Goal: Task Accomplishment & Management: Use online tool/utility

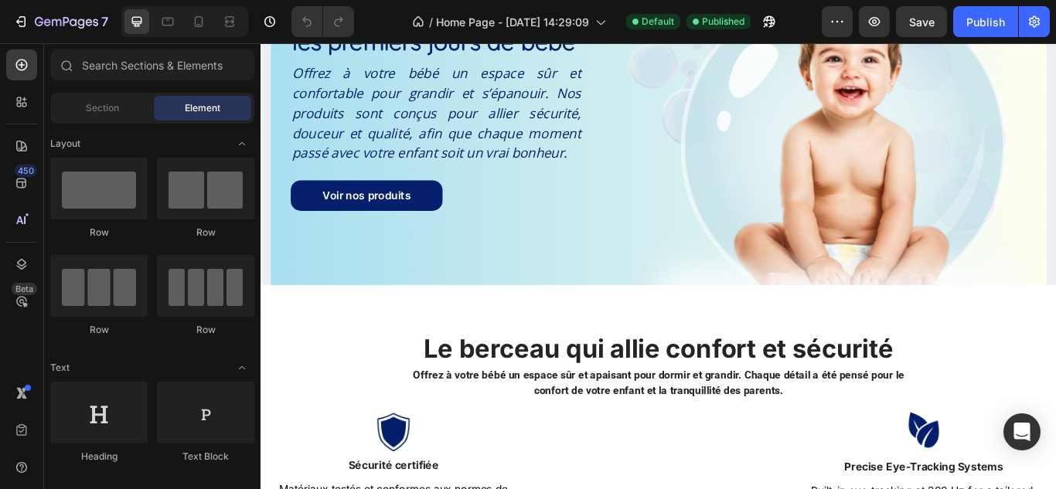
scroll to position [142, 0]
click at [114, 108] on span "Section" at bounding box center [102, 108] width 33 height 14
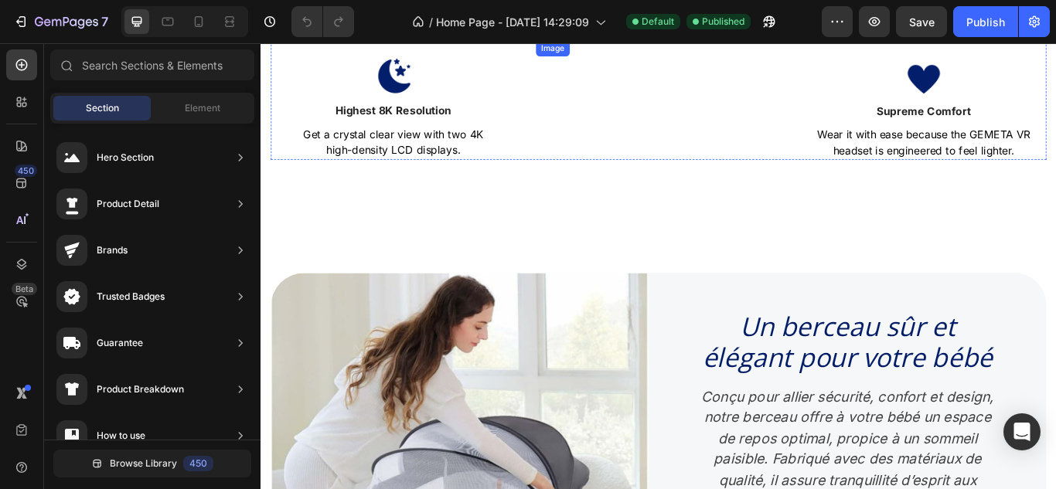
scroll to position [0, 0]
click at [187, 103] on span "Element" at bounding box center [203, 108] width 36 height 14
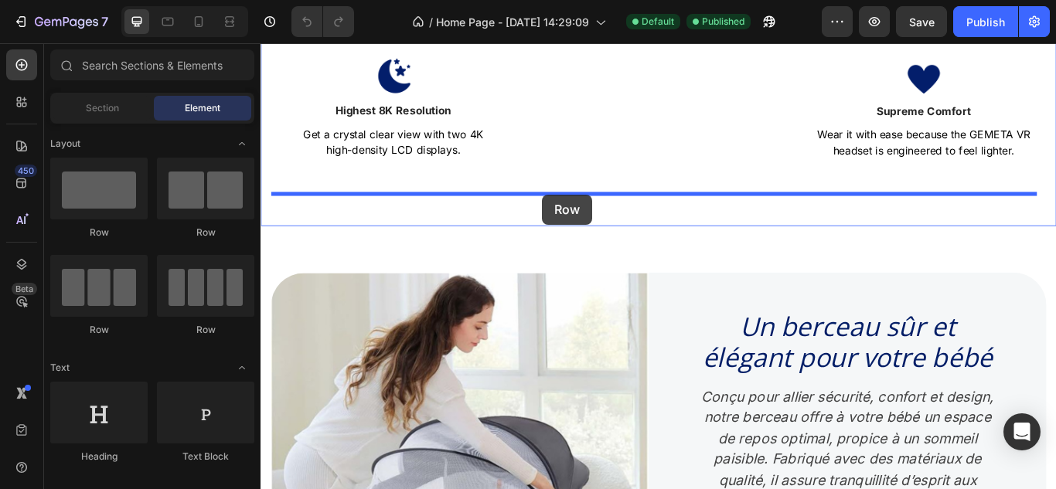
drag, startPoint x: 495, startPoint y: 238, endPoint x: 587, endPoint y: 220, distance: 94.4
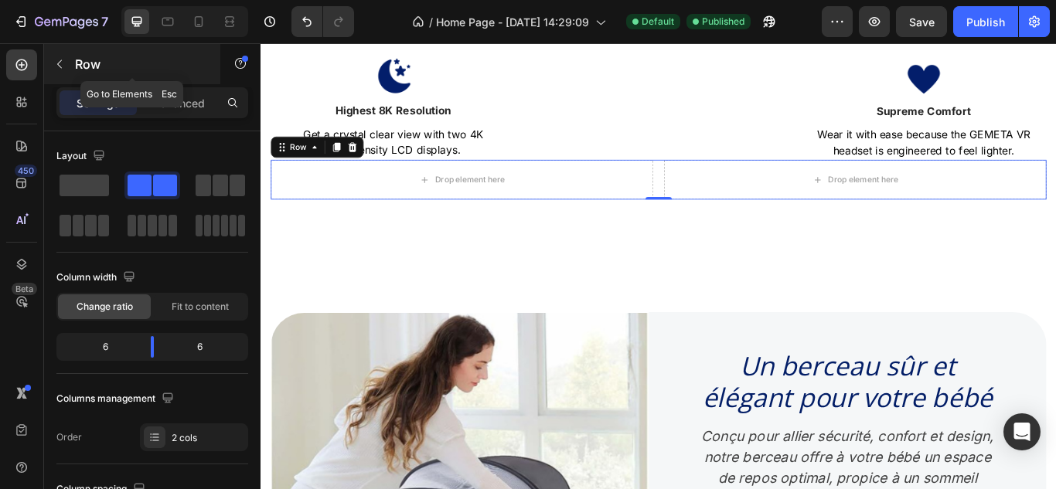
click at [89, 63] on p "Row" at bounding box center [140, 64] width 131 height 19
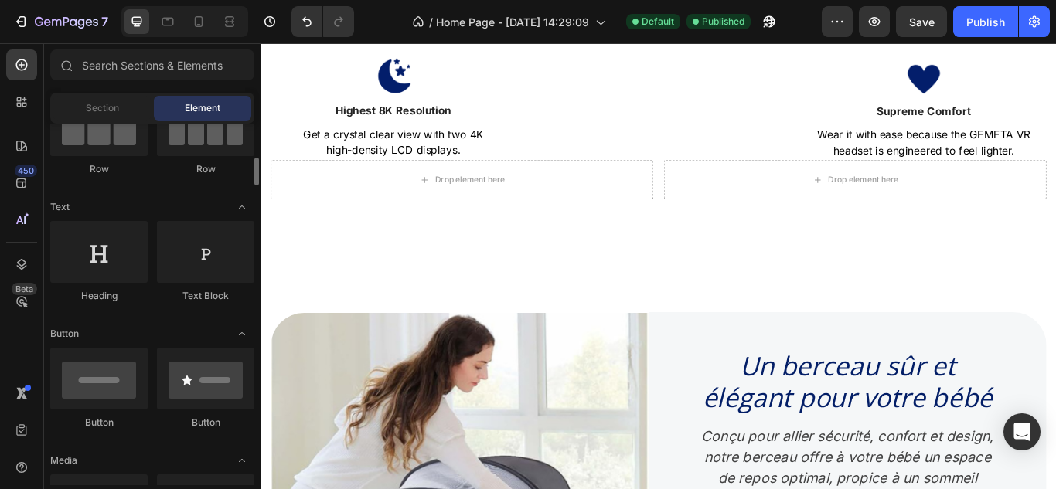
scroll to position [189, 0]
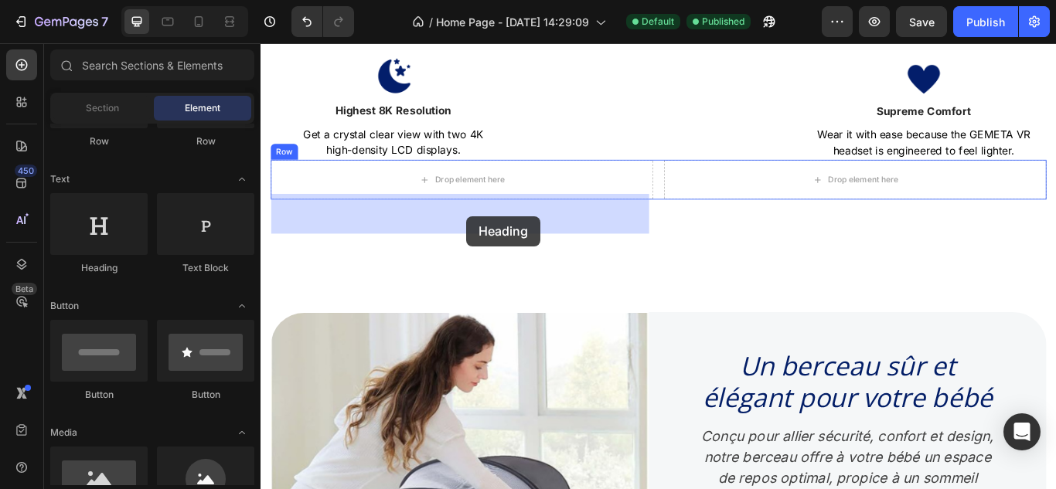
drag, startPoint x: 376, startPoint y: 260, endPoint x: 500, endPoint y: 244, distance: 125.5
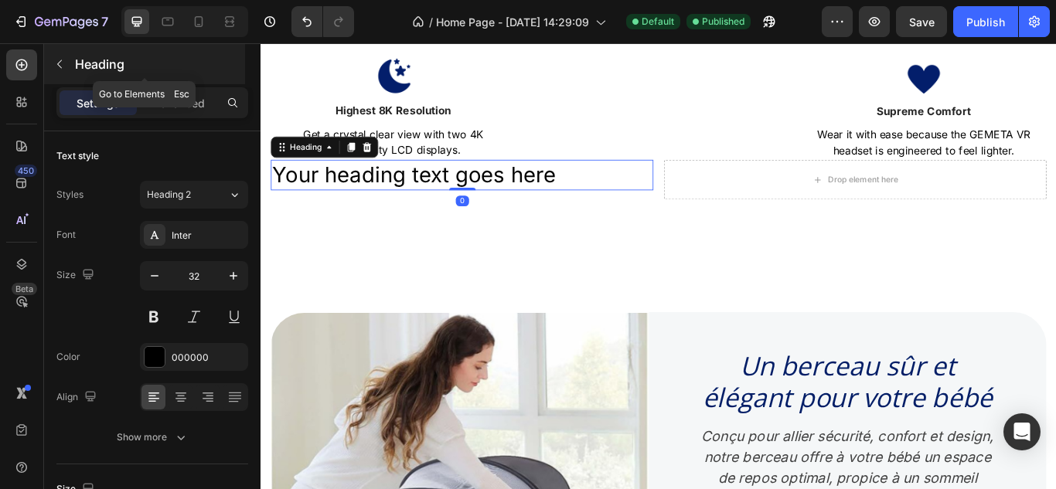
click at [97, 65] on p "Heading" at bounding box center [158, 64] width 167 height 19
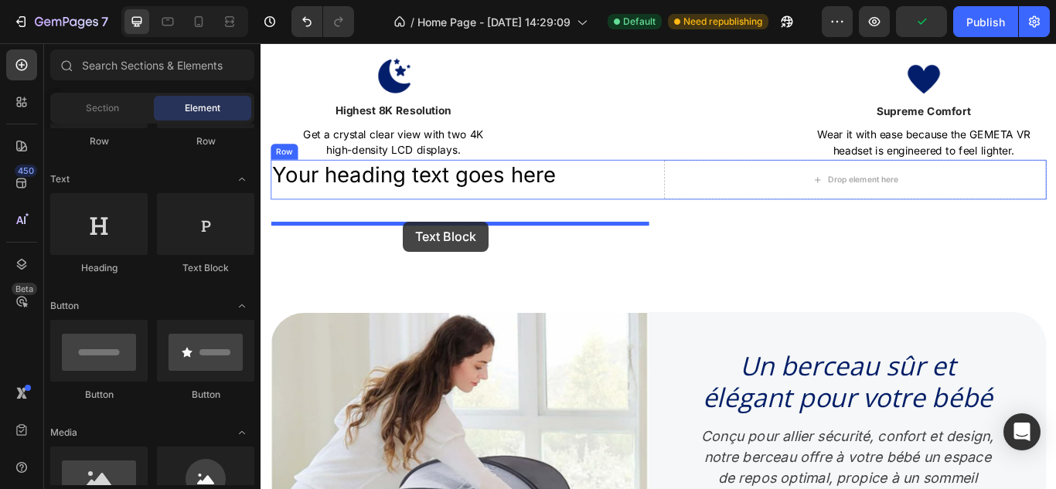
drag, startPoint x: 458, startPoint y: 257, endPoint x: 426, endPoint y: 251, distance: 32.9
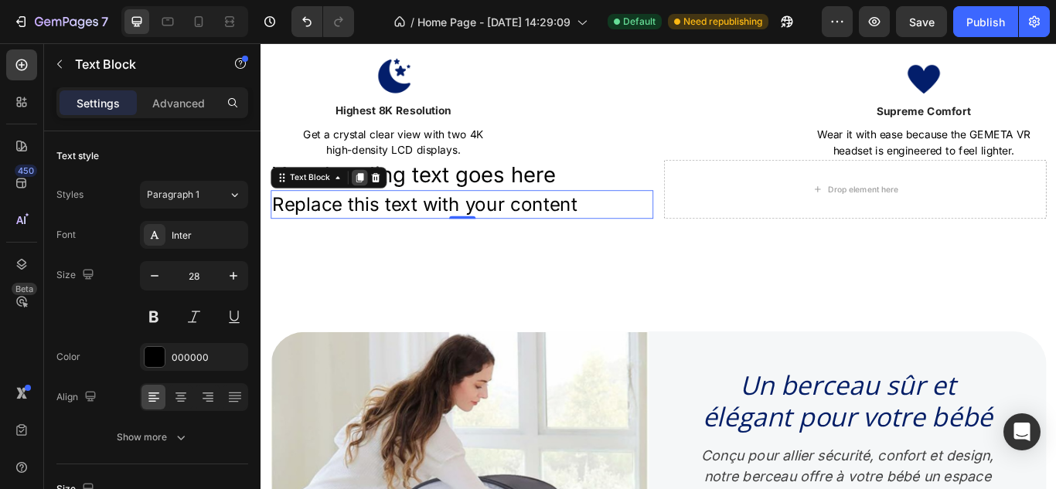
click at [372, 206] on icon at bounding box center [376, 200] width 8 height 11
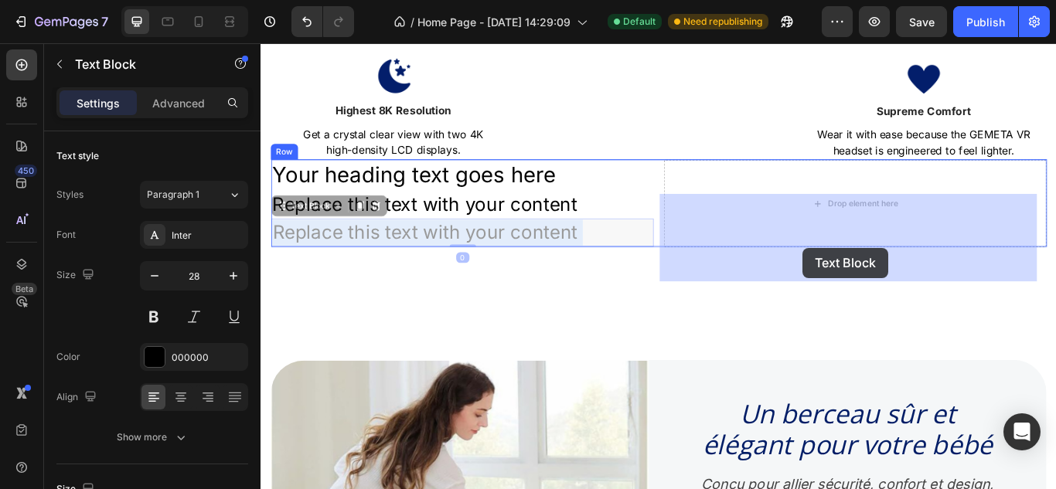
drag, startPoint x: 533, startPoint y: 309, endPoint x: 892, endPoint y: 282, distance: 359.6
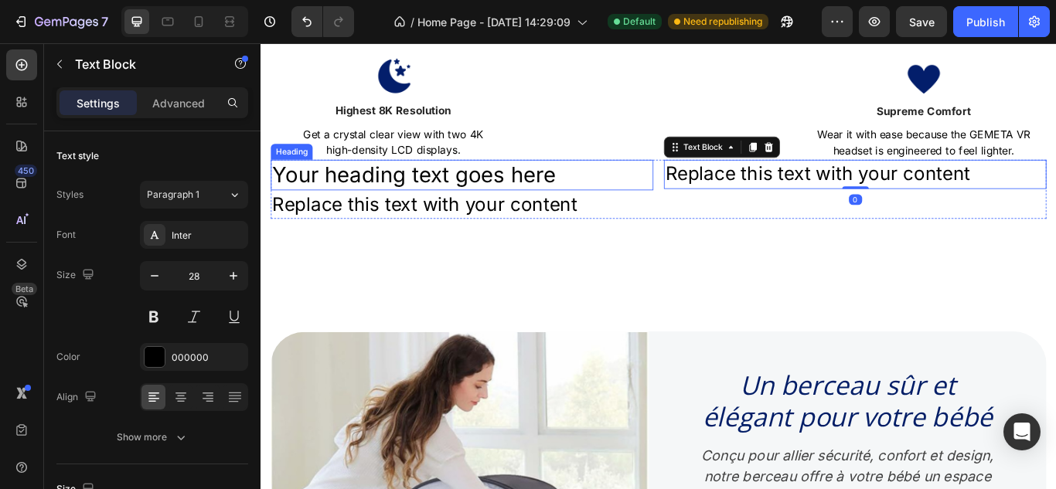
click at [588, 215] on h2 "Your heading text goes here" at bounding box center [495, 197] width 446 height 36
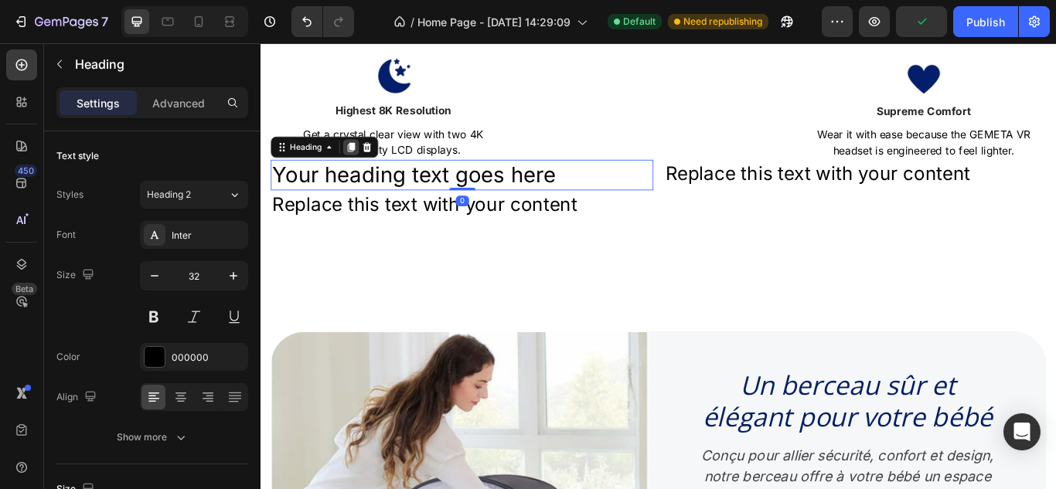
click at [365, 171] on icon at bounding box center [366, 165] width 8 height 11
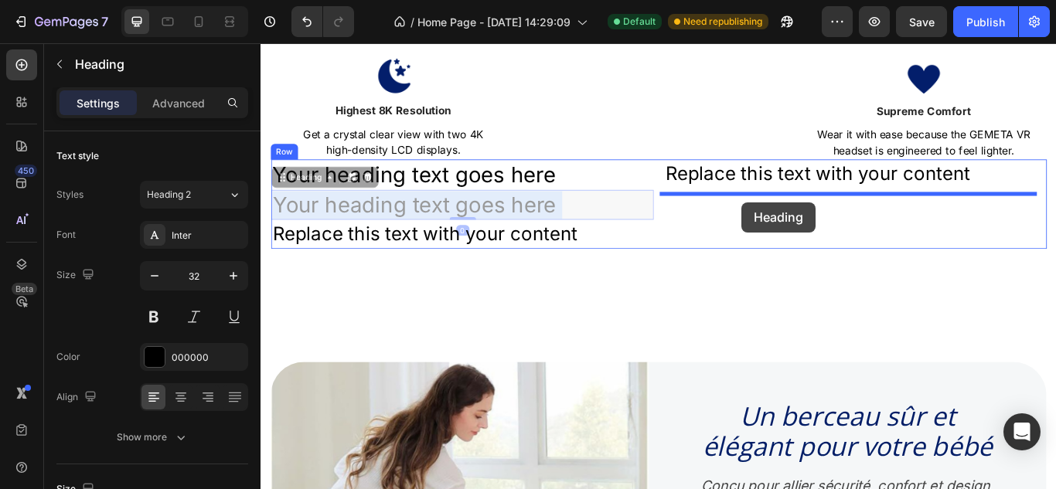
drag, startPoint x: 522, startPoint y: 274, endPoint x: 821, endPoint y: 228, distance: 302.6
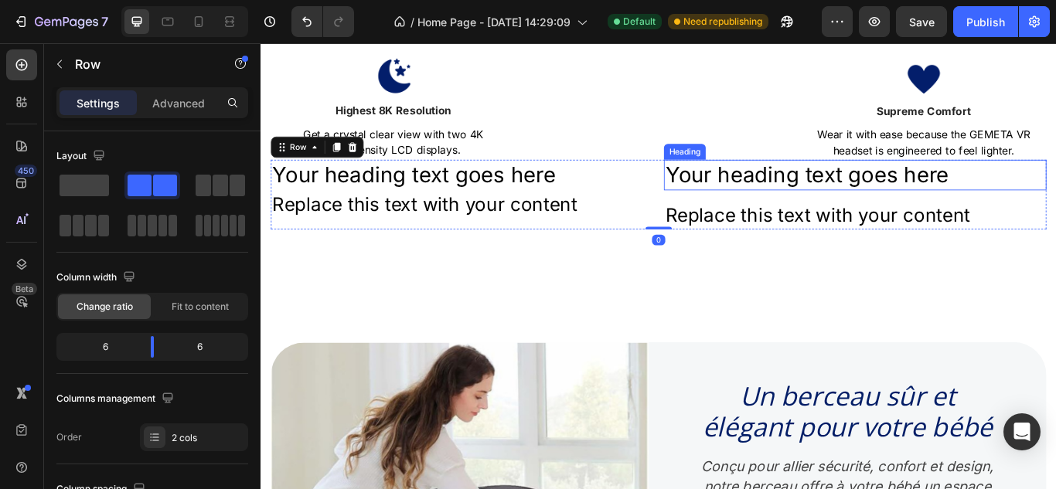
click at [882, 215] on h2 "Your heading text goes here" at bounding box center [953, 197] width 446 height 36
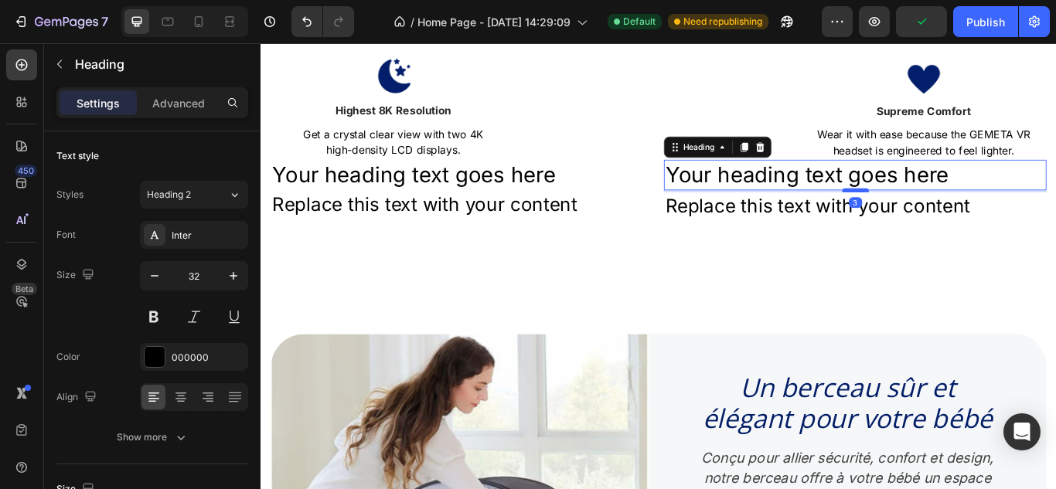
drag, startPoint x: 947, startPoint y: 266, endPoint x: 947, endPoint y: 256, distance: 10.0
click at [947, 217] on div at bounding box center [953, 214] width 31 height 5
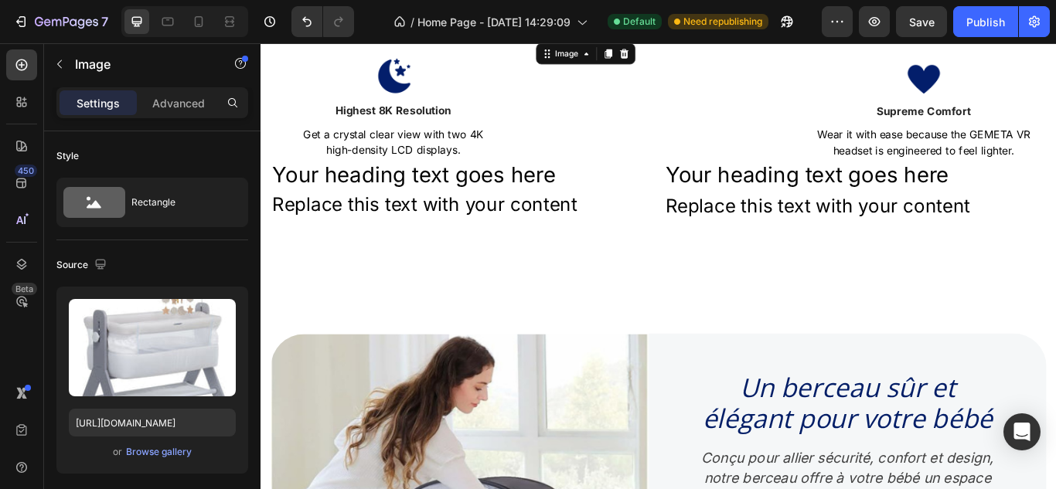
click at [702, 40] on img at bounding box center [724, 40] width 286 height 0
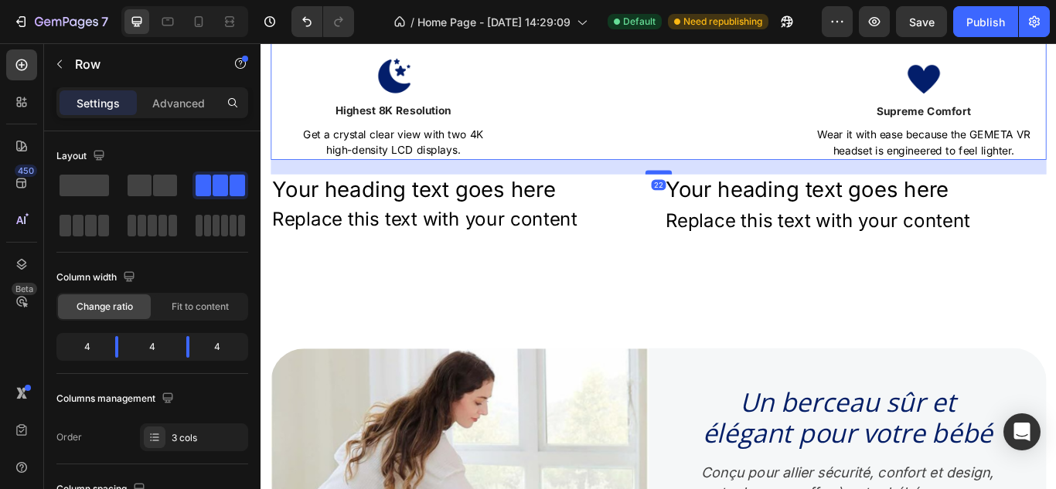
drag, startPoint x: 714, startPoint y: 217, endPoint x: 714, endPoint y: 231, distance: 13.9
click at [714, 196] on div at bounding box center [724, 194] width 31 height 5
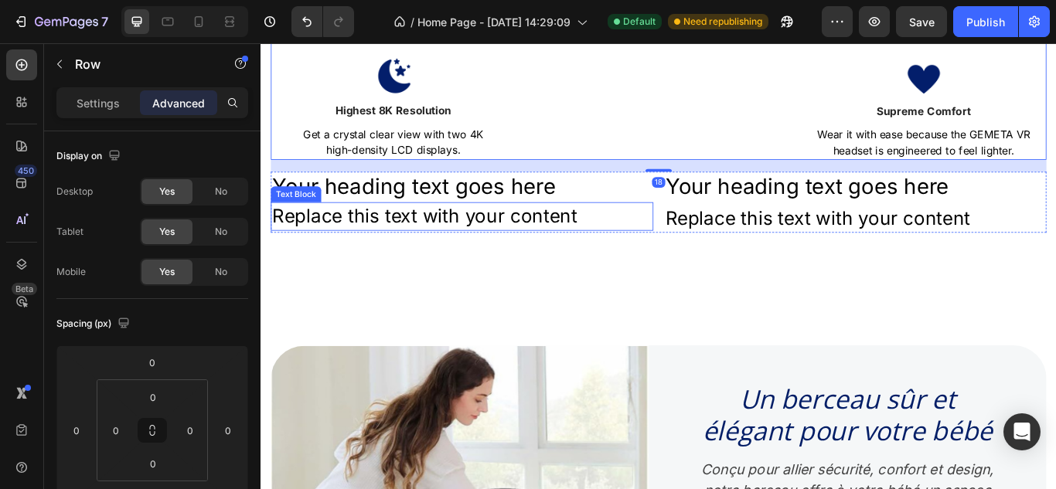
scroll to position [756, 0]
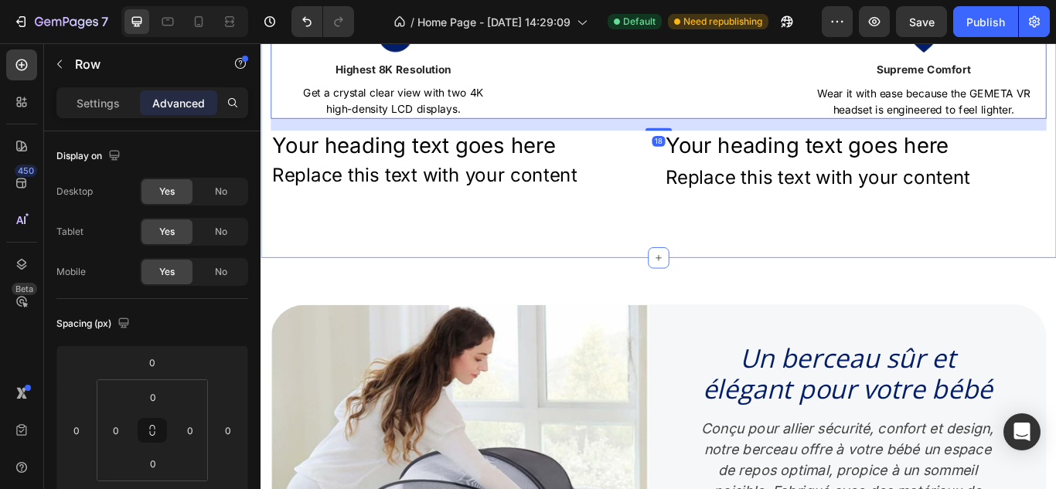
click at [567, 294] on div "Le berceau qui allie confort et sécurité Heading Offrez à votre bébé un espace …" at bounding box center [723, 3] width 927 height 581
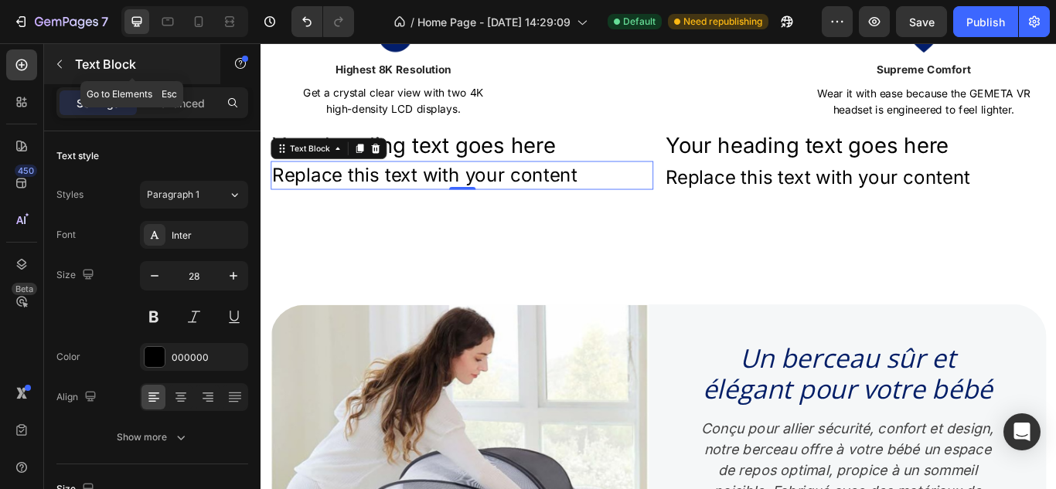
click at [90, 46] on div "Text Block" at bounding box center [132, 64] width 176 height 40
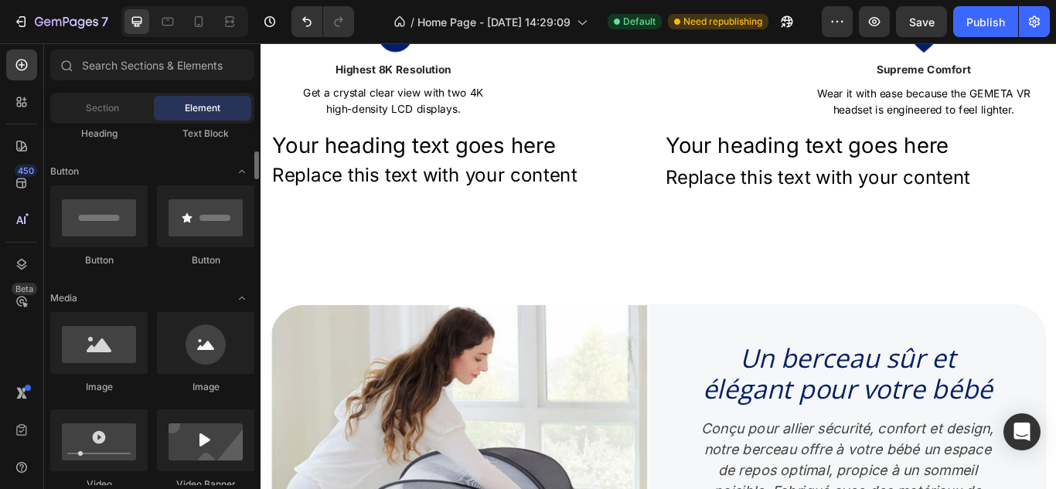
scroll to position [325, 0]
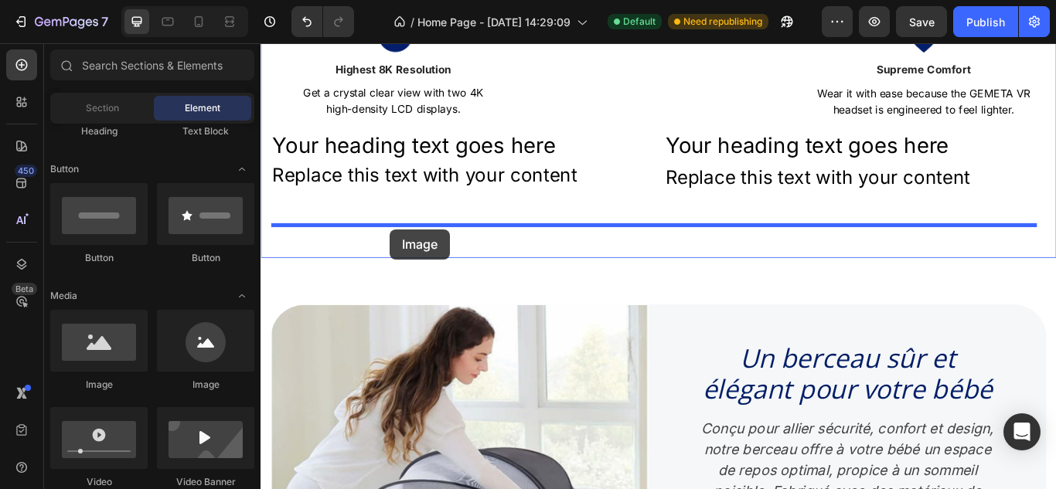
drag, startPoint x: 356, startPoint y: 400, endPoint x: 410, endPoint y: 259, distance: 151.4
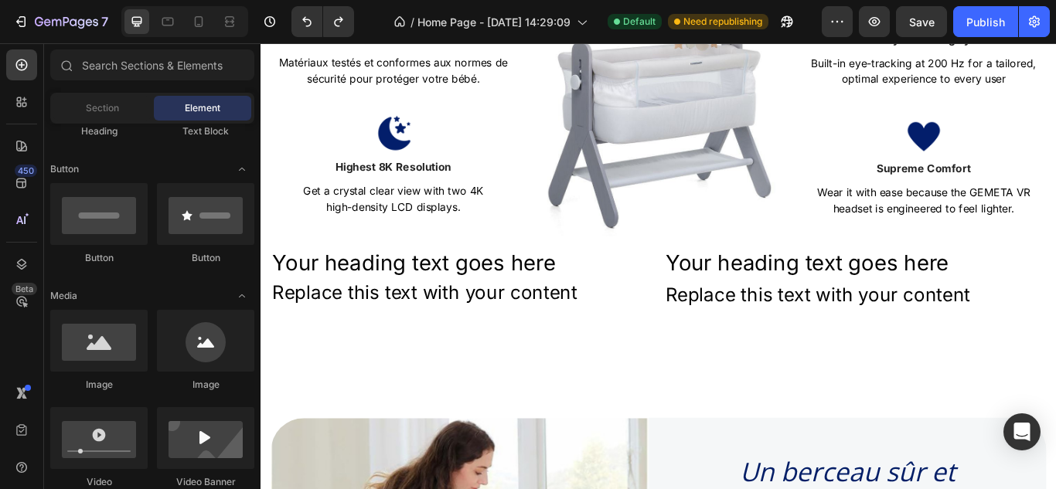
scroll to position [630, 0]
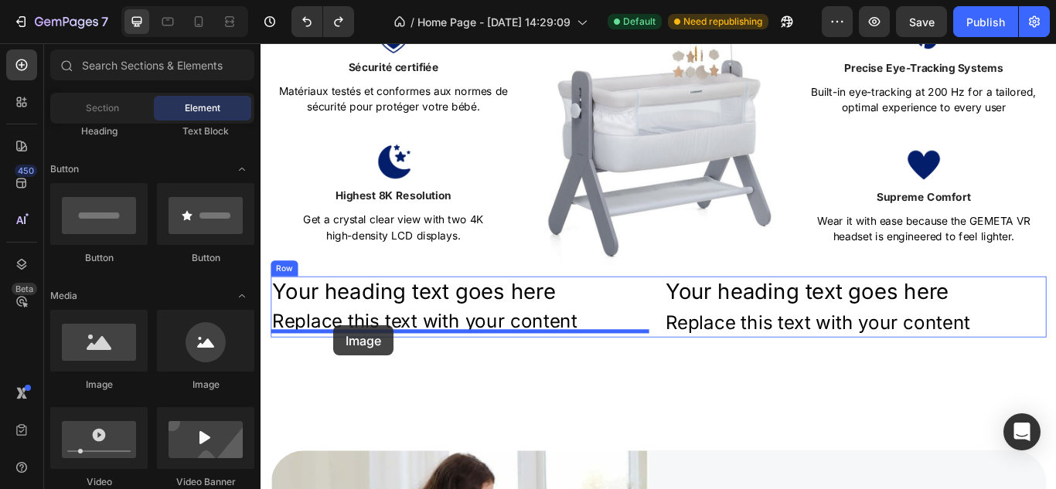
drag, startPoint x: 374, startPoint y: 396, endPoint x: 345, endPoint y: 372, distance: 37.3
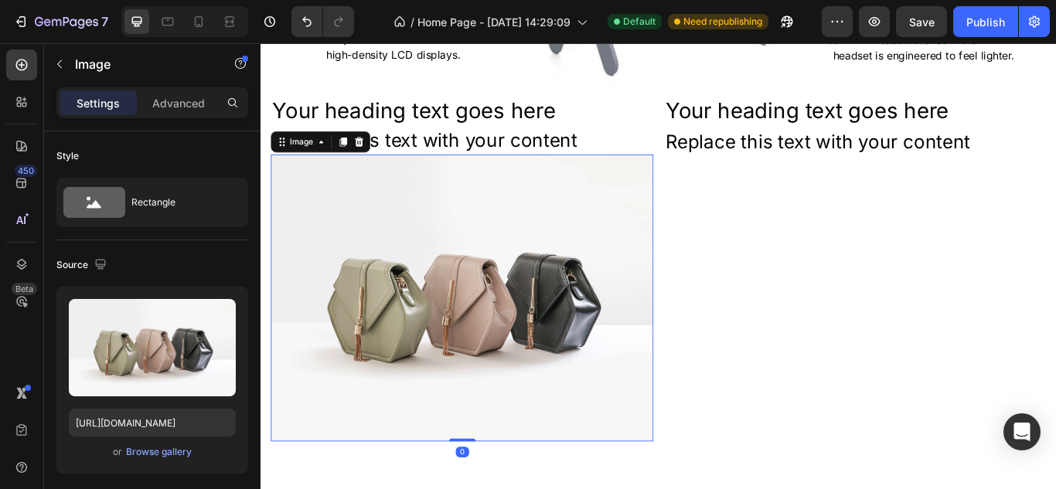
scroll to position [937, 0]
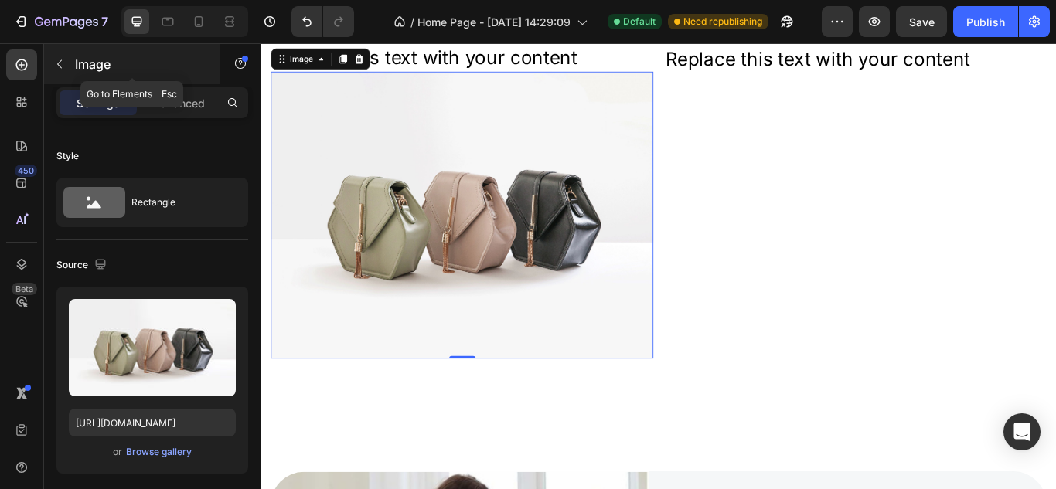
click at [80, 63] on p "Image" at bounding box center [140, 64] width 131 height 19
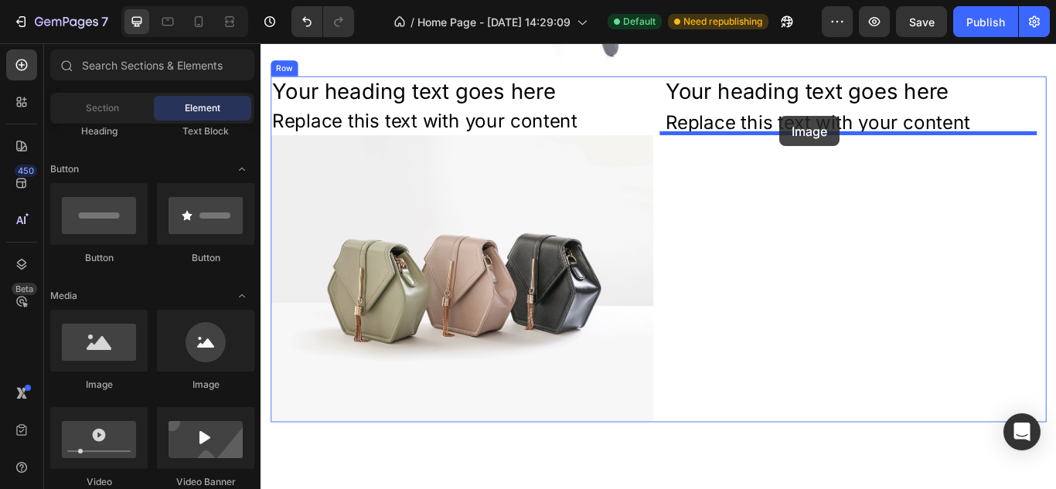
drag, startPoint x: 371, startPoint y: 383, endPoint x: 864, endPoint y: 148, distance: 546.4
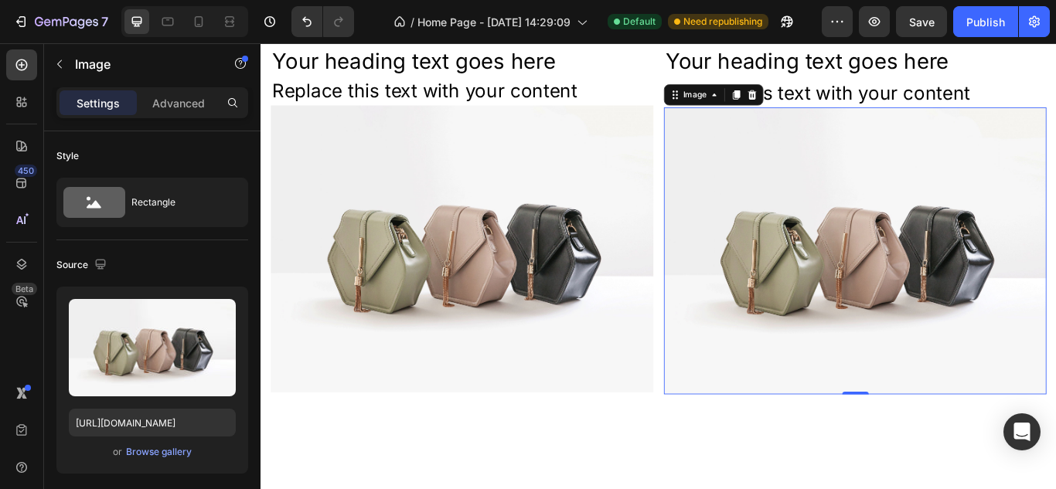
scroll to position [899, 0]
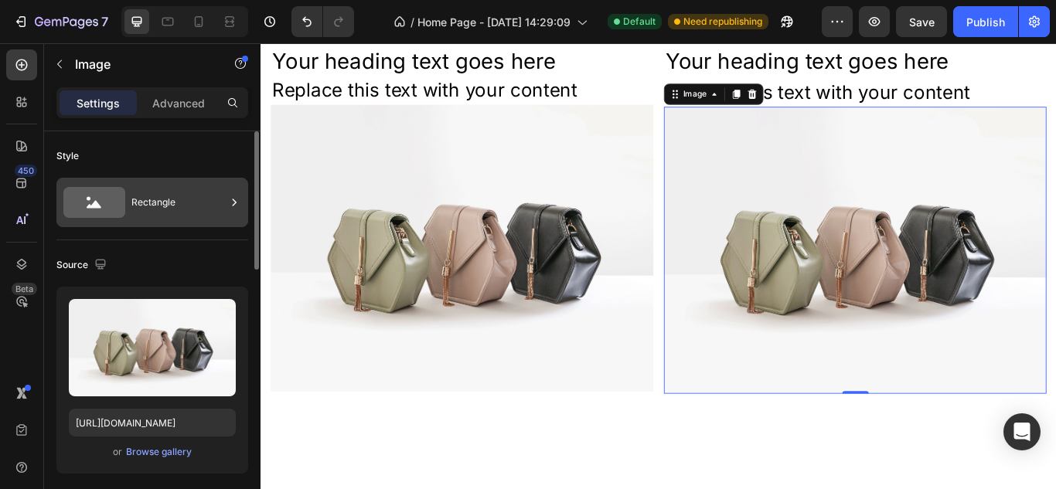
click at [171, 198] on div "Rectangle" at bounding box center [178, 203] width 94 height 36
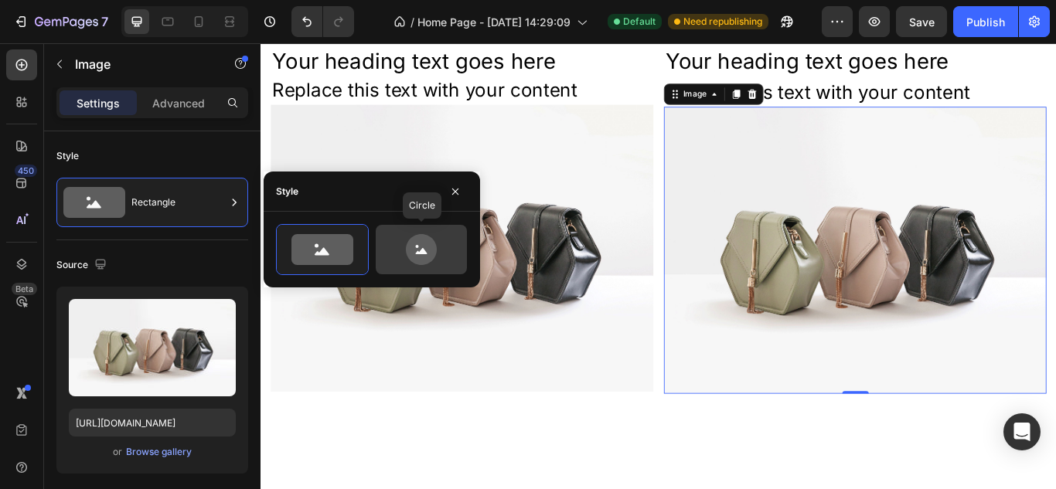
click at [404, 258] on icon at bounding box center [421, 249] width 73 height 31
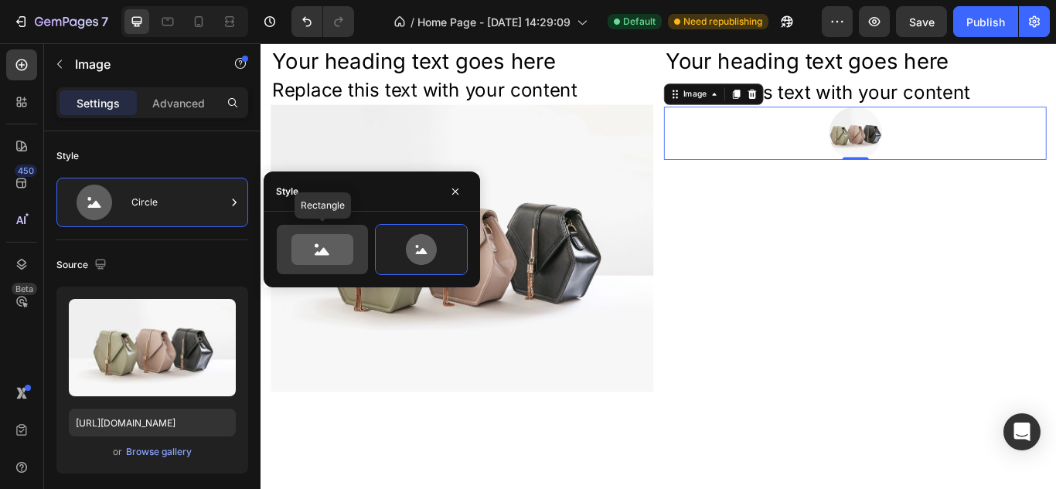
click at [313, 261] on icon at bounding box center [322, 249] width 62 height 31
type input "100"
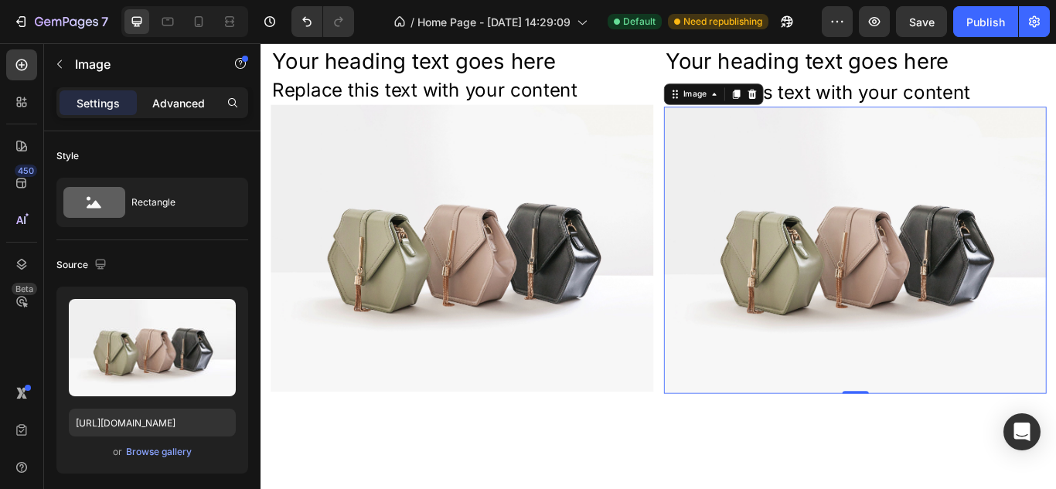
click at [168, 93] on div "Advanced" at bounding box center [178, 102] width 77 height 25
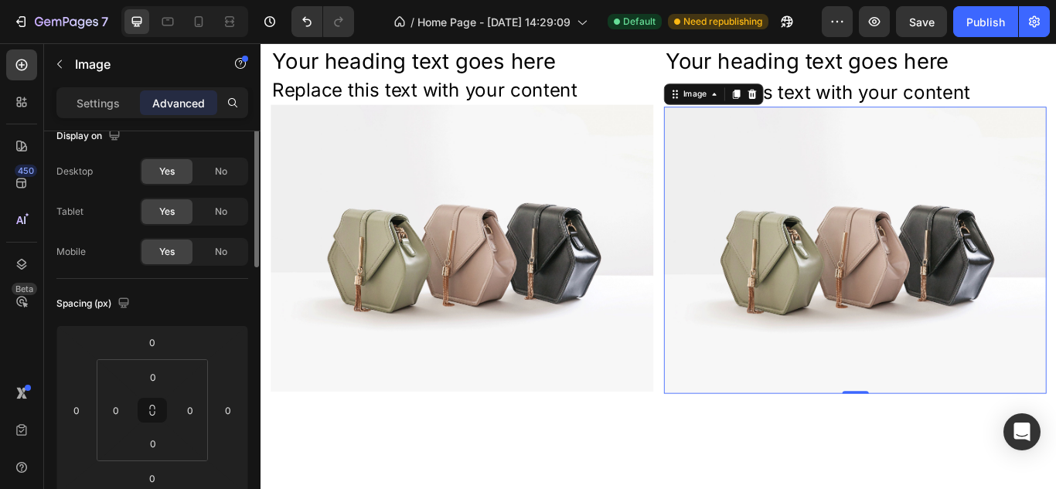
scroll to position [0, 0]
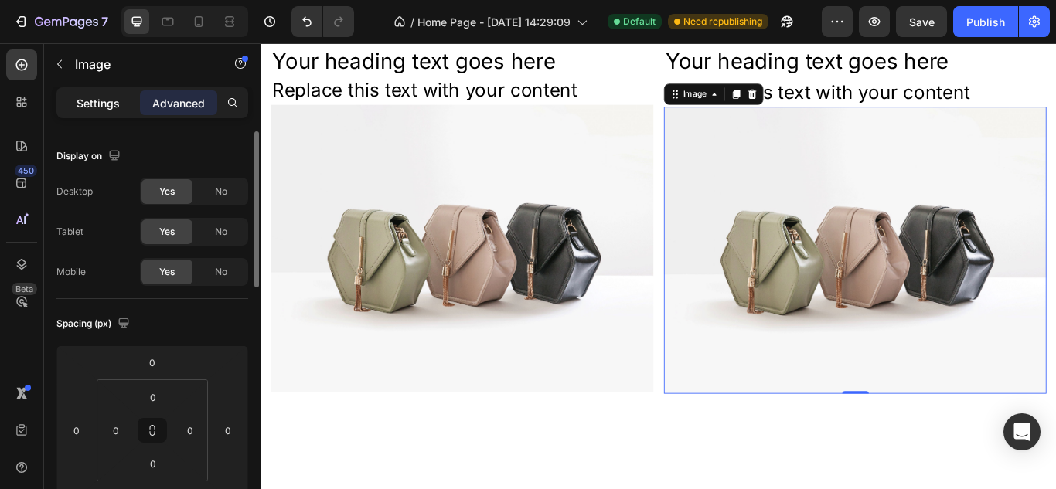
click at [113, 105] on p "Settings" at bounding box center [97, 103] width 43 height 16
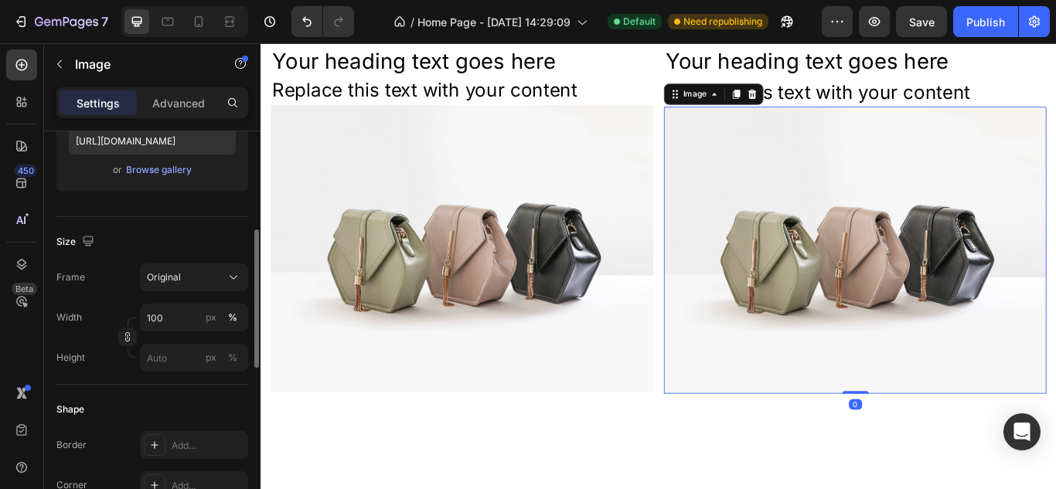
scroll to position [283, 0]
click at [175, 308] on input "100" at bounding box center [194, 317] width 108 height 28
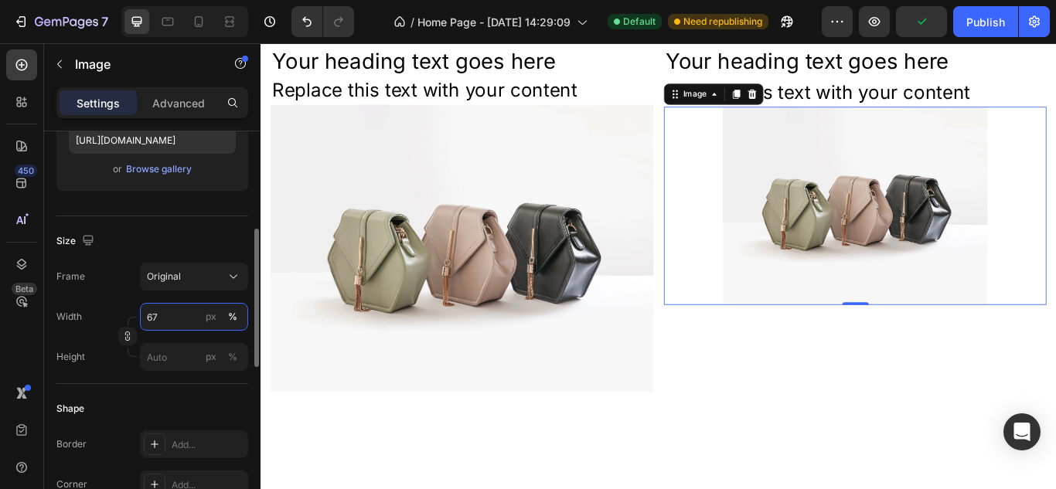
type input "66"
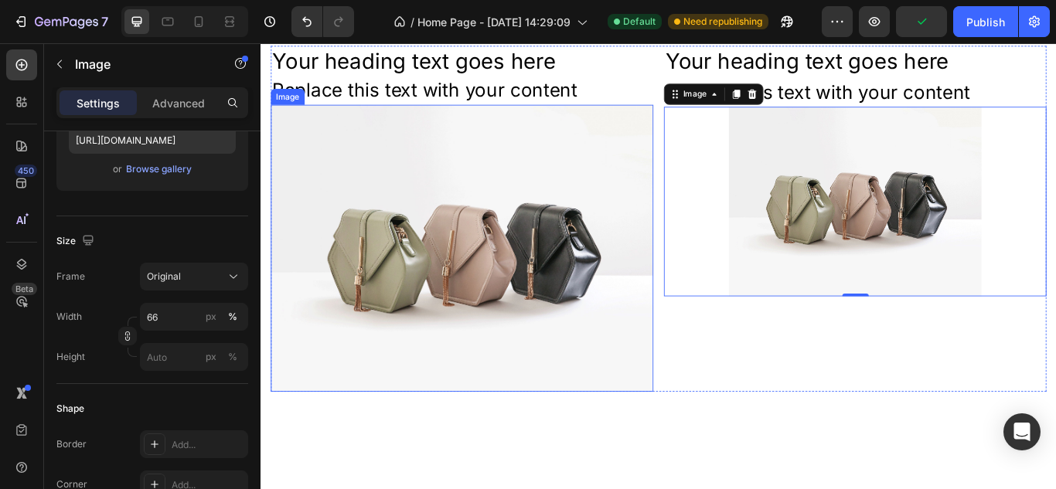
click at [475, 250] on img at bounding box center [495, 282] width 446 height 335
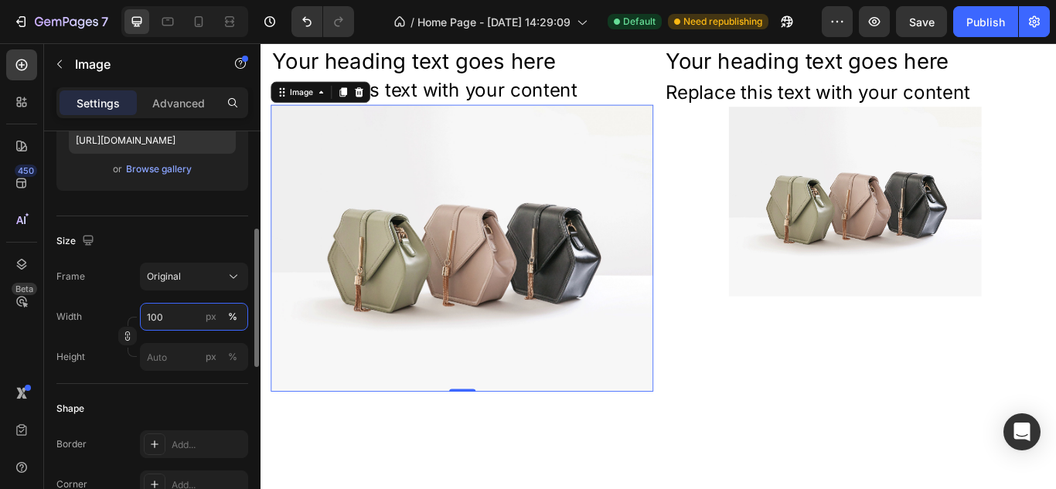
click at [163, 324] on input "100" at bounding box center [194, 317] width 108 height 28
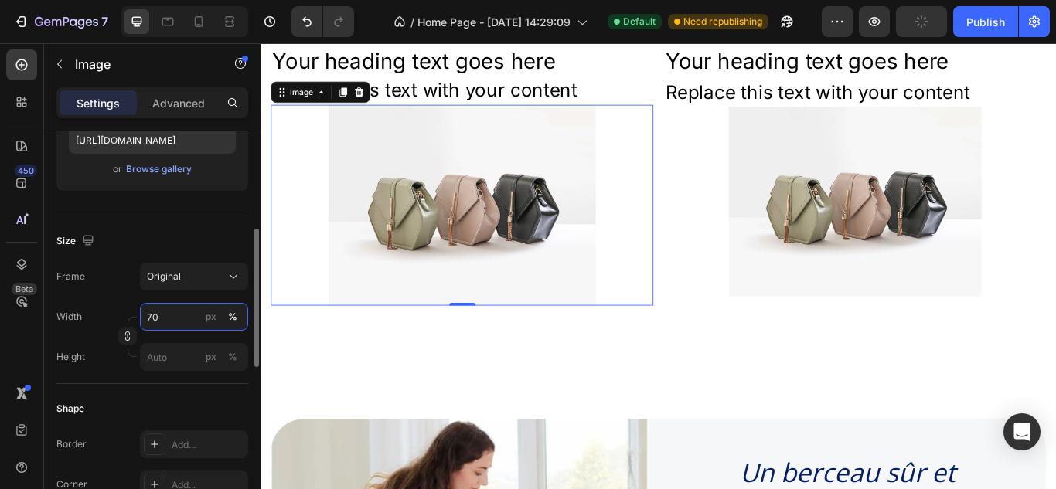
type input "69"
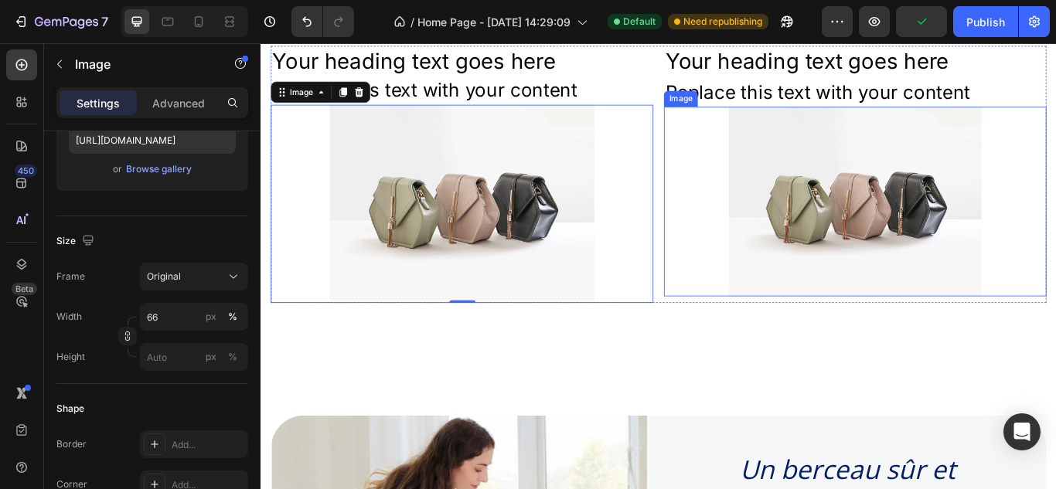
click at [746, 301] on div at bounding box center [953, 227] width 446 height 221
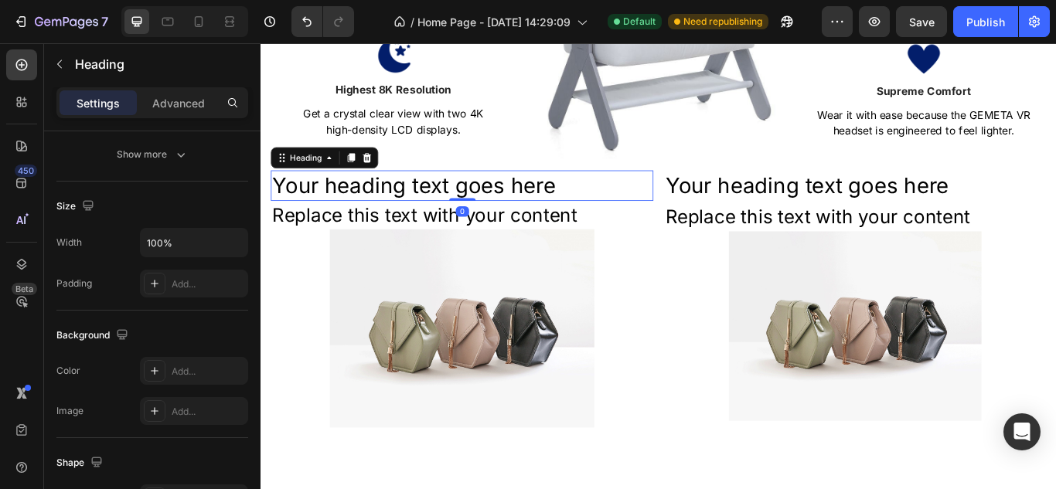
scroll to position [0, 0]
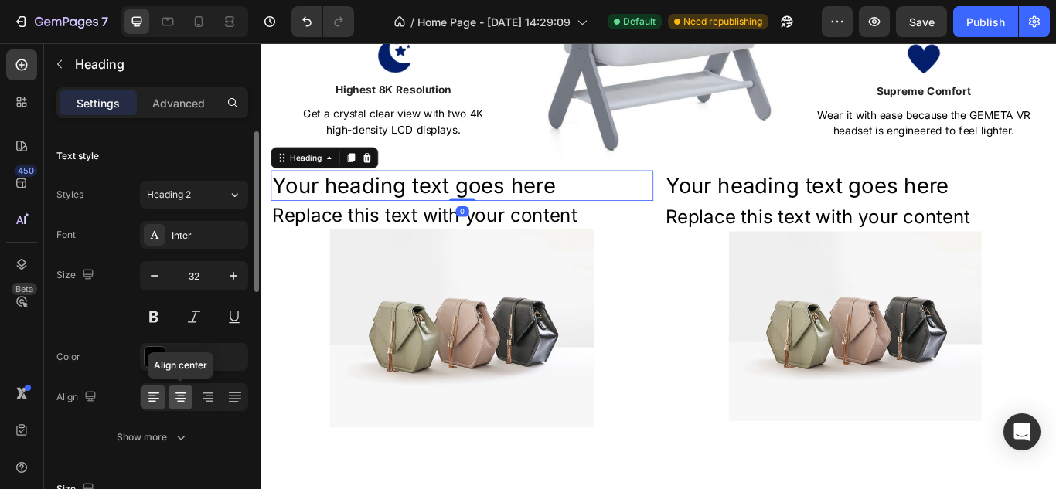
click at [178, 403] on icon at bounding box center [180, 396] width 15 height 15
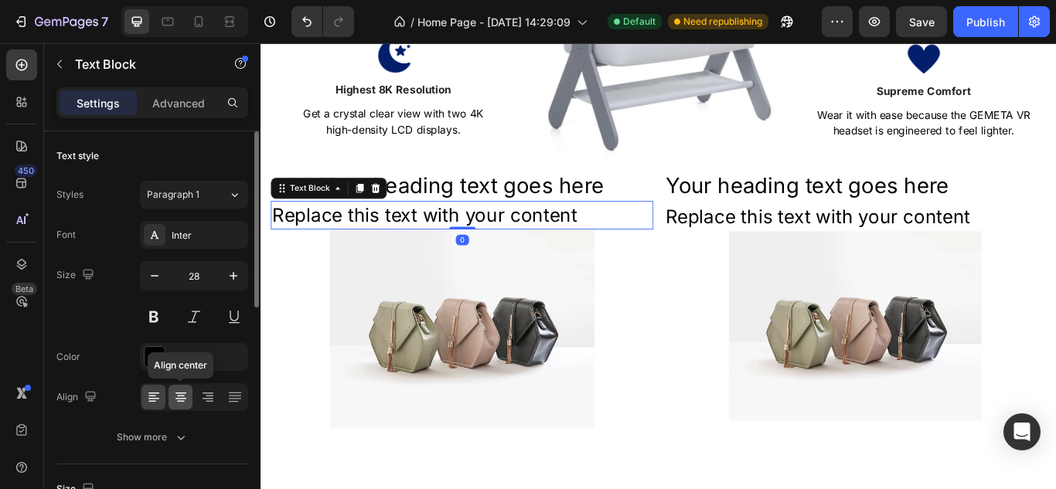
click at [182, 389] on div at bounding box center [180, 397] width 24 height 25
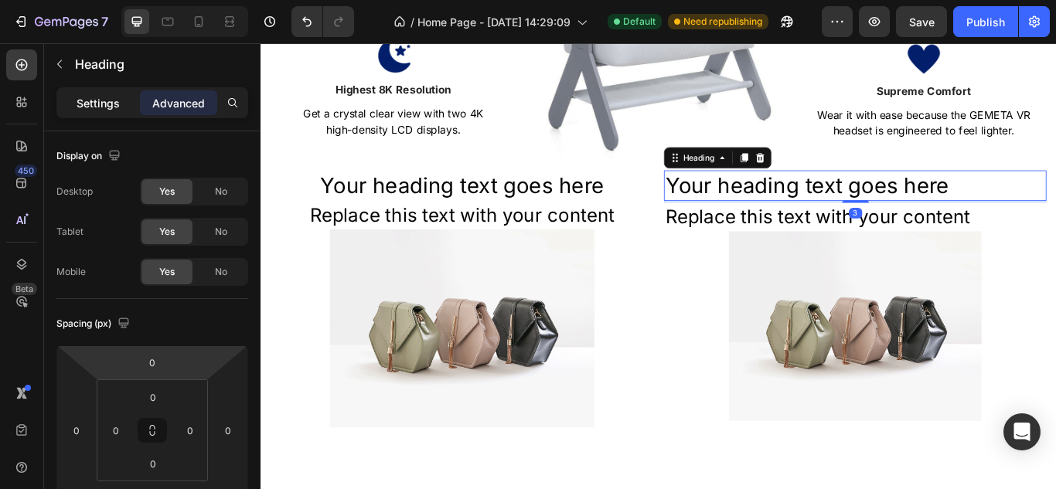
click at [106, 102] on p "Settings" at bounding box center [97, 103] width 43 height 16
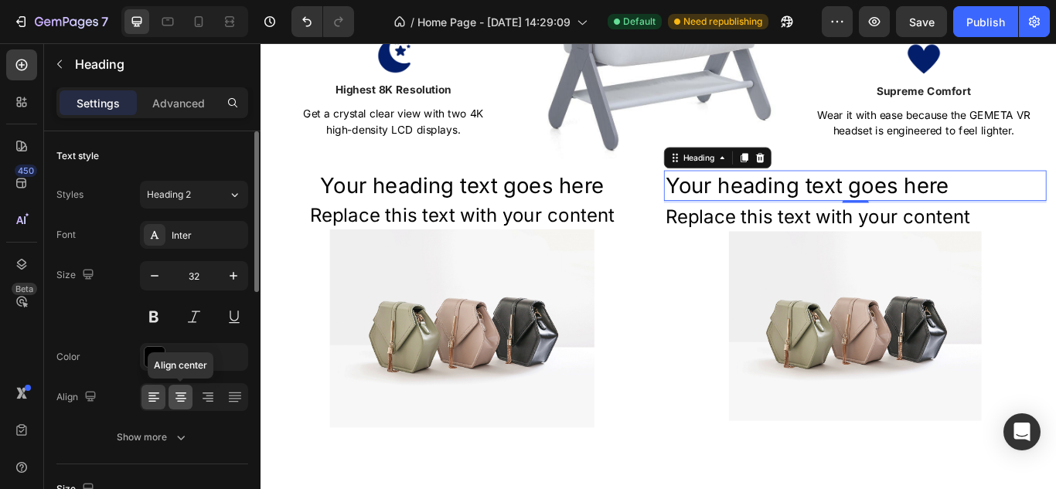
click at [178, 394] on icon at bounding box center [180, 396] width 15 height 15
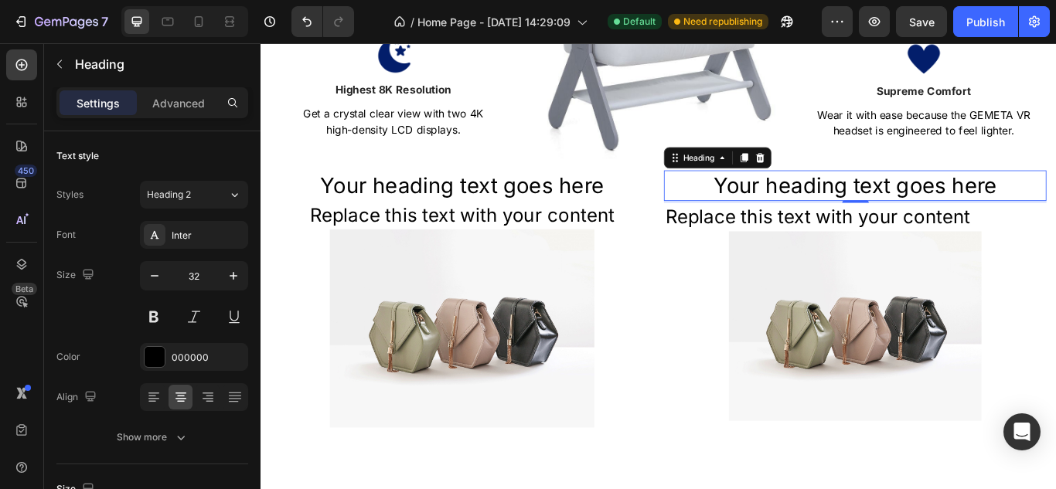
click at [946, 236] on div "3" at bounding box center [953, 242] width 15 height 12
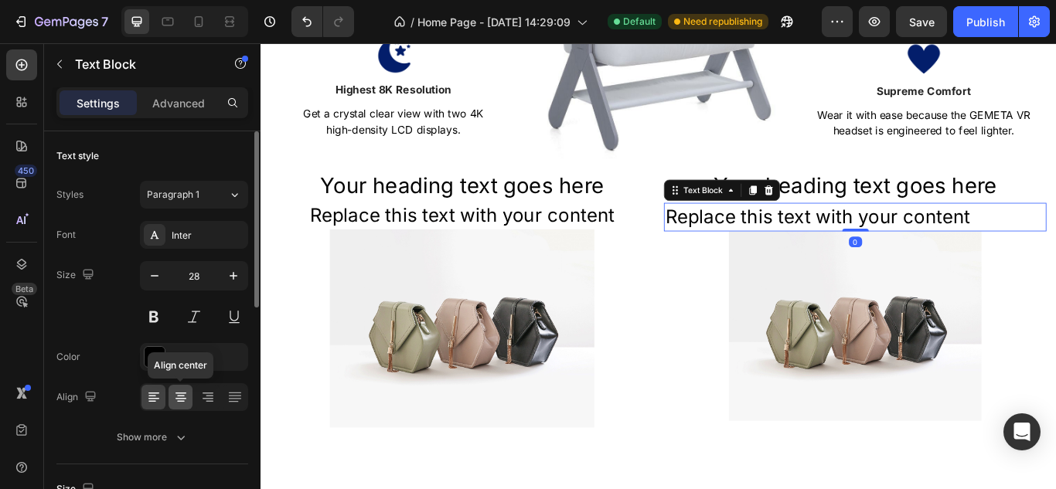
click at [185, 400] on icon at bounding box center [180, 396] width 15 height 15
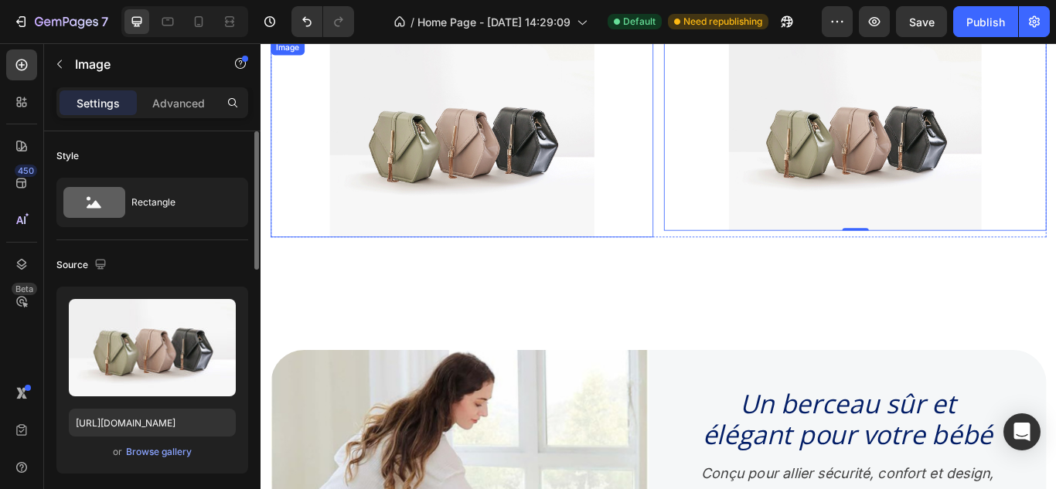
scroll to position [979, 0]
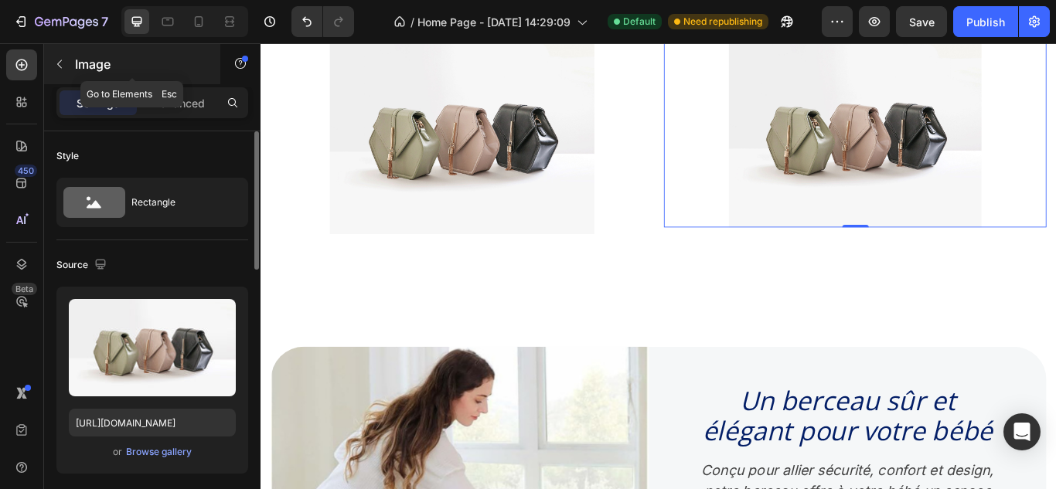
click at [89, 69] on p "Image" at bounding box center [140, 64] width 131 height 19
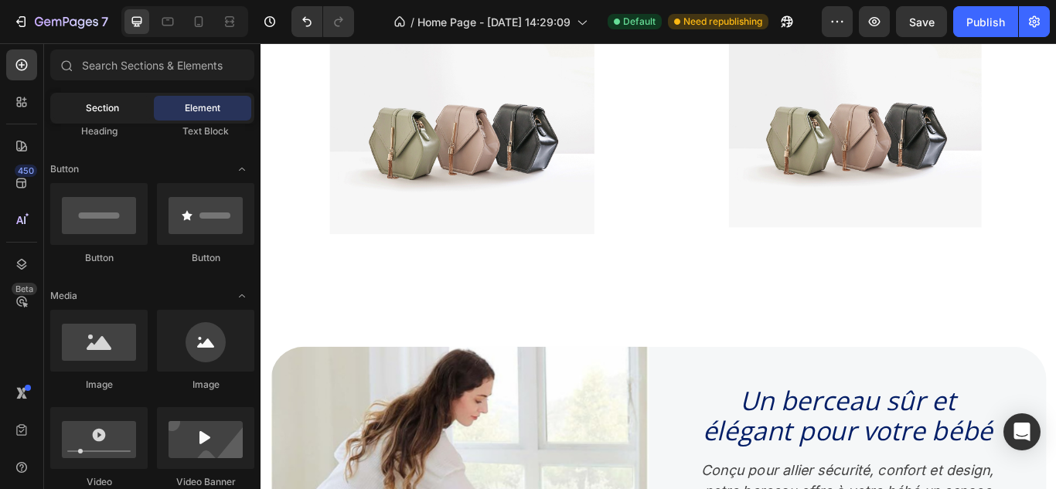
click at [99, 115] on div "Section" at bounding box center [101, 108] width 97 height 25
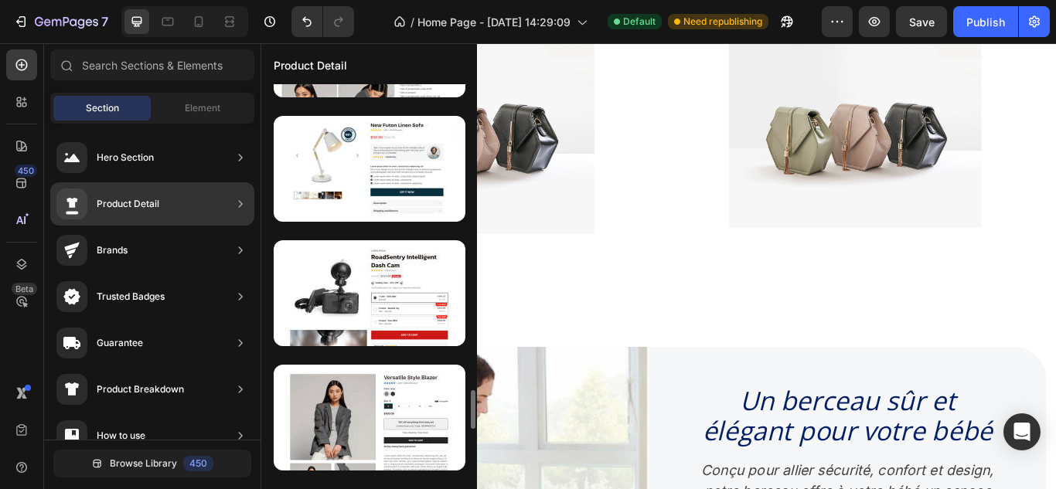
scroll to position [3207, 0]
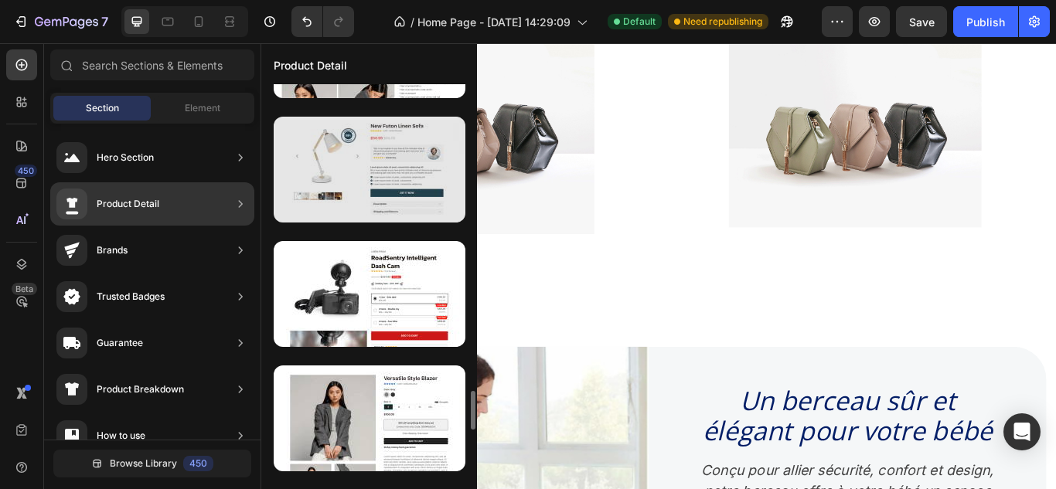
click at [344, 185] on div at bounding box center [370, 170] width 192 height 106
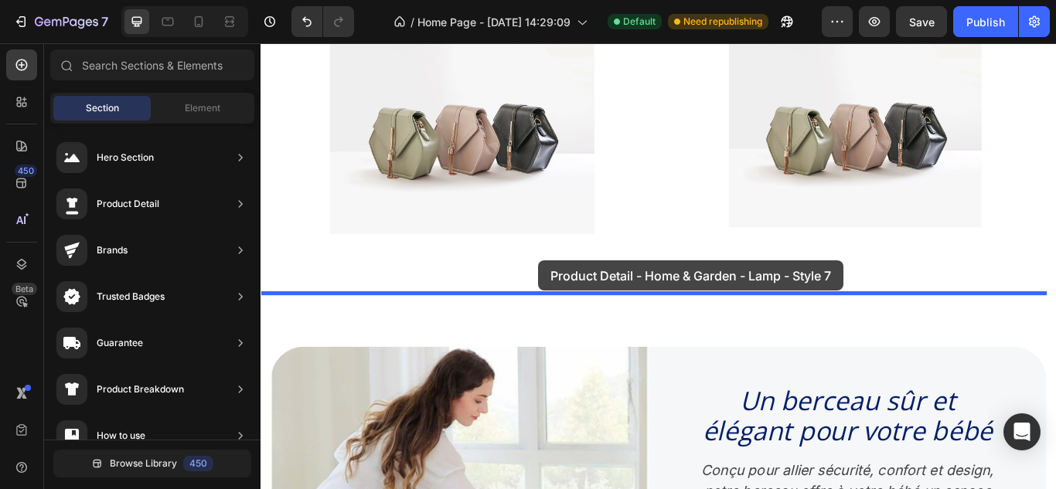
drag, startPoint x: 604, startPoint y: 228, endPoint x: 584, endPoint y: 299, distance: 73.9
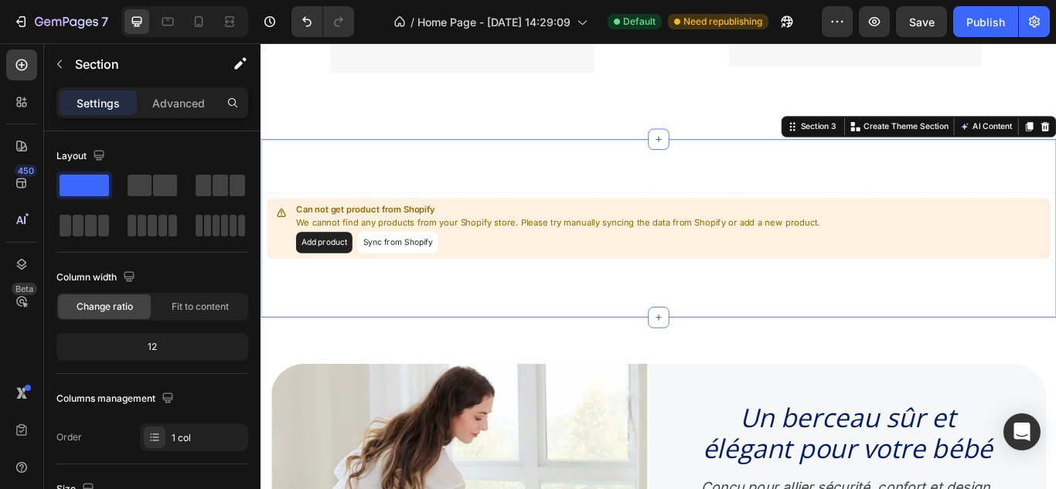
scroll to position [1152, 0]
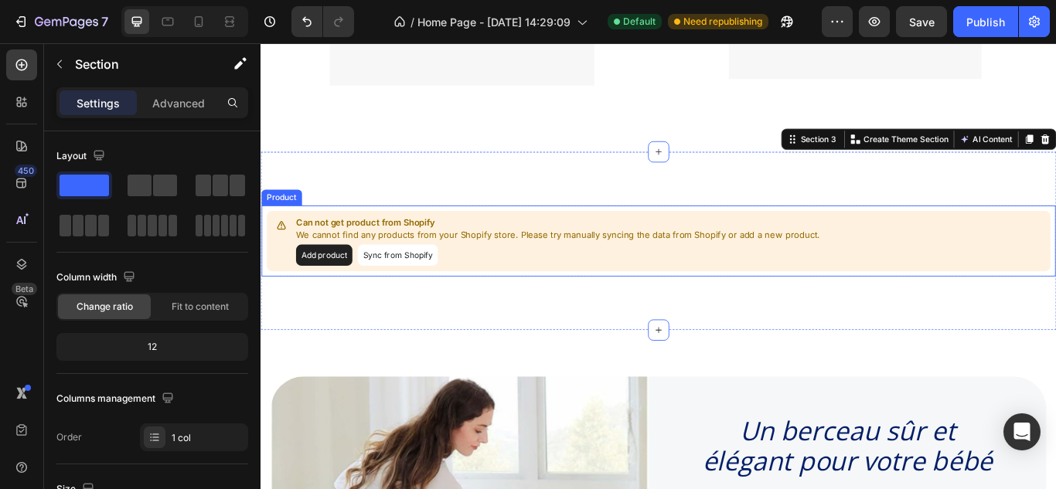
click at [348, 283] on button "Add product" at bounding box center [334, 290] width 66 height 25
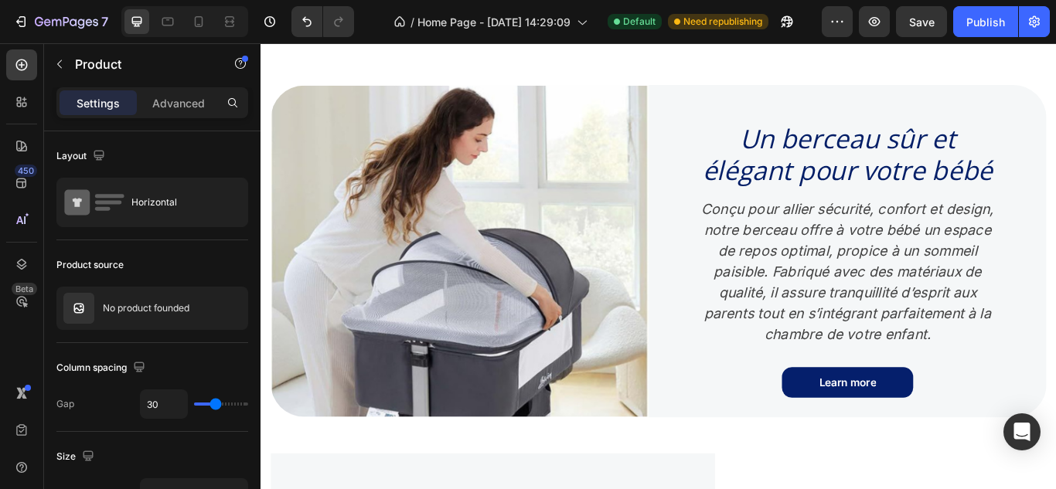
scroll to position [1488, 0]
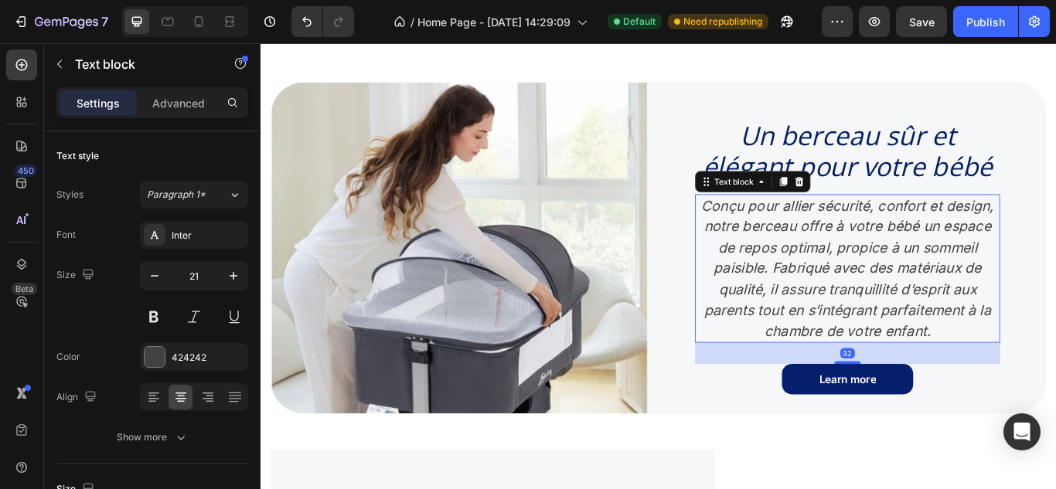
click at [868, 297] on icon "Conçu pour allier sécurité, confort et design, notre berceau offre à votre bébé…" at bounding box center [944, 305] width 341 height 165
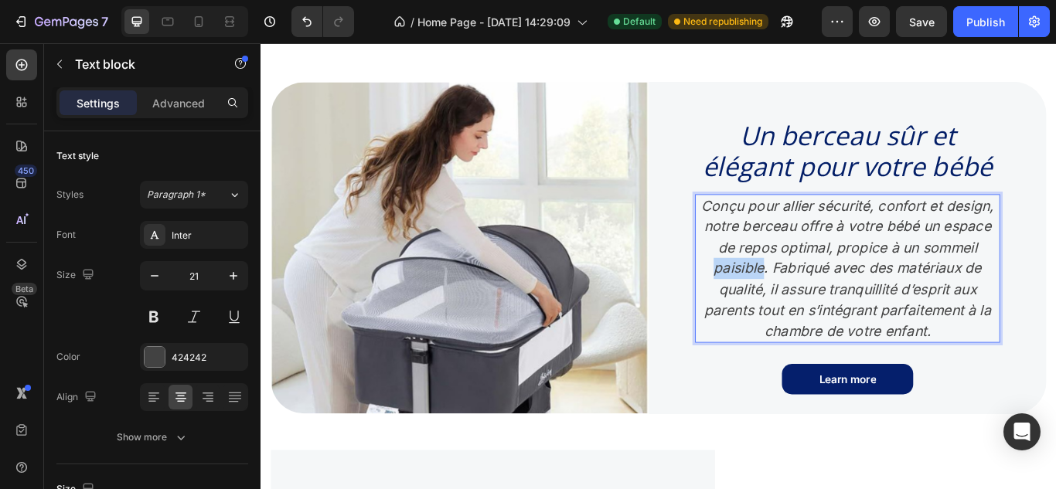
click at [868, 297] on icon "Conçu pour allier sécurité, confort et design, notre berceau offre à votre bébé…" at bounding box center [944, 305] width 341 height 165
click at [794, 228] on p "Conçu pour allier sécurité, confort et design, notre berceau offre à votre bébé…" at bounding box center [944, 306] width 352 height 171
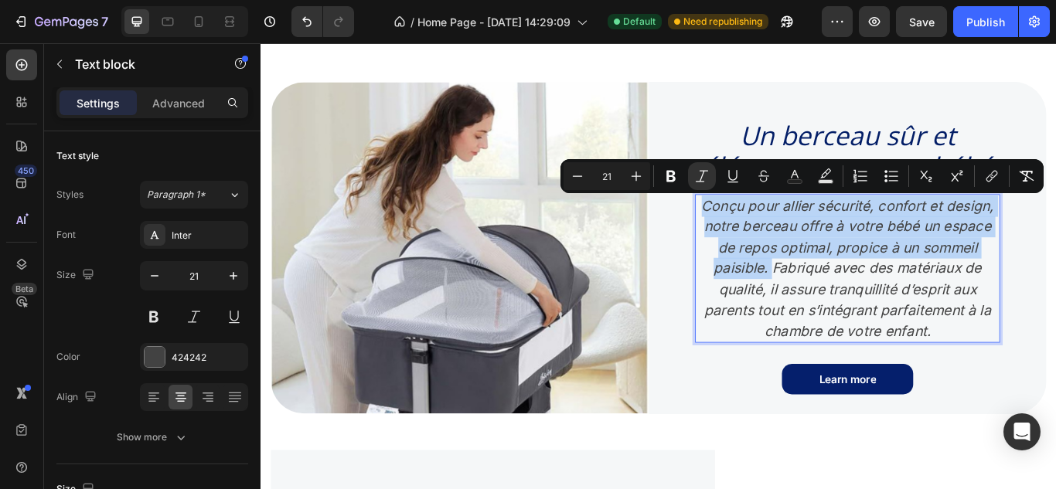
drag, startPoint x: 794, startPoint y: 228, endPoint x: 935, endPoint y: 307, distance: 161.9
click at [935, 307] on p "Conçu pour allier sécurité, confort et design, notre berceau offre à votre bébé…" at bounding box center [944, 306] width 352 height 171
copy icon "Conçu pour allier sécurité, confort et design, notre berceau offre à votre bébé…"
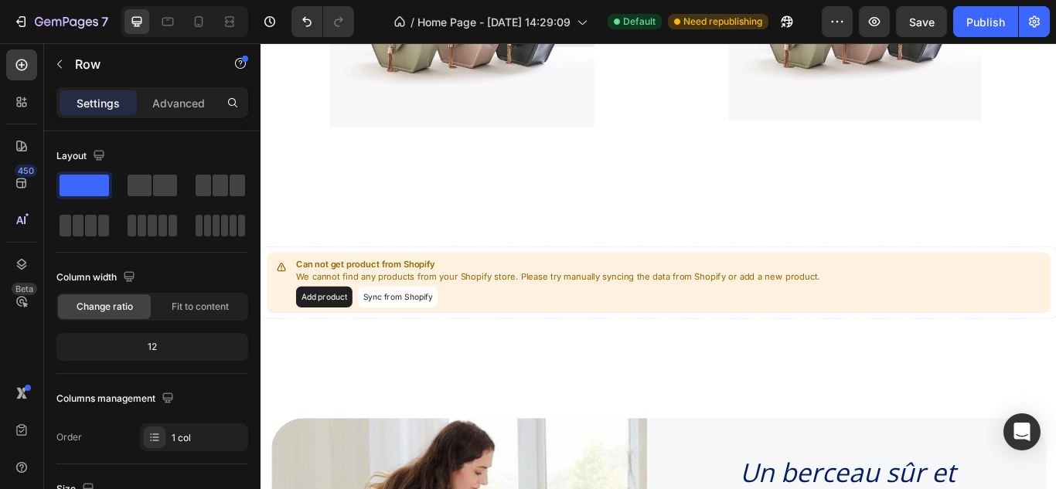
scroll to position [1130, 0]
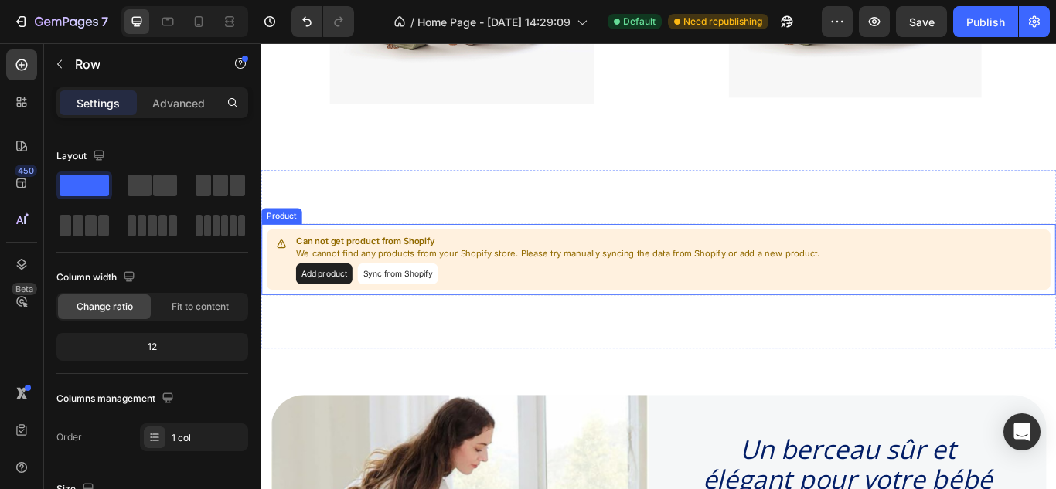
click at [389, 302] on button "Sync from Shopify" at bounding box center [419, 312] width 93 height 25
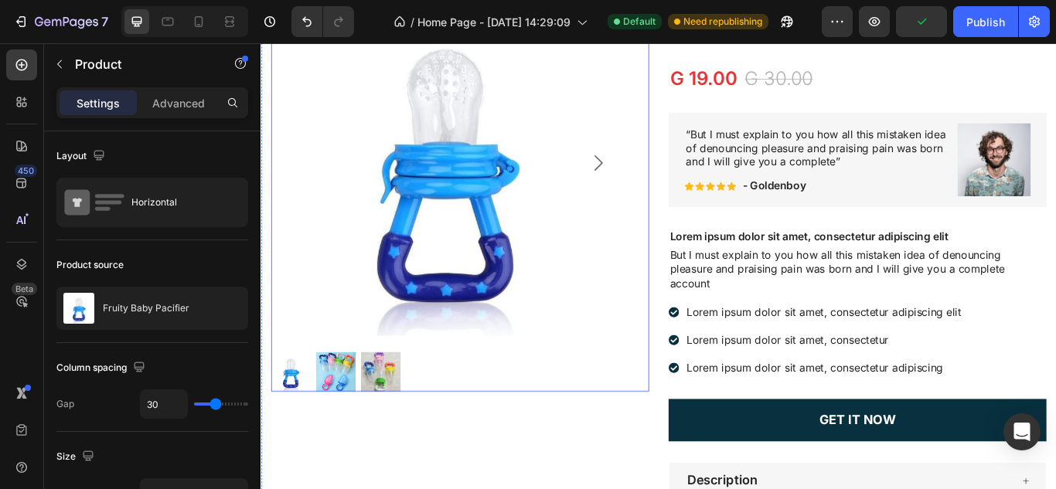
scroll to position [1396, 0]
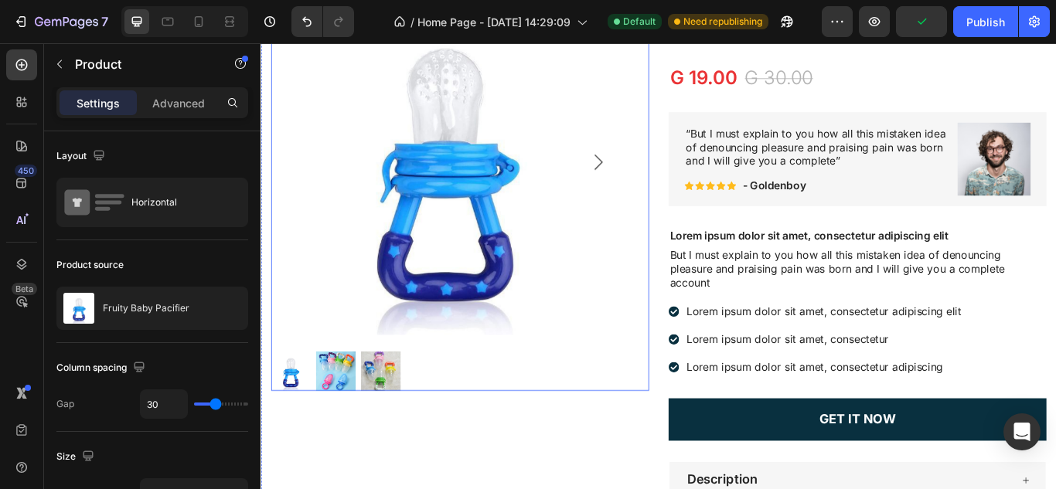
click at [658, 176] on img at bounding box center [473, 182] width 403 height 403
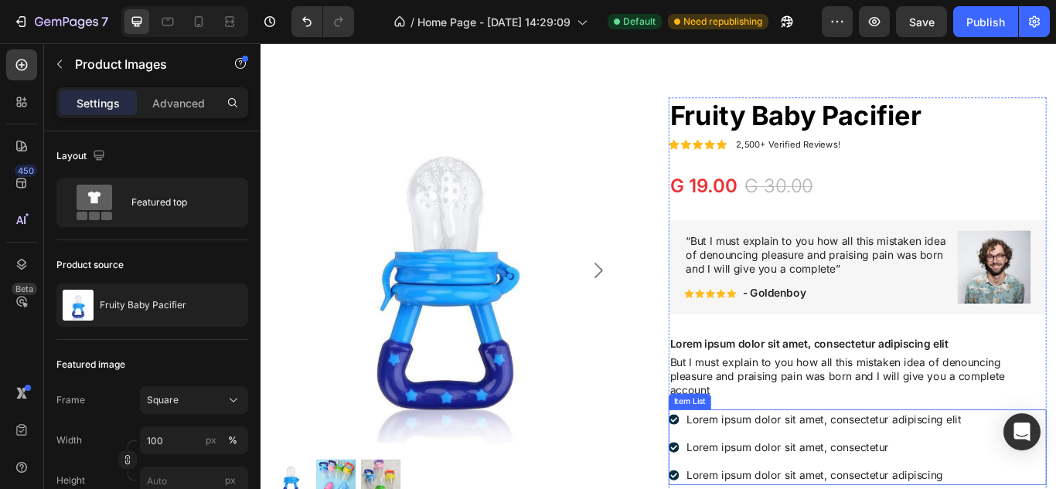
scroll to position [1379, 0]
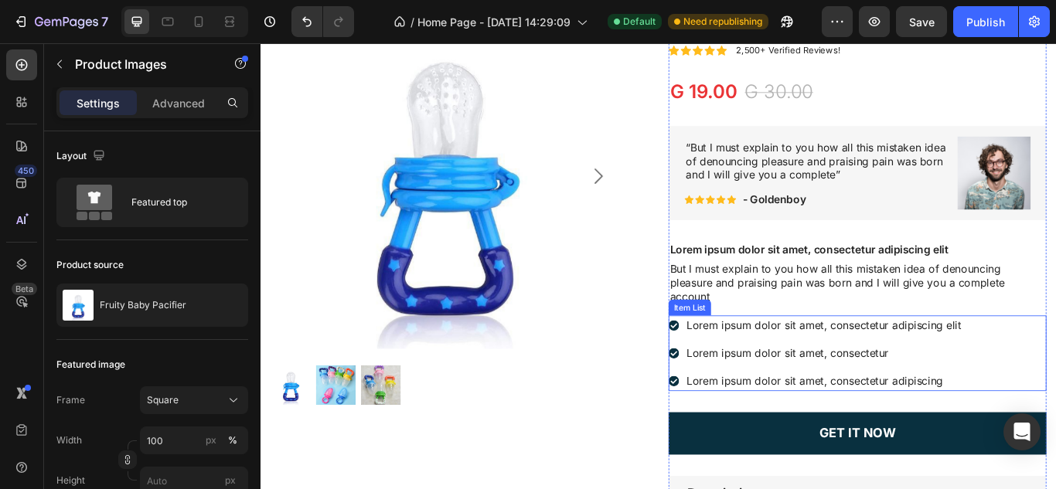
click at [1055, 402] on div "Lorem ipsum dolor sit amet, consectetur adipiscing elit Lorem ipsum dolor sit a…" at bounding box center [956, 405] width 440 height 88
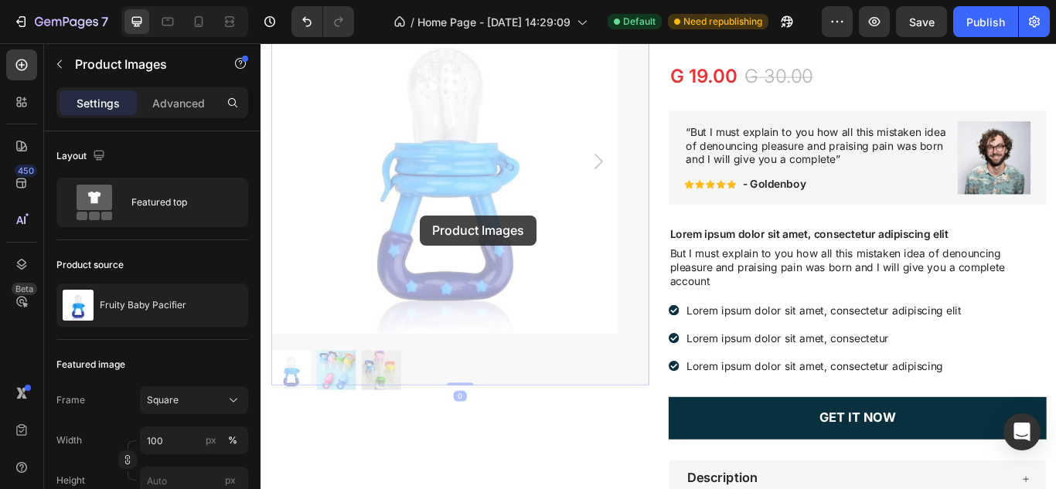
scroll to position [1413, 0]
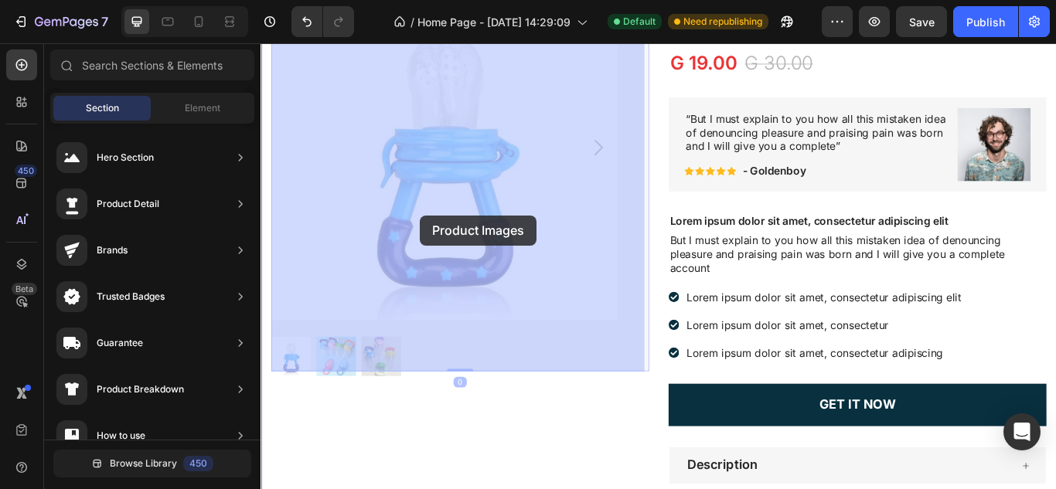
drag, startPoint x: 545, startPoint y: 454, endPoint x: 446, endPoint y: 244, distance: 231.6
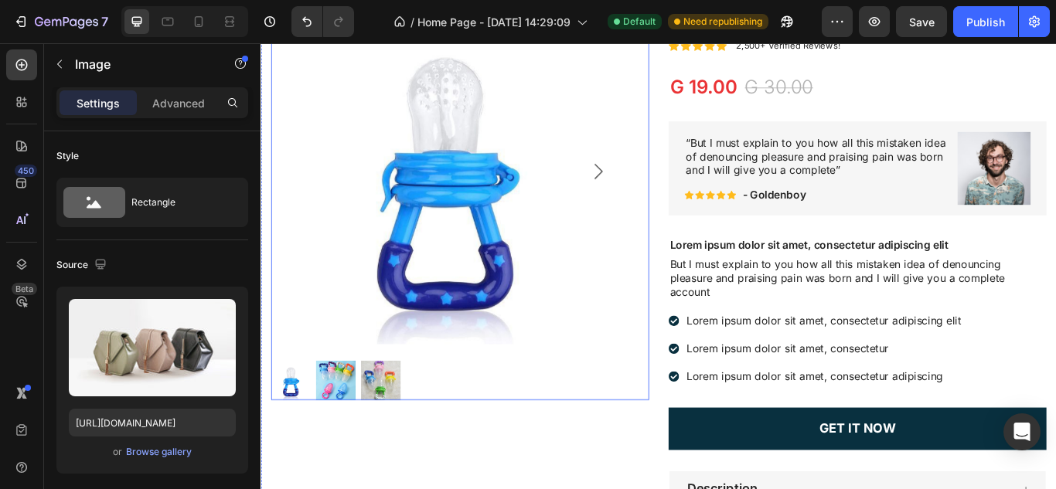
scroll to position [1383, 0]
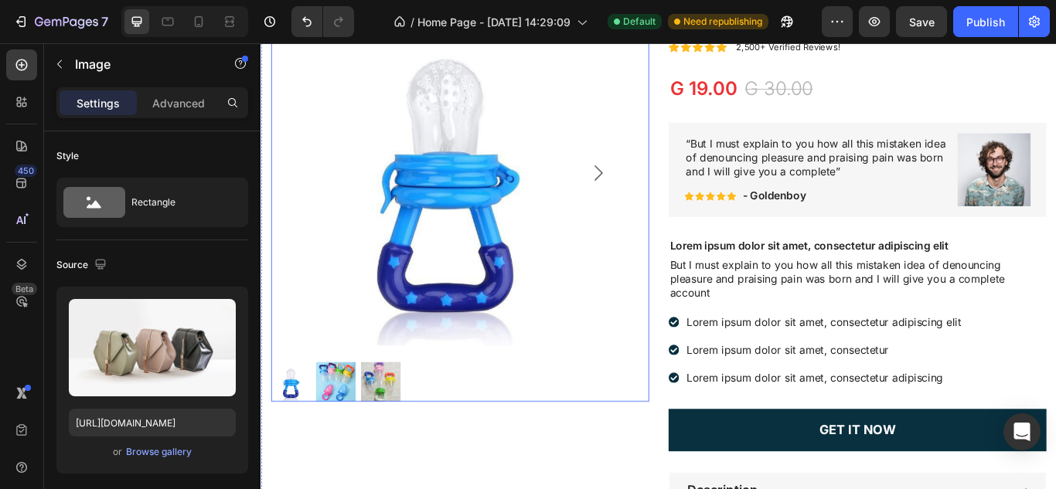
click at [360, 433] on img at bounding box center [348, 438] width 46 height 46
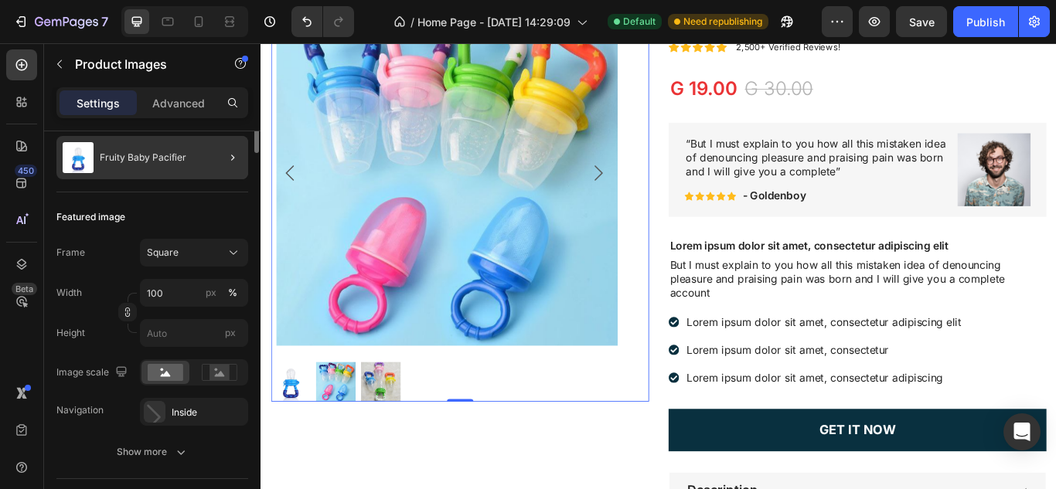
scroll to position [0, 0]
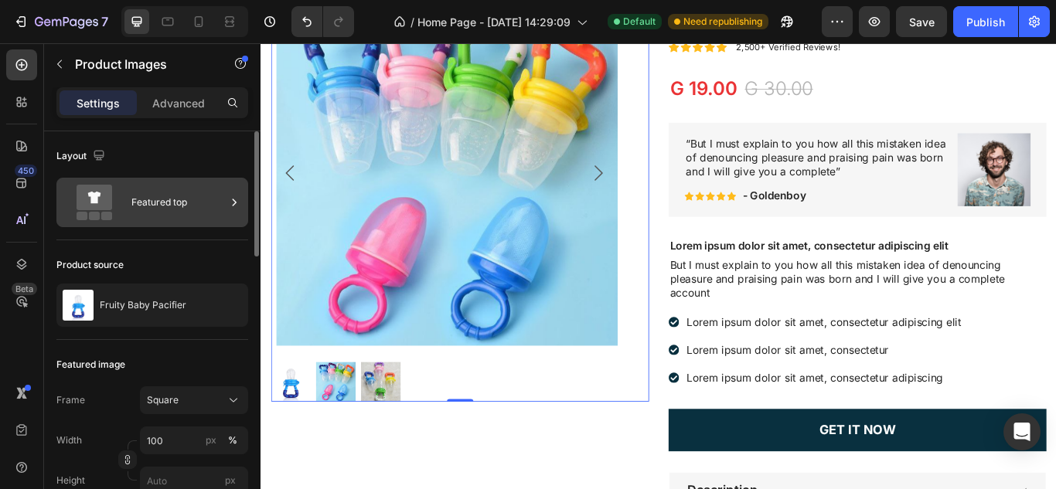
click at [148, 192] on div "Featured top" at bounding box center [178, 203] width 94 height 36
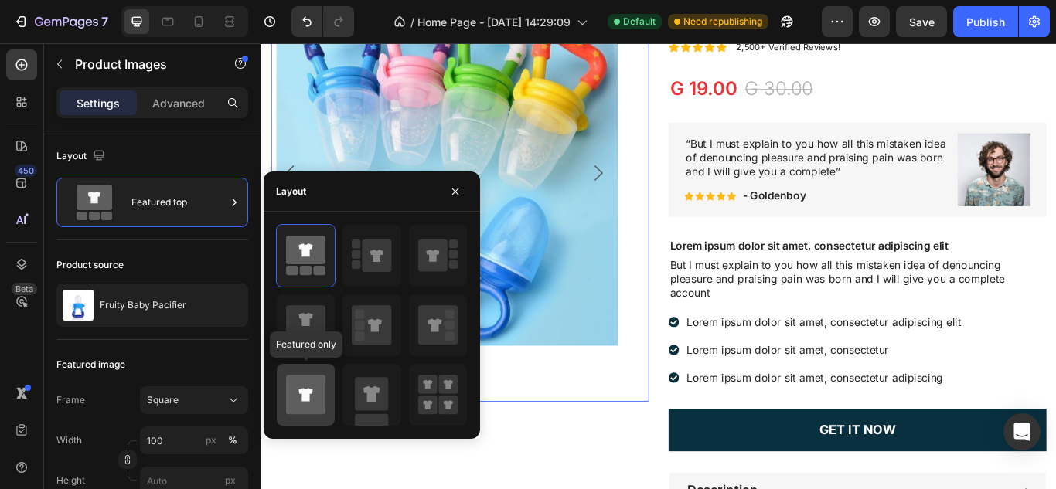
click at [297, 395] on icon at bounding box center [305, 394] width 39 height 39
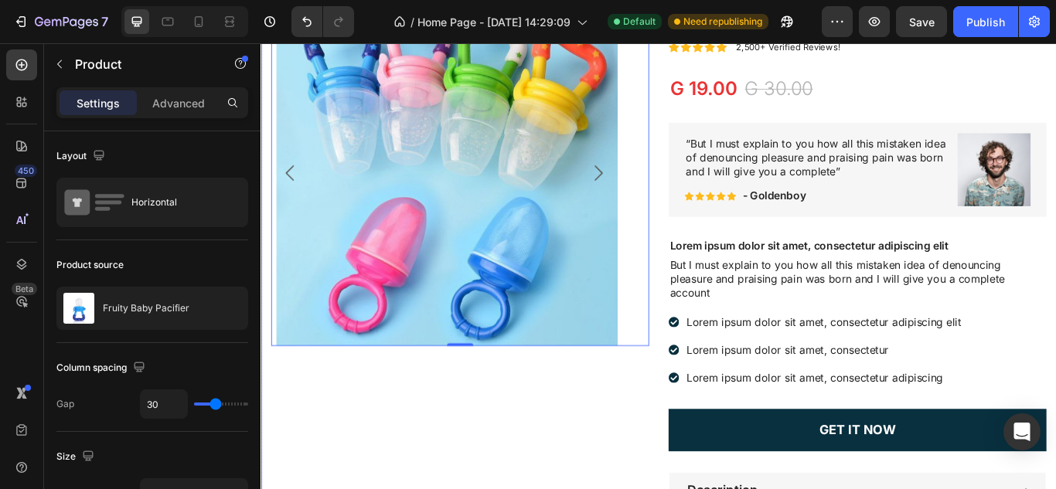
click at [573, 421] on div "Product Images 0" at bounding box center [492, 315] width 440 height 645
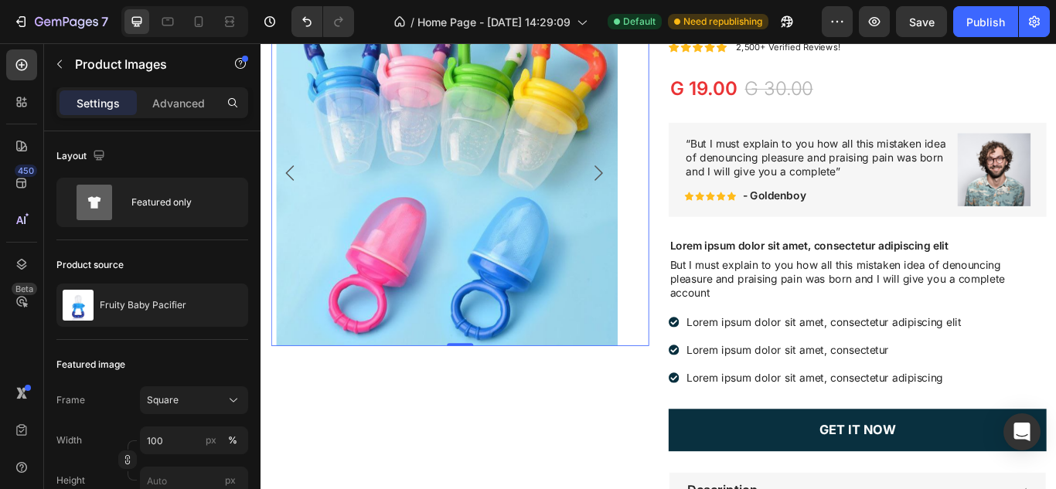
scroll to position [1258, 0]
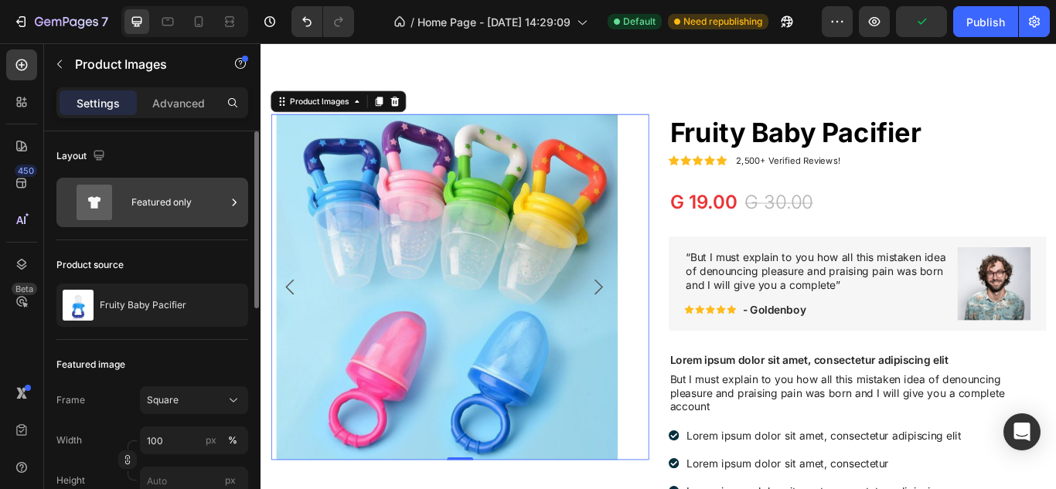
click at [151, 199] on div "Featured only" at bounding box center [178, 203] width 94 height 36
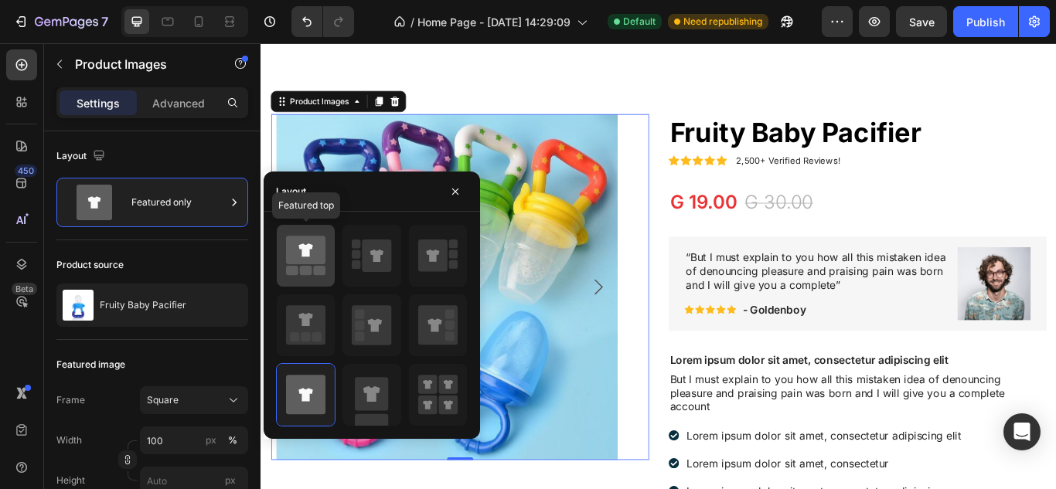
click at [319, 253] on icon at bounding box center [305, 250] width 39 height 29
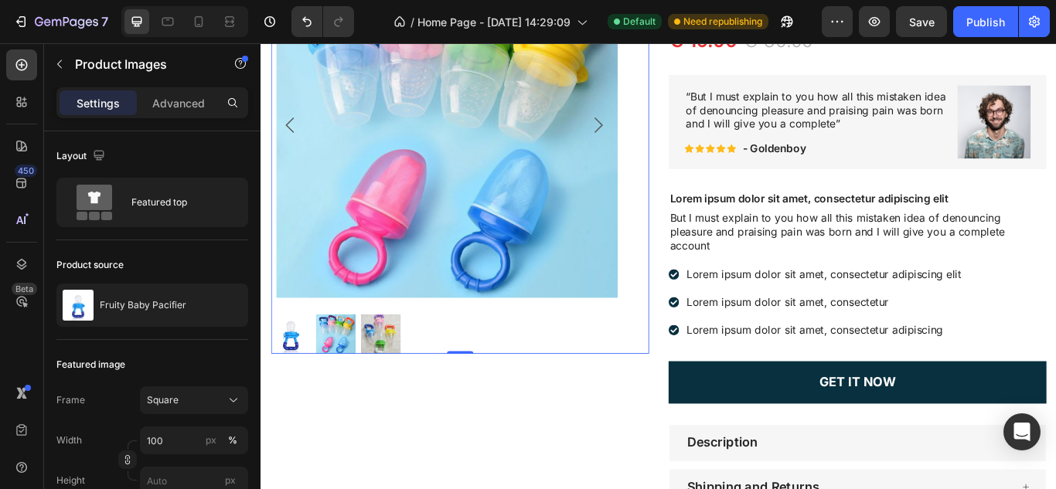
scroll to position [1433, 0]
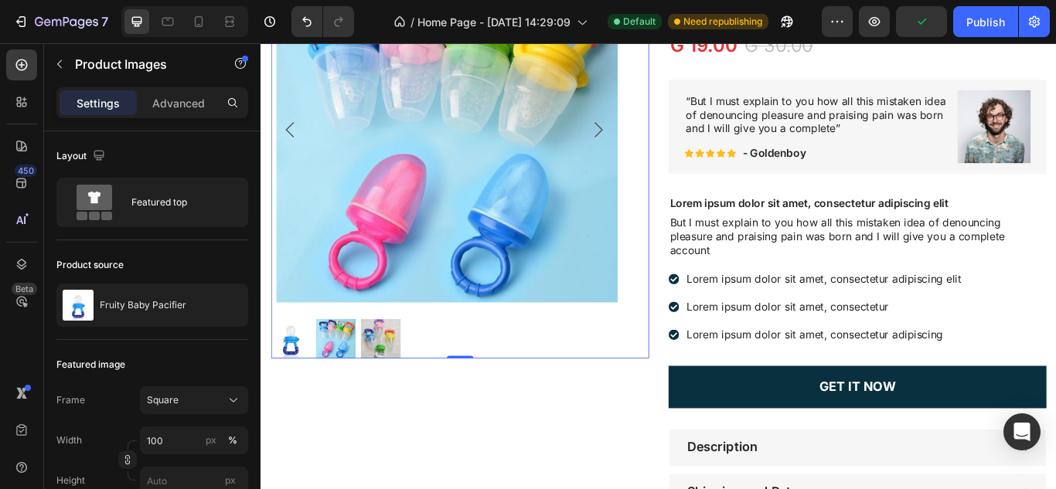
click at [651, 135] on icon "Carousel Next Arrow" at bounding box center [653, 144] width 19 height 19
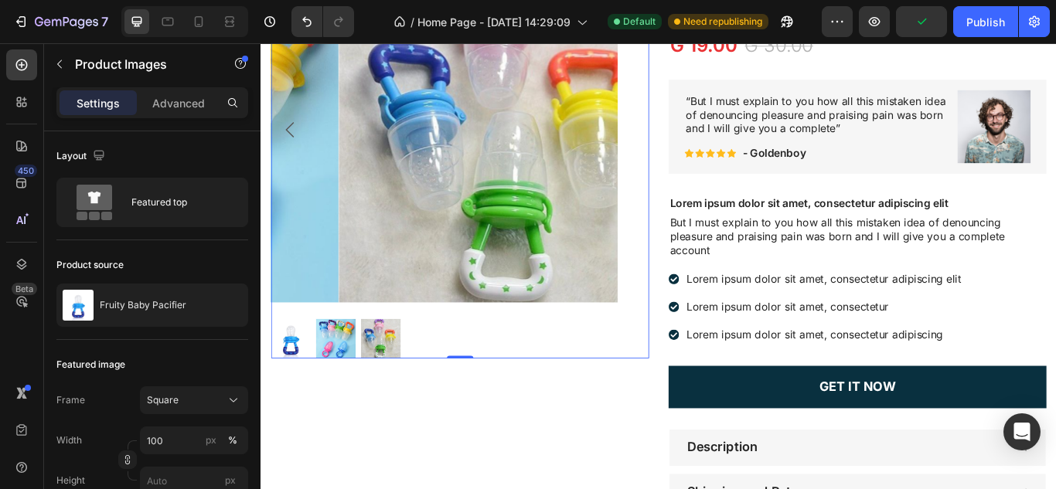
click at [651, 134] on img at bounding box center [552, 144] width 403 height 403
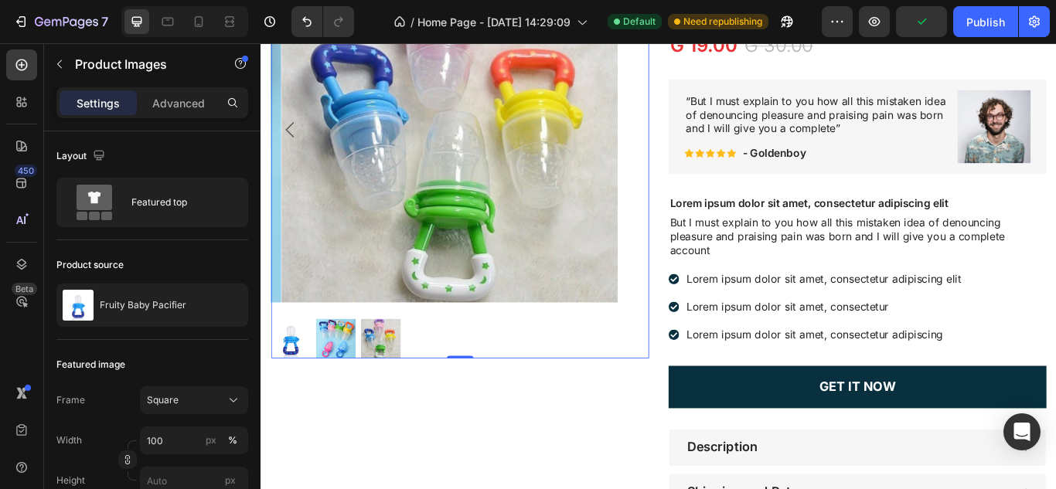
click at [651, 134] on img at bounding box center [485, 144] width 403 height 403
click at [288, 141] on icon "Carousel Back Arrow" at bounding box center [293, 144] width 19 height 19
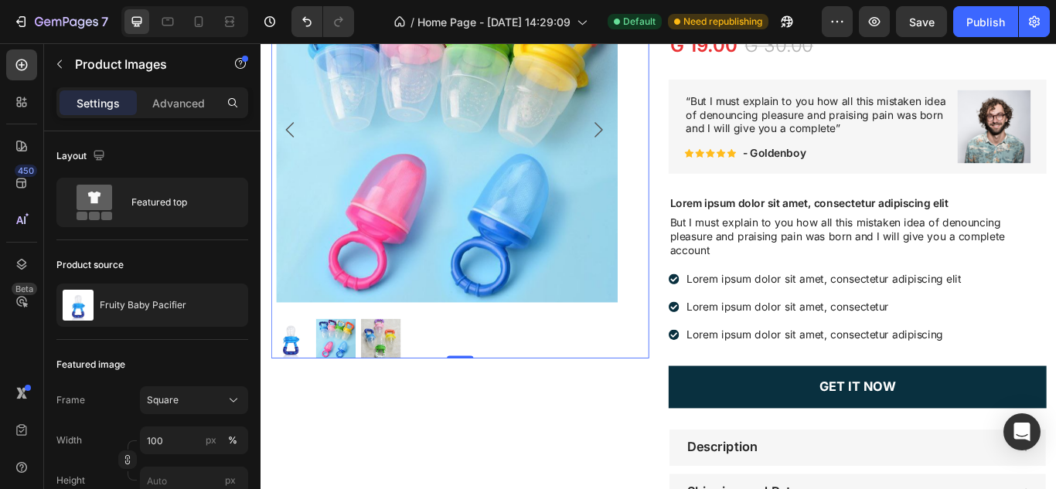
click at [288, 141] on icon "Carousel Back Arrow" at bounding box center [293, 144] width 19 height 19
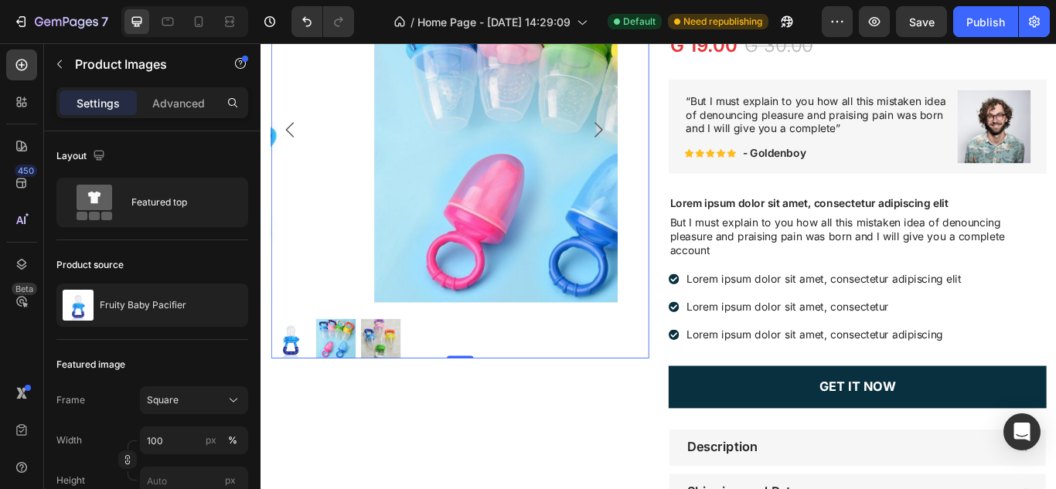
click at [288, 141] on div at bounding box center [473, 144] width 403 height 403
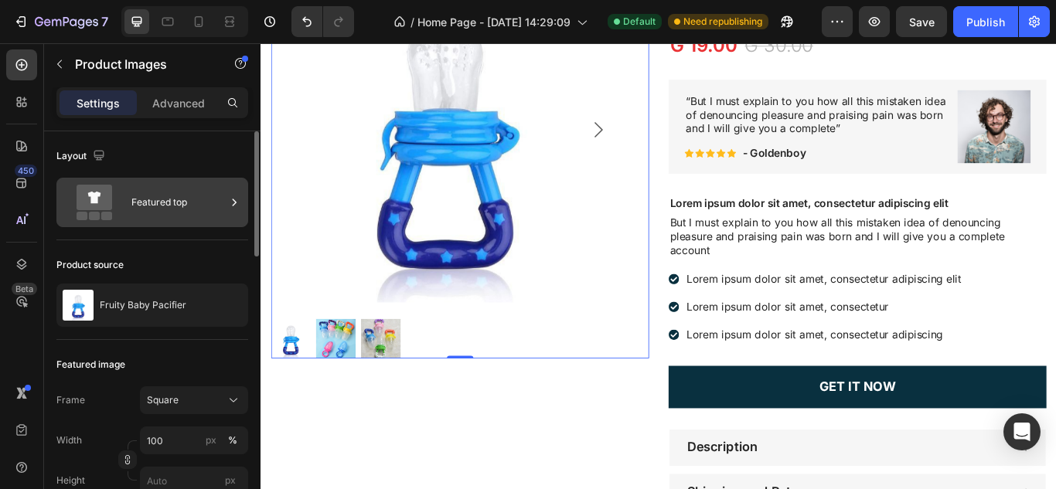
click at [142, 188] on div "Featured top" at bounding box center [178, 203] width 94 height 36
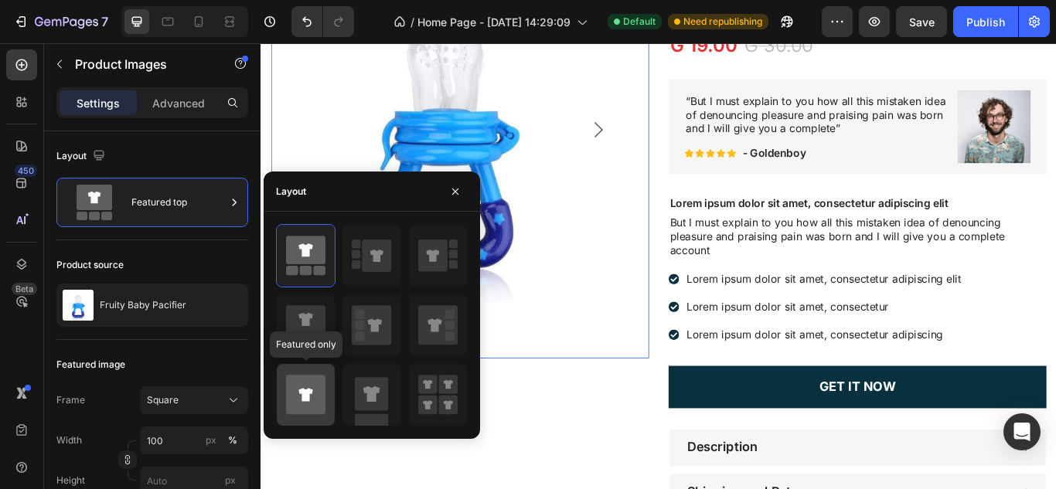
click at [312, 382] on icon at bounding box center [305, 394] width 39 height 39
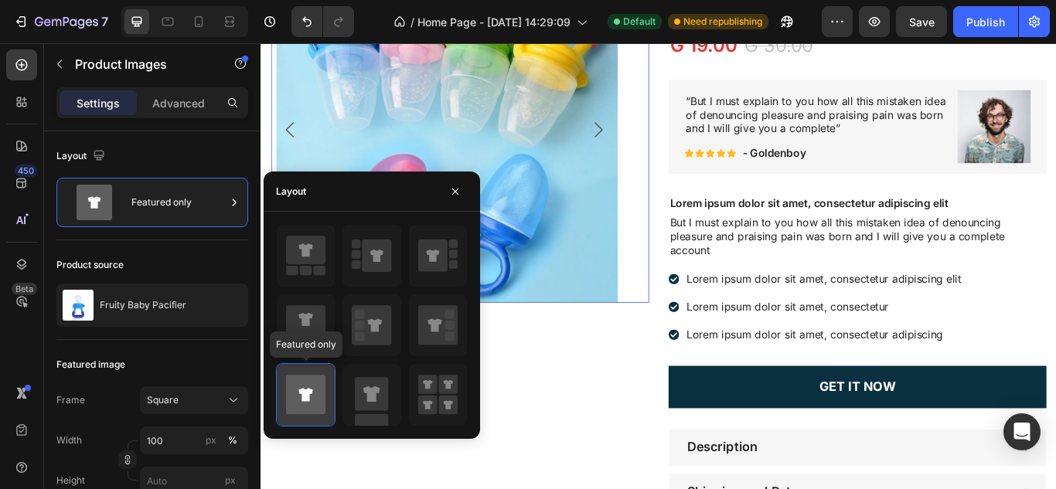
click at [312, 382] on icon at bounding box center [305, 394] width 39 height 39
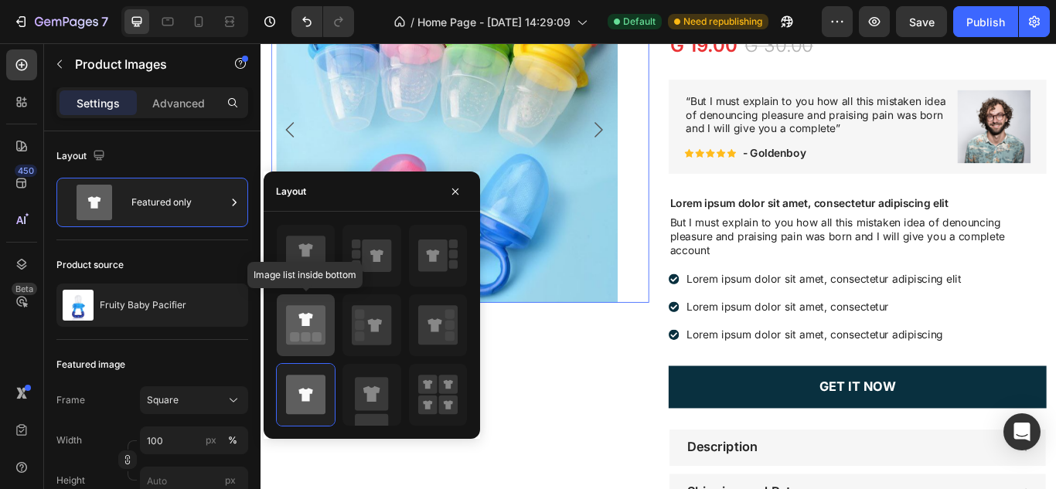
click at [307, 331] on icon at bounding box center [305, 324] width 39 height 39
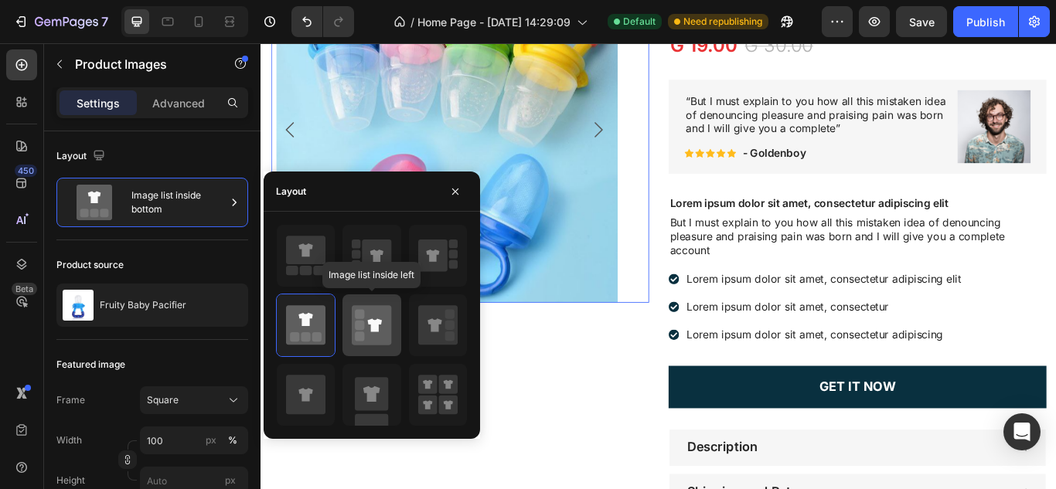
click at [362, 330] on rect at bounding box center [359, 325] width 9 height 9
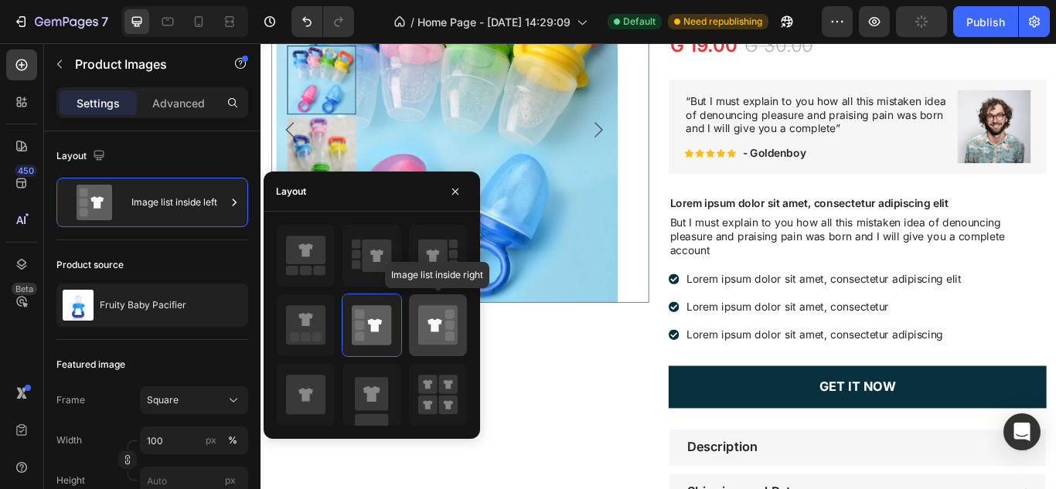
click at [441, 330] on icon at bounding box center [437, 324] width 39 height 39
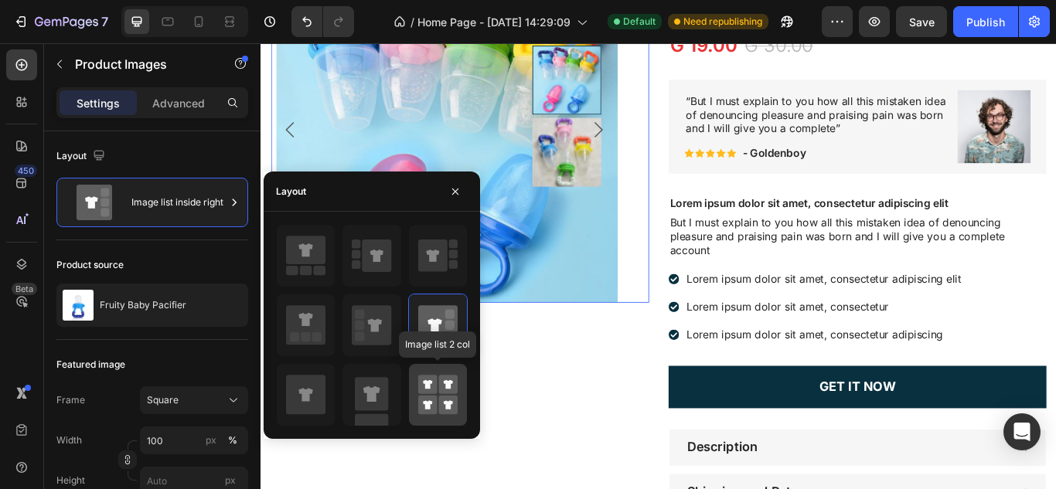
click at [434, 400] on rect at bounding box center [427, 405] width 19 height 19
type input "50"
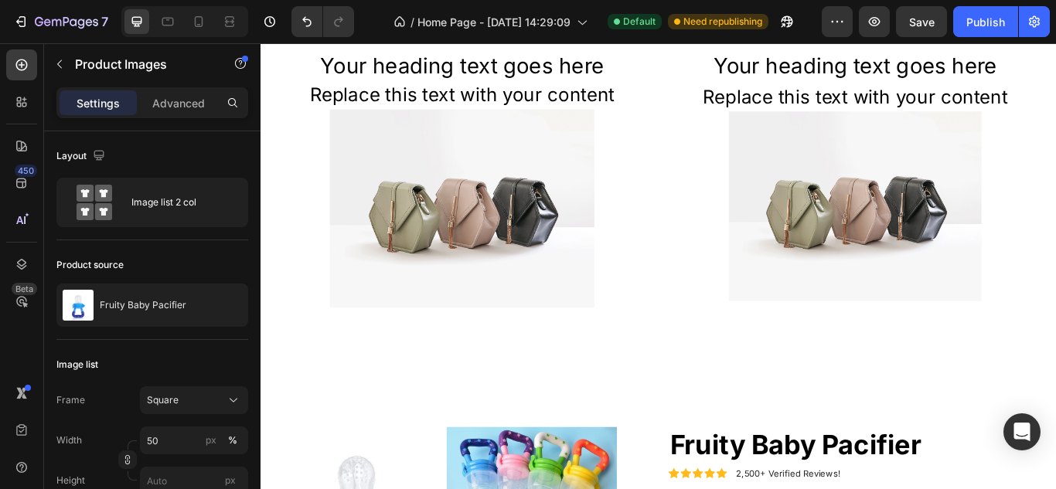
scroll to position [899, 0]
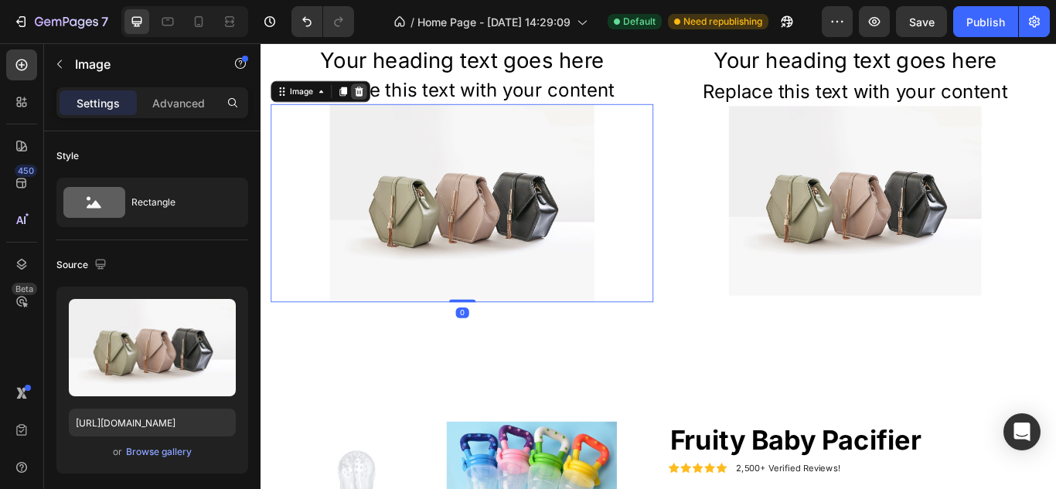
click at [372, 98] on icon at bounding box center [375, 99] width 10 height 11
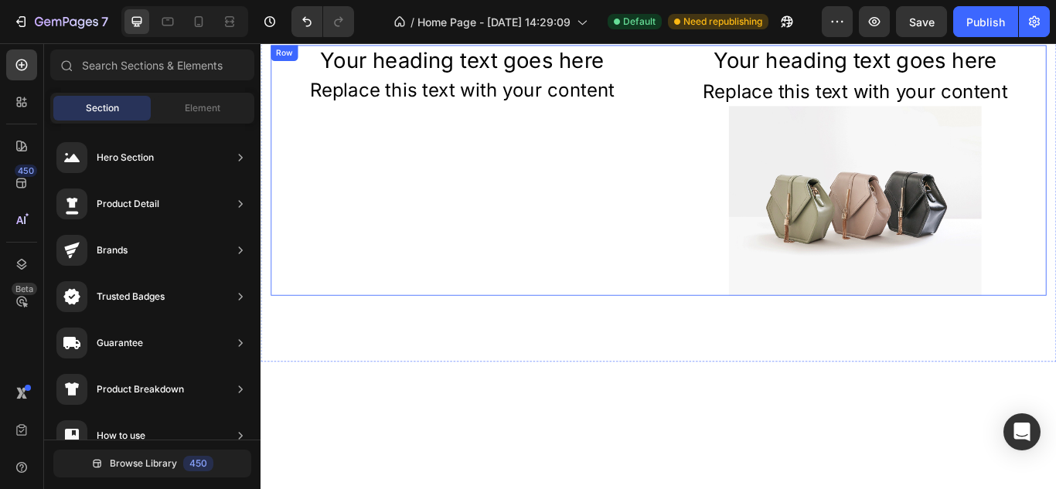
scroll to position [724, 0]
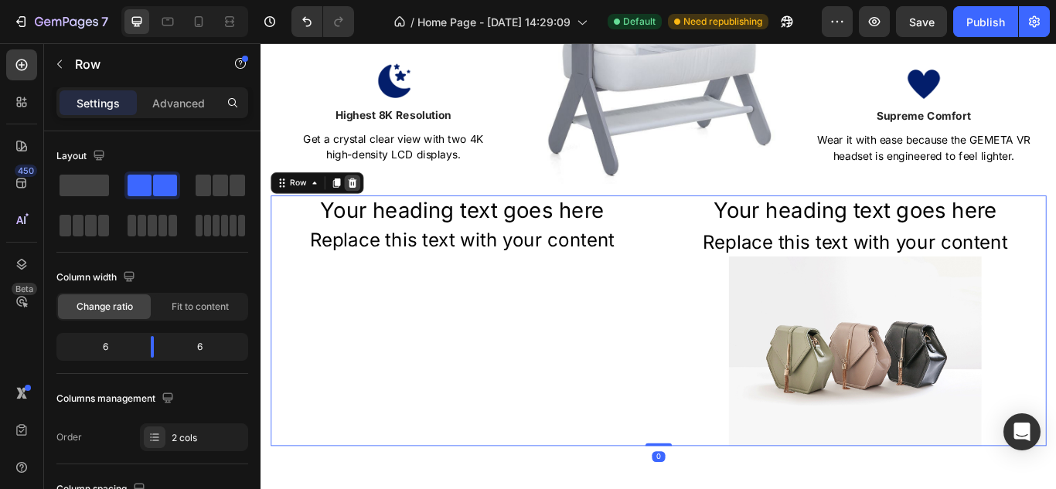
click at [375, 198] on div at bounding box center [367, 206] width 19 height 19
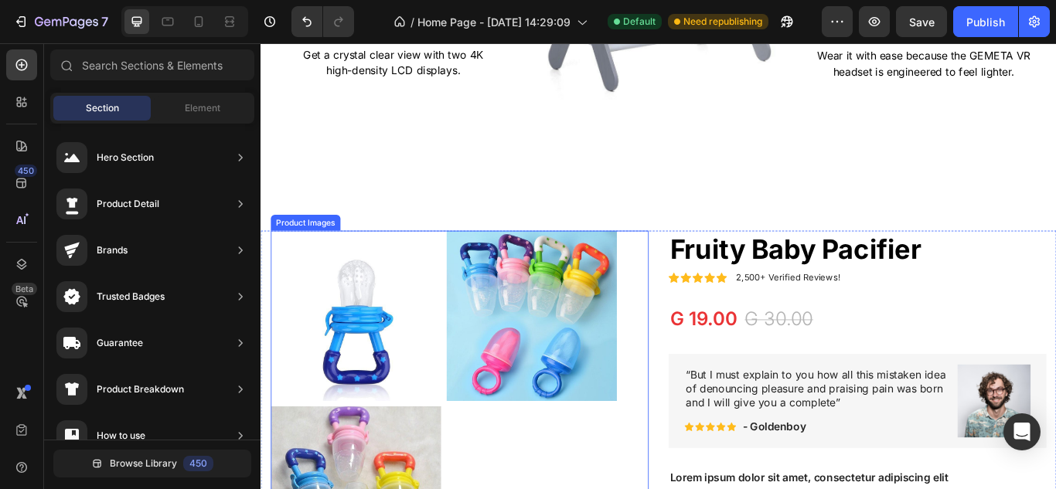
scroll to position [957, 0]
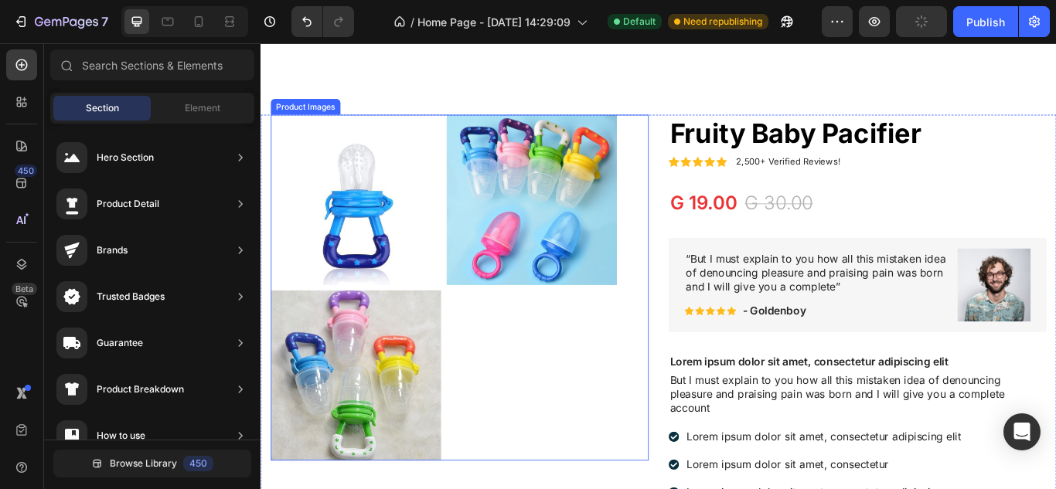
click at [508, 366] on div at bounding box center [473, 328] width 403 height 403
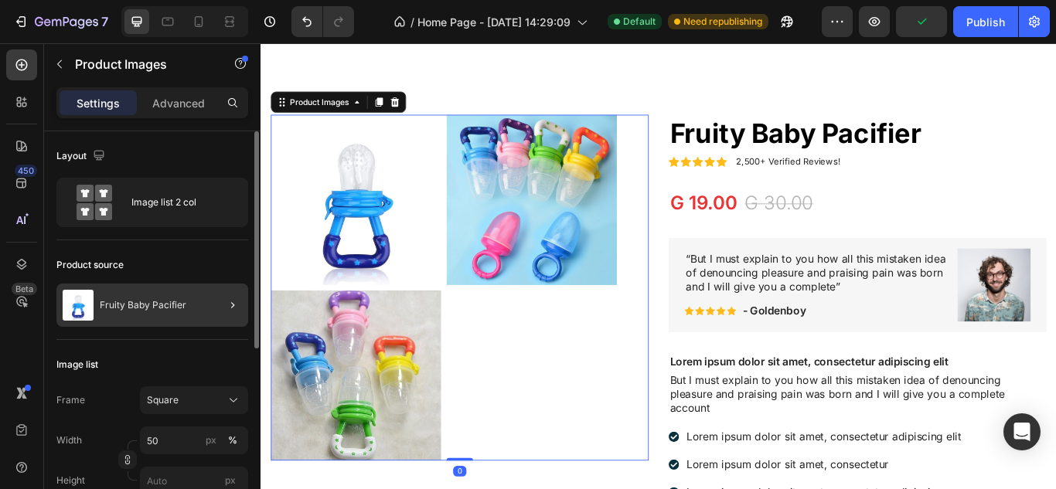
click at [219, 311] on div at bounding box center [226, 305] width 43 height 43
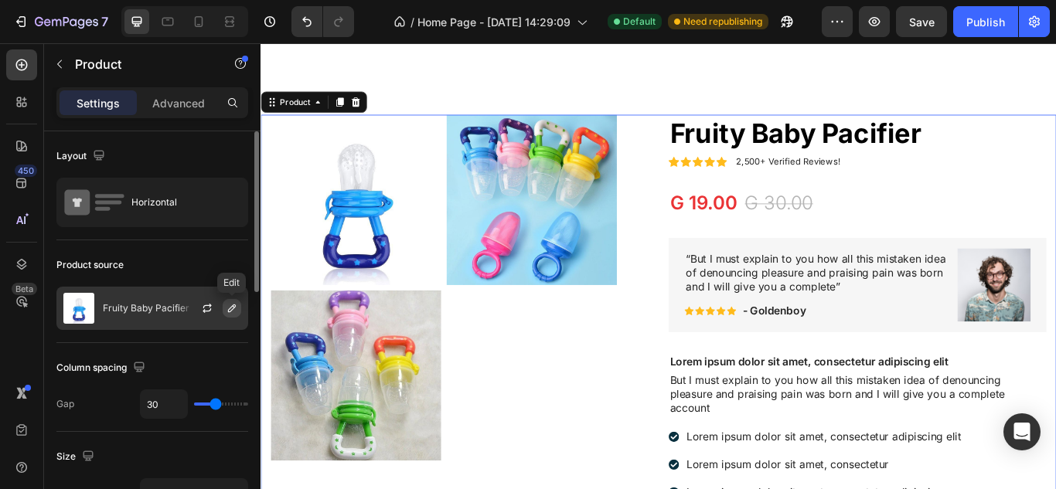
click at [237, 308] on icon "button" at bounding box center [232, 308] width 12 height 12
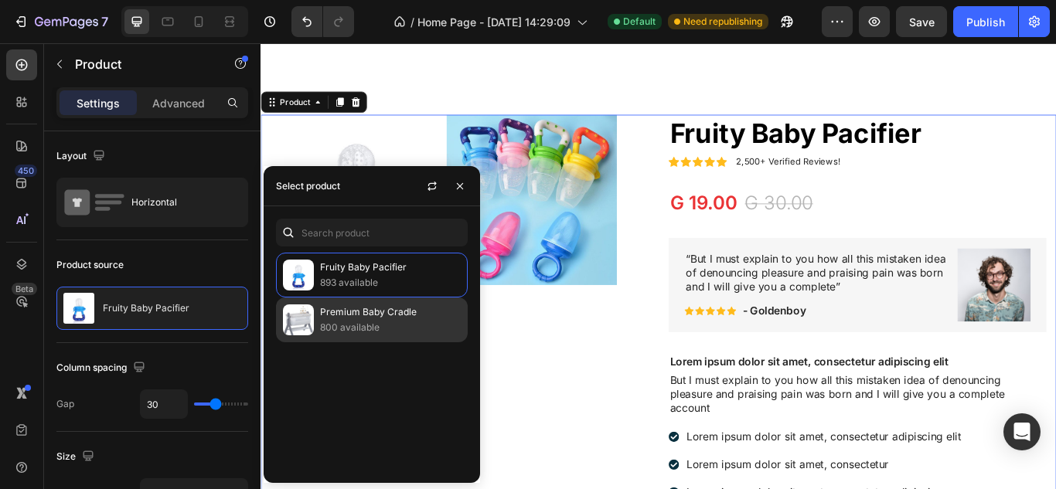
click at [397, 304] on p "Premium Baby Cradle" at bounding box center [390, 311] width 141 height 15
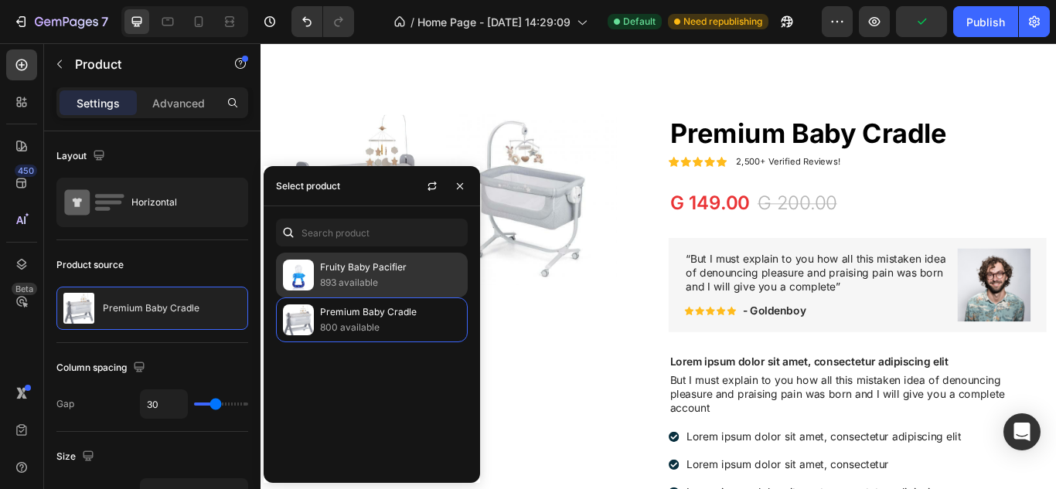
click at [395, 279] on p "893 available" at bounding box center [390, 282] width 141 height 15
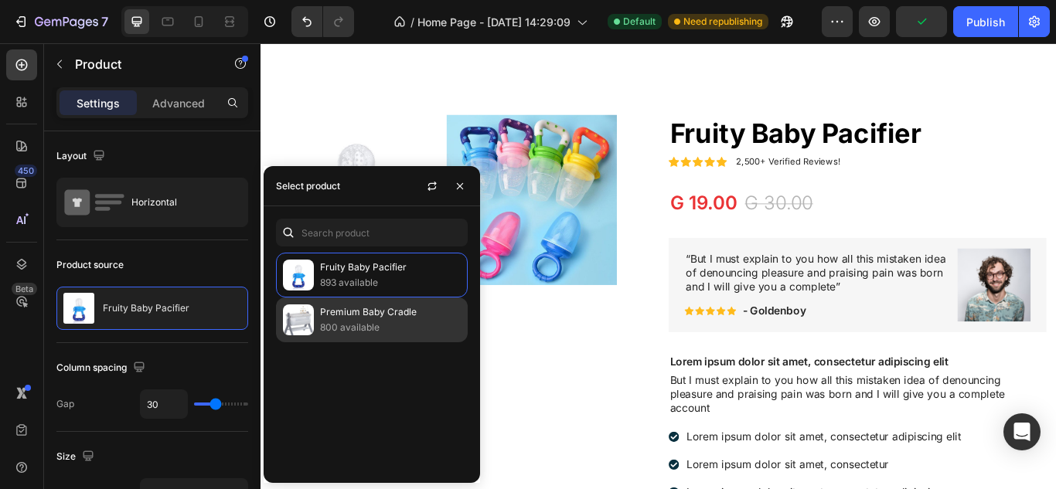
click at [401, 320] on p "800 available" at bounding box center [390, 327] width 141 height 15
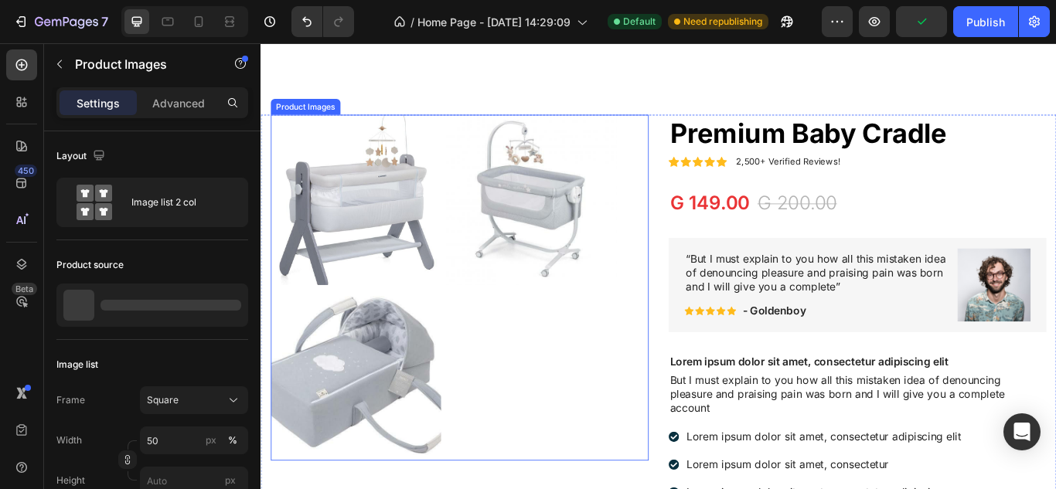
click at [641, 360] on div at bounding box center [473, 328] width 403 height 403
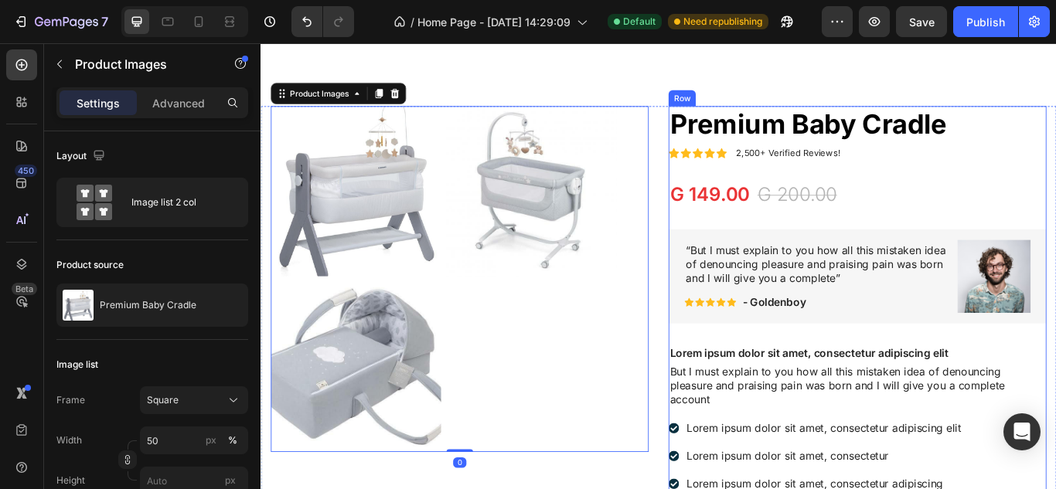
scroll to position [967, 0]
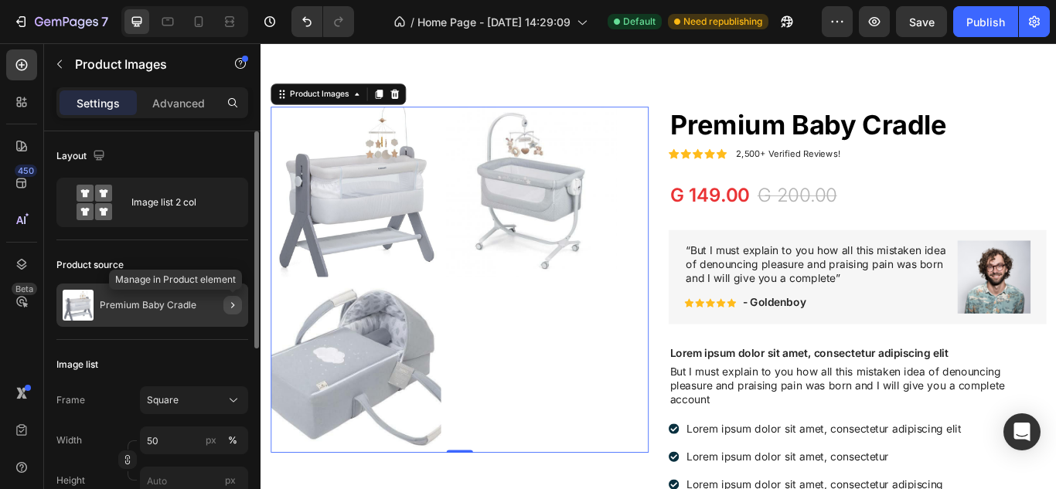
click at [224, 312] on button "button" at bounding box center [232, 305] width 19 height 19
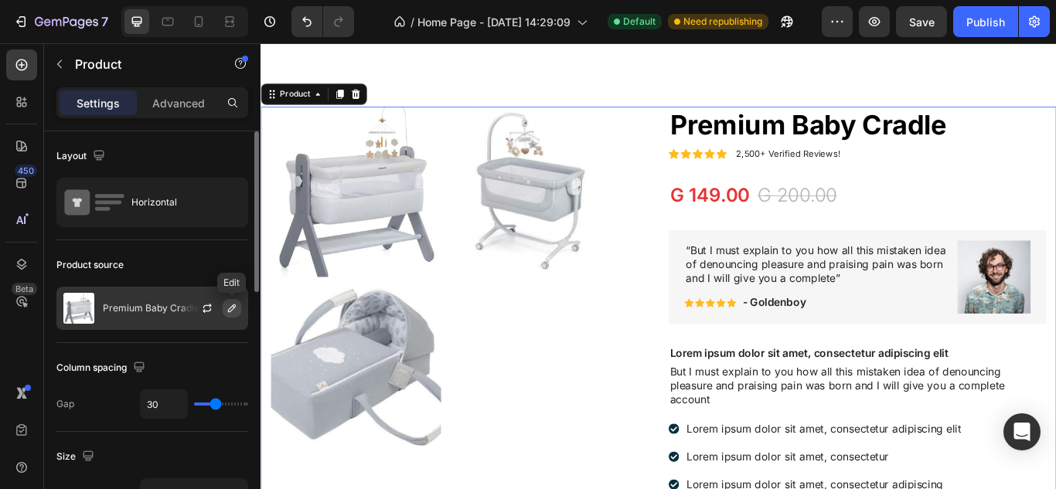
click at [230, 310] on icon "button" at bounding box center [232, 308] width 12 height 12
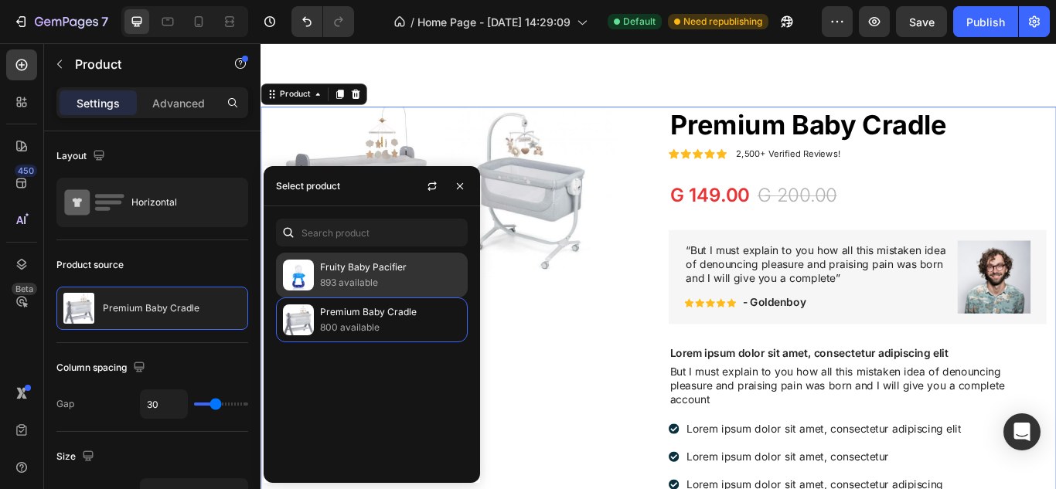
click at [357, 267] on p "Fruity Baby Pacifier" at bounding box center [390, 267] width 141 height 15
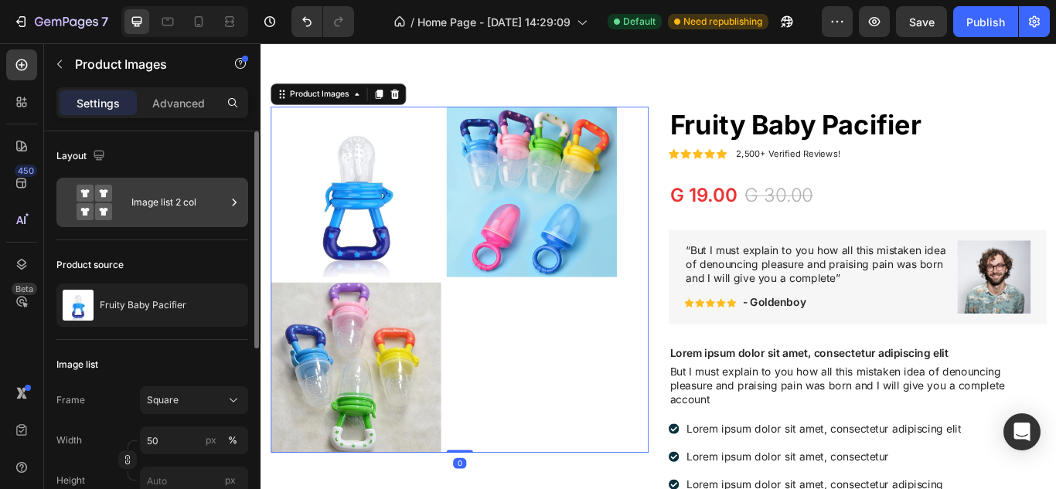
click at [167, 216] on div "Image list 2 col" at bounding box center [178, 203] width 94 height 36
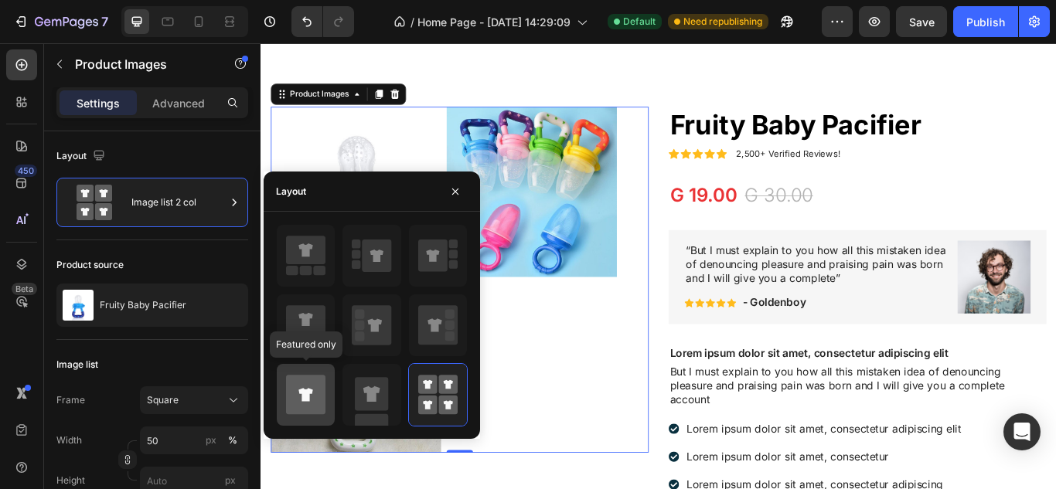
click at [304, 384] on icon at bounding box center [305, 394] width 39 height 39
type input "100"
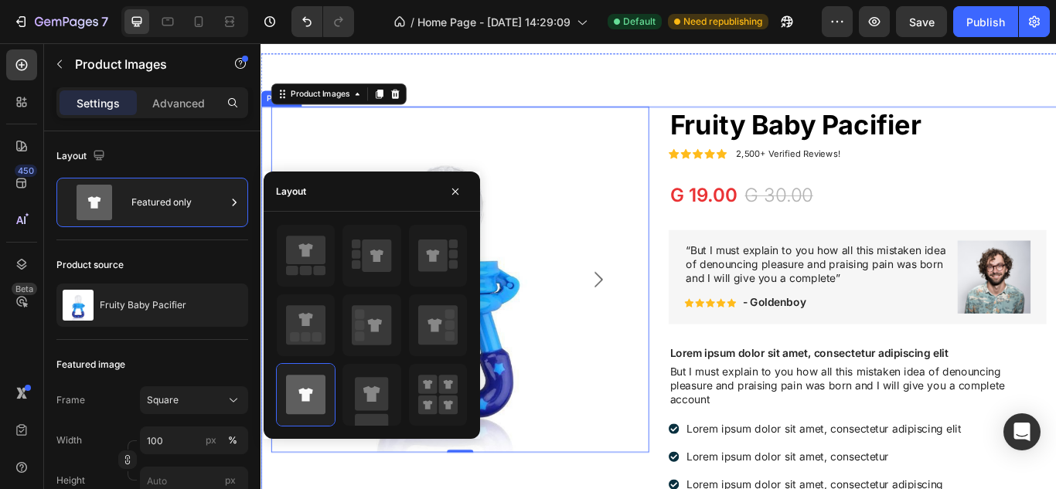
click at [588, 488] on div "Product Images 0" at bounding box center [492, 439] width 440 height 645
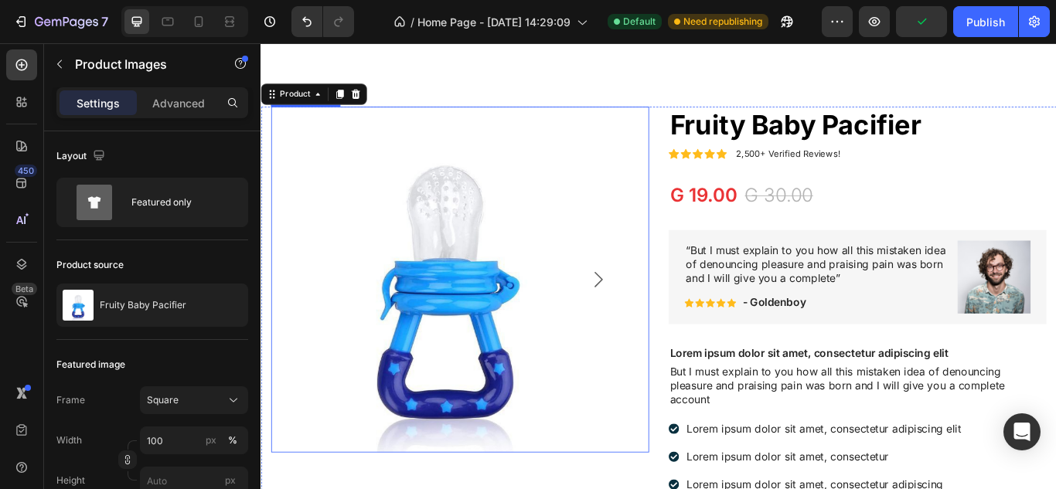
click at [648, 314] on icon "Carousel Next Arrow" at bounding box center [653, 319] width 19 height 19
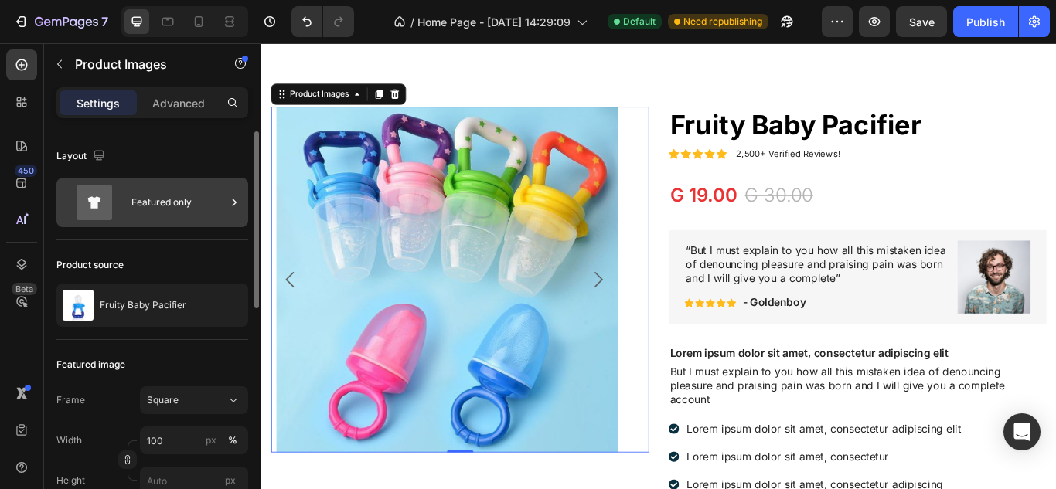
click at [178, 209] on div "Featured only" at bounding box center [178, 203] width 94 height 36
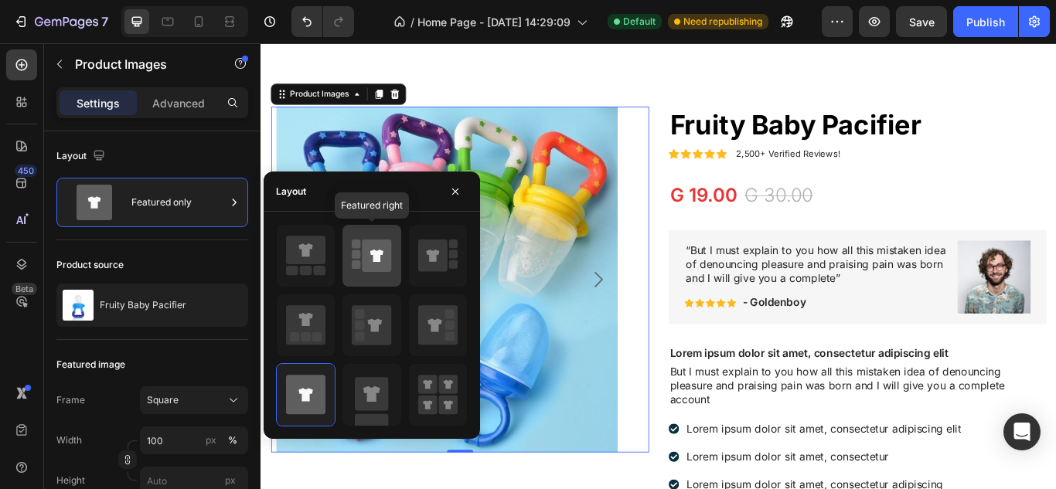
click at [397, 226] on div at bounding box center [371, 256] width 58 height 62
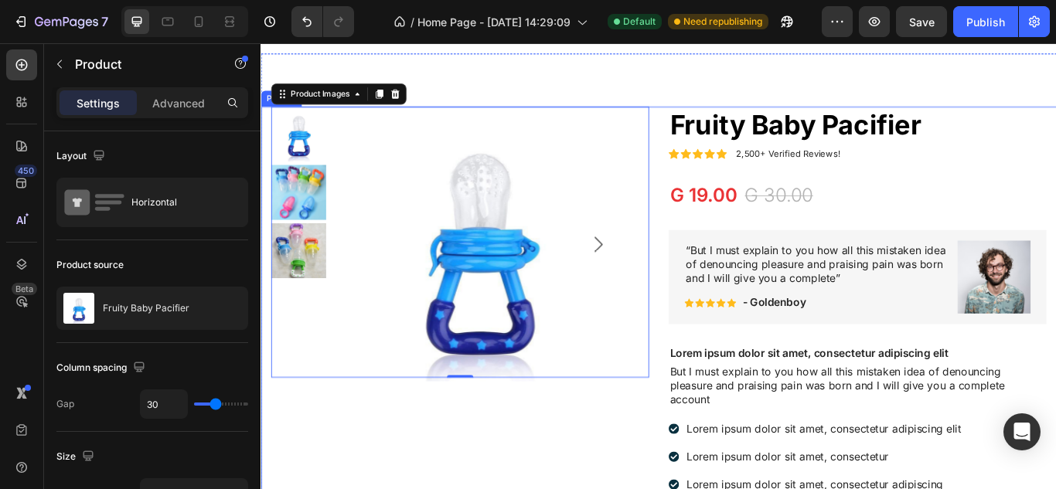
click at [595, 437] on div "Product Images 0" at bounding box center [492, 439] width 440 height 645
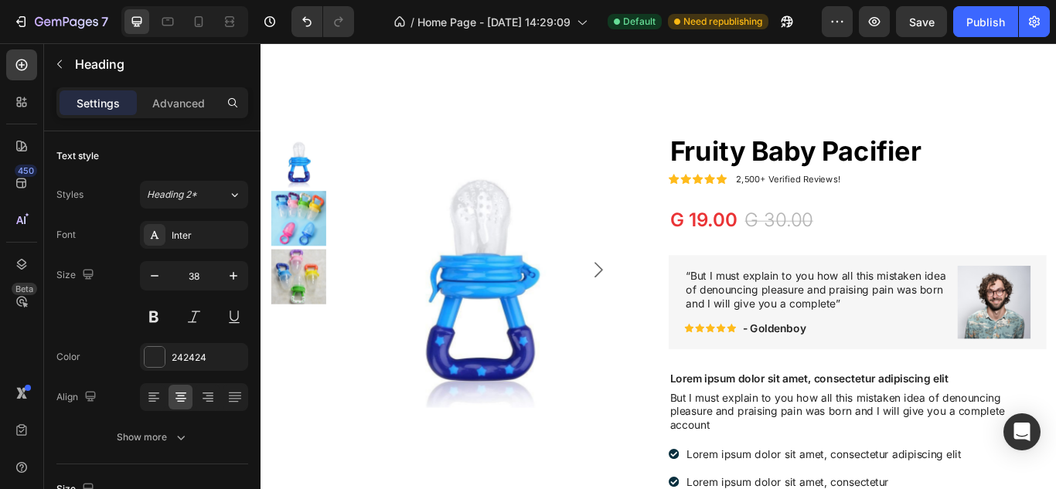
scroll to position [932, 0]
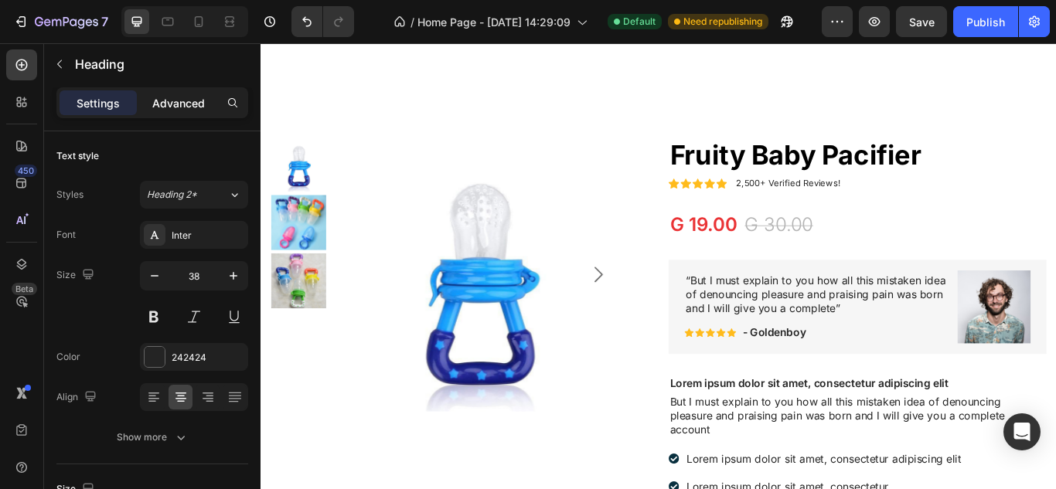
click at [178, 102] on p "Advanced" at bounding box center [178, 103] width 53 height 16
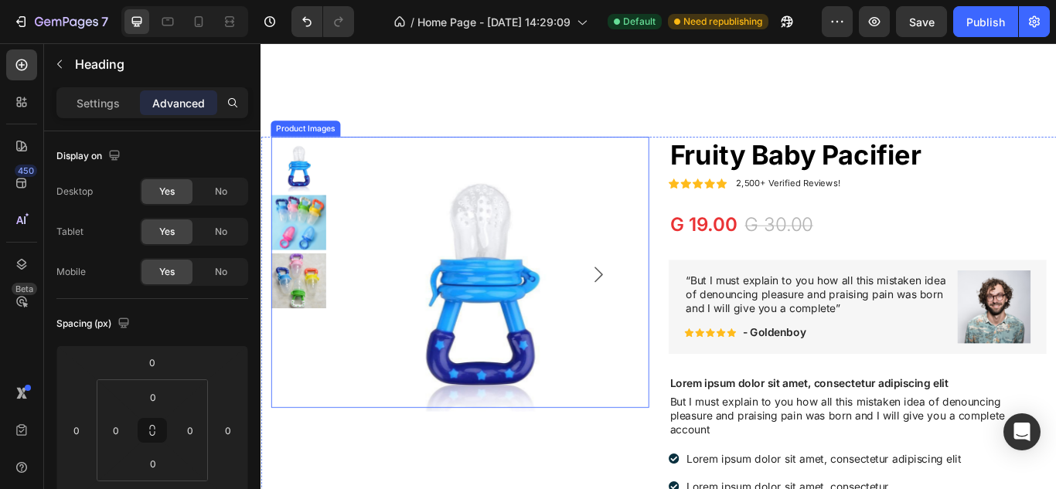
click at [526, 152] on img at bounding box center [515, 312] width 321 height 321
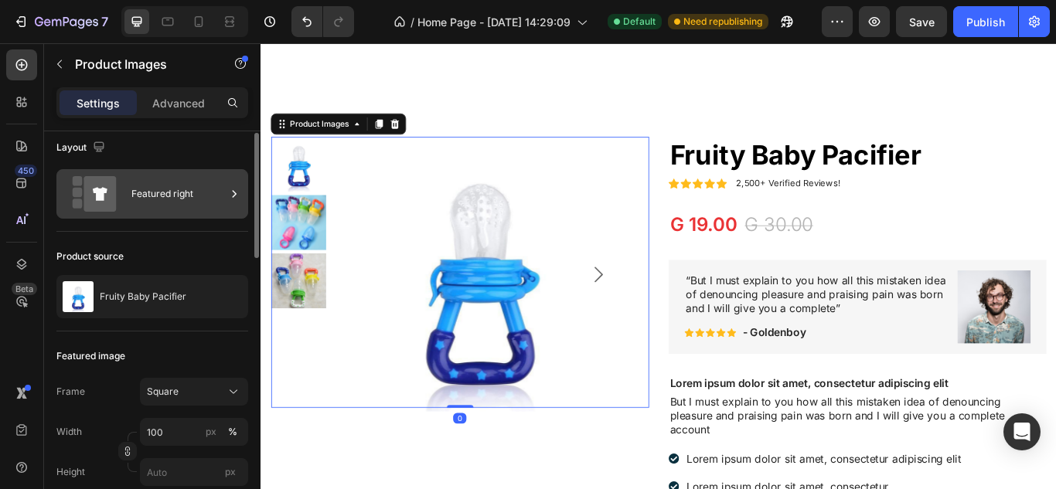
scroll to position [4, 0]
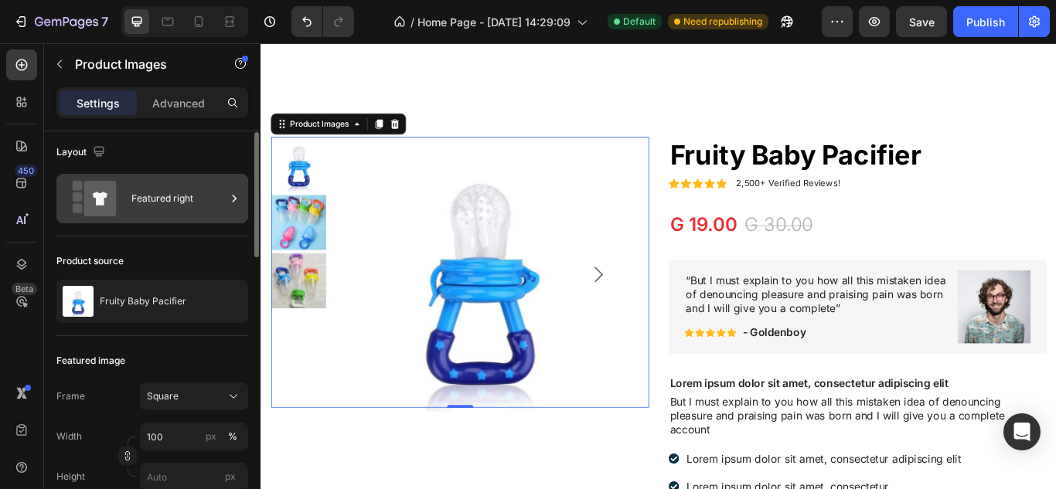
click at [189, 204] on div "Featured right" at bounding box center [178, 199] width 94 height 36
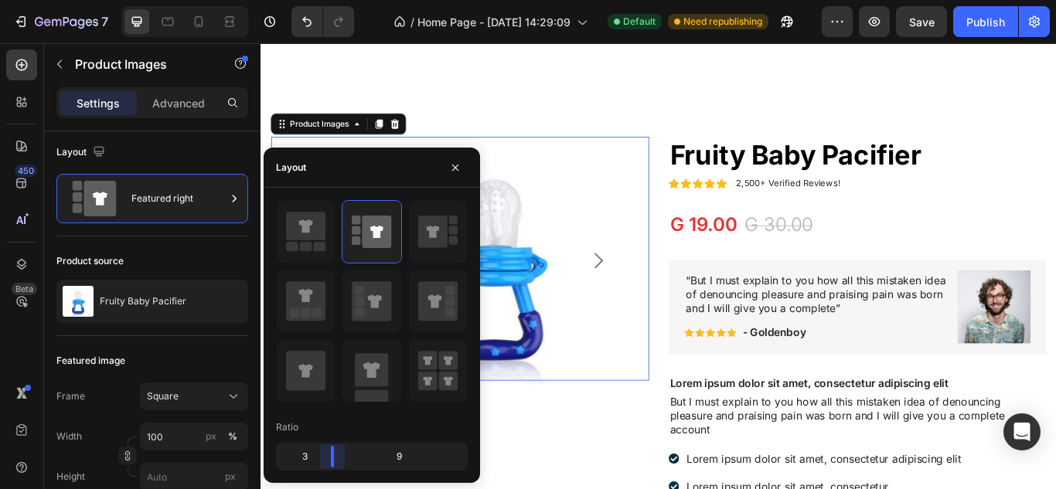
click at [325, 0] on body "7 Version history / Home Page - Sep 24, 14:29:09 Default Need republishing Prev…" at bounding box center [528, 0] width 1056 height 0
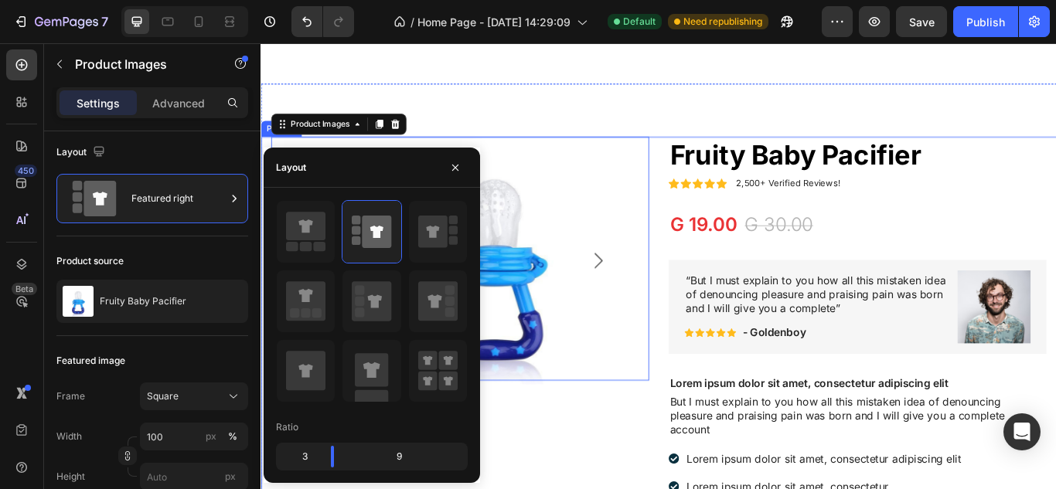
click at [610, 488] on div "Product Images 0" at bounding box center [492, 474] width 440 height 645
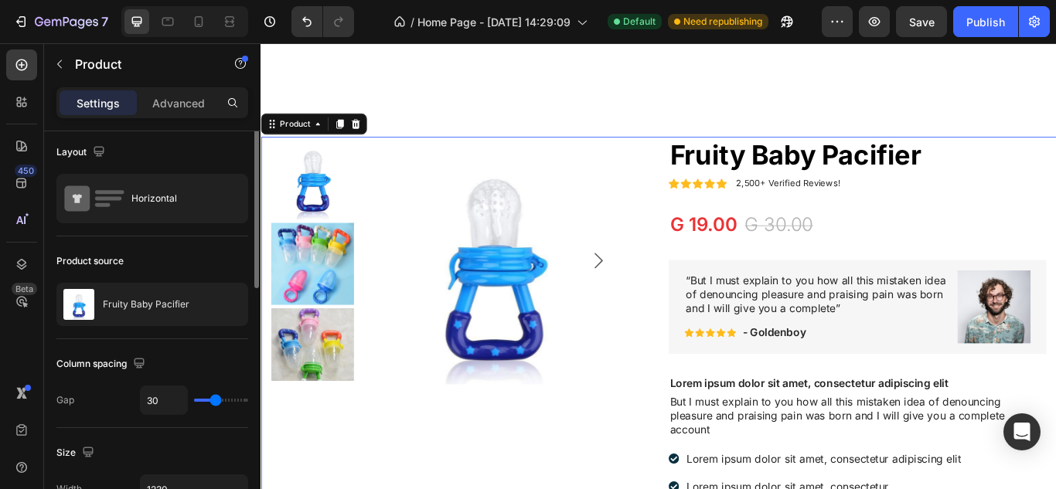
scroll to position [0, 0]
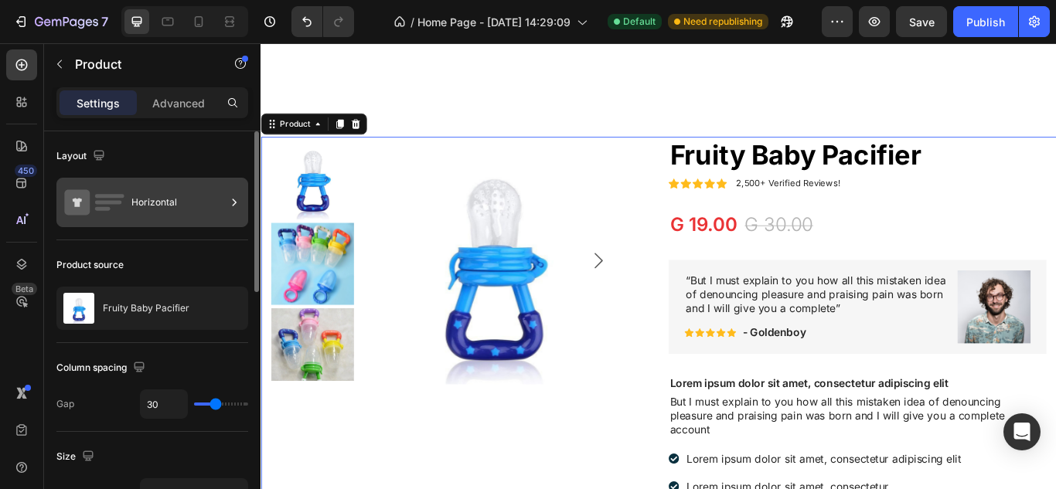
click at [178, 216] on div "Horizontal" at bounding box center [178, 203] width 94 height 36
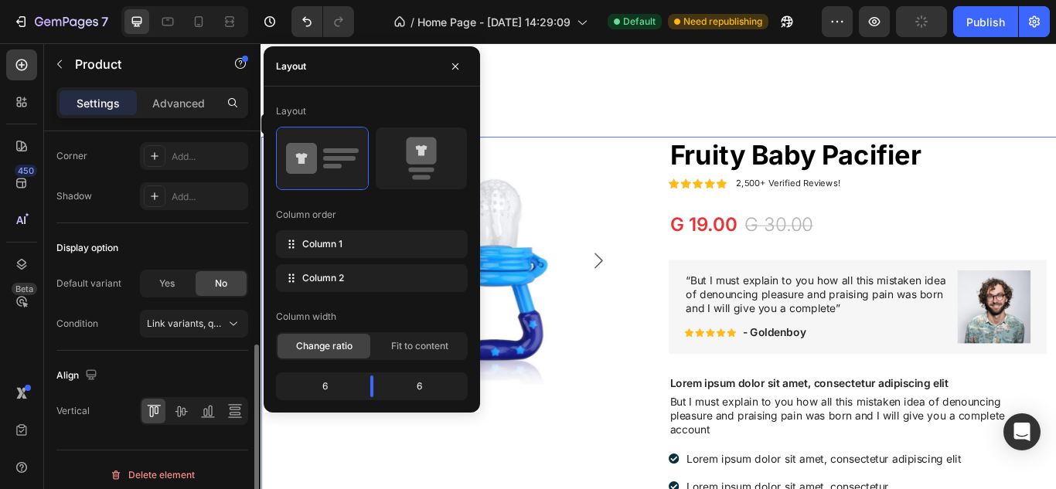
scroll to position [603, 0]
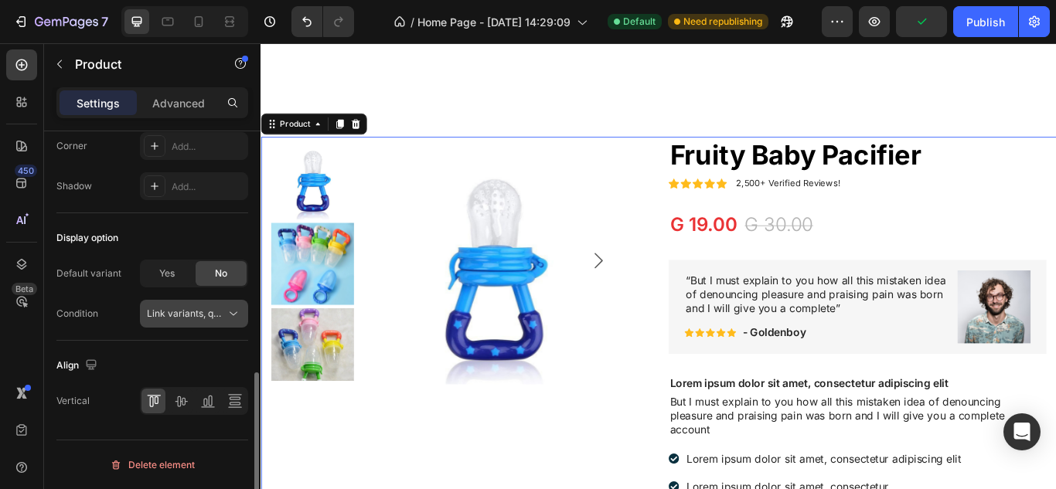
click at [215, 316] on span "Link variants, quantity <br> between same products" at bounding box center [261, 314] width 228 height 12
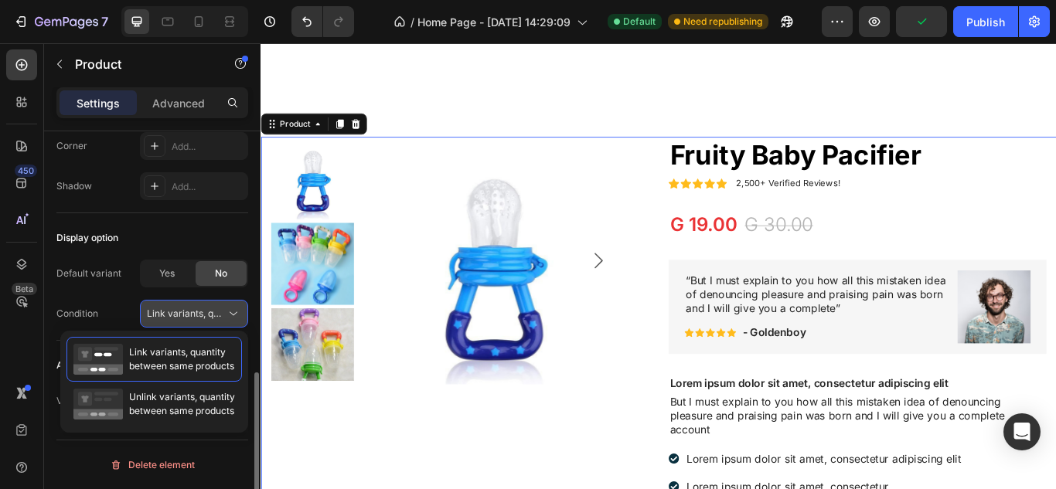
click at [215, 316] on span "Link variants, quantity <br> between same products" at bounding box center [261, 314] width 228 height 12
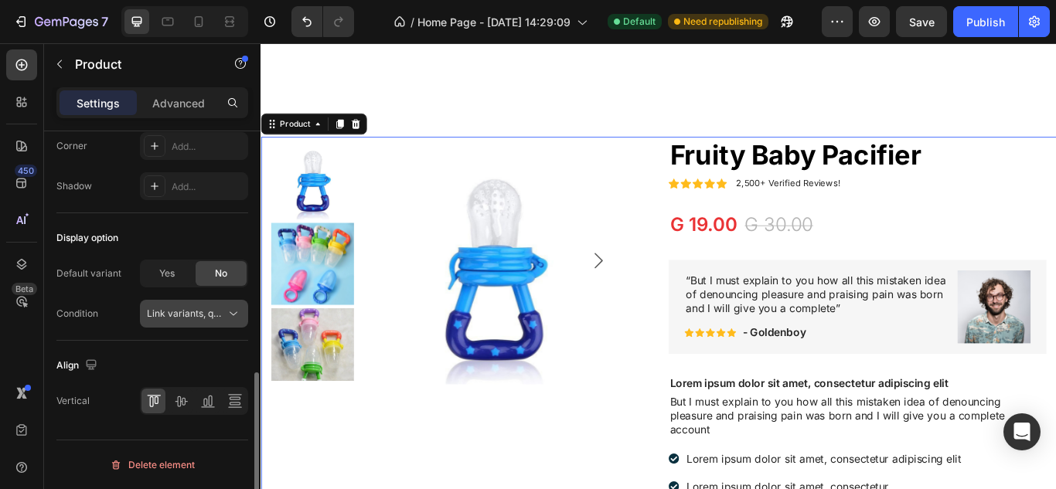
click at [215, 316] on span "Link variants, quantity <br> between same products" at bounding box center [261, 314] width 228 height 12
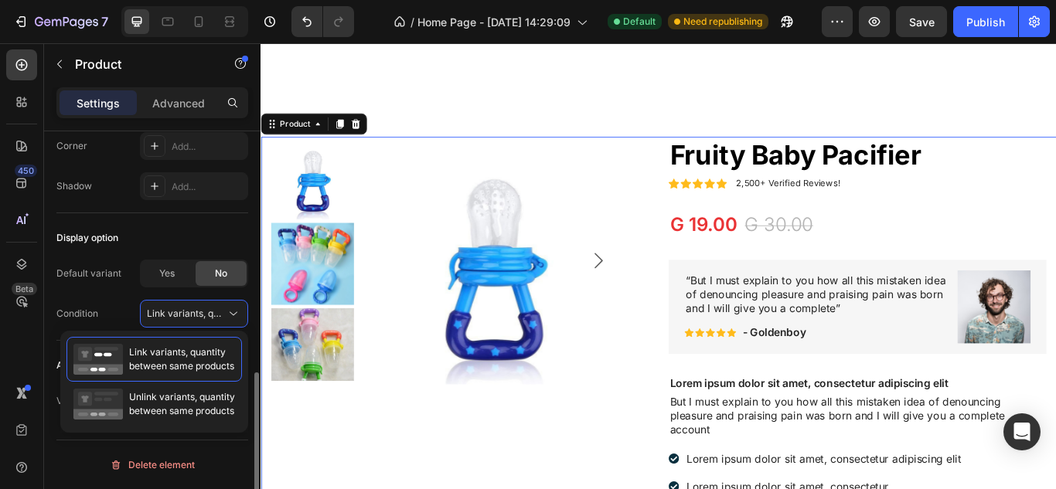
click at [226, 286] on div "Yes No" at bounding box center [194, 274] width 108 height 28
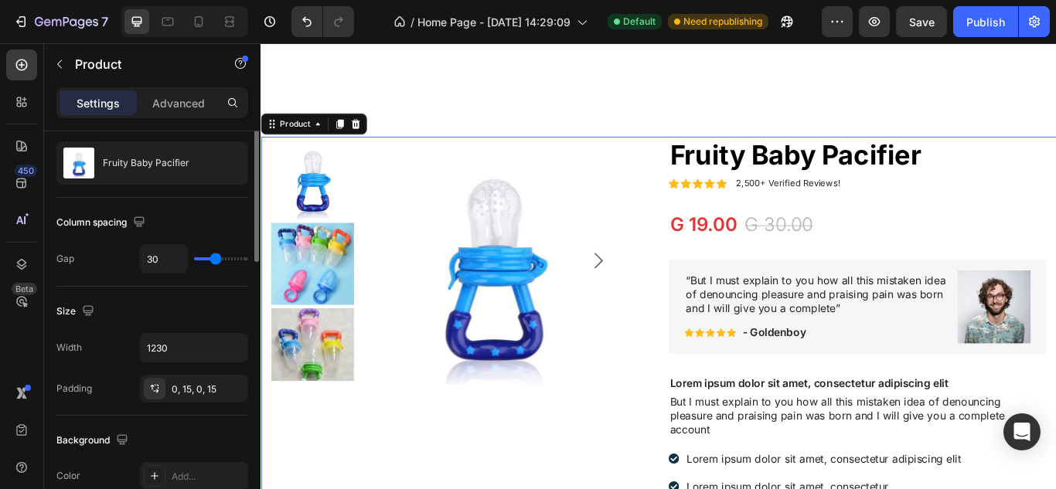
scroll to position [0, 0]
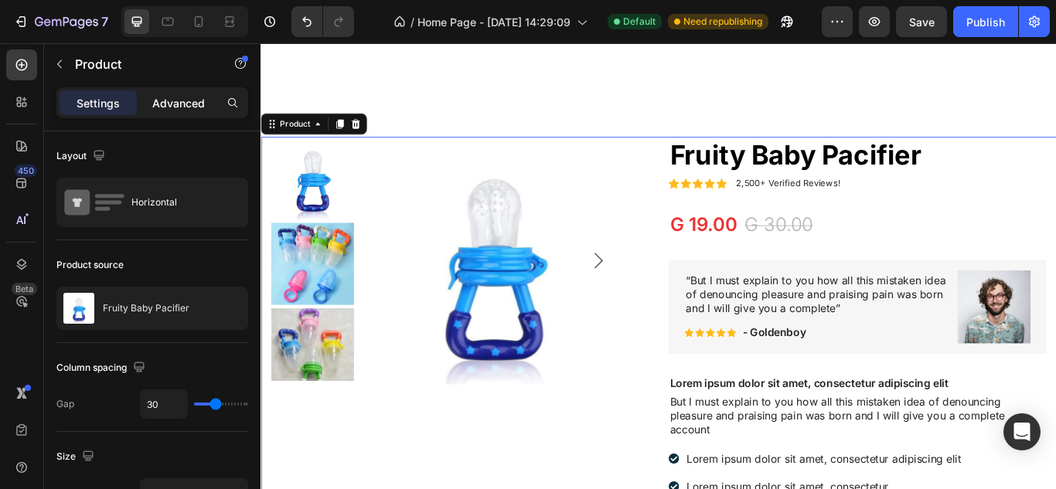
click at [151, 103] on div "Advanced" at bounding box center [178, 102] width 77 height 25
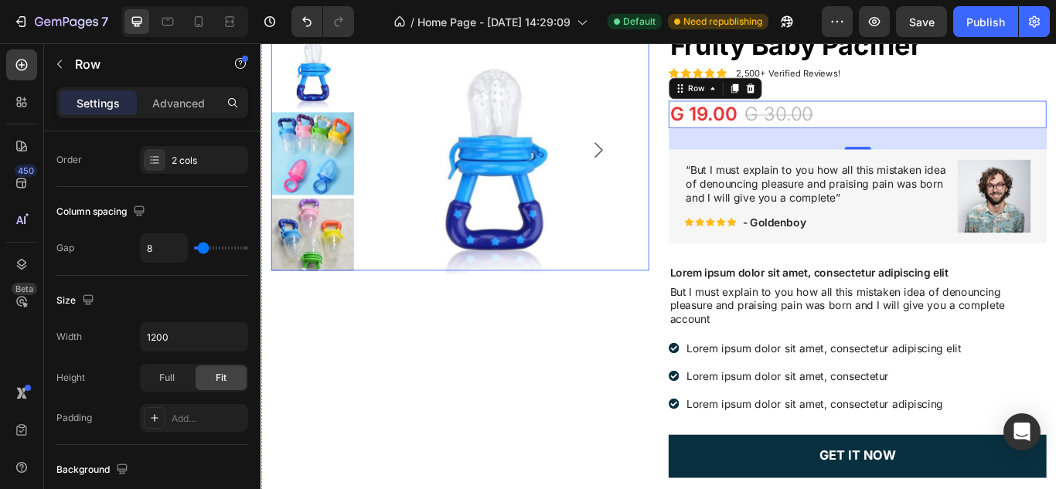
scroll to position [1090, 0]
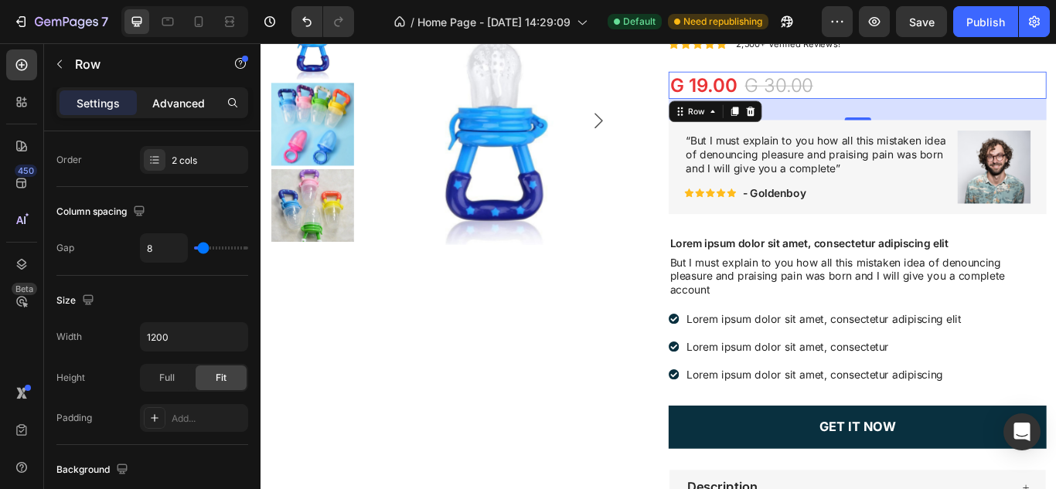
click at [180, 108] on p "Advanced" at bounding box center [178, 103] width 53 height 16
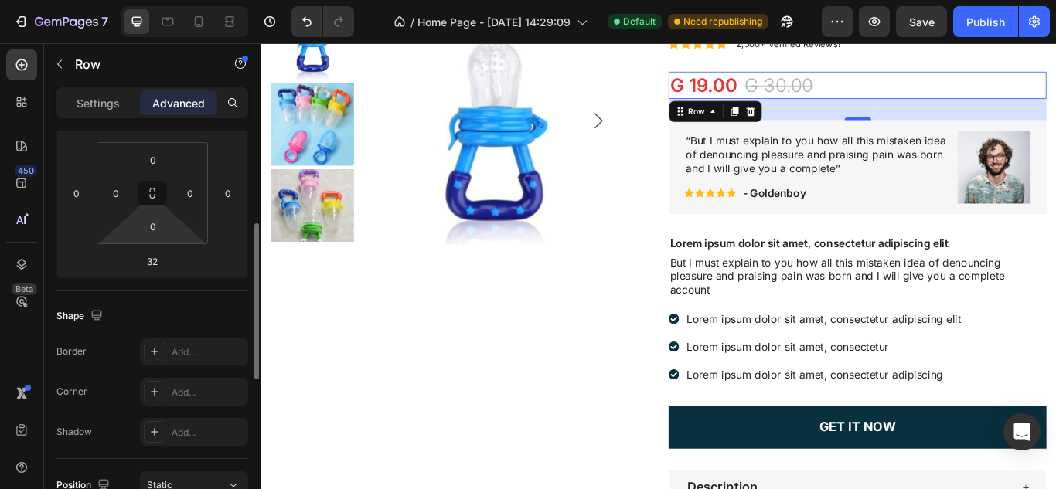
drag, startPoint x: 116, startPoint y: 101, endPoint x: 172, endPoint y: 219, distance: 130.3
click at [172, 219] on div "Settings Advanced Display on Desktop Yes No Tablet Yes No Mobile Yes No Spacing…" at bounding box center [152, 310] width 216 height 446
click at [95, 101] on p "Settings" at bounding box center [97, 103] width 43 height 16
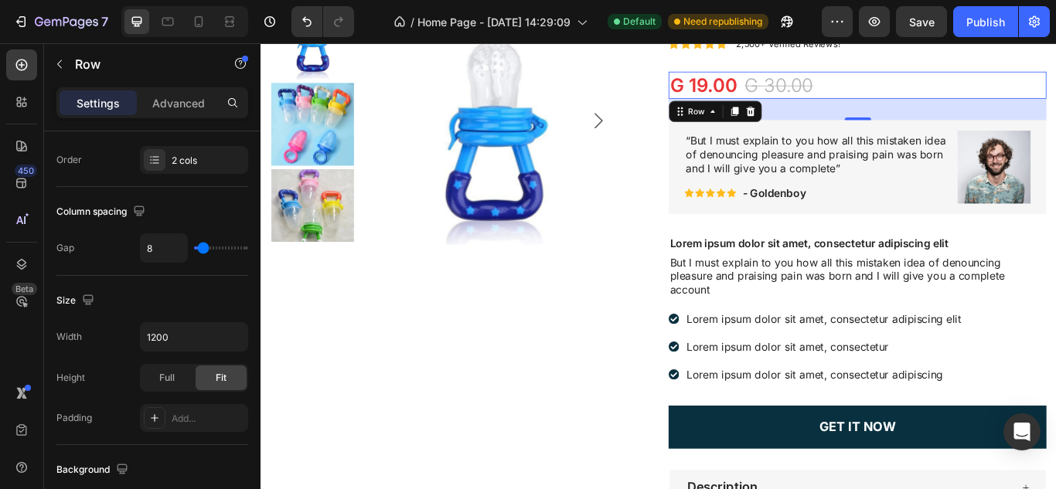
scroll to position [0, 0]
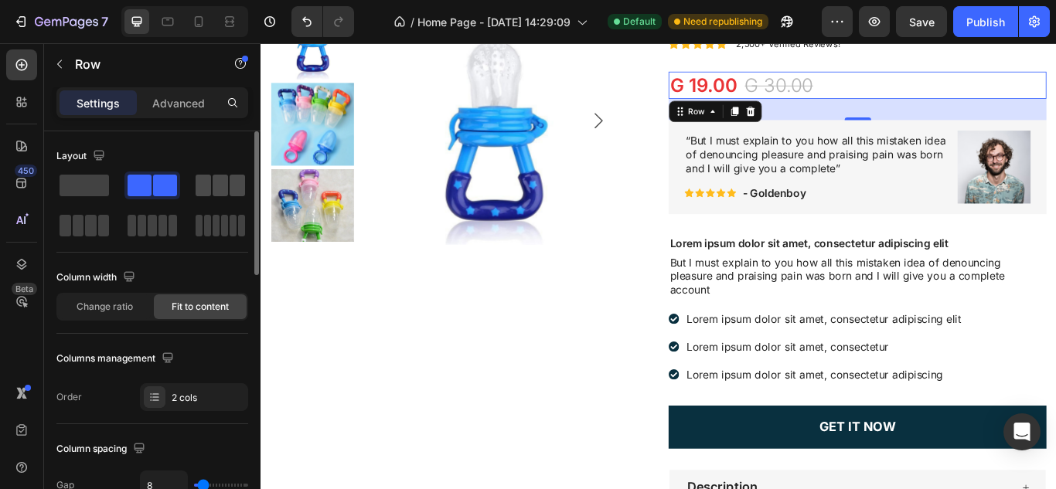
click at [218, 195] on span at bounding box center [219, 186] width 15 height 22
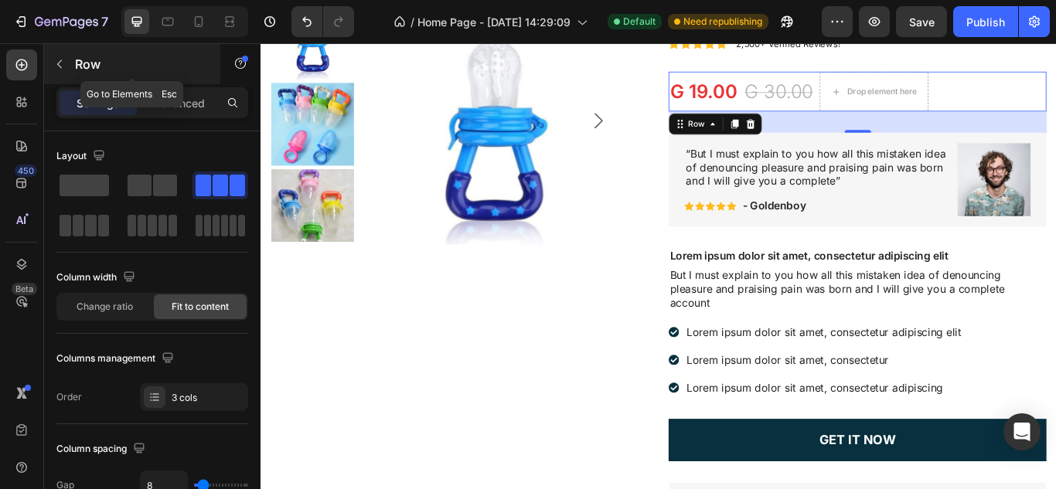
click at [87, 79] on div "Row" at bounding box center [132, 64] width 176 height 40
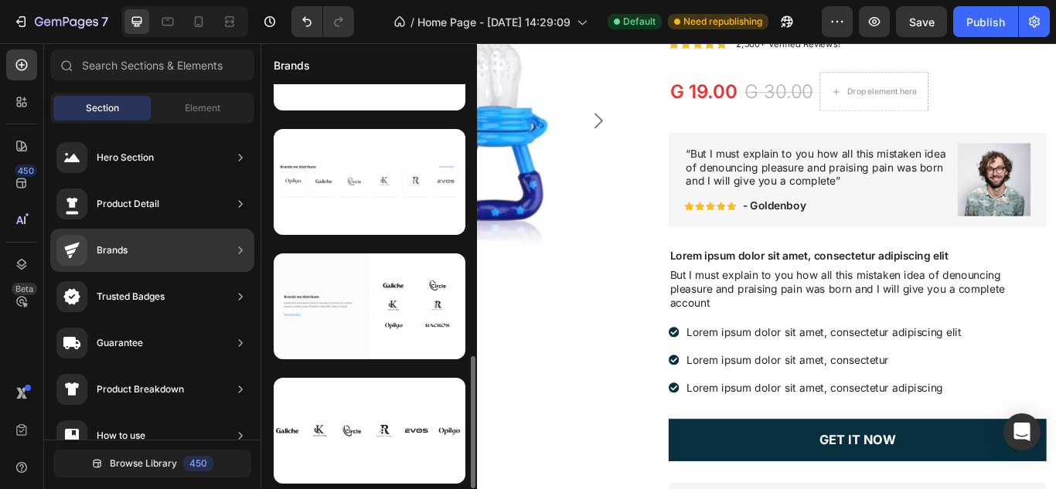
scroll to position [831, 0]
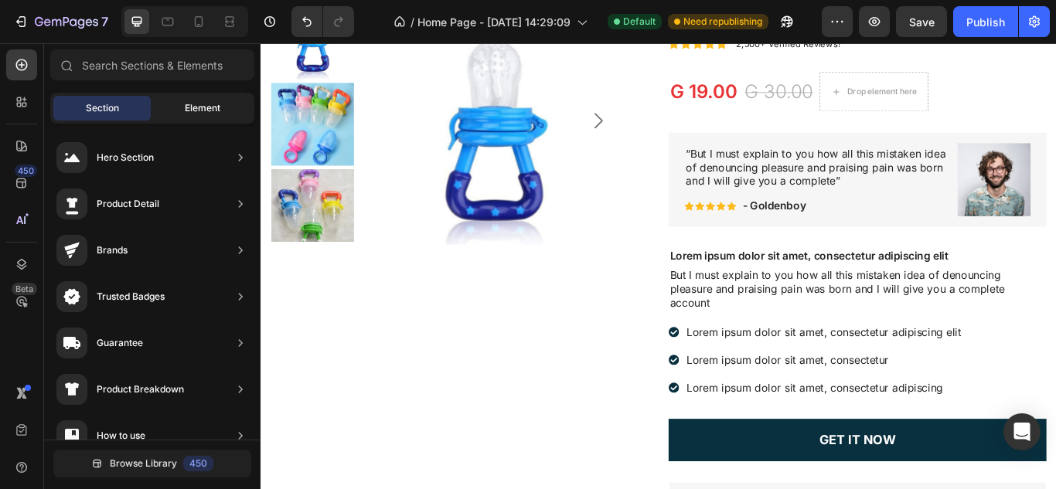
click at [192, 119] on div "Element" at bounding box center [202, 108] width 97 height 25
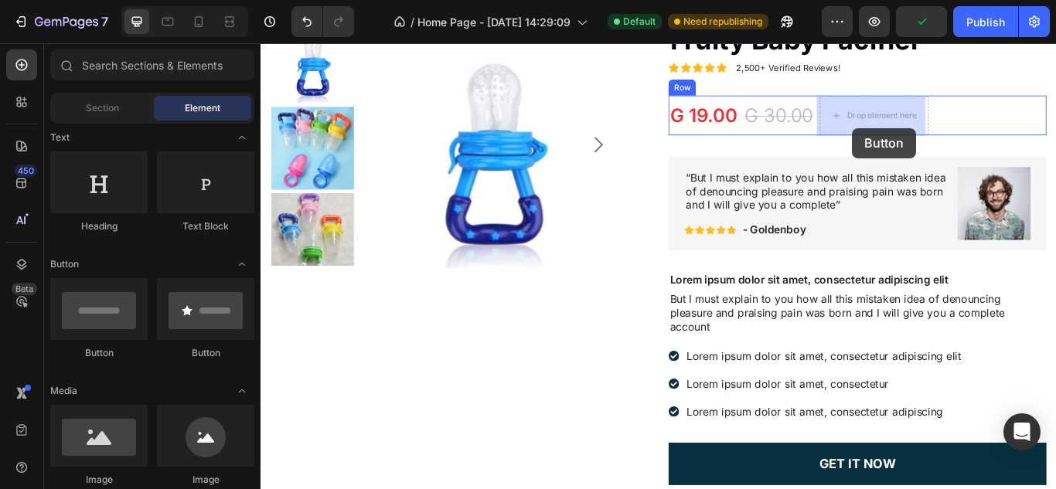
scroll to position [1049, 0]
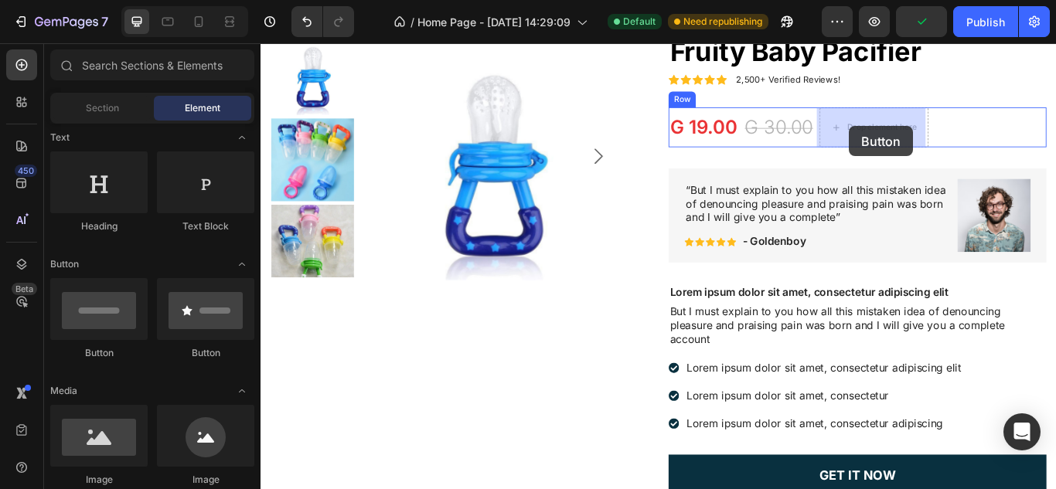
drag, startPoint x: 366, startPoint y: 352, endPoint x: 947, endPoint y: 138, distance: 618.3
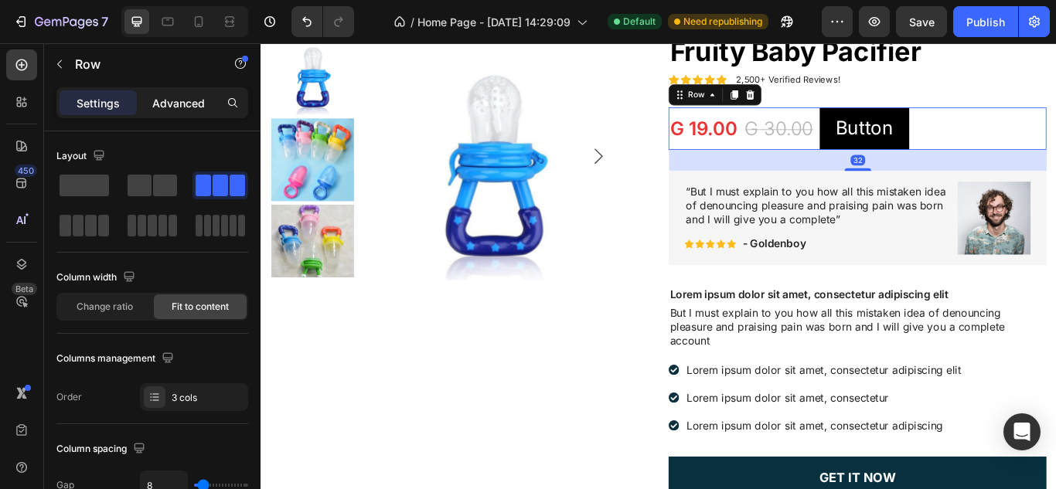
click at [170, 100] on p "Advanced" at bounding box center [178, 103] width 53 height 16
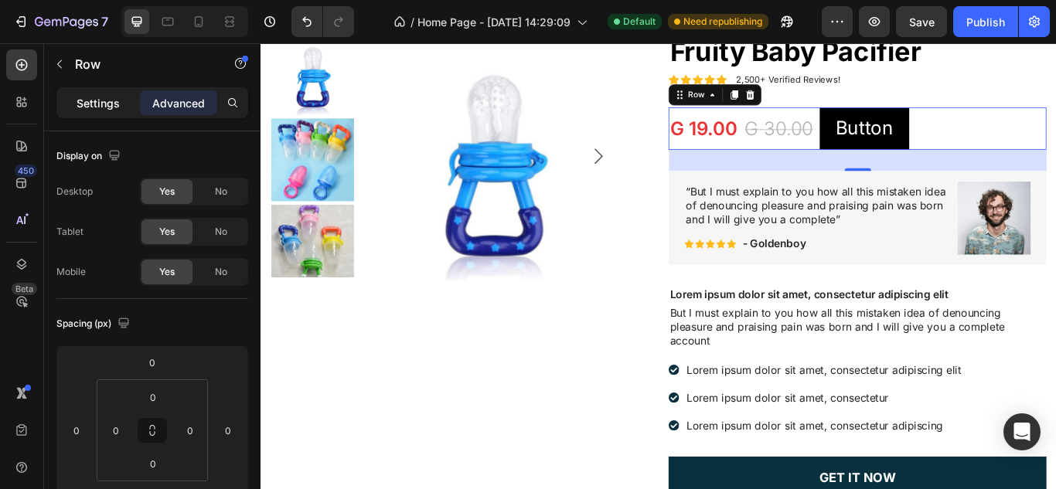
click at [90, 97] on p "Settings" at bounding box center [97, 103] width 43 height 16
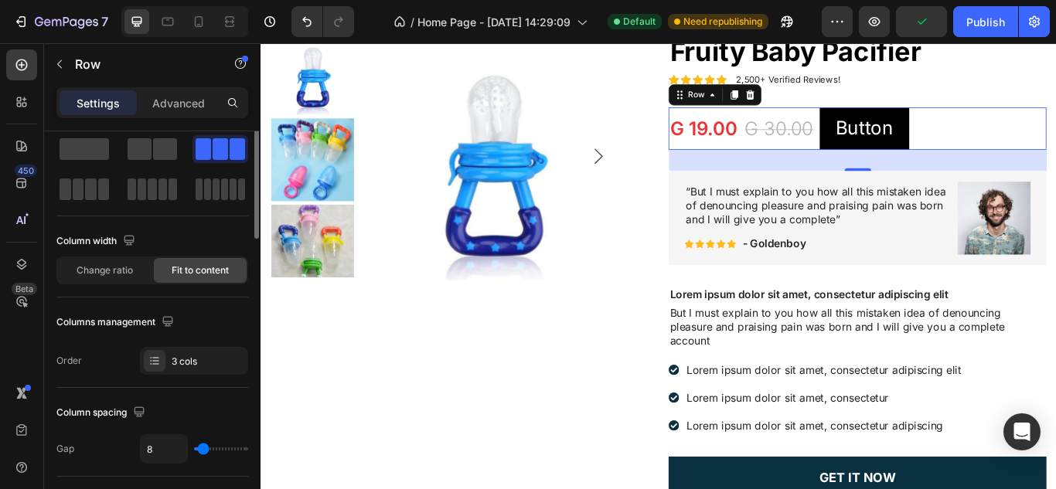
scroll to position [0, 0]
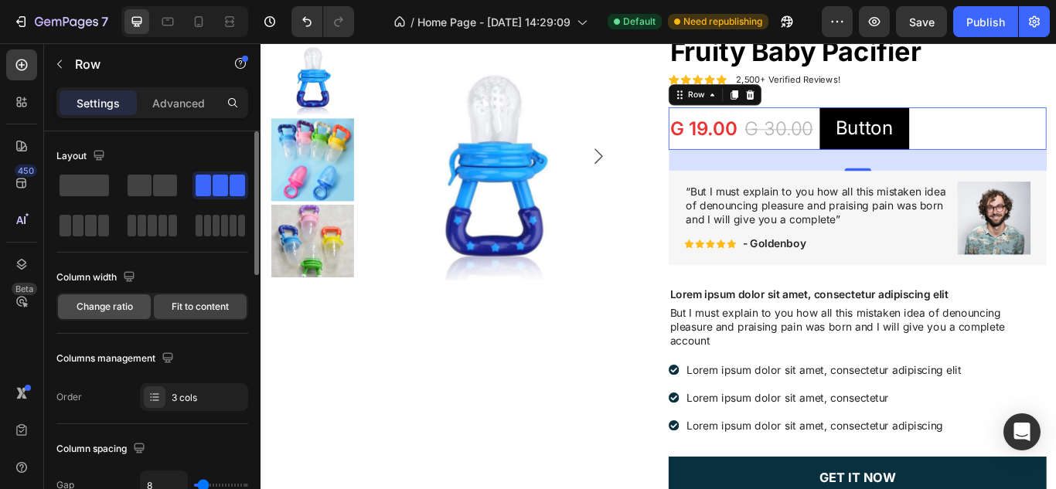
click at [117, 303] on span "Change ratio" at bounding box center [104, 307] width 56 height 14
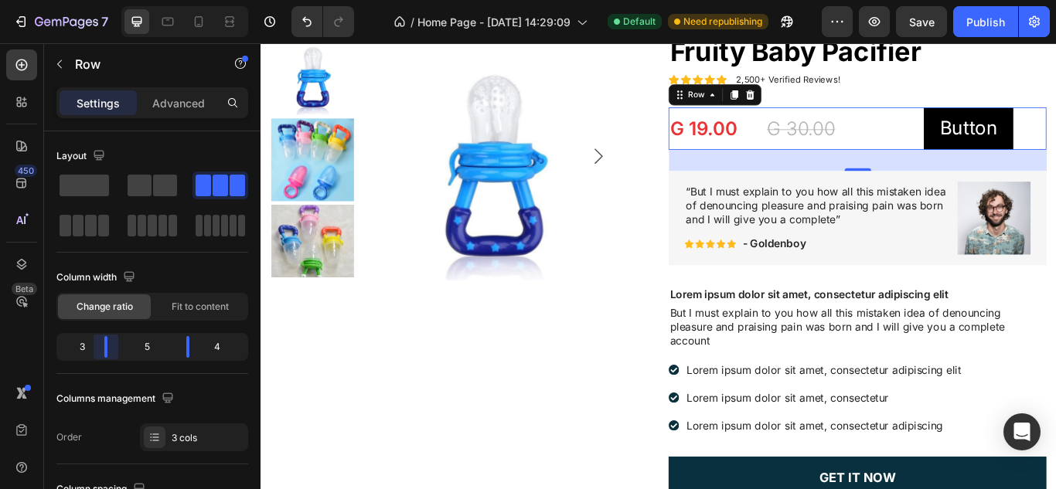
drag, startPoint x: 111, startPoint y: 340, endPoint x: 102, endPoint y: 340, distance: 9.3
click at [102, 0] on body "7 Version history / Home Page - Sep 24, 14:29:09 Default Need republishing Prev…" at bounding box center [528, 0] width 1056 height 0
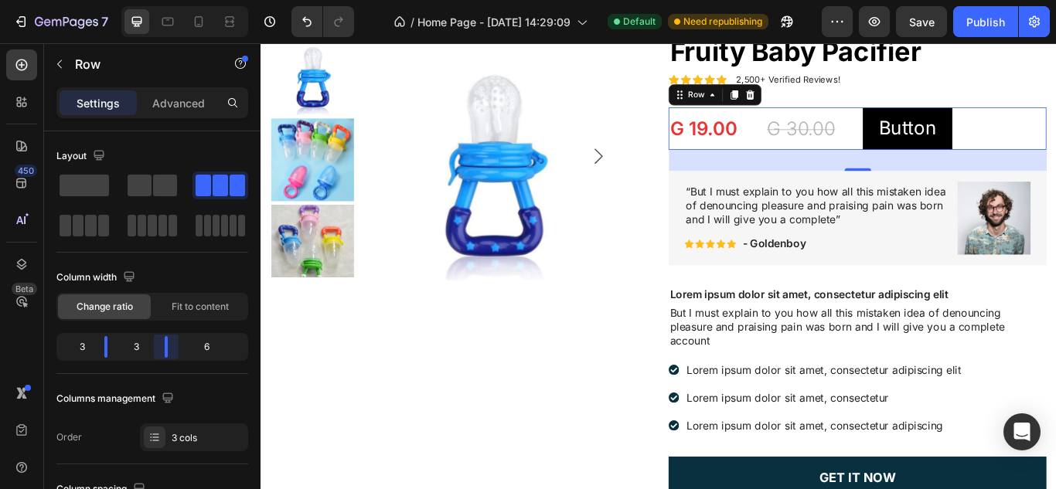
drag, startPoint x: 179, startPoint y: 348, endPoint x: 151, endPoint y: 345, distance: 28.0
click at [151, 0] on body "7 Version history / Home Page - Sep 24, 14:29:09 Default Need republishing Prev…" at bounding box center [528, 0] width 1056 height 0
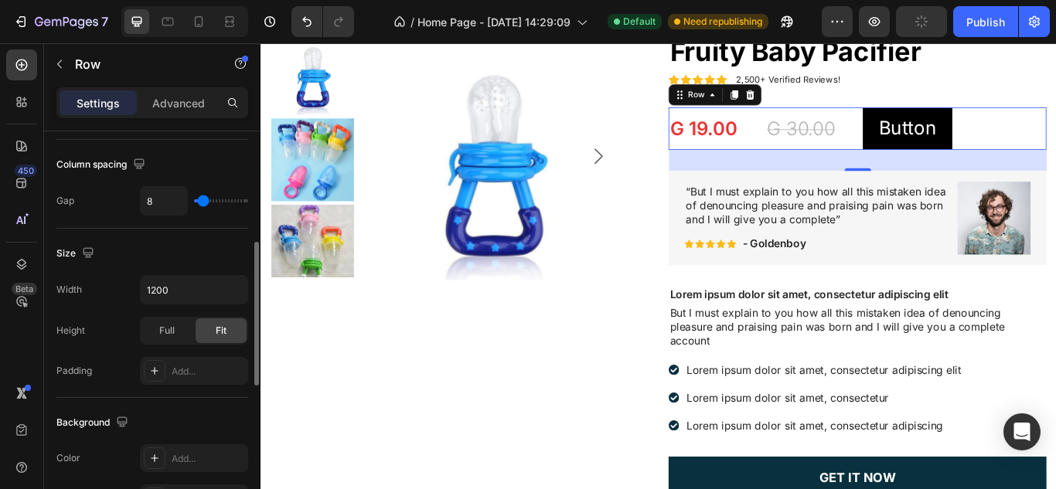
scroll to position [326, 0]
click at [195, 280] on input "1200" at bounding box center [194, 288] width 107 height 28
click at [187, 328] on div "Full" at bounding box center [166, 329] width 51 height 25
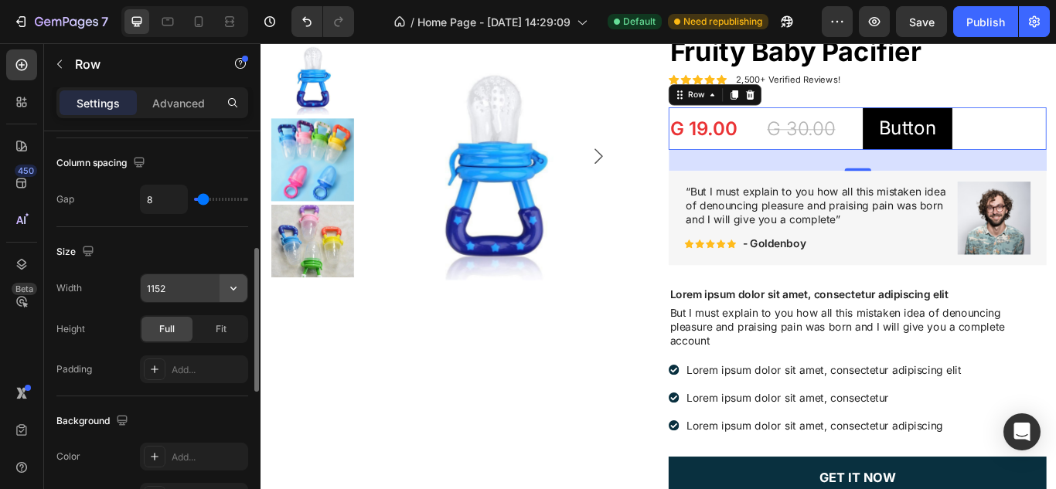
click at [228, 291] on icon "button" at bounding box center [233, 287] width 15 height 15
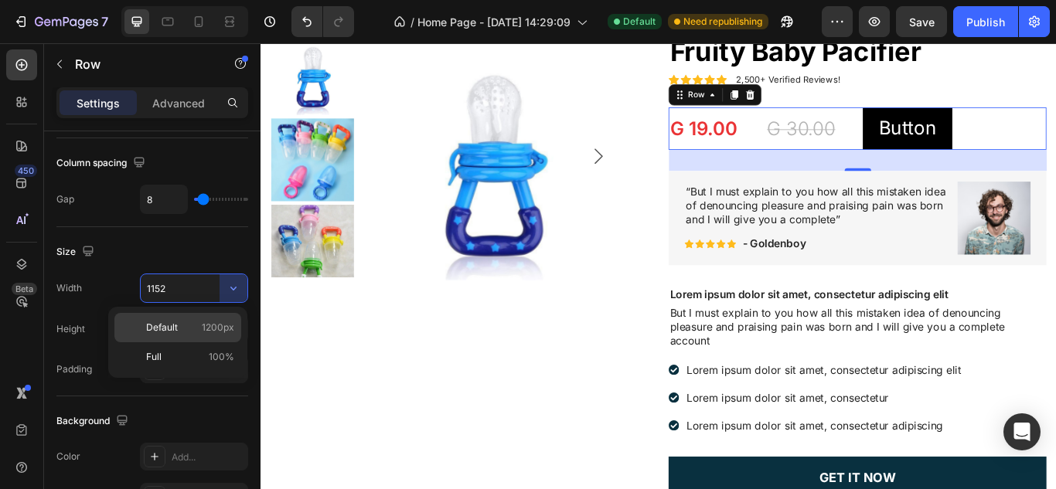
click at [198, 314] on div "Default 1200px" at bounding box center [177, 327] width 127 height 29
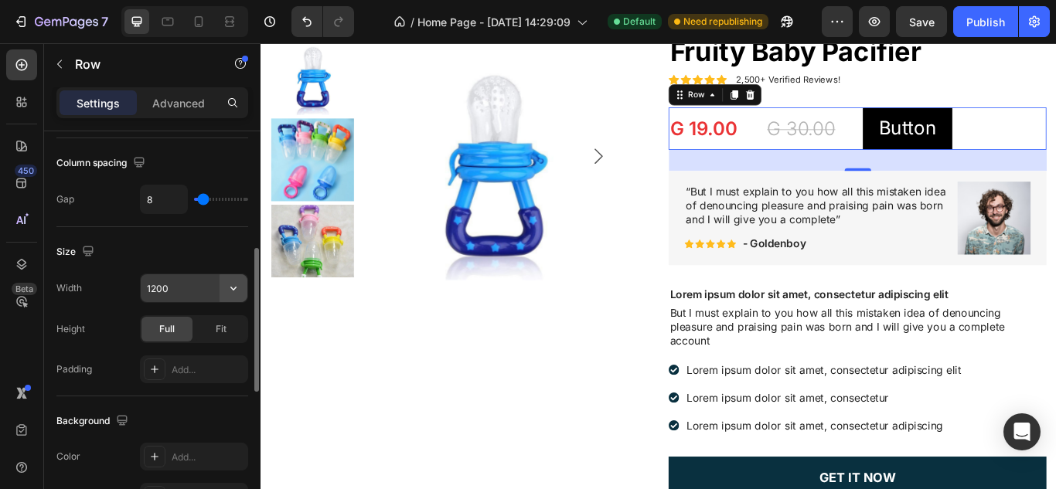
click at [228, 299] on button "button" at bounding box center [233, 288] width 28 height 28
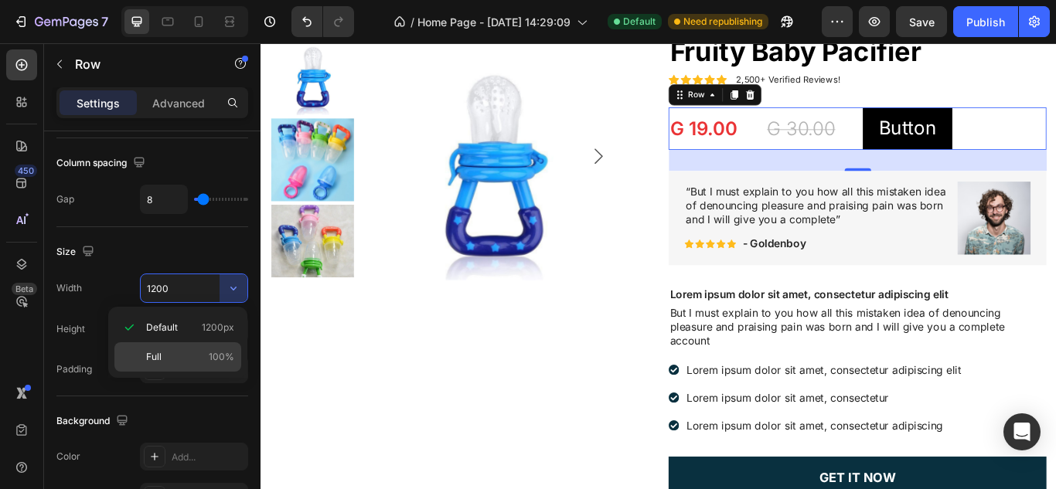
click at [191, 352] on p "Full 100%" at bounding box center [190, 357] width 88 height 14
type input "100%"
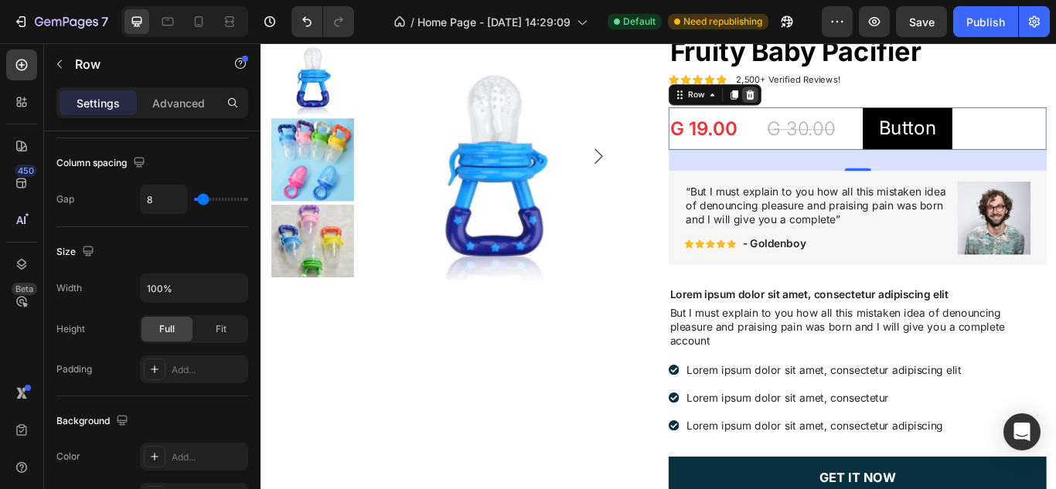
click at [826, 107] on icon at bounding box center [831, 103] width 10 height 11
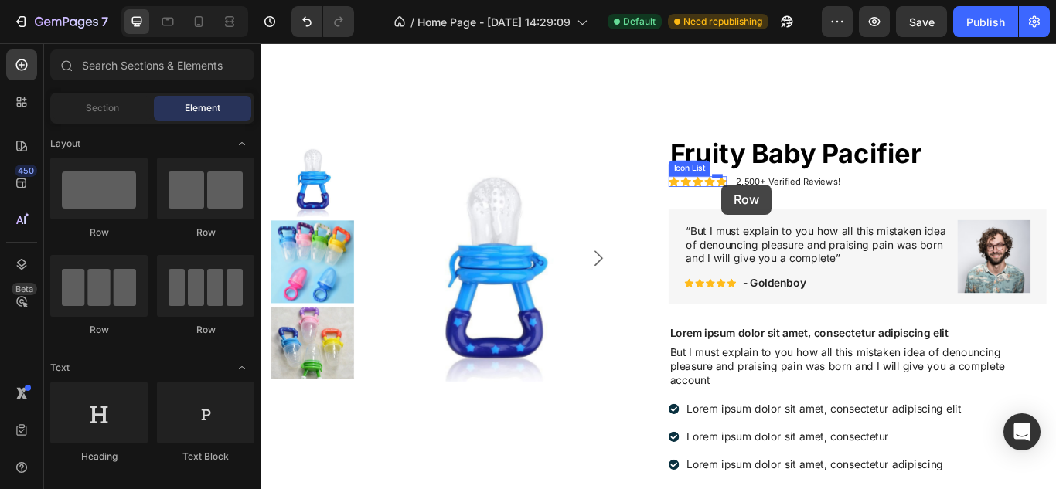
scroll to position [919, 0]
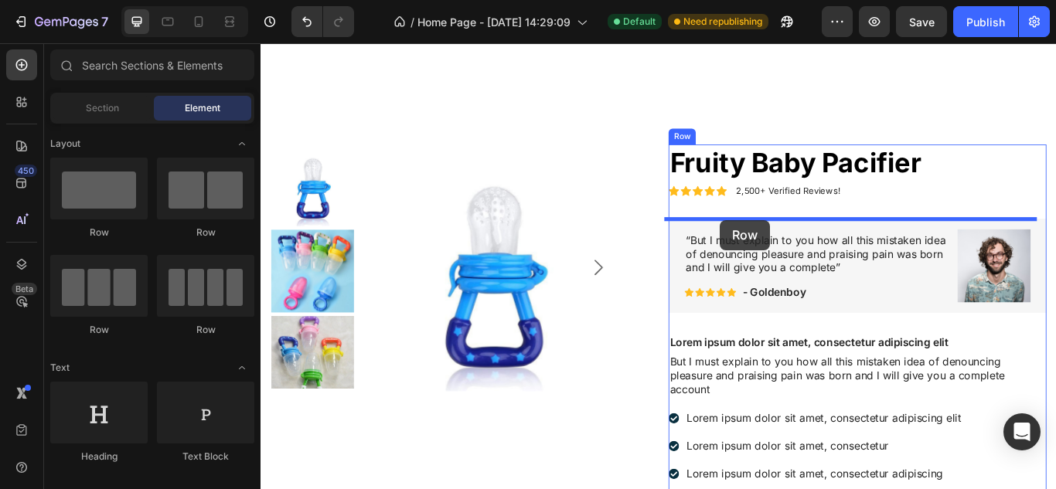
drag, startPoint x: 348, startPoint y: 338, endPoint x: 796, endPoint y: 250, distance: 456.7
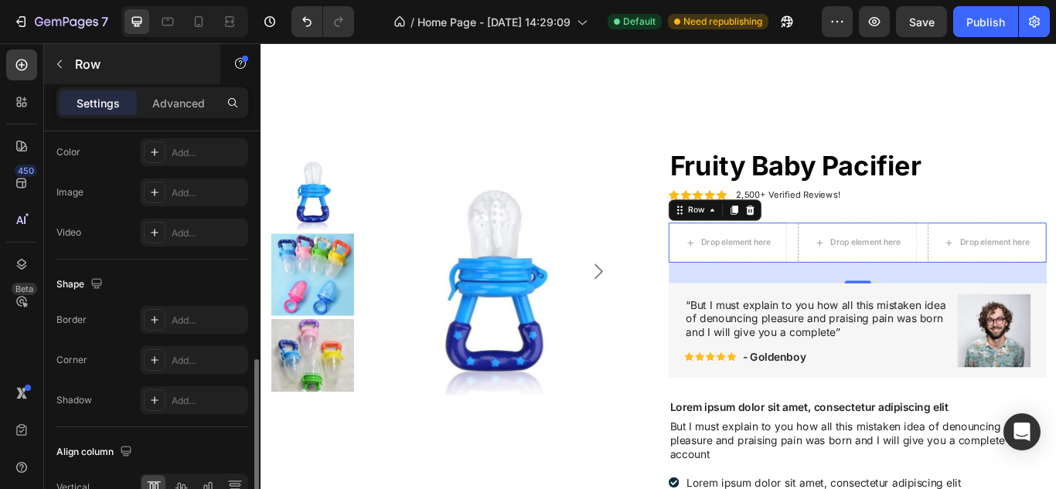
scroll to position [631, 0]
click at [75, 64] on p "Row" at bounding box center [140, 64] width 131 height 19
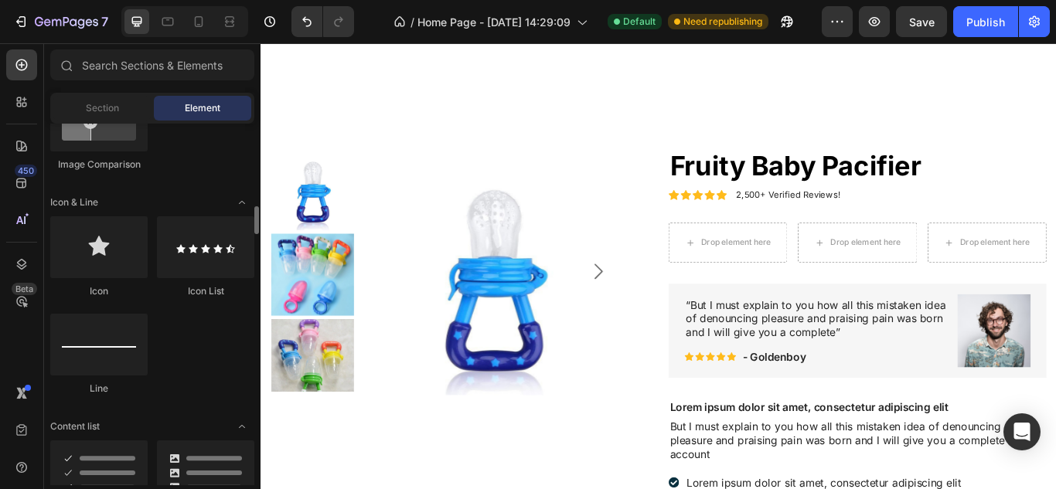
scroll to position [949, 0]
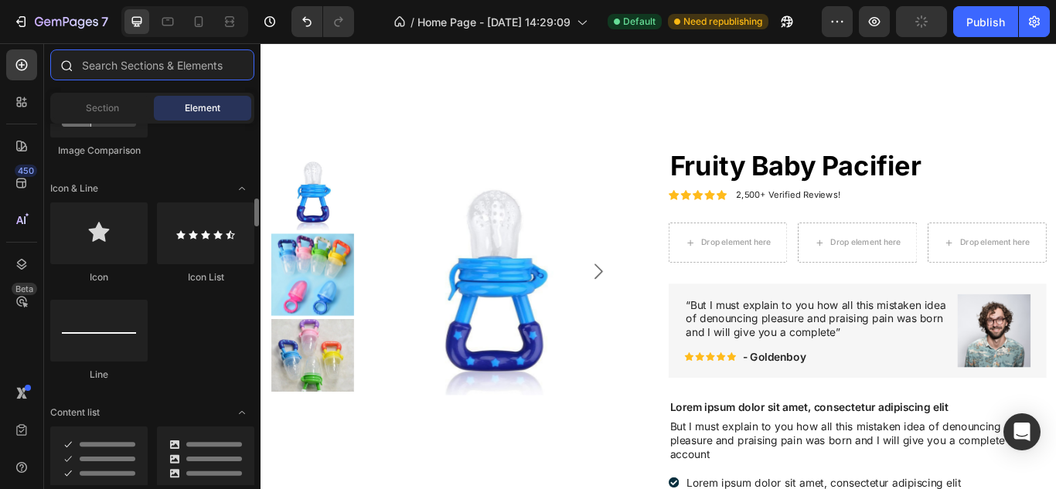
click at [118, 61] on input "text" at bounding box center [152, 64] width 204 height 31
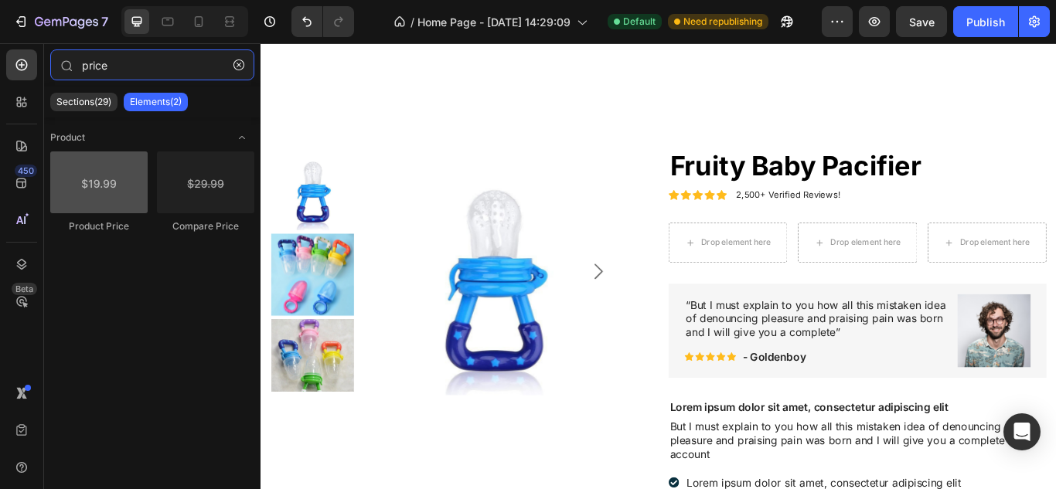
type input "price"
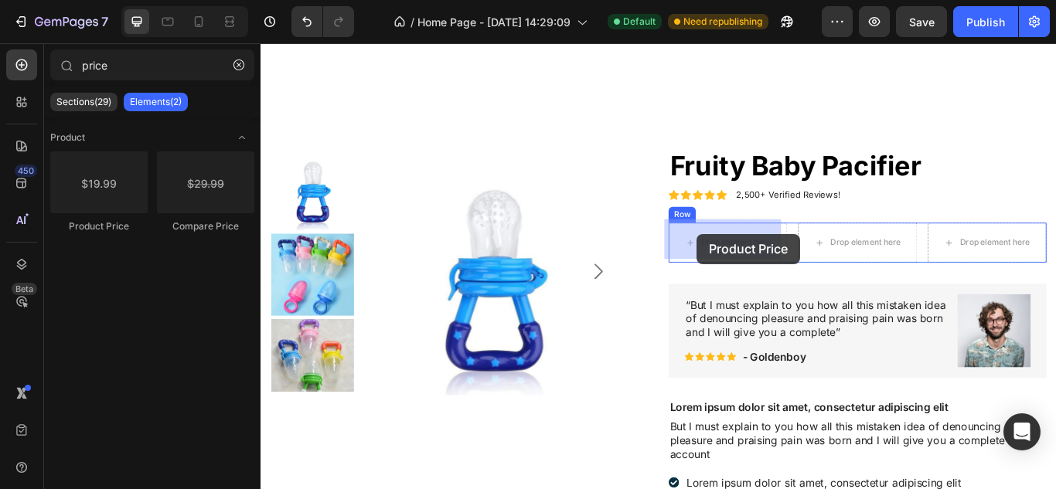
drag, startPoint x: 332, startPoint y: 231, endPoint x: 770, endPoint y: 266, distance: 439.5
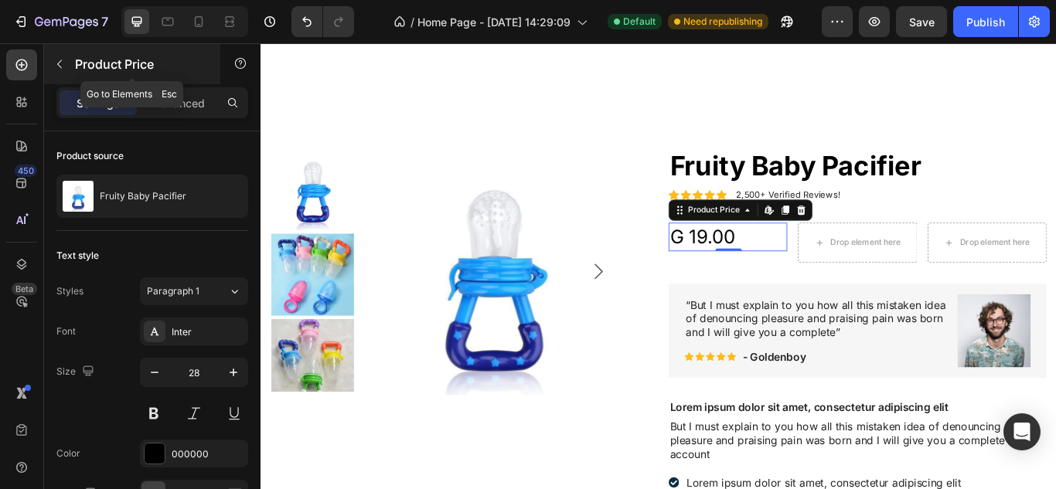
click at [100, 57] on p "Product Price" at bounding box center [140, 64] width 131 height 19
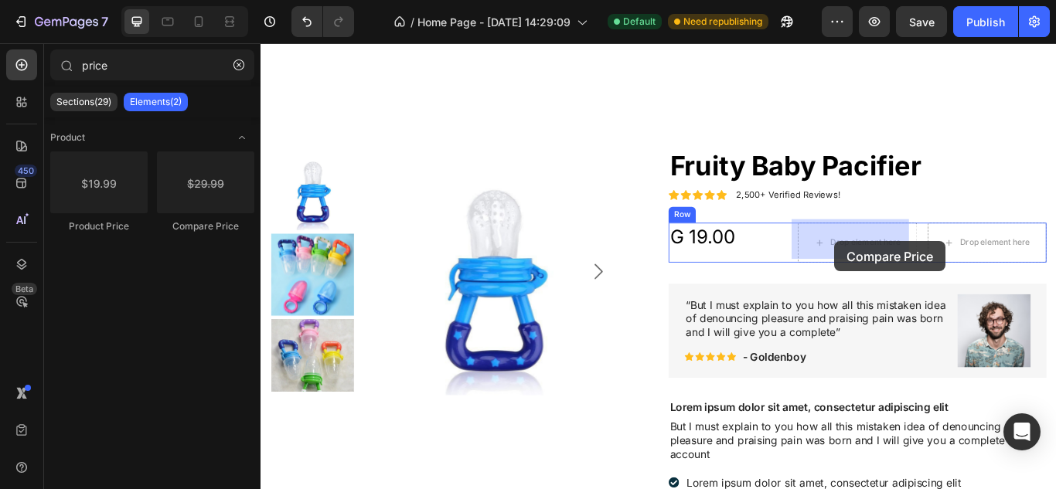
drag, startPoint x: 460, startPoint y: 243, endPoint x: 929, endPoint y: 273, distance: 470.0
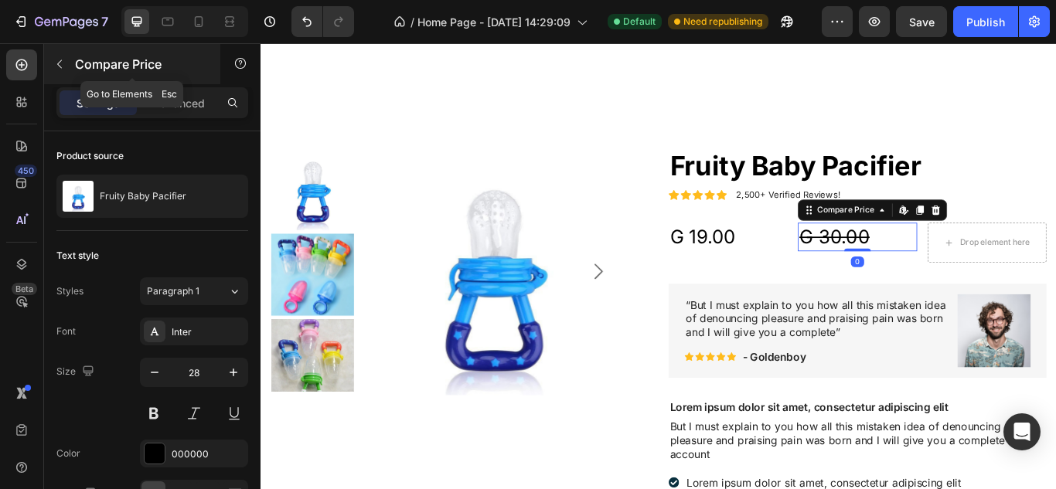
click at [76, 75] on div "Compare Price" at bounding box center [132, 64] width 176 height 40
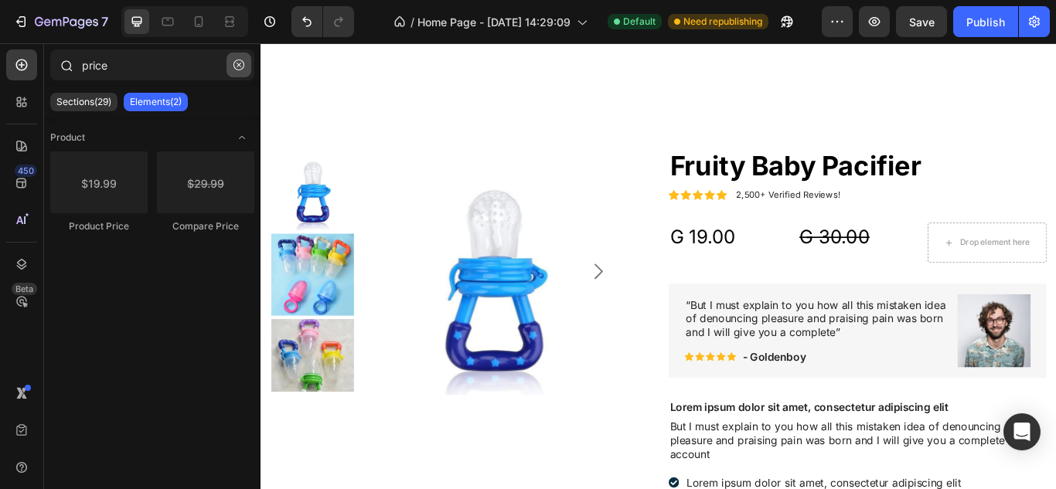
click at [235, 62] on icon "button" at bounding box center [238, 64] width 11 height 11
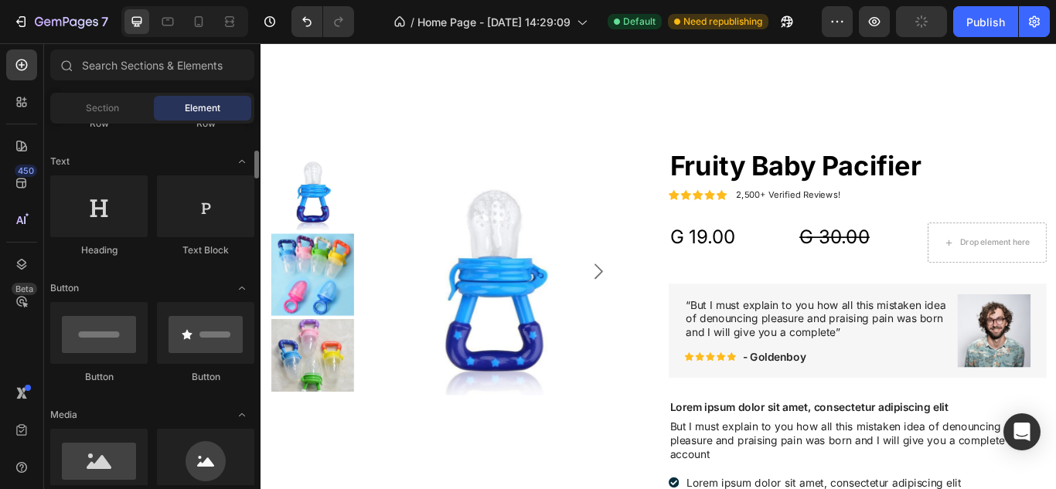
scroll to position [234, 0]
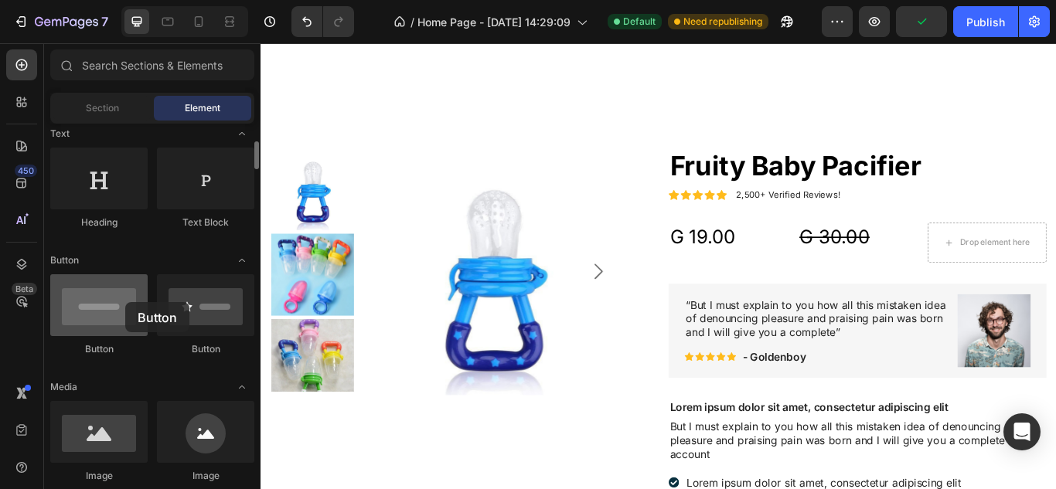
drag, startPoint x: 117, startPoint y: 327, endPoint x: 102, endPoint y: 311, distance: 21.3
click at [102, 311] on div at bounding box center [98, 305] width 97 height 62
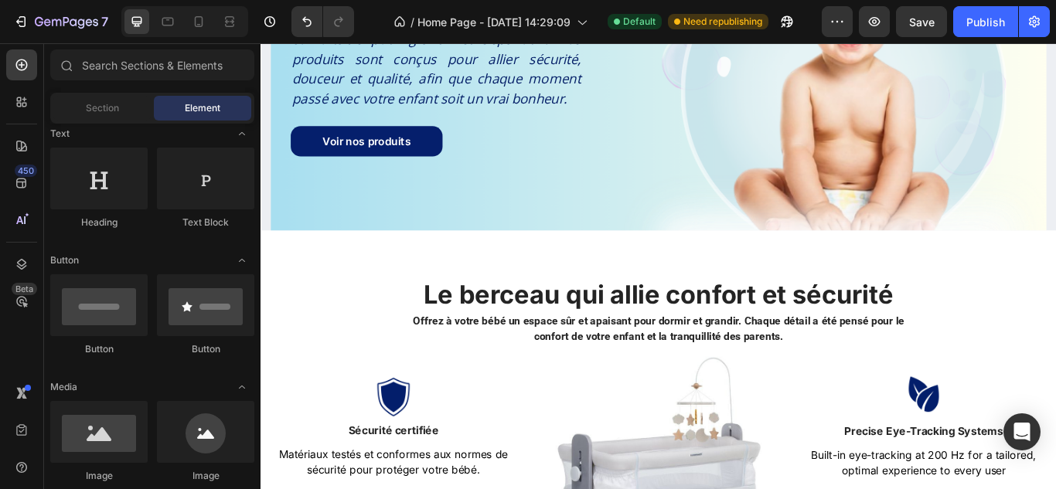
scroll to position [143, 0]
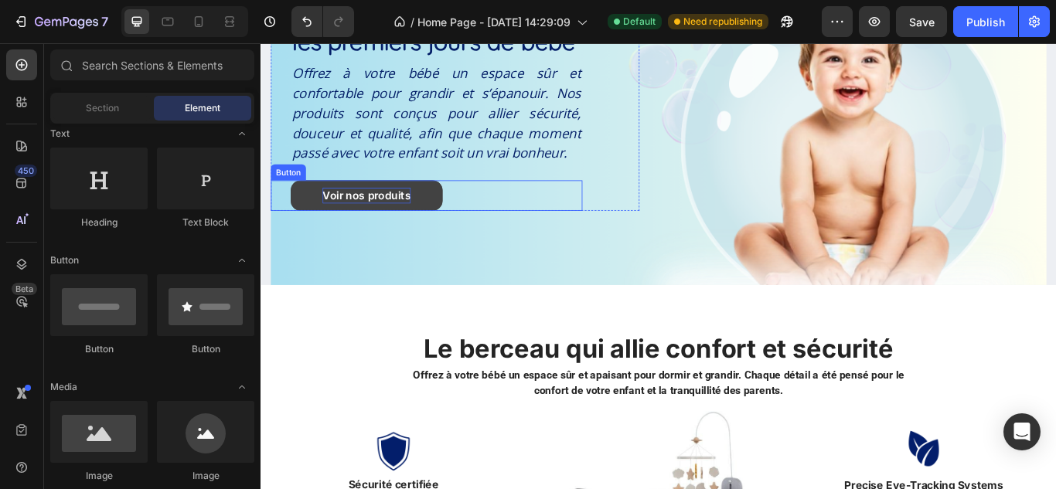
click at [407, 214] on p "Voir nos produits" at bounding box center [383, 221] width 103 height 19
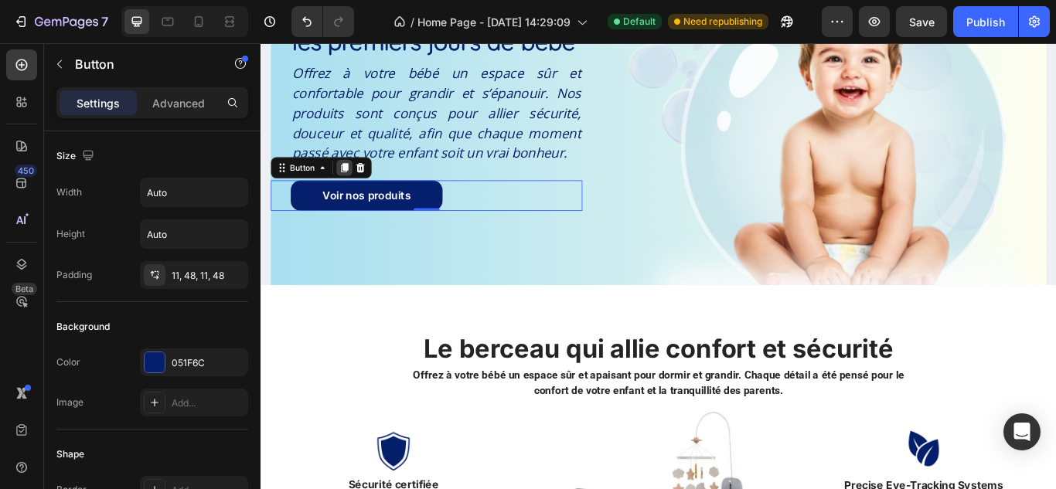
click at [359, 191] on icon at bounding box center [358, 189] width 8 height 11
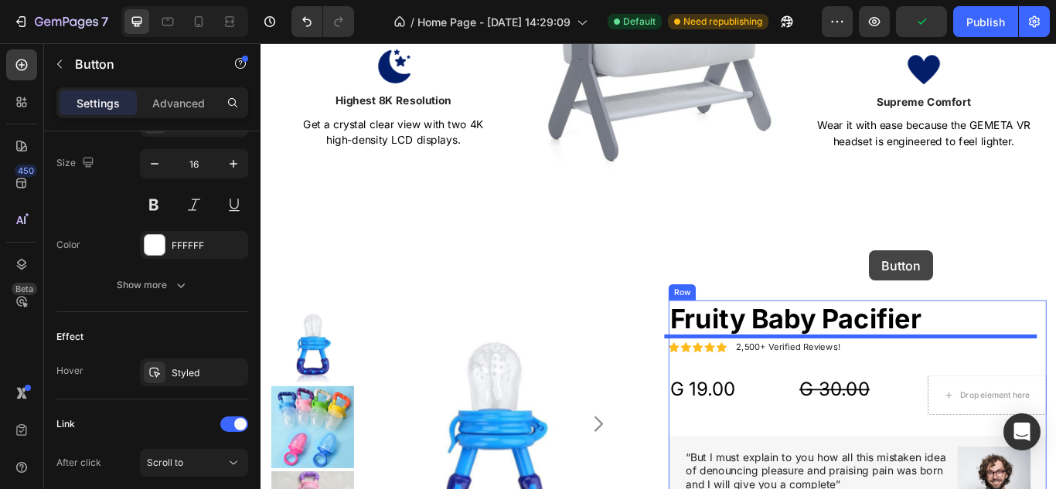
scroll to position [784, 0]
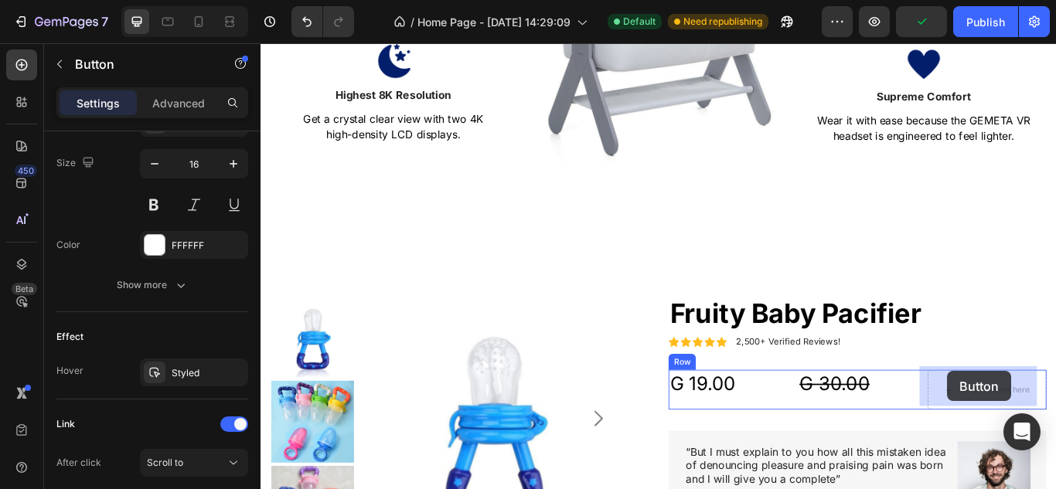
drag, startPoint x: 448, startPoint y: 252, endPoint x: 1061, endPoint y: 426, distance: 637.0
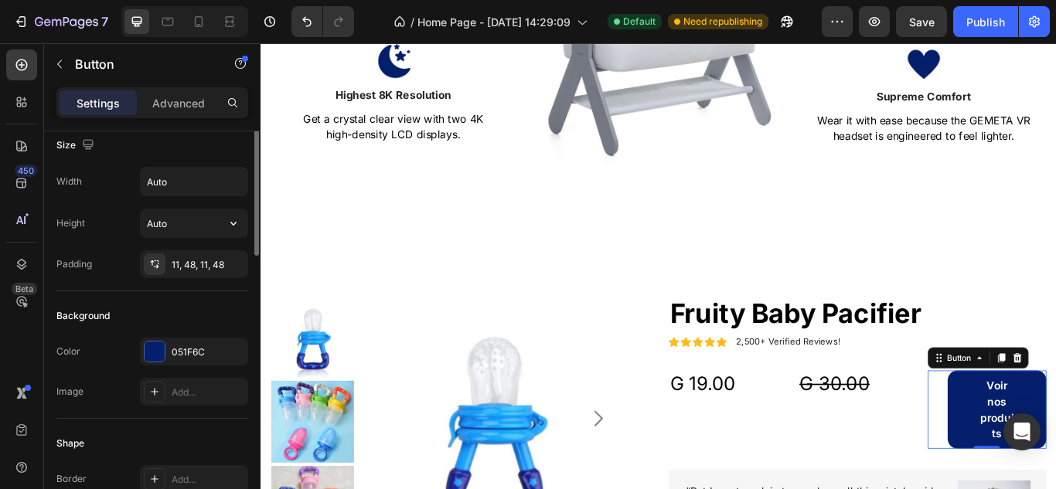
scroll to position [0, 0]
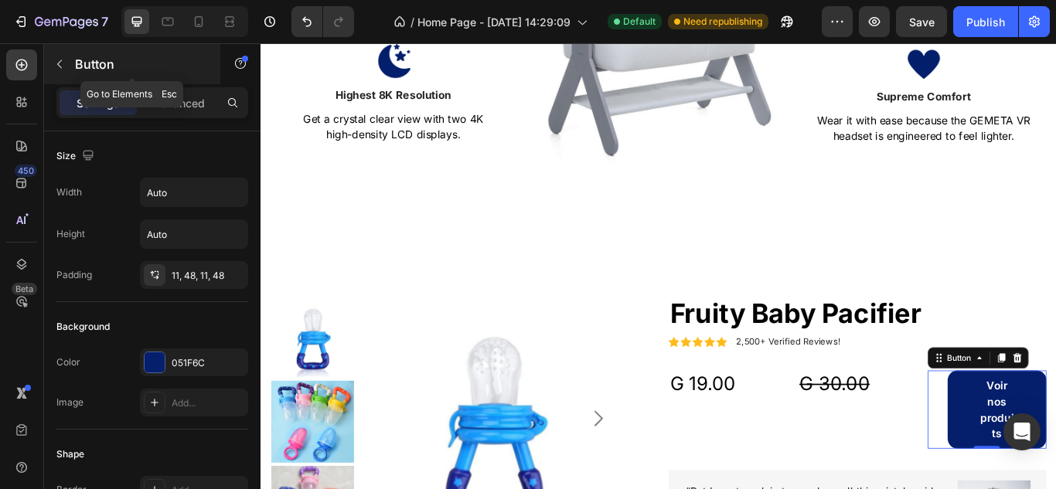
click at [80, 62] on p "Button" at bounding box center [140, 64] width 131 height 19
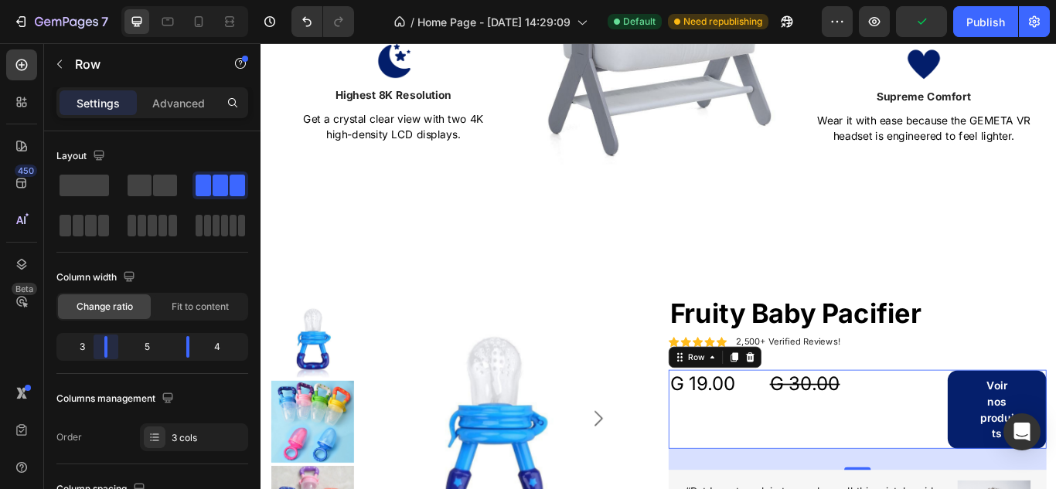
drag, startPoint x: 112, startPoint y: 338, endPoint x: 100, endPoint y: 337, distance: 12.5
click at [100, 0] on body "7 Version history / Home Page - Sep 24, 14:29:09 Default Need republishing Prev…" at bounding box center [528, 0] width 1056 height 0
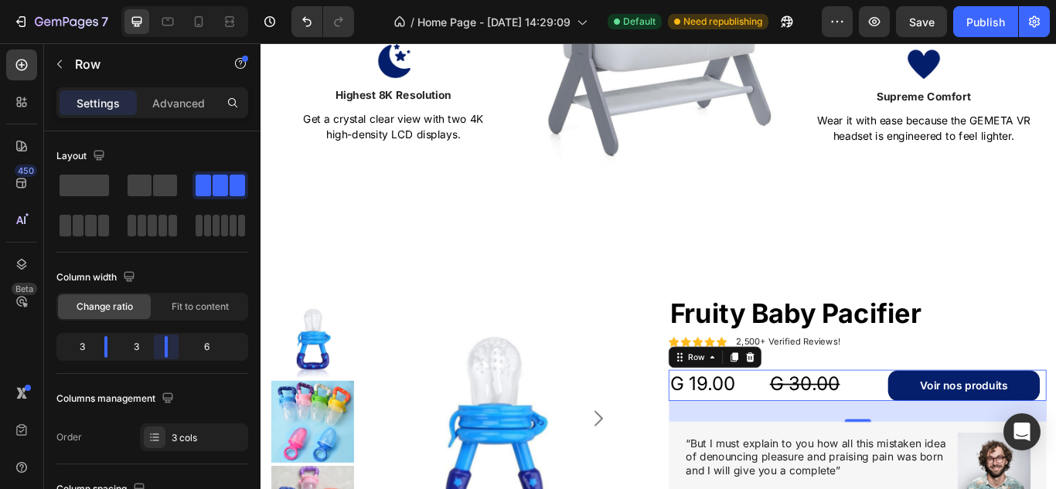
drag, startPoint x: 188, startPoint y: 342, endPoint x: 156, endPoint y: 342, distance: 31.7
click at [156, 0] on body "7 Version history / Home Page - Sep 24, 14:29:09 Default Need republishing Prev…" at bounding box center [528, 0] width 1056 height 0
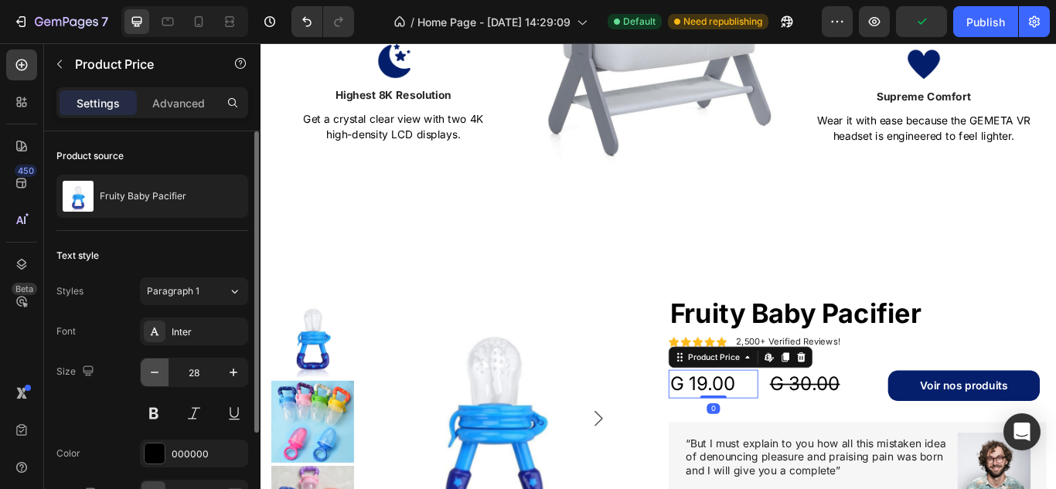
click at [148, 376] on icon "button" at bounding box center [154, 372] width 15 height 15
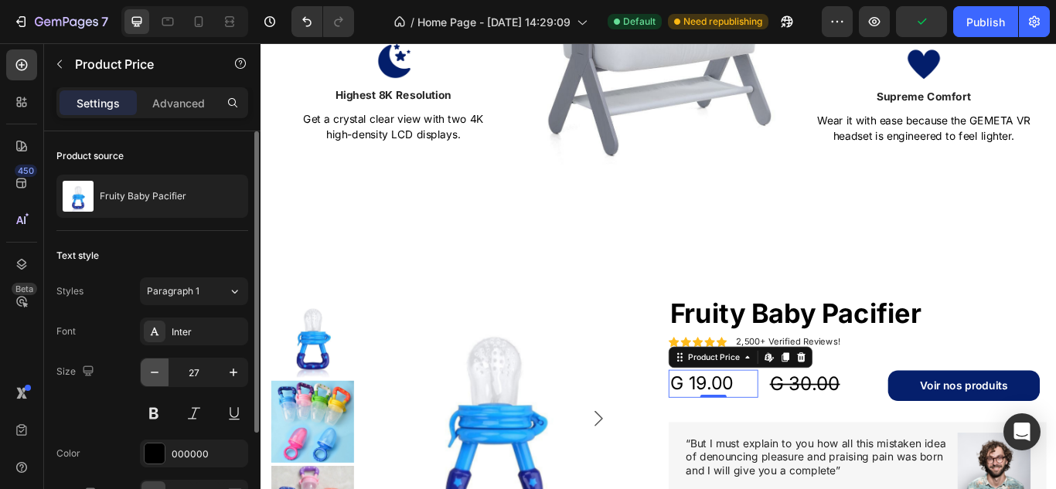
click at [148, 376] on icon "button" at bounding box center [154, 372] width 15 height 15
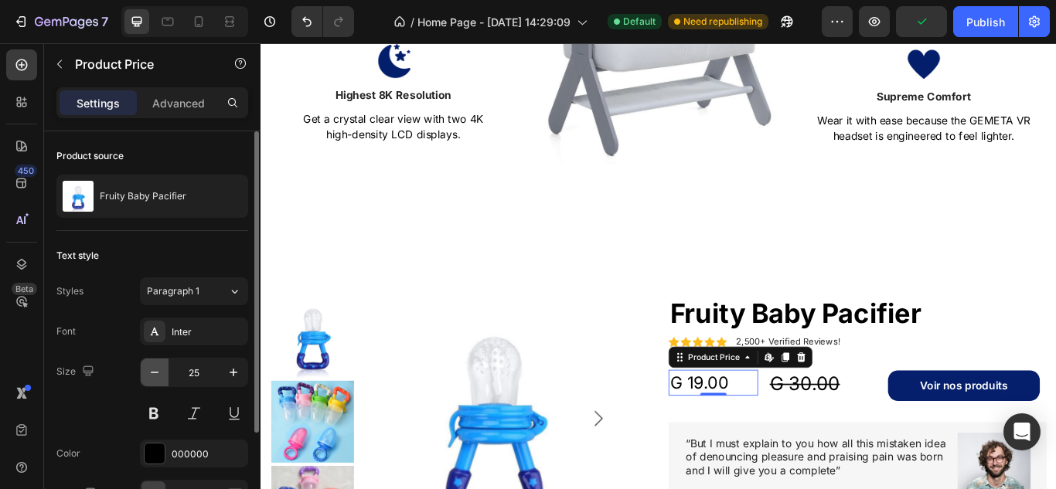
click at [148, 376] on icon "button" at bounding box center [154, 372] width 15 height 15
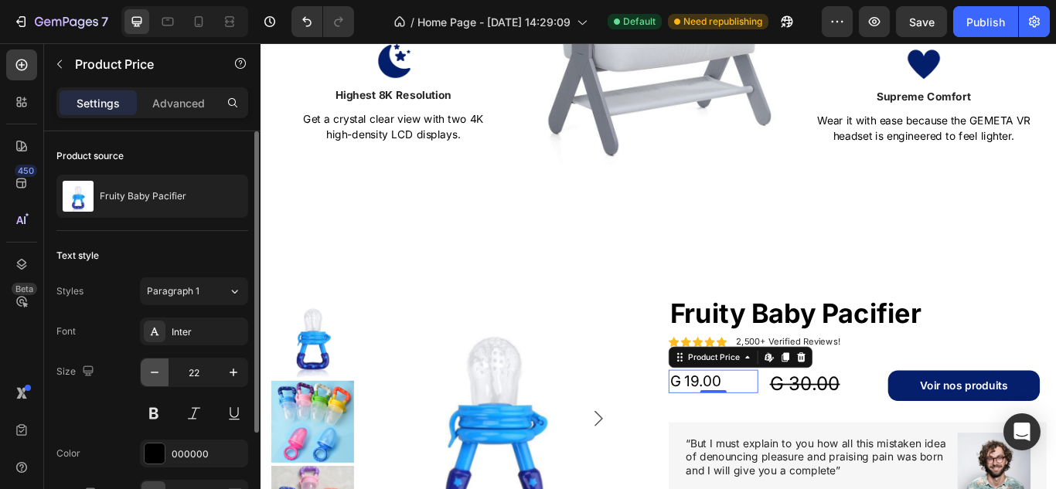
click at [148, 376] on icon "button" at bounding box center [154, 372] width 15 height 15
click at [238, 372] on icon "button" at bounding box center [233, 372] width 15 height 15
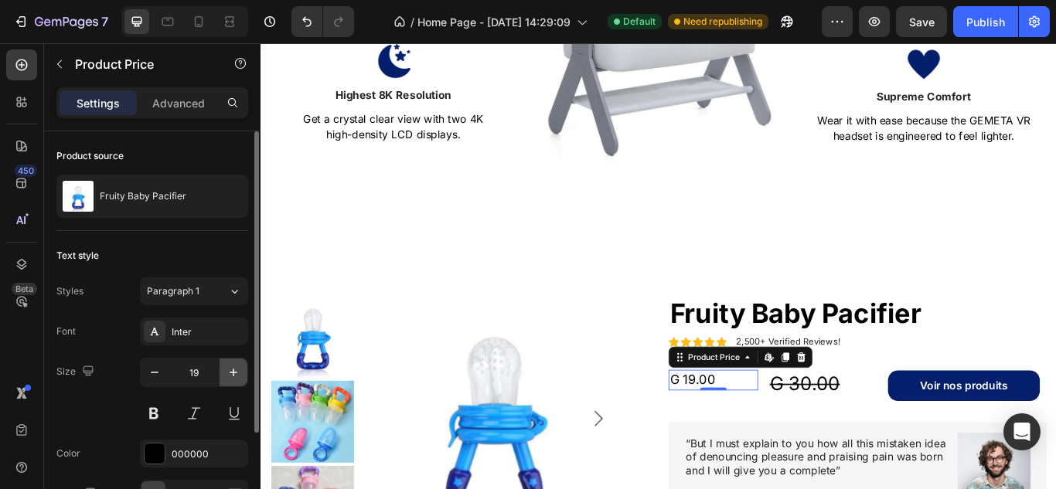
click at [238, 372] on icon "button" at bounding box center [233, 372] width 15 height 15
type input "21"
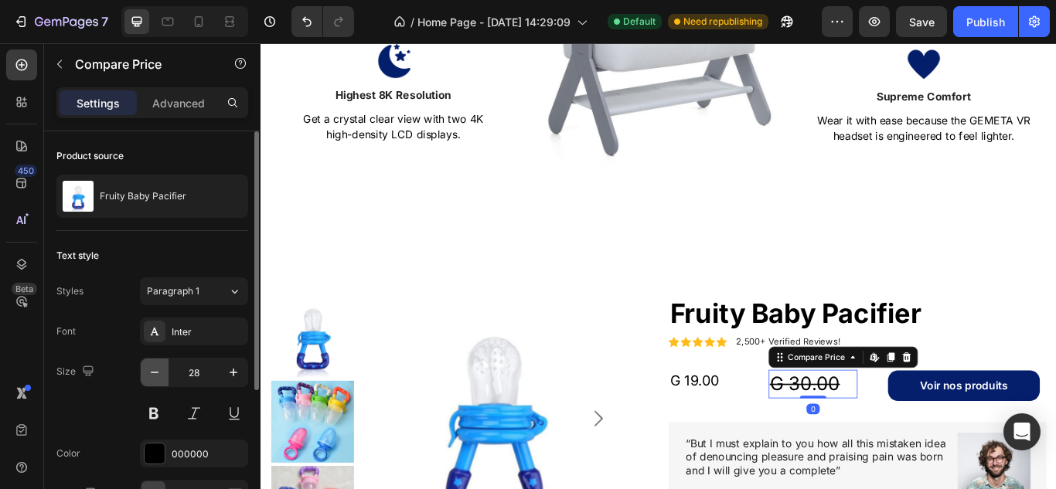
click at [146, 372] on button "button" at bounding box center [155, 373] width 28 height 28
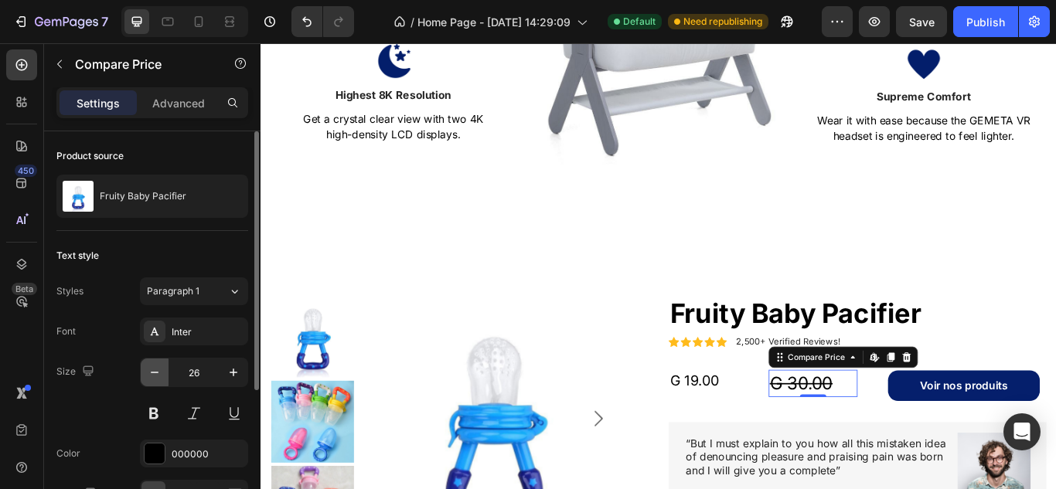
click at [146, 372] on button "button" at bounding box center [155, 373] width 28 height 28
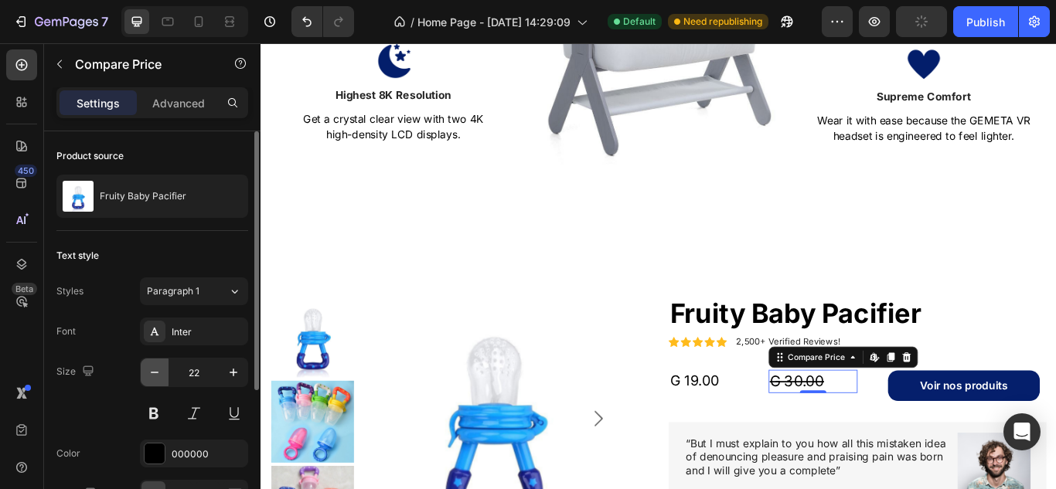
click at [146, 372] on button "button" at bounding box center [155, 373] width 28 height 28
type input "19"
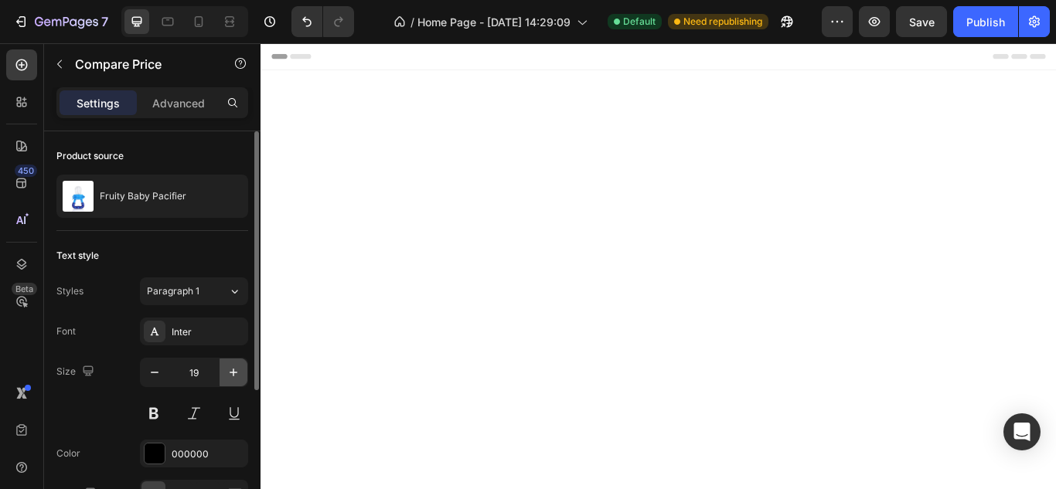
scroll to position [784, 0]
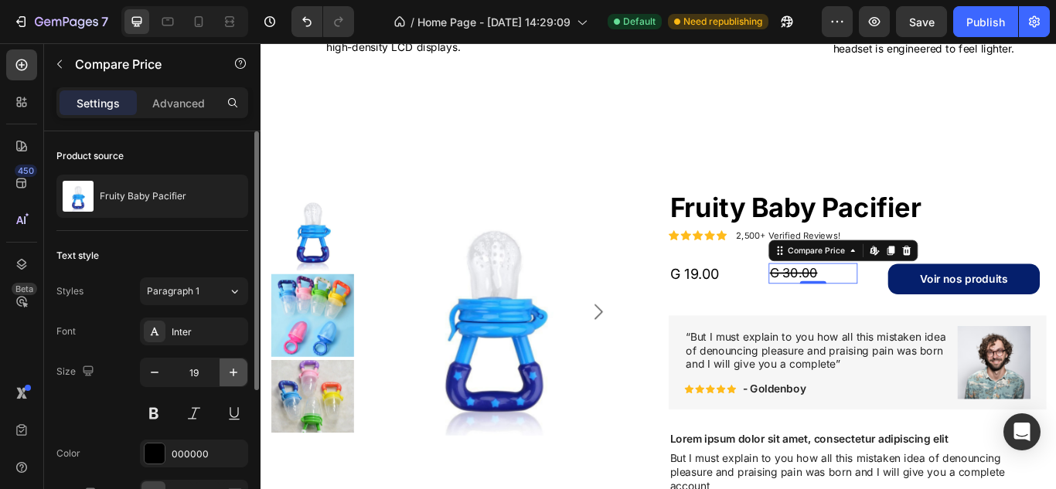
click at [237, 372] on icon "button" at bounding box center [233, 372] width 15 height 15
type input "20"
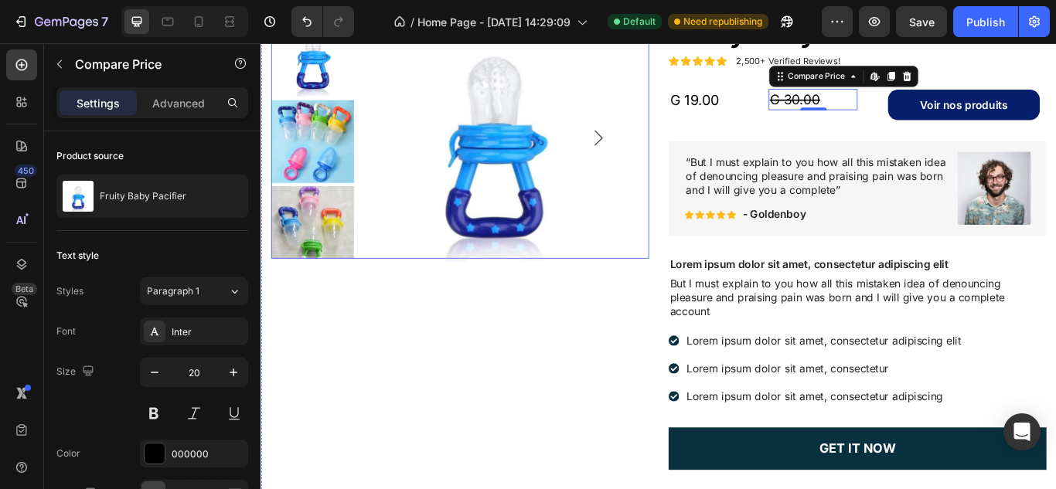
scroll to position [988, 0]
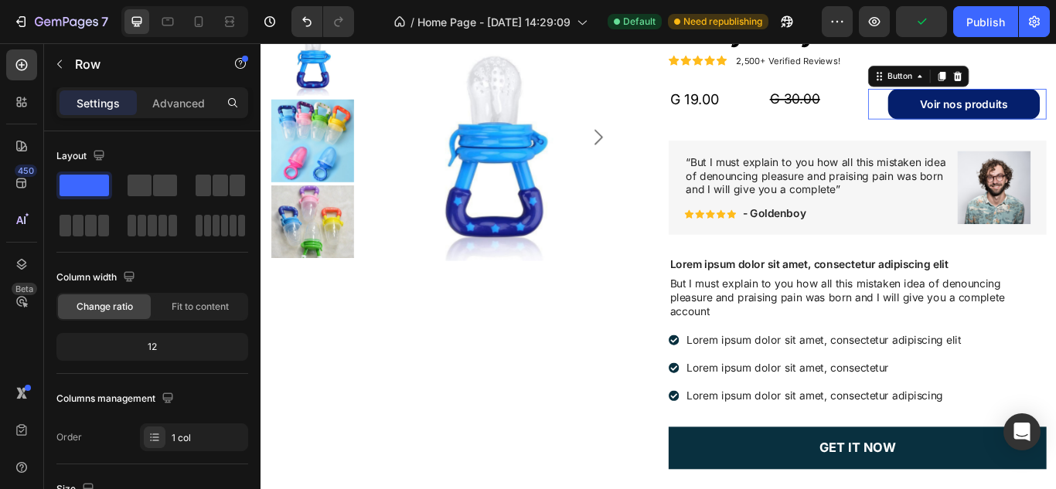
click at [969, 132] on div "Voir nos produits Button 0" at bounding box center [1072, 115] width 208 height 36
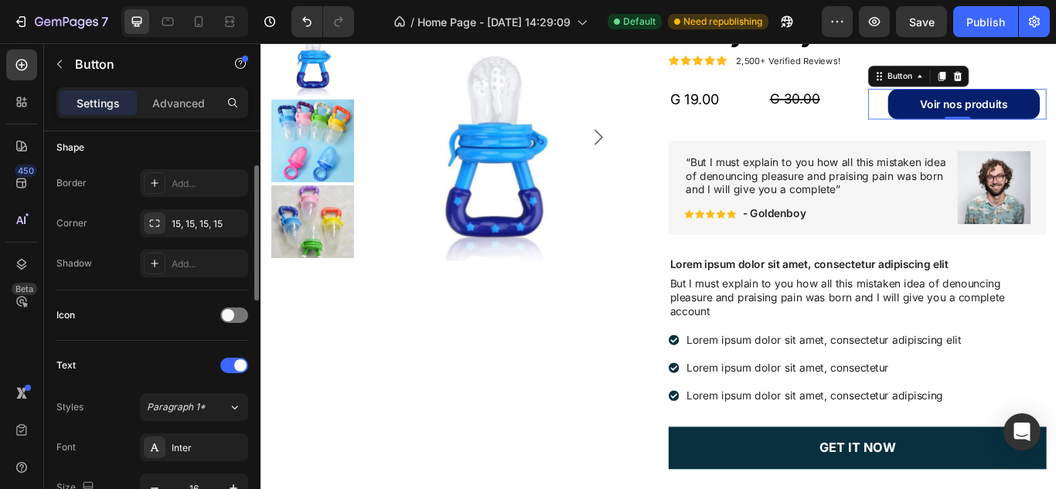
scroll to position [0, 0]
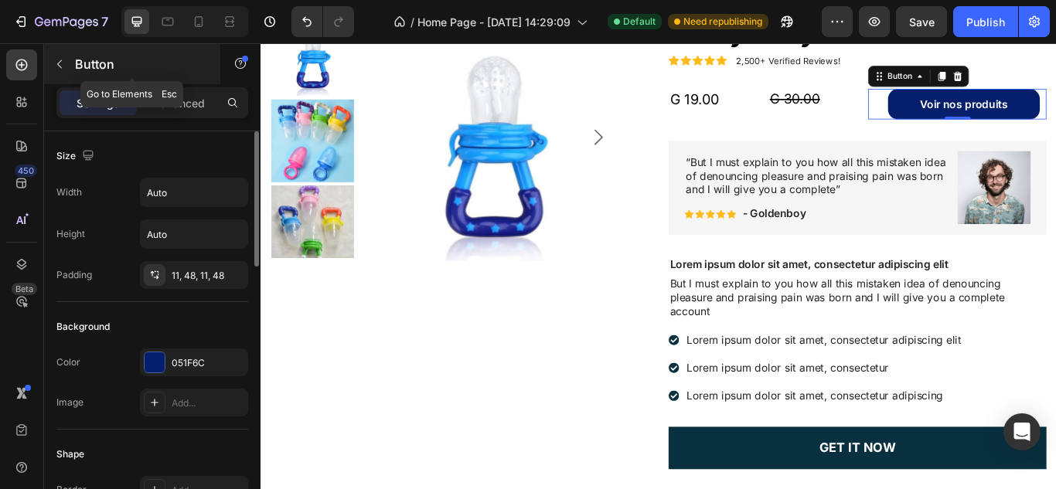
click at [80, 59] on p "Button" at bounding box center [140, 64] width 131 height 19
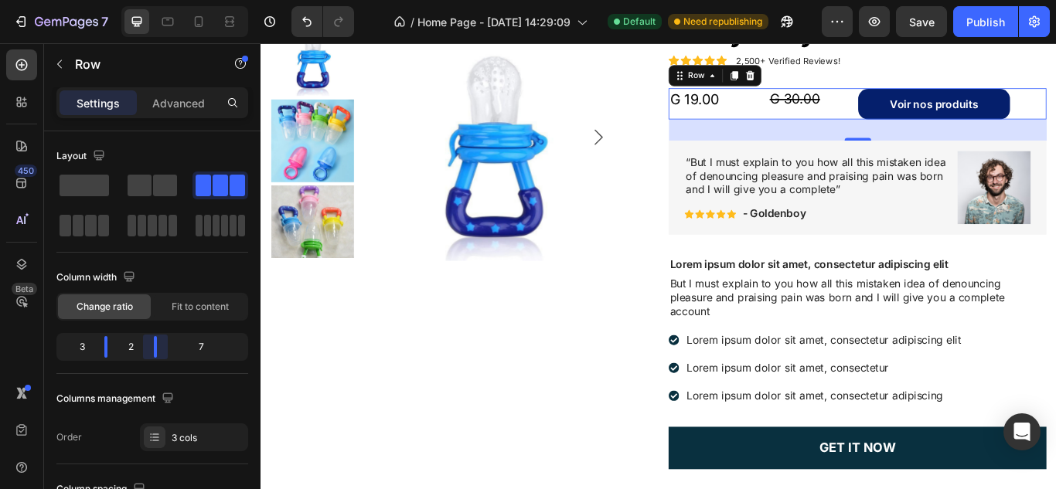
drag, startPoint x: 165, startPoint y: 356, endPoint x: 133, endPoint y: 352, distance: 32.8
click at [133, 0] on body "7 Version history / Home Page - Sep 24, 14:29:09 Default Need republishing Prev…" at bounding box center [528, 0] width 1056 height 0
drag, startPoint x: 100, startPoint y: 348, endPoint x: 90, endPoint y: 346, distance: 10.2
click at [90, 0] on body "7 Version history / Home Page - Sep 24, 14:29:09 Default Need republishing Prev…" at bounding box center [528, 0] width 1056 height 0
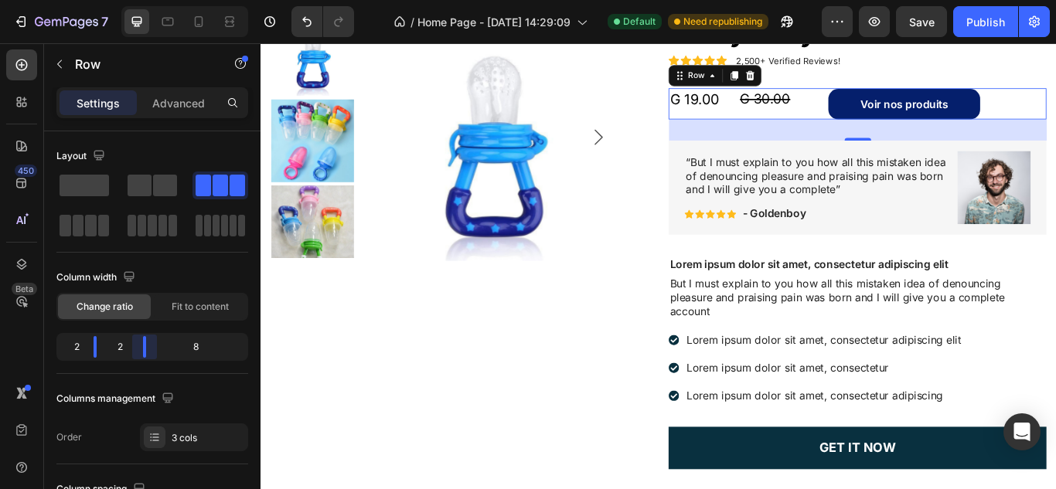
drag, startPoint x: 152, startPoint y: 345, endPoint x: 127, endPoint y: 345, distance: 24.7
click at [127, 0] on body "7 Version history / Home Page - Sep 24, 14:29:09 Default Need republishing Prev…" at bounding box center [528, 0] width 1056 height 0
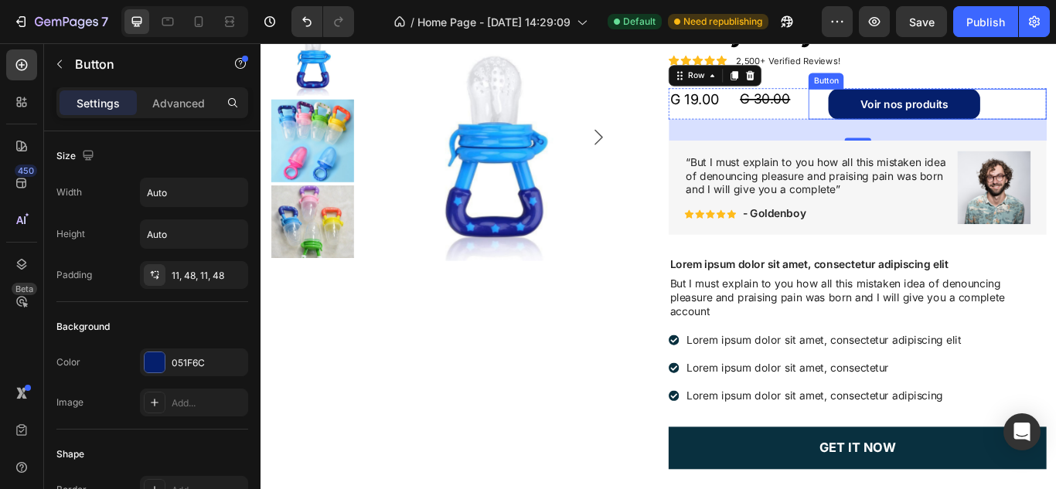
click at [1055, 132] on div "Voir nos produits Button" at bounding box center [1037, 115] width 277 height 36
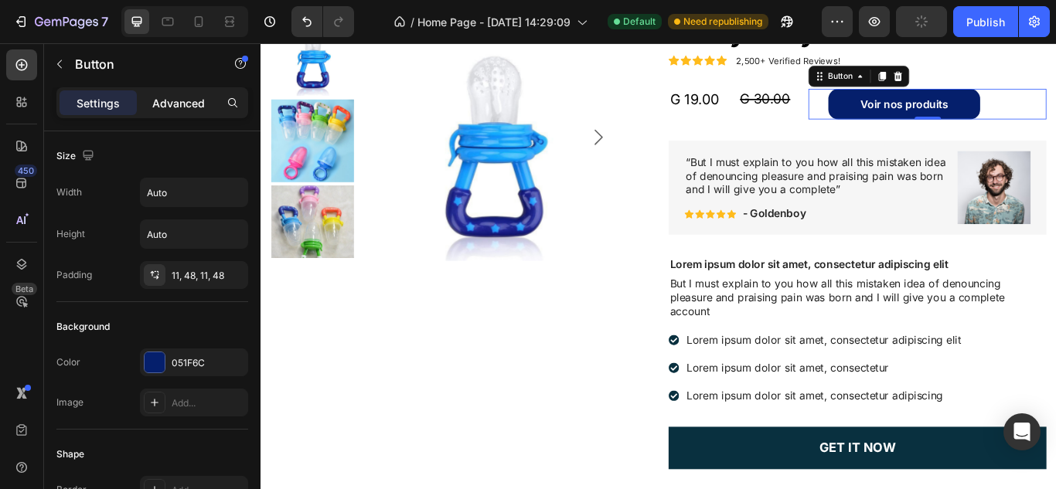
click at [185, 103] on p "Advanced" at bounding box center [178, 103] width 53 height 16
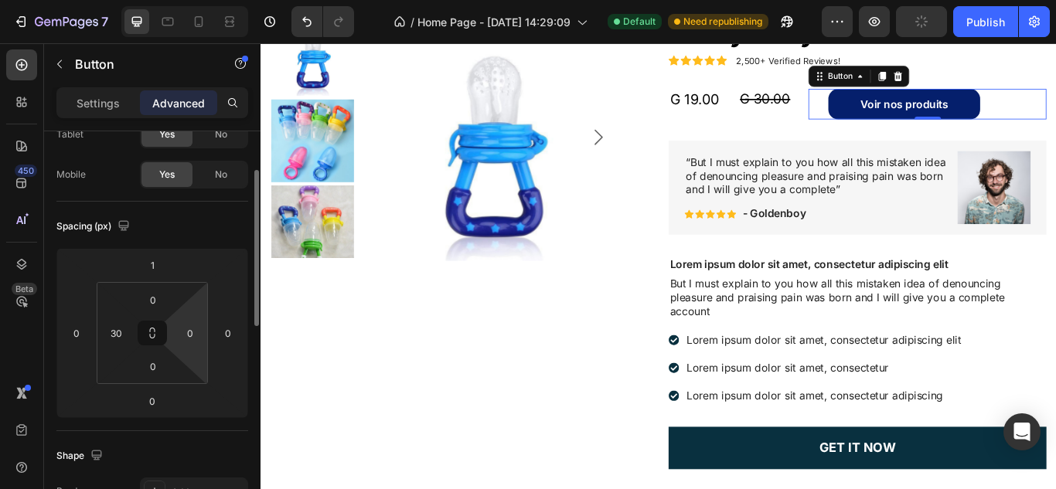
scroll to position [98, 0]
click at [120, 328] on input "30" at bounding box center [115, 332] width 23 height 23
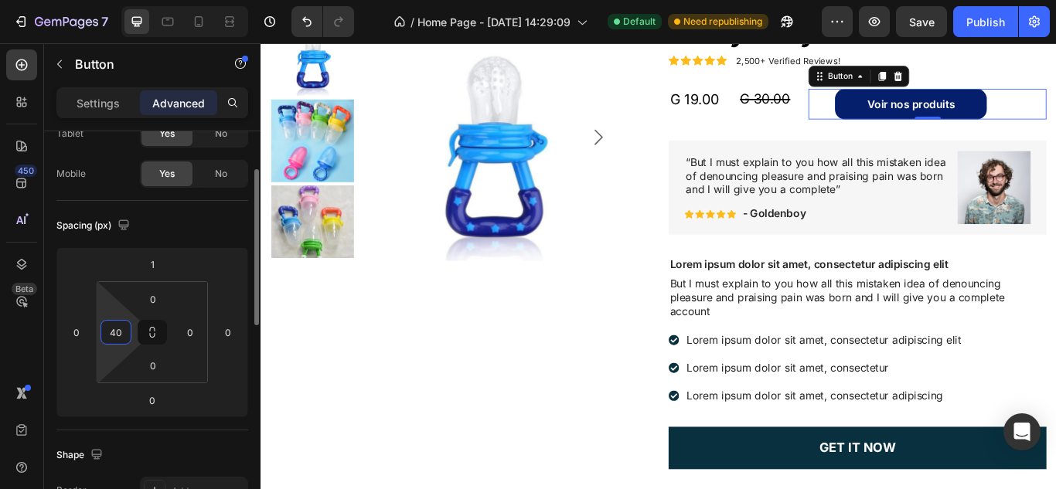
type input "4"
type input "0"
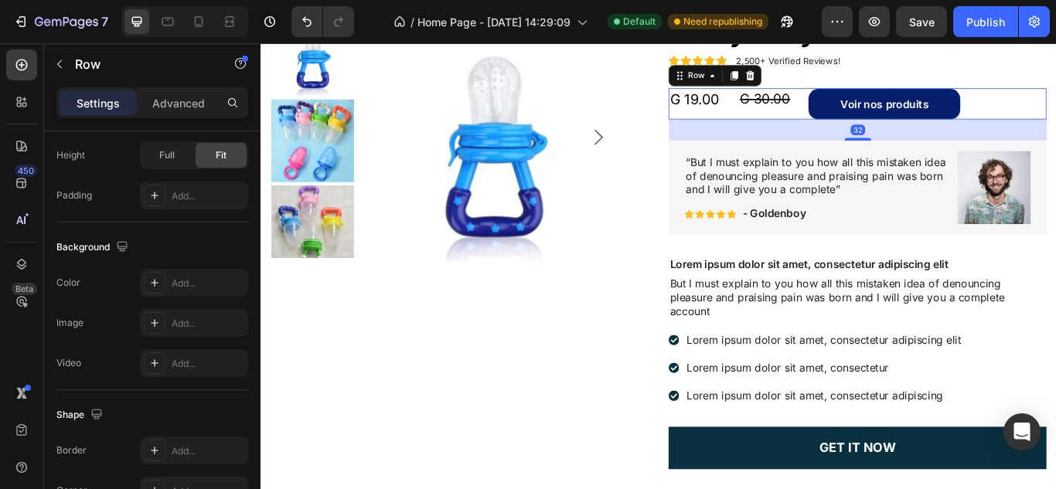
scroll to position [0, 0]
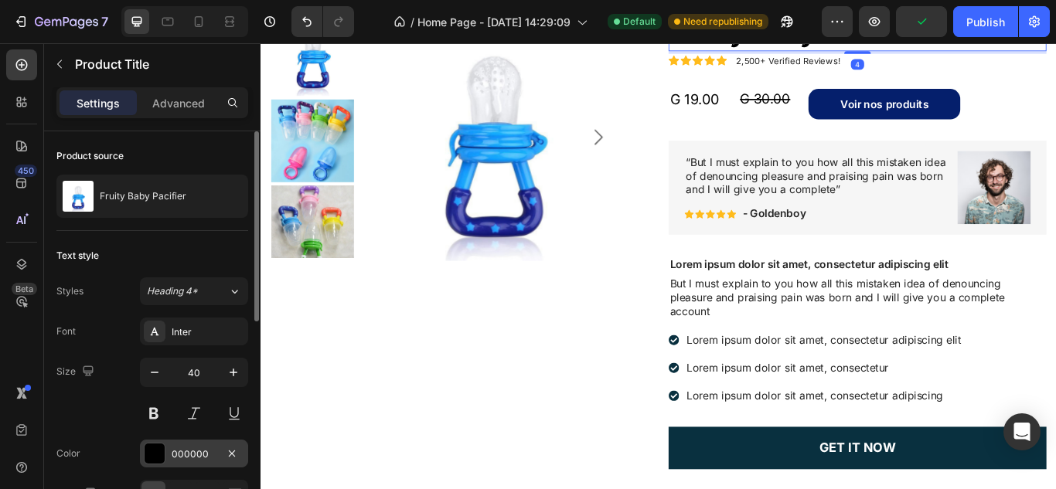
click at [149, 445] on div at bounding box center [154, 454] width 20 height 20
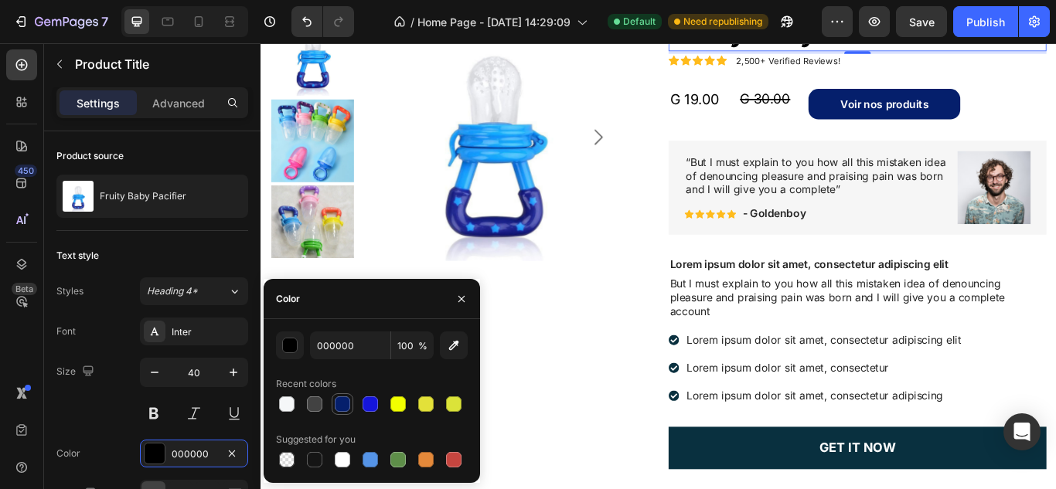
click at [342, 395] on div at bounding box center [342, 404] width 19 height 19
click at [366, 399] on div at bounding box center [369, 403] width 15 height 15
click at [343, 404] on div at bounding box center [342, 403] width 15 height 15
type input "051F6C"
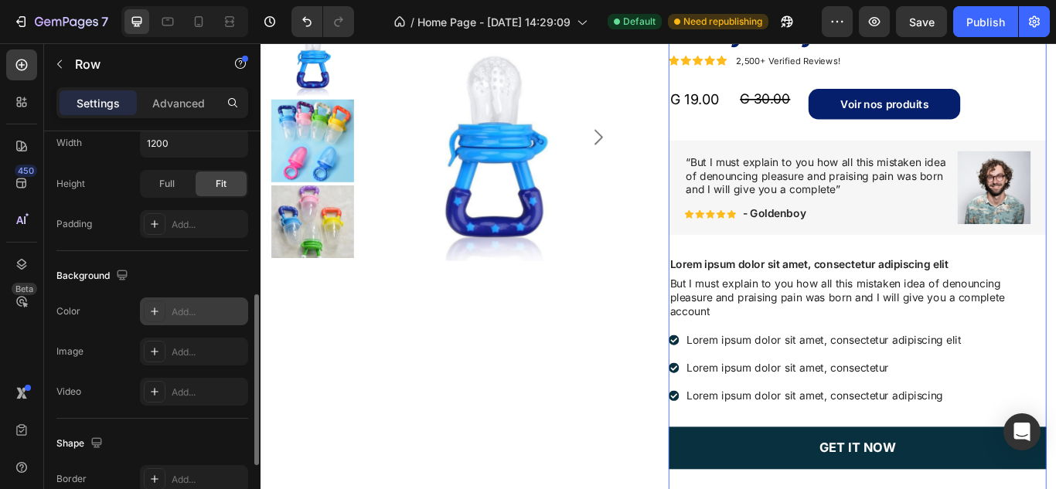
scroll to position [383, 0]
click at [152, 312] on icon at bounding box center [154, 310] width 12 height 12
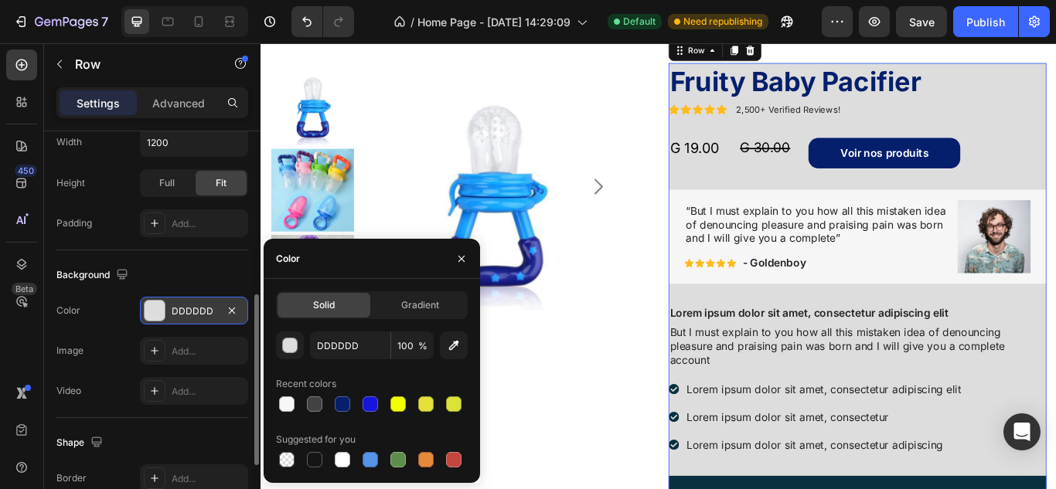
scroll to position [1055, 0]
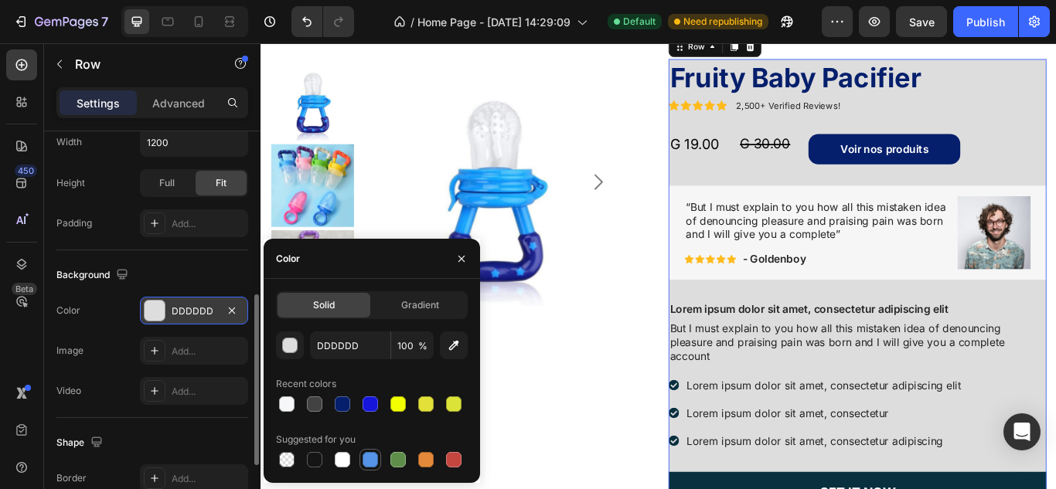
click at [366, 468] on div at bounding box center [370, 459] width 19 height 19
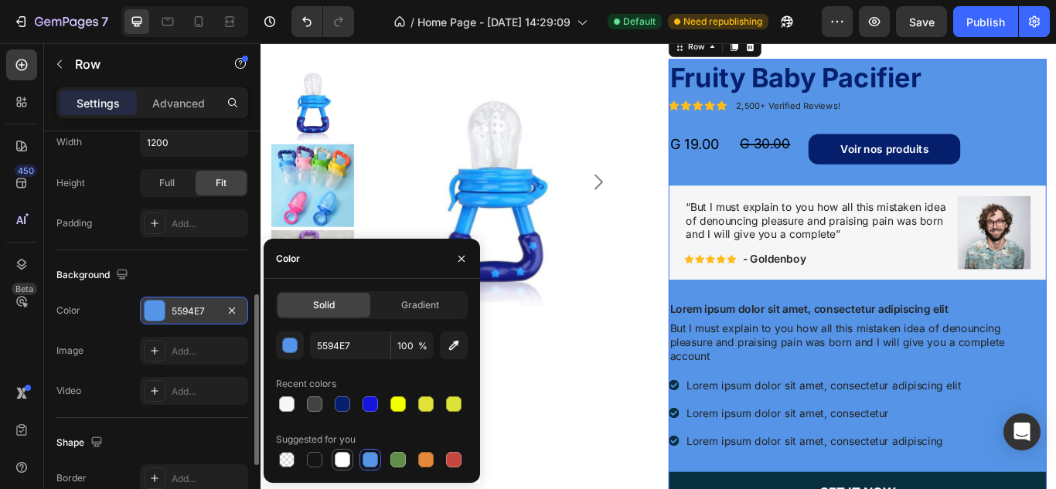
click at [343, 454] on div at bounding box center [342, 459] width 15 height 15
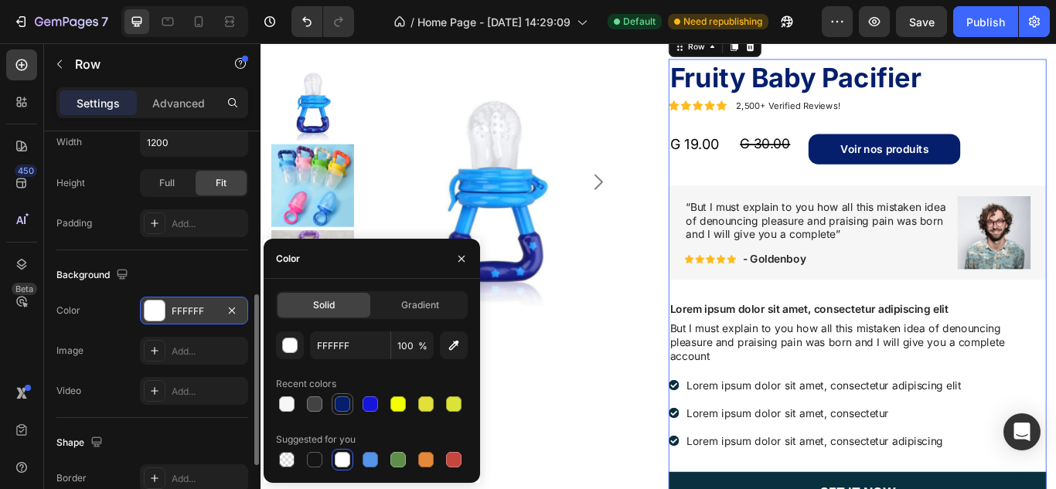
click at [348, 406] on div at bounding box center [342, 403] width 15 height 15
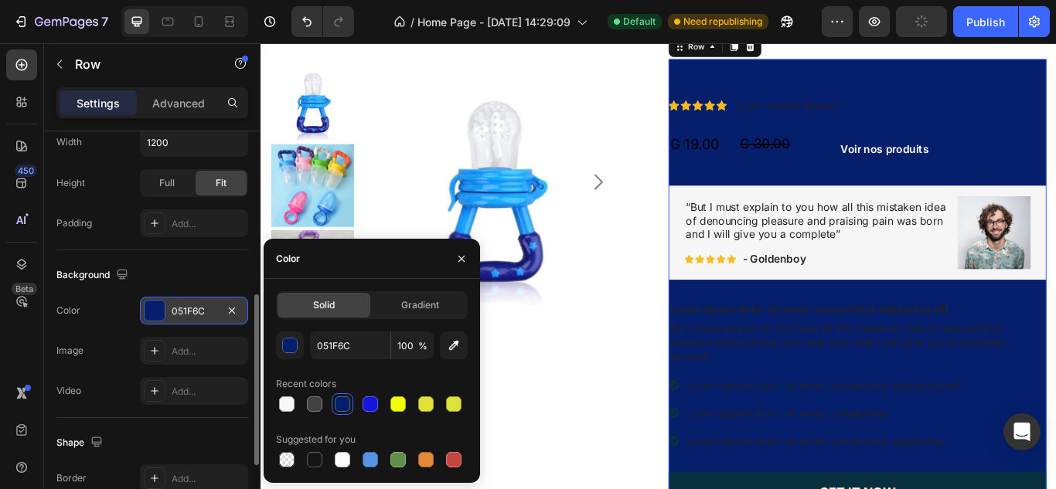
click at [386, 400] on div at bounding box center [372, 404] width 192 height 22
click at [369, 401] on div at bounding box center [369, 403] width 15 height 15
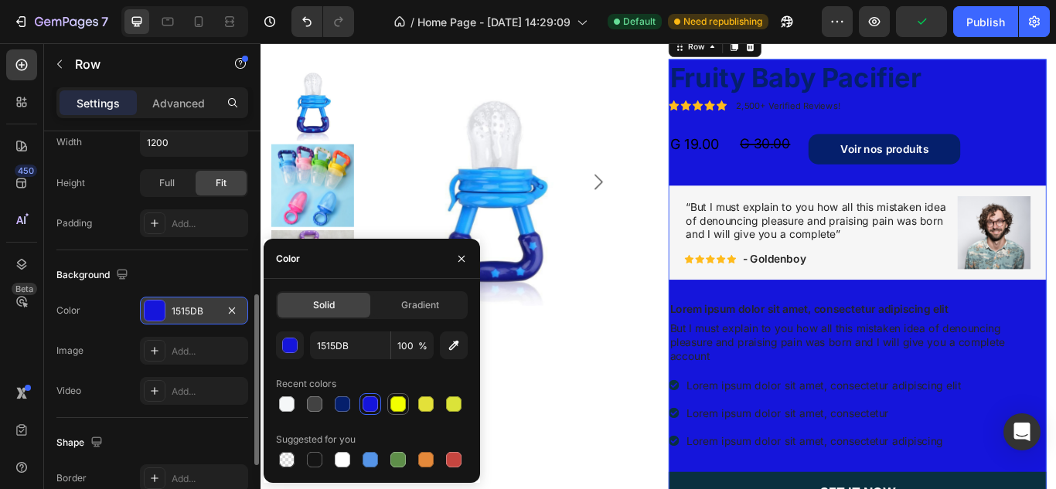
click at [403, 402] on div at bounding box center [397, 403] width 15 height 15
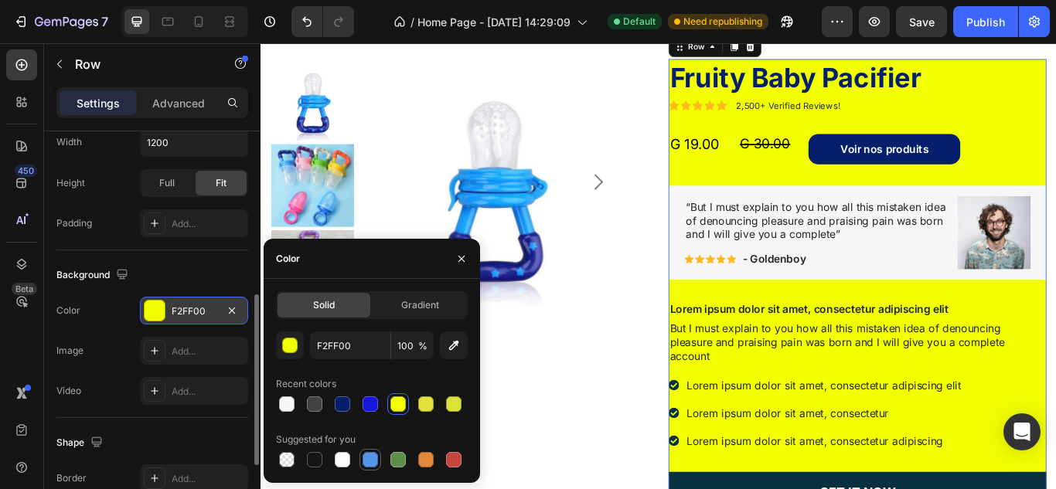
click at [368, 460] on div at bounding box center [369, 459] width 15 height 15
type input "5594E7"
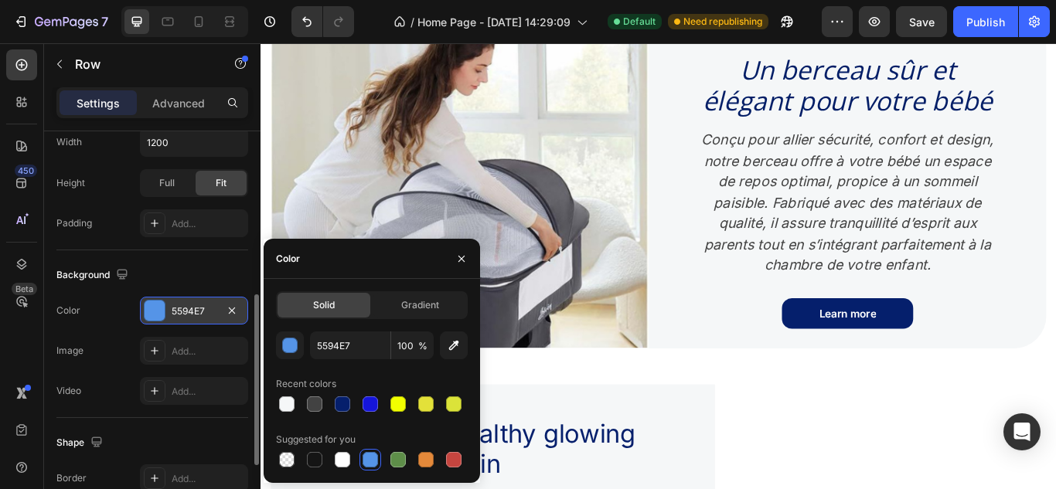
scroll to position [1742, 0]
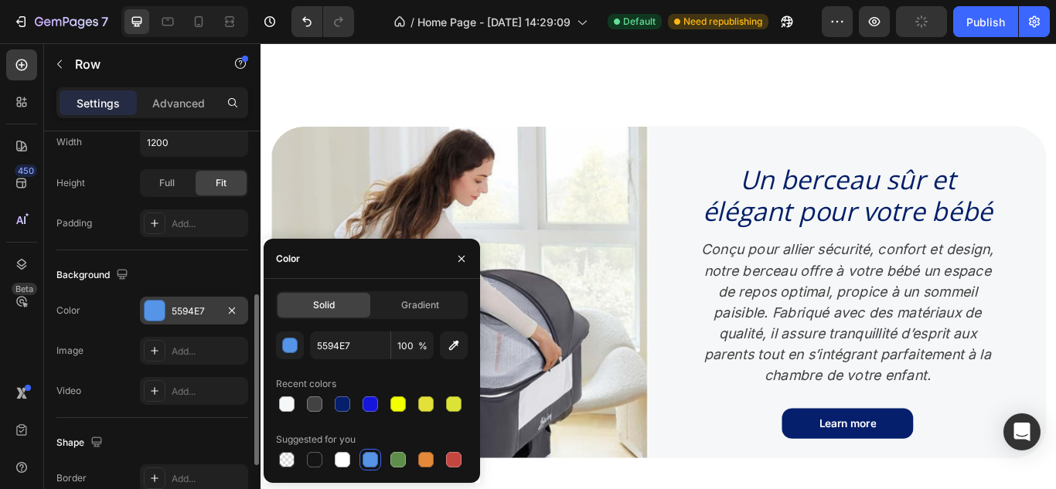
click at [766, 17] on html "7 Version history / Home Page - Sep 24, 14:29:09 Default Need republishing Prev…" at bounding box center [528, 8] width 1056 height 17
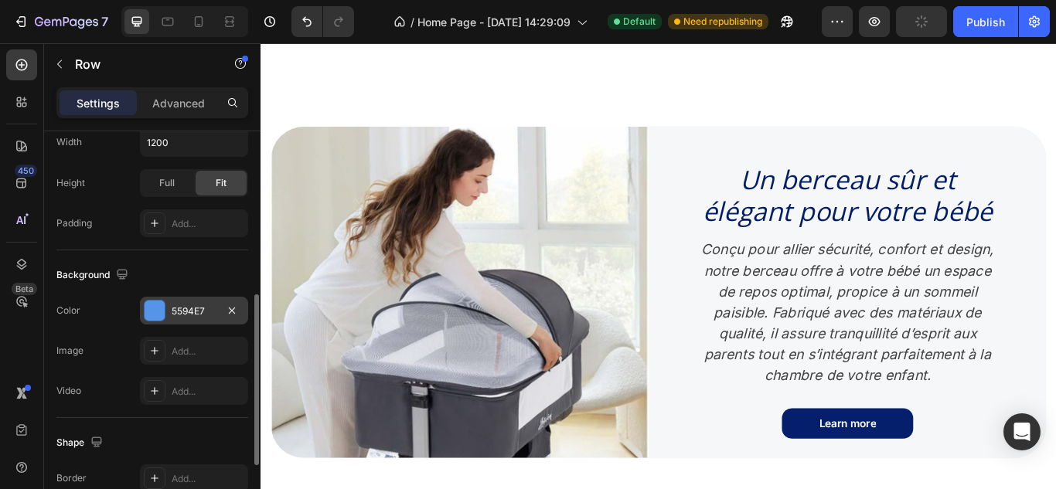
click at [852, 62] on div "#F5F7F8 RGB(245, 247, 248)" at bounding box center [528, 87] width 1056 height 51
click at [858, 62] on div "#F5F7F8" at bounding box center [528, 71] width 1056 height 19
click at [14, 48] on icon at bounding box center [7, 55] width 14 height 14
click at [149, 308] on div at bounding box center [154, 311] width 20 height 20
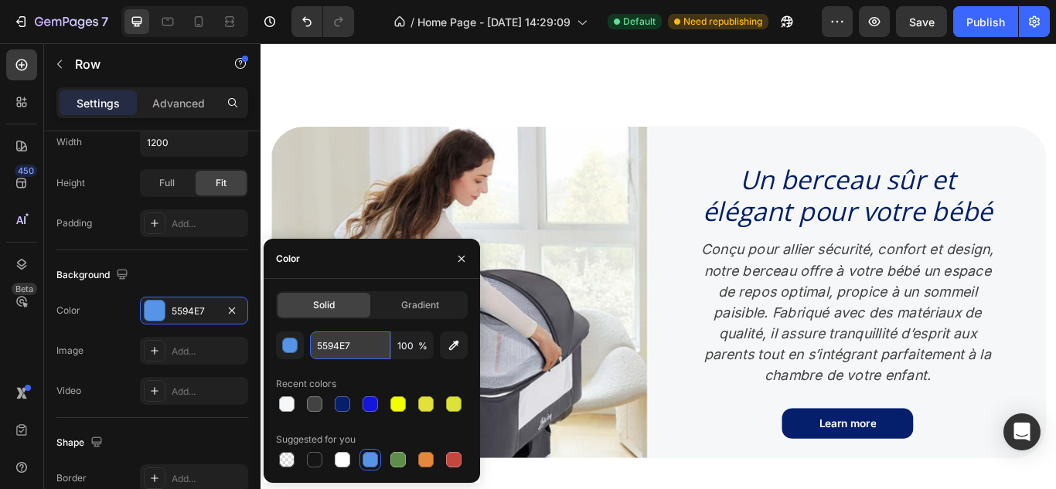
click at [365, 349] on input "5594E7" at bounding box center [350, 345] width 80 height 28
paste input "#F5F7F8"
click at [365, 349] on input "#F5F7F8" at bounding box center [350, 345] width 80 height 28
click at [294, 342] on div "button" at bounding box center [290, 345] width 15 height 15
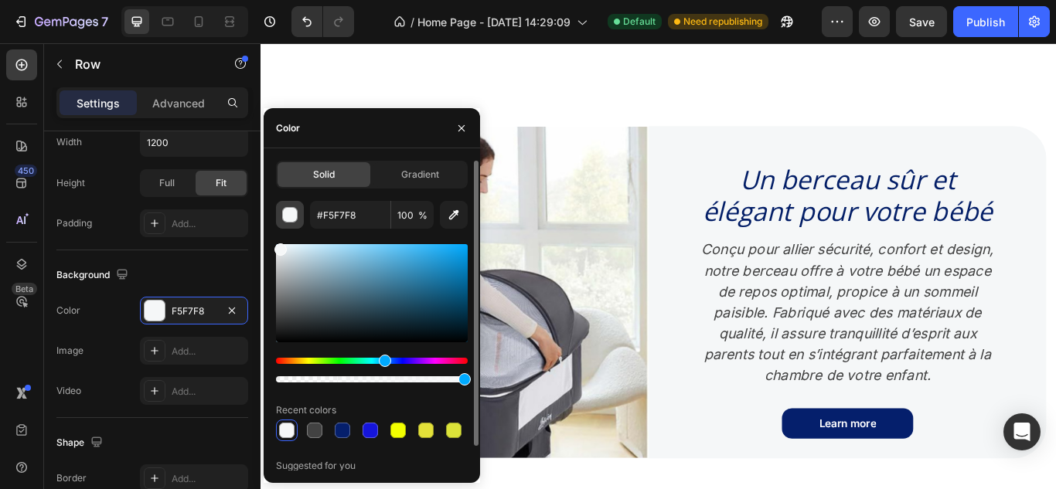
type input "F5F7F8"
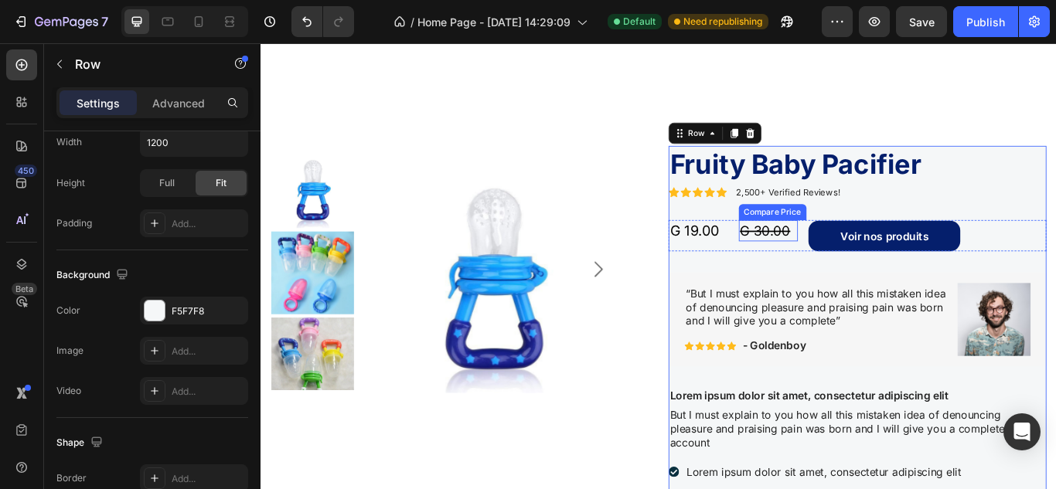
scroll to position [1031, 0]
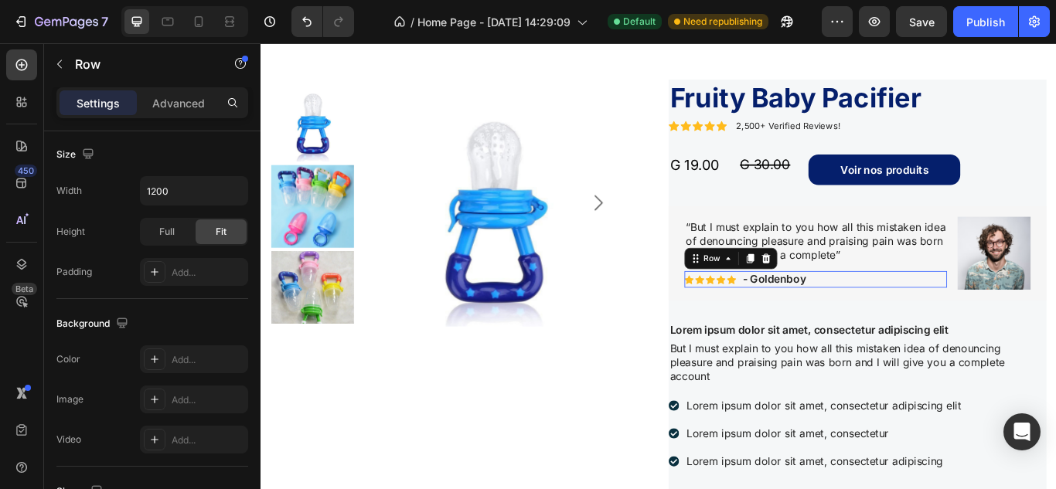
click at [984, 315] on div "Icon Icon Icon Icon Icon Icon List - Goldenboy Text Block Row 0" at bounding box center [907, 318] width 306 height 19
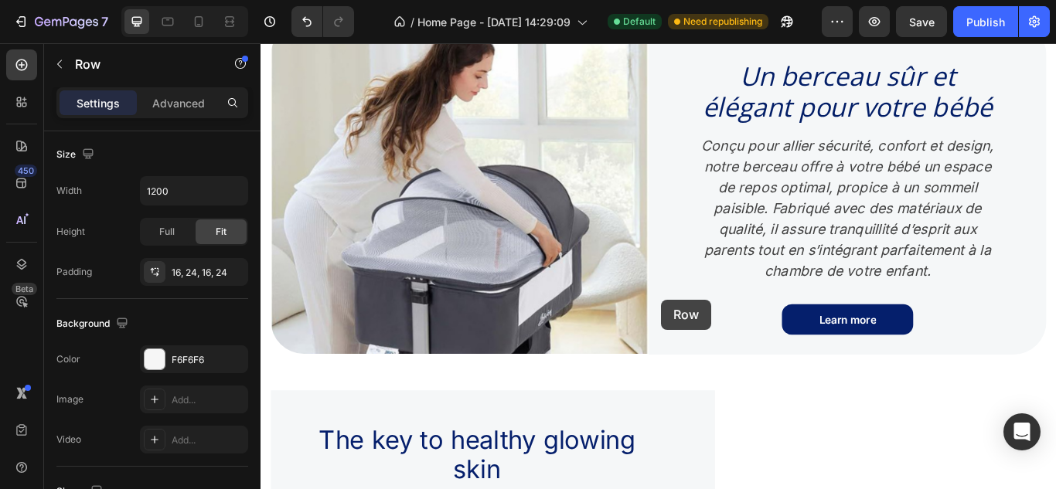
scroll to position [2057, 0]
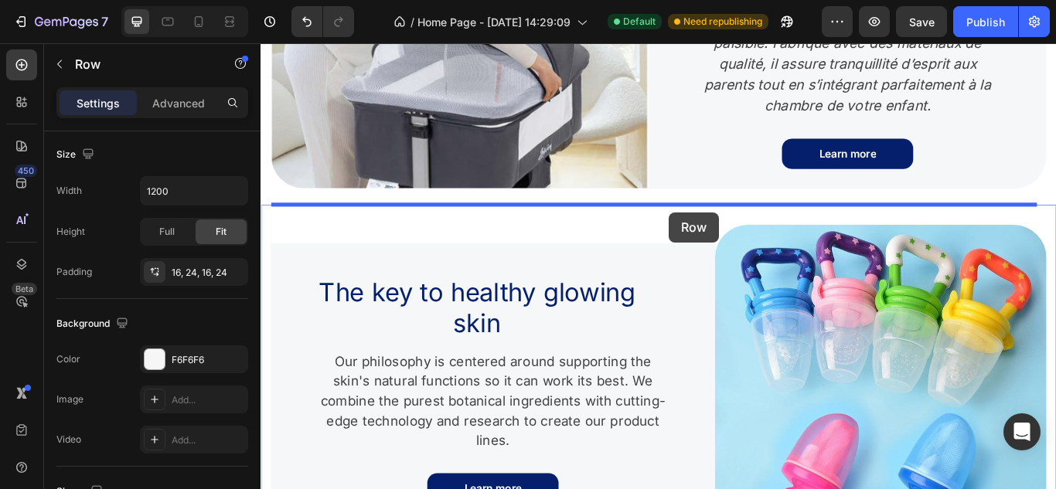
drag, startPoint x: 1017, startPoint y: 335, endPoint x: 736, endPoint y: 240, distance: 295.9
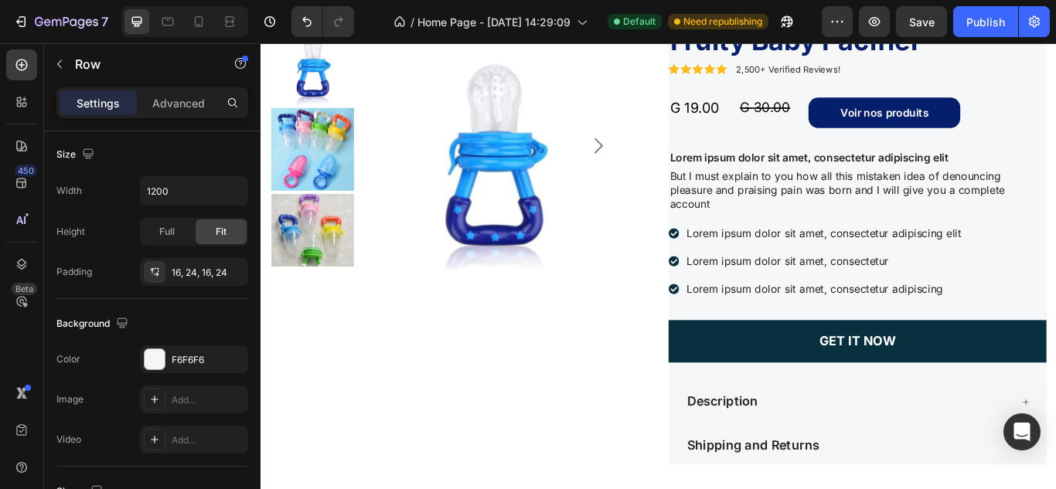
scroll to position [977, 0]
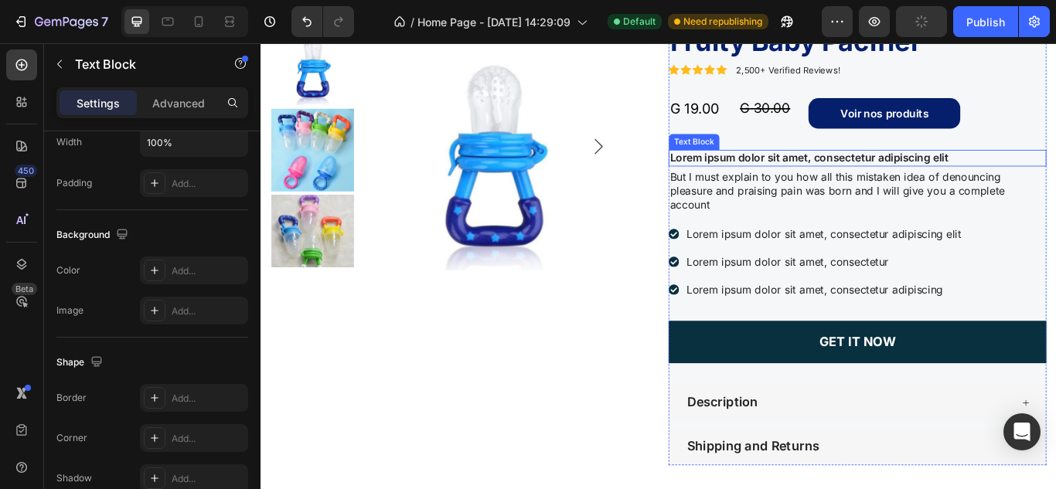
click at [861, 185] on p "Lorem ipsum dolor sit amet, consectetur adipiscing elit" at bounding box center [955, 177] width 437 height 16
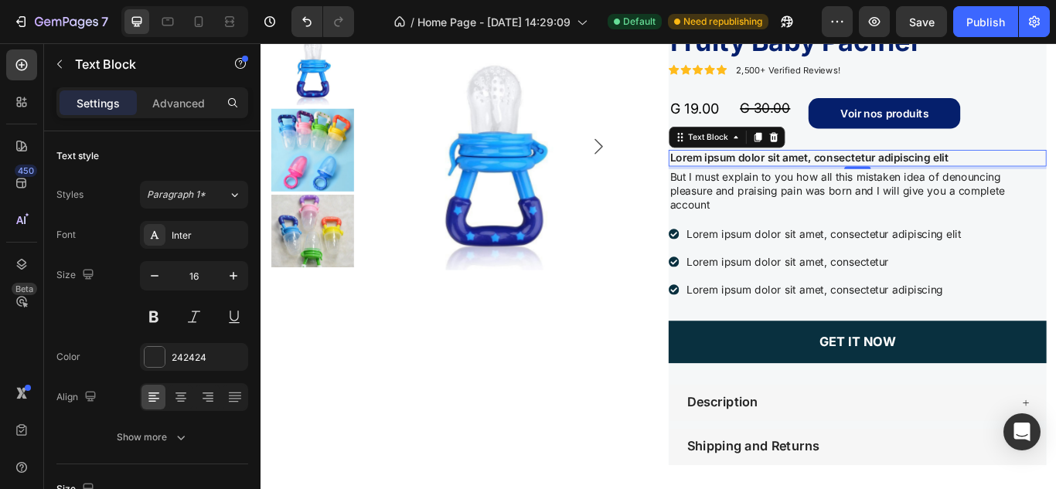
click at [948, 209] on div "4" at bounding box center [955, 202] width 15 height 12
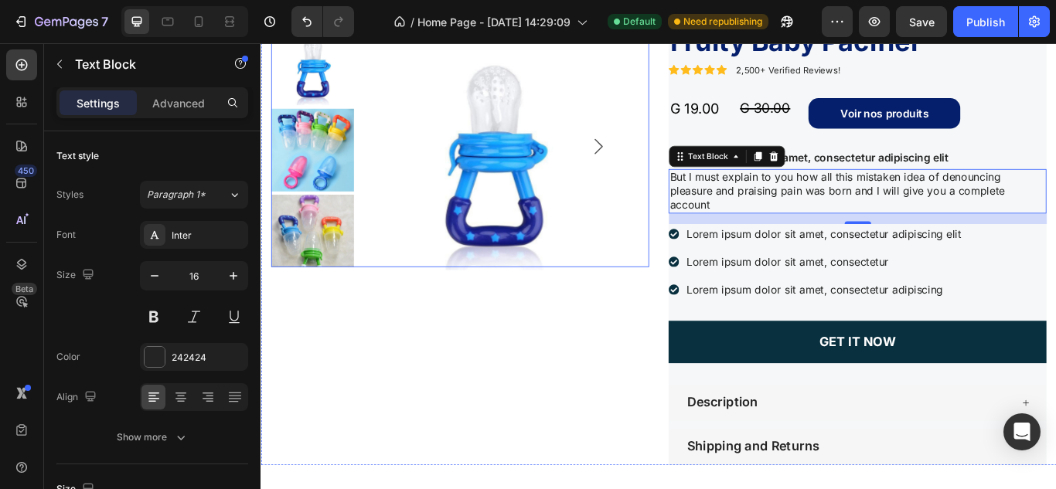
click at [634, 155] on img at bounding box center [531, 164] width 289 height 289
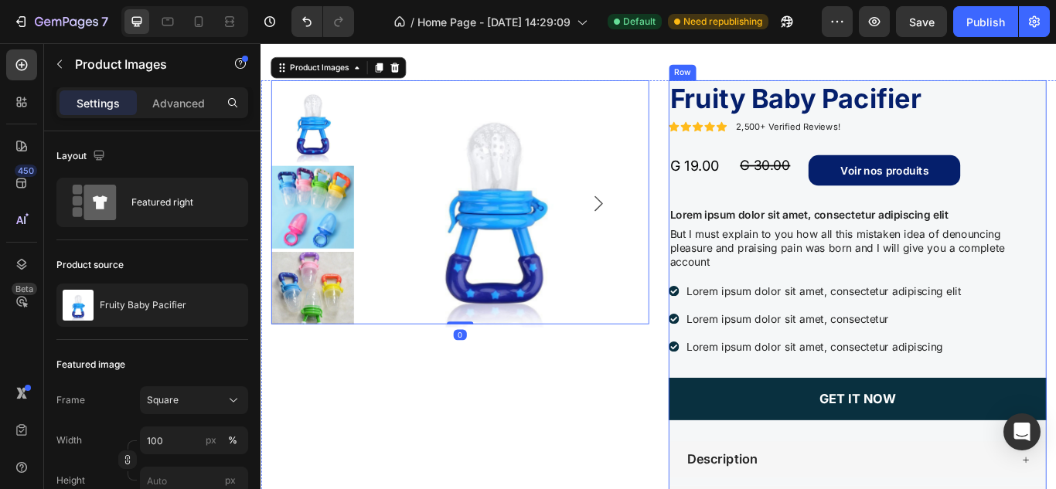
scroll to position [1023, 0]
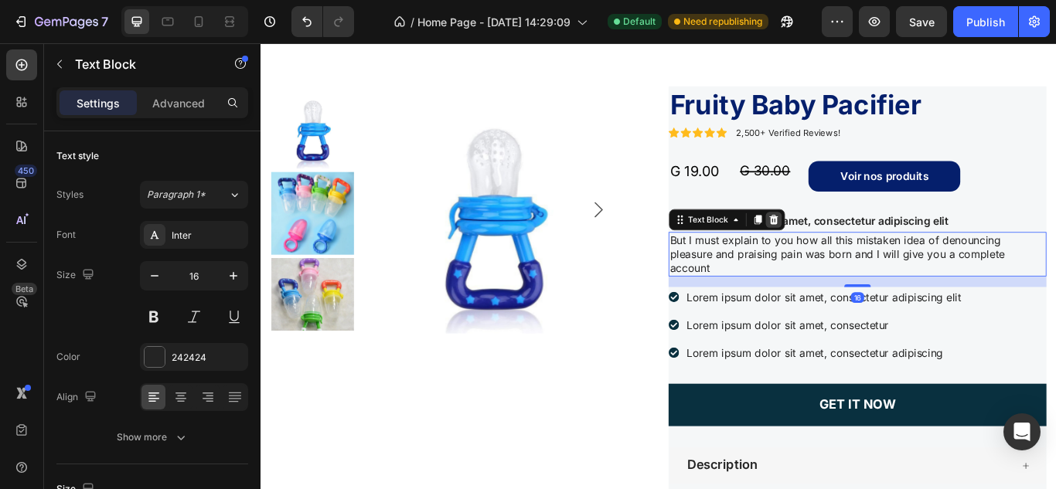
click at [854, 250] on icon at bounding box center [858, 248] width 10 height 11
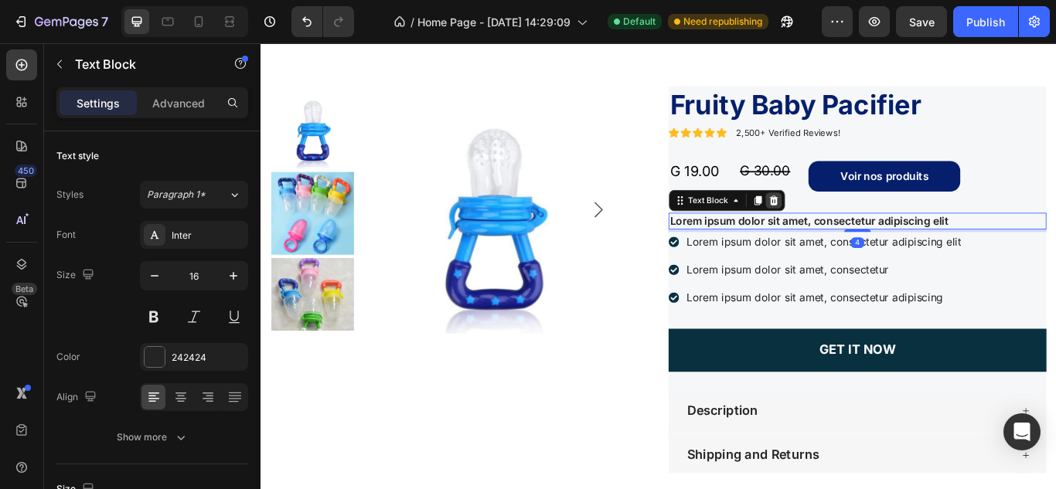
click at [855, 226] on icon at bounding box center [858, 226] width 12 height 12
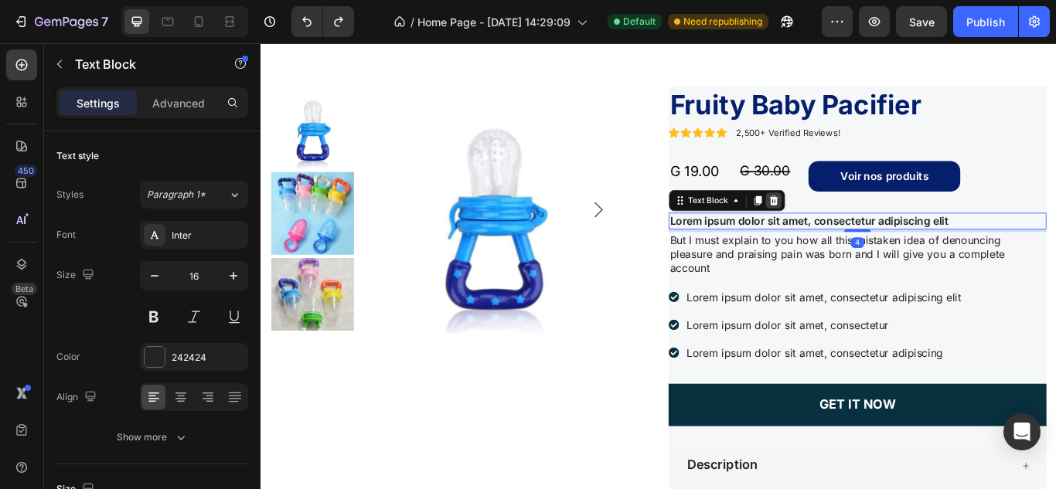
click at [855, 229] on icon at bounding box center [858, 226] width 12 height 12
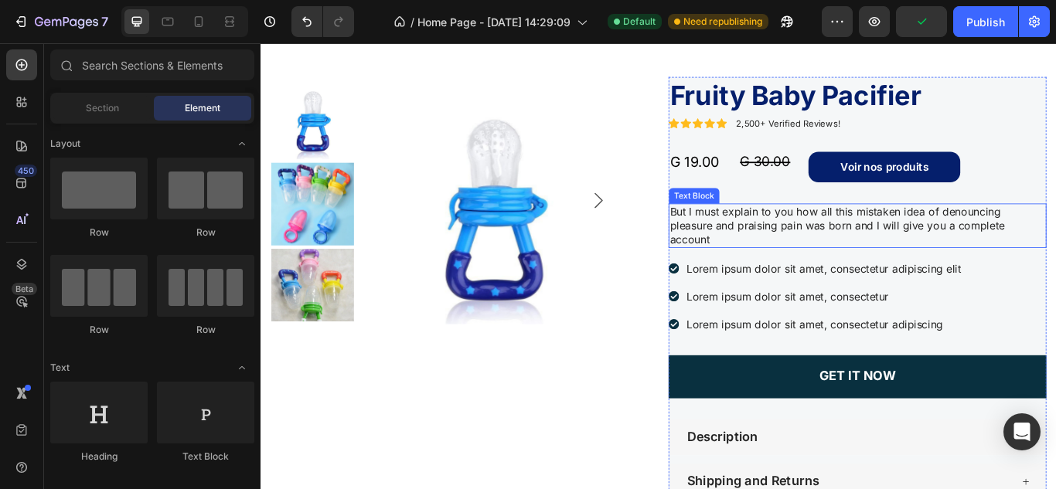
scroll to position [1033, 0]
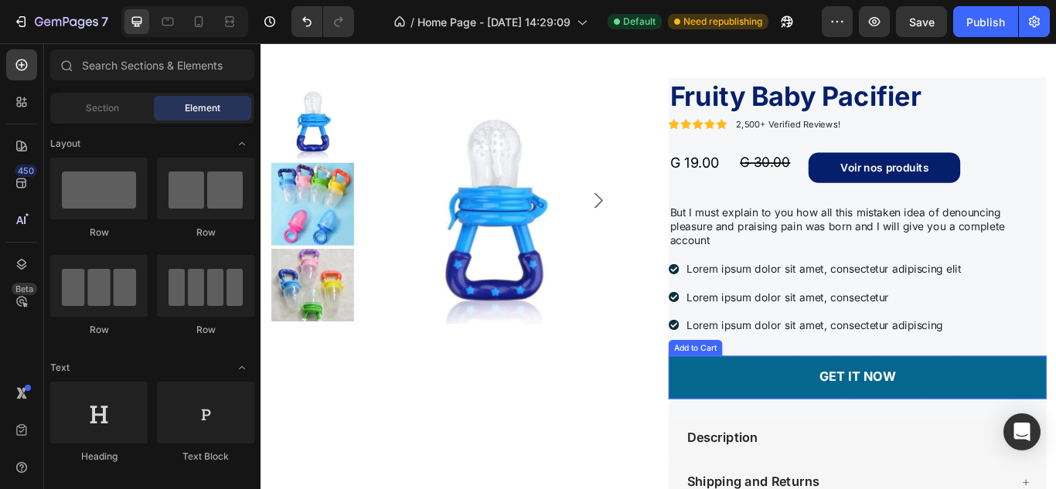
click at [857, 434] on button "GET IT NOW" at bounding box center [956, 433] width 440 height 50
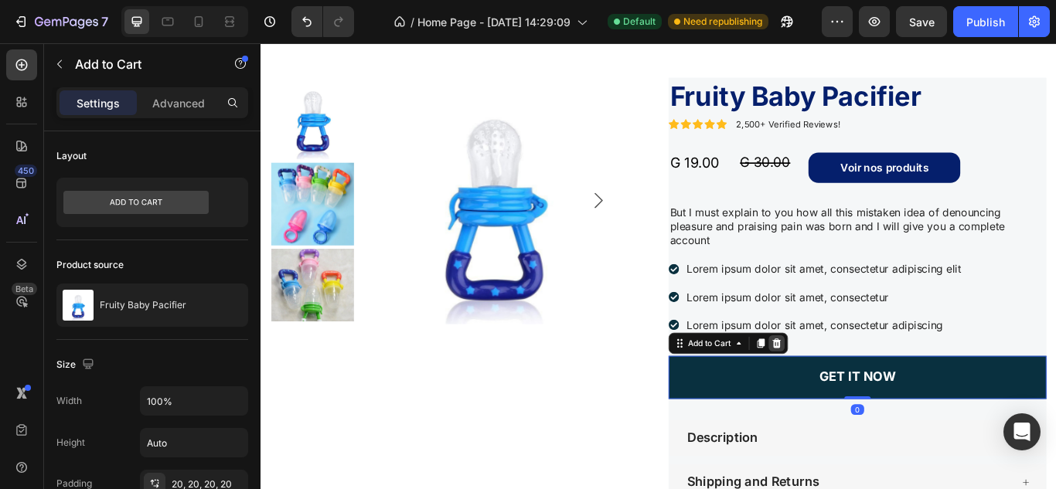
click at [855, 388] on icon at bounding box center [861, 393] width 12 height 12
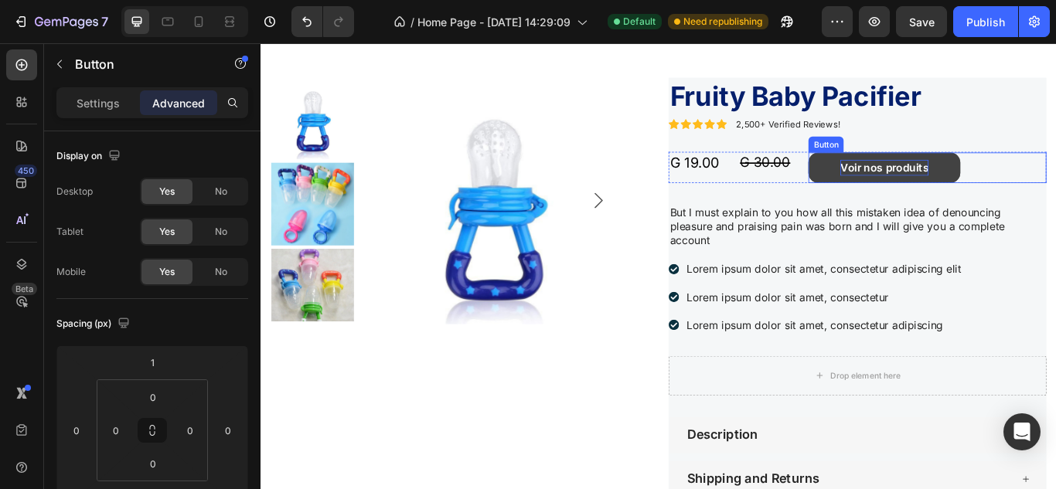
click at [960, 187] on p "Voir nos produits" at bounding box center [987, 188] width 103 height 19
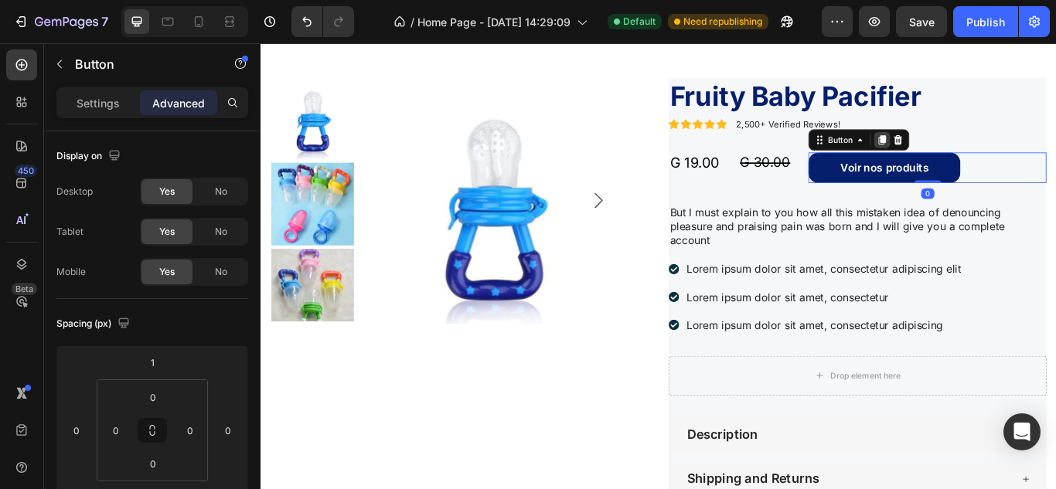
click at [980, 150] on icon at bounding box center [984, 156] width 12 height 12
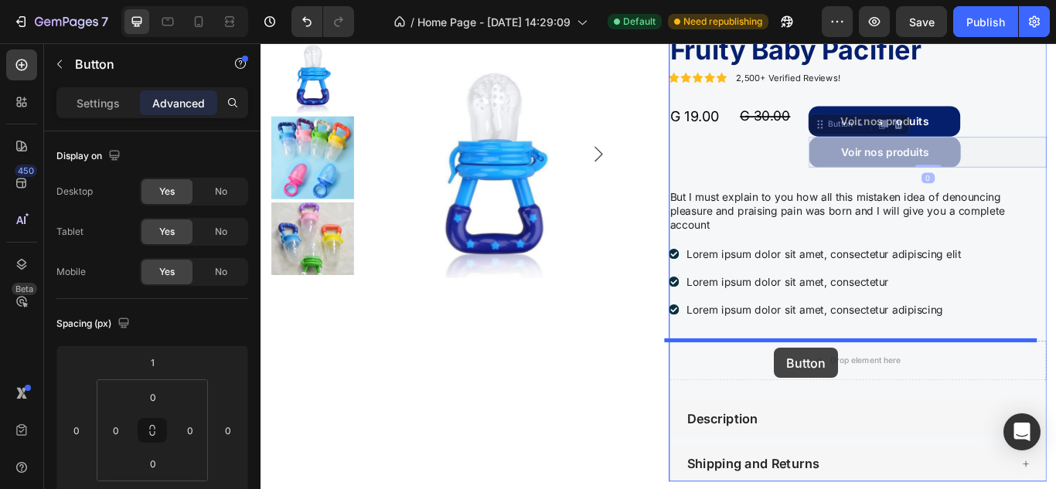
scroll to position [1107, 0]
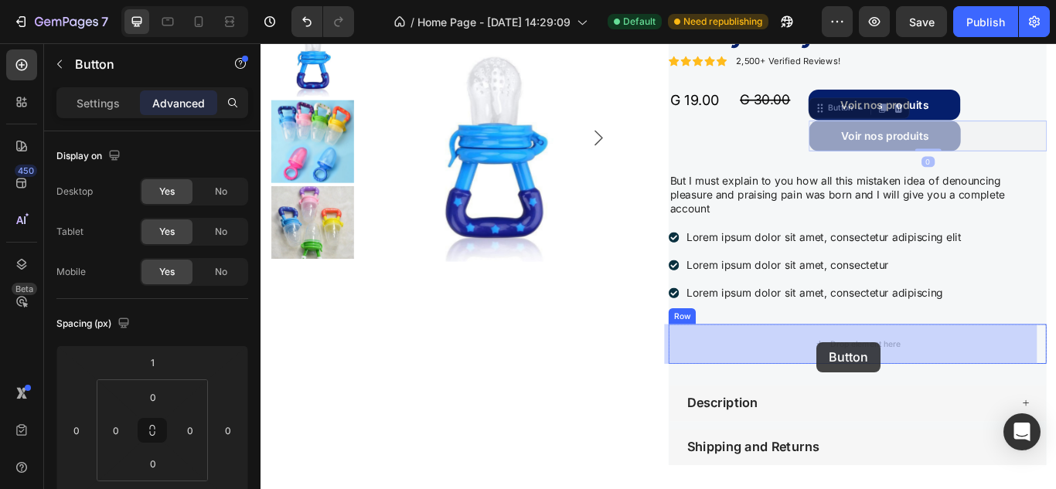
drag, startPoint x: 996, startPoint y: 212, endPoint x: 909, endPoint y: 392, distance: 200.1
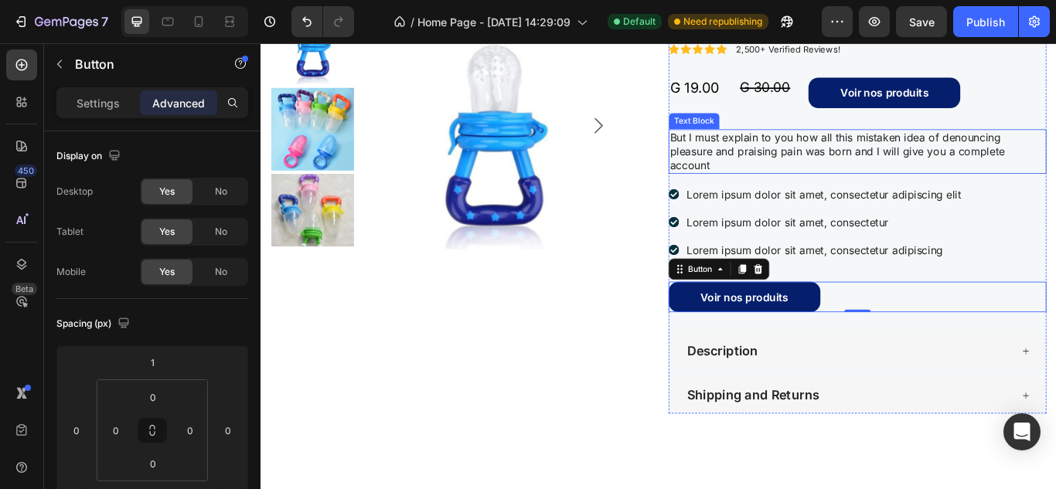
scroll to position [1006, 0]
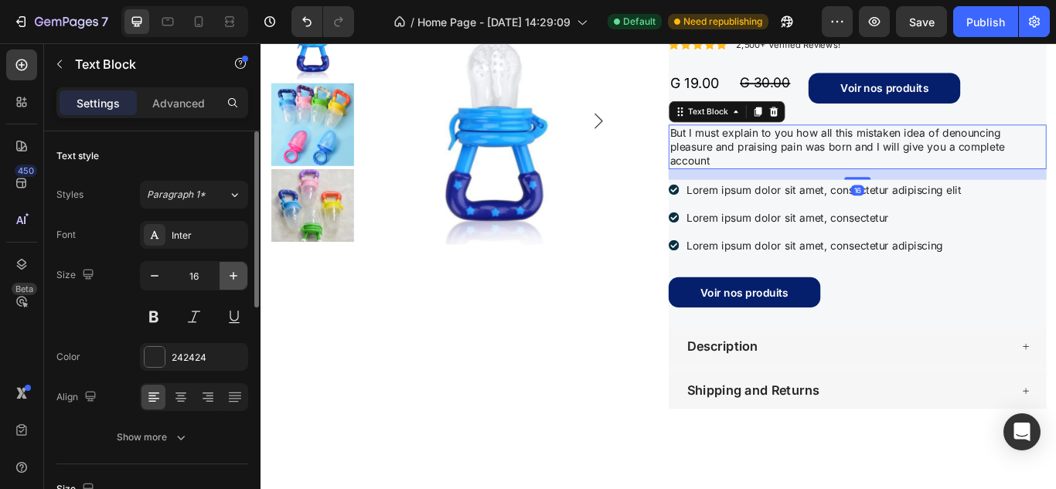
click at [228, 279] on icon "button" at bounding box center [233, 275] width 15 height 15
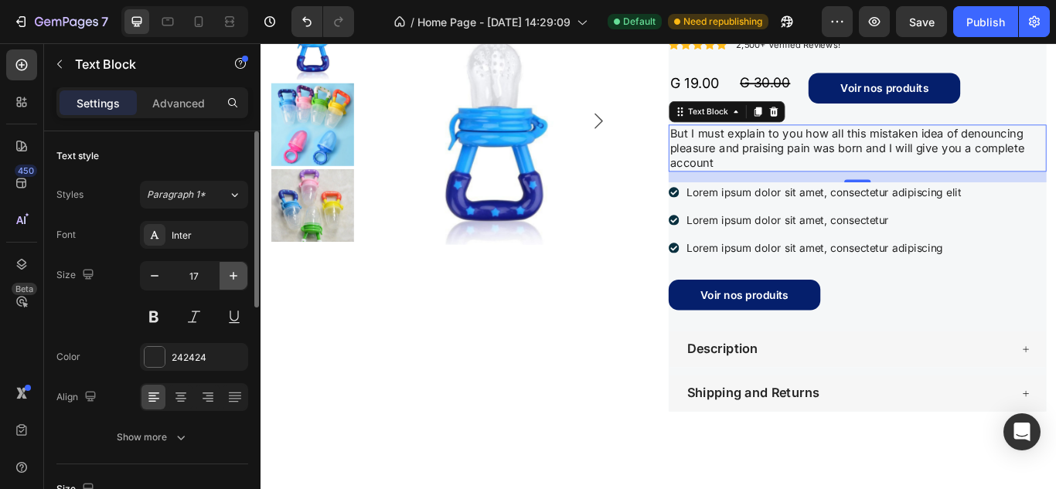
click at [228, 279] on icon "button" at bounding box center [233, 275] width 15 height 15
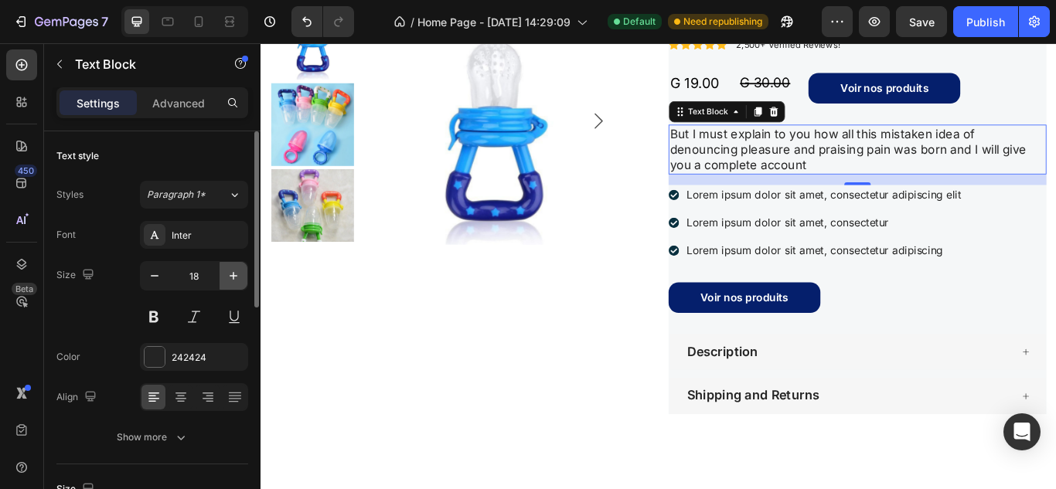
click at [228, 279] on icon "button" at bounding box center [233, 275] width 15 height 15
type input "19"
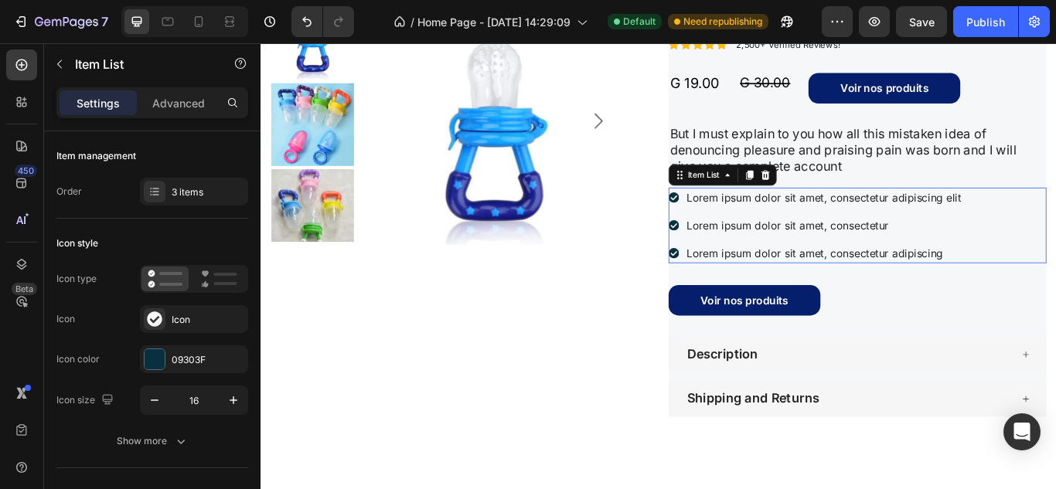
click at [913, 267] on div "Lorem ipsum dolor sit amet, consectetur" at bounding box center [916, 255] width 325 height 23
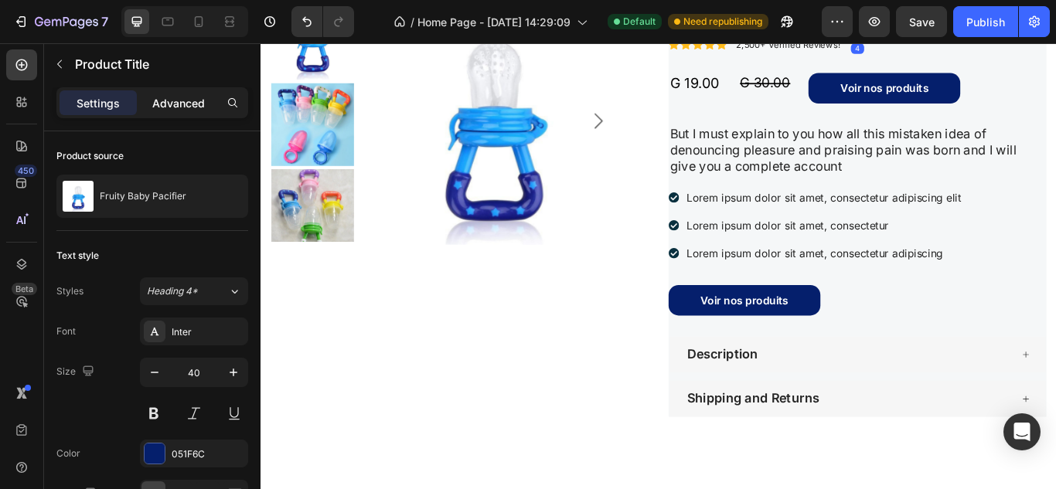
click at [167, 96] on p "Advanced" at bounding box center [178, 103] width 53 height 16
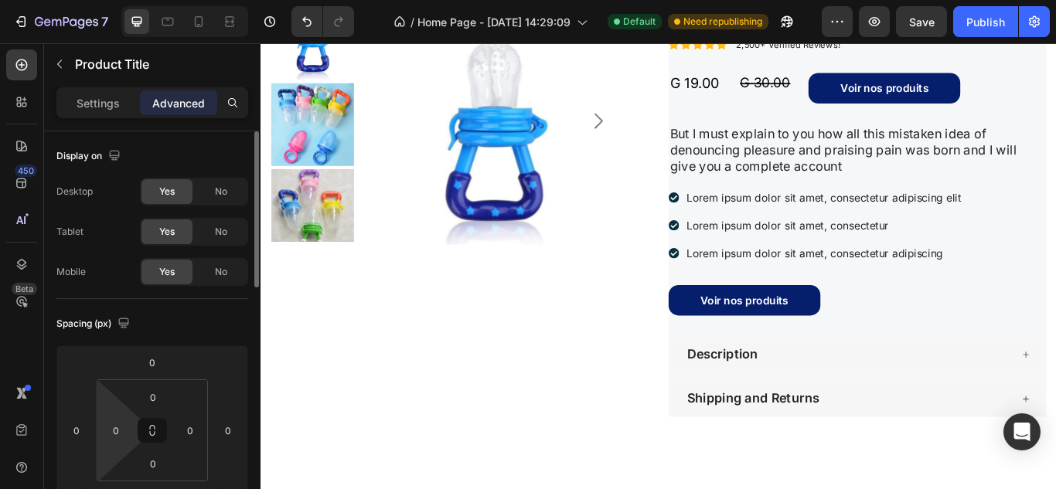
click at [110, 0] on html "7 Version history / Home Page - [DATE] 14:29:09 Default Need republishing Previ…" at bounding box center [528, 0] width 1056 height 0
click at [113, 425] on input "0" at bounding box center [115, 430] width 23 height 23
type input "3"
type input "70"
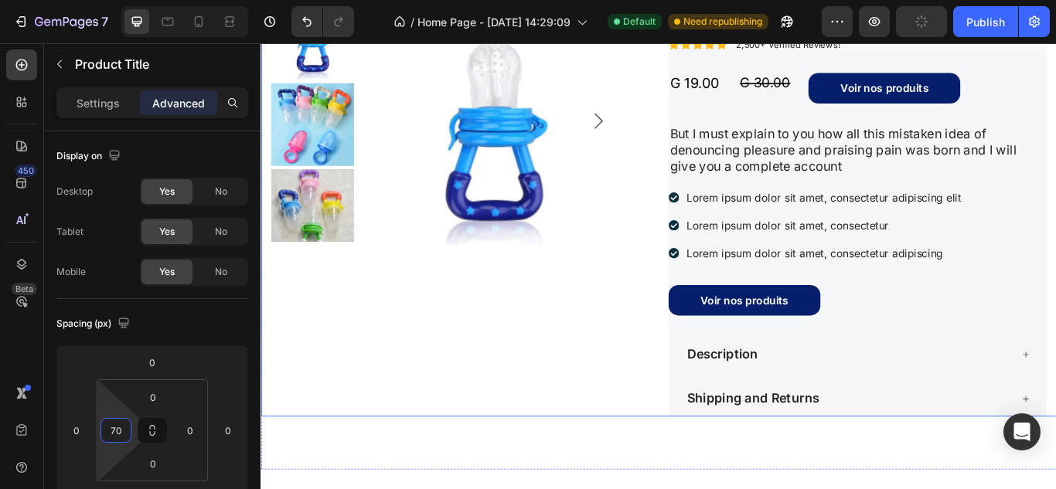
click at [550, 449] on div "Product Images" at bounding box center [492, 235] width 440 height 488
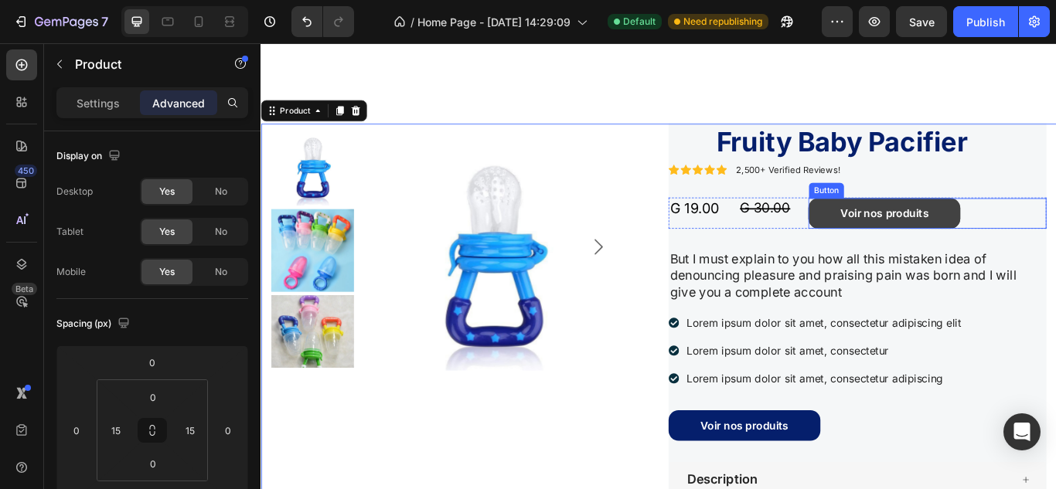
scroll to position [981, 0]
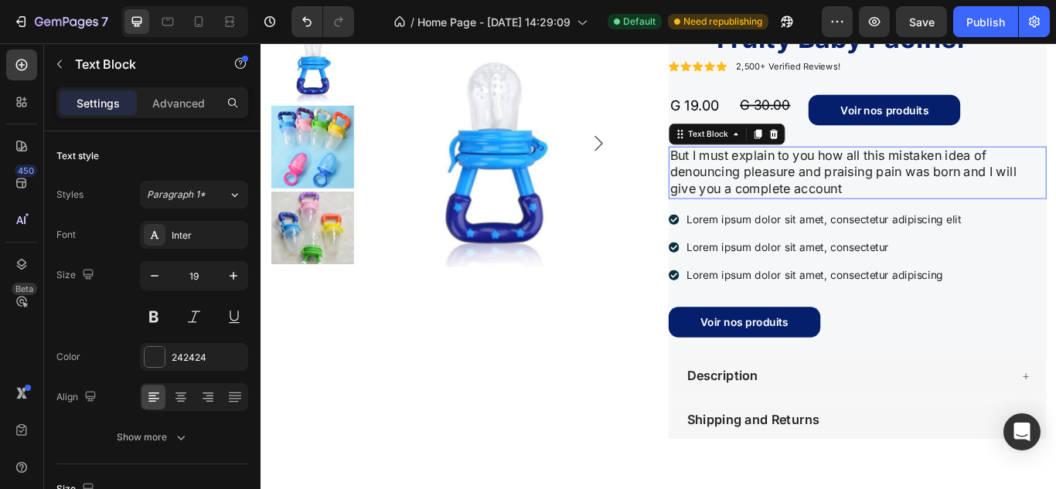
click at [887, 223] on p "But I must explain to you how all this mistaken idea of denouncing pleasure and…" at bounding box center [955, 193] width 437 height 57
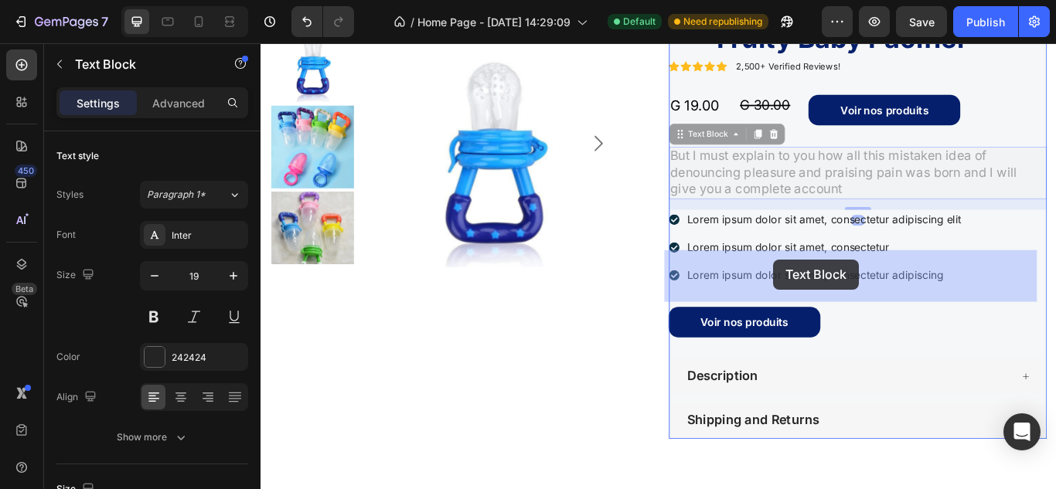
drag, startPoint x: 915, startPoint y: 296, endPoint x: 858, endPoint y: 304, distance: 56.9
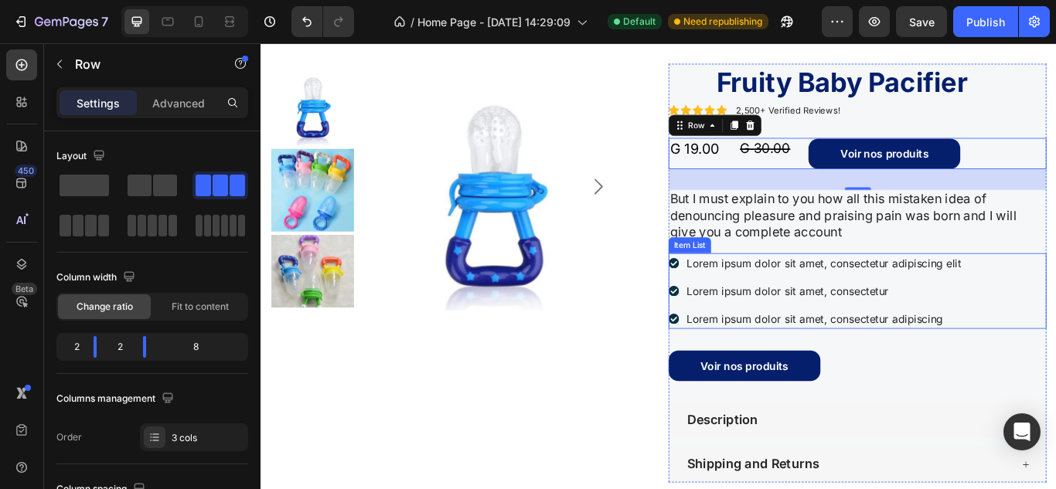
scroll to position [1019, 0]
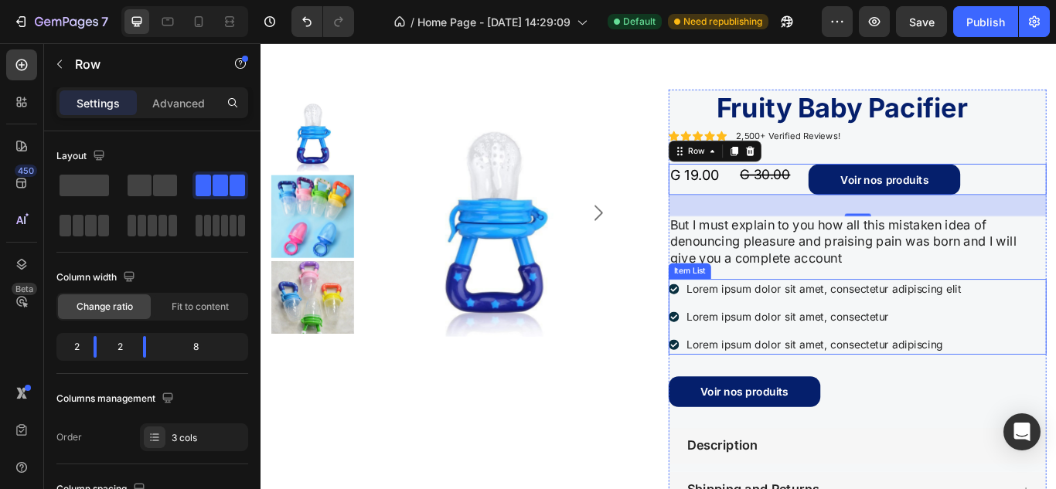
click at [858, 326] on p "Lorem ipsum dolor sit amet, consectetur adipiscing elit" at bounding box center [916, 330] width 320 height 19
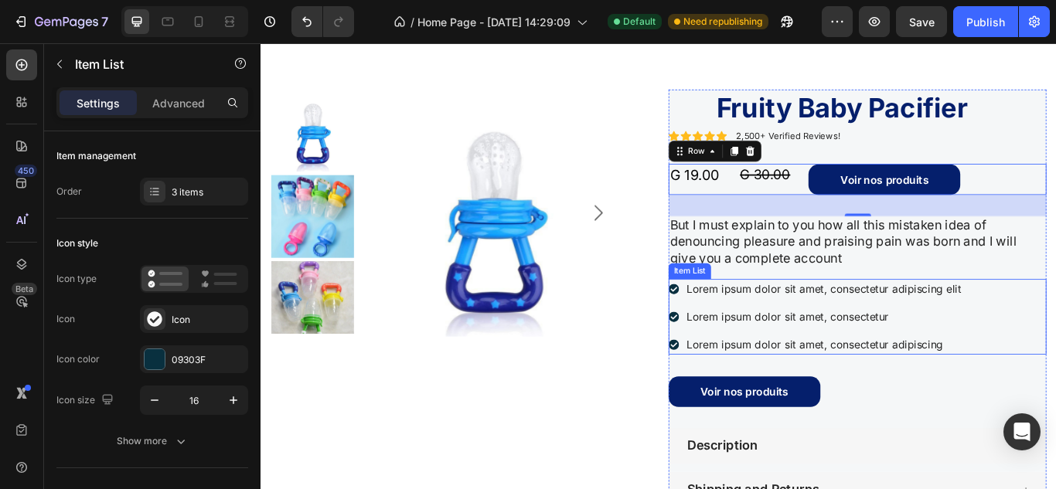
click at [858, 326] on p "Lorem ipsum dolor sit amet, consectetur adipiscing elit" at bounding box center [916, 330] width 320 height 19
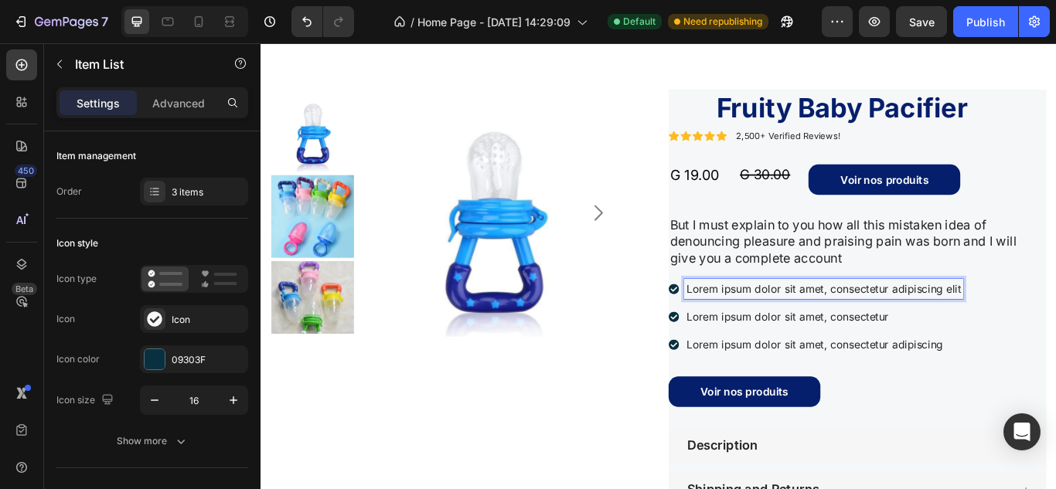
click at [1055, 331] on p "Lorem ipsum dolor sit amet, consectetur adipiscing elit" at bounding box center [916, 330] width 320 height 19
drag, startPoint x: 1069, startPoint y: 331, endPoint x: 739, endPoint y: 340, distance: 330.1
click at [739, 340] on div "Lorem ipsum dolor sit amet, consectetur adipiscing elit" at bounding box center [907, 329] width 343 height 23
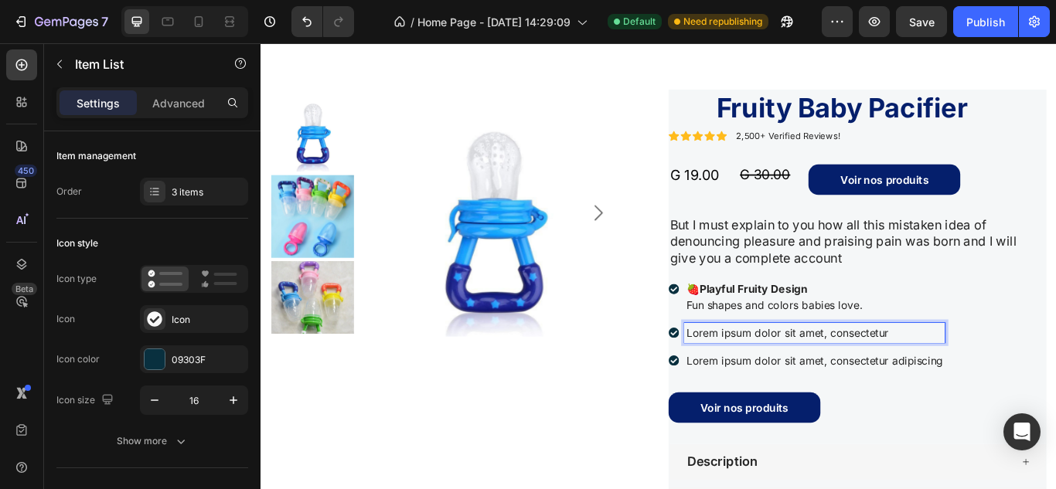
click at [991, 380] on p "Lorem ipsum dolor sit amet, consectetur" at bounding box center [905, 381] width 299 height 19
drag, startPoint x: 1005, startPoint y: 380, endPoint x: 730, endPoint y: 369, distance: 275.3
click at [736, 369] on div "Lorem ipsum dolor sit amet, consectetur" at bounding box center [897, 380] width 322 height 23
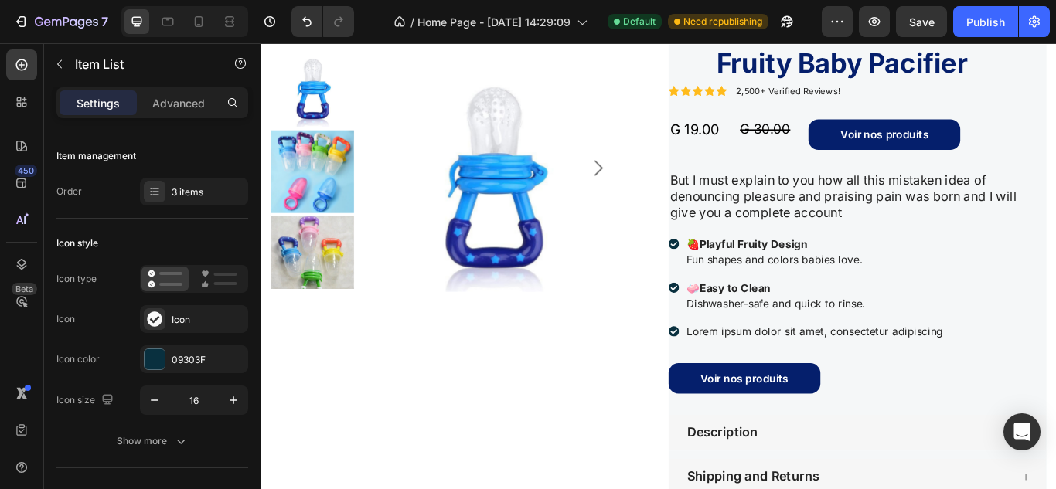
scroll to position [1076, 0]
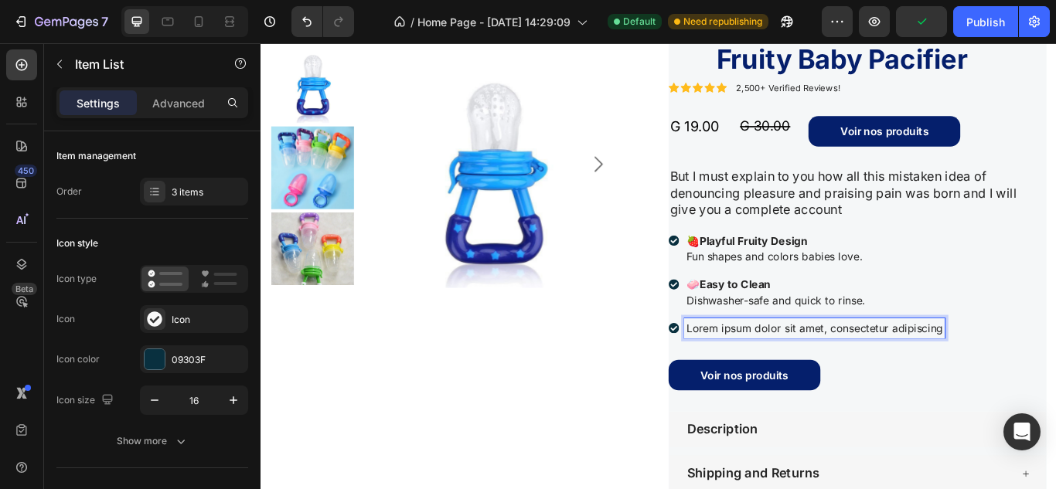
click at [1053, 373] on div "Lorem ipsum dolor sit amet, consectetur adipiscing" at bounding box center [906, 375] width 304 height 23
drag, startPoint x: 1053, startPoint y: 373, endPoint x: 728, endPoint y: 367, distance: 325.4
click at [728, 367] on div "Product Images Icon Icon Icon Icon Icon Icon List “But I must explain to you ho…" at bounding box center [723, 303] width 927 height 525
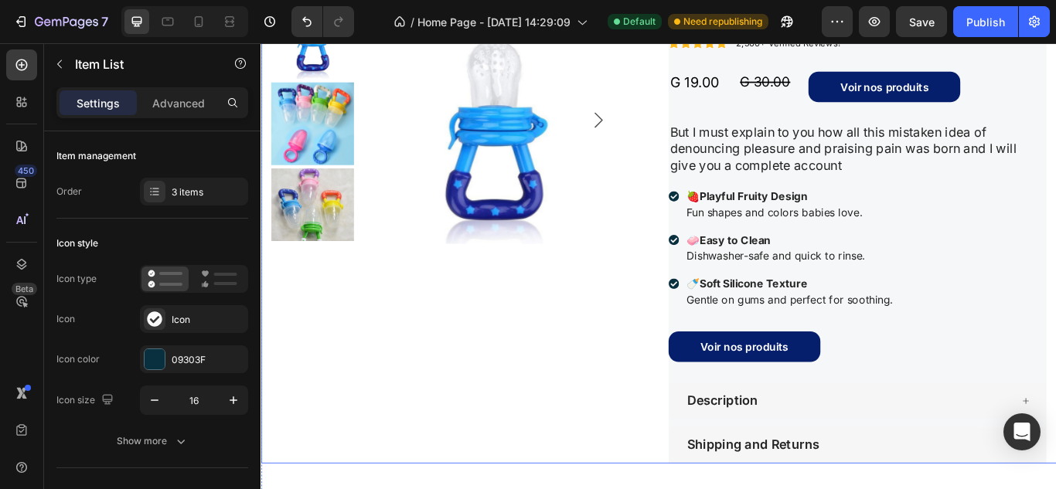
scroll to position [1126, 0]
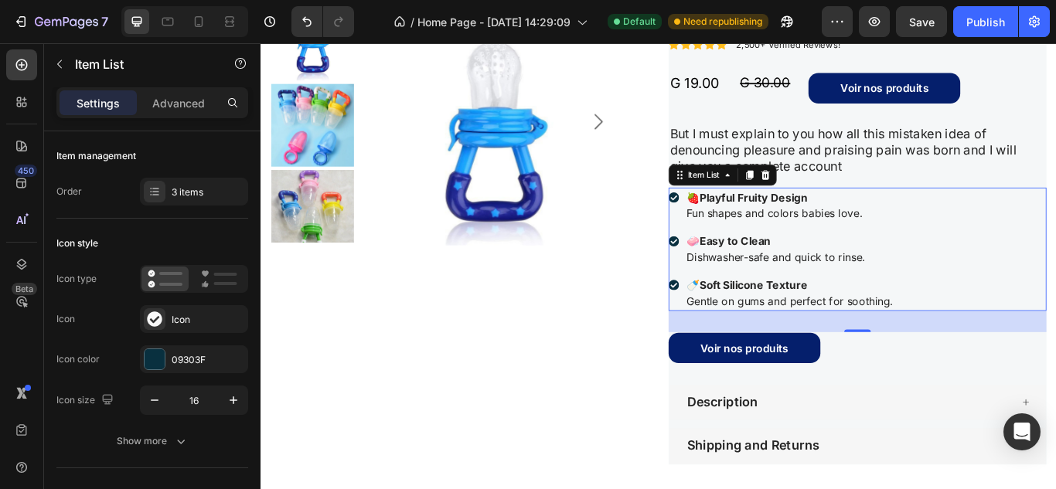
click at [736, 218] on icon at bounding box center [742, 223] width 12 height 12
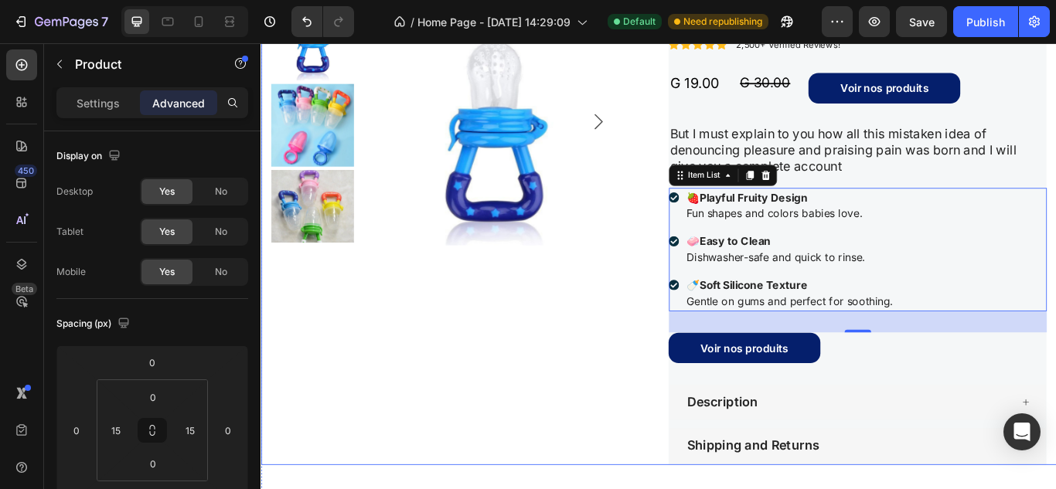
click at [491, 305] on div "Product Images" at bounding box center [492, 263] width 440 height 544
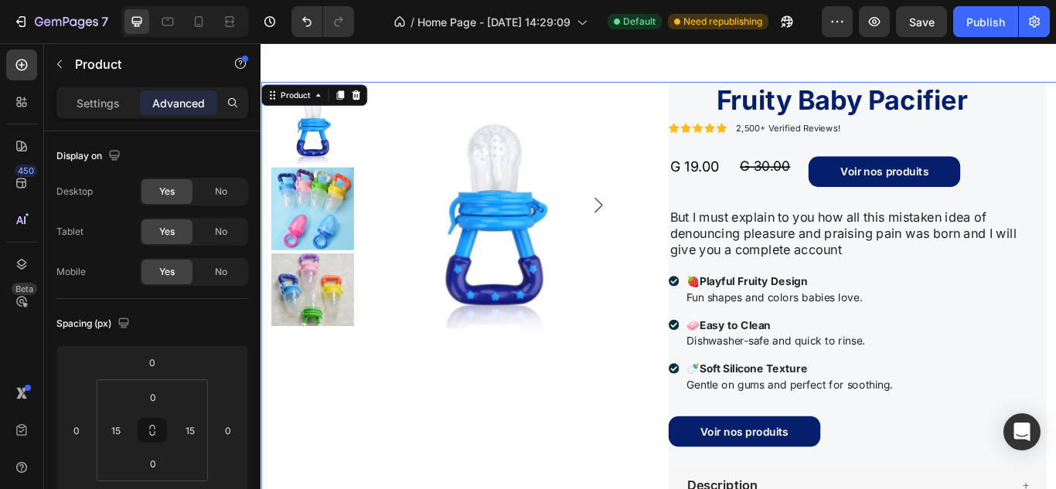
scroll to position [1028, 0]
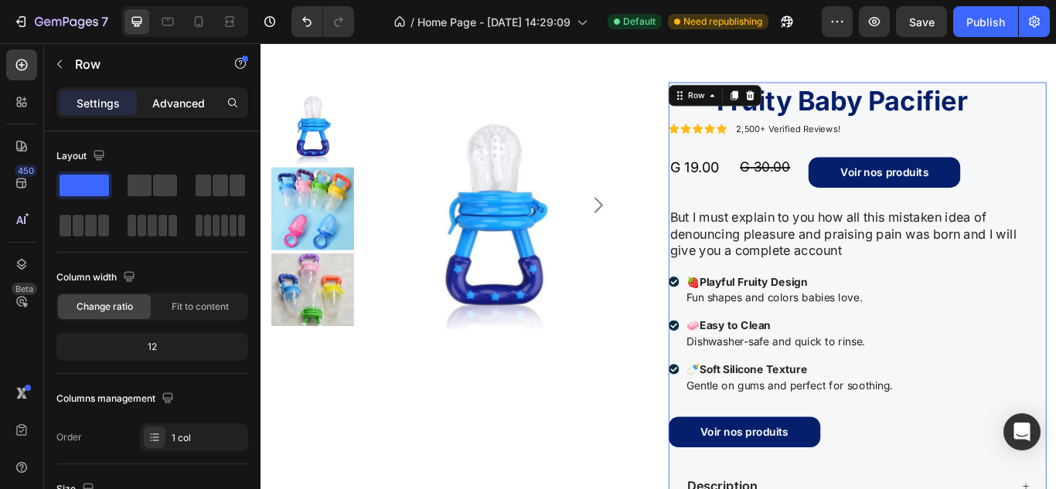
drag, startPoint x: 168, startPoint y: 120, endPoint x: 170, endPoint y: 104, distance: 16.3
click at [170, 104] on div "Settings Advanced" at bounding box center [152, 109] width 216 height 44
click at [170, 104] on p "Advanced" at bounding box center [178, 103] width 53 height 16
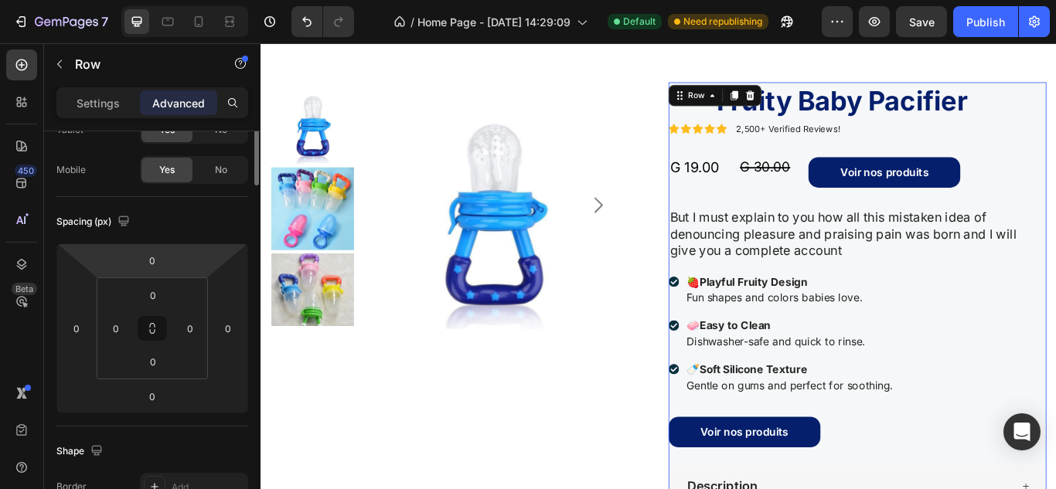
scroll to position [0, 0]
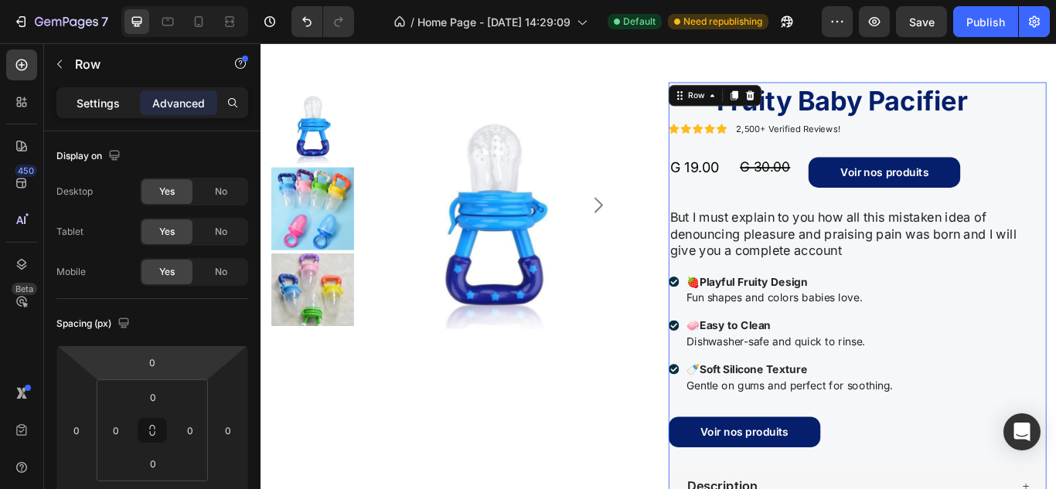
click at [101, 95] on p "Settings" at bounding box center [97, 103] width 43 height 16
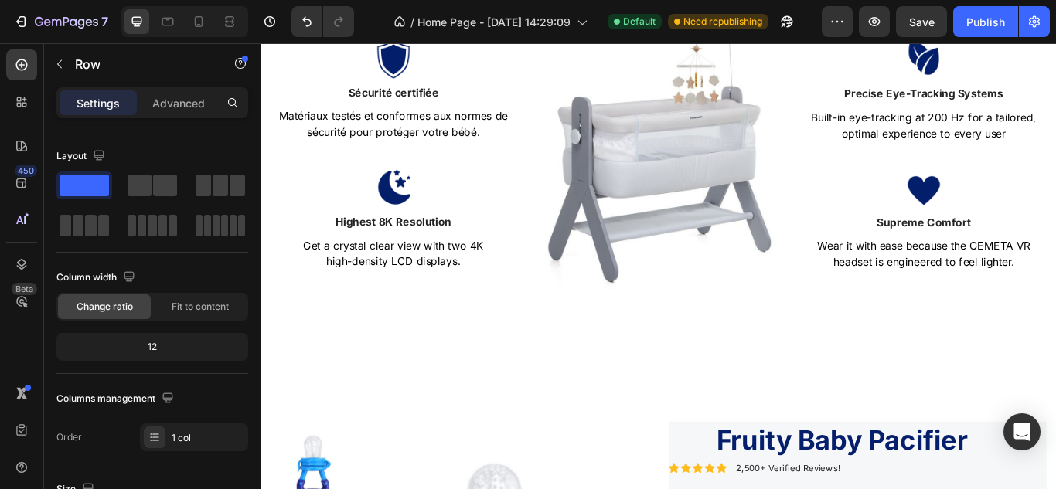
scroll to position [437, 0]
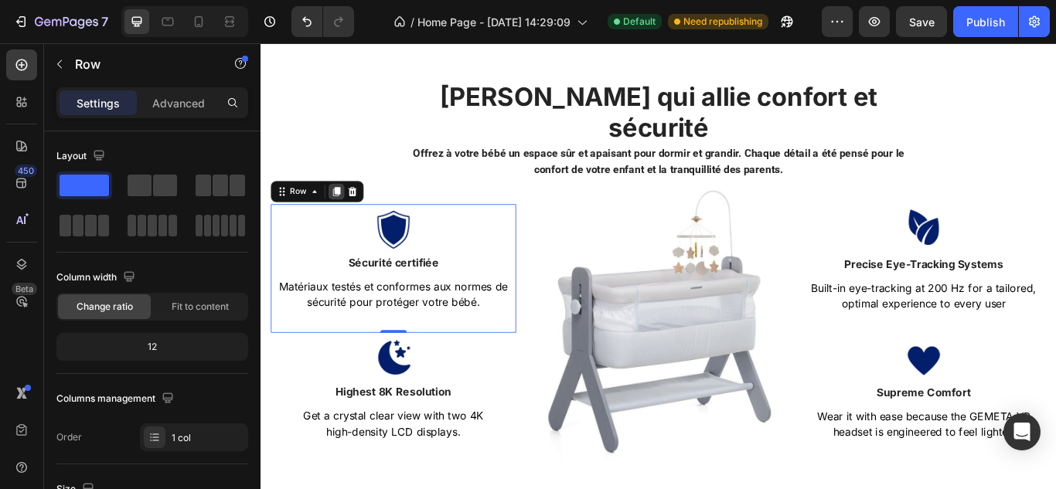
click at [350, 211] on icon at bounding box center [349, 216] width 8 height 11
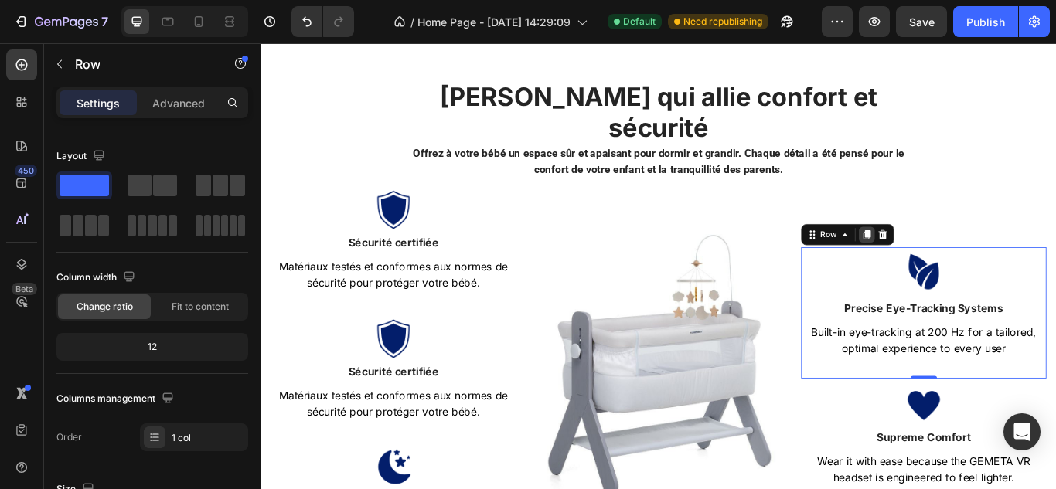
click at [963, 262] on icon at bounding box center [967, 267] width 8 height 11
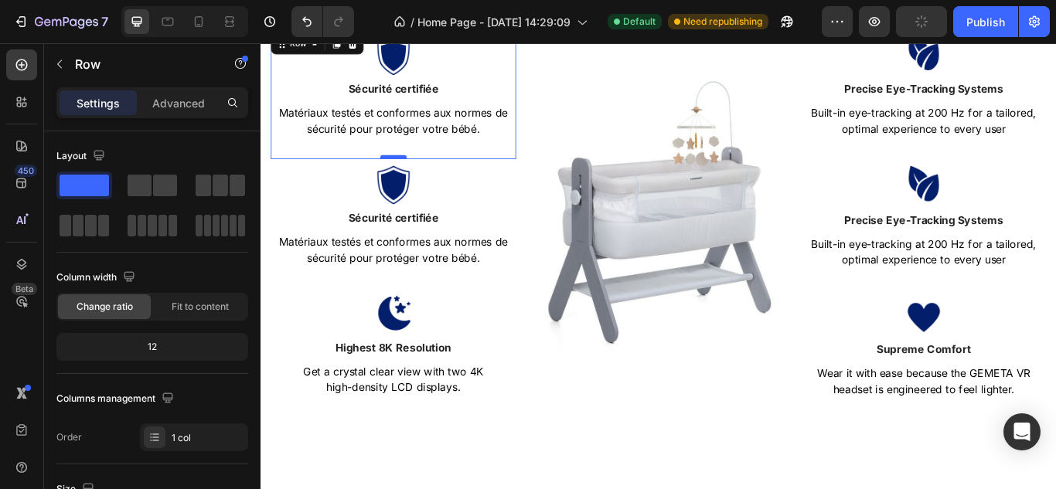
scroll to position [616, 0]
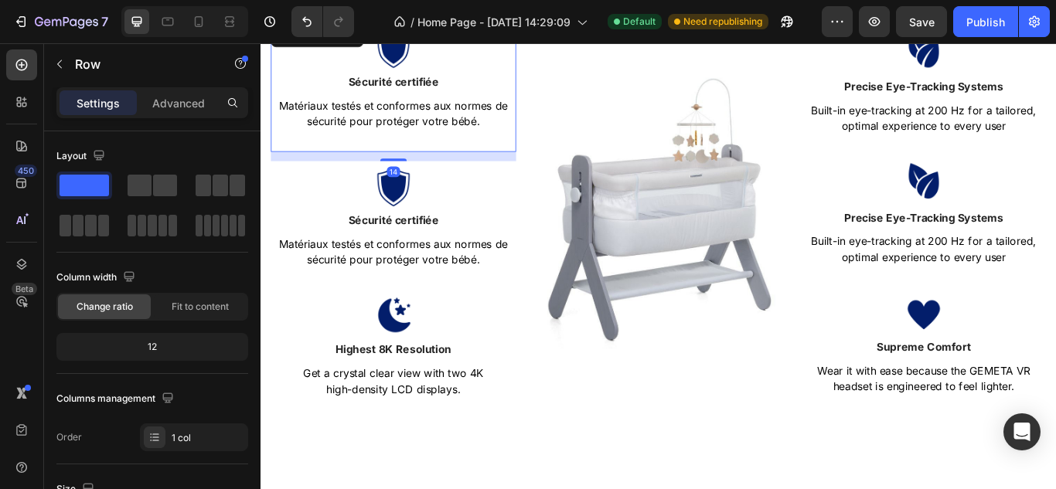
drag, startPoint x: 416, startPoint y: 143, endPoint x: 415, endPoint y: 153, distance: 10.1
click at [415, 170] on div "14" at bounding box center [415, 170] width 286 height 0
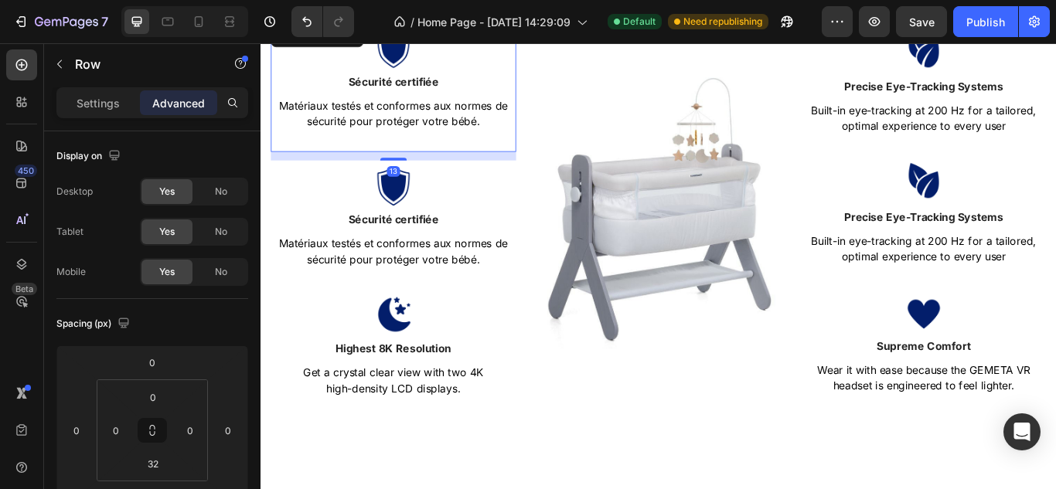
scroll to position [624, 0]
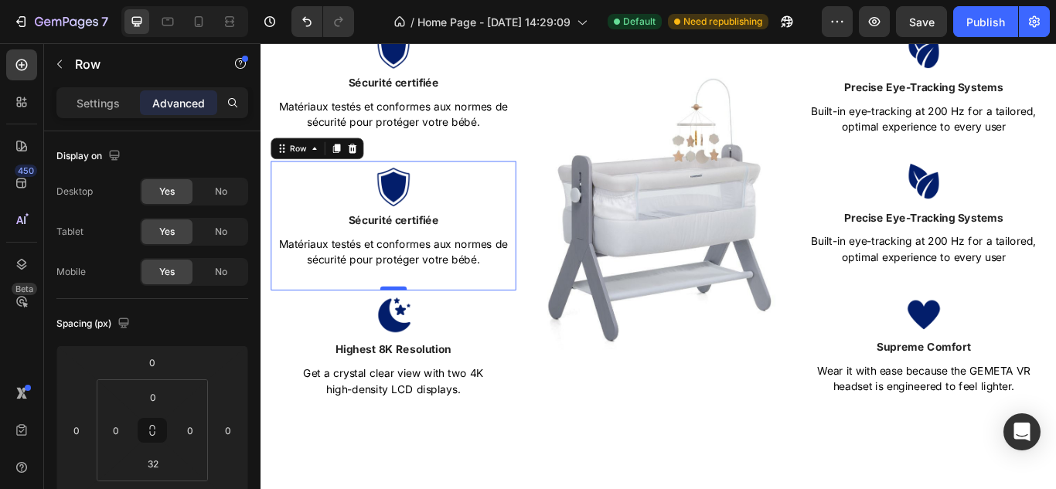
click at [408, 331] on div "0" at bounding box center [415, 331] width 286 height 0
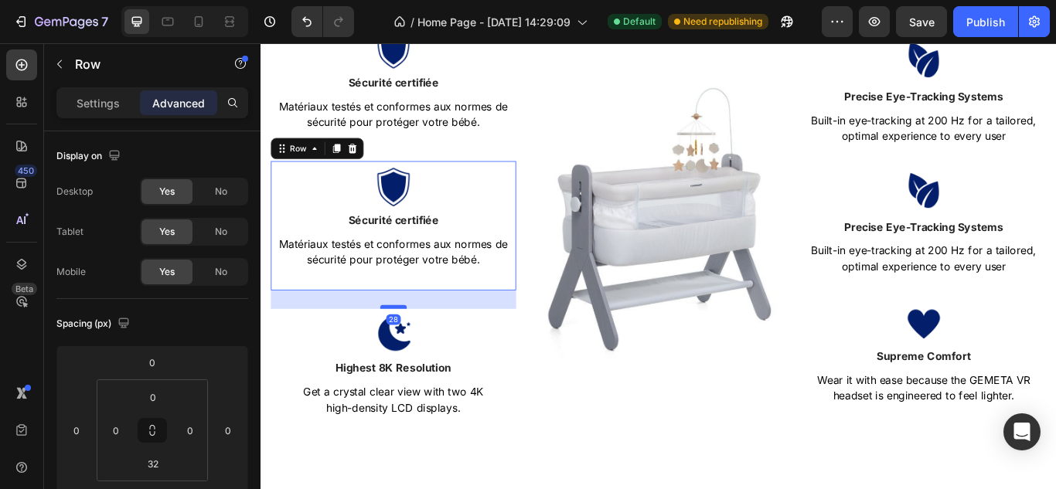
drag, startPoint x: 408, startPoint y: 294, endPoint x: 408, endPoint y: 317, distance: 22.4
click at [408, 348] on div at bounding box center [414, 350] width 31 height 5
type input "29"
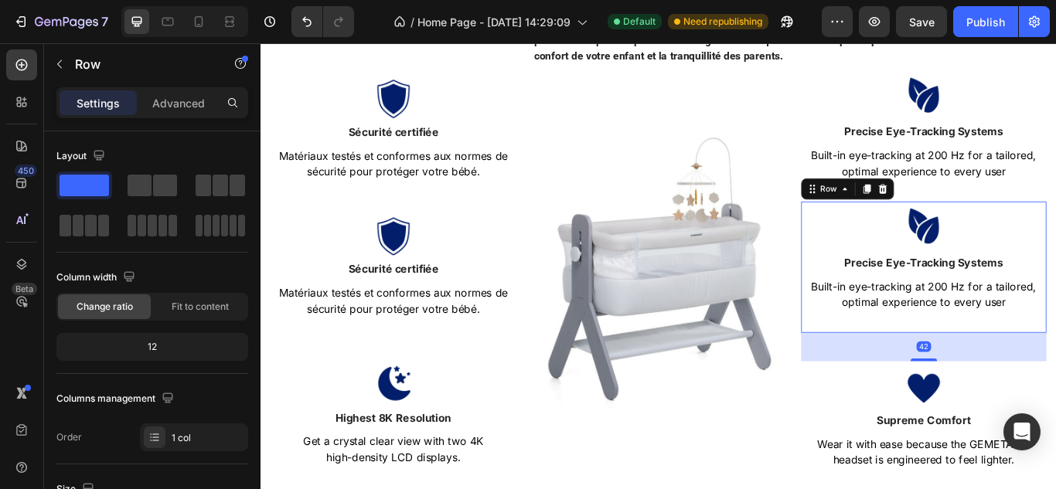
scroll to position [569, 0]
drag, startPoint x: 1026, startPoint y: 359, endPoint x: 1026, endPoint y: 393, distance: 34.0
click at [1026, 393] on div "Image Precise Eye-Tracking Systems Text block Built-in eye-tracking at 200 Hz f…" at bounding box center [1033, 307] width 286 height 465
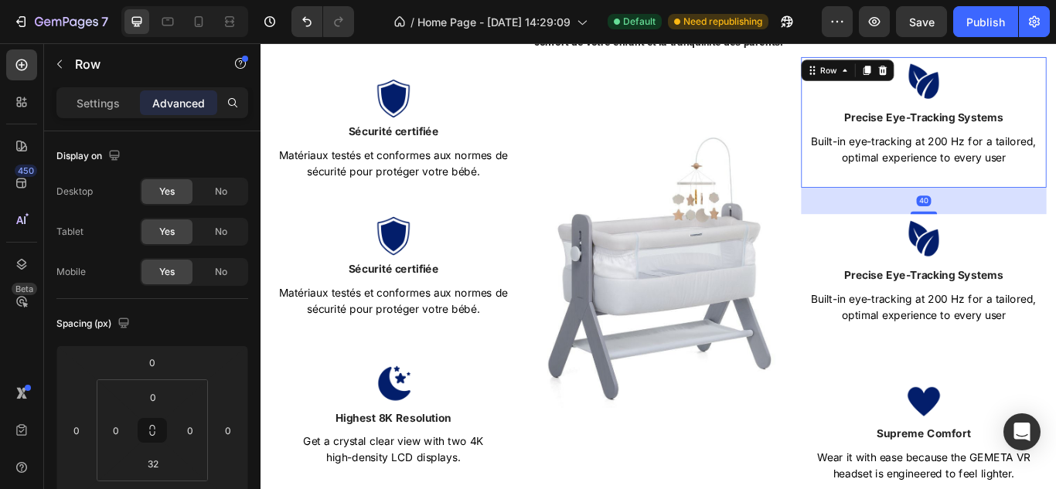
scroll to position [586, 0]
drag, startPoint x: 1037, startPoint y: 189, endPoint x: 1036, endPoint y: 221, distance: 32.5
click at [1036, 221] on div "Image Precise Eye-Tracking Systems Text block Built-in eye-tracking at 200 Hz f…" at bounding box center [1033, 308] width 286 height 498
type input "42"
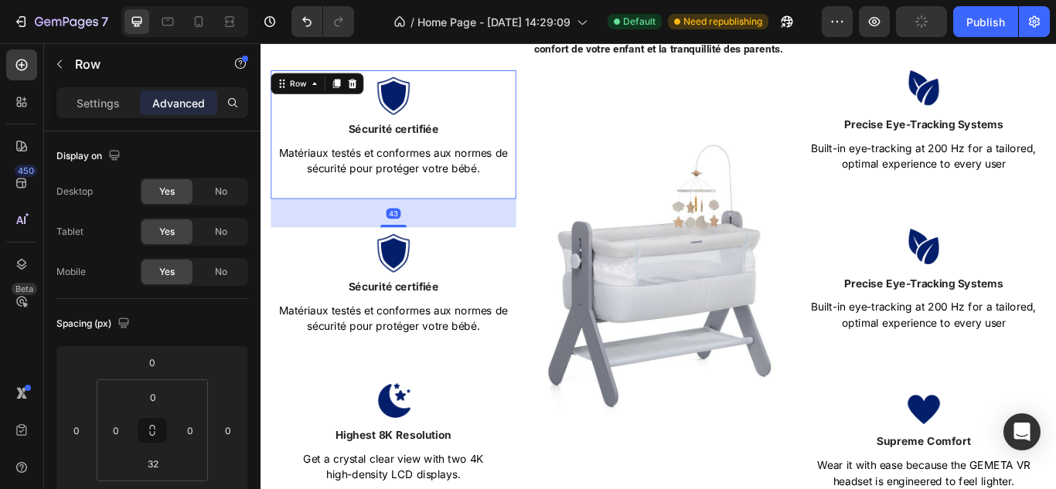
scroll to position [578, 0]
drag, startPoint x: 419, startPoint y: 219, endPoint x: 422, endPoint y: 242, distance: 23.4
click at [422, 242] on div "Image Sécurité certifiée Text block Matériaux testés et conformes aux normes de…" at bounding box center [415, 315] width 286 height 498
type input "43"
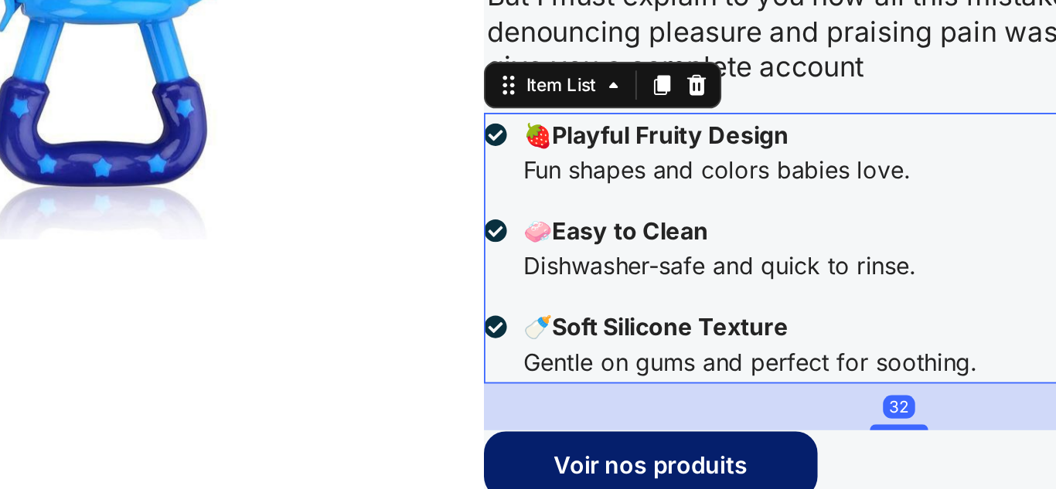
scroll to position [0, 0]
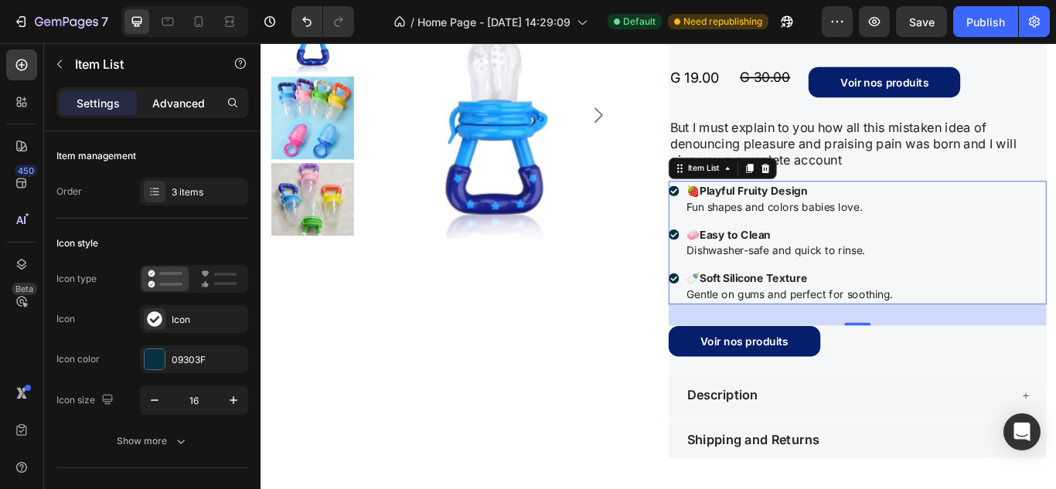
click at [195, 107] on p "Advanced" at bounding box center [178, 103] width 53 height 16
type input "100%"
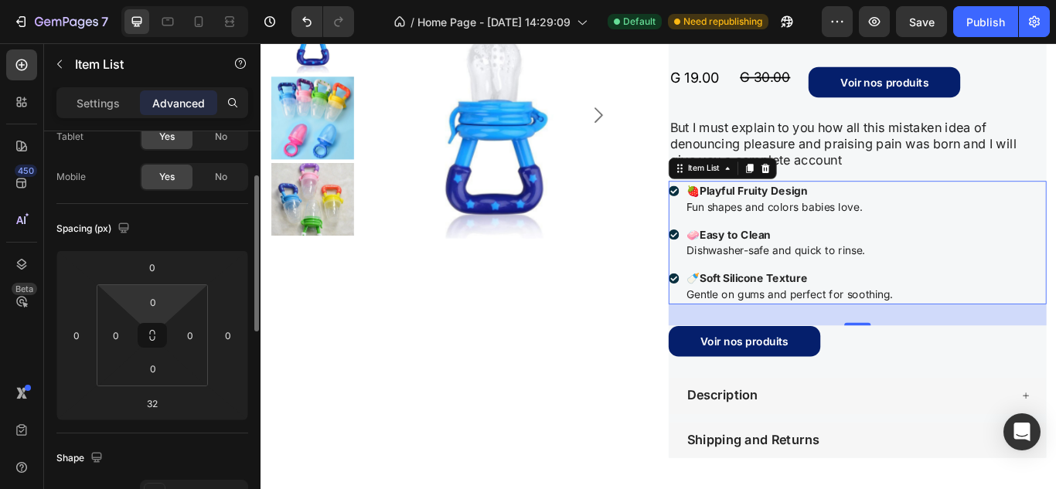
scroll to position [101, 0]
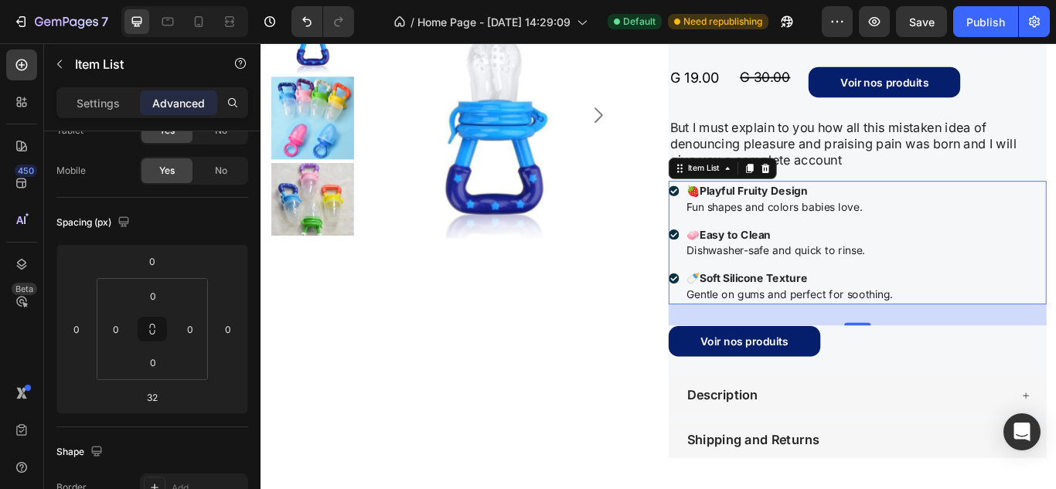
click at [957, 234] on p "🍓 Playful Fruity Design Fun shapes and colors babies love." at bounding box center [876, 224] width 241 height 37
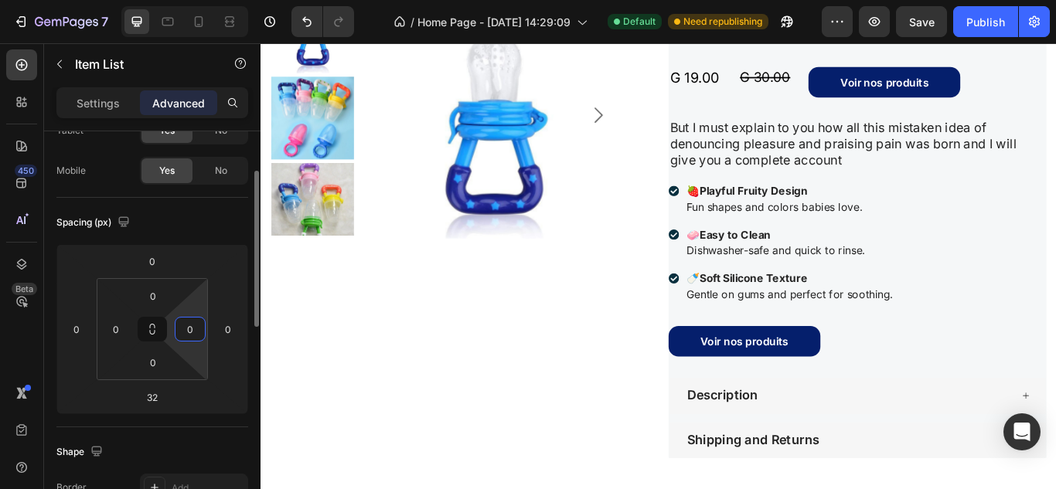
click at [189, 331] on input "0" at bounding box center [189, 329] width 23 height 23
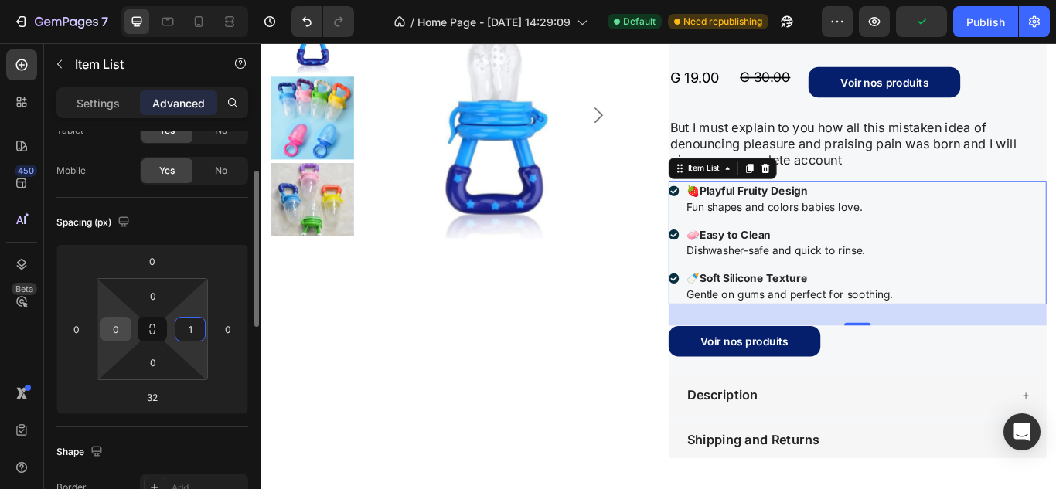
type input "1"
click at [128, 335] on div "0" at bounding box center [115, 329] width 31 height 25
click at [124, 333] on input "0" at bounding box center [115, 329] width 23 height 23
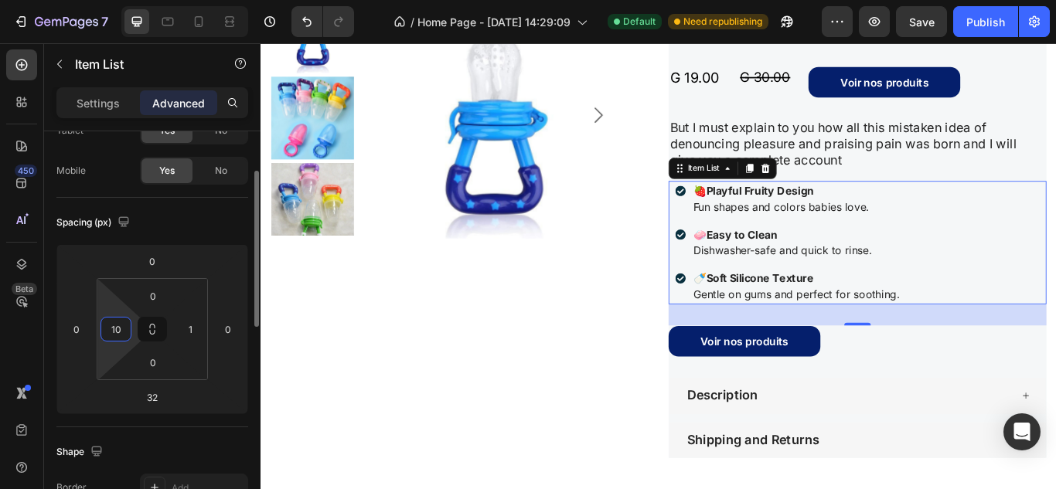
type input "1"
type input "0"
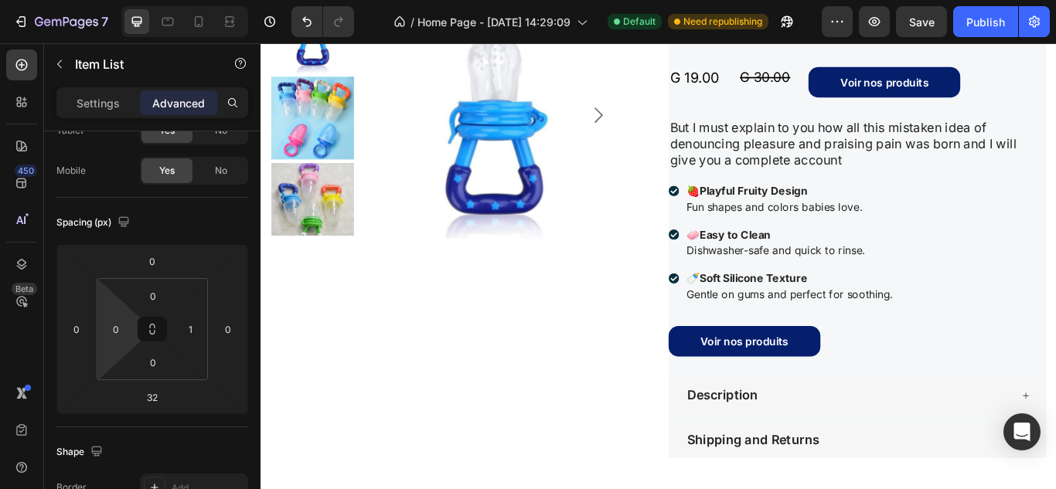
click at [962, 240] on p "🍓 Playful Fruity Design Fun shapes and colors babies love." at bounding box center [876, 224] width 241 height 37
click at [990, 230] on p "11🍓 Playful Fruity Design Fun shapes and colors babies love.1" at bounding box center [876, 224] width 241 height 37
click at [1028, 231] on div "11🍓 Playful Fruity Design Fun shapes and colors babies love.1 🧼 Easy to Clean D…" at bounding box center [956, 276] width 440 height 144
click at [950, 297] on div "11🍓 Playful Fruity Design Fun shapes and colors babies love.1 🧼 Easy to Clean D…" at bounding box center [868, 276] width 264 height 144
click at [923, 273] on p "🧼 Easy to Clean Dishwasher-safe and quick to rinse." at bounding box center [876, 275] width 241 height 37
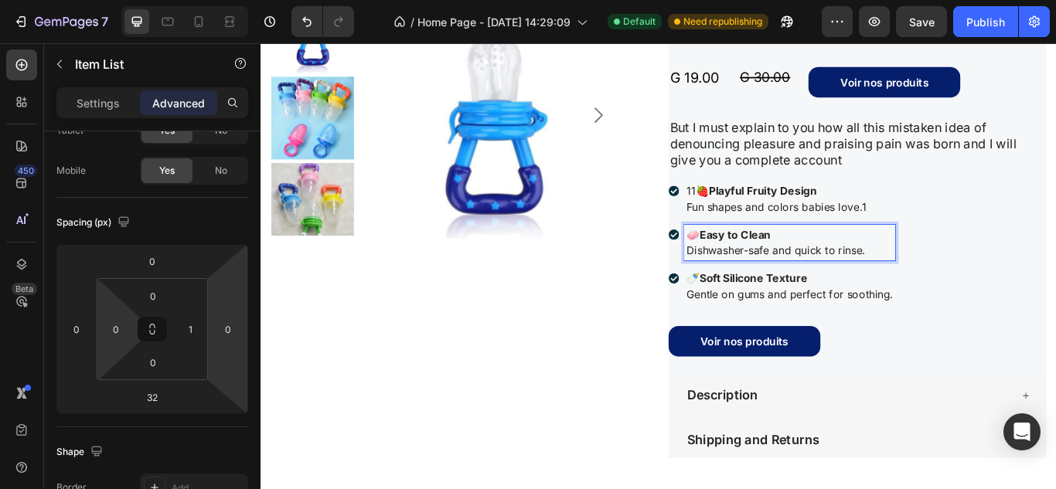
click at [1052, 267] on div "11🍓 Playful Fruity Design Fun shapes and colors babies love.1 🧼 Easy to Clean D…" at bounding box center [956, 276] width 440 height 144
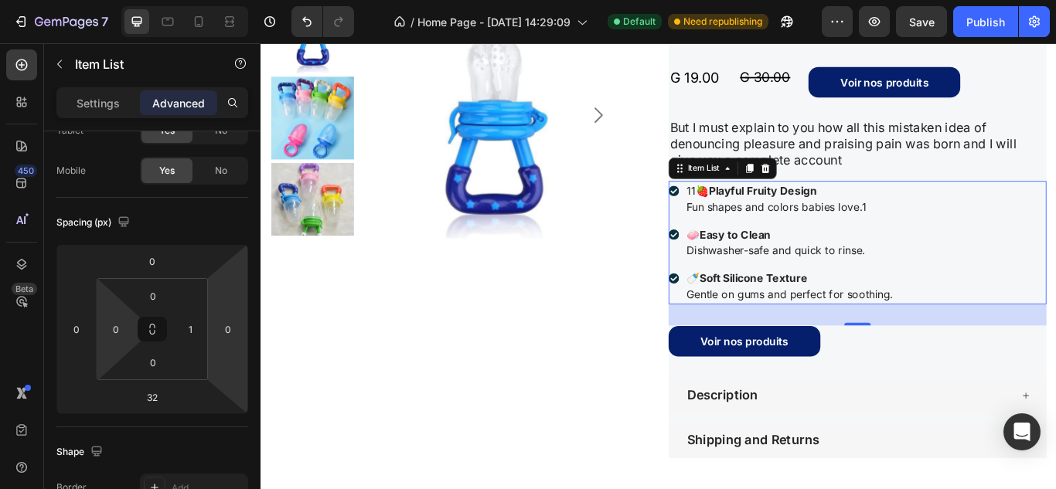
click at [1028, 278] on div "11🍓 Playful Fruity Design Fun shapes and colors babies love.1 🧼 Easy to Clean D…" at bounding box center [956, 276] width 440 height 144
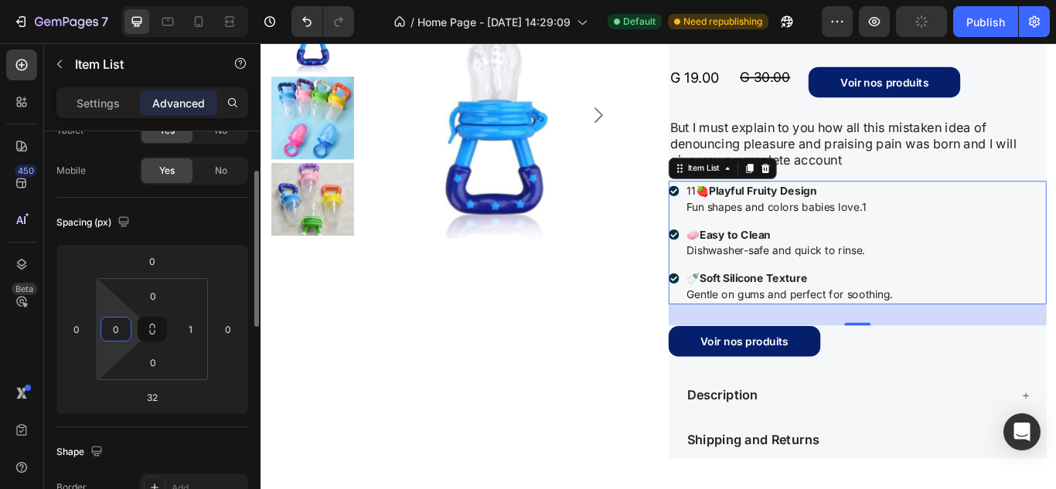
click at [124, 326] on input "0" at bounding box center [115, 329] width 23 height 23
type input "1"
type input "0"
click at [188, 326] on input "1" at bounding box center [189, 329] width 23 height 23
type input "1"
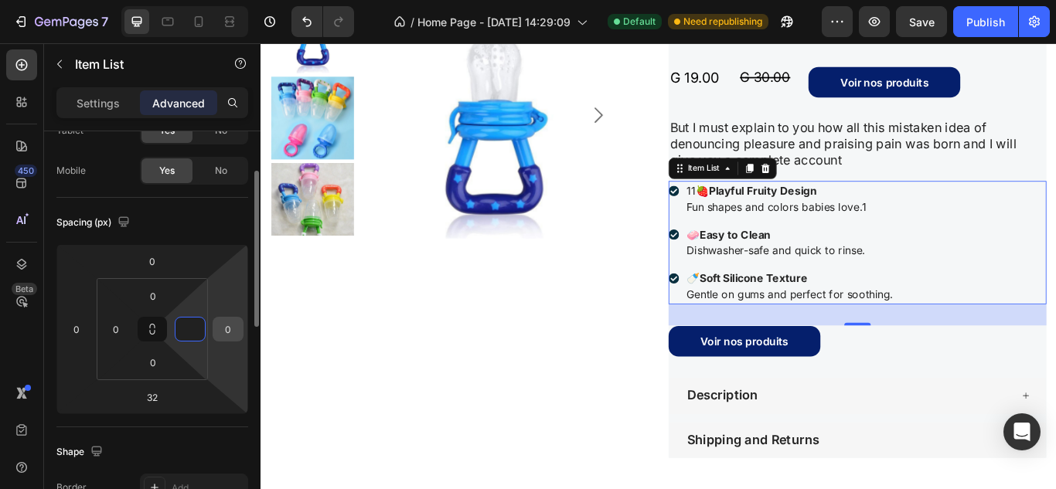
type input "0"
click at [224, 331] on input "0" at bounding box center [227, 329] width 23 height 23
type input "1"
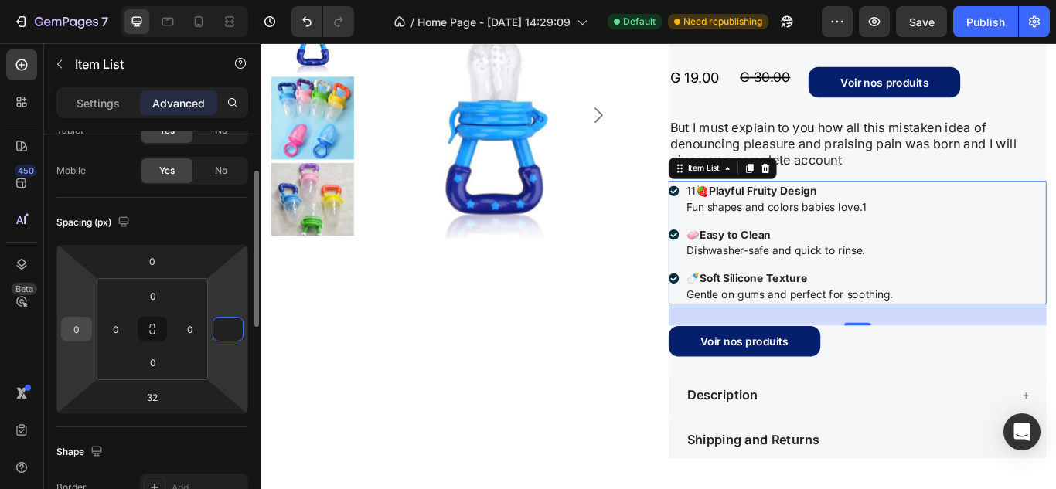
click at [76, 332] on input "0" at bounding box center [76, 329] width 23 height 23
type input "0"
click at [76, 332] on input "0" at bounding box center [76, 329] width 23 height 23
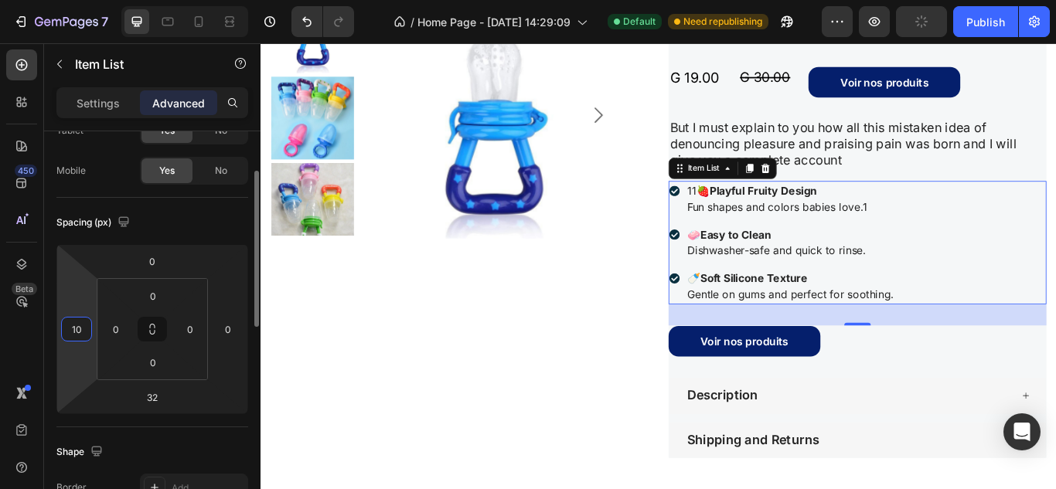
type input "1"
type input "0"
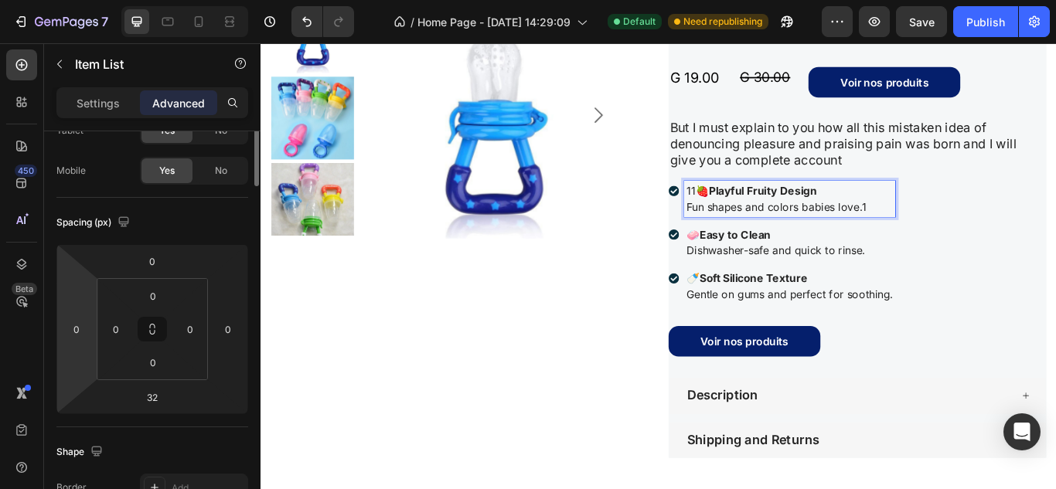
scroll to position [0, 0]
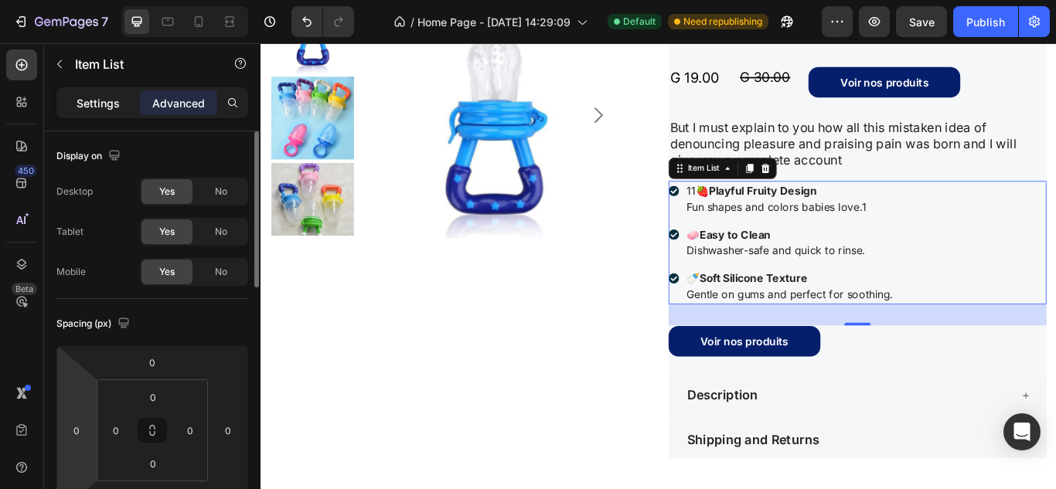
click at [92, 99] on p "Settings" at bounding box center [97, 103] width 43 height 16
type input "8"
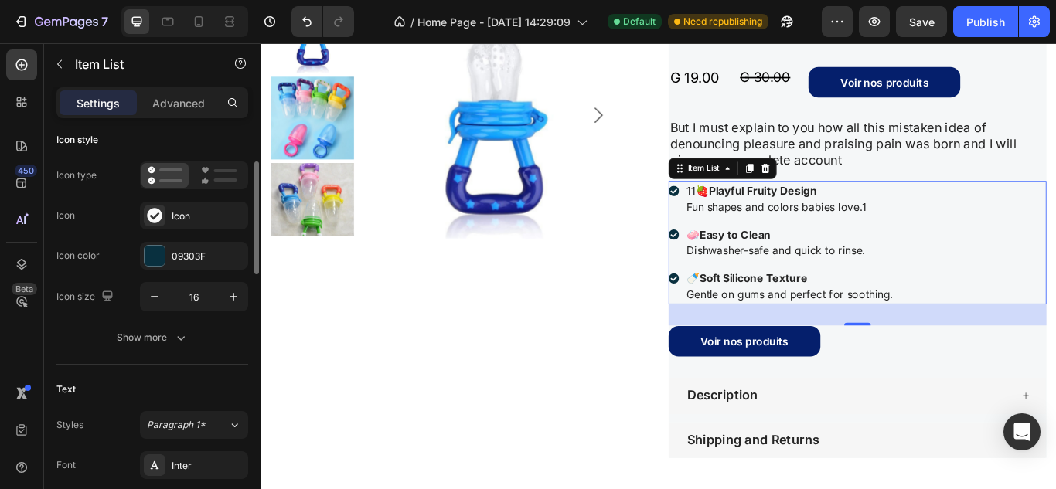
scroll to position [104, 0]
click at [162, 287] on button "button" at bounding box center [155, 296] width 28 height 28
click at [233, 296] on icon "button" at bounding box center [233, 296] width 8 height 8
type input "17"
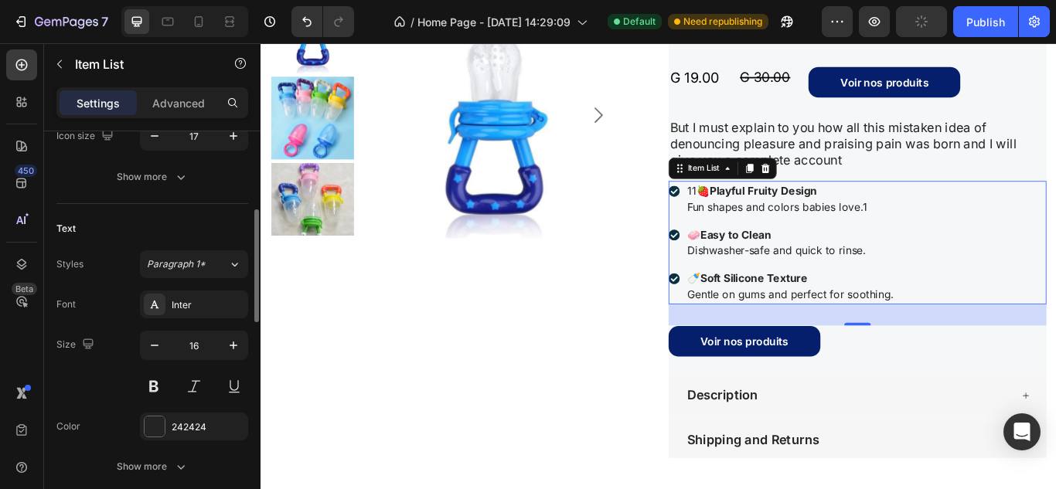
scroll to position [270, 0]
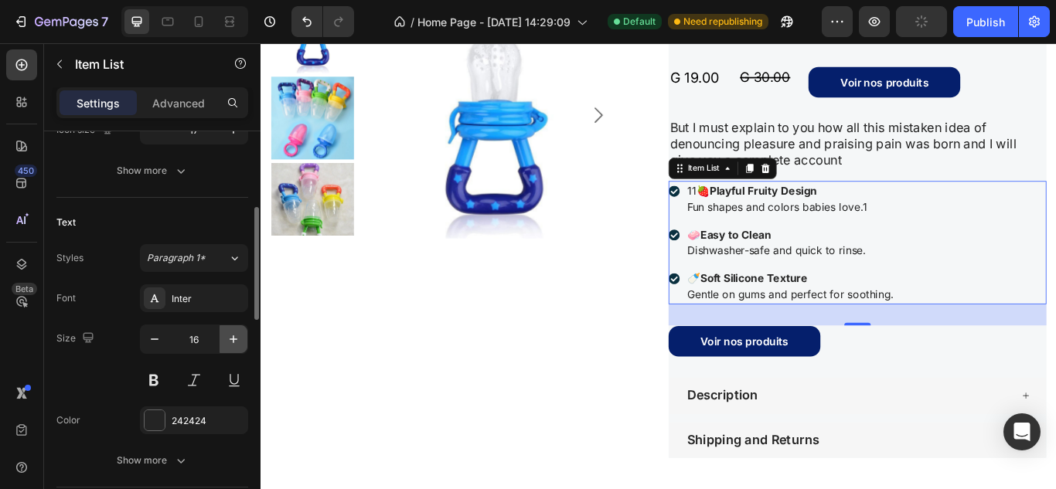
click at [229, 328] on button "button" at bounding box center [233, 339] width 28 height 28
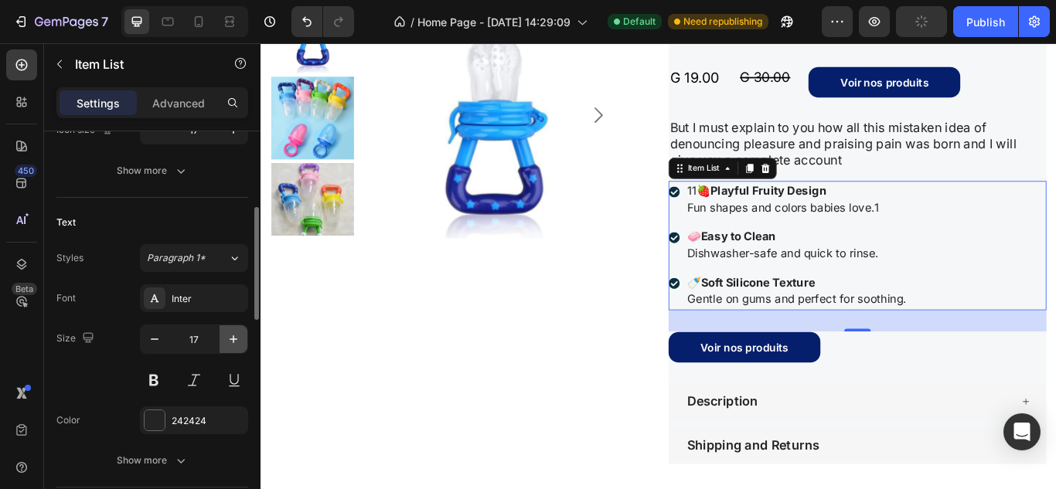
click at [229, 328] on button "button" at bounding box center [233, 339] width 28 height 28
type input "18"
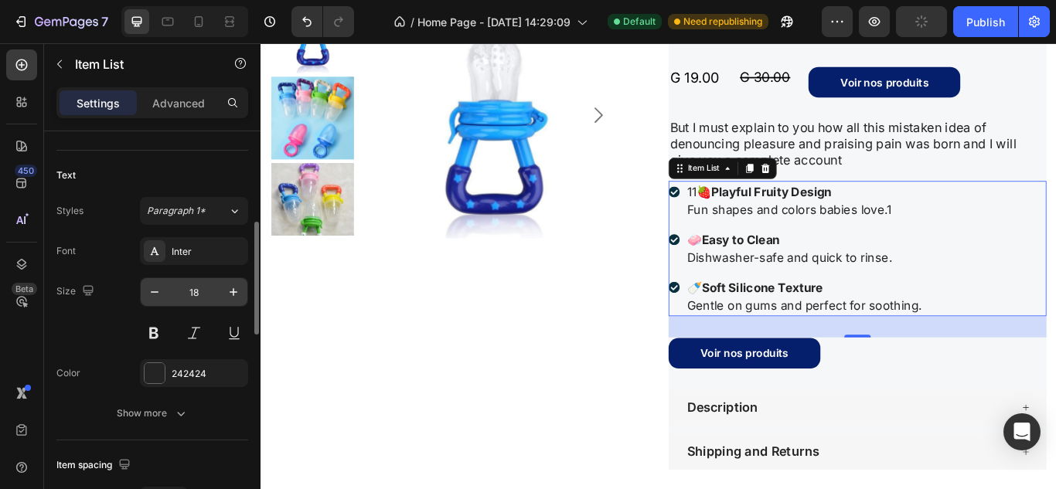
scroll to position [318, 0]
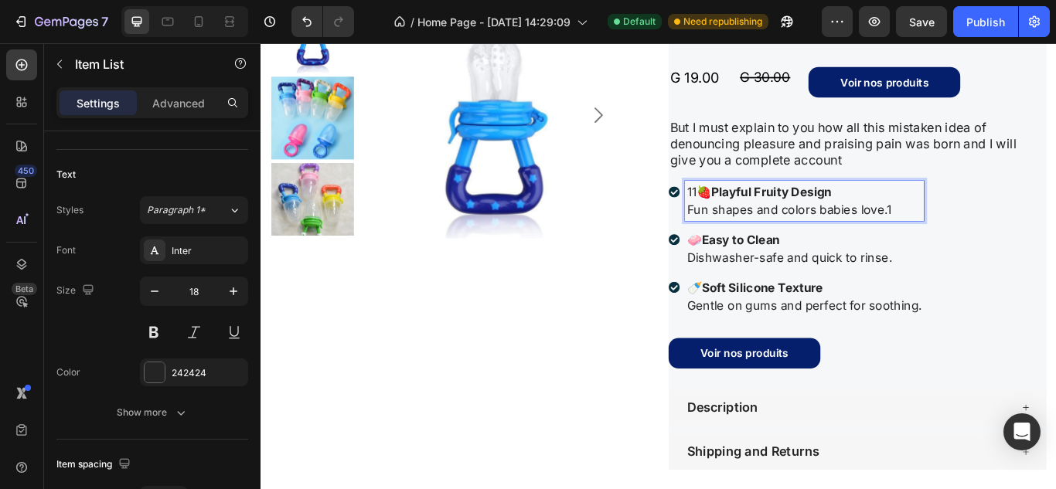
click at [1001, 230] on p "11🍓 Playful Fruity Design Fun shapes and colors babies love.1" at bounding box center [894, 227] width 274 height 42
click at [1055, 297] on div "11🍓 Playful Fruity Design Fun shapes and colors babies love.1 🧼 Easy to Clean D…" at bounding box center [956, 283] width 440 height 158
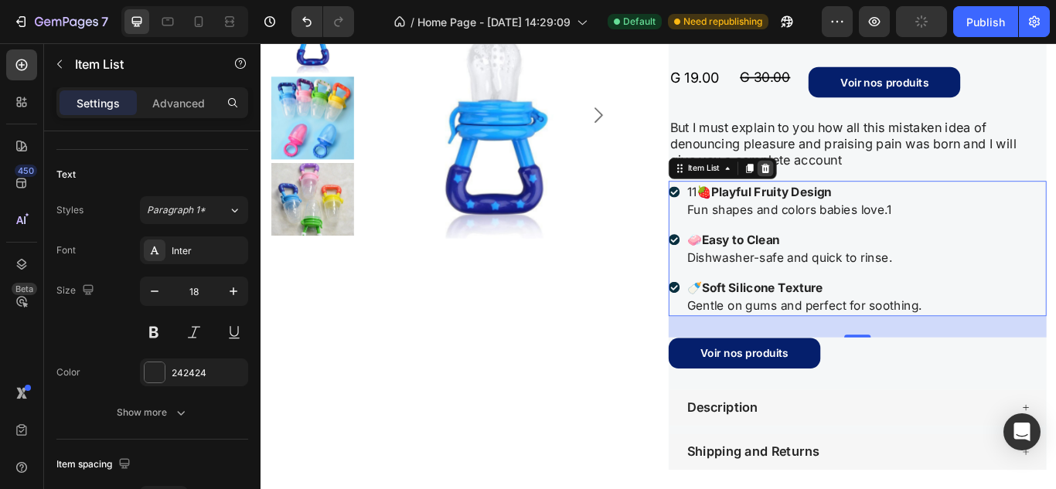
click at [852, 185] on div at bounding box center [848, 189] width 19 height 19
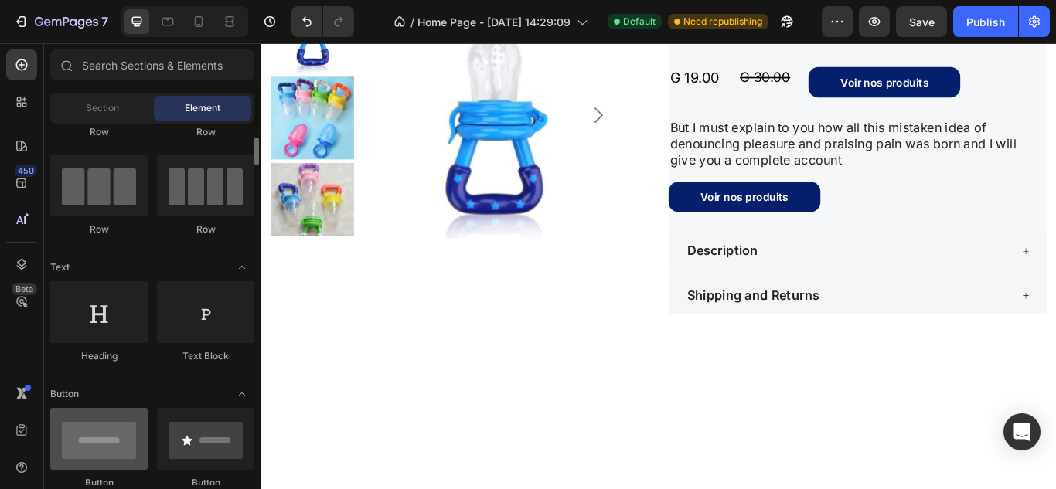
scroll to position [97, 0]
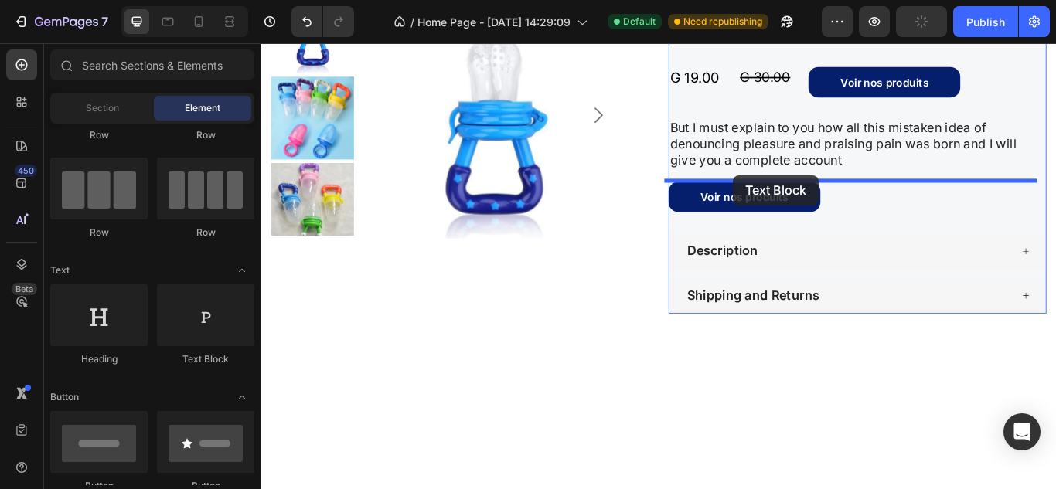
drag, startPoint x: 482, startPoint y: 370, endPoint x: 811, endPoint y: 197, distance: 371.9
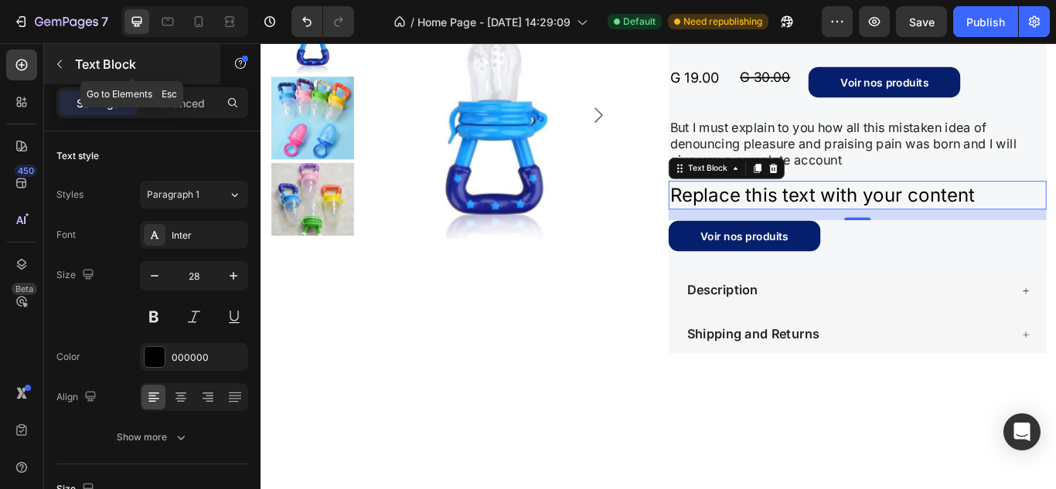
click at [58, 56] on button "button" at bounding box center [59, 64] width 25 height 25
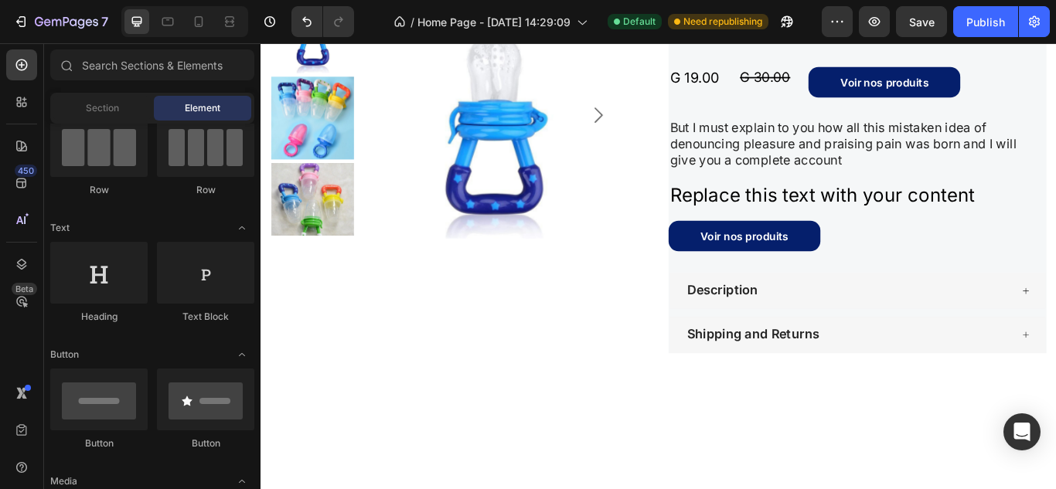
scroll to position [0, 0]
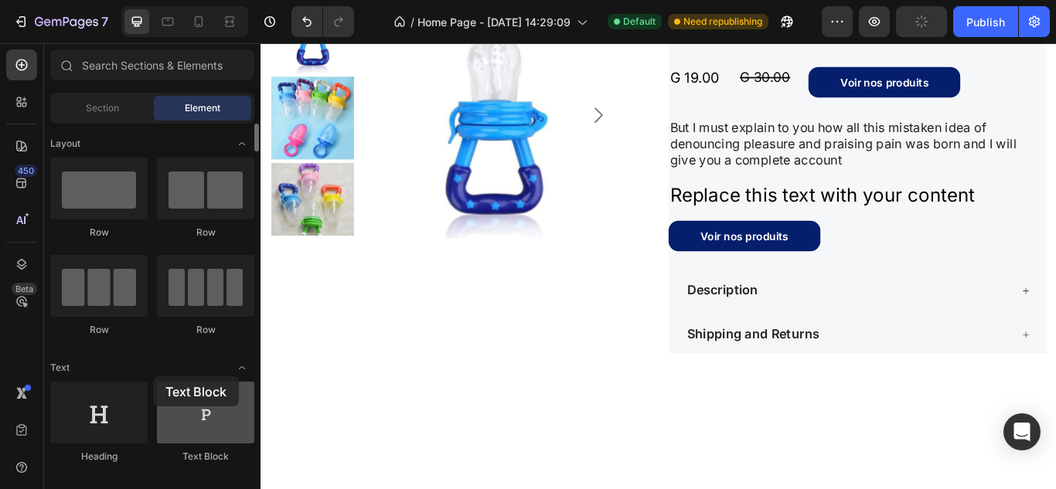
drag, startPoint x: 211, startPoint y: 428, endPoint x: 185, endPoint y: 407, distance: 32.9
click at [185, 407] on div at bounding box center [205, 413] width 97 height 62
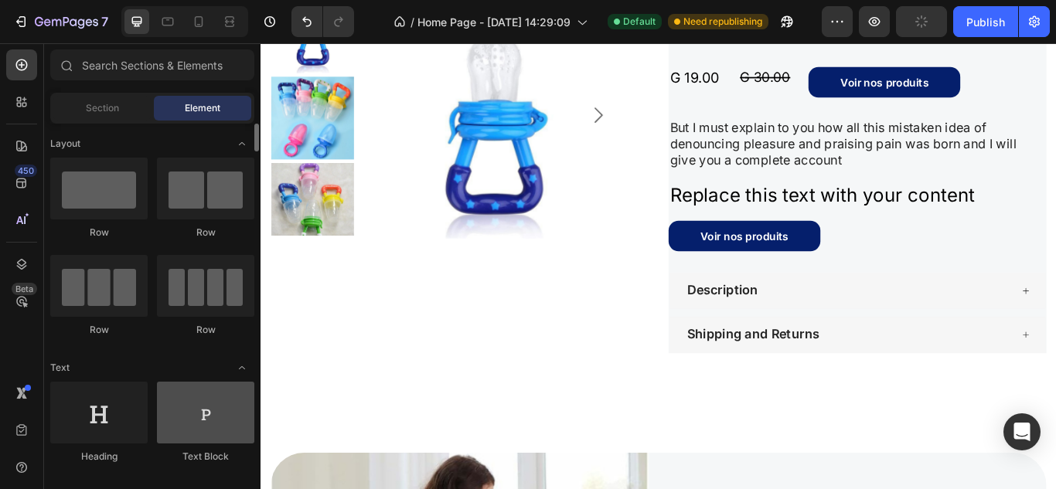
scroll to position [1295, 0]
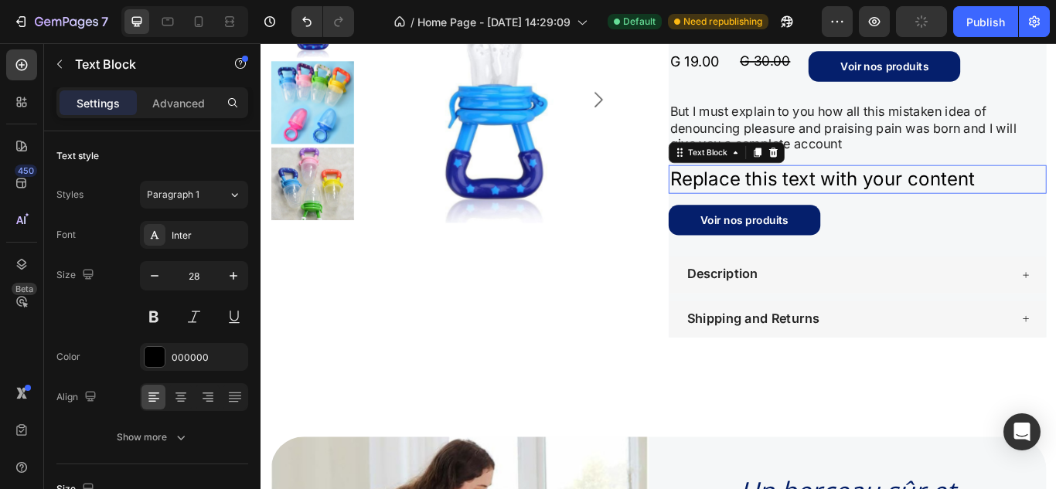
click at [886, 203] on div "Replace this text with your content" at bounding box center [956, 201] width 440 height 33
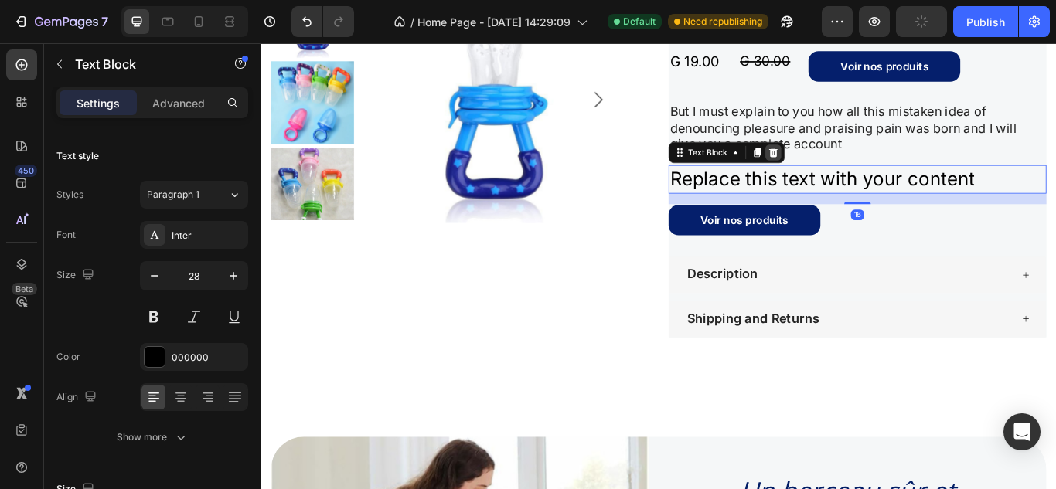
click at [853, 168] on icon at bounding box center [858, 170] width 10 height 11
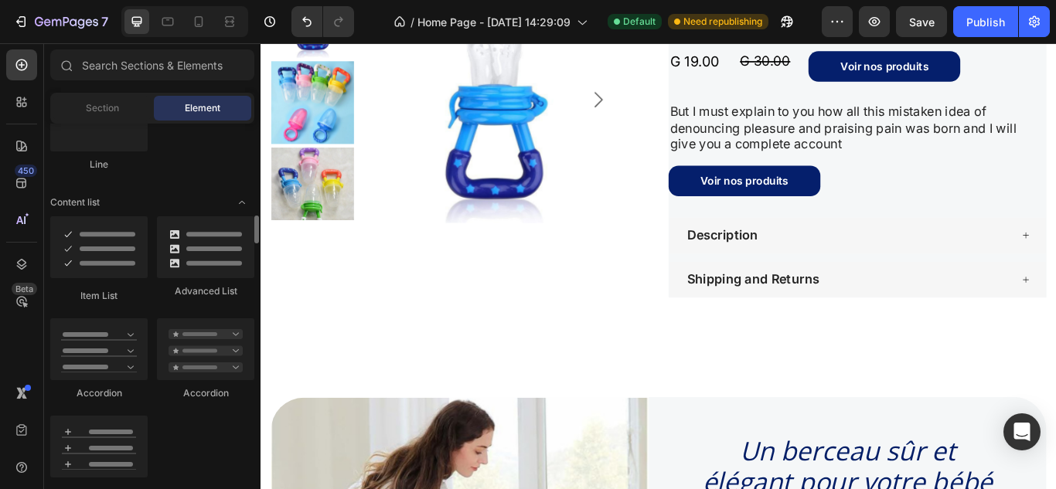
scroll to position [1160, 0]
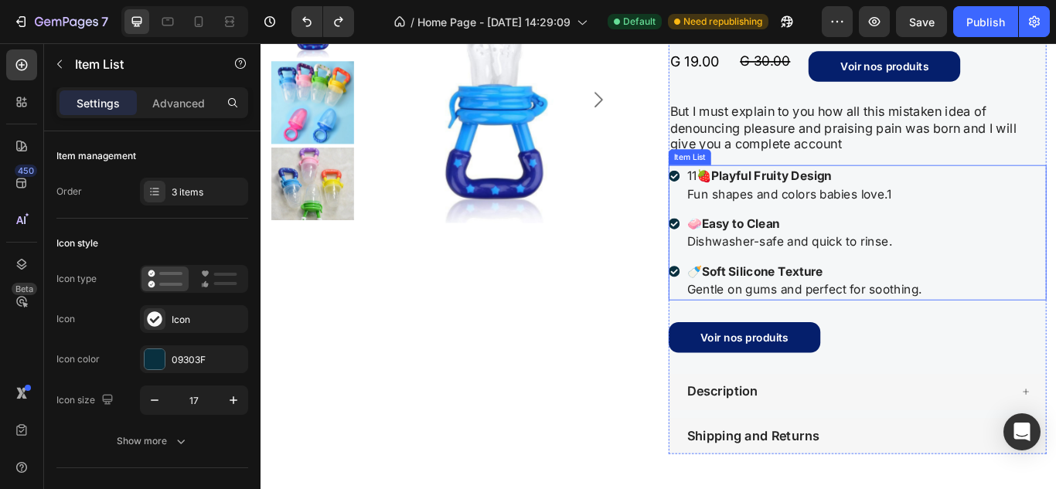
click at [1050, 279] on div "11🍓 Playful Fruity Design Fun shapes and colors babies love.1 🧼 Easy to Clean D…" at bounding box center [956, 264] width 440 height 158
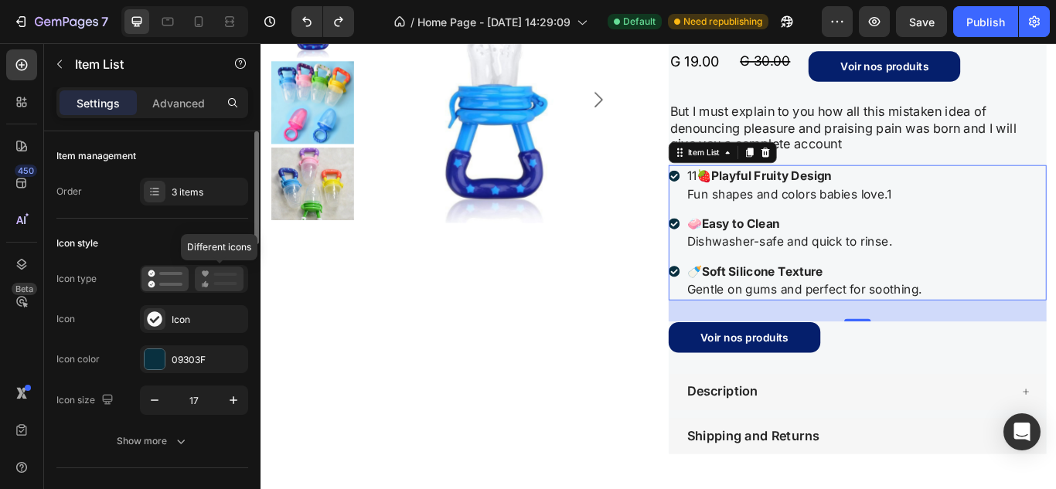
click at [225, 280] on icon at bounding box center [219, 279] width 36 height 19
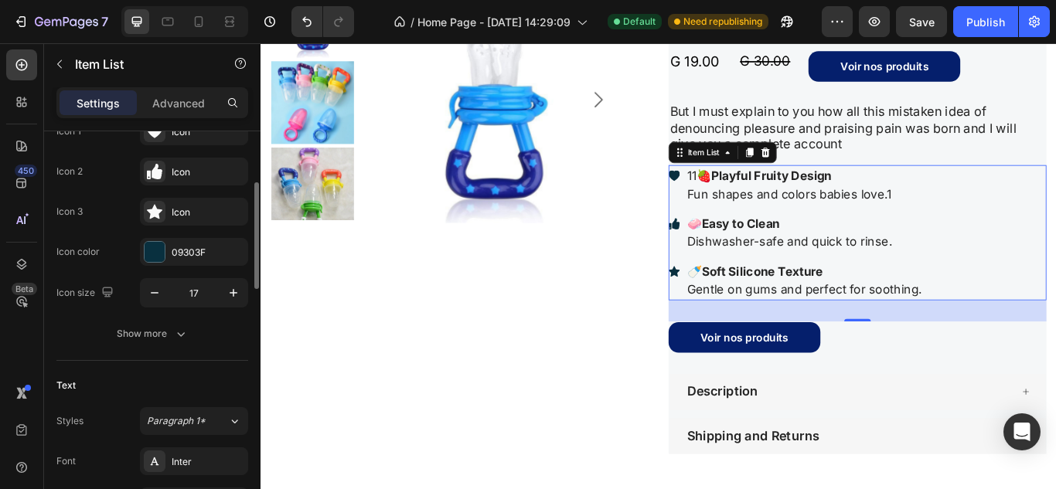
scroll to position [189, 0]
click at [234, 285] on icon "button" at bounding box center [233, 291] width 15 height 15
click at [144, 295] on button "button" at bounding box center [155, 292] width 28 height 28
type input "17"
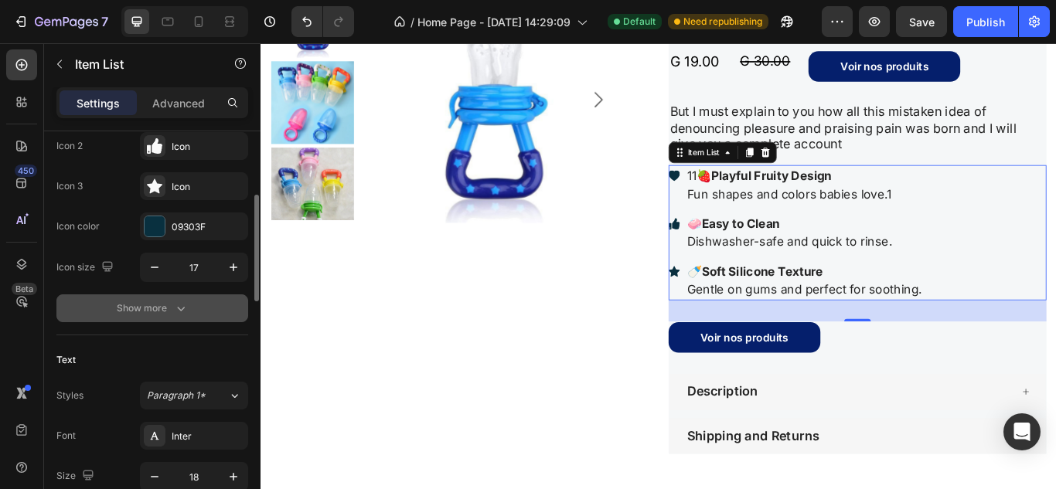
scroll to position [214, 0]
click at [173, 307] on icon "button" at bounding box center [180, 307] width 15 height 15
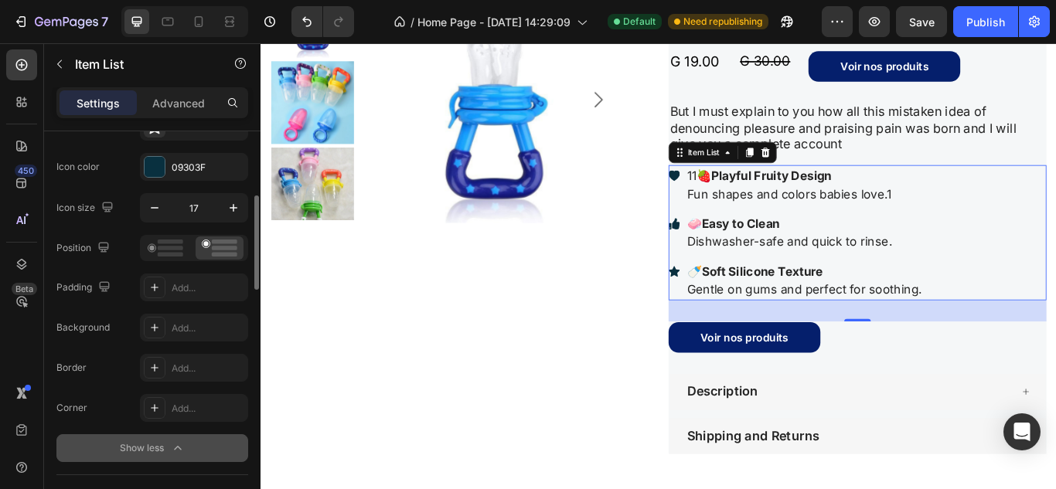
scroll to position [274, 0]
click at [161, 246] on rect at bounding box center [170, 247] width 25 height 5
click at [223, 243] on icon at bounding box center [220, 247] width 36 height 17
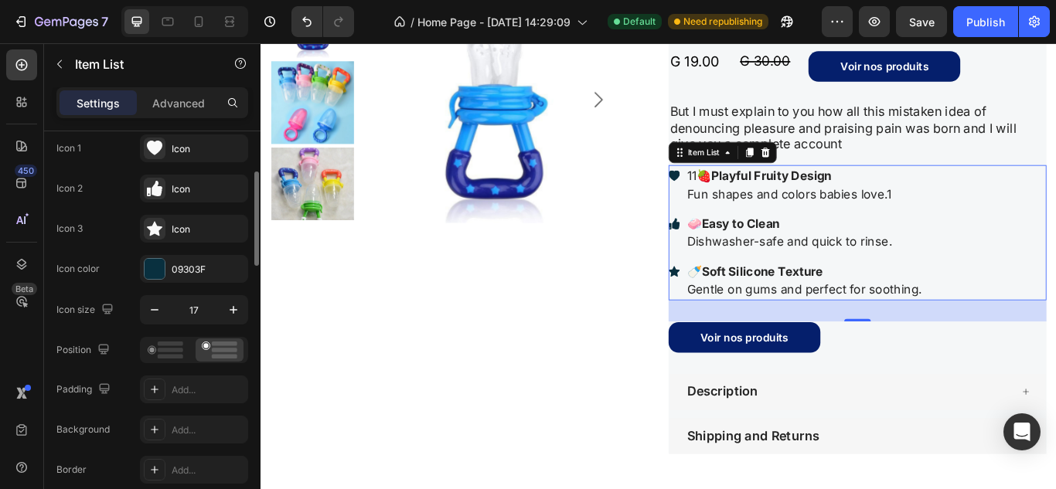
scroll to position [0, 0]
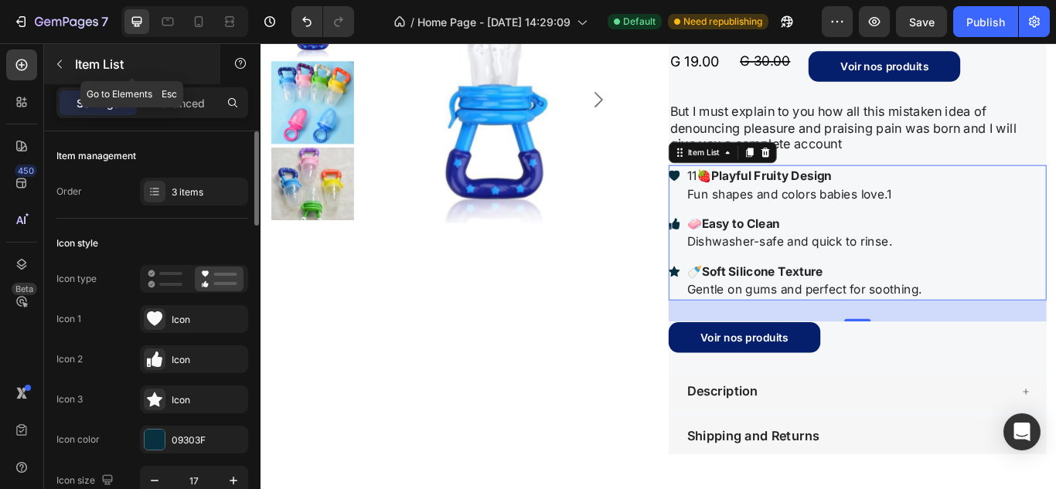
click at [76, 46] on div "Item List" at bounding box center [132, 64] width 176 height 40
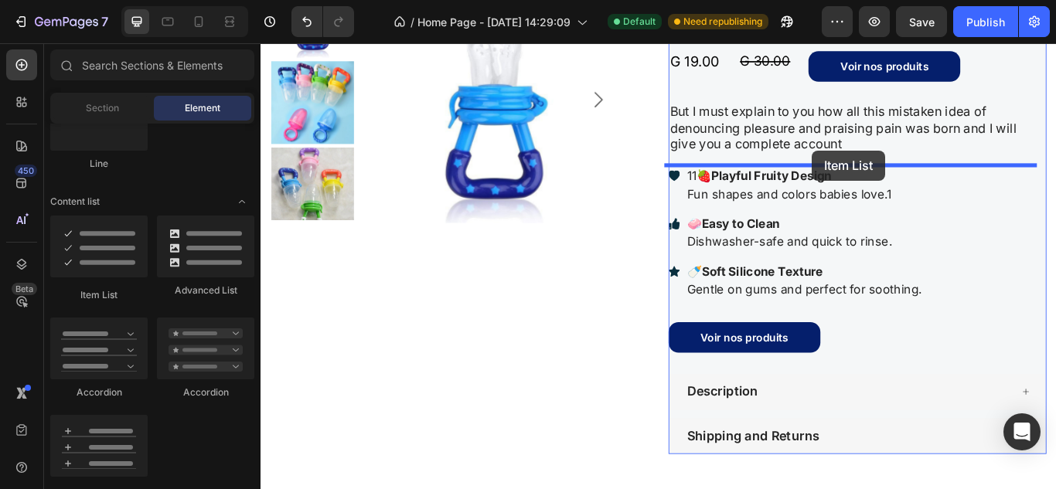
drag, startPoint x: 372, startPoint y: 295, endPoint x: 905, endPoint y: 168, distance: 548.0
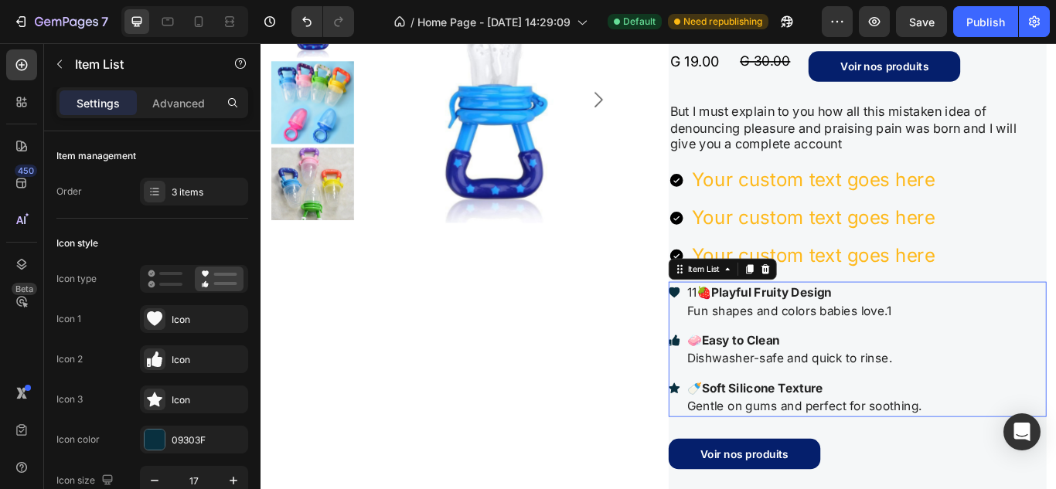
click at [994, 355] on p "11🍓 Playful Fruity Design Fun shapes and colors babies love.1" at bounding box center [894, 345] width 274 height 42
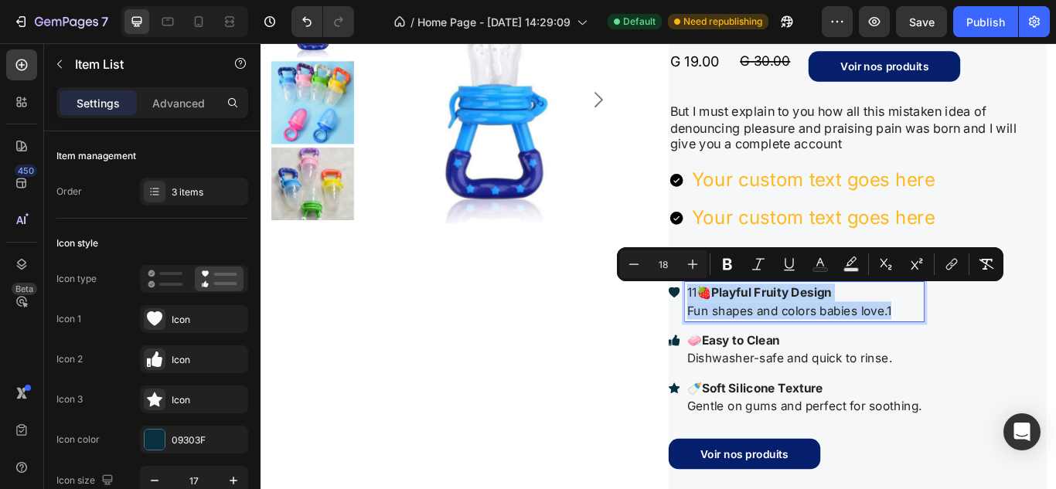
drag, startPoint x: 999, startPoint y: 355, endPoint x: 746, endPoint y: 334, distance: 253.5
click at [746, 334] on div "11🍓 Playful Fruity Design Fun shapes and colors babies love.1" at bounding box center [884, 344] width 297 height 46
copy p "11🍓 Playful Fruity Design Fun shapes and colors babies love.1"
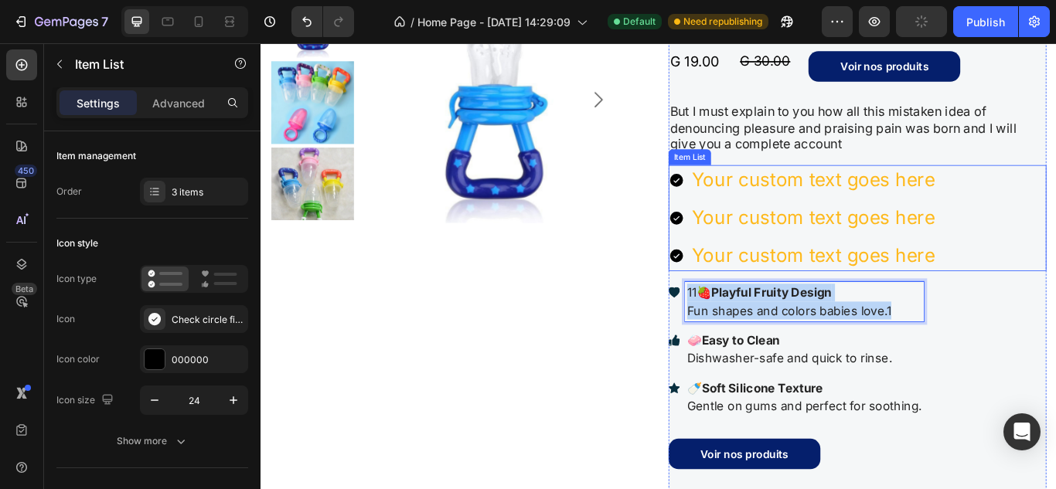
click at [1035, 205] on p "Your custom text goes here" at bounding box center [905, 203] width 284 height 30
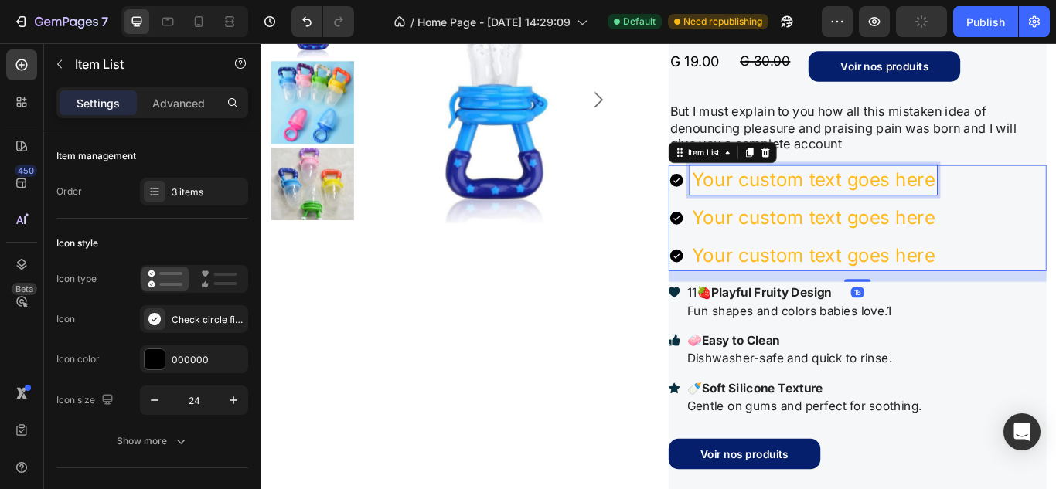
click at [1035, 205] on p "Your custom text goes here" at bounding box center [905, 203] width 284 height 30
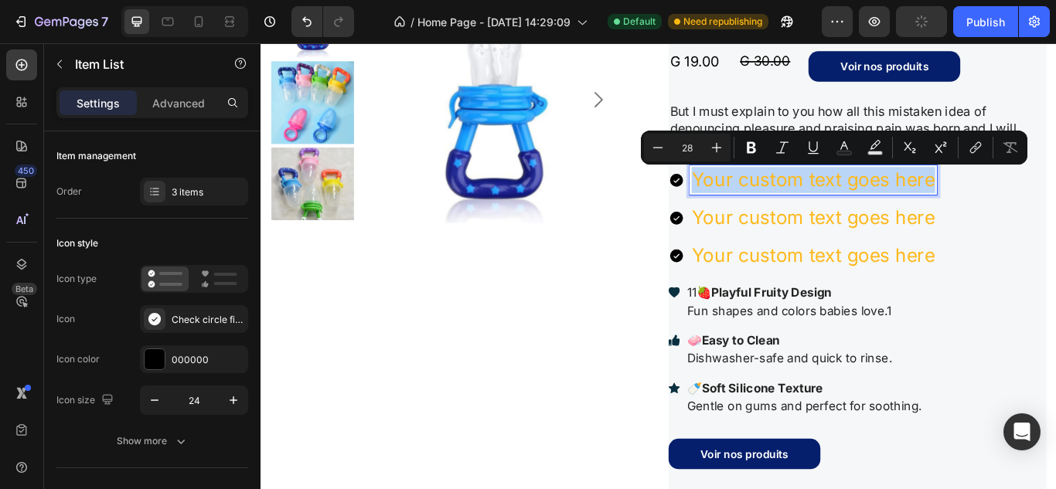
drag, startPoint x: 1035, startPoint y: 205, endPoint x: 852, endPoint y: 213, distance: 183.3
click at [852, 213] on p "Your custom text goes here" at bounding box center [905, 203] width 284 height 30
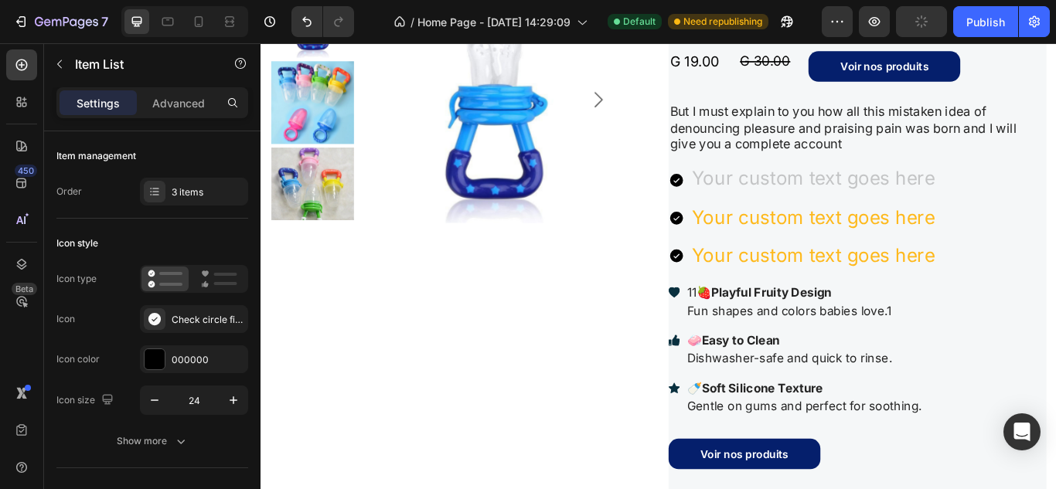
scroll to position [1288, 0]
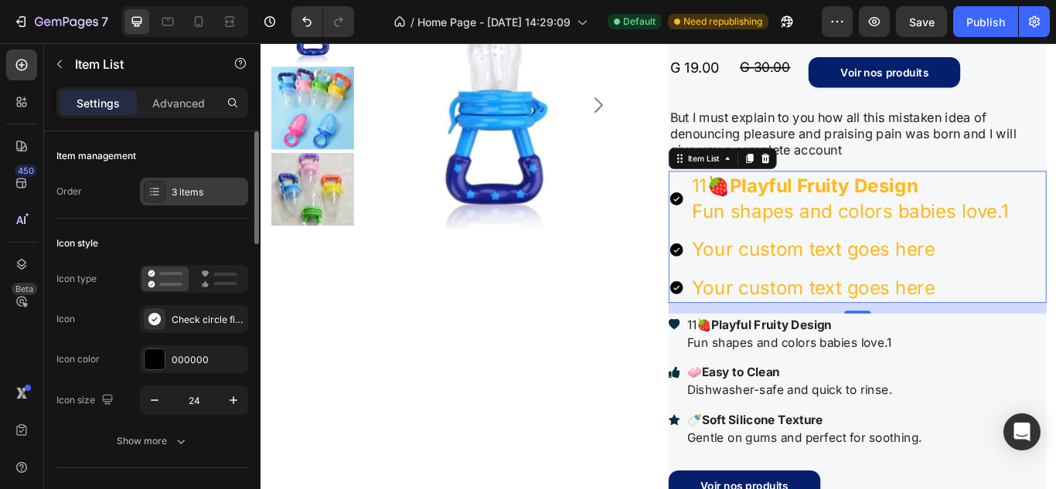
click at [216, 190] on div "3 items" at bounding box center [208, 192] width 73 height 14
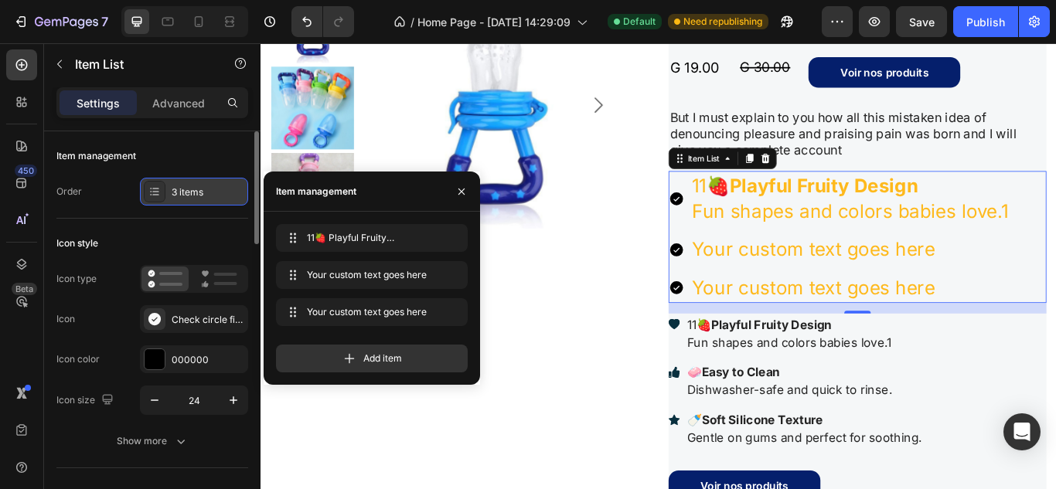
click at [216, 190] on div "3 items" at bounding box center [208, 192] width 73 height 14
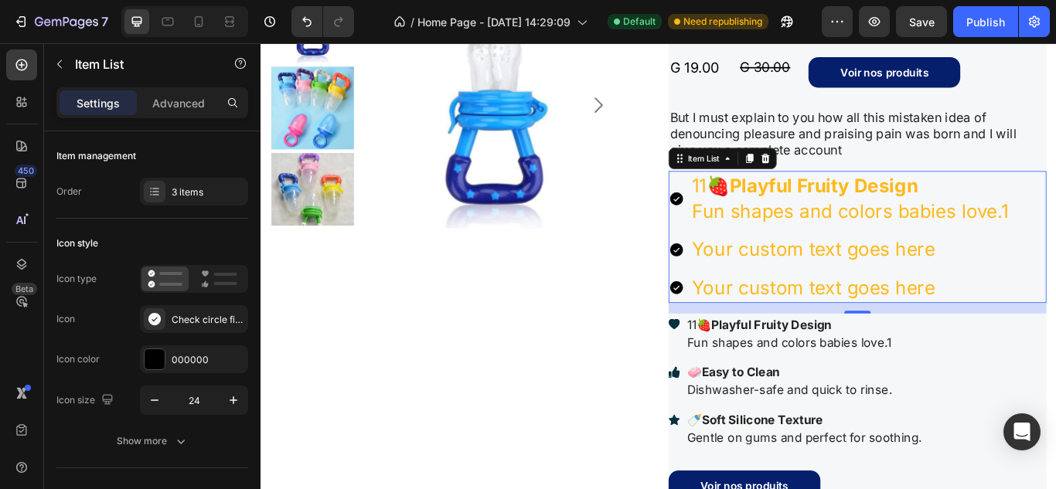
click at [199, 117] on div "Settings Advanced" at bounding box center [152, 102] width 192 height 31
click at [196, 110] on p "Advanced" at bounding box center [178, 103] width 53 height 16
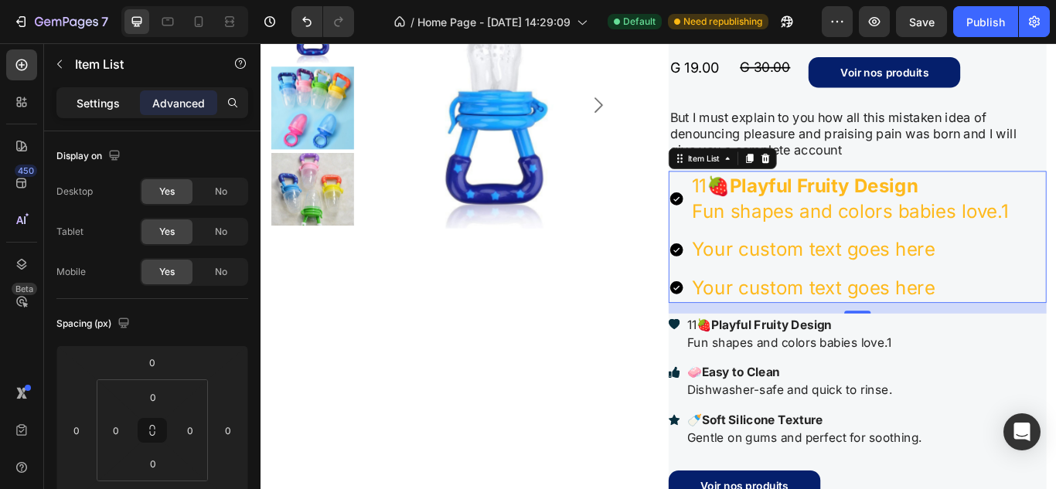
click at [101, 102] on p "Settings" at bounding box center [97, 103] width 43 height 16
type input "8"
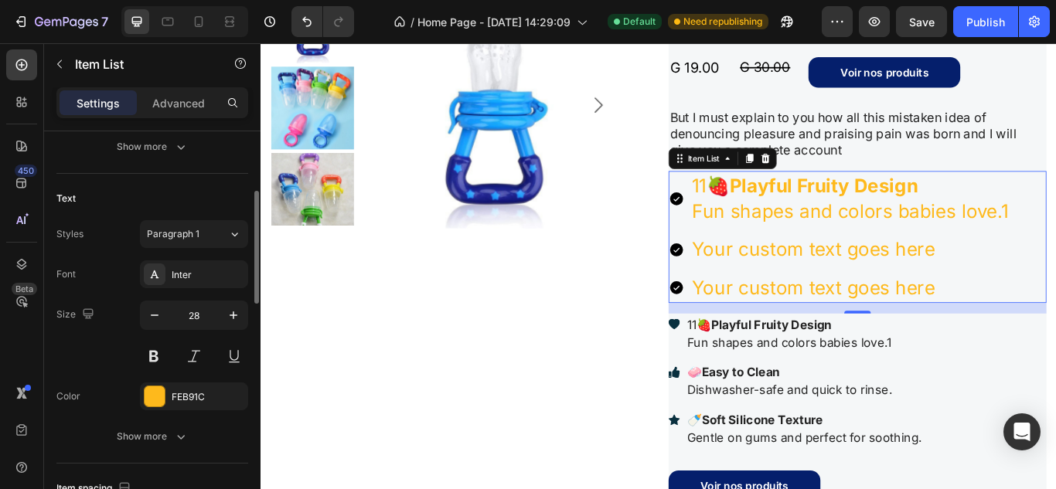
scroll to position [295, 0]
click at [187, 238] on span "Paragraph 1" at bounding box center [173, 233] width 53 height 14
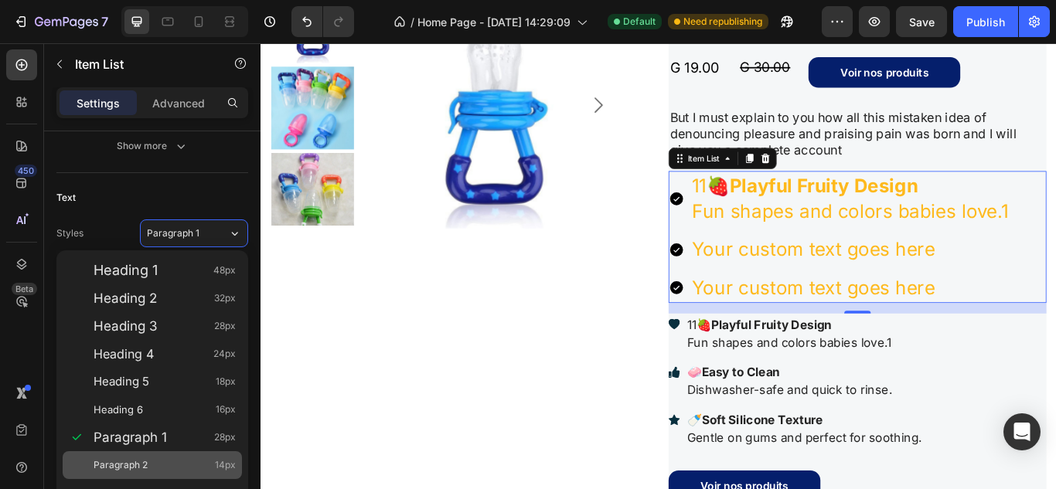
click at [174, 457] on div "Paragraph 2 14px" at bounding box center [164, 464] width 142 height 15
type input "14"
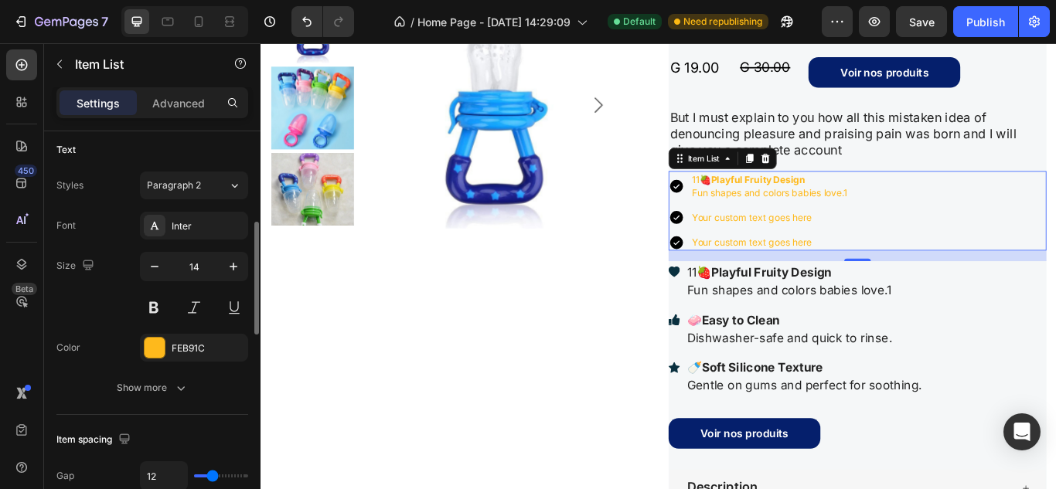
scroll to position [344, 0]
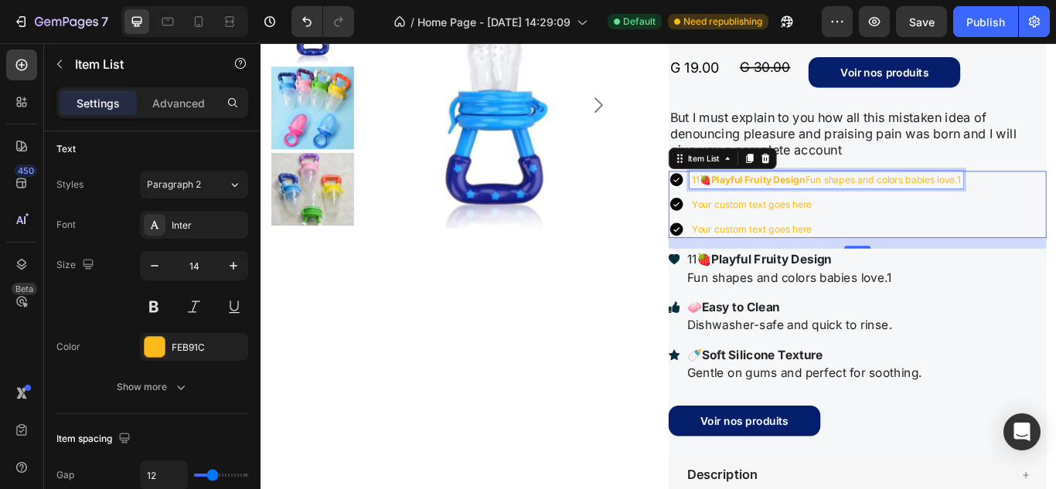
drag, startPoint x: 784, startPoint y: 213, endPoint x: 767, endPoint y: 209, distance: 16.7
click at [767, 209] on div "11🍓 Playful Fruity Design Fun shapes and colors babies love.1" at bounding box center [919, 202] width 318 height 20
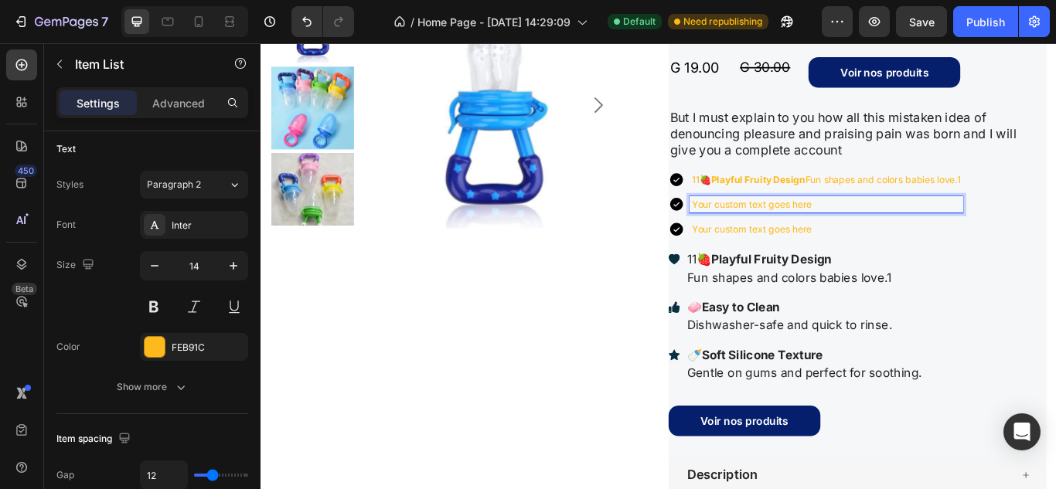
click at [1055, 240] on div "Your custom text goes here" at bounding box center [919, 232] width 318 height 20
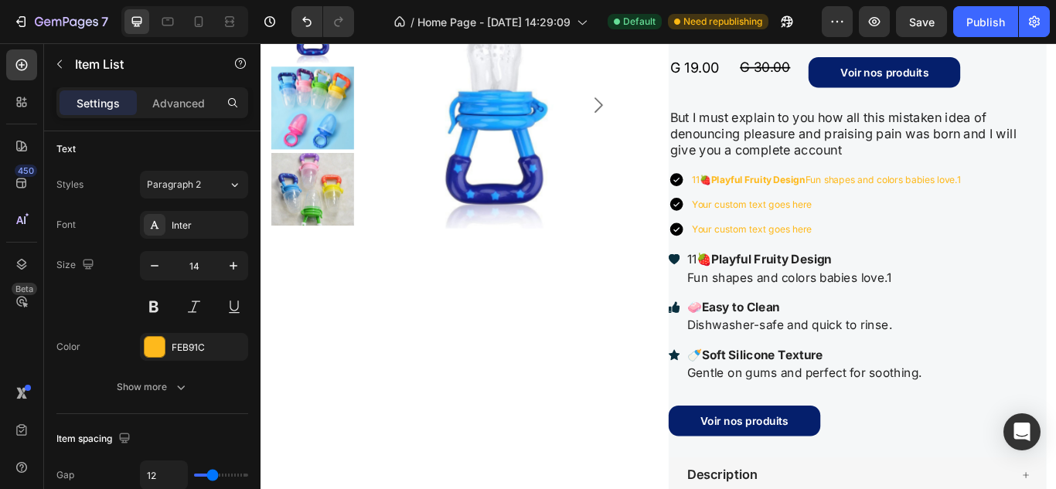
click at [1055, 220] on div "11🍓 Playful Fruity Design Fun shapes and colors babies love.1 Your custom text …" at bounding box center [956, 231] width 440 height 78
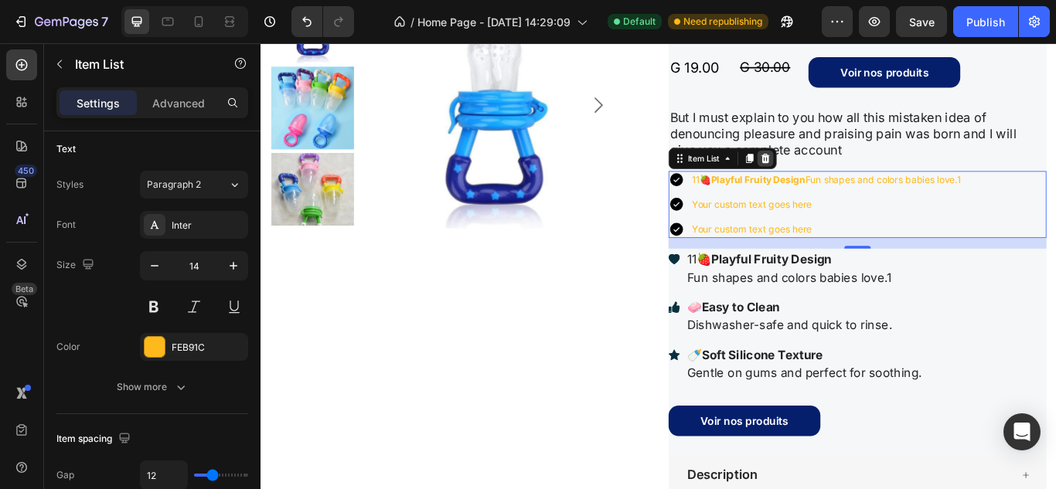
click at [844, 180] on icon at bounding box center [849, 177] width 10 height 11
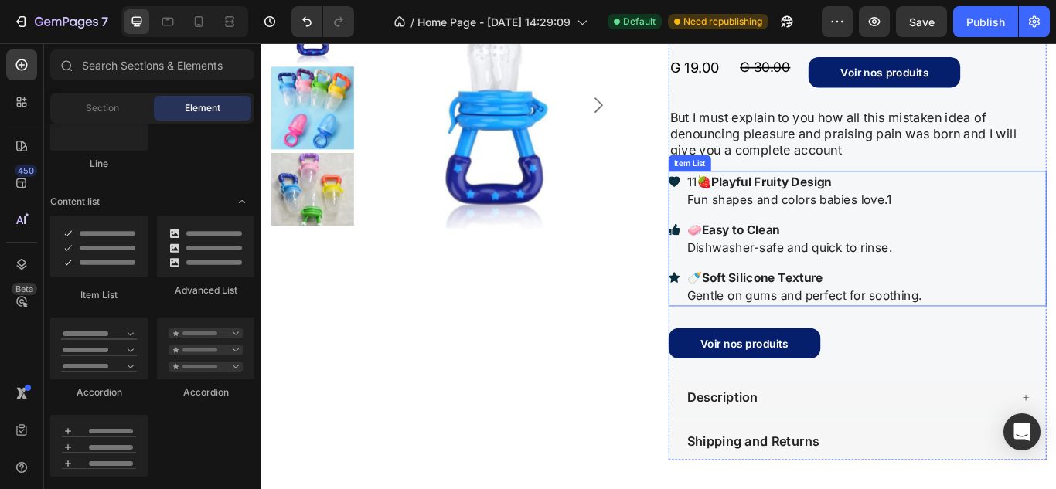
click at [952, 226] on p "11🍓 Playful Fruity Design Fun shapes and colors babies love.1" at bounding box center [894, 216] width 274 height 42
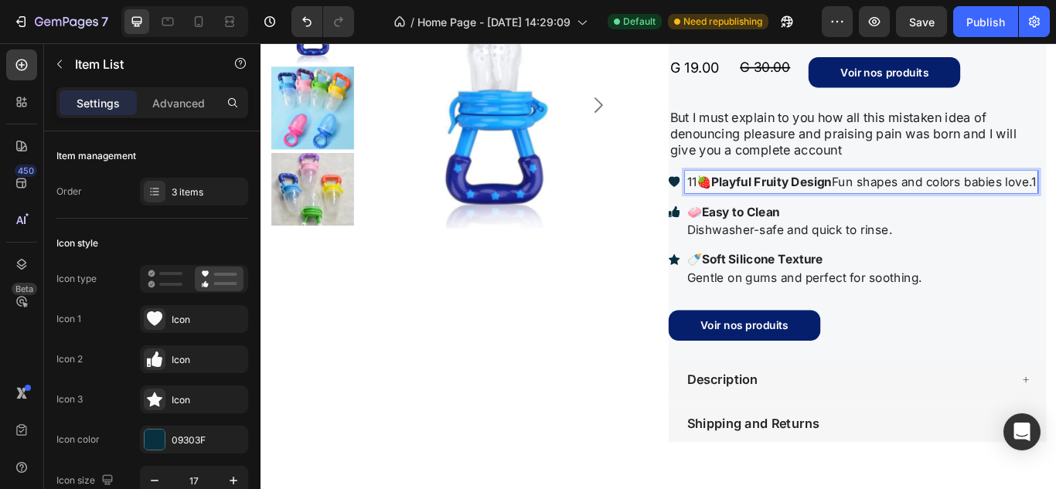
click at [766, 209] on p "11🍓 Playful Fruity Design Fun shapes and colors babies love.1" at bounding box center [960, 205] width 406 height 21
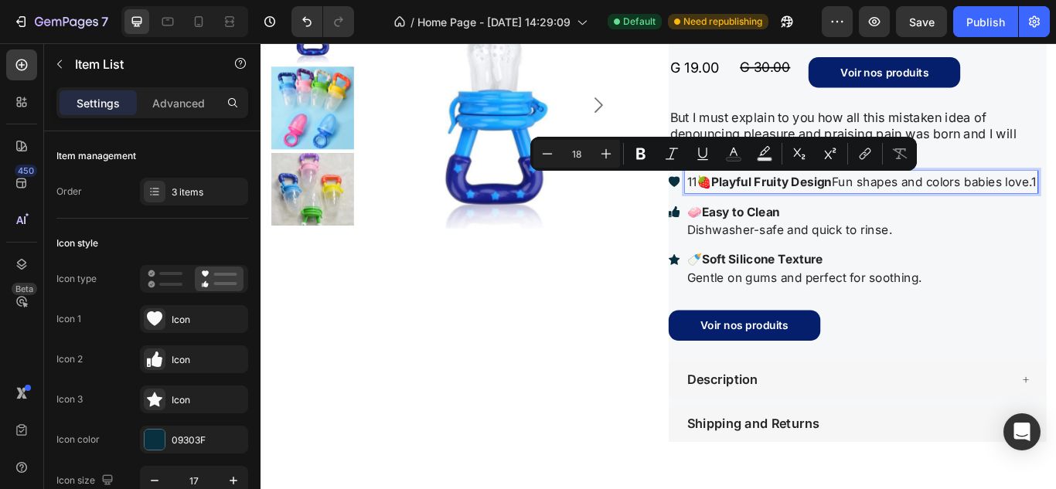
click at [766, 209] on p "11🍓 Playful Fruity Design Fun shapes and colors babies love.1" at bounding box center [960, 205] width 406 height 21
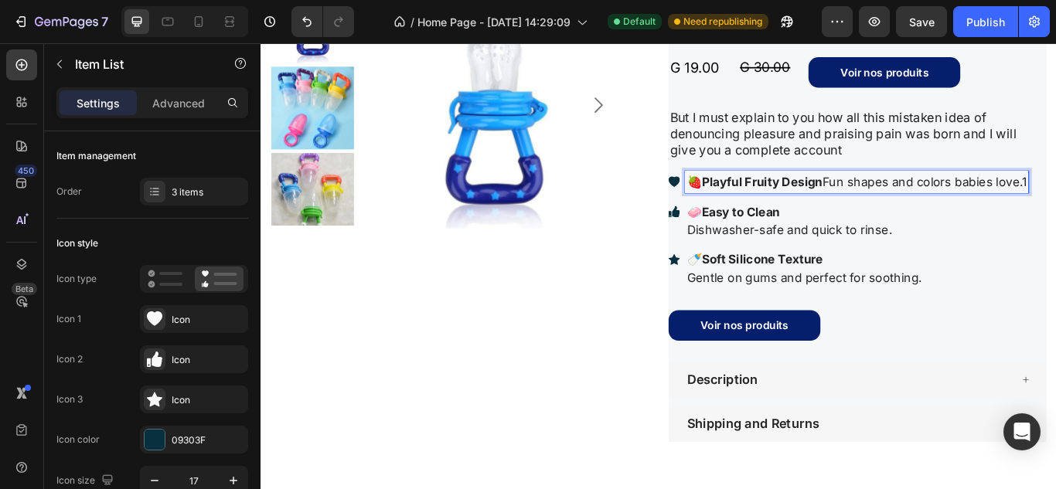
click at [739, 203] on icon at bounding box center [742, 205] width 13 height 12
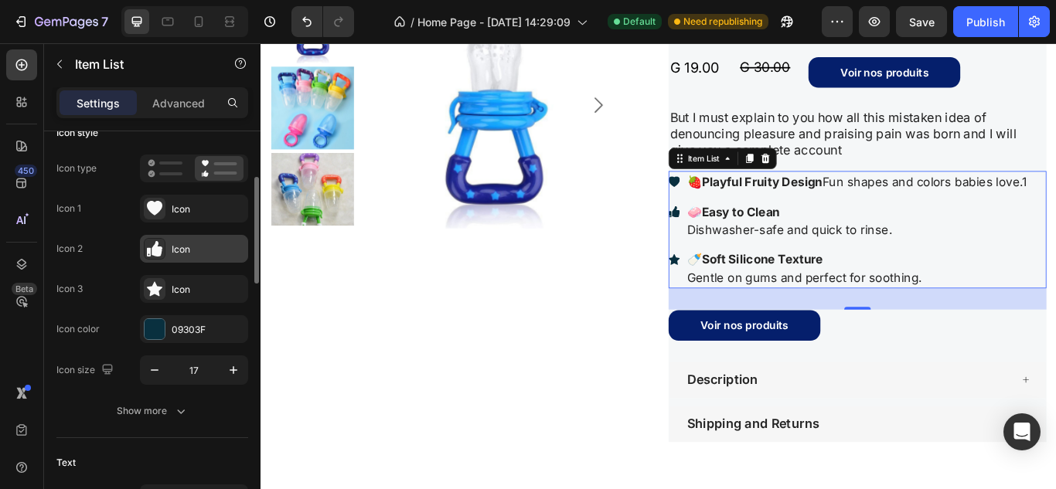
scroll to position [128, 0]
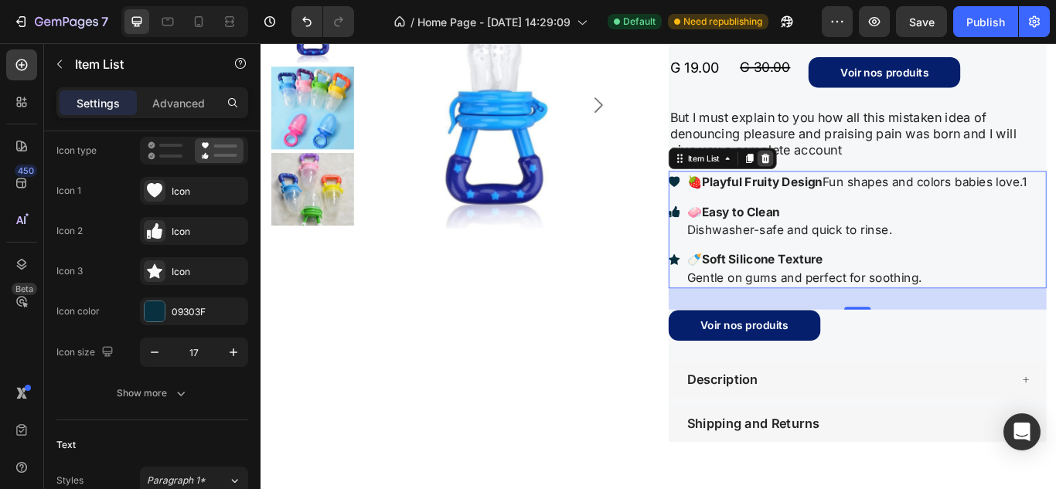
click at [847, 181] on icon at bounding box center [849, 177] width 10 height 11
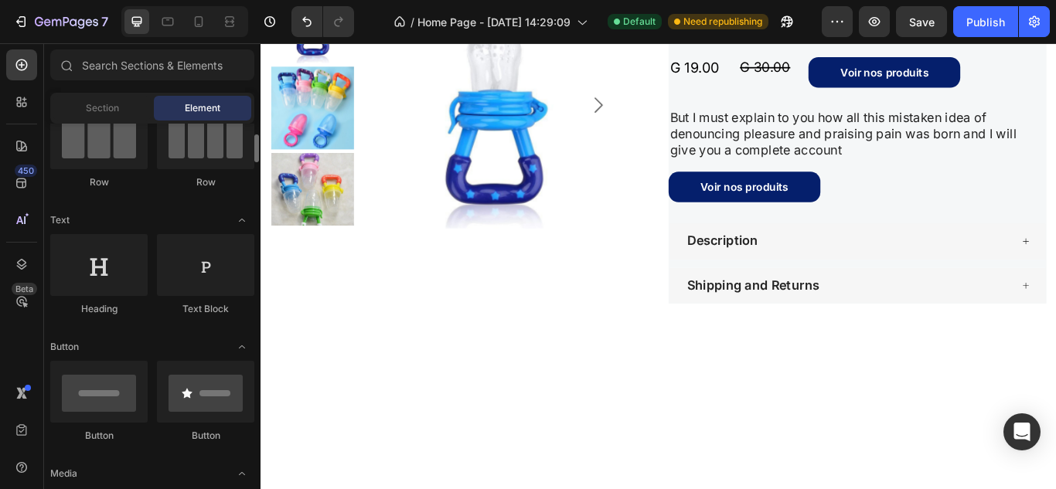
scroll to position [147, 0]
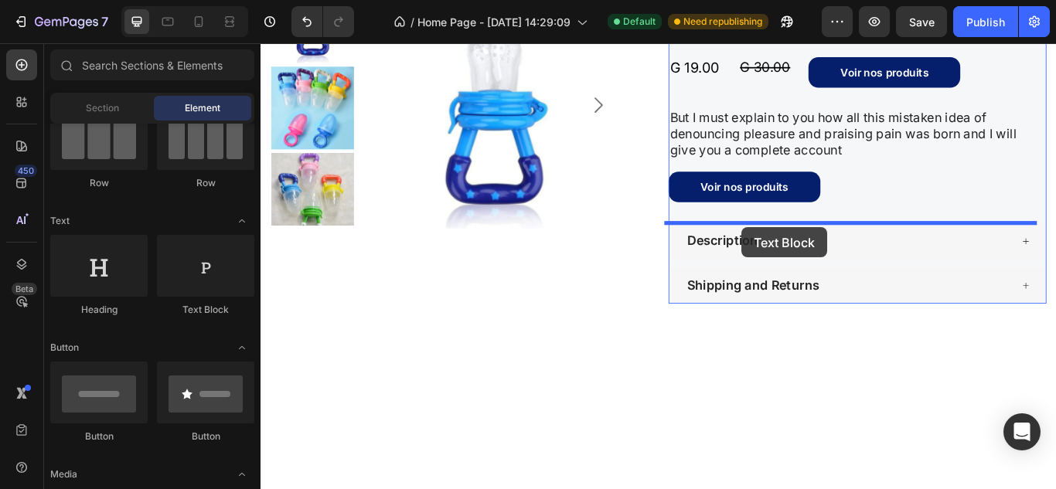
drag, startPoint x: 479, startPoint y: 314, endPoint x: 821, endPoint y: 258, distance: 346.2
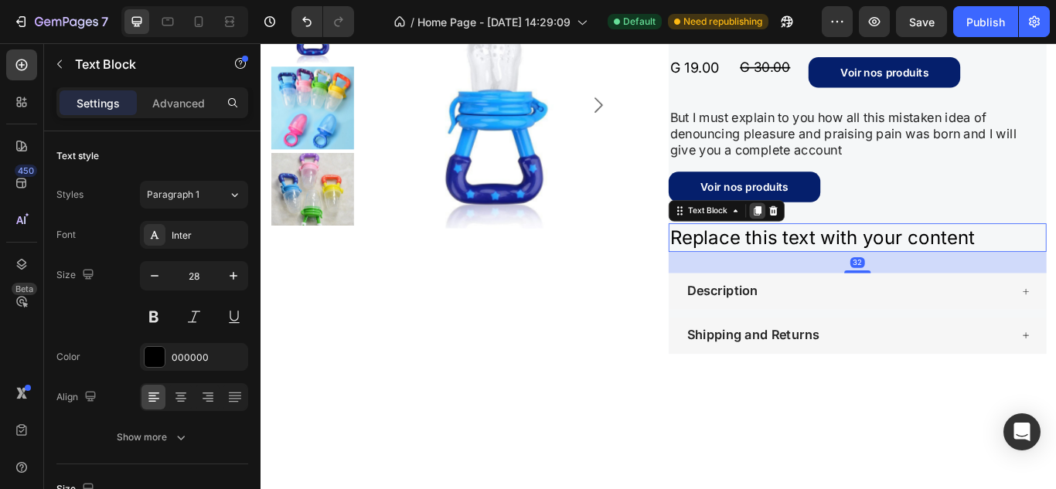
click at [835, 236] on icon at bounding box center [839, 238] width 8 height 11
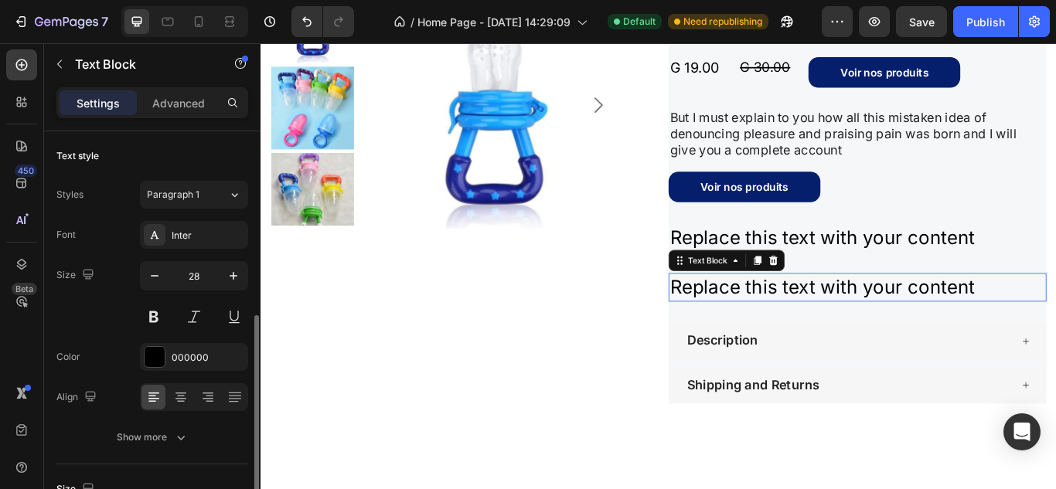
scroll to position [128, 0]
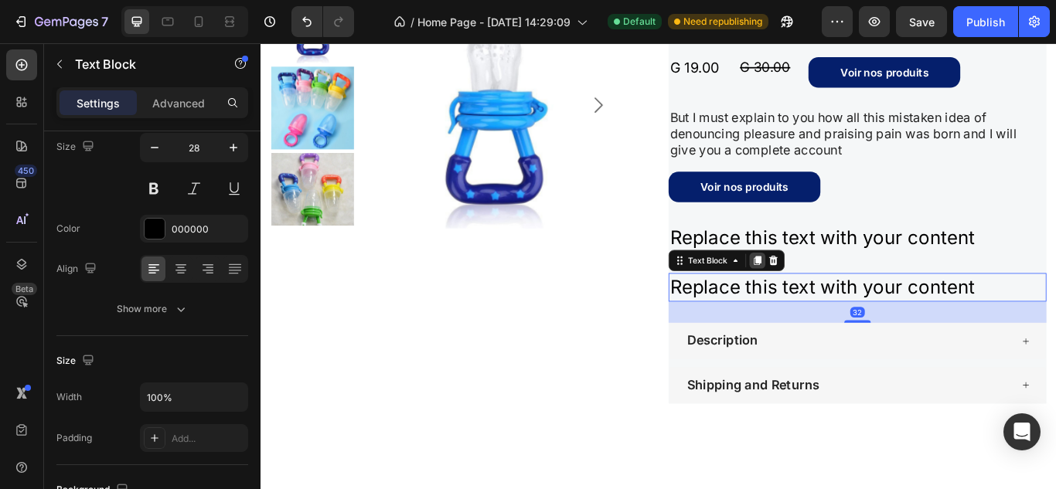
click at [835, 294] on icon at bounding box center [839, 296] width 8 height 11
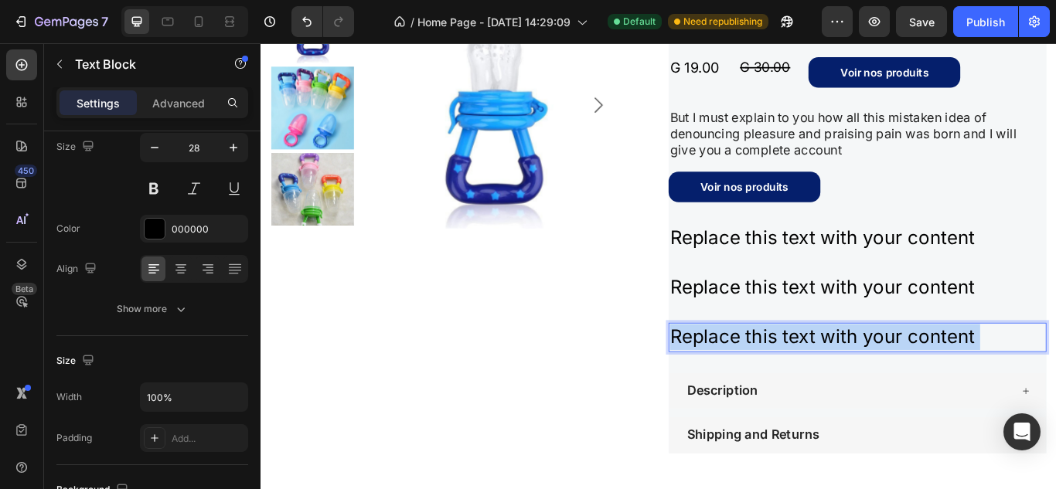
drag, startPoint x: 1093, startPoint y: 376, endPoint x: 808, endPoint y: 377, distance: 284.4
click at [808, 377] on p "Replace this text with your content" at bounding box center [955, 386] width 437 height 30
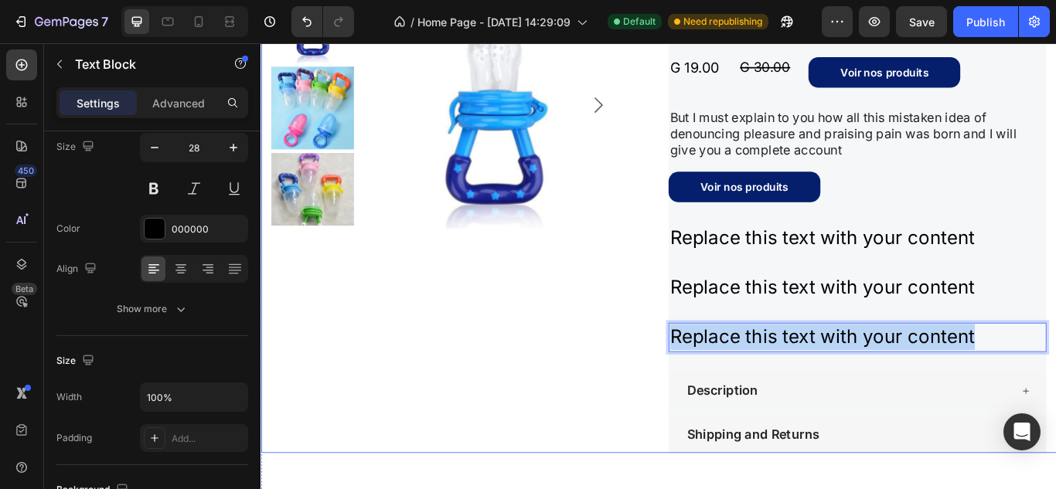
drag, startPoint x: 1093, startPoint y: 386, endPoint x: 705, endPoint y: 372, distance: 387.4
click at [705, 372] on div "Product Images Icon Icon Icon Icon Icon Icon List “But I must explain to you ho…" at bounding box center [723, 246] width 927 height 550
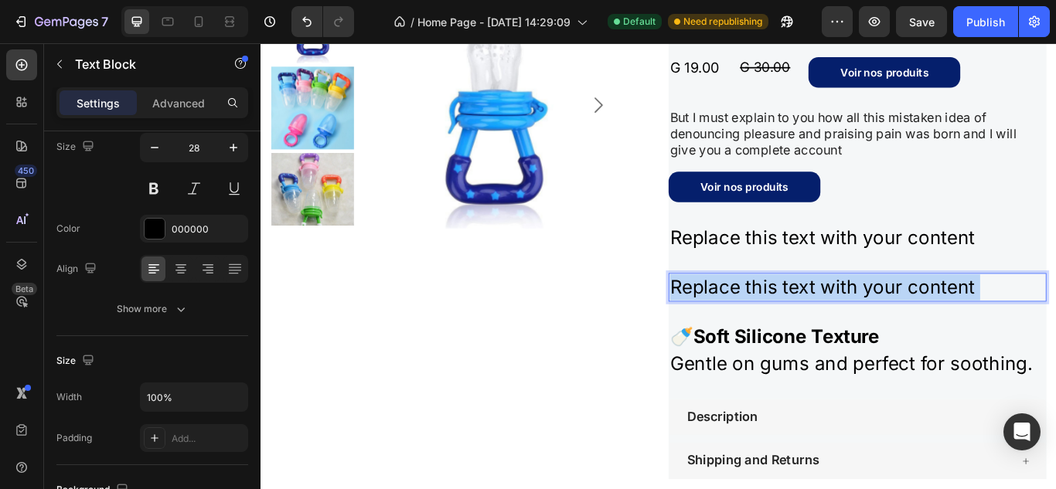
drag, startPoint x: 1096, startPoint y: 316, endPoint x: 805, endPoint y: 328, distance: 291.5
click at [805, 328] on p "Replace this text with your content" at bounding box center [955, 328] width 437 height 30
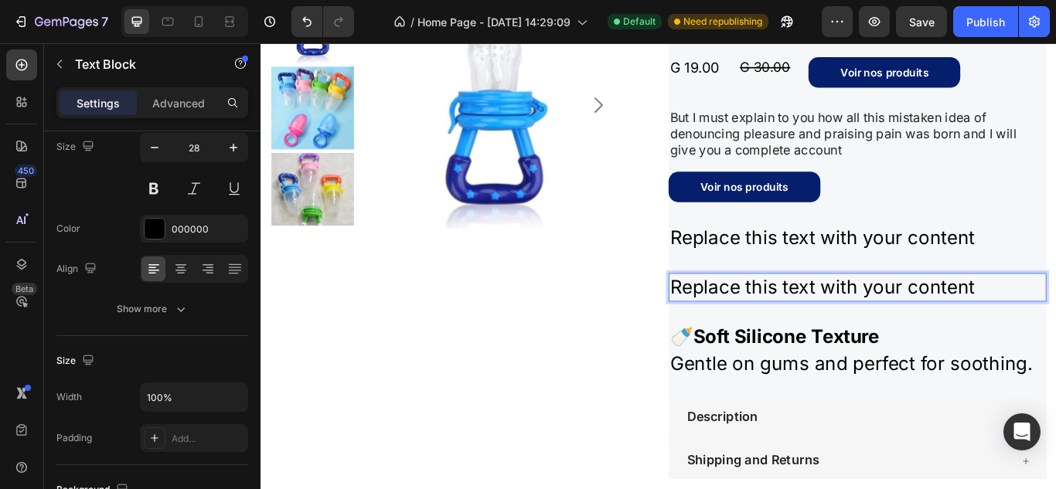
click at [1055, 325] on p "Replace this text with your content" at bounding box center [955, 328] width 437 height 30
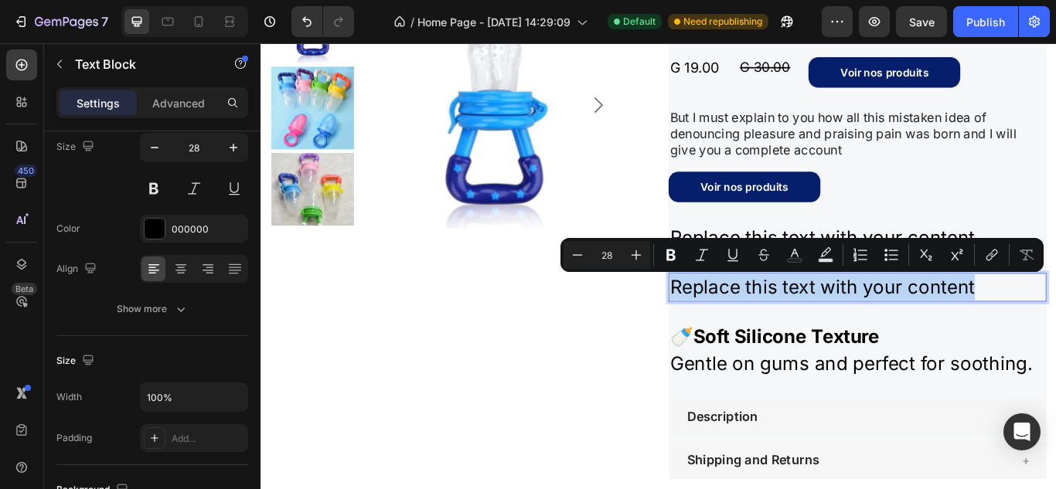
drag, startPoint x: 1093, startPoint y: 325, endPoint x: 728, endPoint y: 324, distance: 364.7
click at [728, 324] on div "Product Images Icon Icon Icon Icon Icon Icon List “But I must explain to you ho…" at bounding box center [723, 261] width 927 height 580
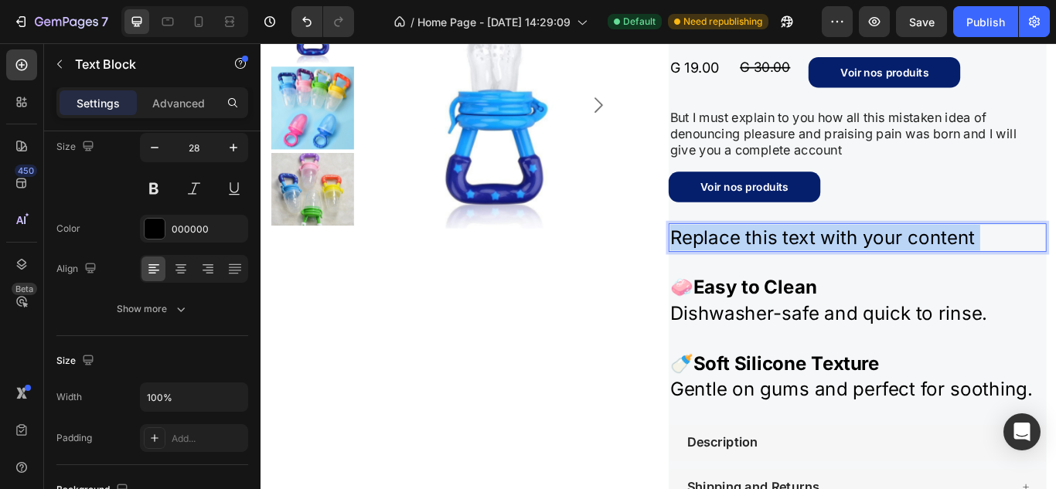
drag, startPoint x: 1093, startPoint y: 267, endPoint x: 742, endPoint y: 272, distance: 351.6
click at [742, 272] on p "Replace this text with your content" at bounding box center [955, 270] width 437 height 30
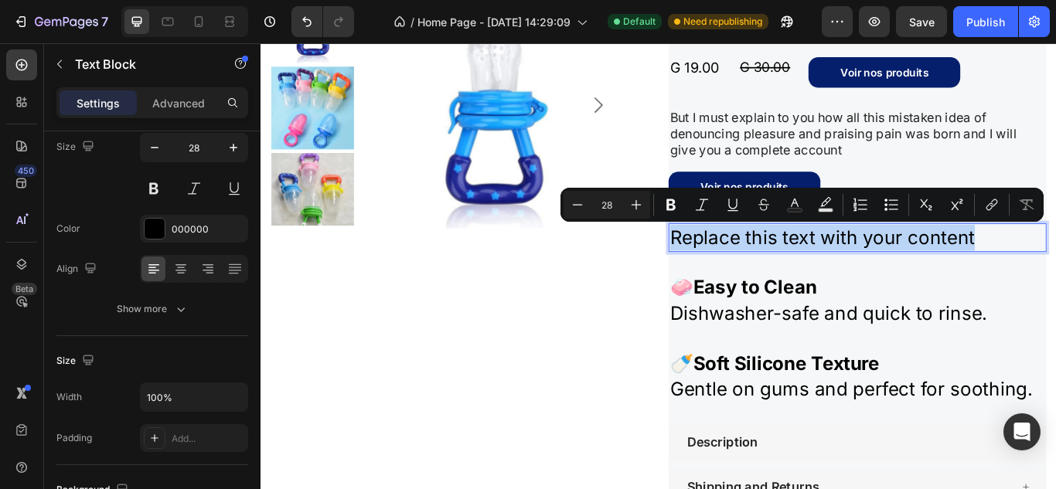
drag, startPoint x: 1096, startPoint y: 270, endPoint x: 729, endPoint y: 270, distance: 367.0
click at [729, 270] on div "Product Images Icon Icon Icon Icon Icon Icon List “But I must explain to you ho…" at bounding box center [723, 276] width 927 height 610
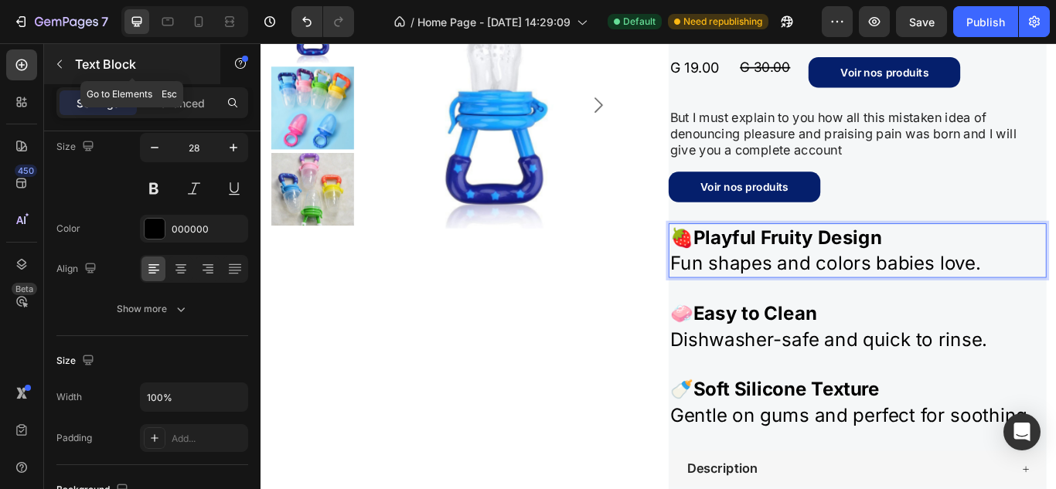
click at [93, 54] on div "Text Block" at bounding box center [132, 64] width 176 height 40
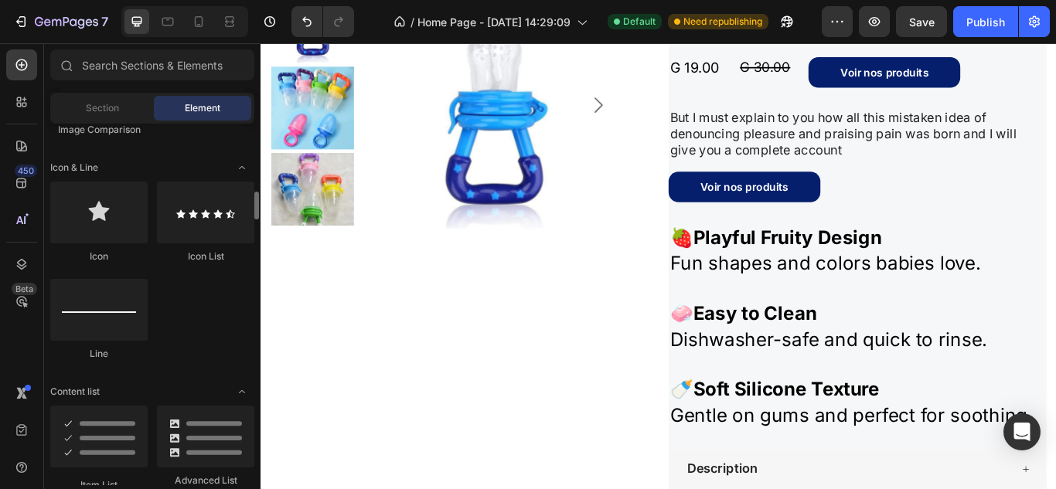
scroll to position [972, 0]
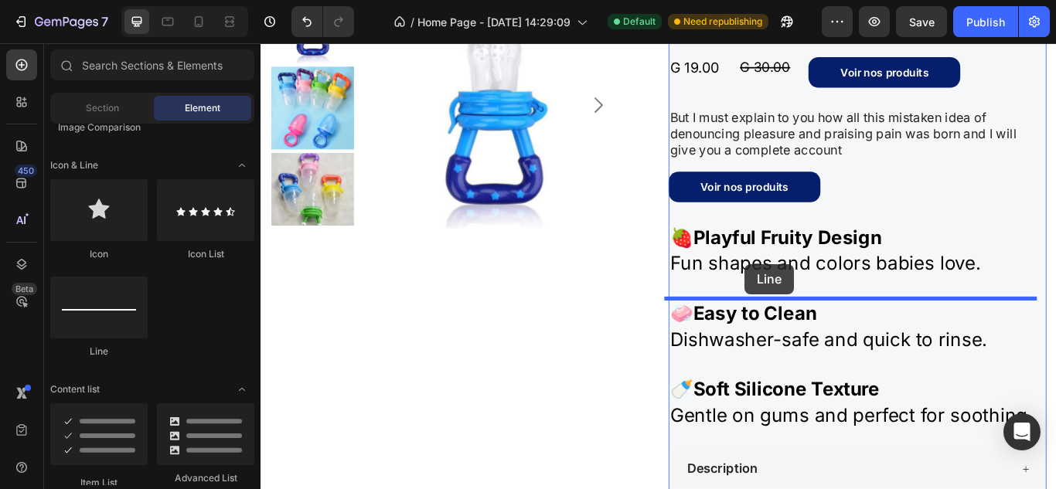
drag, startPoint x: 366, startPoint y: 337, endPoint x: 824, endPoint y: 301, distance: 459.7
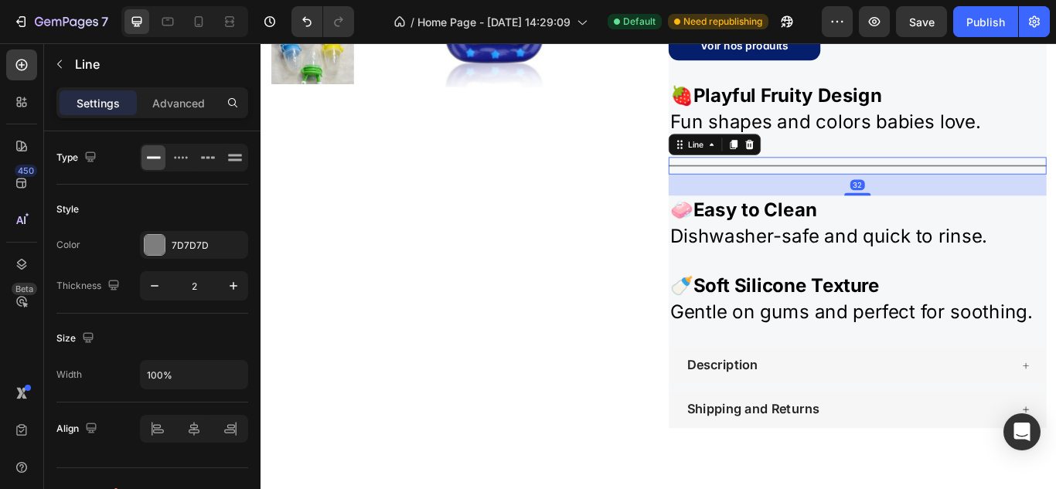
scroll to position [1454, 0]
click at [811, 155] on icon at bounding box center [811, 161] width 12 height 12
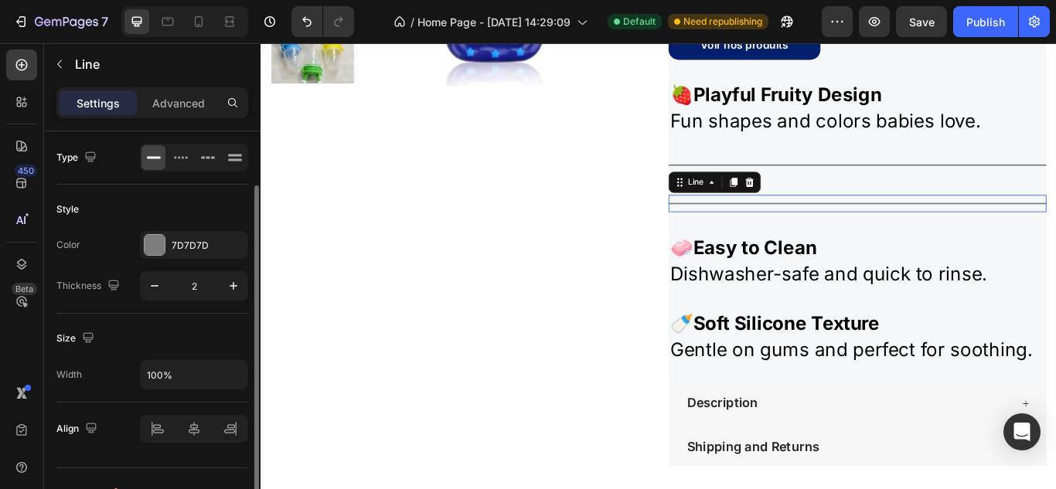
scroll to position [28, 0]
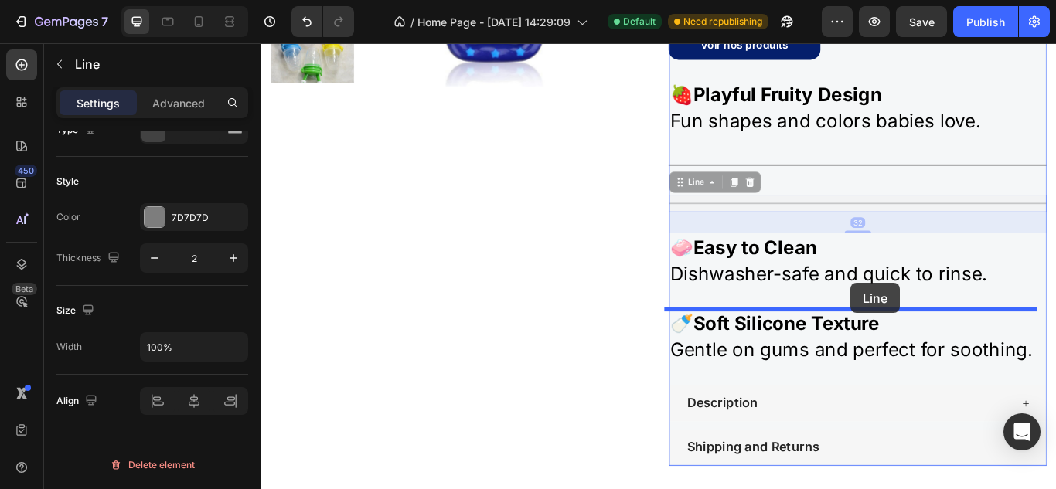
drag, startPoint x: 943, startPoint y: 226, endPoint x: 947, endPoint y: 323, distance: 97.4
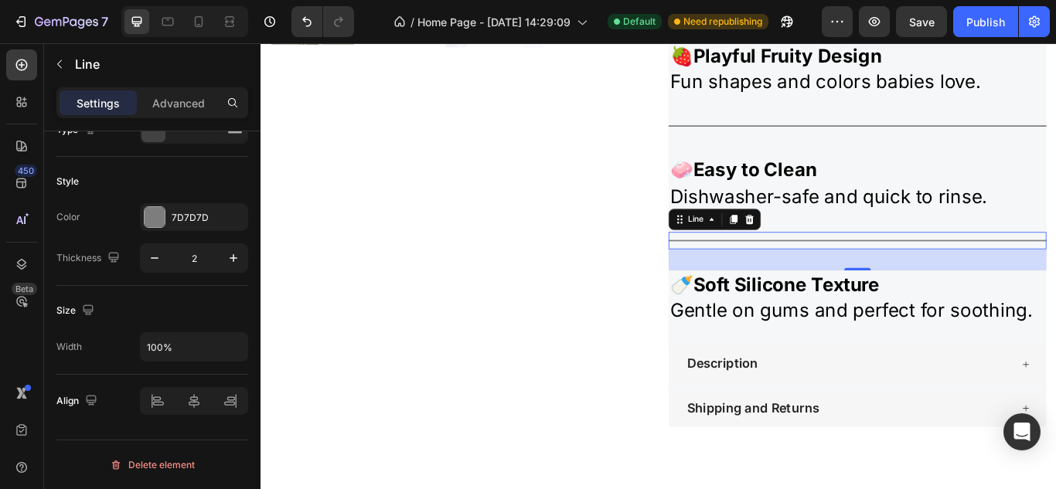
scroll to position [1505, 0]
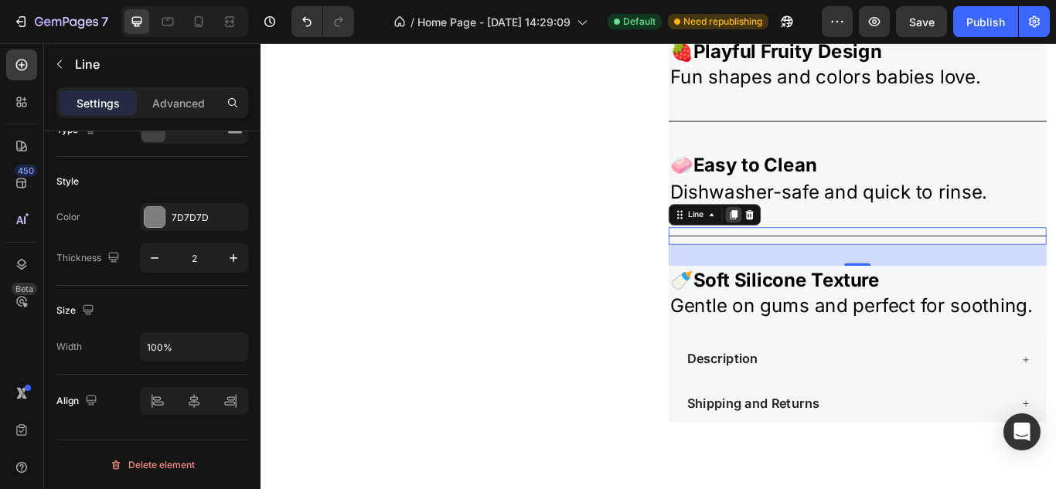
click at [811, 242] on div at bounding box center [811, 243] width 19 height 19
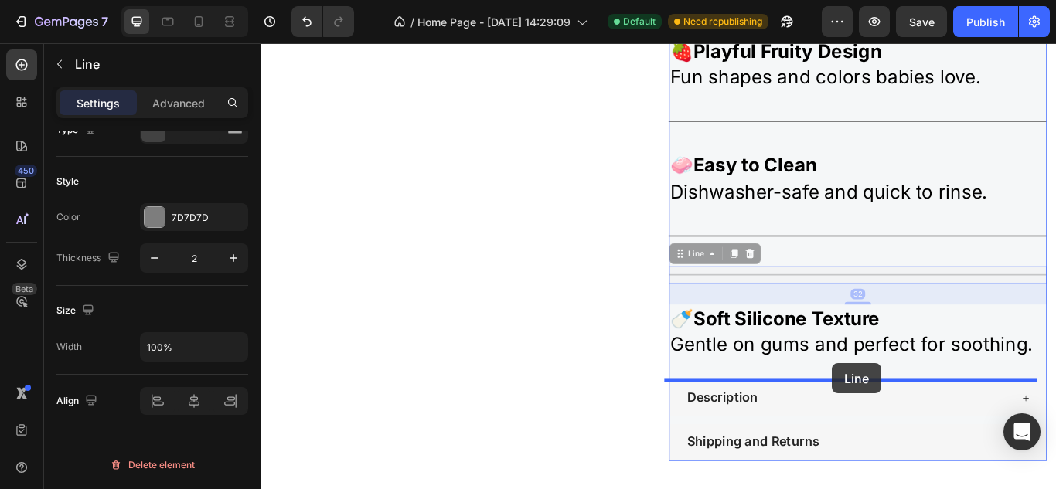
drag, startPoint x: 926, startPoint y: 315, endPoint x: 926, endPoint y: 410, distance: 94.3
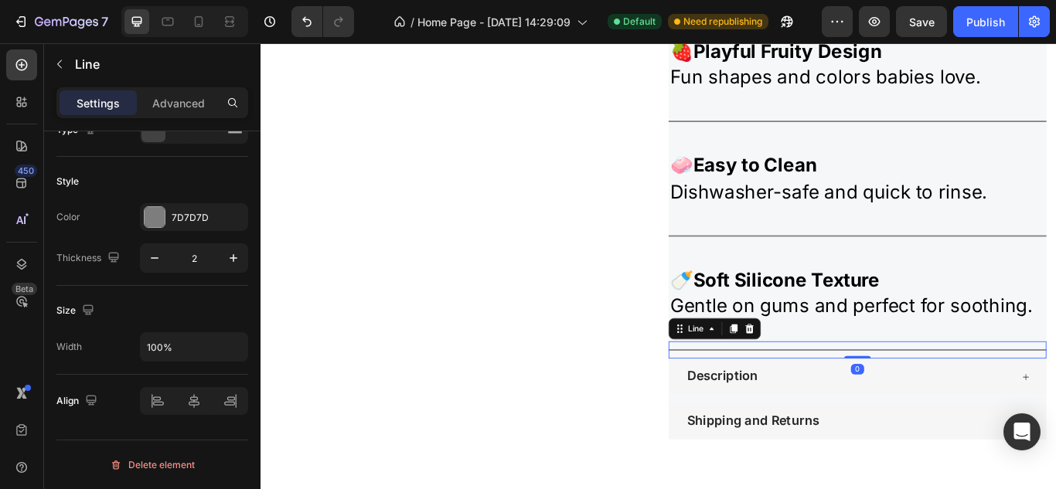
drag, startPoint x: 944, startPoint y: 432, endPoint x: 937, endPoint y: 389, distance: 43.1
click at [937, 389] on div "Icon Icon Icon Icon Icon Icon List “But I must explain to you how all this mist…" at bounding box center [956, 129] width 440 height 751
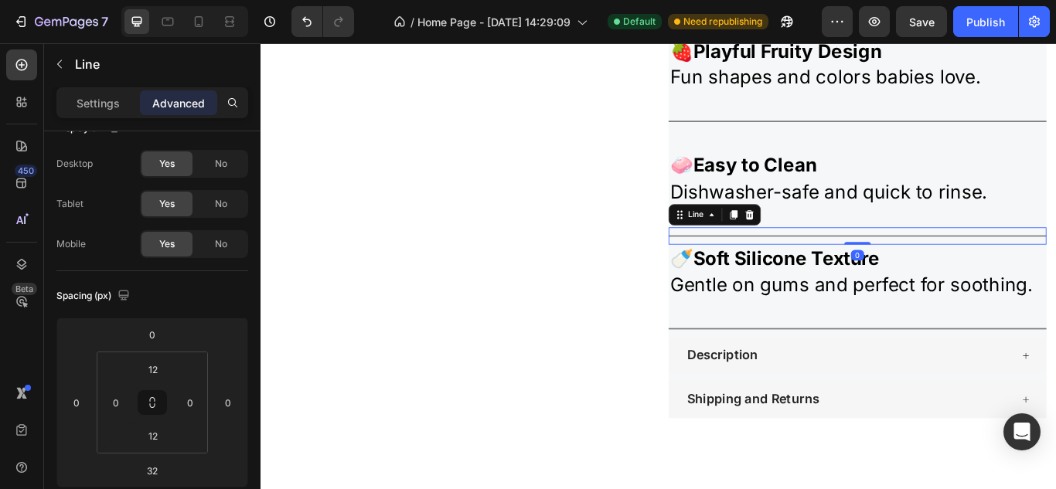
drag, startPoint x: 947, startPoint y: 301, endPoint x: 944, endPoint y: 256, distance: 45.7
click at [944, 256] on div "Icon Icon Icon Icon Icon Icon List “But I must explain to you how all this mist…" at bounding box center [956, 117] width 440 height 726
type input "0"
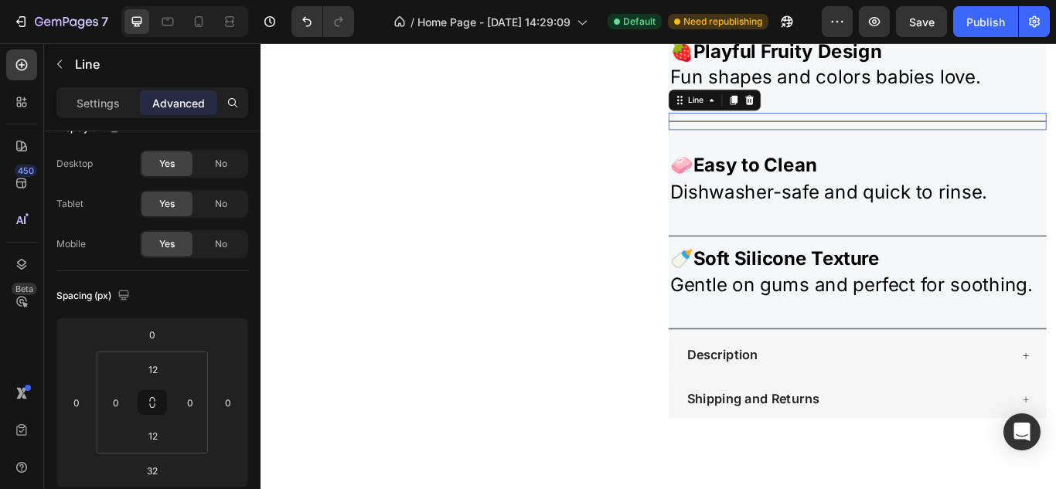
click at [941, 131] on div "Title Line 0" at bounding box center [956, 134] width 440 height 20
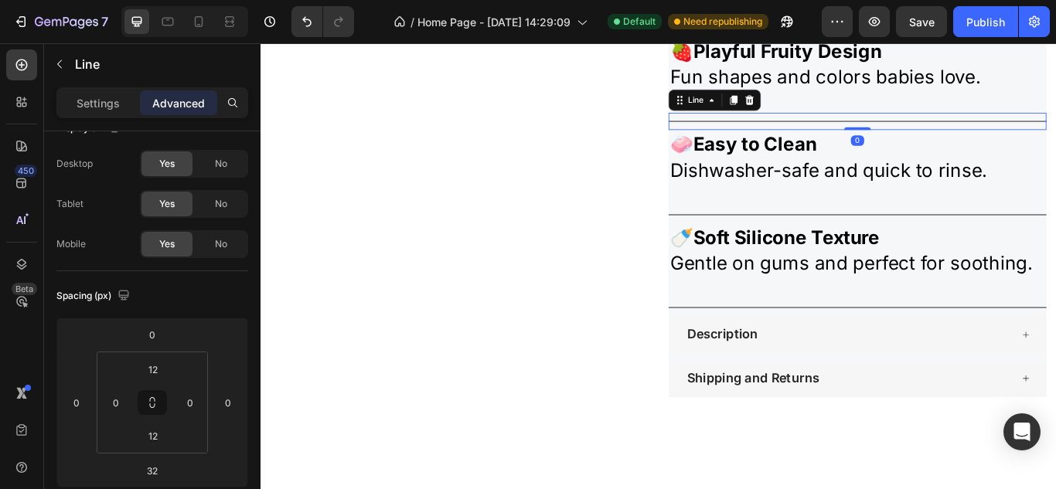
drag, startPoint x: 947, startPoint y: 165, endPoint x: 945, endPoint y: 120, distance: 45.6
click at [945, 120] on div "Icon Icon Icon Icon Icon Icon List “But I must explain to you how all this mist…" at bounding box center [956, 105] width 440 height 702
type input "0"
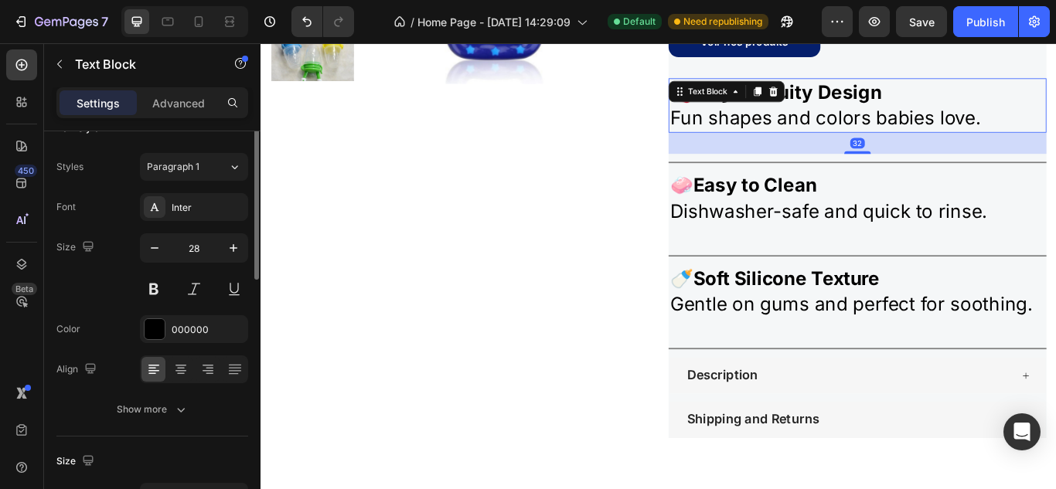
scroll to position [0, 0]
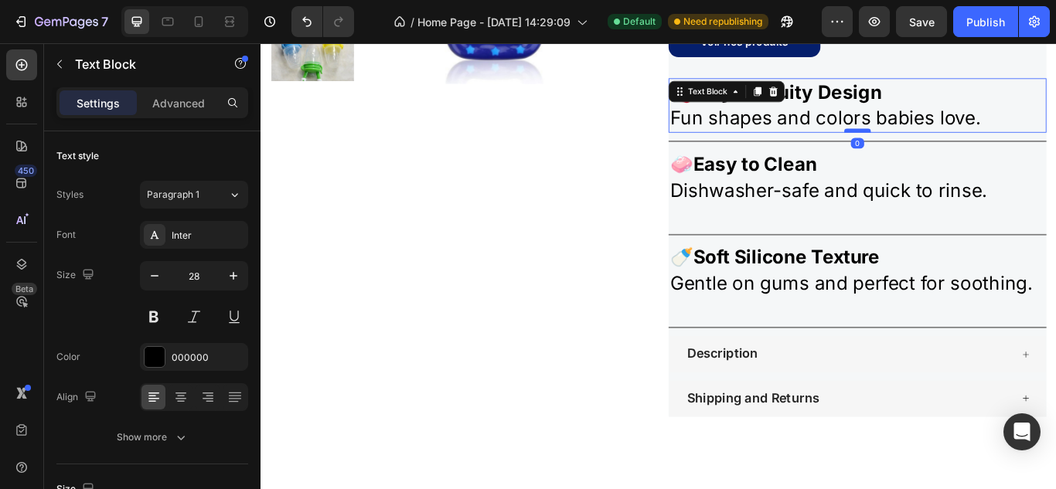
drag, startPoint x: 950, startPoint y: 168, endPoint x: 947, endPoint y: 144, distance: 25.0
click at [947, 144] on div at bounding box center [955, 145] width 31 height 5
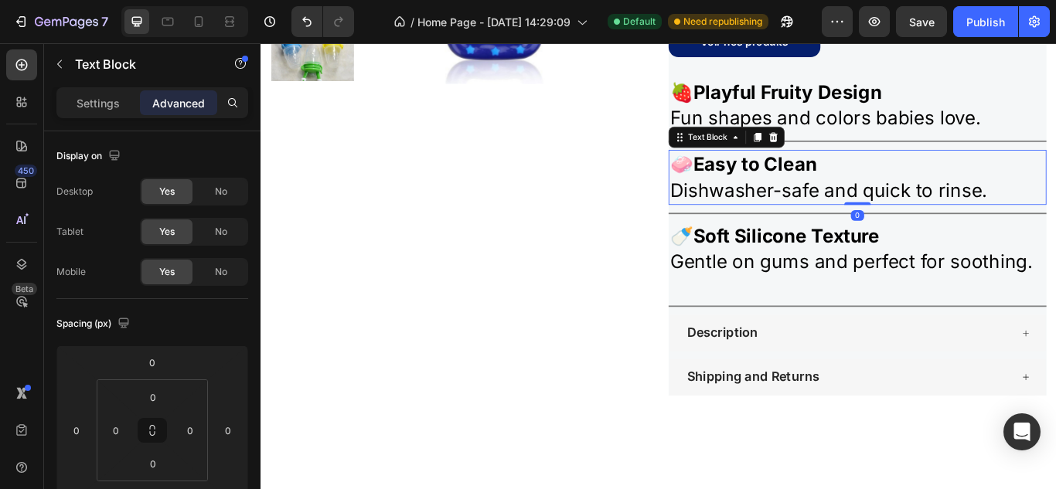
drag, startPoint x: 952, startPoint y: 253, endPoint x: 943, endPoint y: 202, distance: 51.8
click at [943, 202] on div "🧼 Easy to Clean Dishwasher-safe and quick to rinse. Text Block 0" at bounding box center [956, 199] width 440 height 63
type input "0"
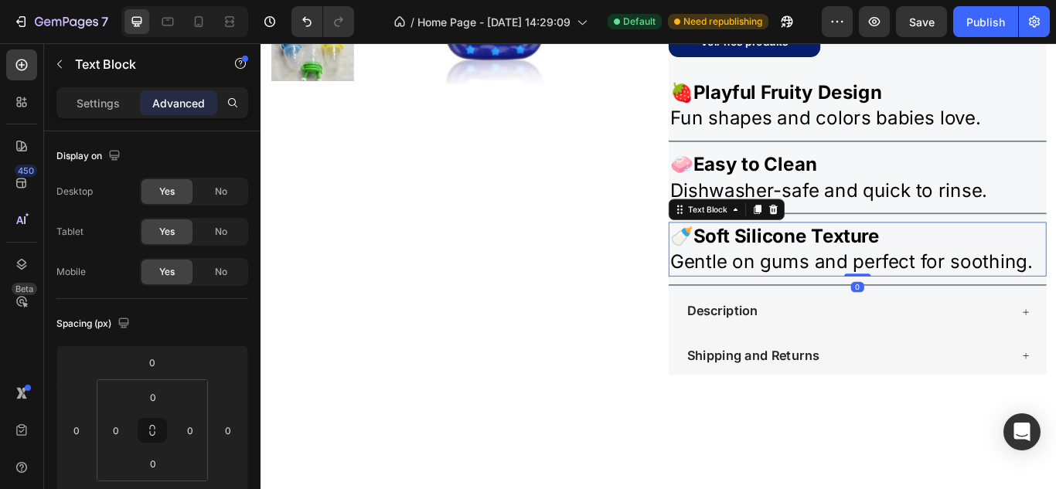
drag, startPoint x: 953, startPoint y: 339, endPoint x: 951, endPoint y: 298, distance: 41.0
click at [951, 298] on div "🍼 Soft Silicone Texture Gentle on gums and perfect for soothing. Text Block 0" at bounding box center [956, 283] width 440 height 63
type input "0"
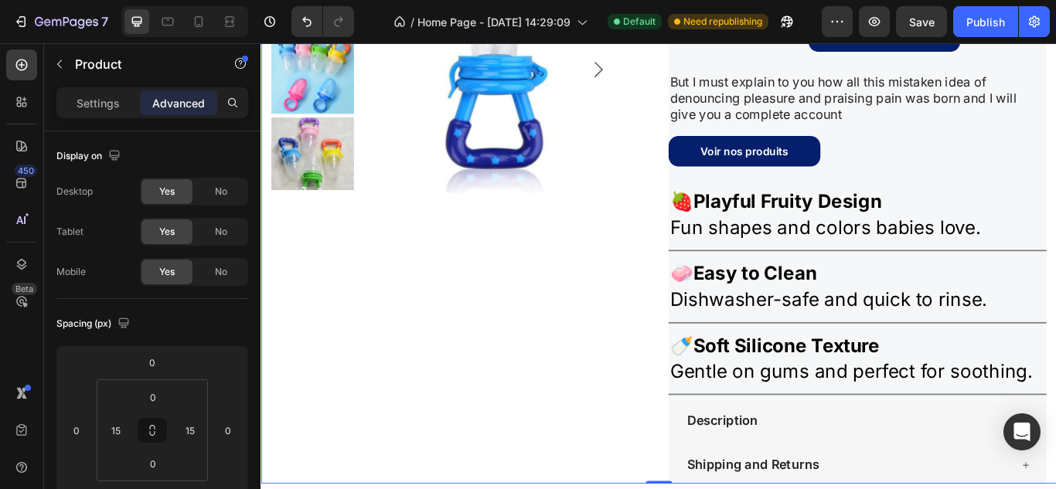
scroll to position [1329, 0]
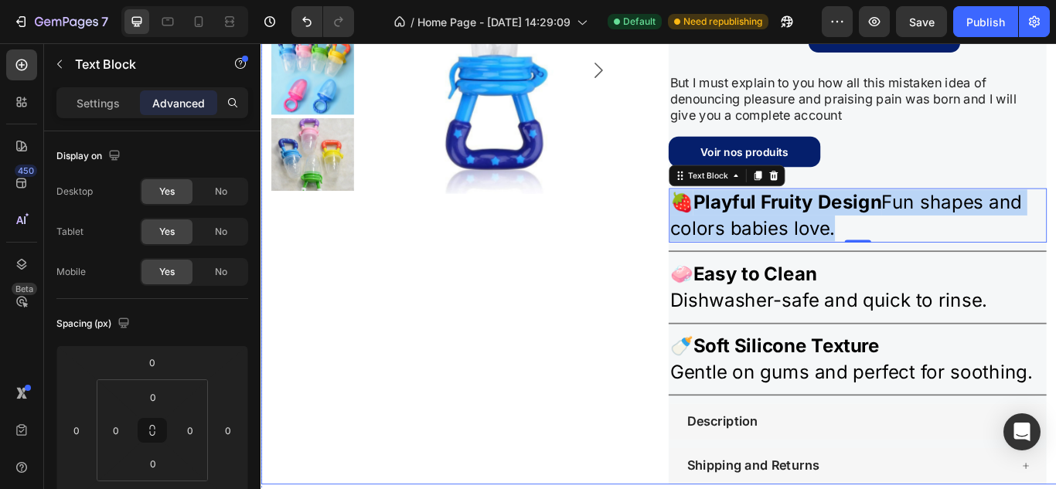
drag, startPoint x: 941, startPoint y: 252, endPoint x: 720, endPoint y: 230, distance: 222.1
click at [720, 230] on div "Product Images Icon Icon Icon Icon Icon Icon List “But I must explain to you ho…" at bounding box center [723, 243] width 927 height 627
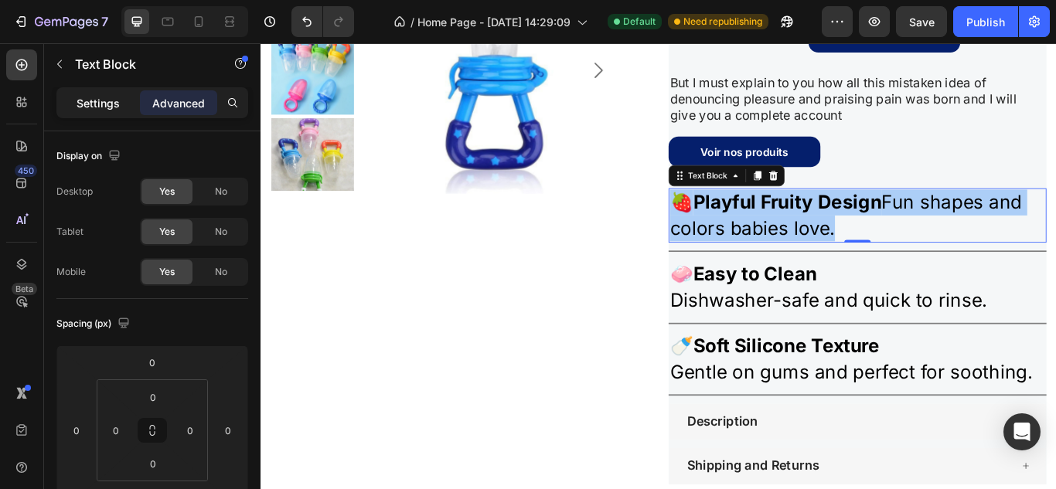
click at [91, 97] on p "Settings" at bounding box center [97, 103] width 43 height 16
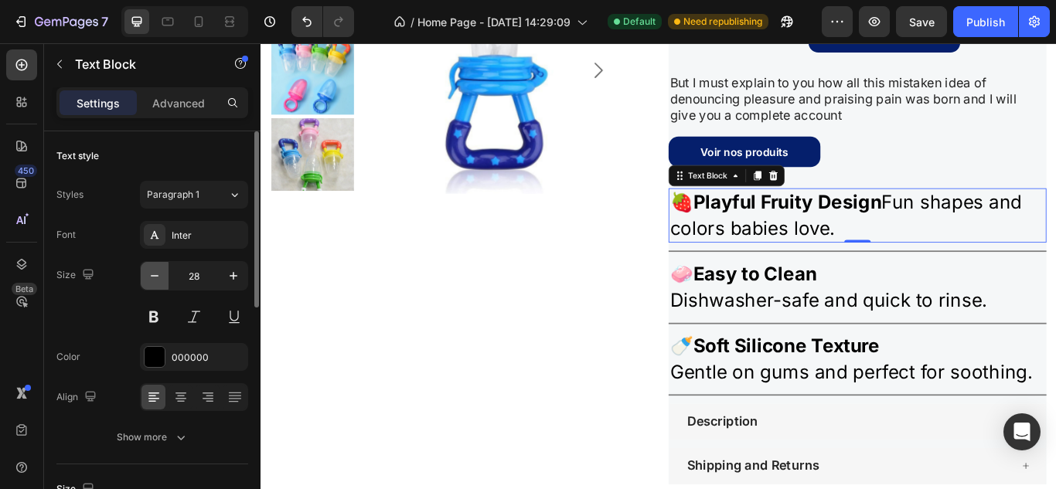
click at [151, 274] on icon "button" at bounding box center [154, 275] width 15 height 15
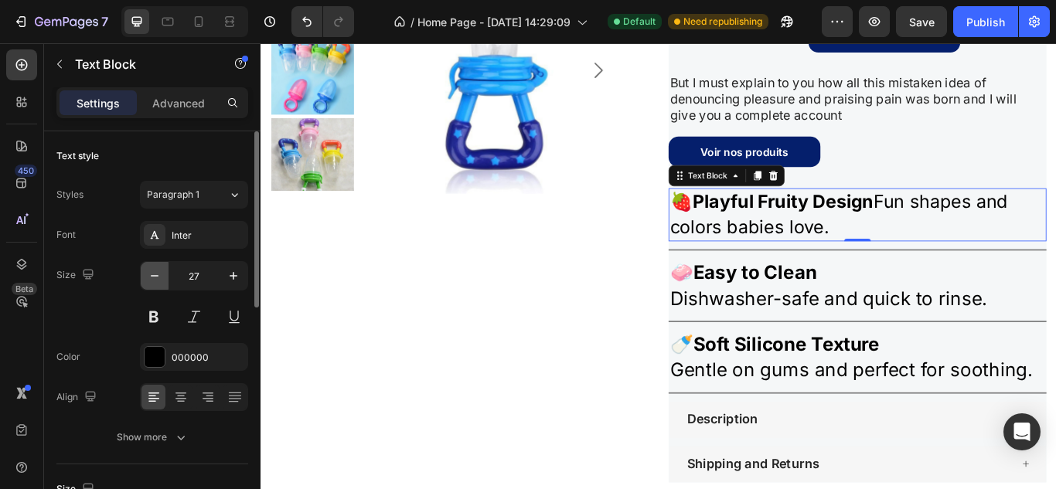
click at [151, 274] on icon "button" at bounding box center [154, 275] width 15 height 15
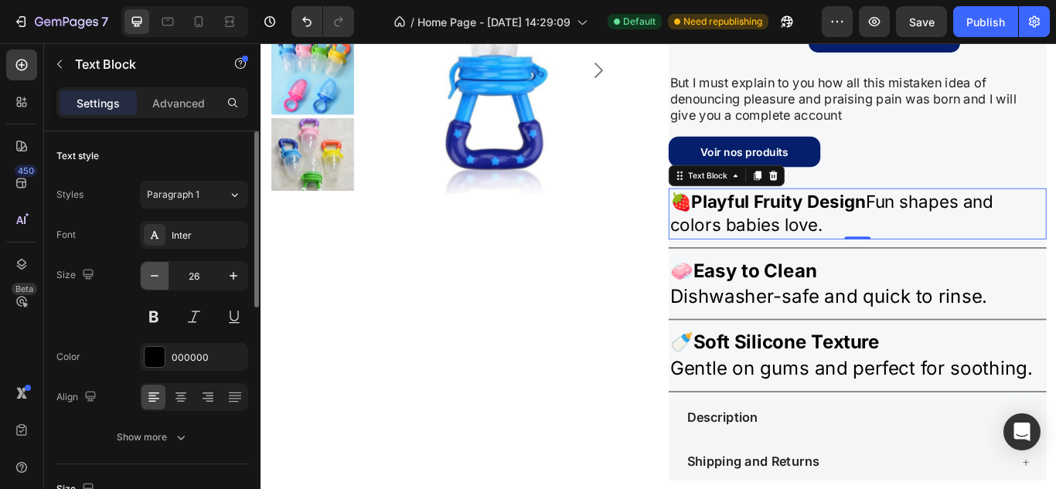
click at [151, 274] on icon "button" at bounding box center [154, 275] width 15 height 15
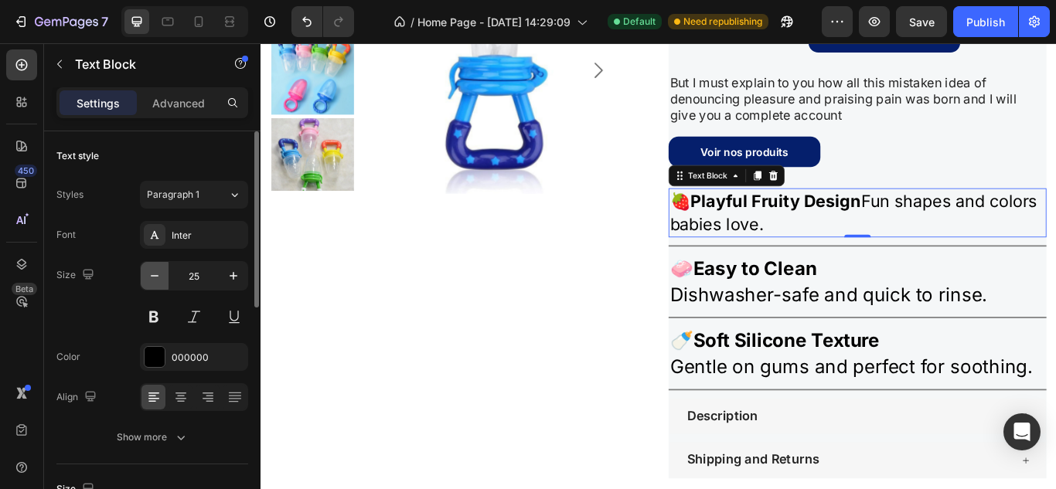
click at [151, 274] on icon "button" at bounding box center [154, 275] width 15 height 15
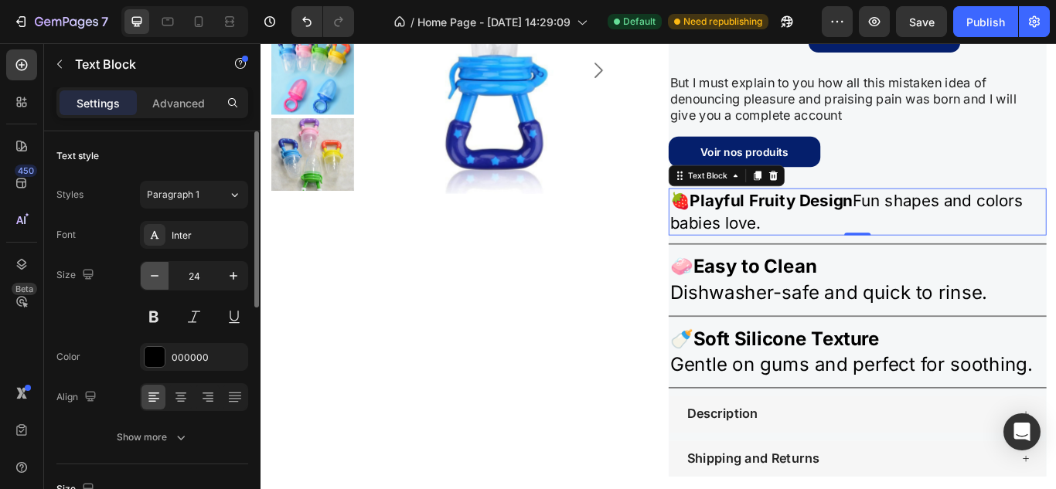
click at [151, 274] on icon "button" at bounding box center [154, 275] width 15 height 15
type input "23"
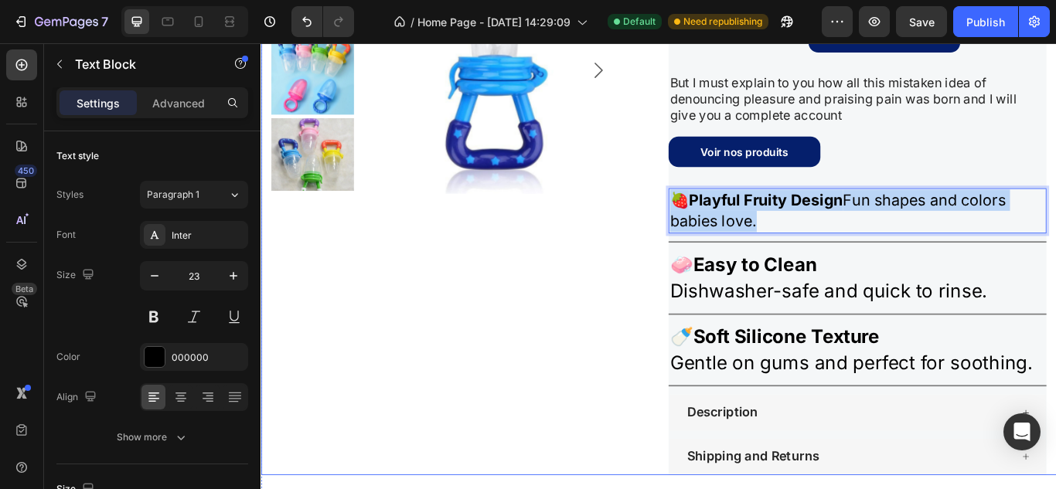
drag, startPoint x: 846, startPoint y: 252, endPoint x: 727, endPoint y: 221, distance: 122.9
click at [727, 221] on div "Product Images Icon Icon Icon Icon Icon Icon List “But I must explain to you ho…" at bounding box center [723, 238] width 927 height 617
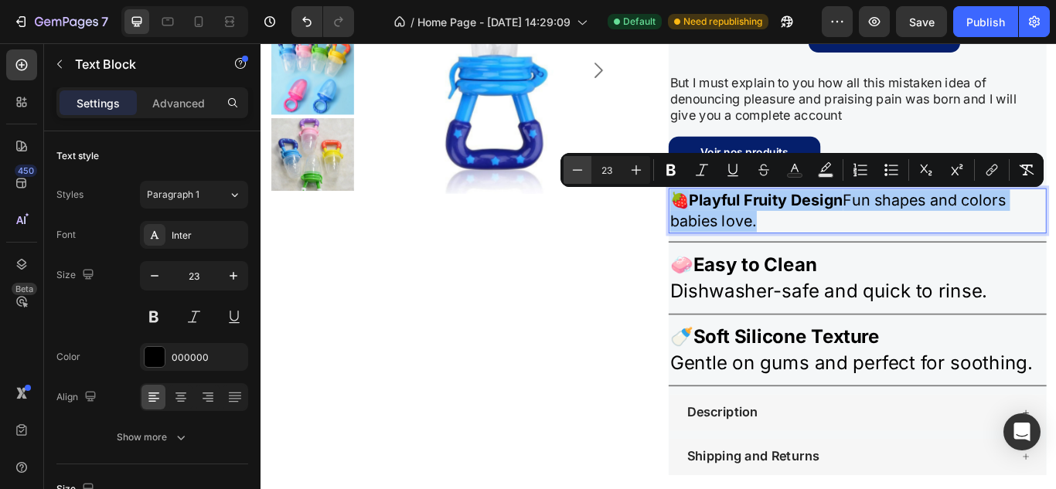
click at [576, 171] on icon "Editor contextual toolbar" at bounding box center [576, 169] width 15 height 15
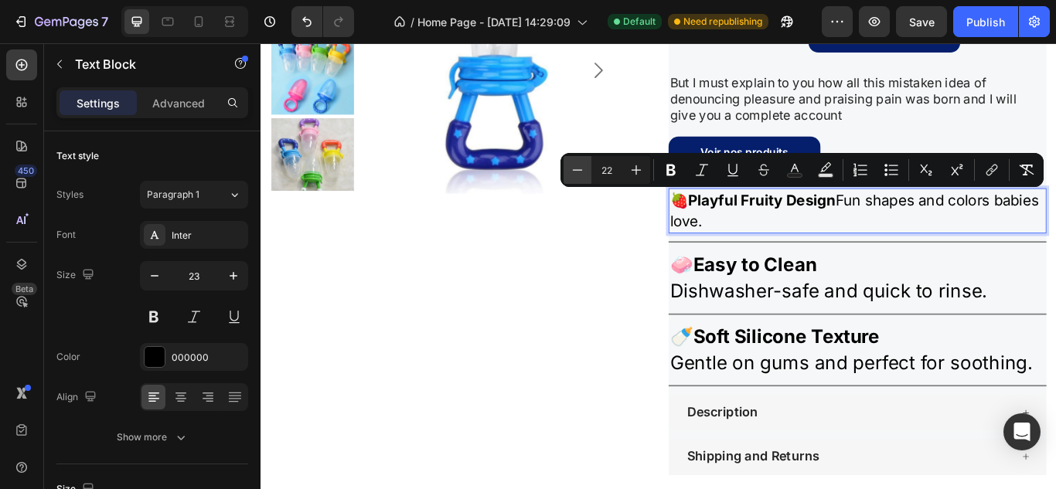
click at [576, 171] on icon "Editor contextual toolbar" at bounding box center [576, 169] width 15 height 15
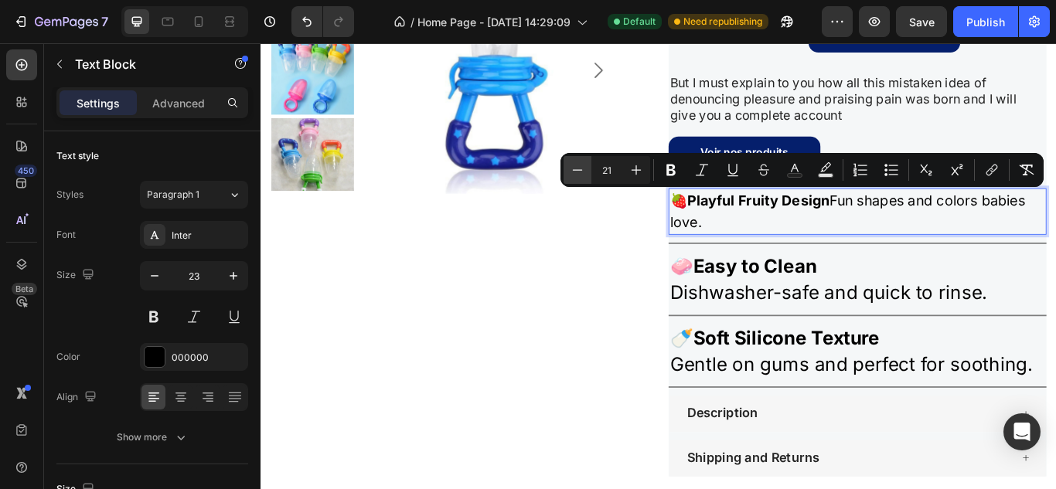
click at [576, 171] on icon "Editor contextual toolbar" at bounding box center [576, 169] width 15 height 15
type input "20"
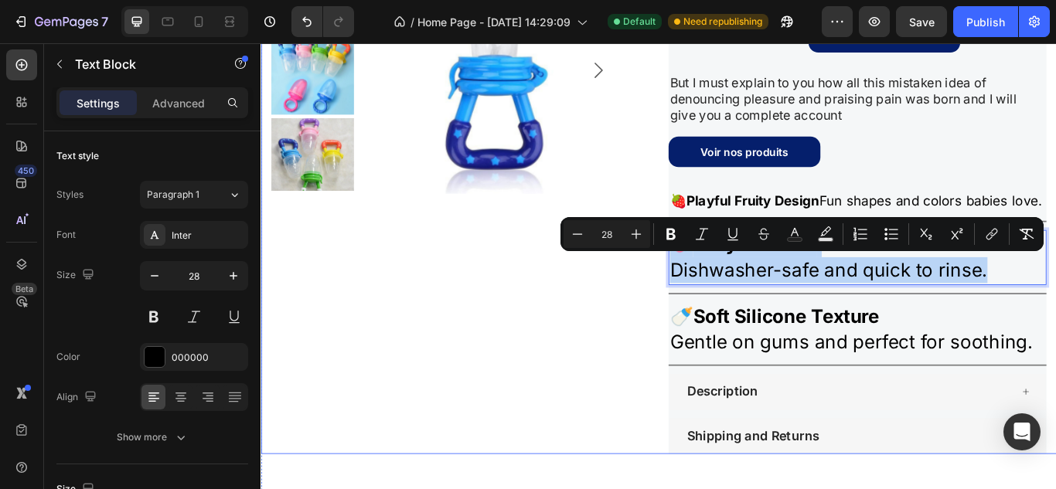
drag, startPoint x: 1107, startPoint y: 327, endPoint x: 729, endPoint y: 304, distance: 378.5
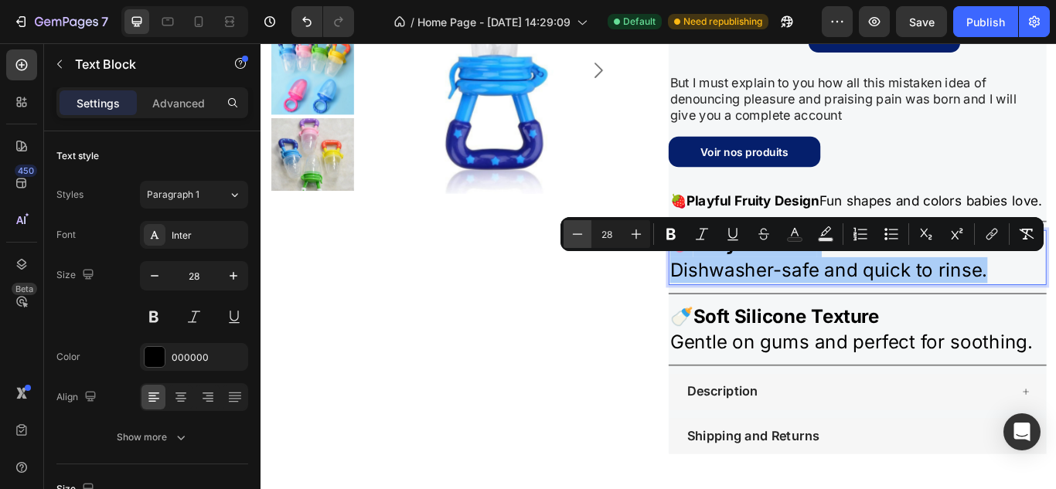
click at [589, 230] on button "Minus" at bounding box center [577, 234] width 28 height 28
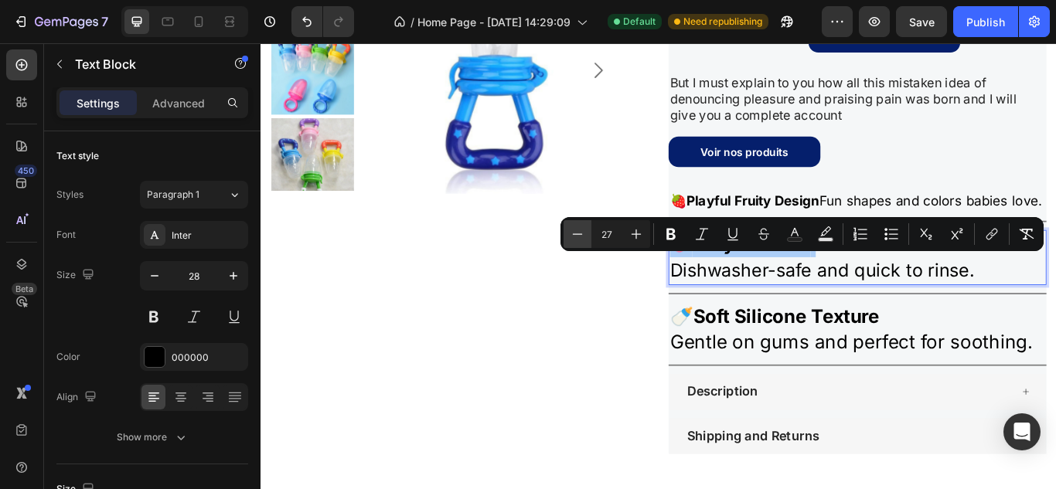
click at [589, 230] on button "Minus" at bounding box center [577, 234] width 28 height 28
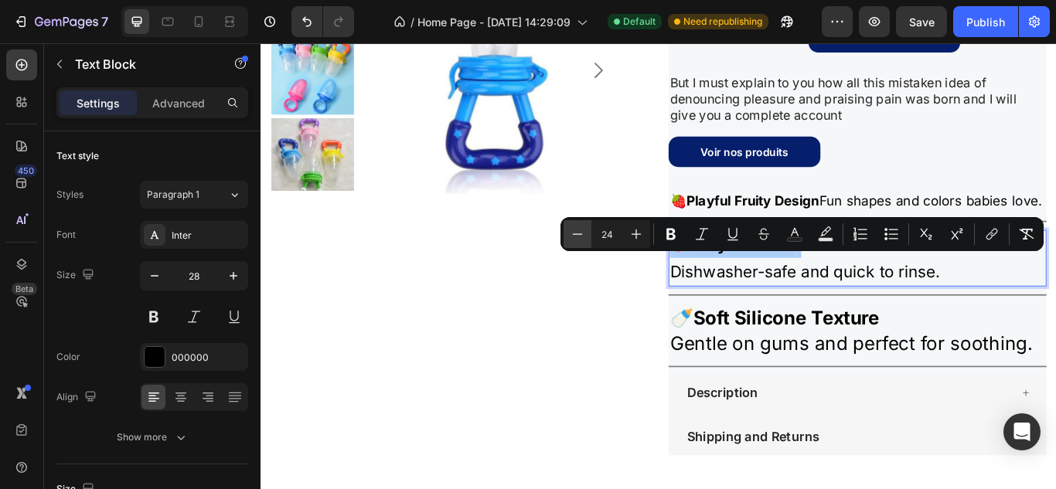
click at [589, 230] on button "Minus" at bounding box center [577, 234] width 28 height 28
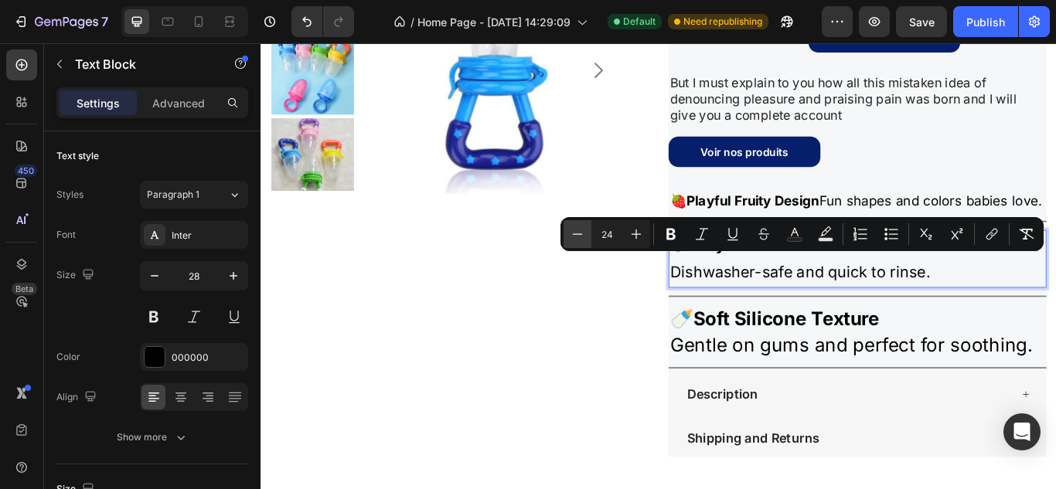
type input "23"
click at [925, 321] on p "🧼 Easy to Clean Dishwasher-safe and quick to rinse." at bounding box center [955, 294] width 437 height 63
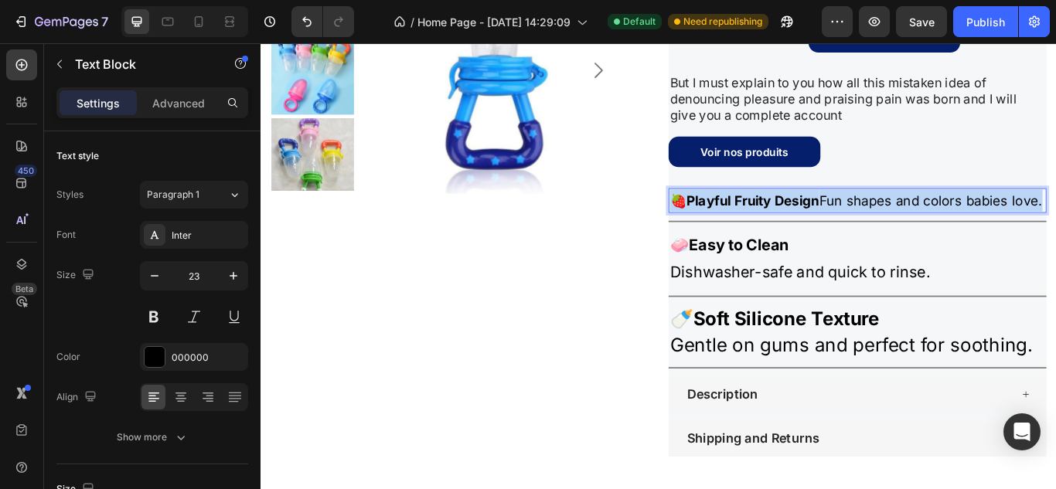
drag, startPoint x: 800, startPoint y: 243, endPoint x: 728, endPoint y: 226, distance: 73.8
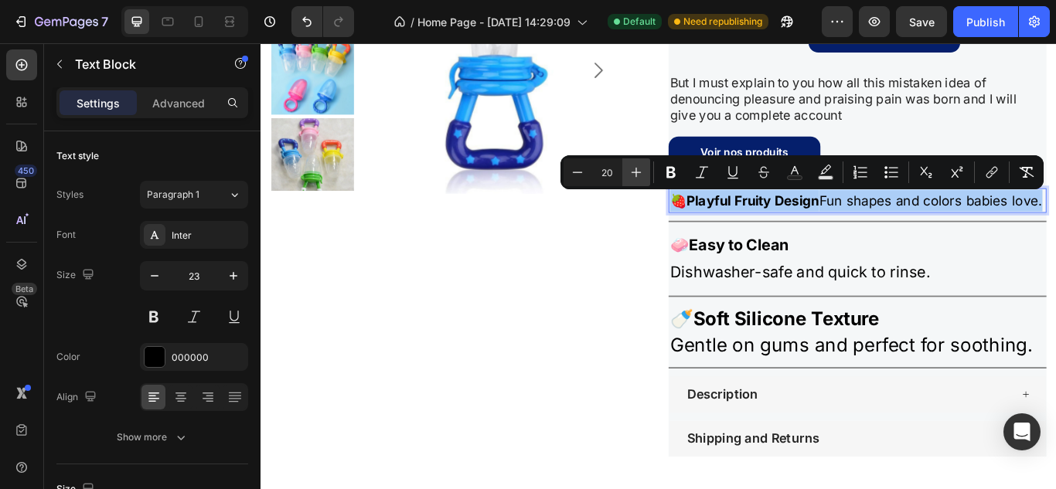
click at [635, 175] on icon "Editor contextual toolbar" at bounding box center [635, 172] width 15 height 15
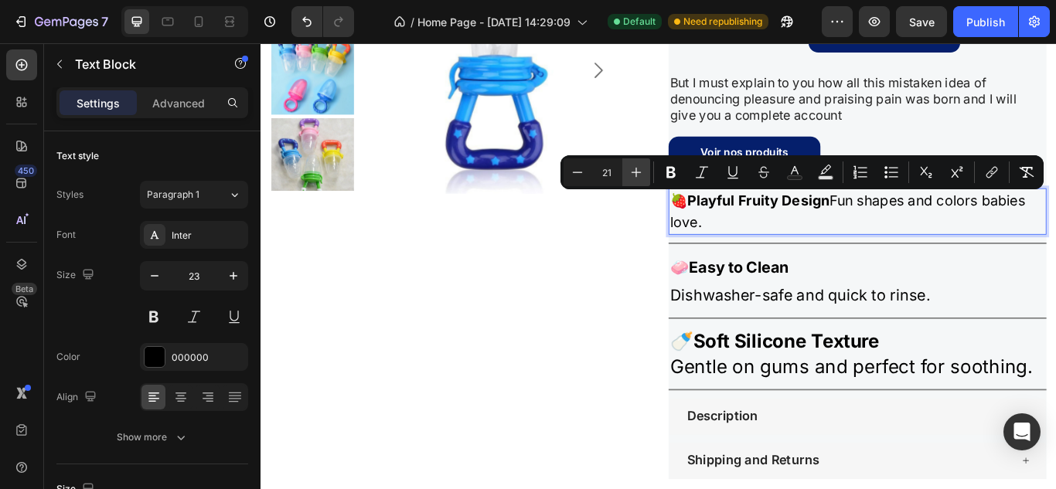
click at [635, 175] on icon "Editor contextual toolbar" at bounding box center [635, 172] width 15 height 15
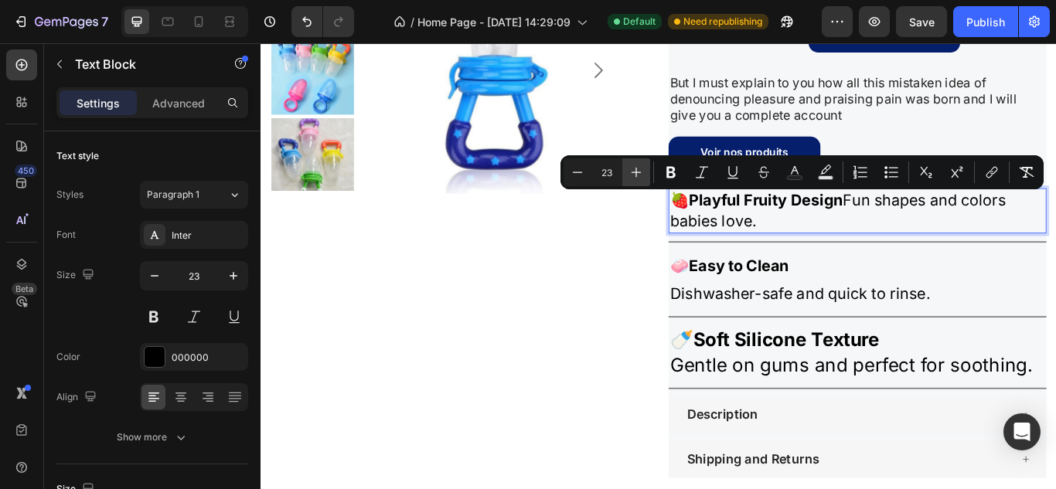
click at [635, 175] on icon "Editor contextual toolbar" at bounding box center [635, 172] width 15 height 15
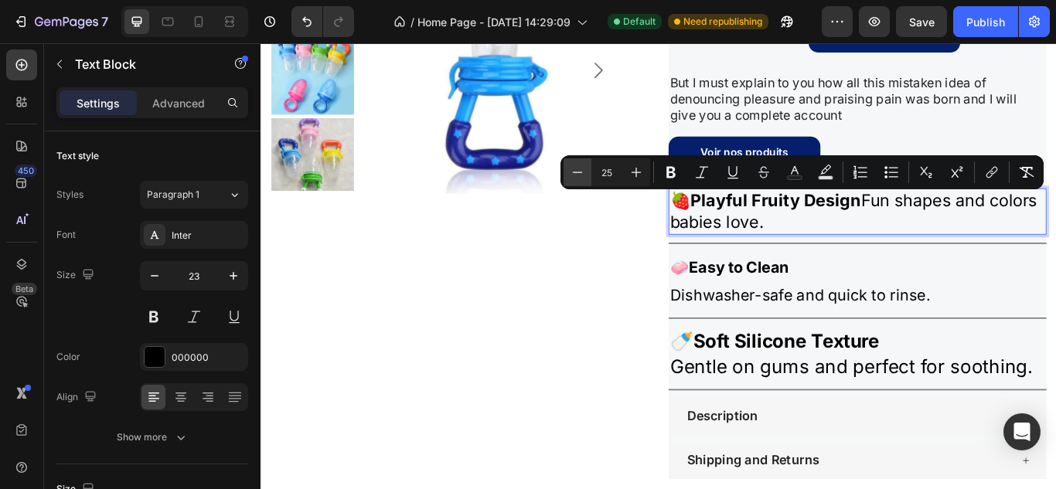
click at [569, 177] on button "Minus" at bounding box center [577, 172] width 28 height 28
type input "24"
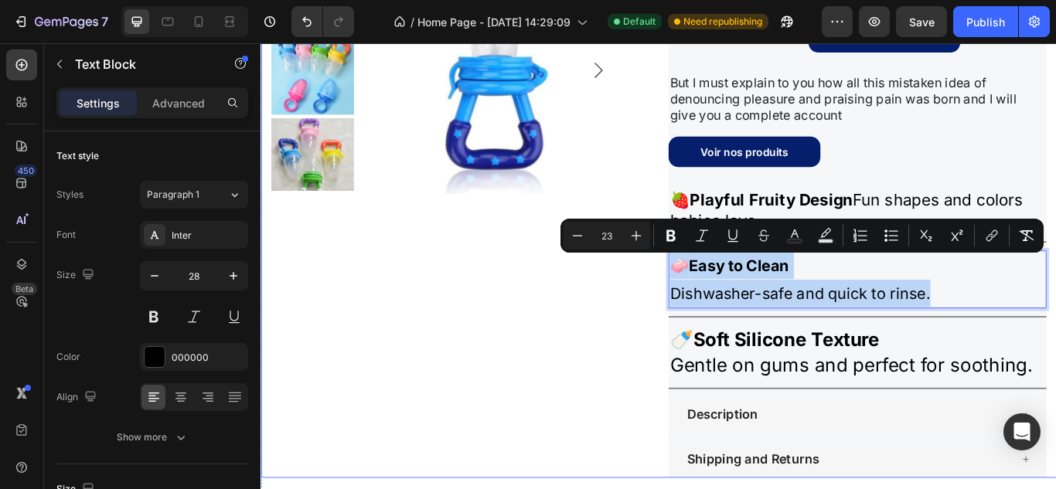
drag, startPoint x: 1053, startPoint y: 329, endPoint x: 711, endPoint y: 309, distance: 342.9
click at [711, 309] on div "Product Images Icon Icon Icon Icon Icon Icon List “But I must explain to you ho…" at bounding box center [723, 240] width 927 height 620
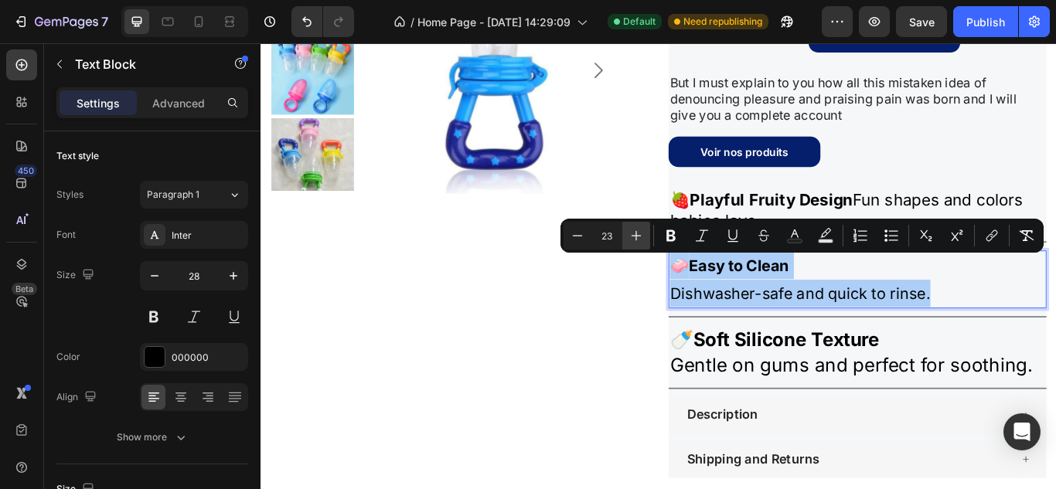
click at [637, 228] on icon "Editor contextual toolbar" at bounding box center [635, 235] width 15 height 15
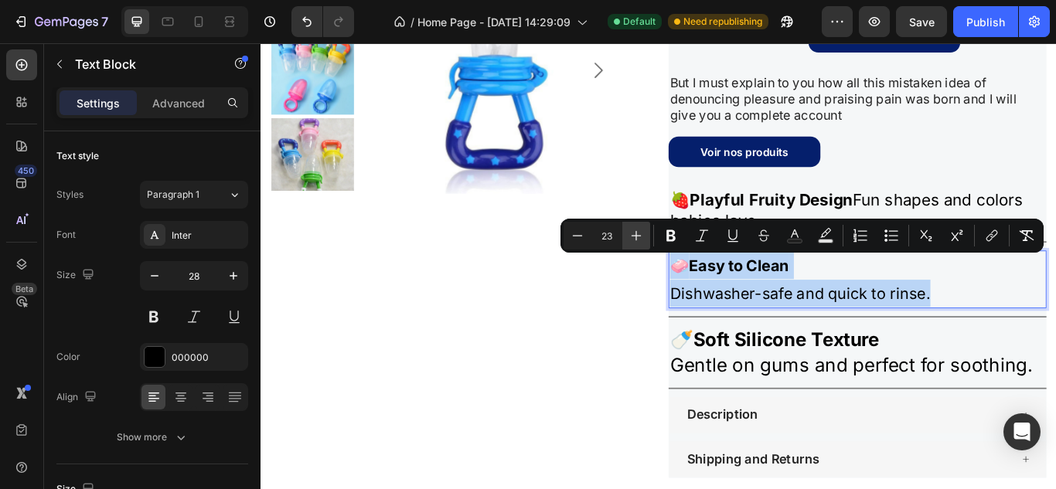
type input "24"
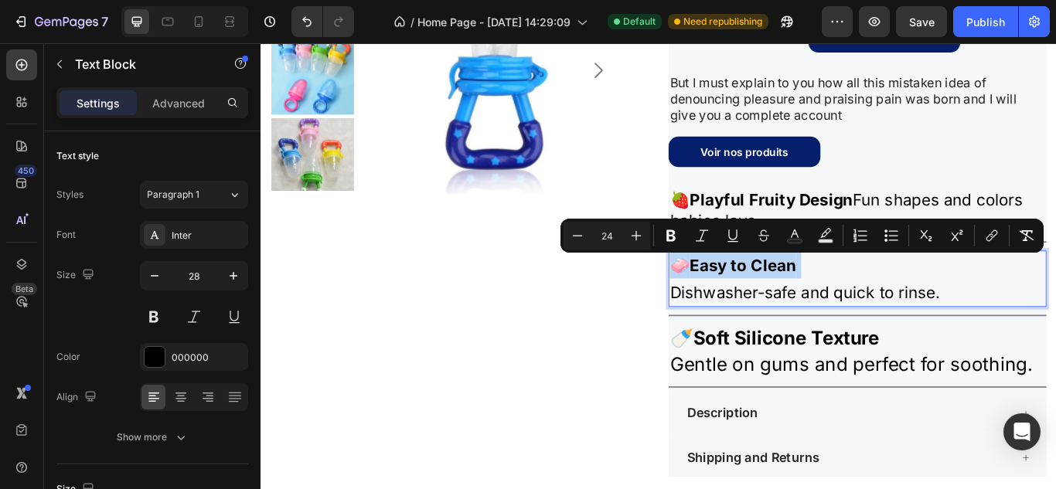
click at [1055, 325] on p "🧼 Easy to Clean Dishwasher-safe and quick to rinse." at bounding box center [955, 318] width 437 height 62
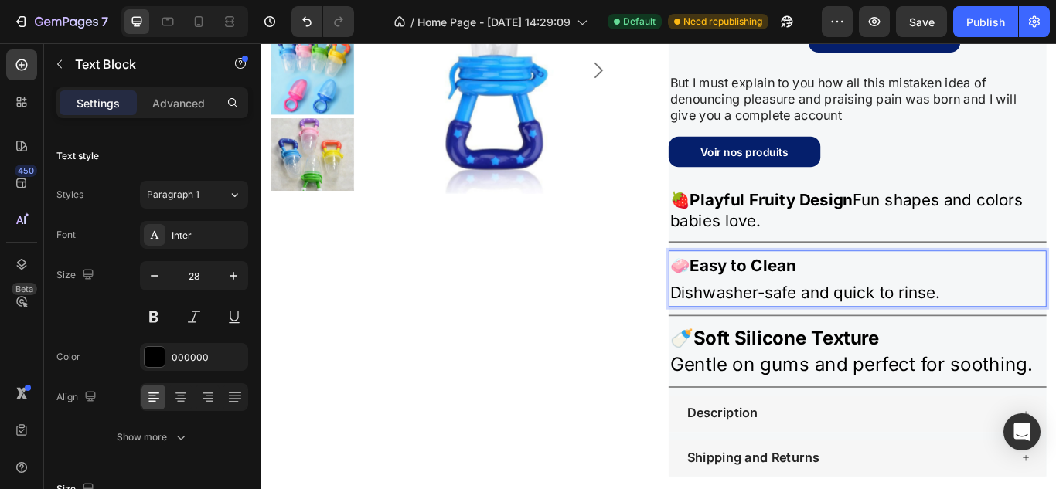
click at [760, 332] on span "Dishwasher-safe and quick to rinse." at bounding box center [894, 334] width 315 height 22
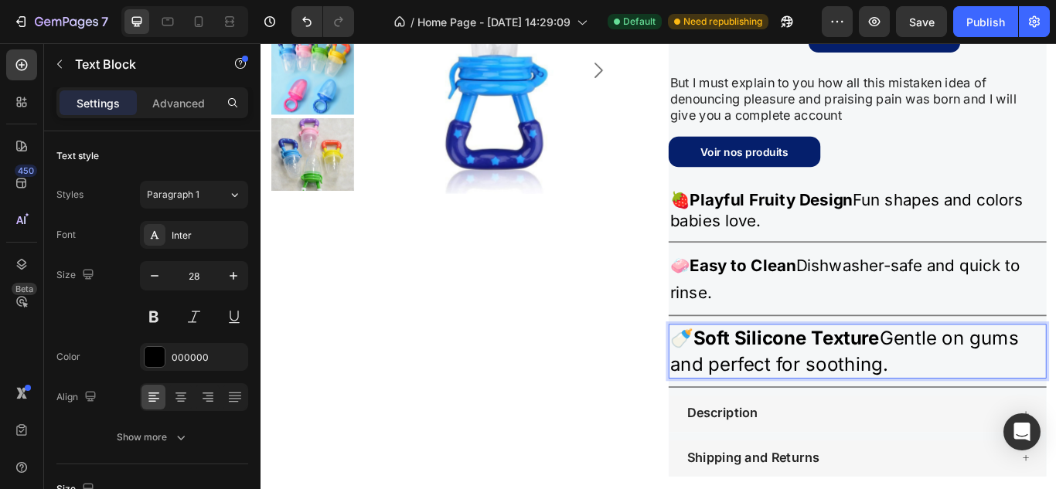
click at [1012, 411] on p "🍼 Soft Silicone Texture Gentle on gums and perfect for soothing." at bounding box center [955, 402] width 437 height 60
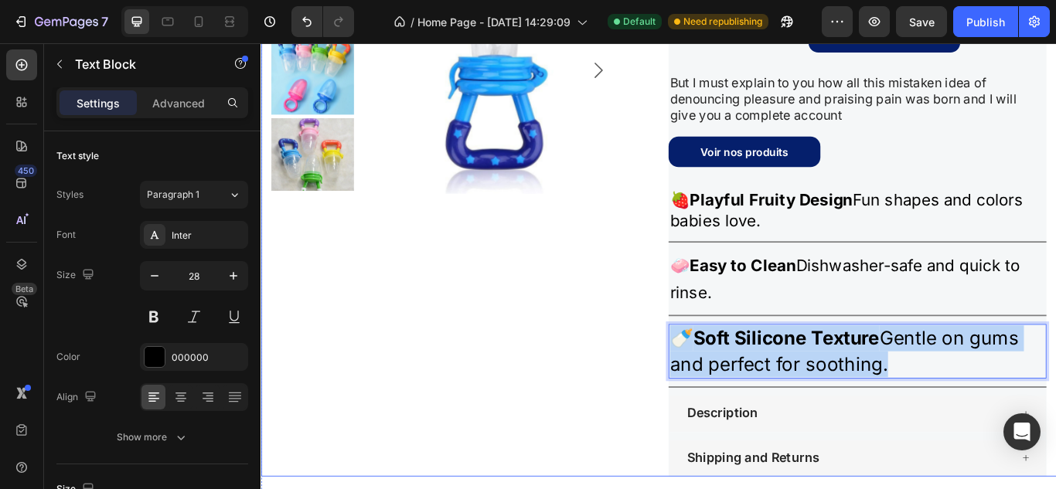
drag, startPoint x: 1012, startPoint y: 411, endPoint x: 712, endPoint y: 375, distance: 302.8
click at [712, 375] on div "Product Images Icon Icon Icon Icon Icon Icon List “But I must explain to you ho…" at bounding box center [723, 239] width 927 height 618
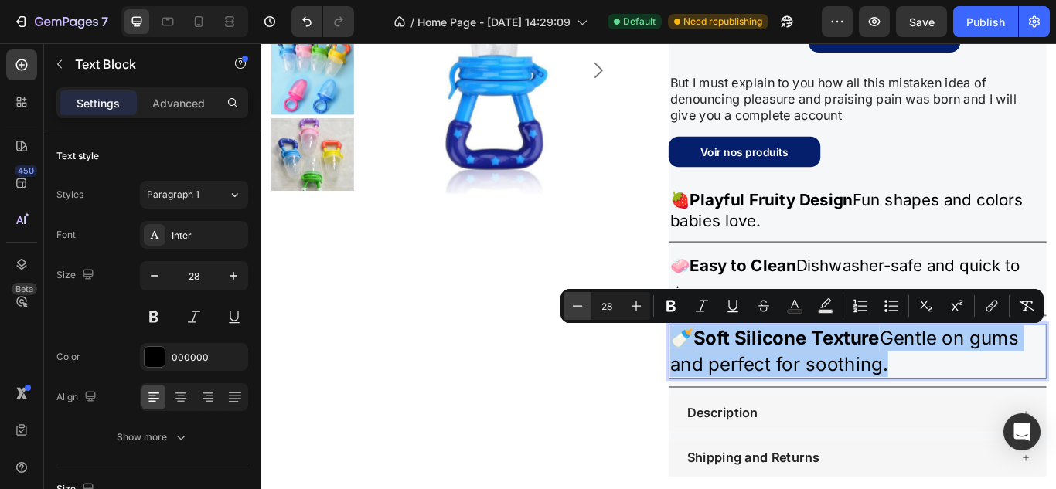
click at [572, 304] on icon "Editor contextual toolbar" at bounding box center [576, 305] width 15 height 15
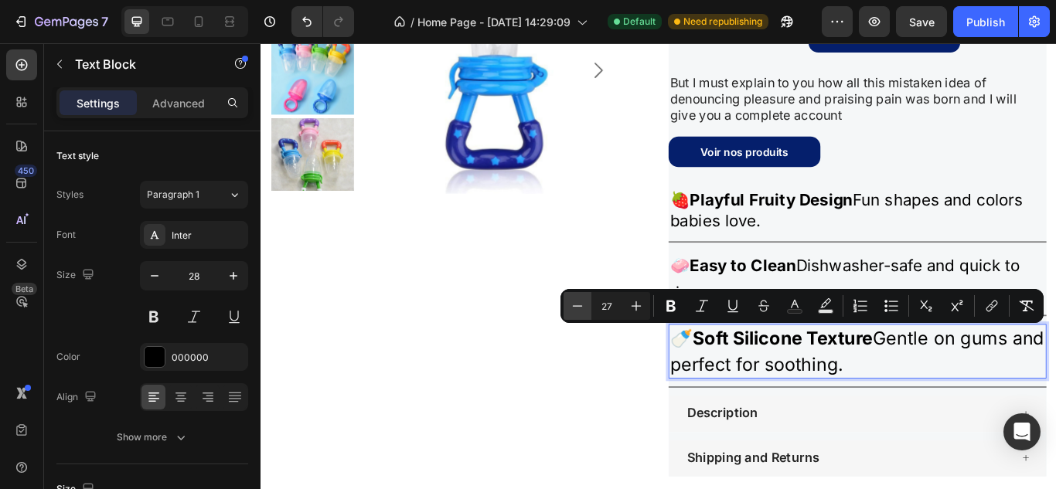
click at [572, 304] on icon "Editor contextual toolbar" at bounding box center [576, 305] width 15 height 15
type input "24"
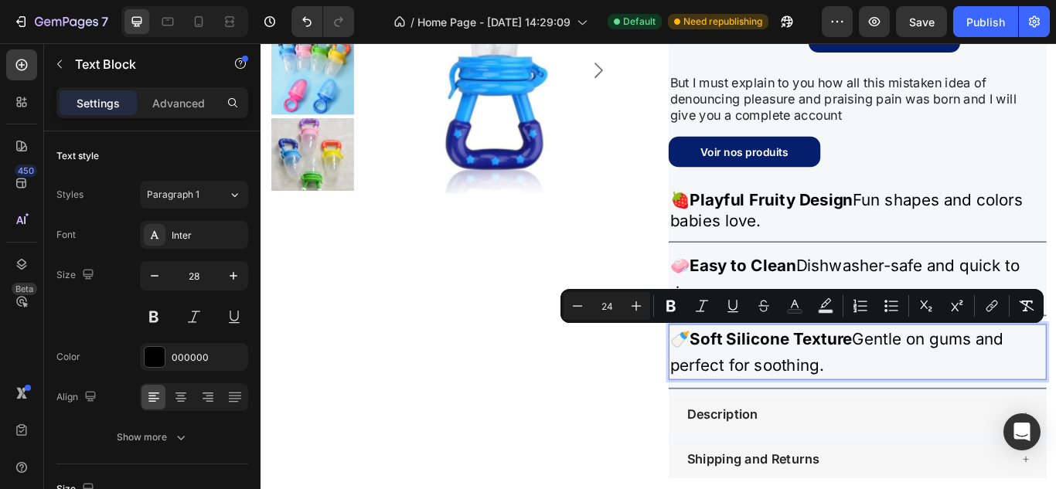
click at [977, 409] on p "🍼 Soft Silicone Texture Gentle on gums and perfect for soothing." at bounding box center [955, 403] width 437 height 62
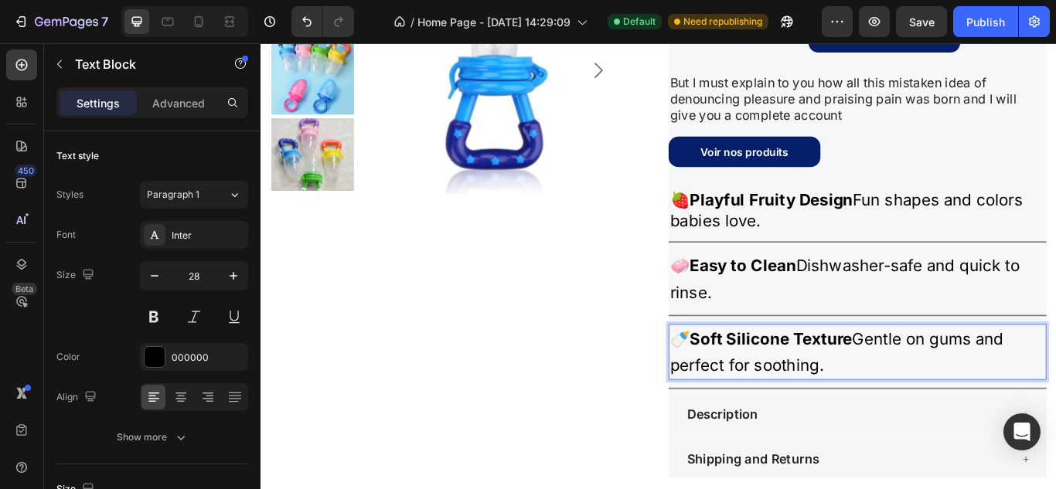
click at [977, 409] on p "🍼 Soft Silicone Texture Gentle on gums and perfect for soothing." at bounding box center [955, 403] width 437 height 62
click at [148, 281] on icon "button" at bounding box center [154, 275] width 15 height 15
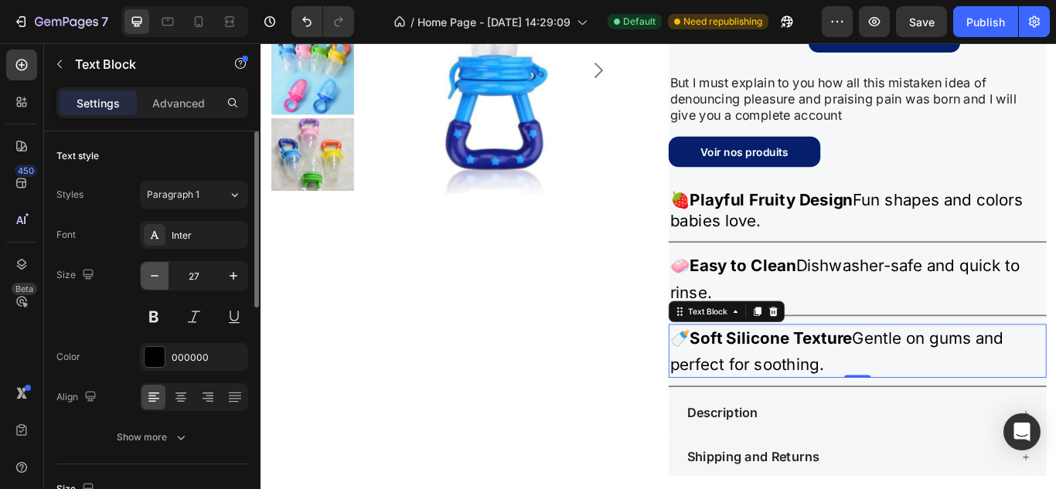
click at [148, 281] on icon "button" at bounding box center [154, 275] width 15 height 15
type input "25"
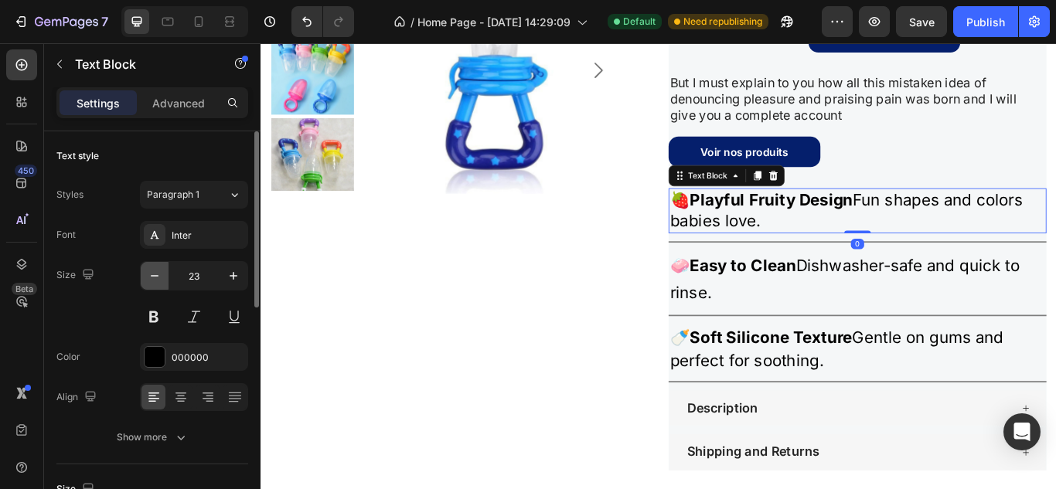
click at [151, 276] on icon "button" at bounding box center [155, 276] width 8 height 2
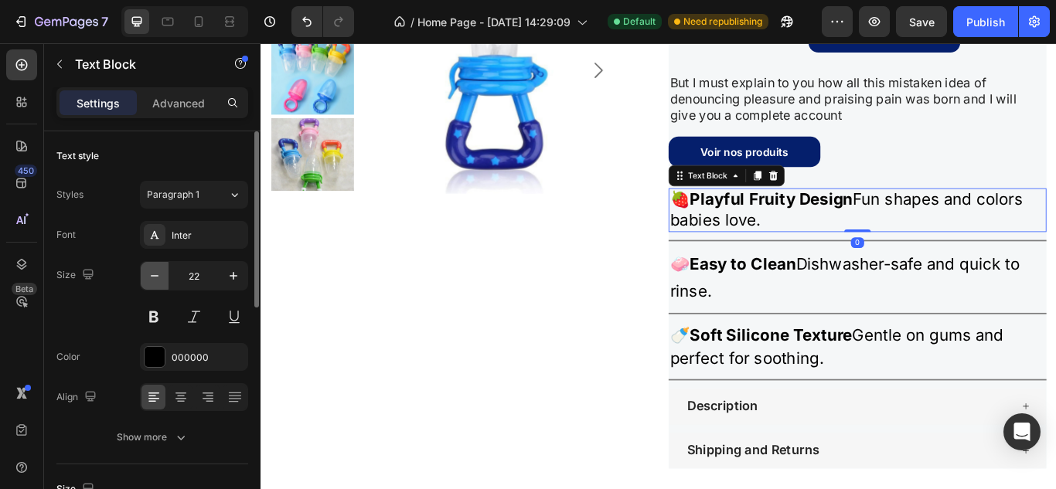
click at [151, 276] on icon "button" at bounding box center [155, 276] width 8 height 2
type input "20"
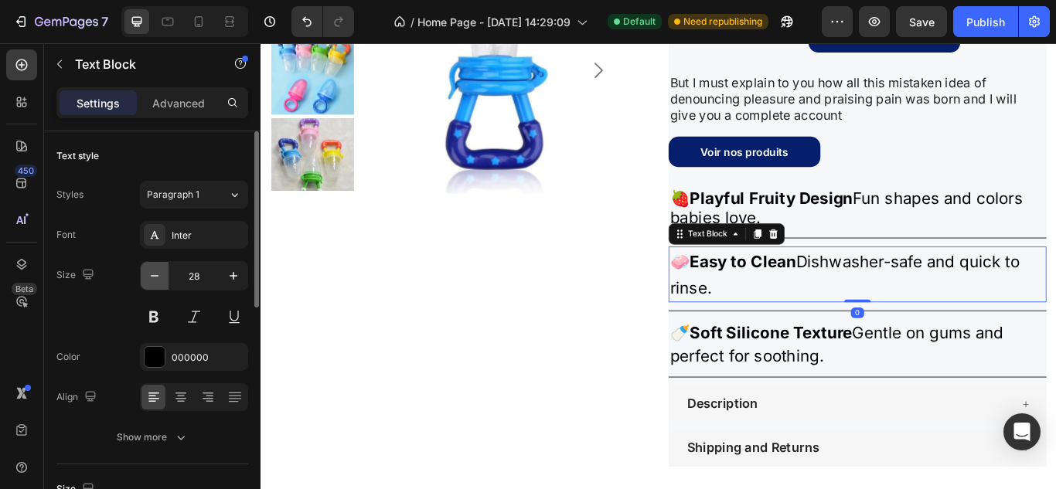
click at [148, 279] on icon "button" at bounding box center [154, 275] width 15 height 15
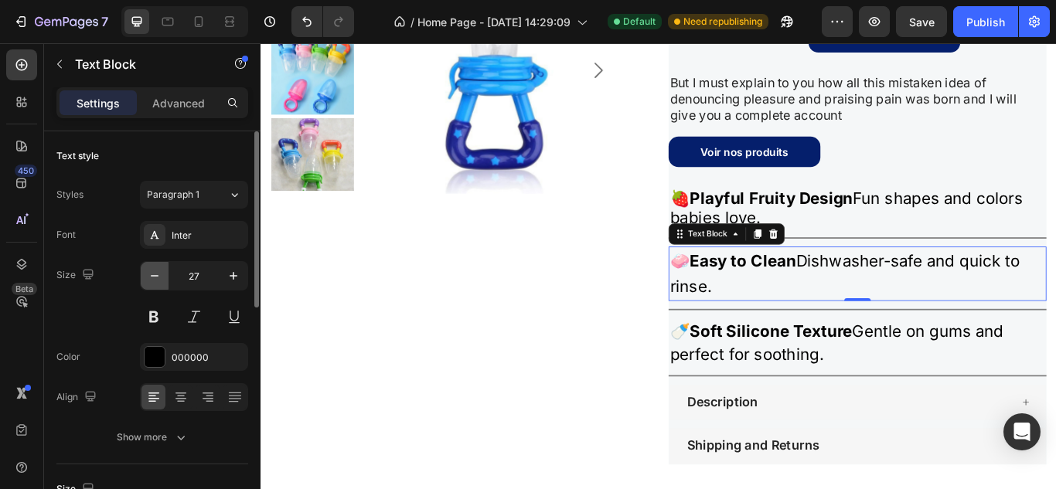
click at [148, 279] on icon "button" at bounding box center [154, 275] width 15 height 15
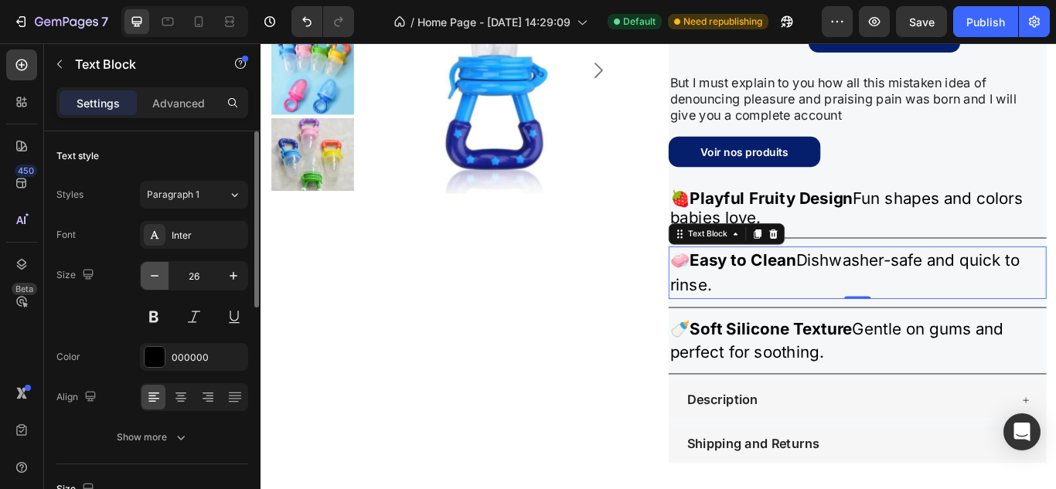
click at [148, 279] on icon "button" at bounding box center [154, 275] width 15 height 15
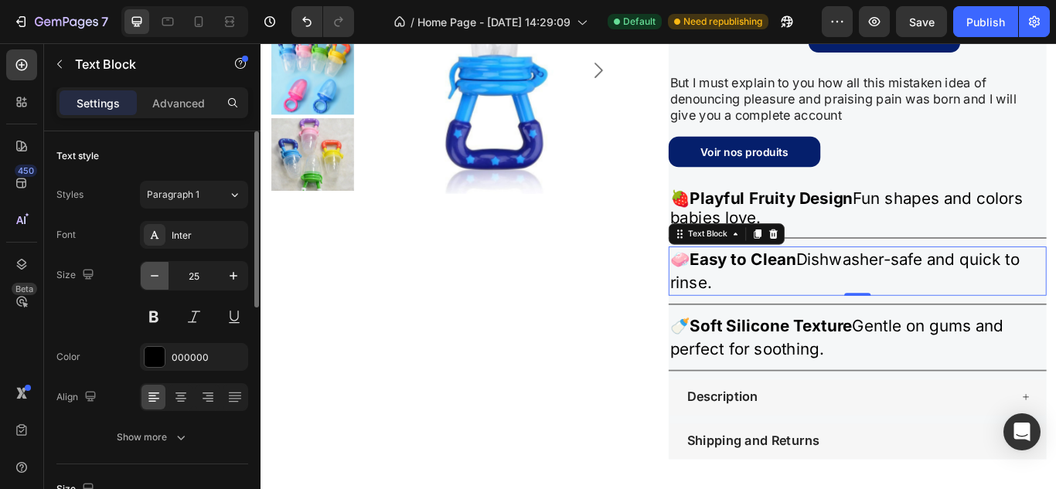
click at [148, 279] on icon "button" at bounding box center [154, 275] width 15 height 15
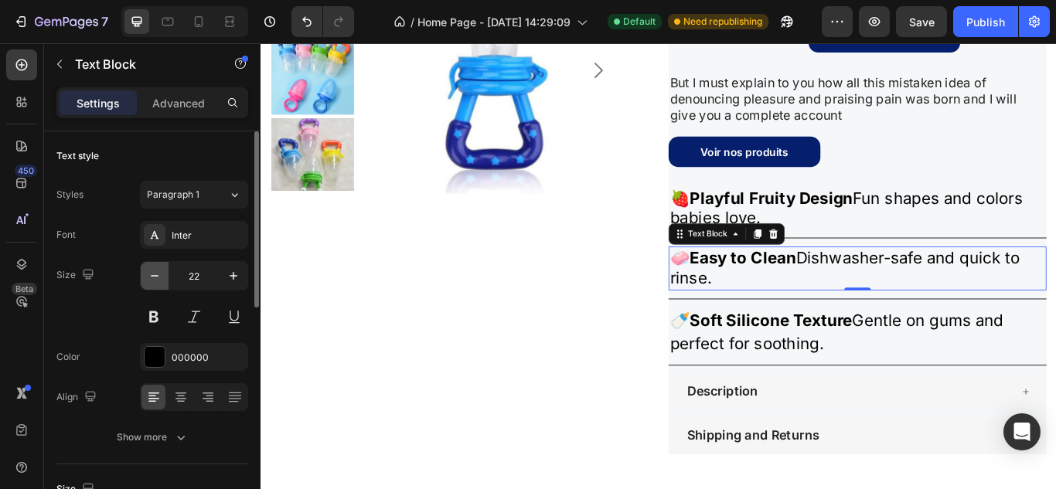
click at [148, 279] on icon "button" at bounding box center [154, 275] width 15 height 15
click at [233, 280] on icon "button" at bounding box center [233, 275] width 15 height 15
type input "22"
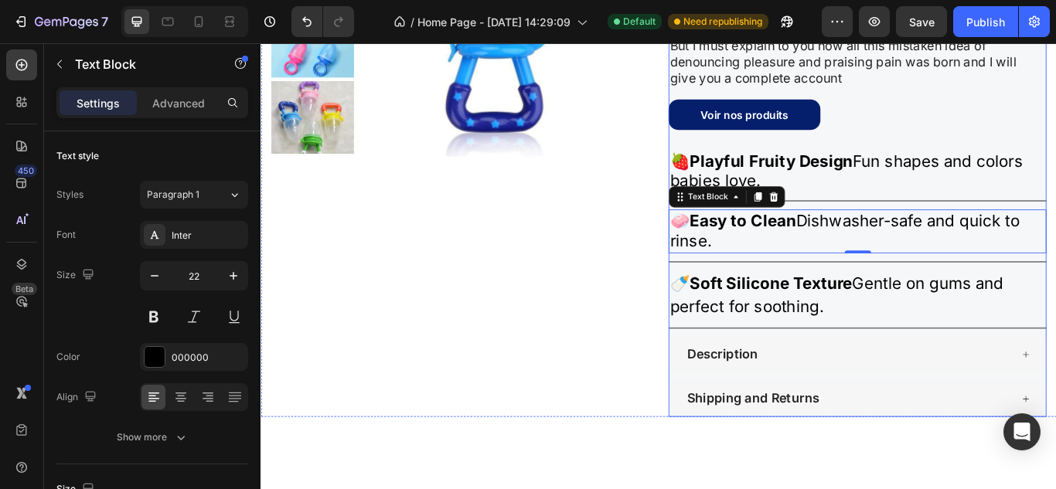
scroll to position [1547, 0]
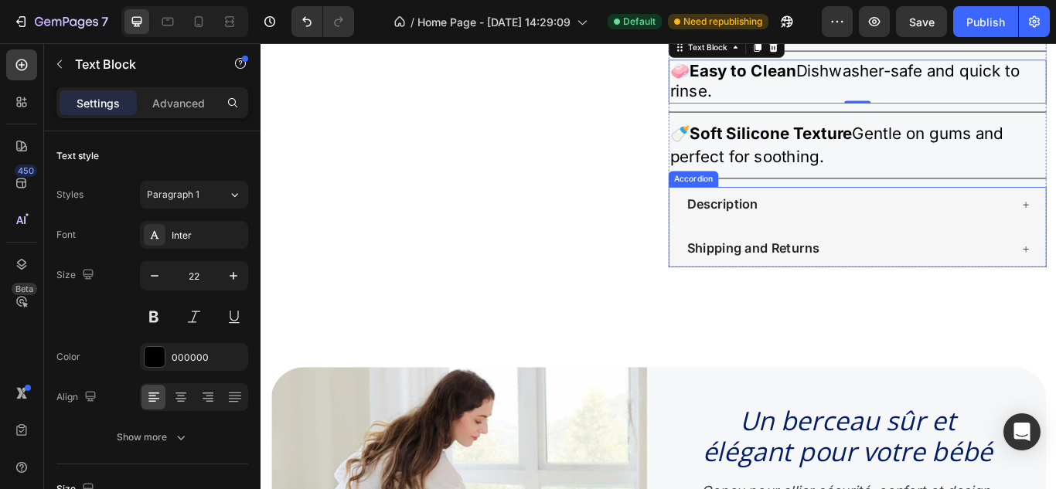
drag, startPoint x: 991, startPoint y: 242, endPoint x: 950, endPoint y: 232, distance: 42.2
click at [991, 242] on div "Description" at bounding box center [945, 232] width 380 height 24
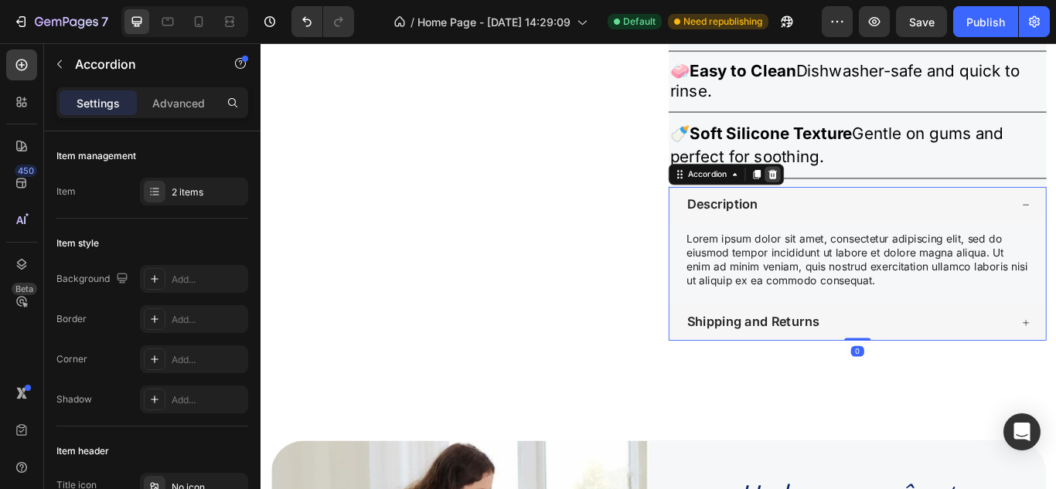
click at [855, 199] on icon at bounding box center [857, 196] width 12 height 12
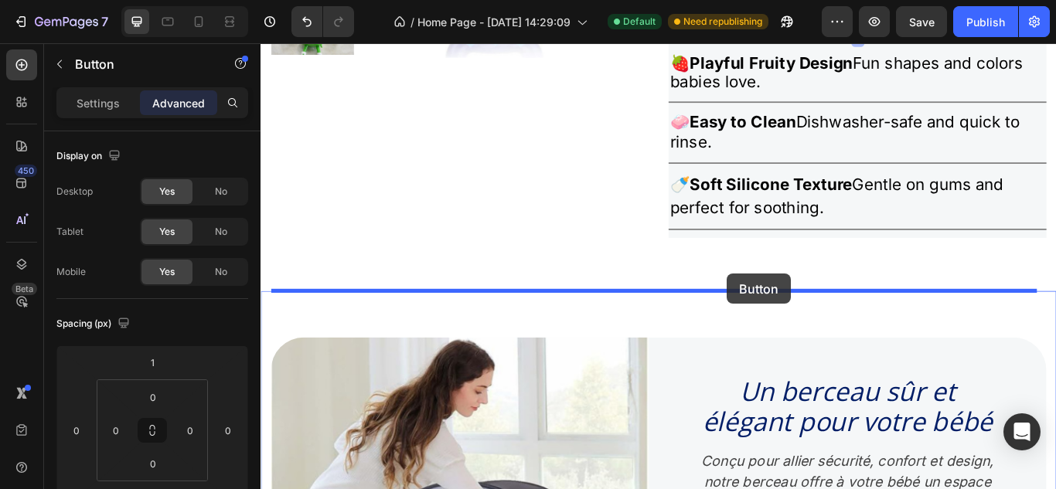
scroll to position [1511, 0]
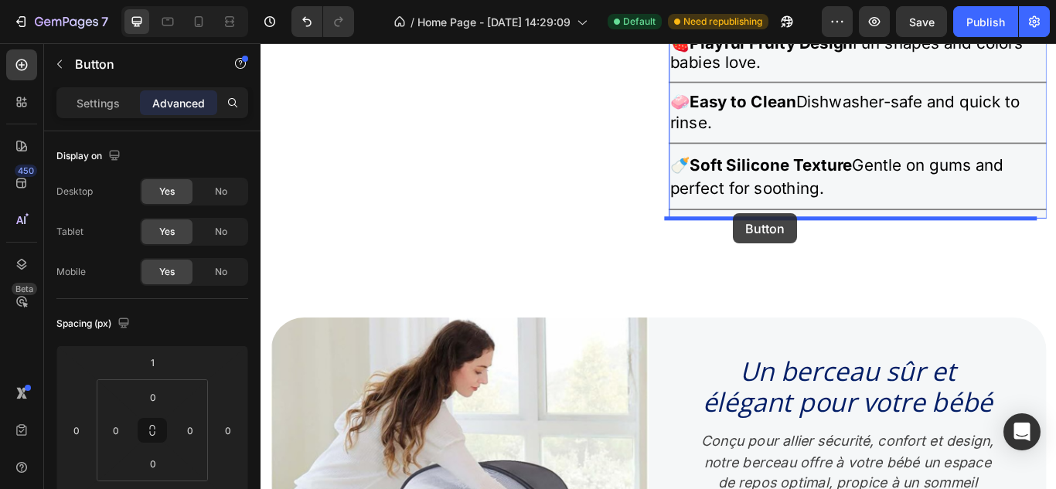
drag, startPoint x: 894, startPoint y: 241, endPoint x: 811, endPoint y: 243, distance: 83.5
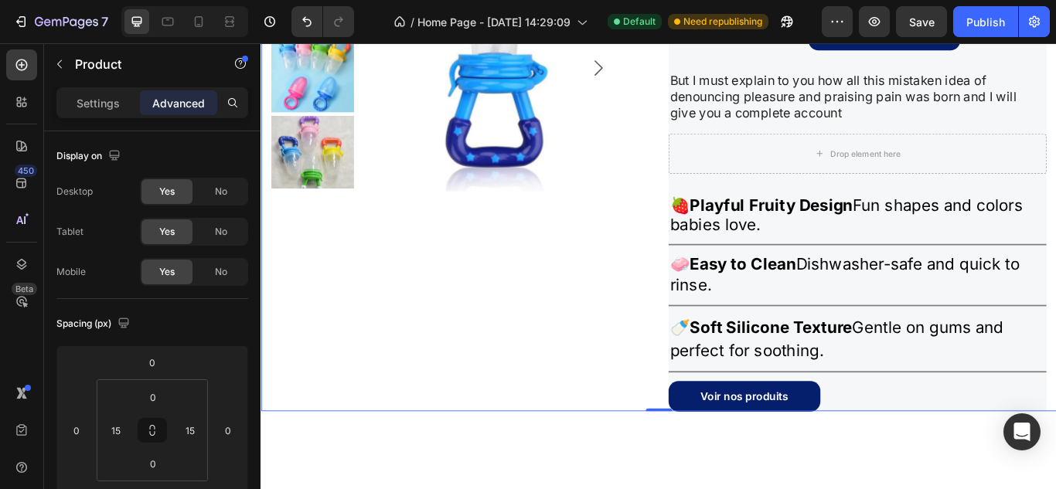
scroll to position [1206, 0]
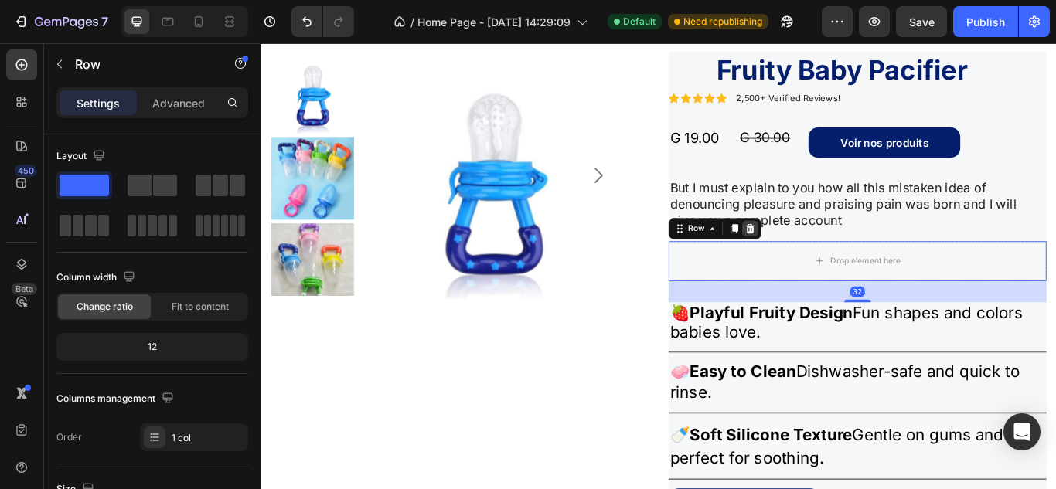
click at [825, 261] on icon at bounding box center [830, 259] width 12 height 12
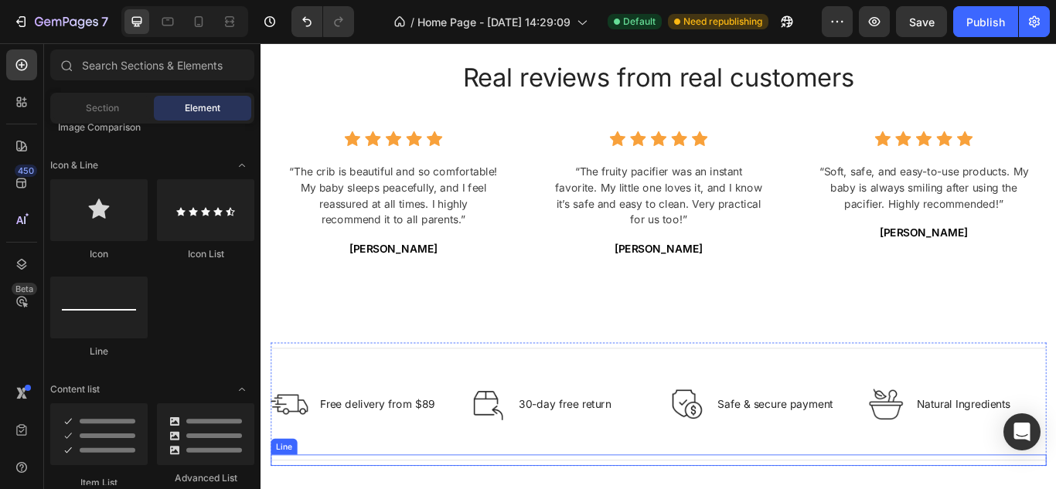
scroll to position [2672, 0]
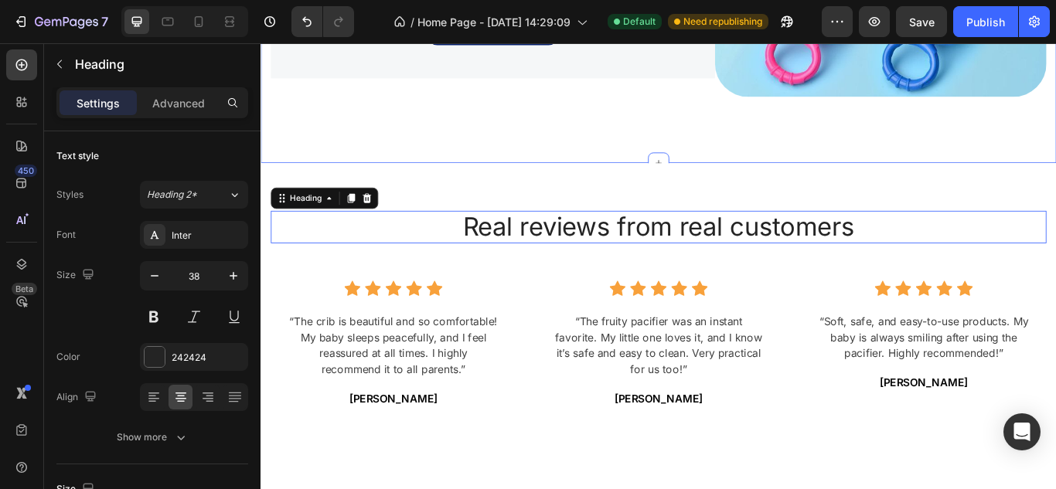
drag, startPoint x: 614, startPoint y: 242, endPoint x: 465, endPoint y: 131, distance: 185.6
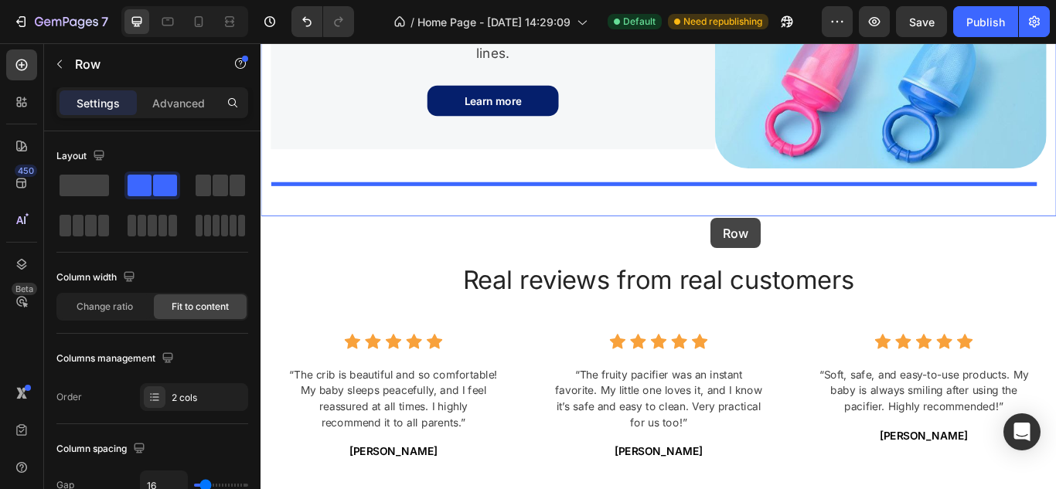
scroll to position [2604, 0]
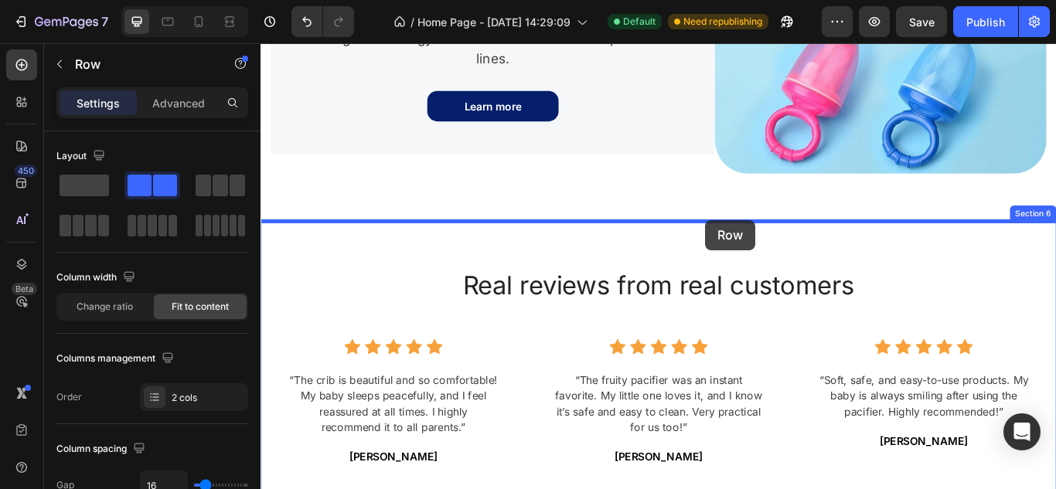
drag, startPoint x: 774, startPoint y: 127, endPoint x: 778, endPoint y: 250, distance: 122.9
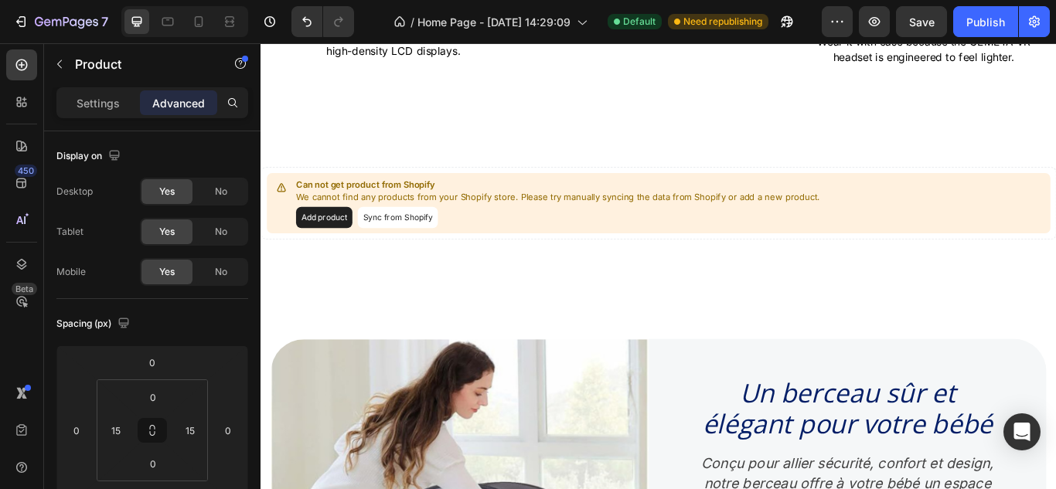
scroll to position [1071, 0]
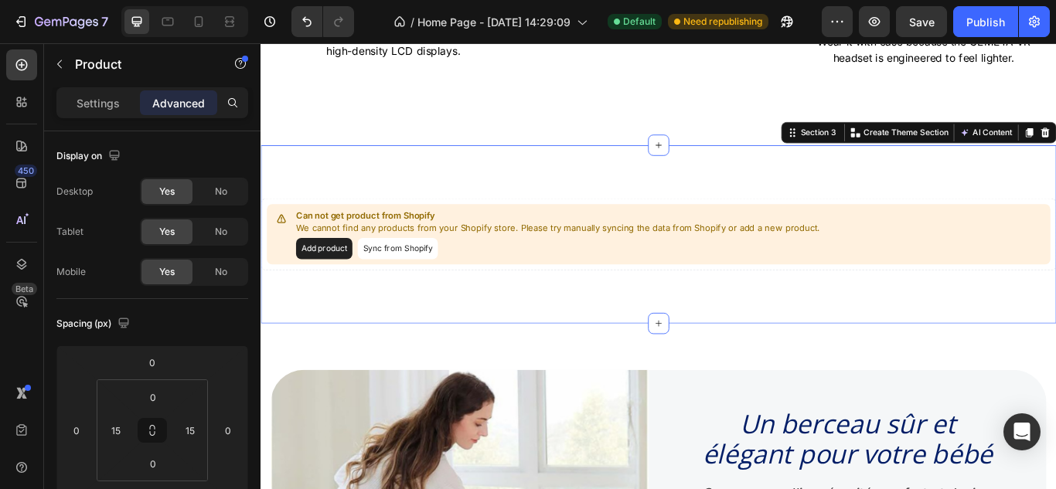
click at [344, 313] on div "Can not get product from Shopify We cannot find any products from your Shopify …" at bounding box center [723, 266] width 927 height 208
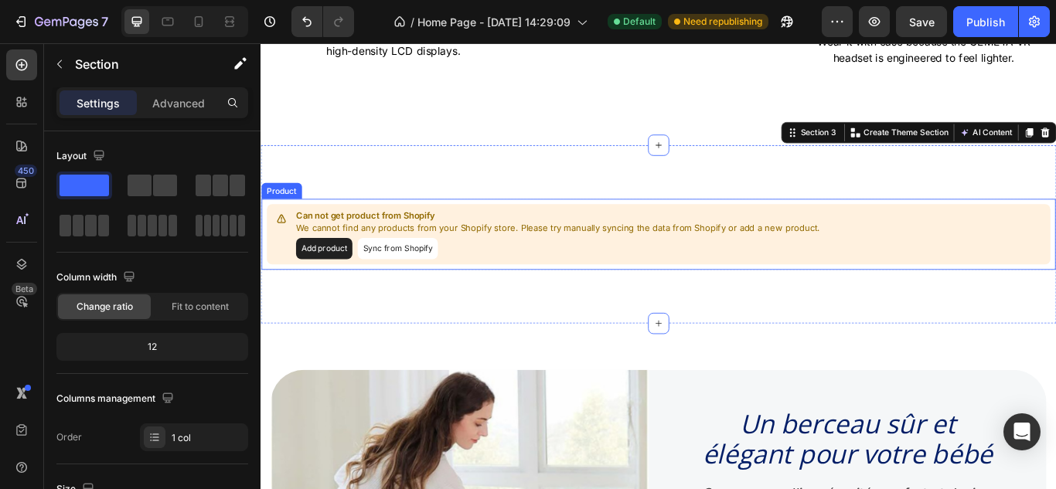
click at [328, 270] on button "Add product" at bounding box center [334, 282] width 66 height 25
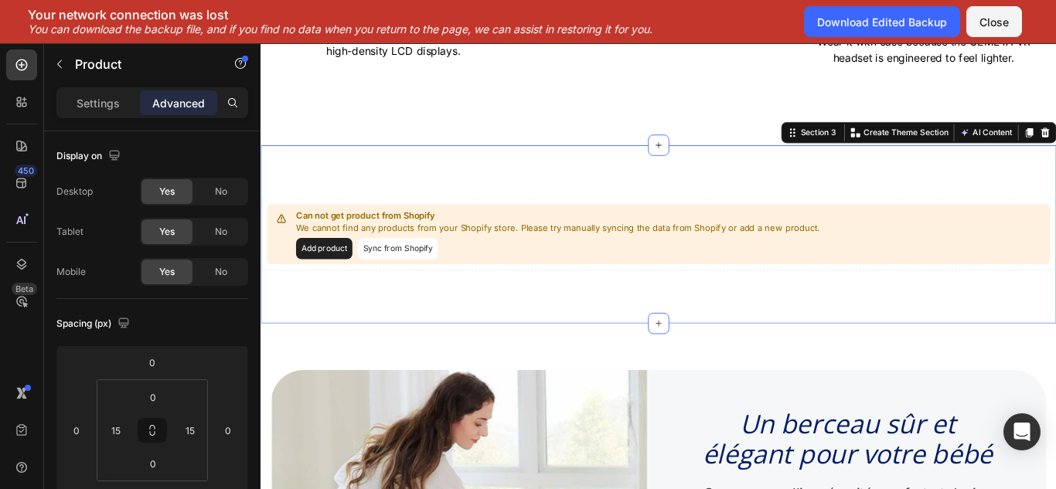
click at [743, 304] on div "Can not get product from Shopify We cannot find any products from your Shopify …" at bounding box center [723, 266] width 927 height 208
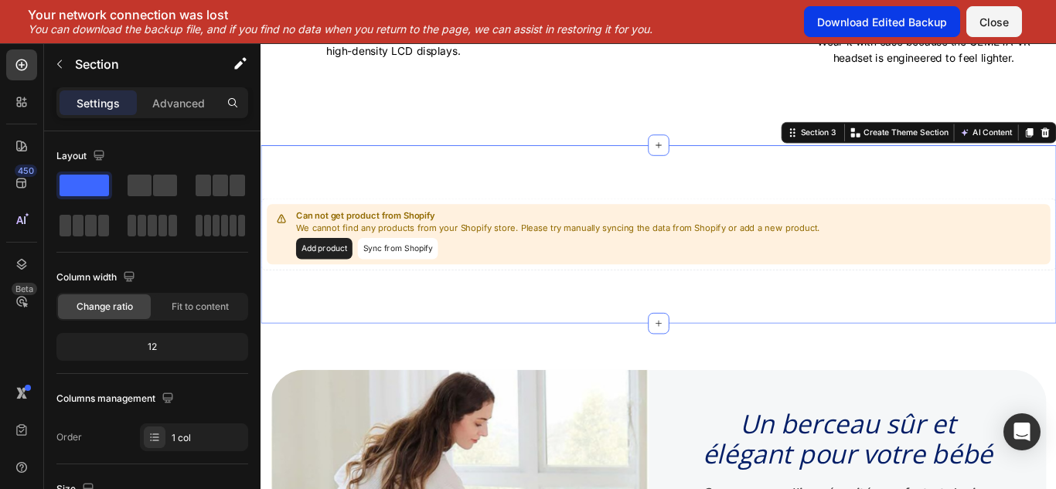
click at [852, 21] on div "Download Edited Backup" at bounding box center [882, 22] width 130 height 16
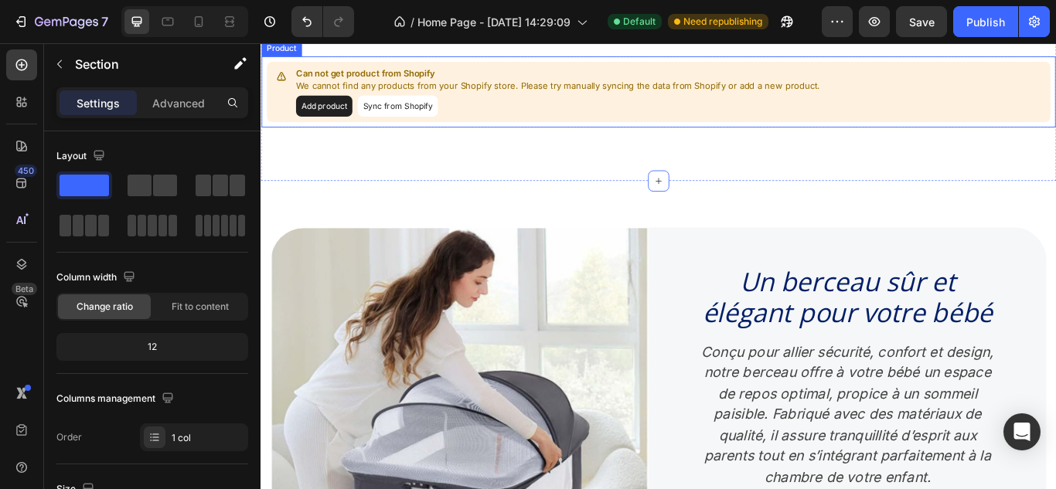
scroll to position [1205, 0]
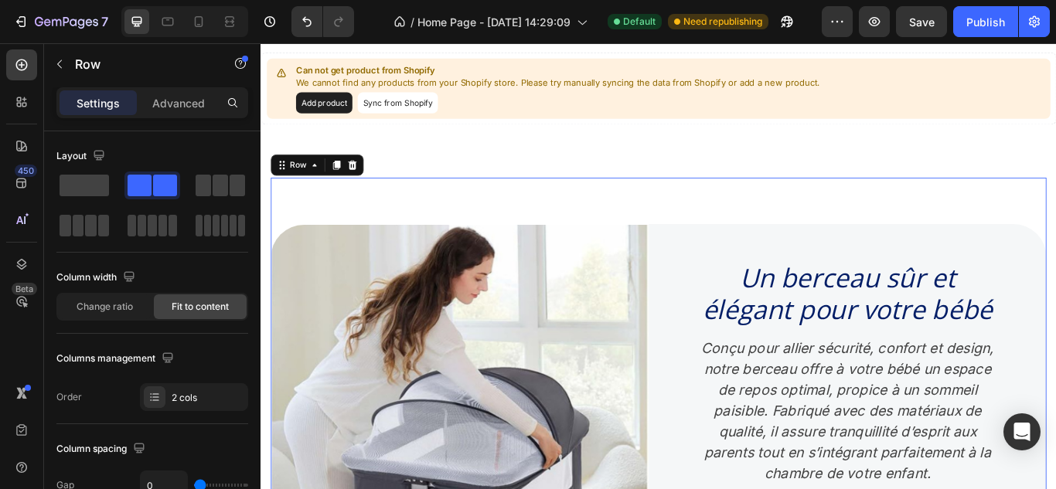
click at [506, 229] on div "Image Un berceau sûr et élégant pour votre bébé Heading Conçu pour allier sécur…" at bounding box center [724, 430] width 904 height 461
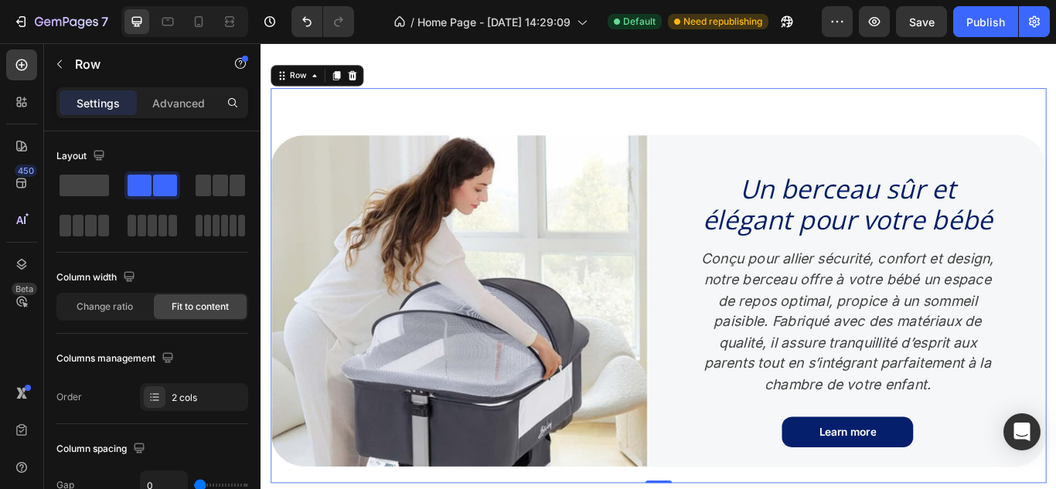
scroll to position [1315, 0]
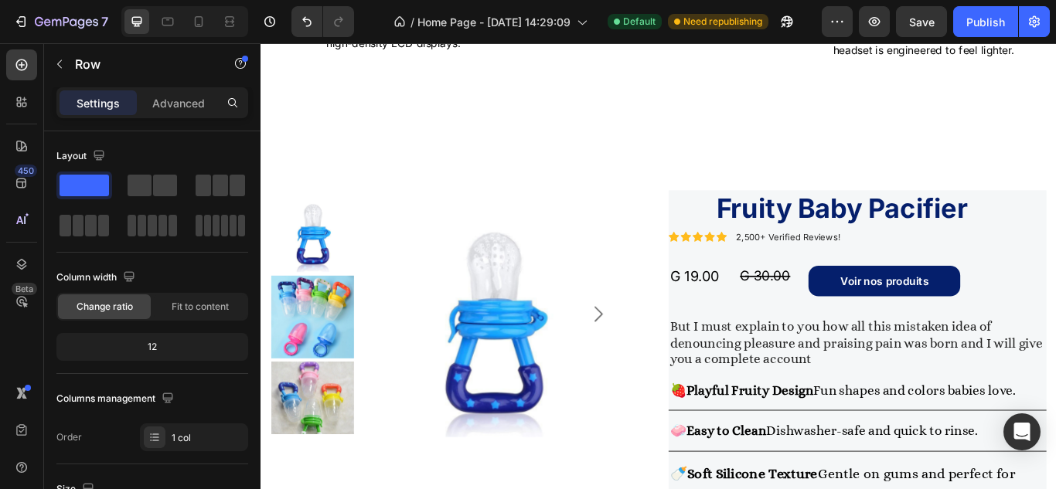
scroll to position [862, 0]
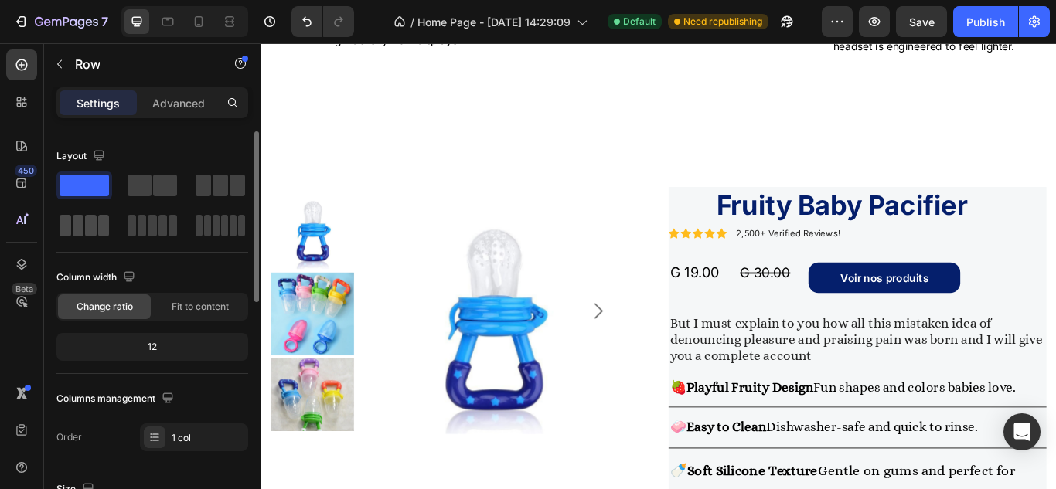
drag, startPoint x: 85, startPoint y: 226, endPoint x: 100, endPoint y: 216, distance: 17.4
click at [100, 216] on div at bounding box center [83, 226] width 49 height 22
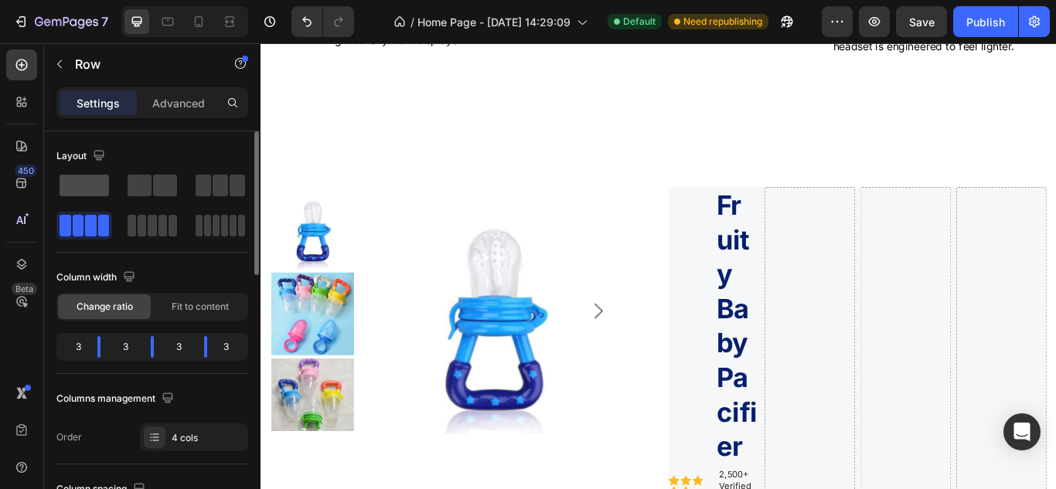
click at [100, 184] on span at bounding box center [83, 186] width 49 height 22
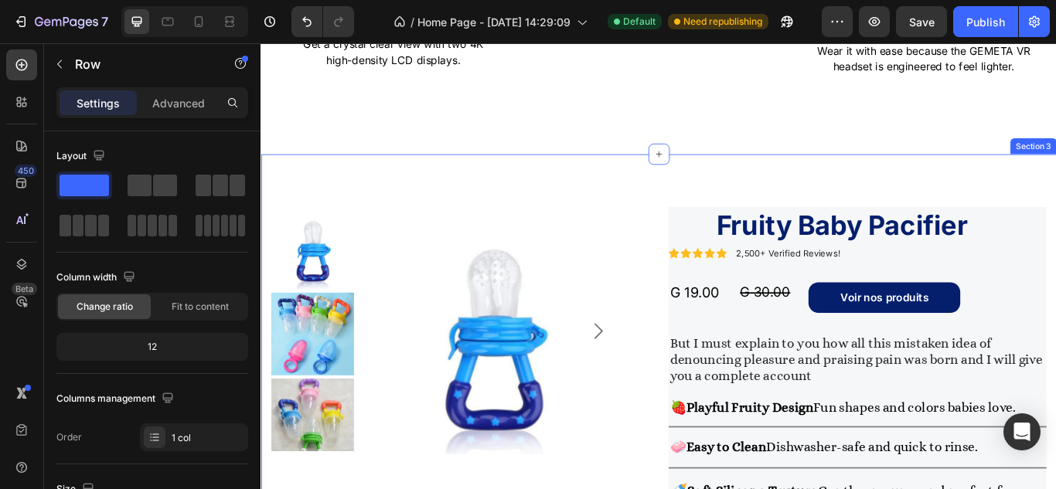
scroll to position [838, 0]
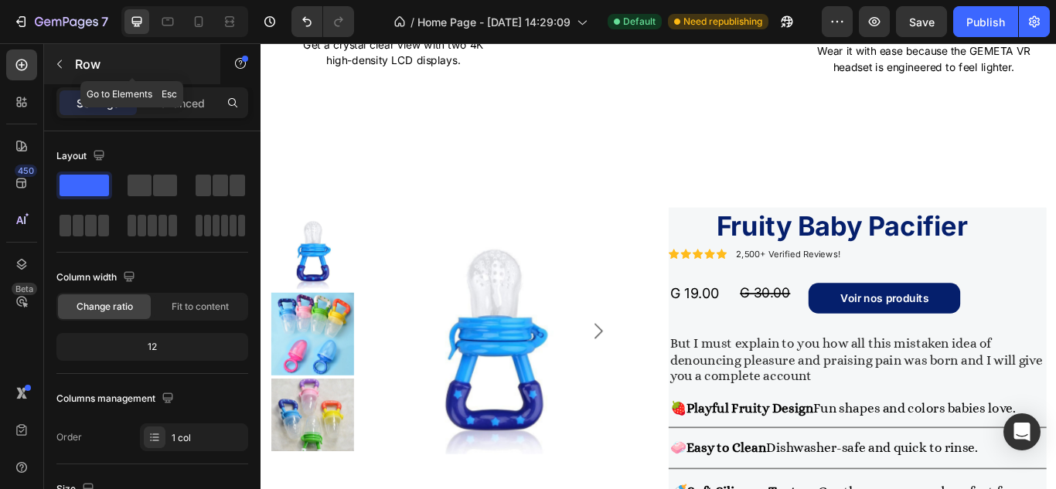
click at [64, 65] on icon "button" at bounding box center [59, 64] width 12 height 12
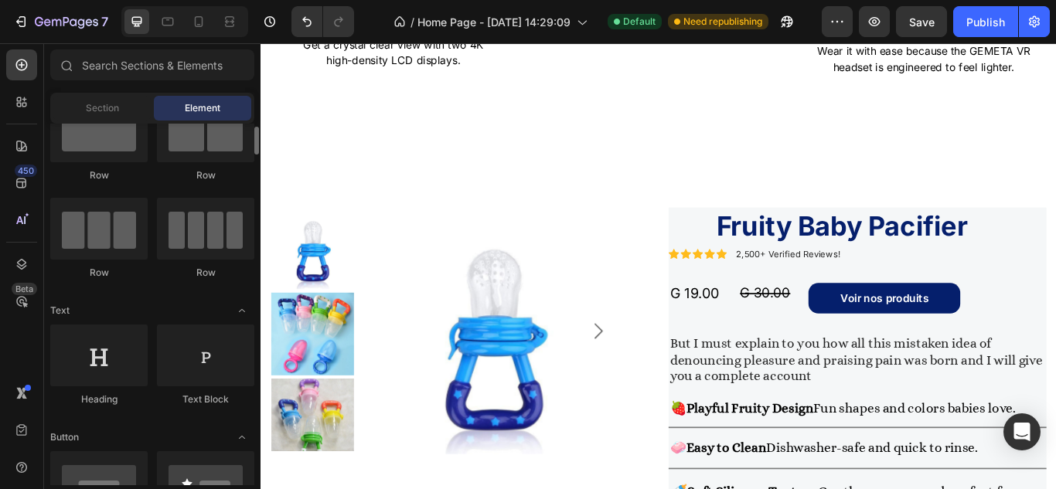
scroll to position [0, 0]
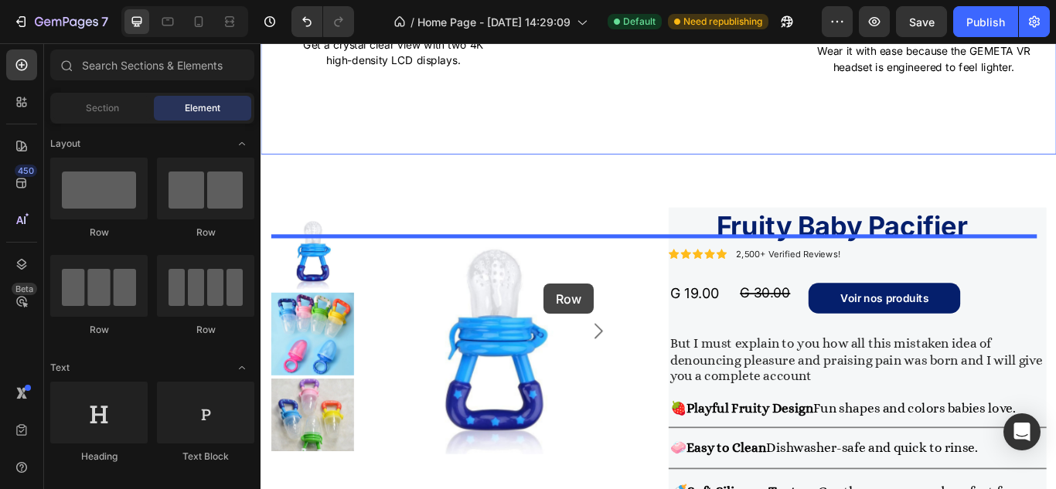
drag, startPoint x: 447, startPoint y: 331, endPoint x: 590, endPoint y: 324, distance: 143.1
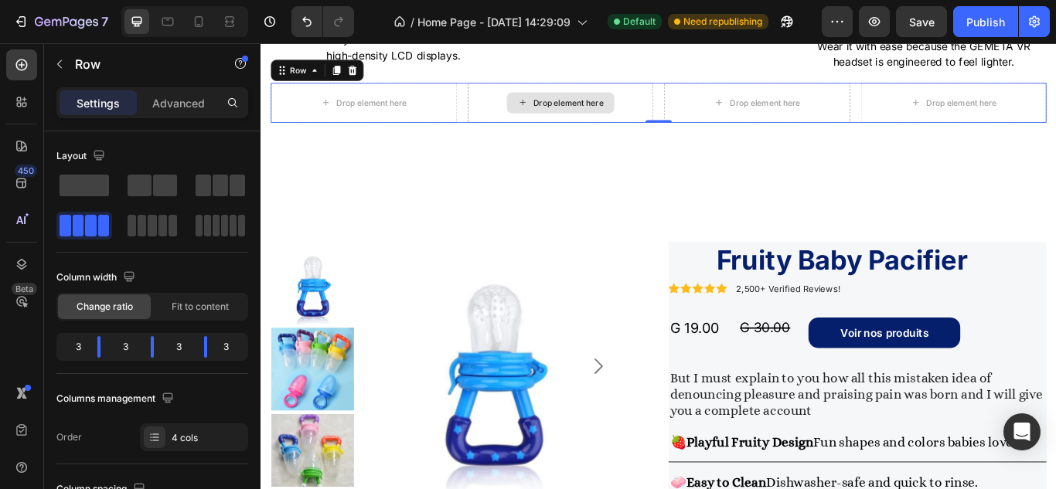
scroll to position [855, 0]
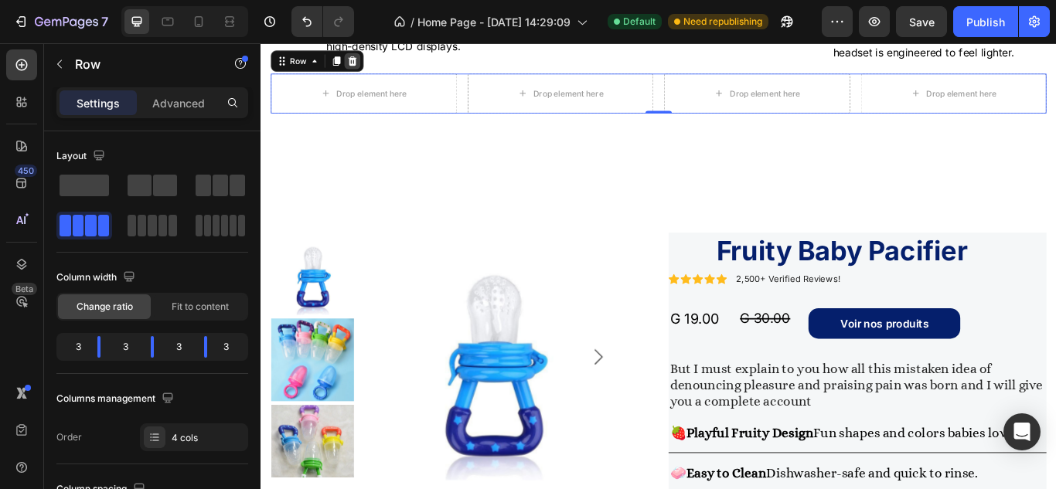
click at [366, 70] on icon at bounding box center [367, 64] width 10 height 11
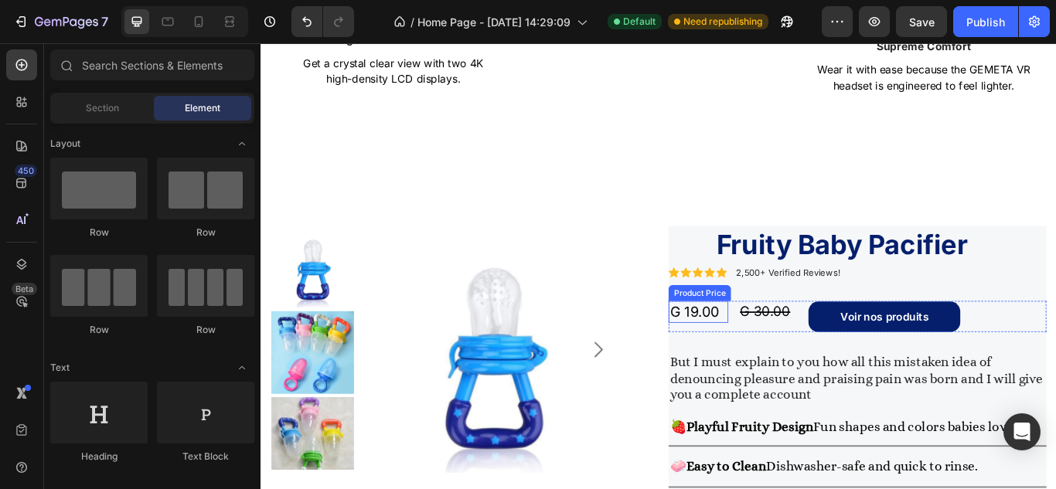
scroll to position [812, 0]
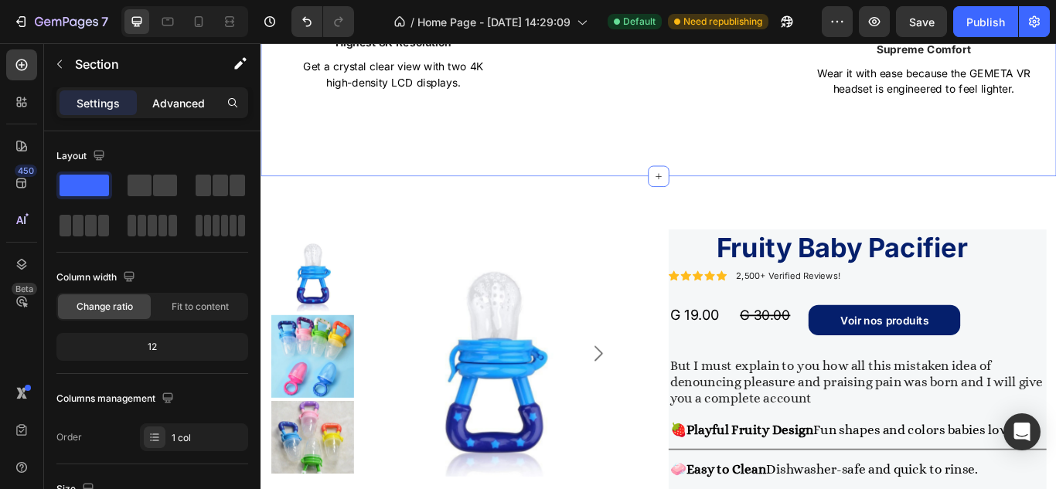
click at [163, 100] on p "Advanced" at bounding box center [178, 103] width 53 height 16
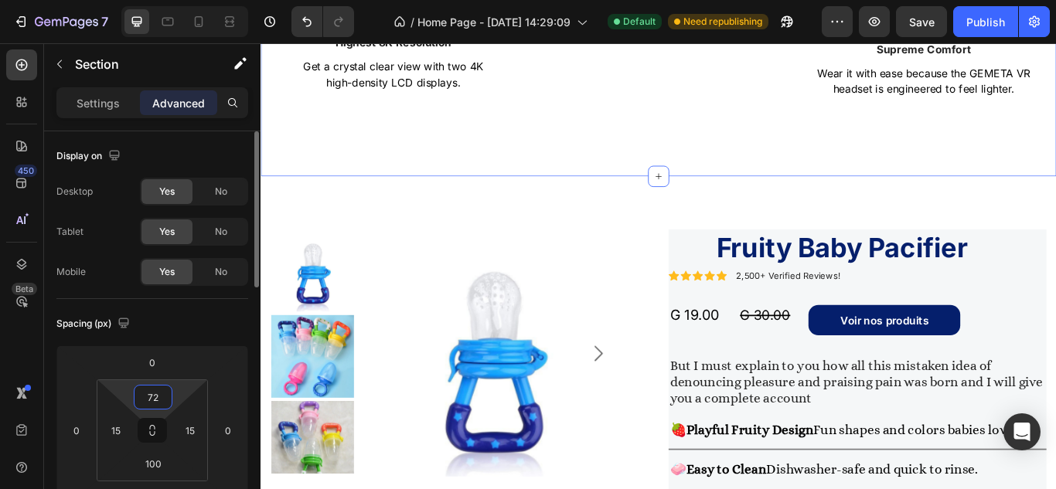
click at [152, 396] on input "72" at bounding box center [153, 397] width 31 height 23
type input "0"
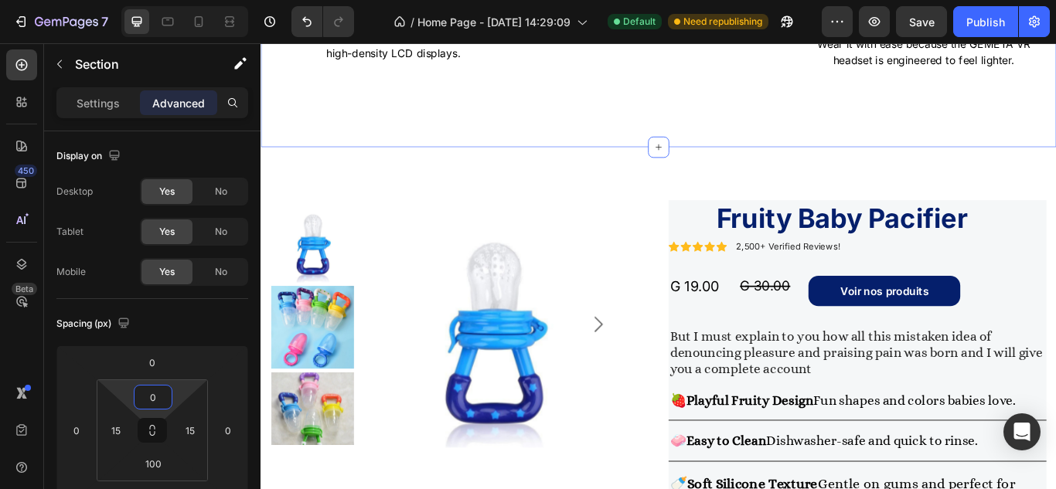
scroll to position [751, 0]
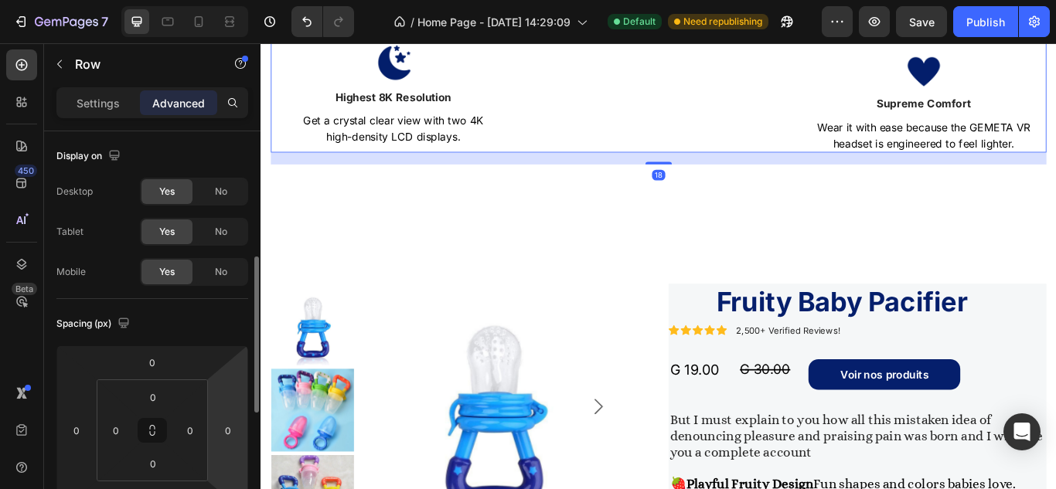
scroll to position [93, 0]
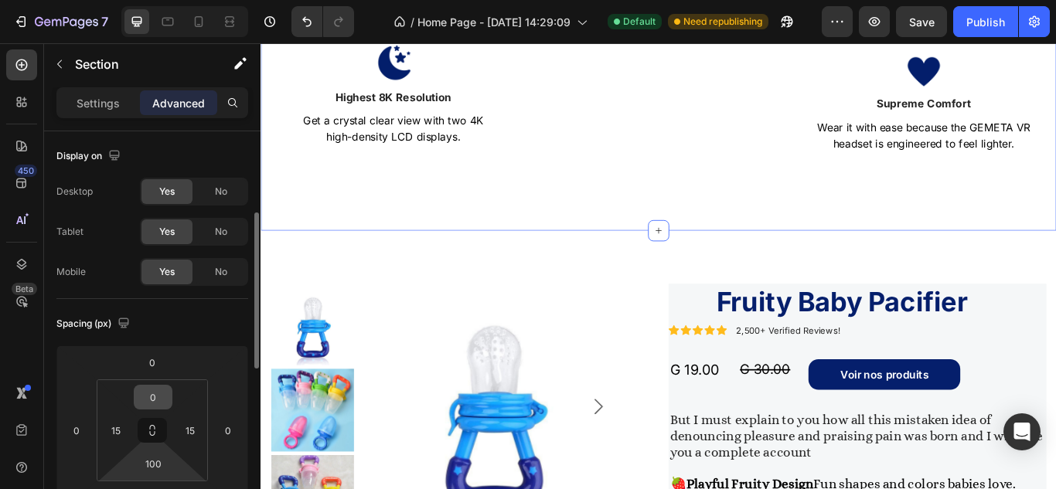
scroll to position [59, 0]
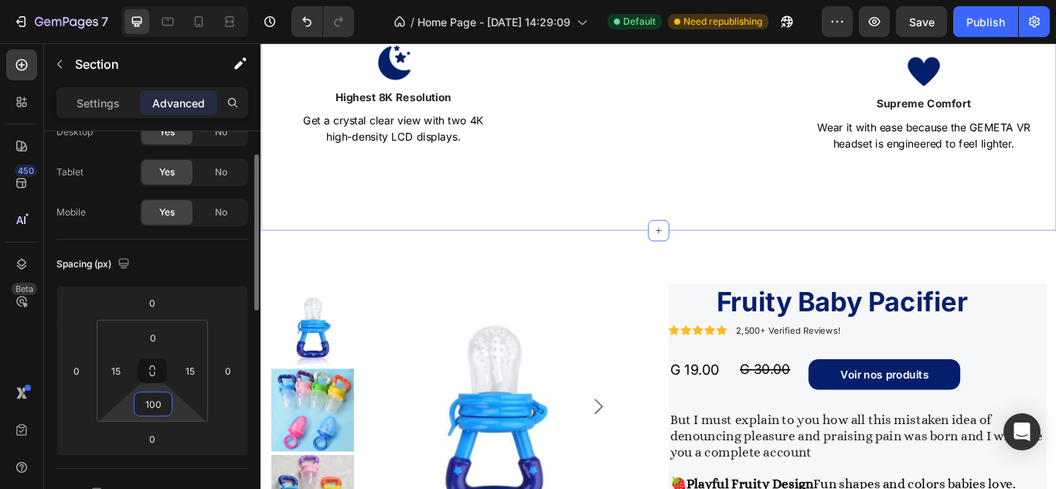
click at [157, 404] on input "100" at bounding box center [153, 404] width 31 height 23
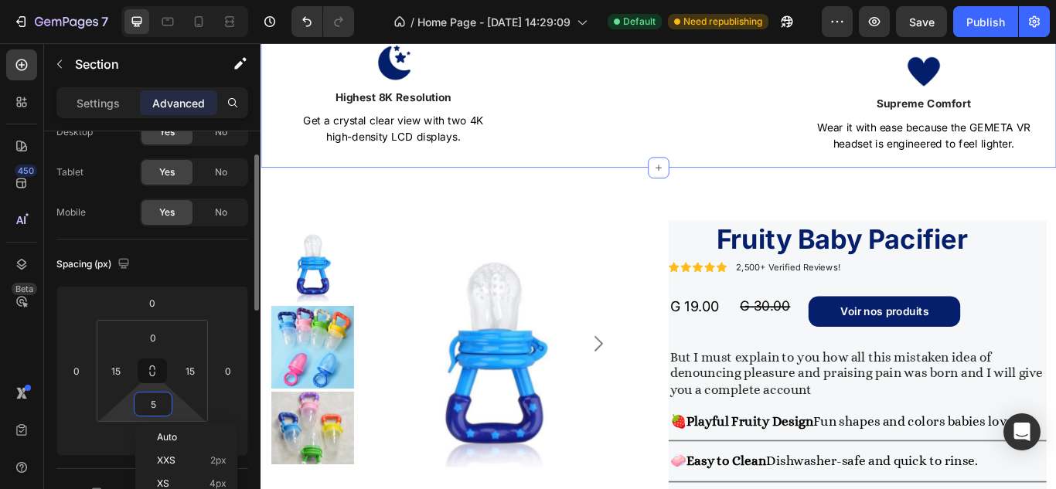
type input "50"
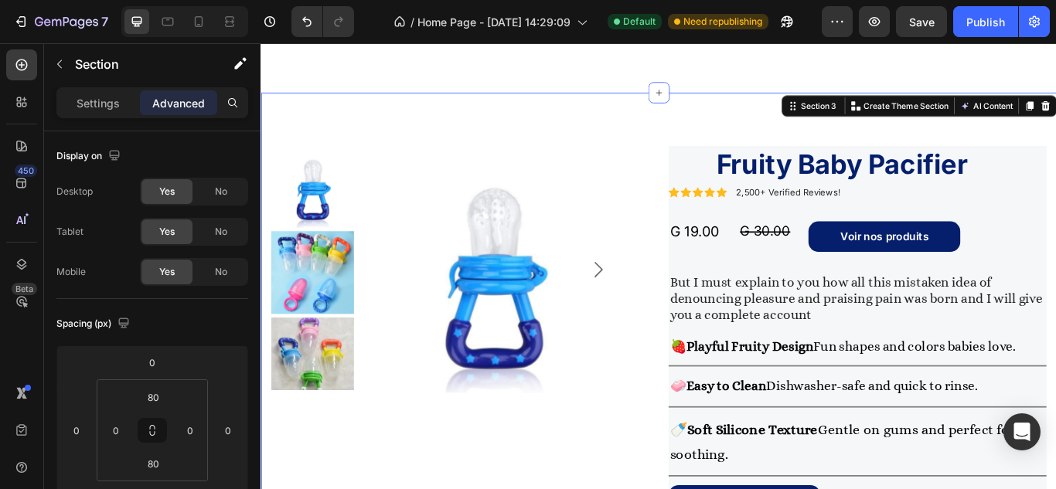
scroll to position [990, 0]
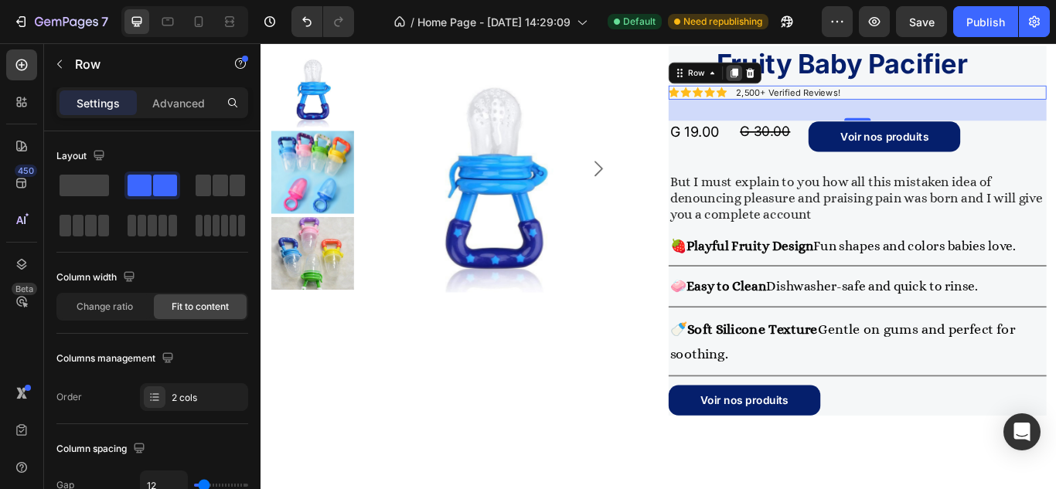
click at [808, 83] on icon at bounding box center [812, 78] width 8 height 11
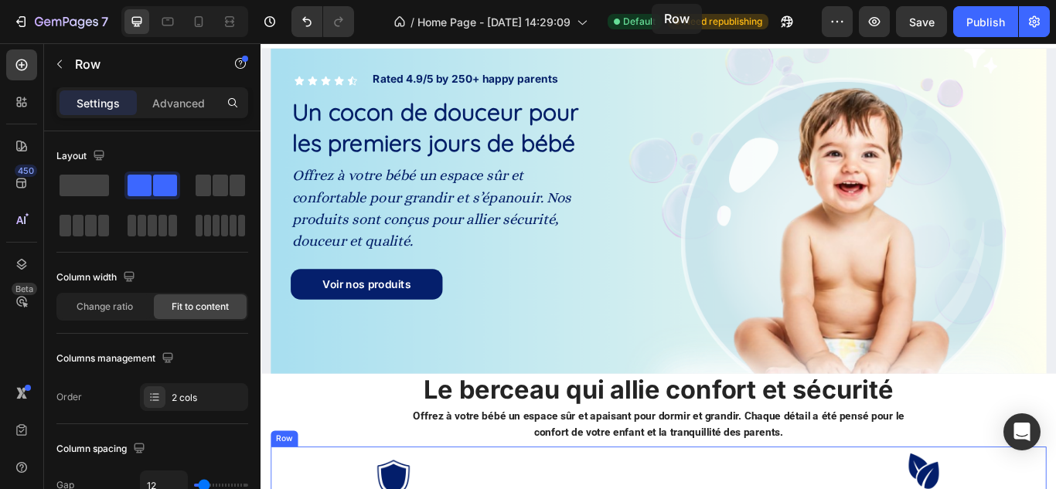
scroll to position [0, 0]
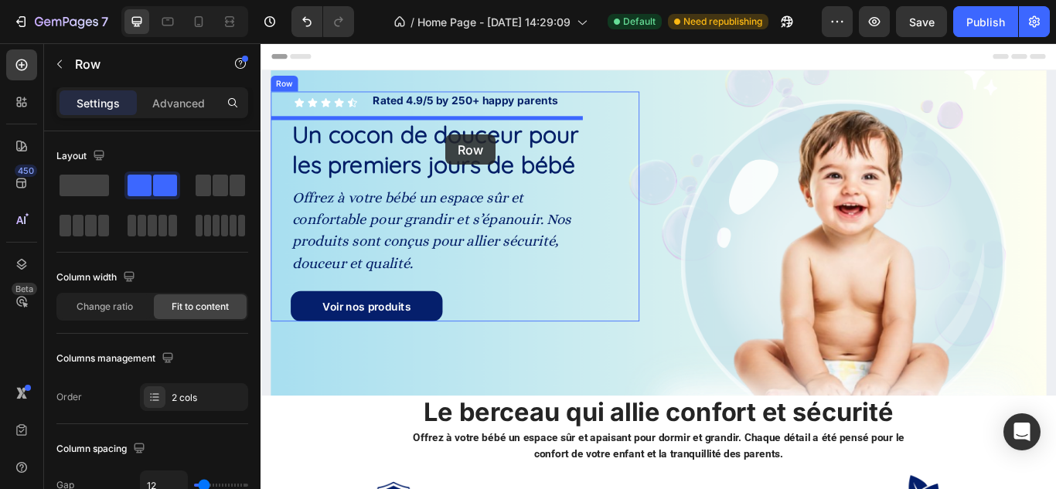
drag, startPoint x: 955, startPoint y: 255, endPoint x: 476, endPoint y: 150, distance: 490.5
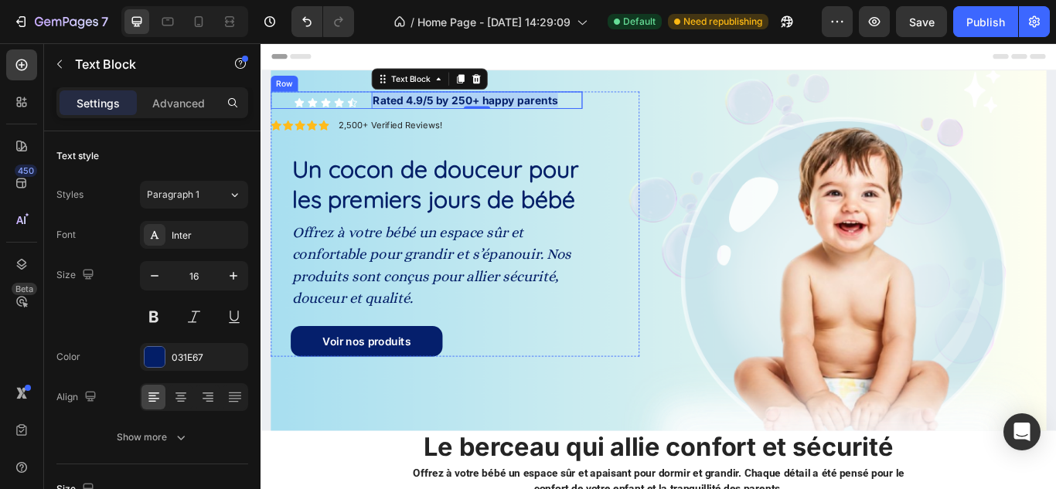
drag, startPoint x: 607, startPoint y: 110, endPoint x: 377, endPoint y: 105, distance: 229.5
click at [377, 105] on div "Icon Icon Icon Icon Icon Icon List Rated 4.9/5 by 250+ happy parents Text Block…" at bounding box center [453, 110] width 363 height 20
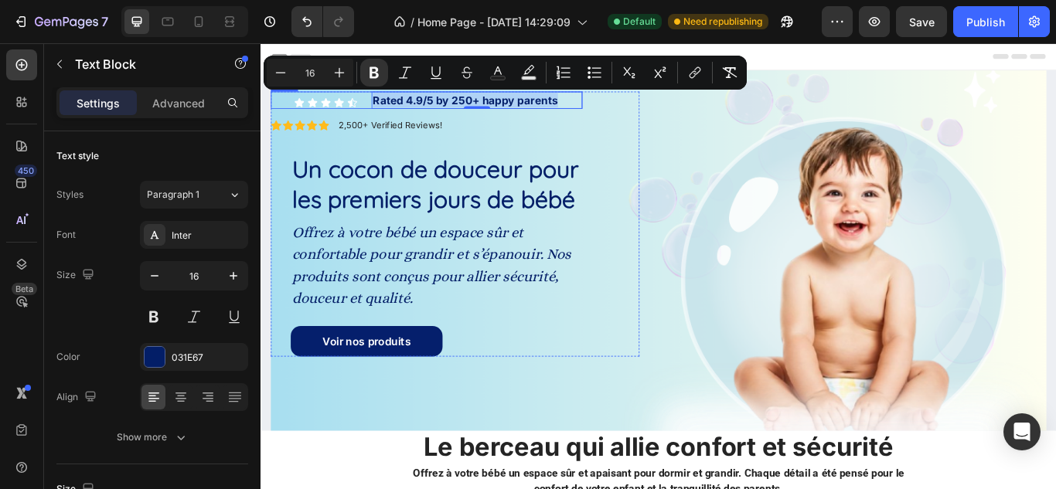
copy strong "Rated 4.9/5 by 250+ happy parents"
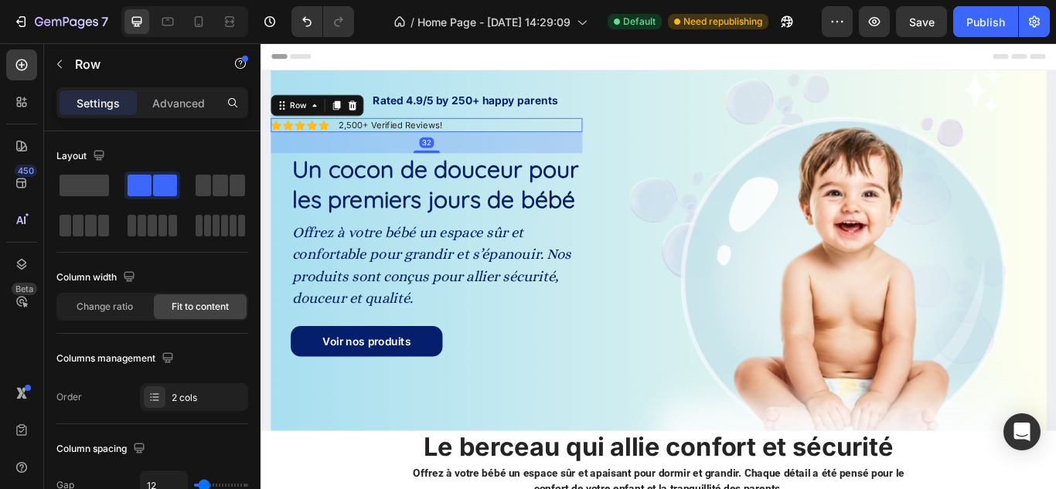
click at [478, 139] on div "Icon Icon Icon Icon Icon Icon List 2,500+ Verified Reviews! Text Block Row 32" at bounding box center [453, 139] width 363 height 16
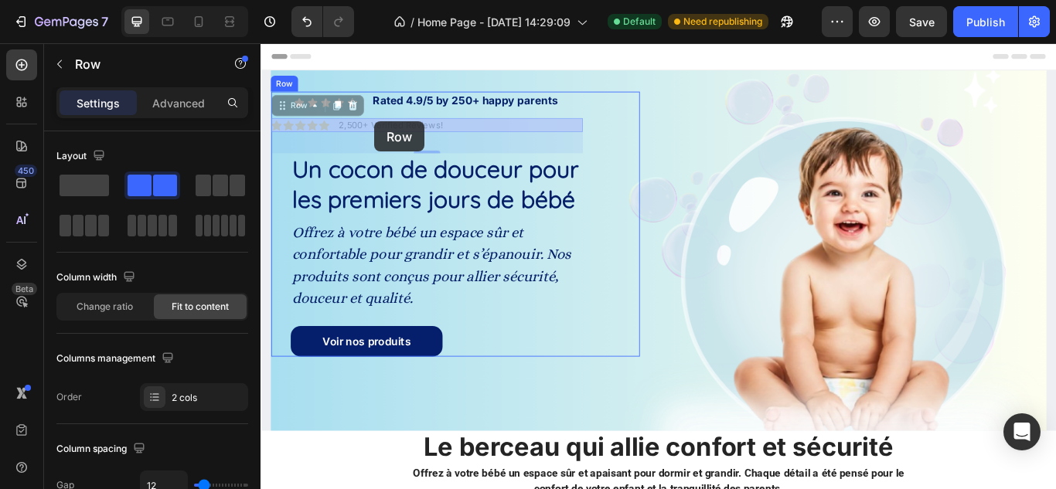
drag, startPoint x: 484, startPoint y: 132, endPoint x: 393, endPoint y: 134, distance: 91.2
drag, startPoint x: 480, startPoint y: 134, endPoint x: 403, endPoint y: 137, distance: 76.5
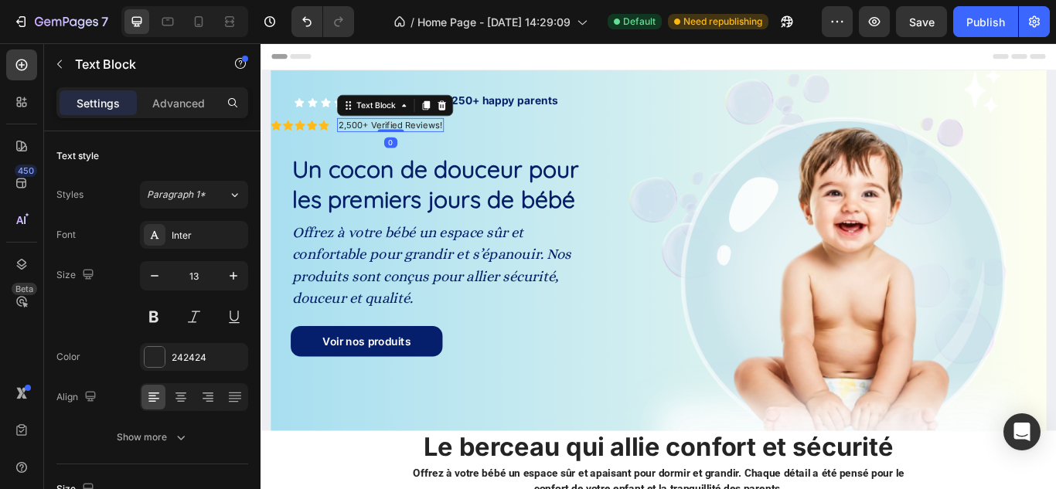
click at [467, 138] on p "2,500+ Verified Reviews!" at bounding box center [411, 138] width 121 height 13
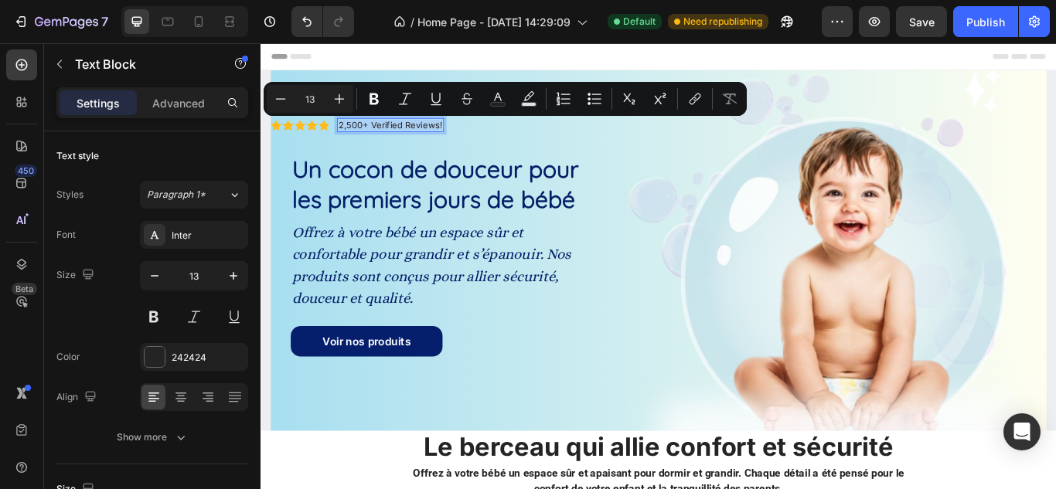
drag, startPoint x: 467, startPoint y: 138, endPoint x: 356, endPoint y: 136, distance: 110.5
click at [356, 136] on p "2,500+ Verified Reviews!" at bounding box center [411, 138] width 121 height 13
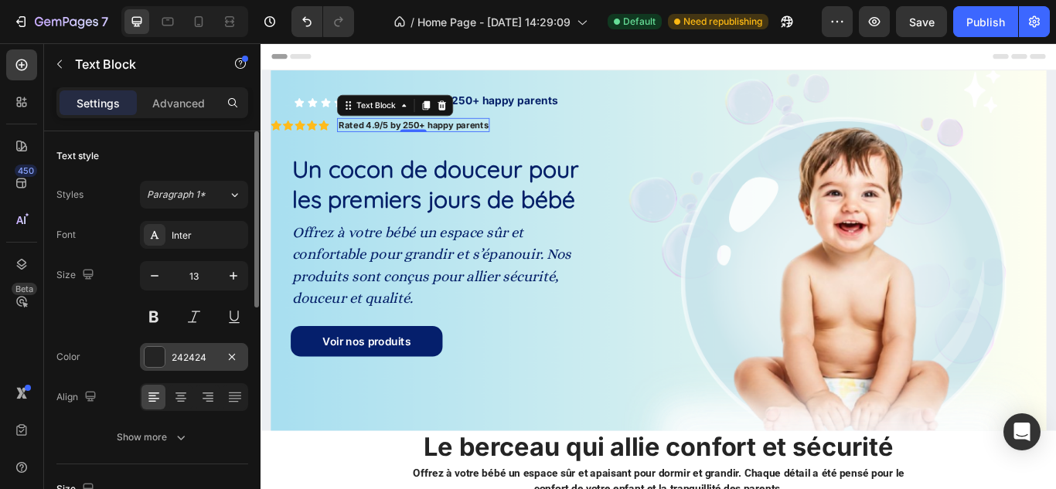
click at [148, 365] on div at bounding box center [154, 357] width 20 height 20
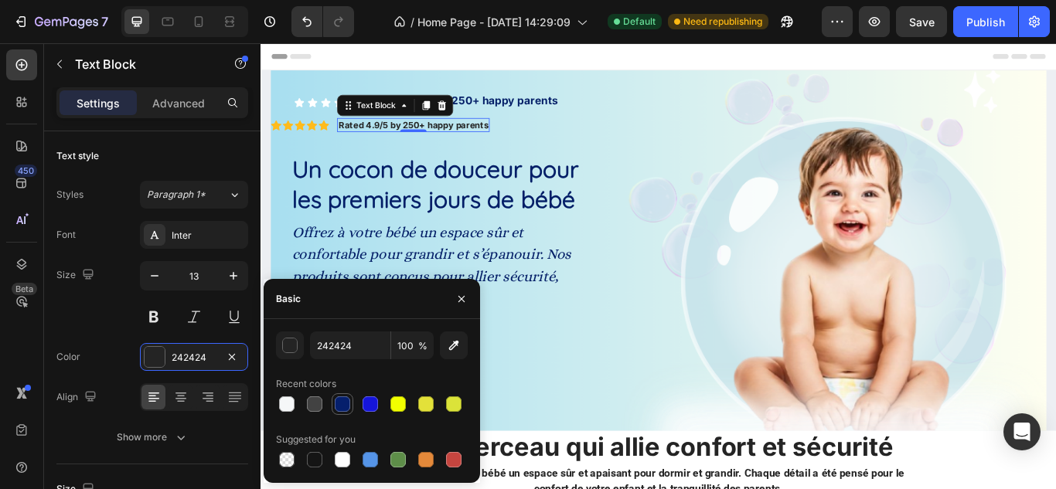
click at [345, 403] on div at bounding box center [342, 403] width 15 height 15
click at [372, 403] on div at bounding box center [369, 403] width 15 height 15
click at [349, 403] on div at bounding box center [342, 403] width 15 height 15
type input "051F6C"
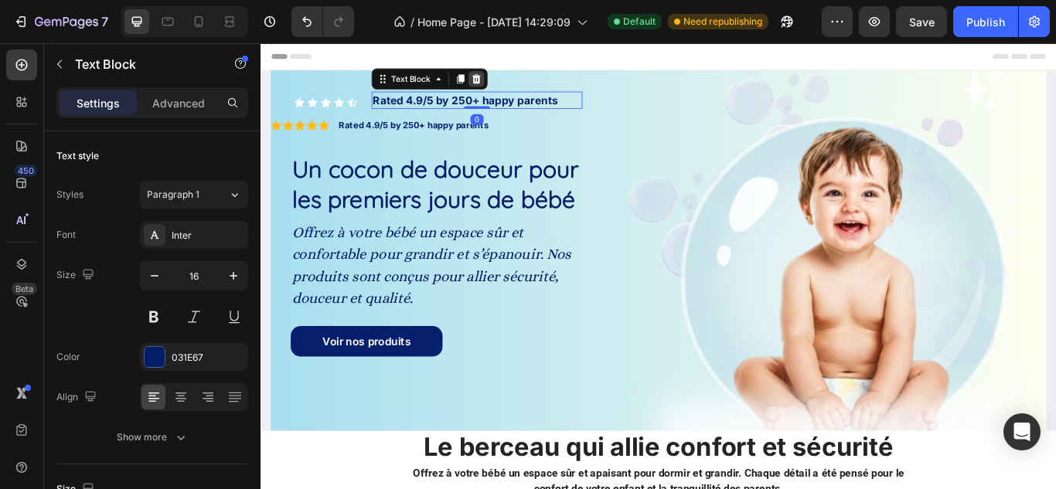
click at [516, 88] on icon at bounding box center [511, 85] width 12 height 12
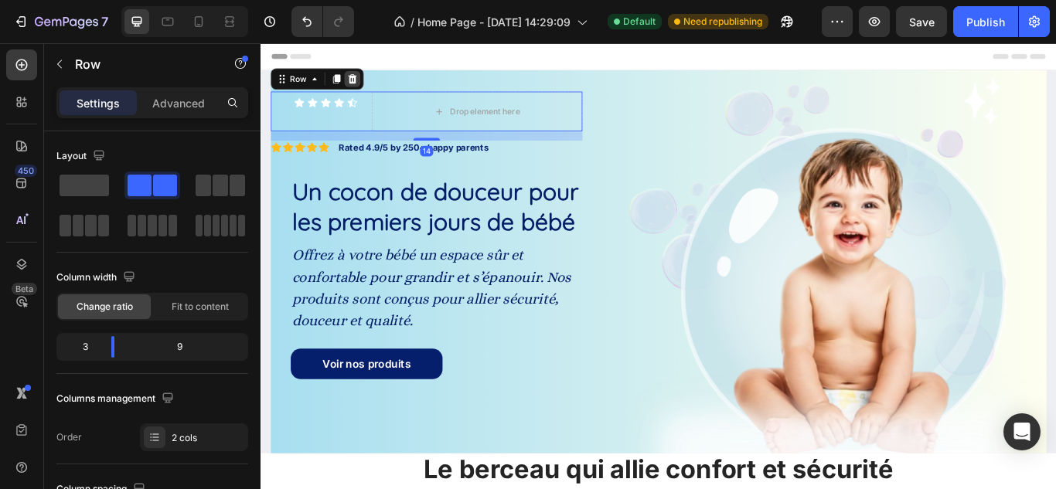
click at [373, 91] on div at bounding box center [367, 85] width 19 height 19
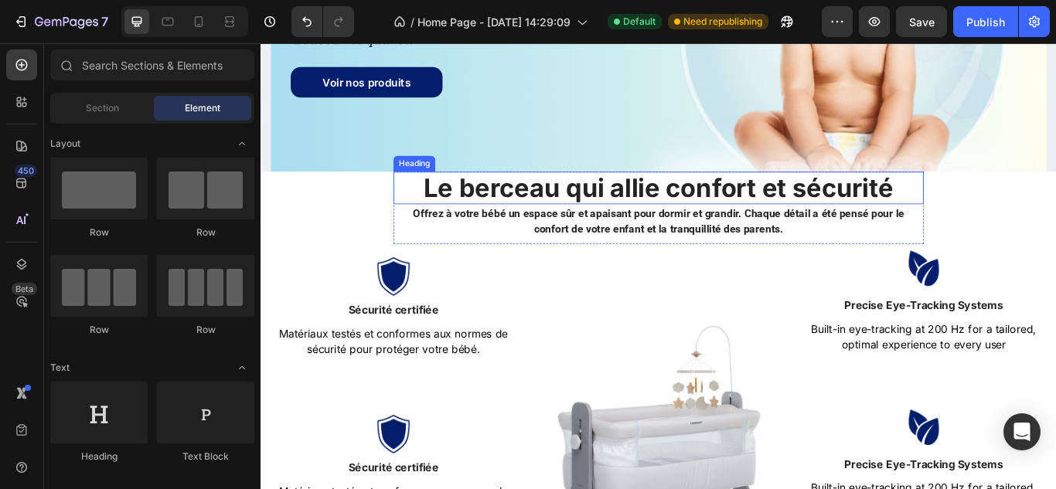
scroll to position [262, 0]
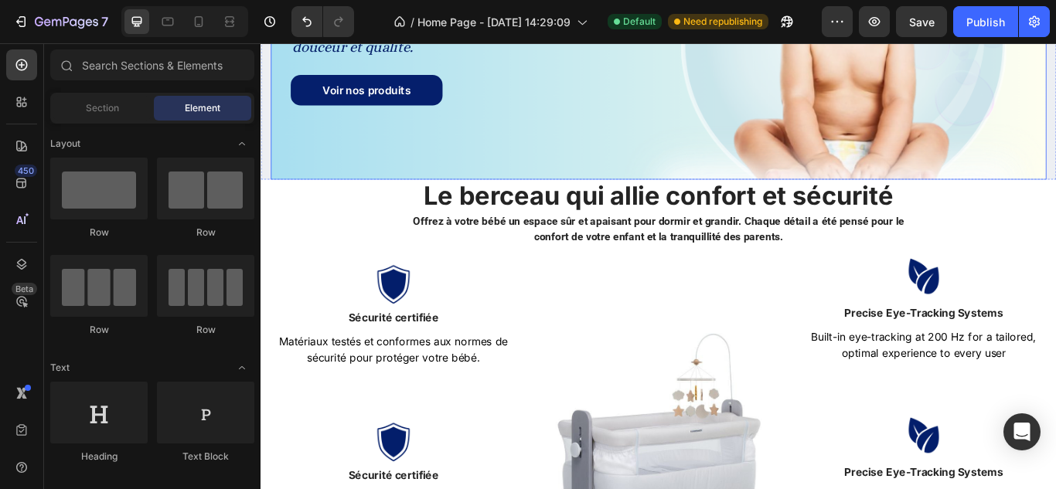
click at [698, 166] on div "Icon Icon Icon Icon Icon Icon List Rated 4.9/5 by 250+ happy parents Text Block…" at bounding box center [724, 7] width 904 height 389
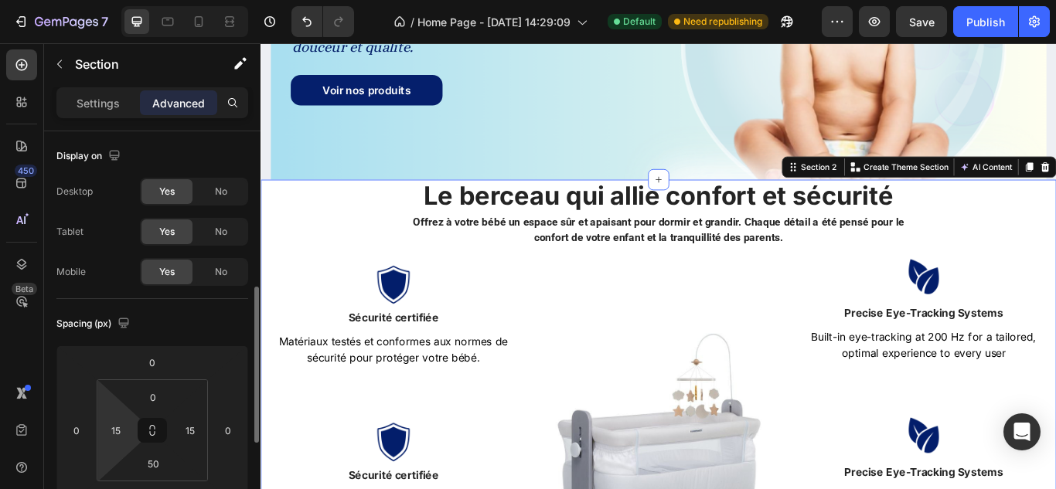
scroll to position [121, 0]
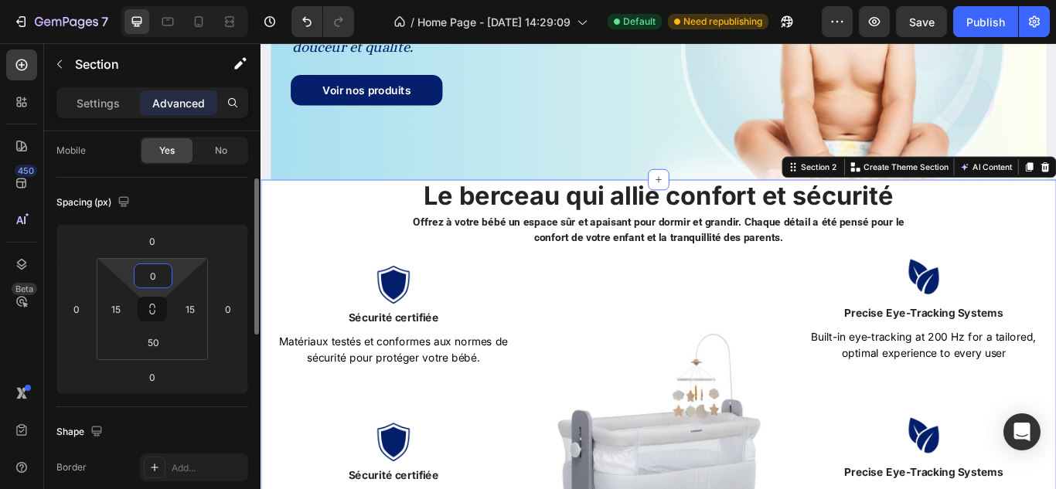
click at [159, 272] on input "0" at bounding box center [153, 275] width 31 height 23
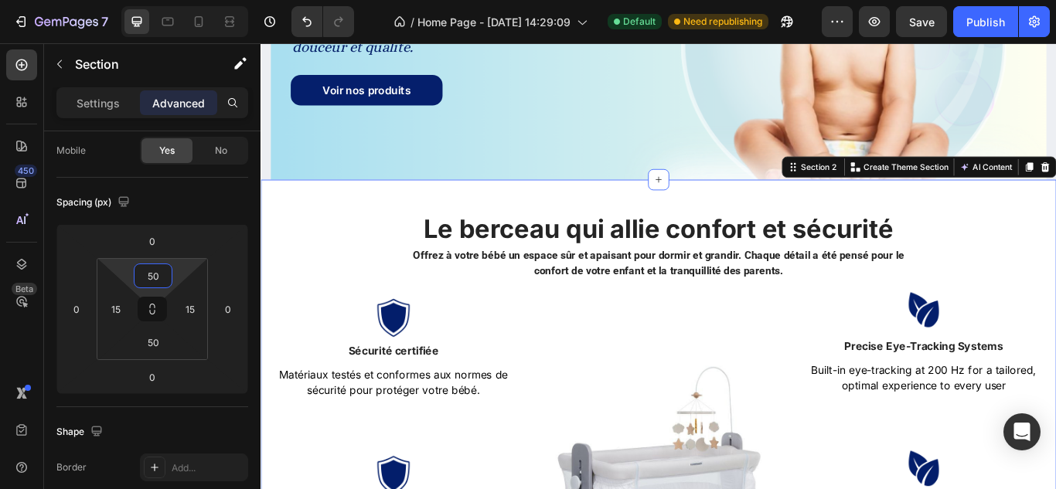
type input "50"
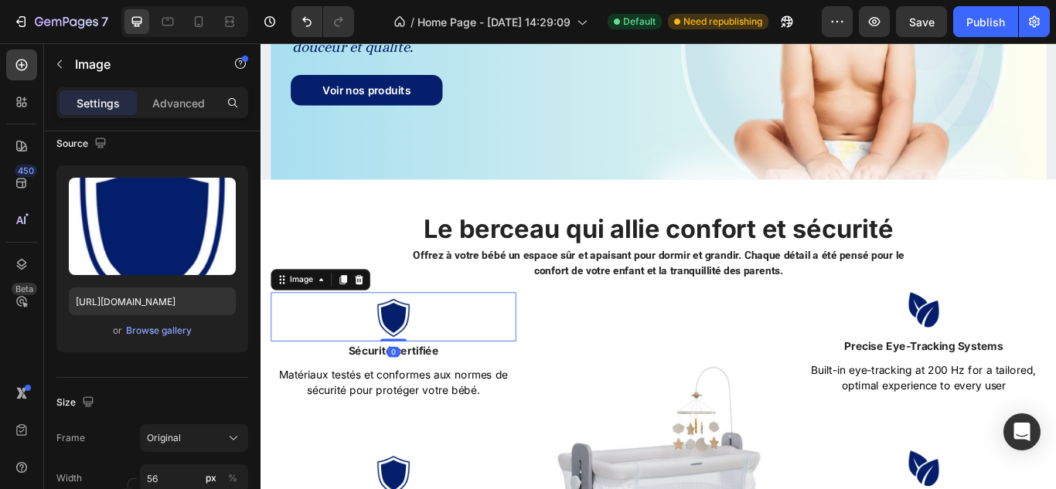
click at [406, 338] on img at bounding box center [414, 363] width 43 height 58
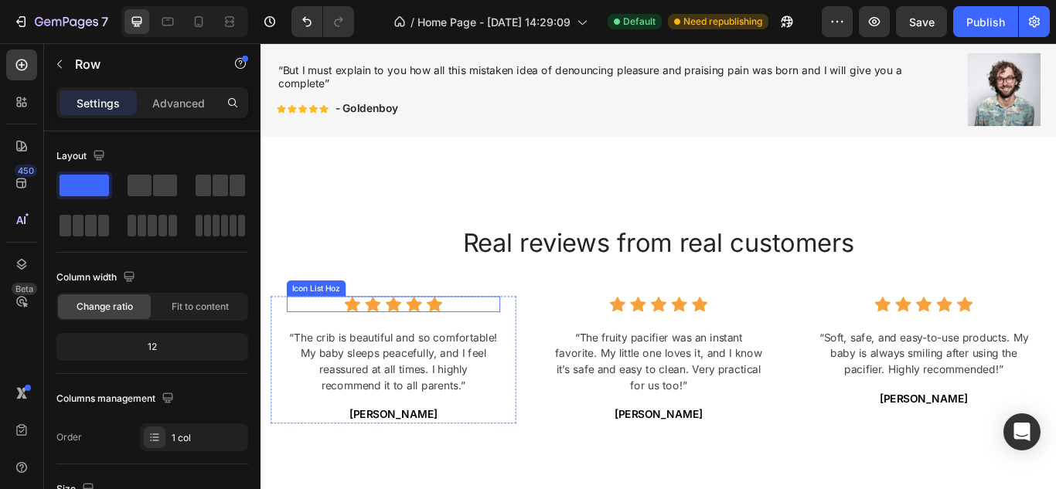
scroll to position [2600, 0]
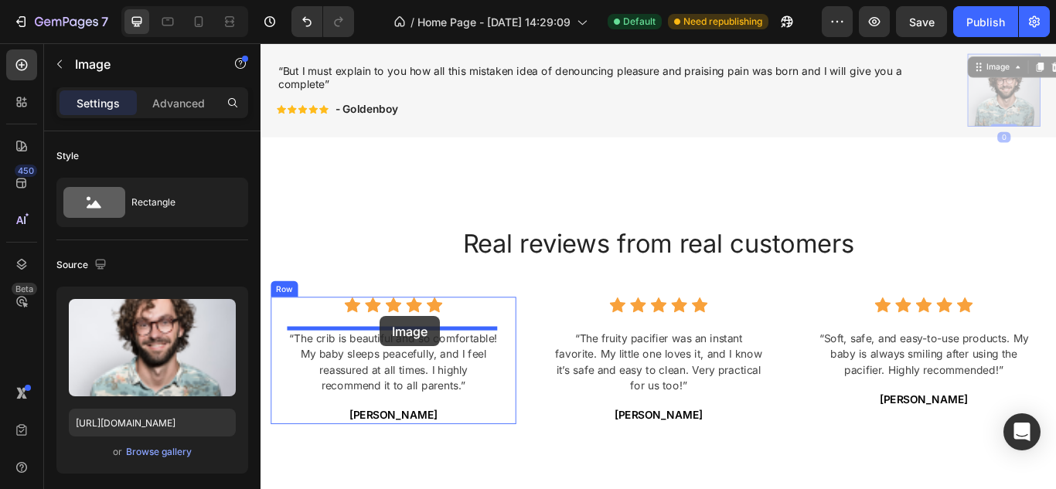
drag, startPoint x: 1113, startPoint y: 83, endPoint x: 399, endPoint y: 362, distance: 766.3
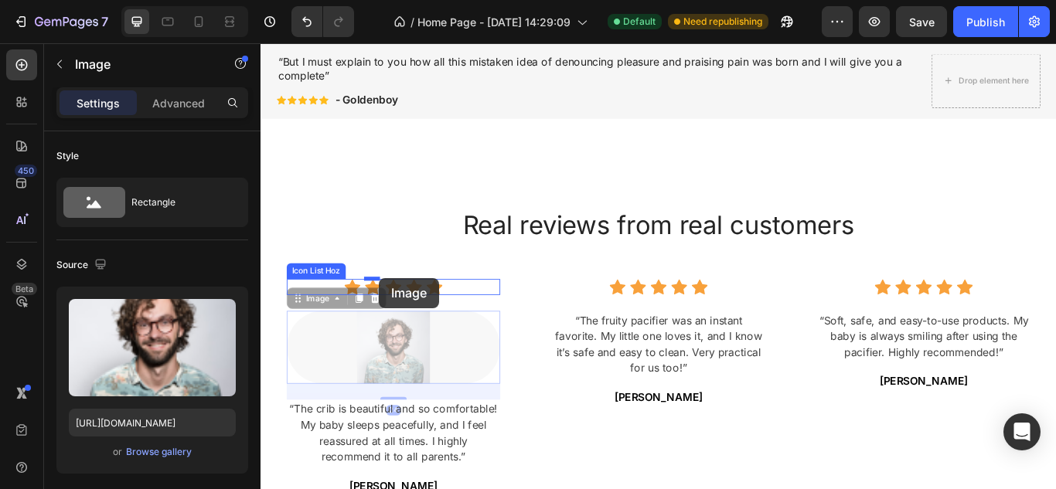
drag, startPoint x: 410, startPoint y: 383, endPoint x: 398, endPoint y: 317, distance: 67.6
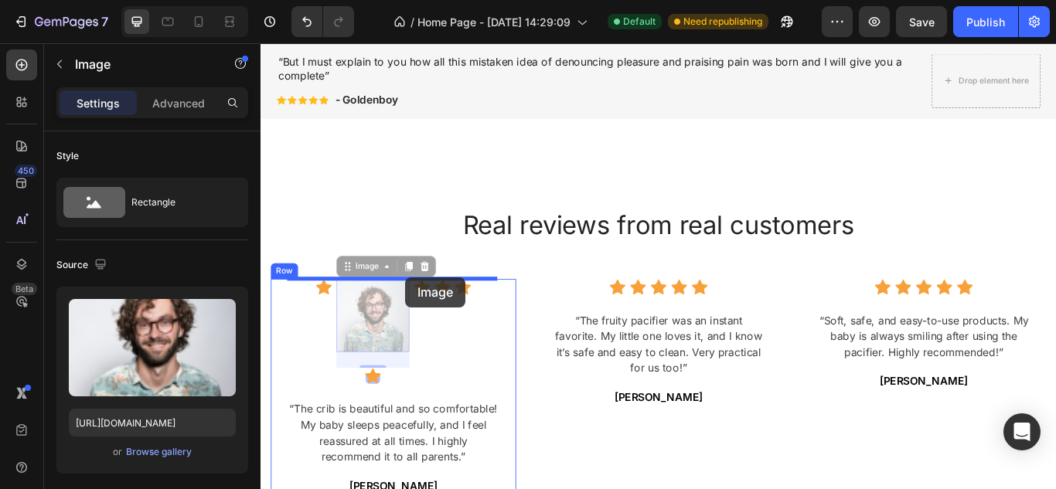
drag, startPoint x: 398, startPoint y: 328, endPoint x: 429, endPoint y: 316, distance: 33.0
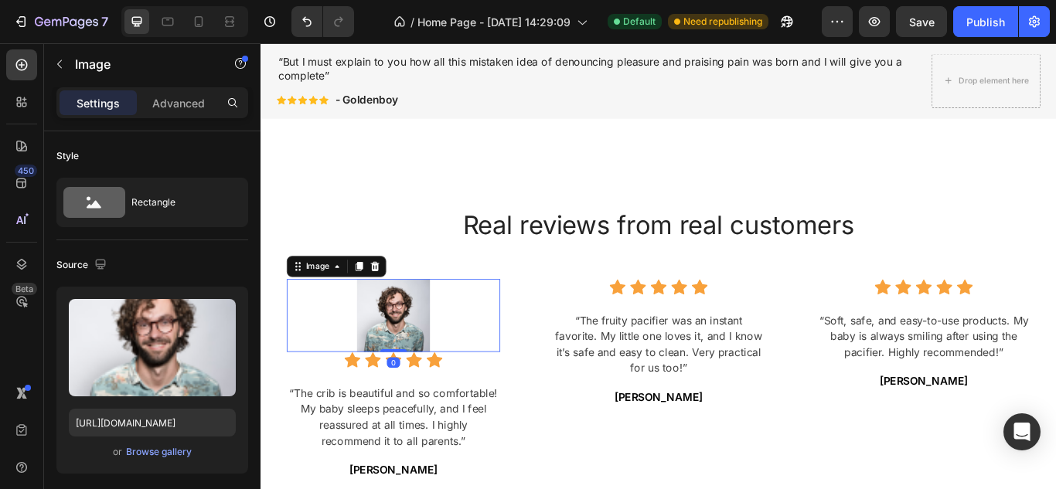
drag, startPoint x: 424, startPoint y: 420, endPoint x: 423, endPoint y: 384, distance: 35.6
click at [423, 384] on div "Image 0" at bounding box center [415, 360] width 249 height 85
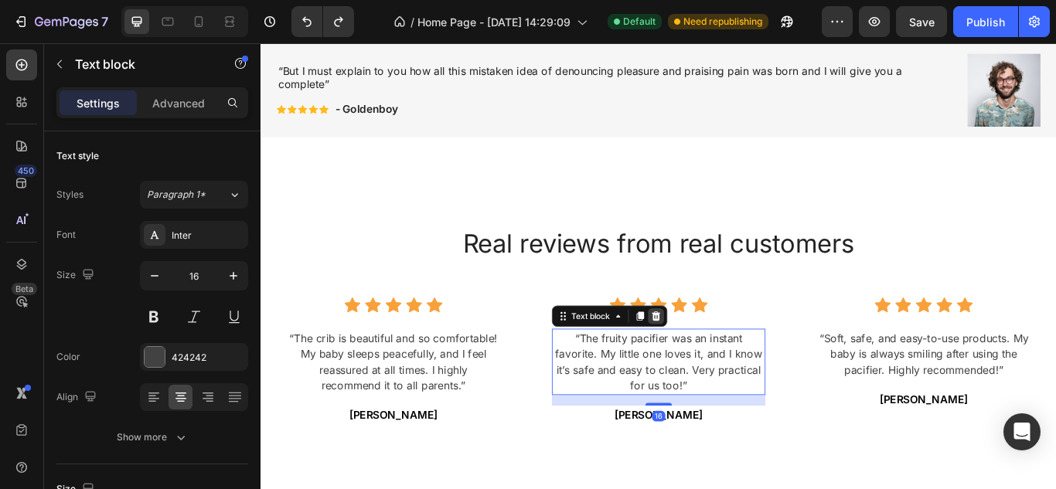
click at [716, 359] on icon at bounding box center [721, 361] width 10 height 11
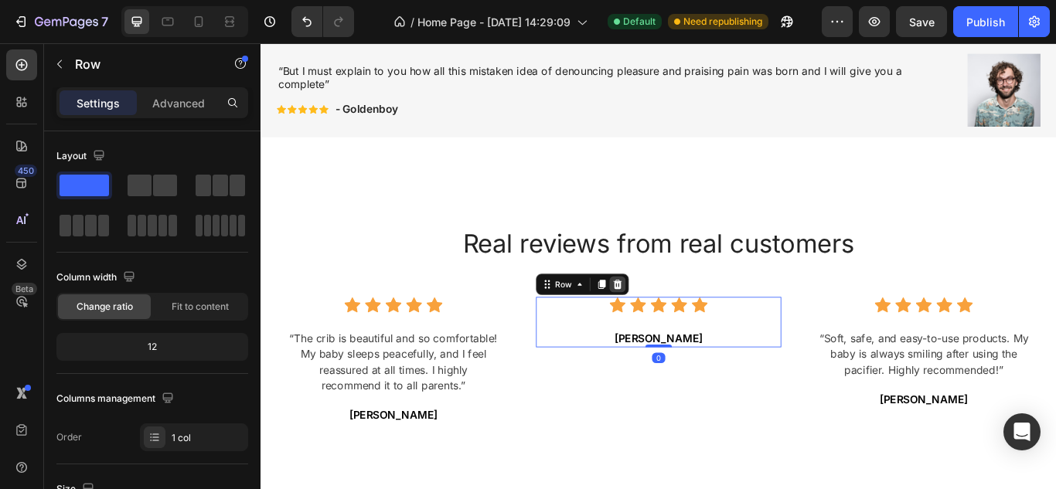
click at [677, 324] on icon at bounding box center [676, 324] width 12 height 12
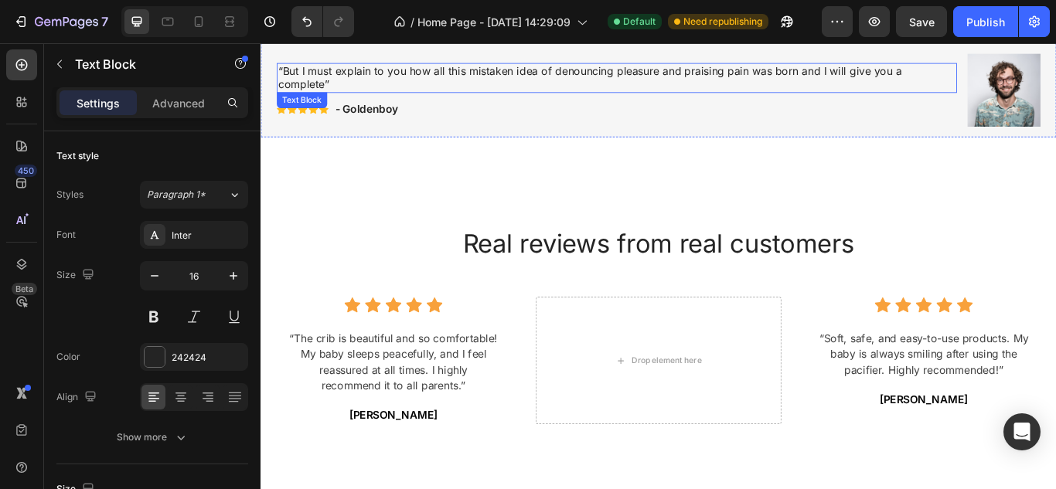
click at [711, 97] on p "“But I must explain to you how all this mistaken idea of denouncing pleasure an…" at bounding box center [675, 84] width 790 height 32
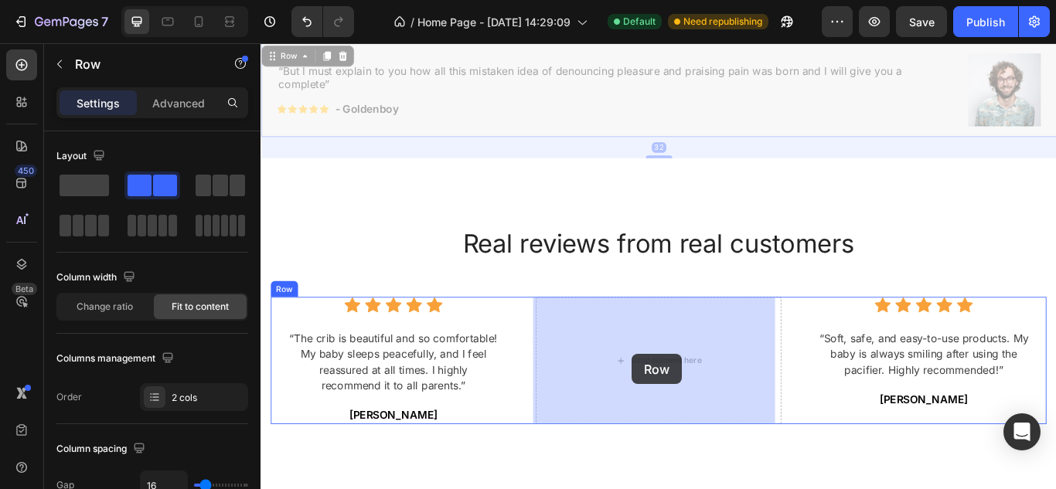
drag, startPoint x: 729, startPoint y: 134, endPoint x: 693, endPoint y: 406, distance: 273.6
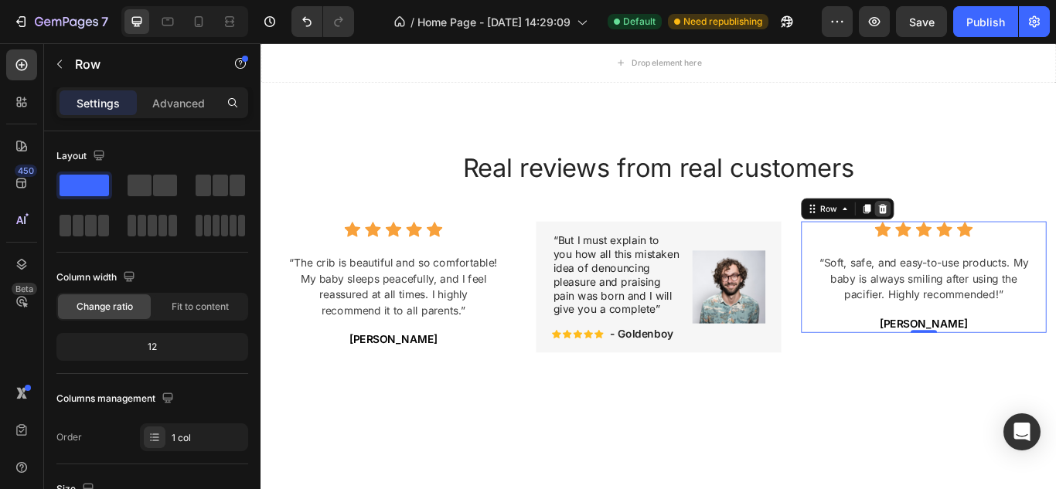
click at [982, 240] on icon at bounding box center [985, 236] width 12 height 12
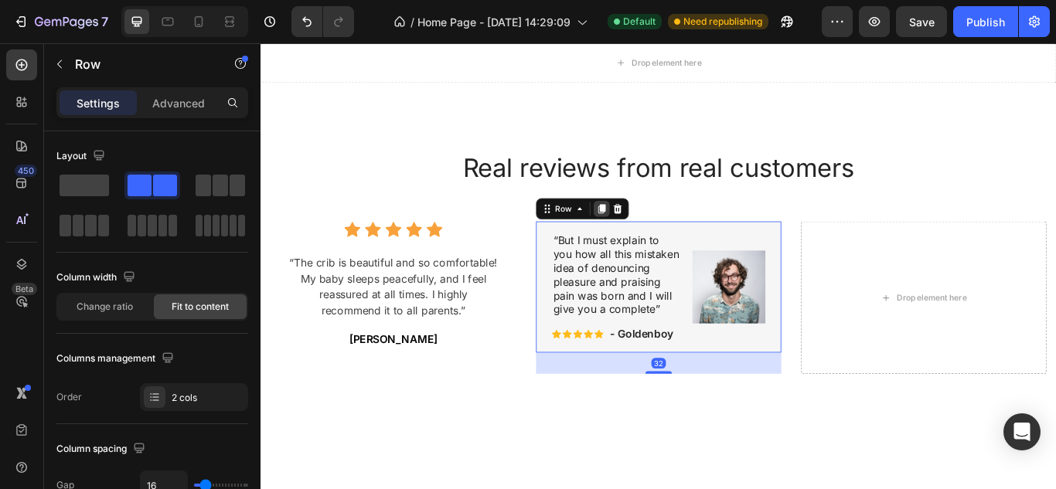
click at [654, 235] on icon at bounding box center [658, 237] width 8 height 11
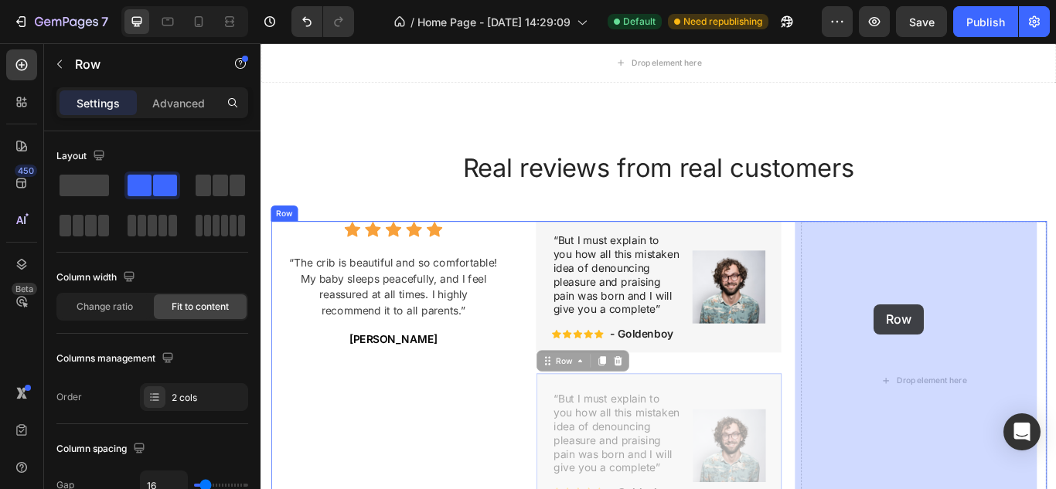
drag, startPoint x: 777, startPoint y: 464, endPoint x: 977, endPoint y: 340, distance: 235.6
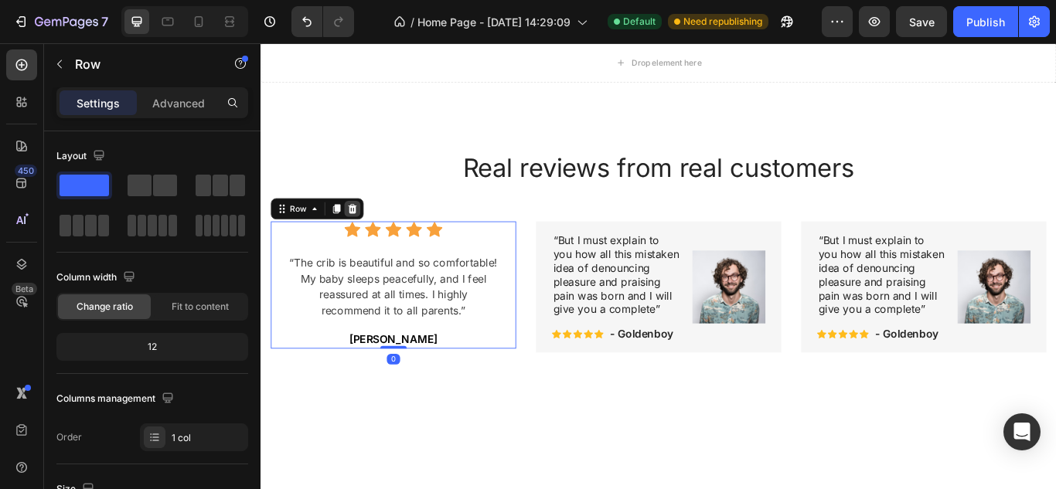
click at [366, 240] on icon at bounding box center [367, 236] width 10 height 11
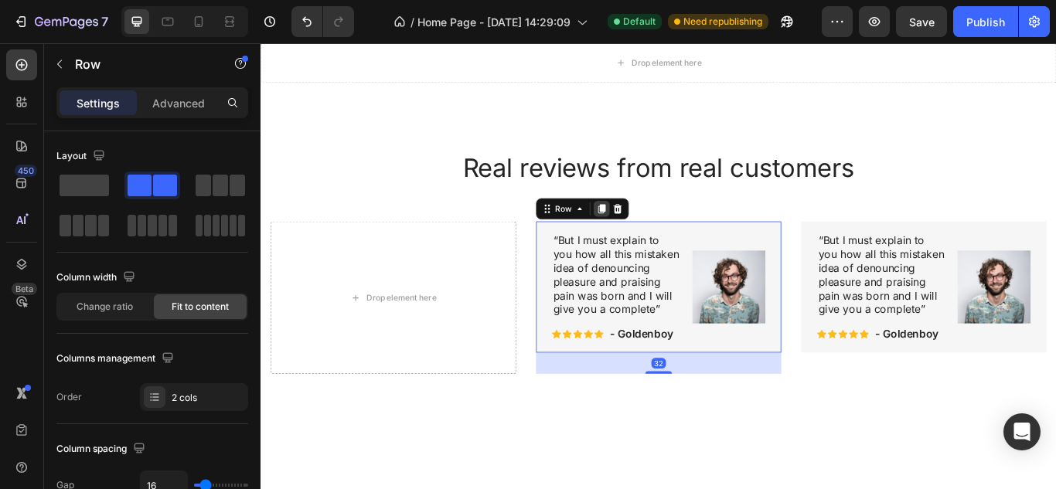
click at [659, 233] on div at bounding box center [657, 236] width 19 height 19
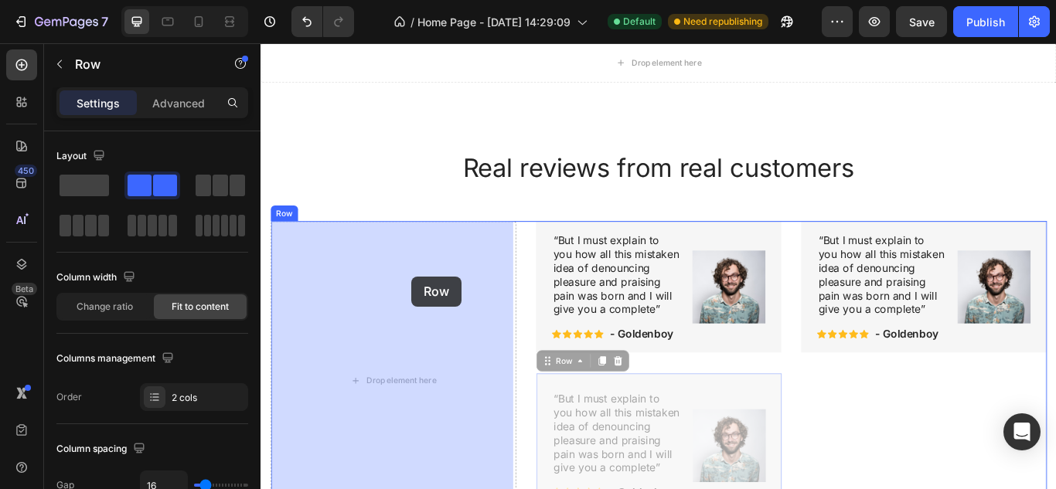
drag, startPoint x: 778, startPoint y: 460, endPoint x: 435, endPoint y: 315, distance: 372.3
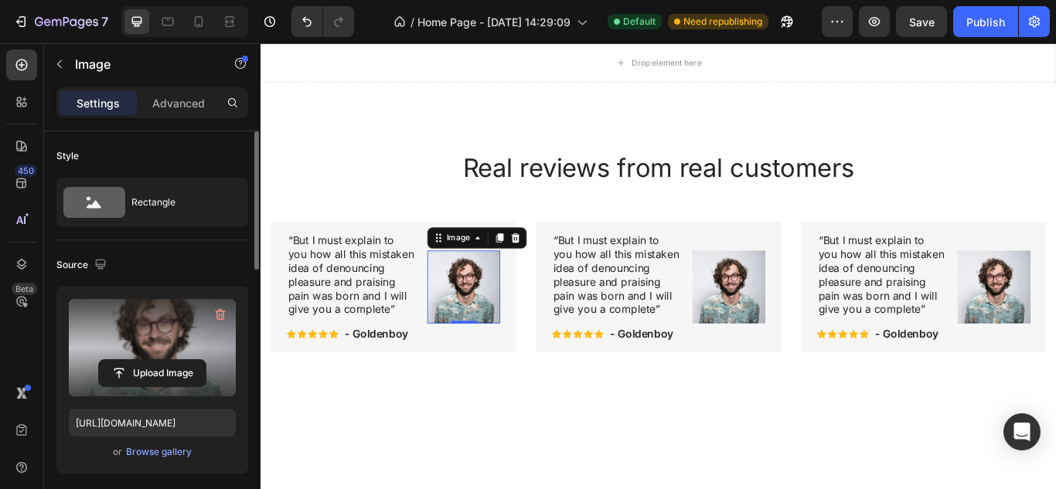
click at [161, 340] on label at bounding box center [152, 347] width 167 height 97
click at [161, 360] on input "file" at bounding box center [152, 373] width 107 height 26
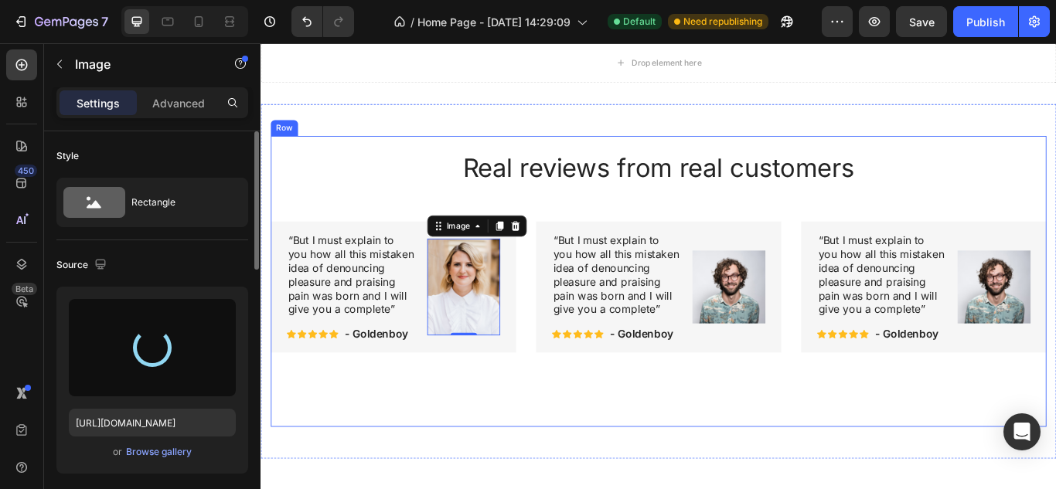
type input "[URL][DOMAIN_NAME]"
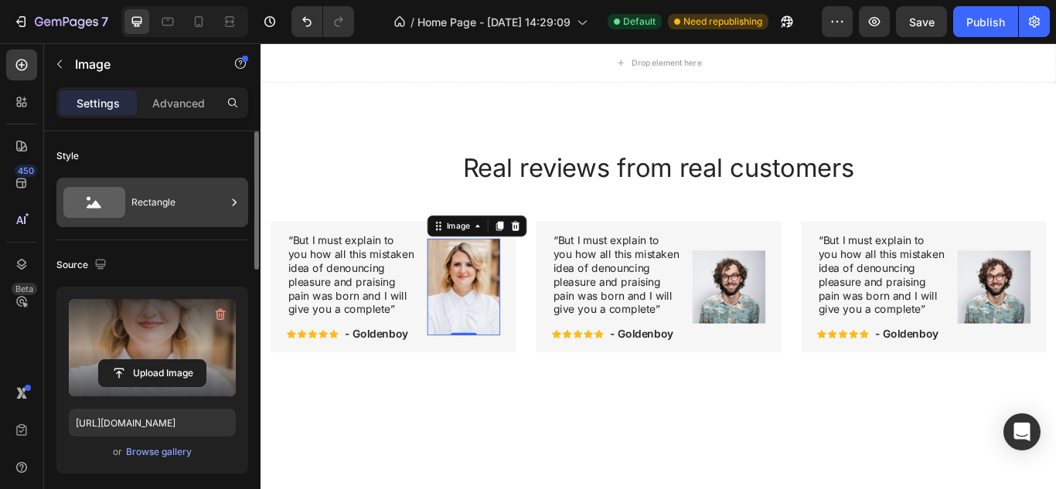
click at [180, 206] on div "Rectangle" at bounding box center [178, 203] width 94 height 36
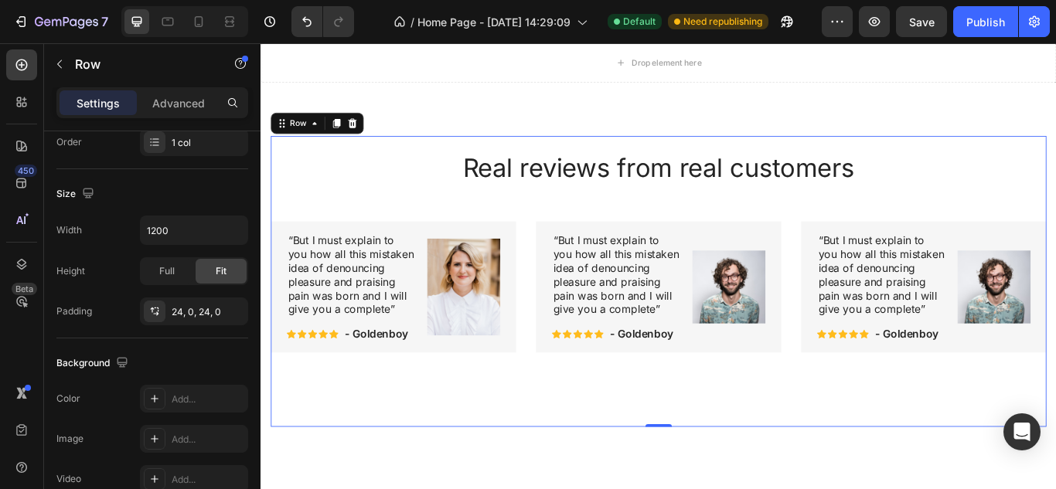
scroll to position [0, 0]
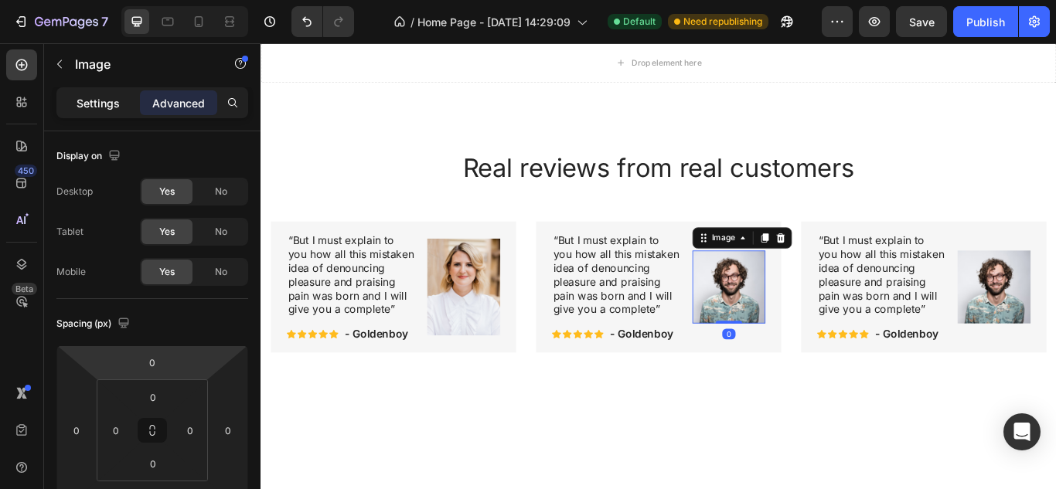
click at [96, 107] on p "Settings" at bounding box center [97, 103] width 43 height 16
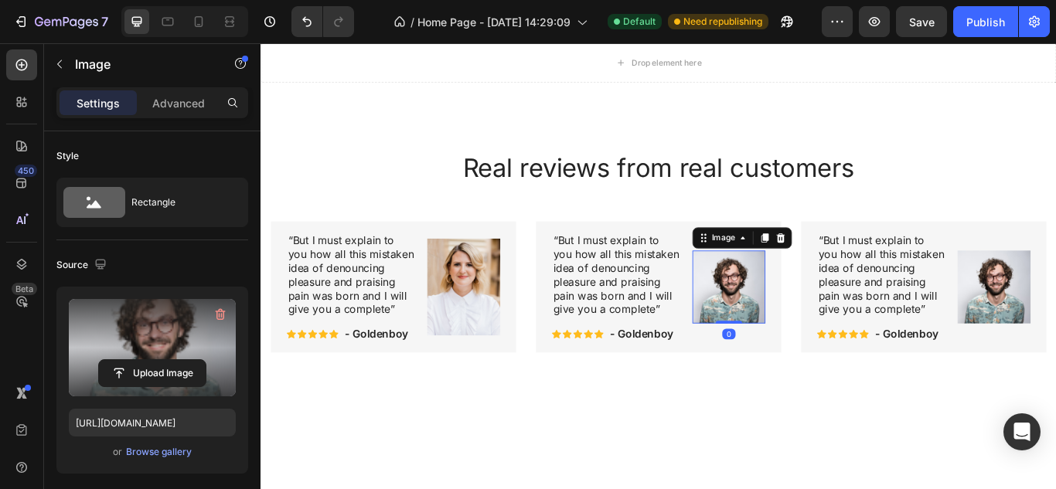
click at [128, 359] on label at bounding box center [152, 347] width 167 height 97
click at [128, 360] on input "file" at bounding box center [152, 373] width 107 height 26
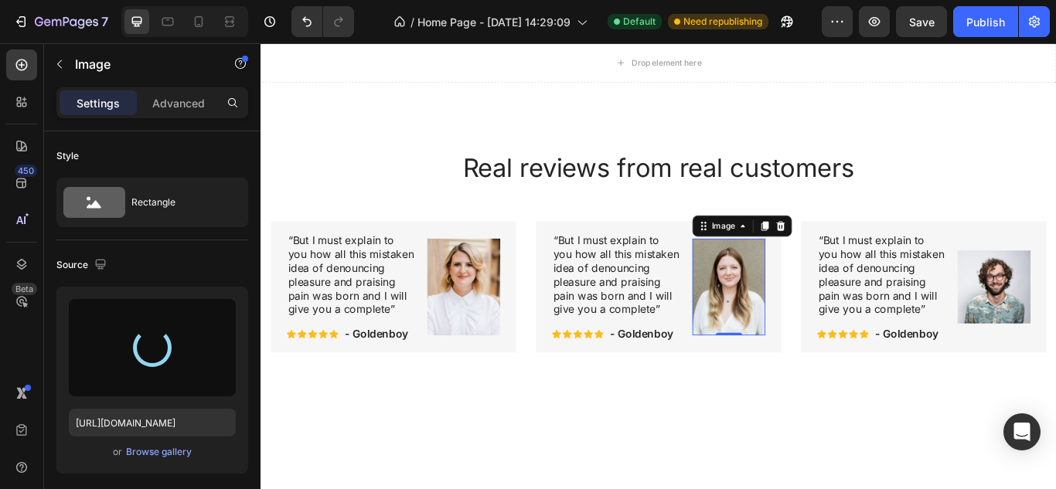
type input "[URL][DOMAIN_NAME]"
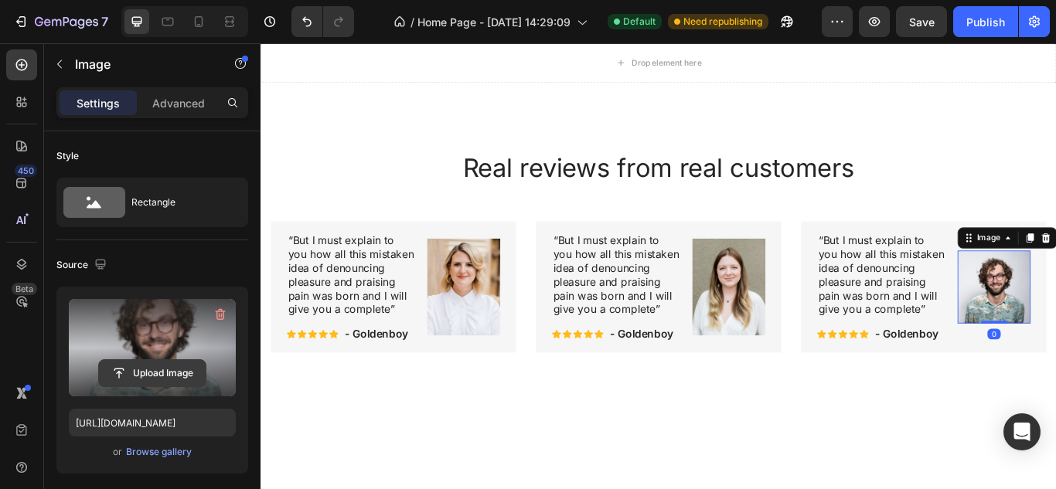
click at [167, 375] on input "file" at bounding box center [152, 373] width 107 height 26
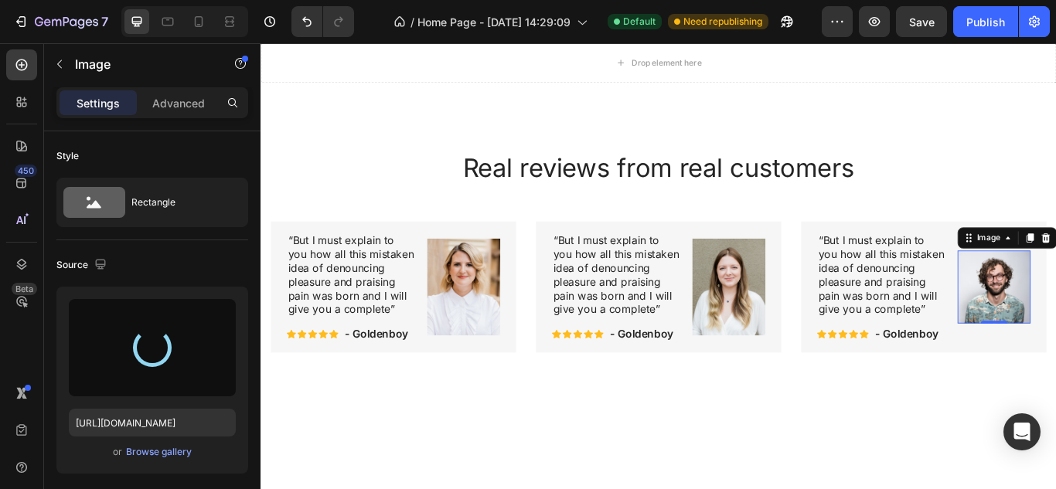
type input "[URL][DOMAIN_NAME]"
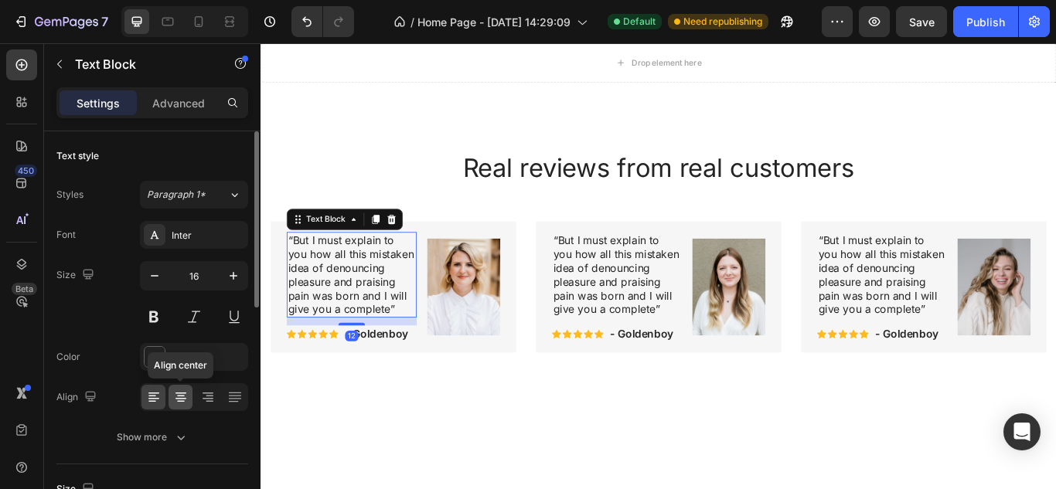
click at [185, 397] on icon at bounding box center [180, 396] width 15 height 15
click at [156, 394] on icon at bounding box center [153, 396] width 15 height 15
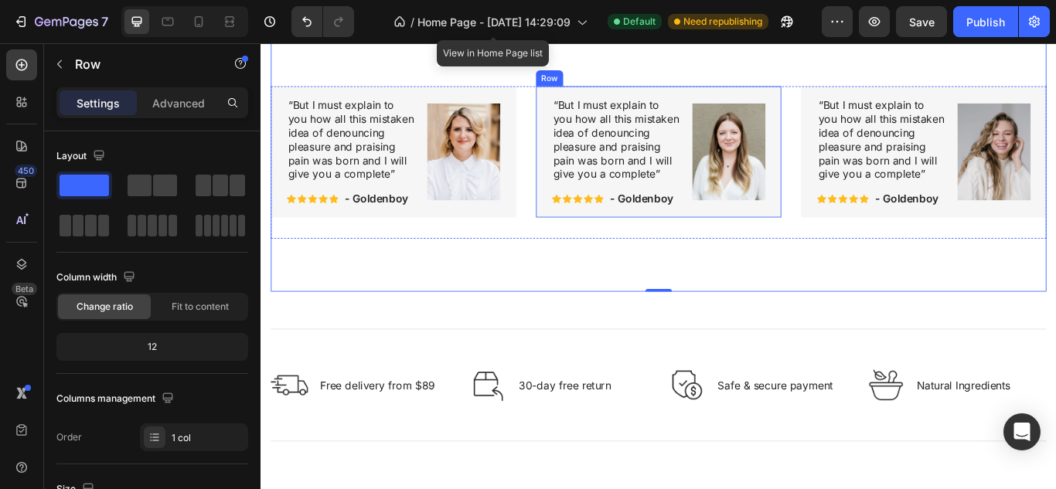
scroll to position [2758, 0]
drag, startPoint x: 712, startPoint y: 348, endPoint x: 711, endPoint y: 312, distance: 35.6
click at [711, 312] on div "Real reviews from real customers Heading “But I must explain to you how all thi…" at bounding box center [724, 163] width 904 height 339
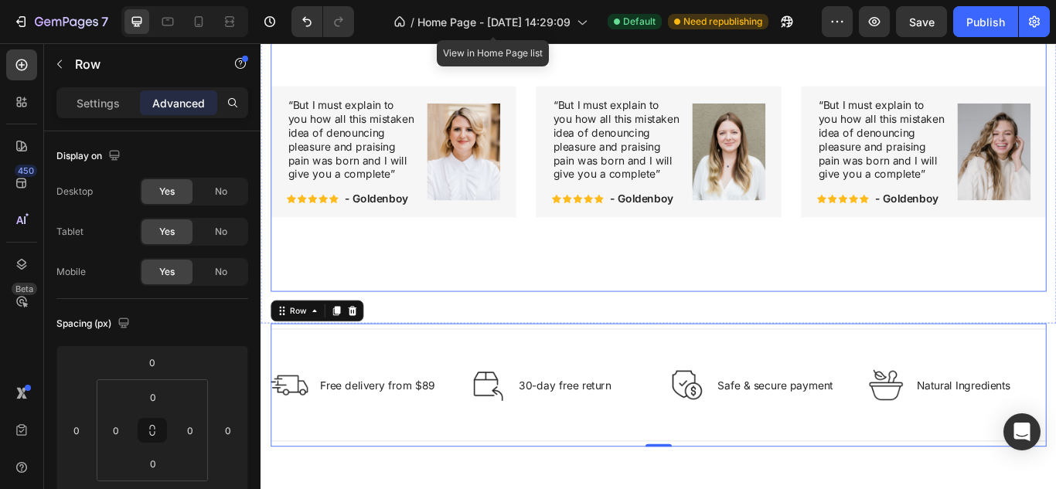
scroll to position [2602, 0]
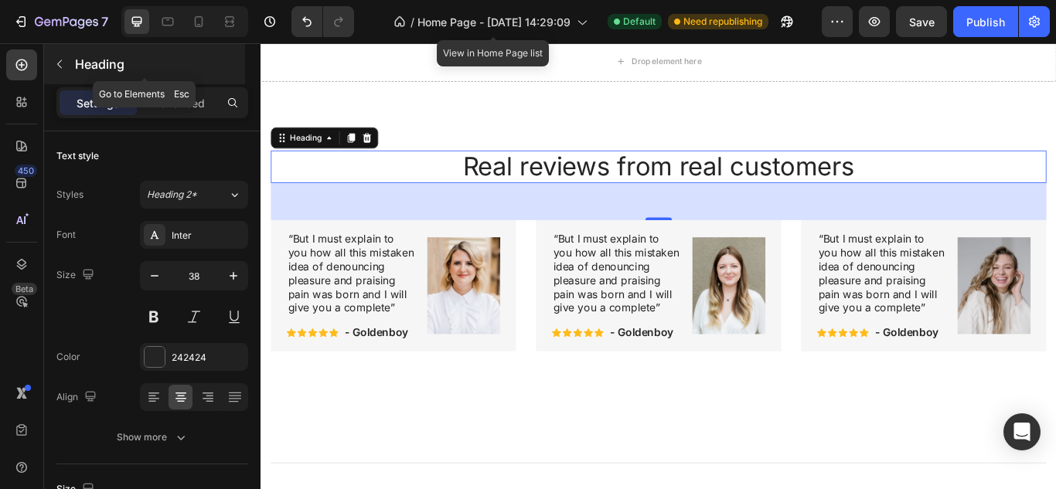
click at [64, 63] on icon "button" at bounding box center [59, 64] width 12 height 12
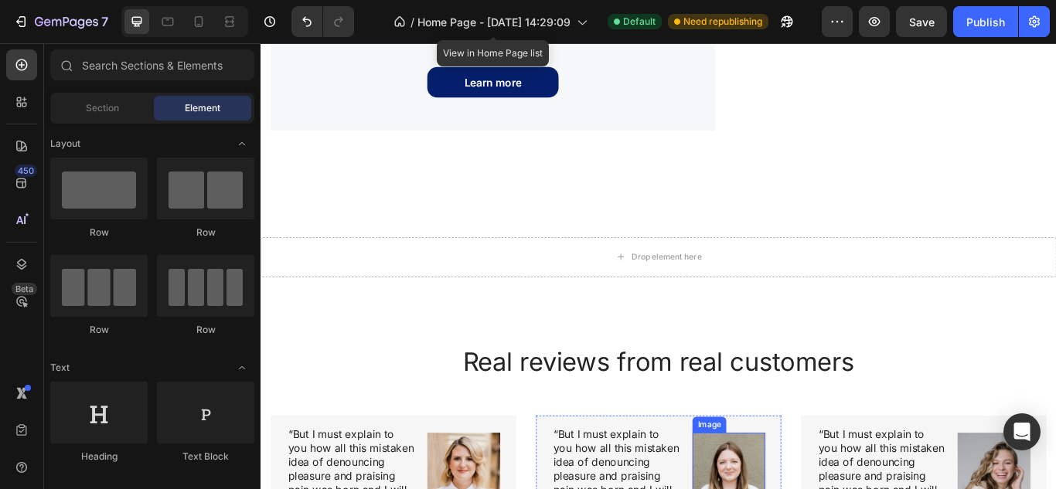
scroll to position [2372, 0]
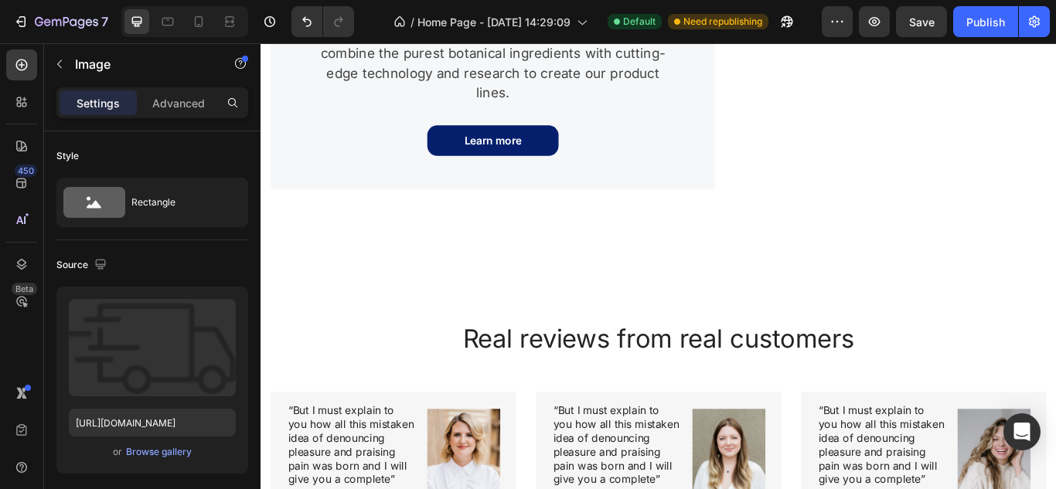
scroll to position [2309, 0]
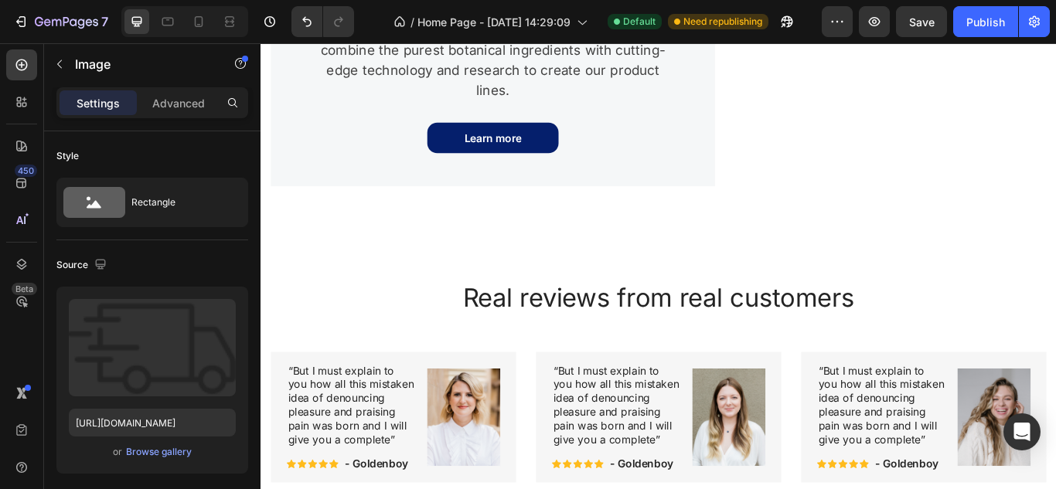
click at [537, 17] on html "7 Version history / Home Page - [DATE] 14:29:09 Default Need republishing Previ…" at bounding box center [528, 8] width 1056 height 17
click at [852, 62] on div "#051F6C" at bounding box center [528, 71] width 1056 height 19
click at [11, 50] on icon at bounding box center [6, 54] width 8 height 8
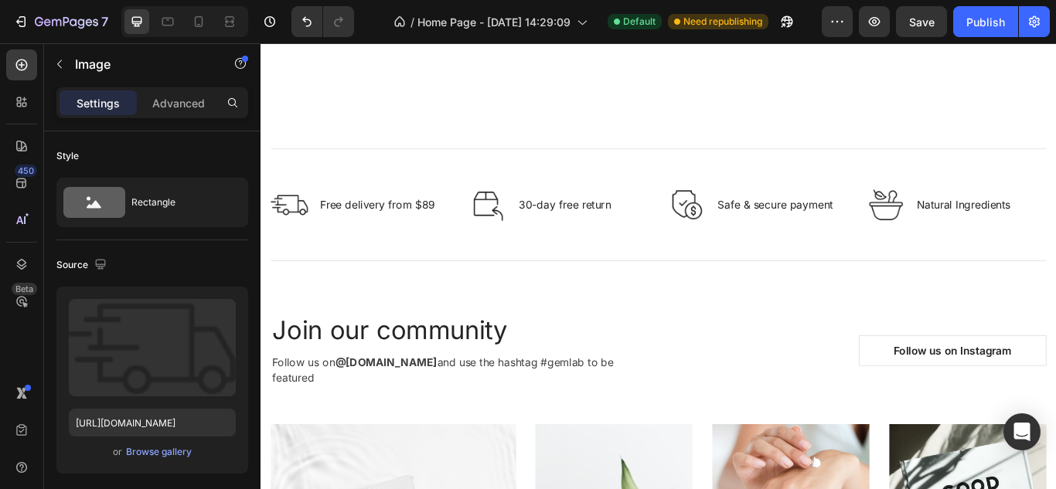
scroll to position [2873, 0]
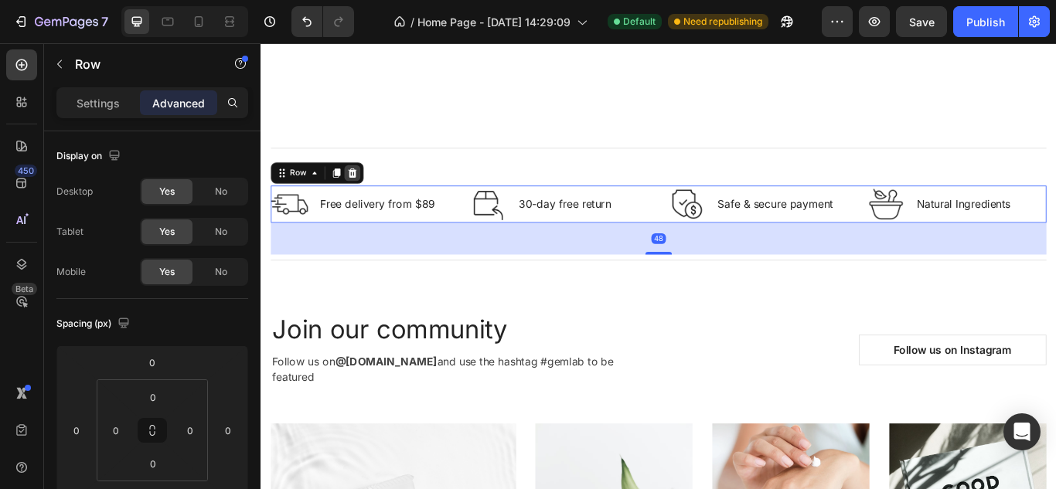
click at [366, 200] on icon at bounding box center [367, 194] width 10 height 11
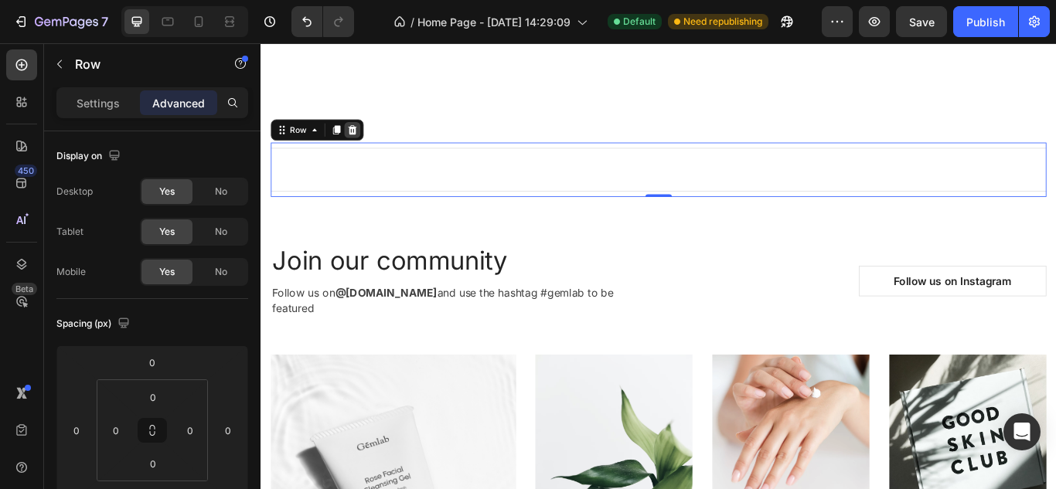
click at [372, 154] on div at bounding box center [367, 144] width 19 height 19
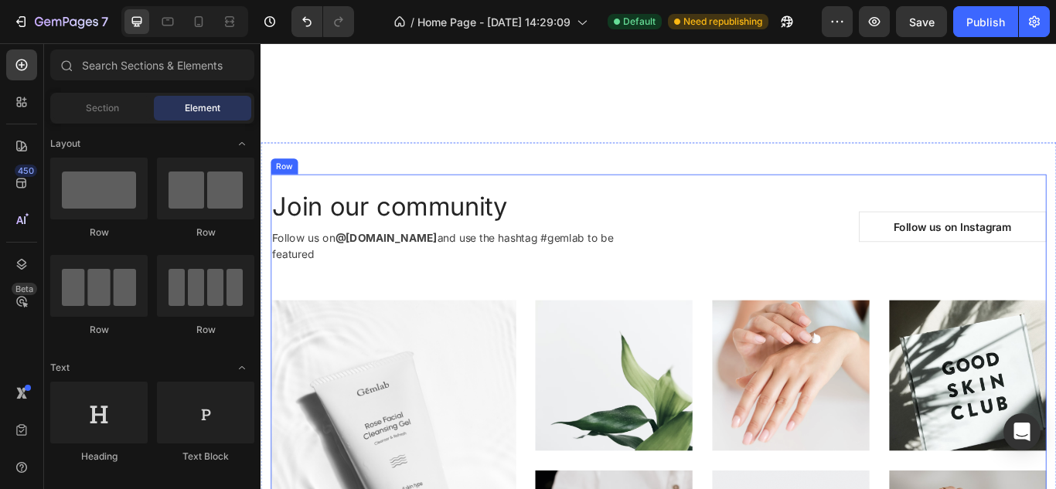
scroll to position [2743, 0]
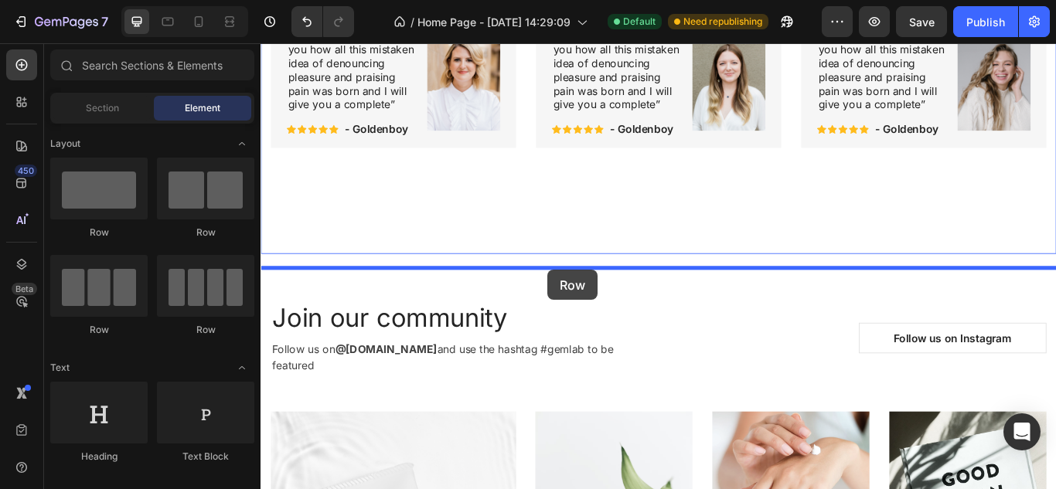
drag, startPoint x: 449, startPoint y: 234, endPoint x: 594, endPoint y: 309, distance: 163.5
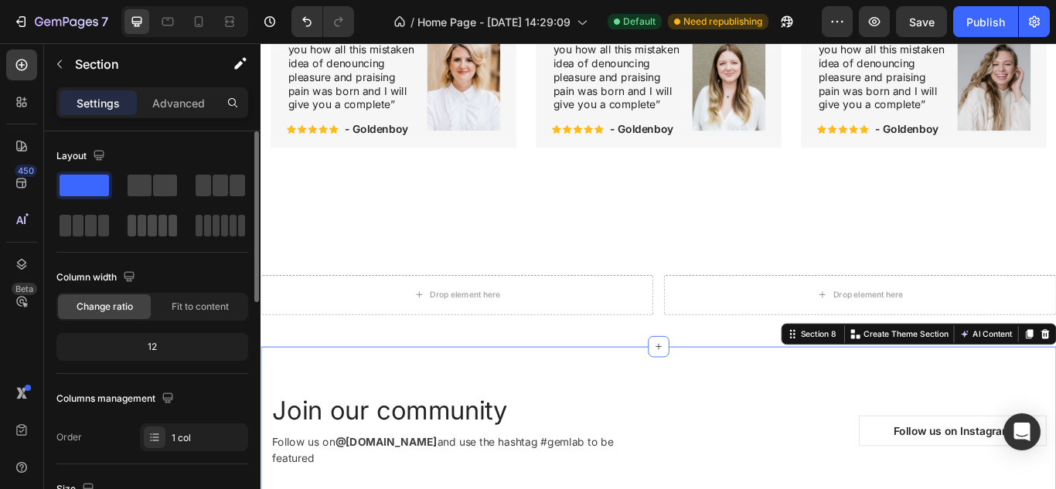
click at [165, 226] on span at bounding box center [162, 226] width 8 height 22
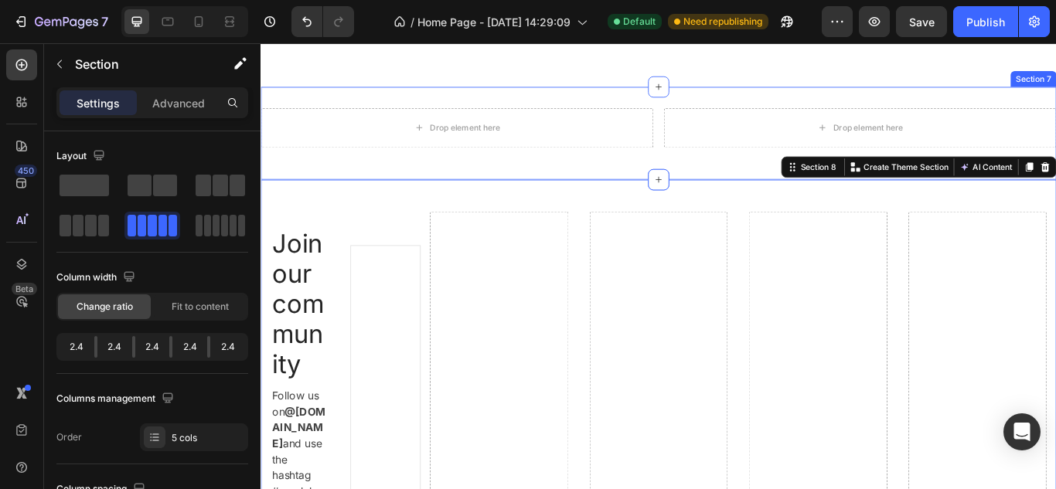
scroll to position [2942, 0]
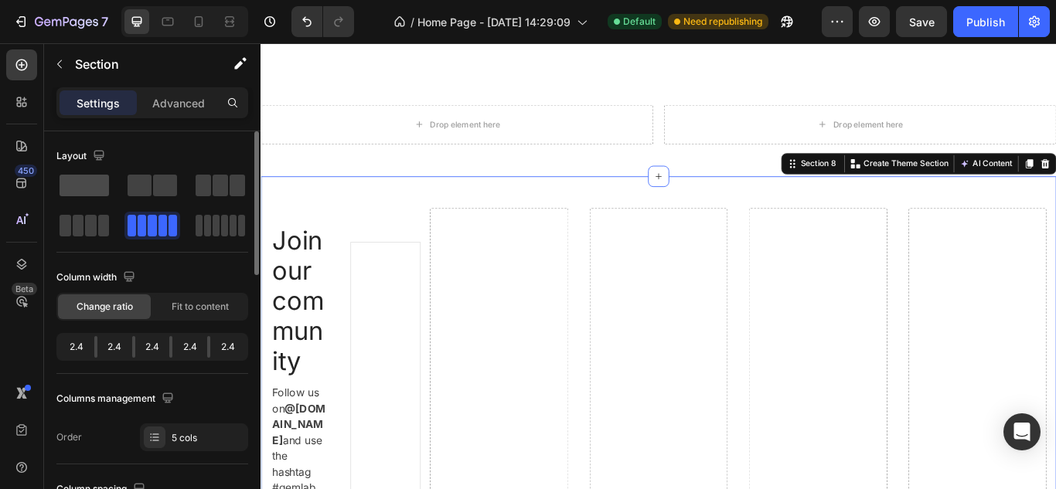
click at [81, 193] on span at bounding box center [83, 186] width 49 height 22
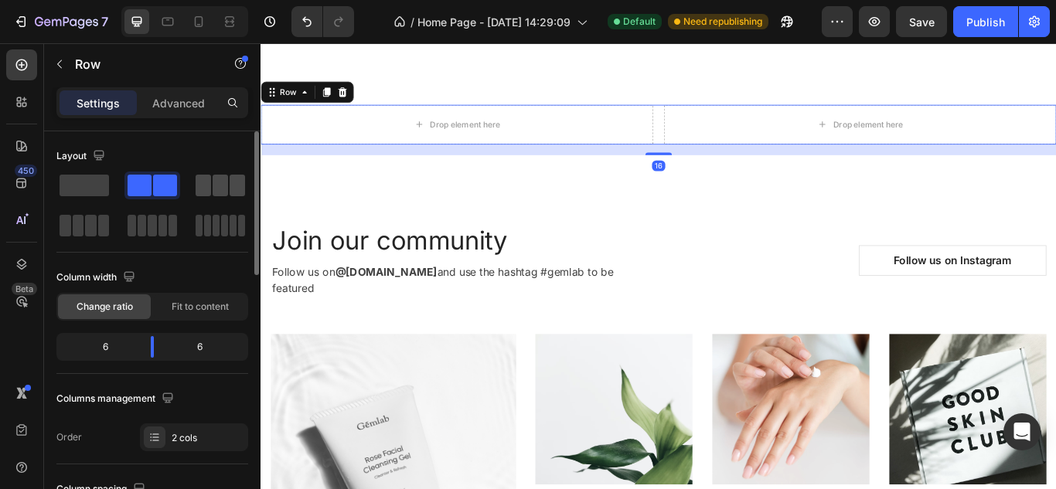
click at [214, 187] on span at bounding box center [219, 186] width 15 height 22
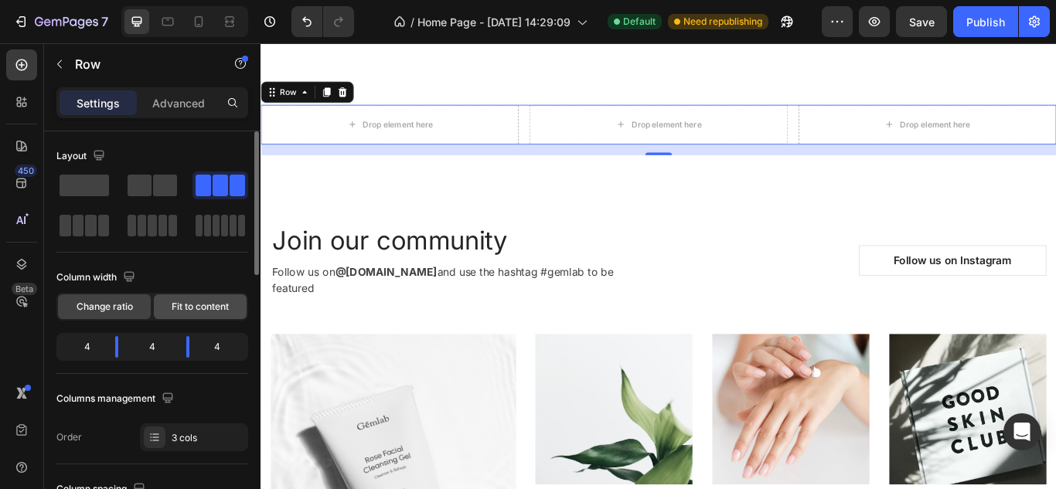
click at [196, 305] on span "Fit to content" at bounding box center [200, 307] width 57 height 14
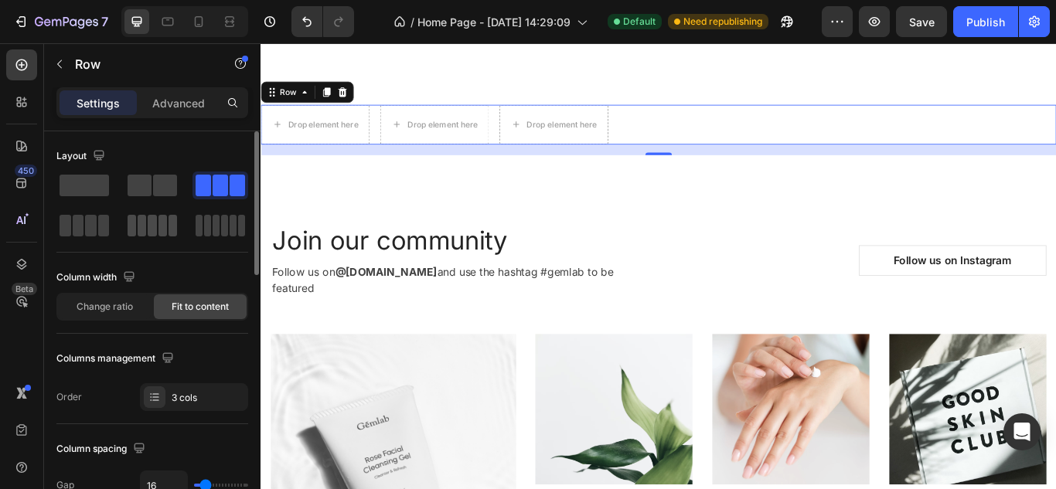
click at [138, 223] on span at bounding box center [142, 226] width 8 height 22
click at [90, 182] on span at bounding box center [83, 186] width 49 height 22
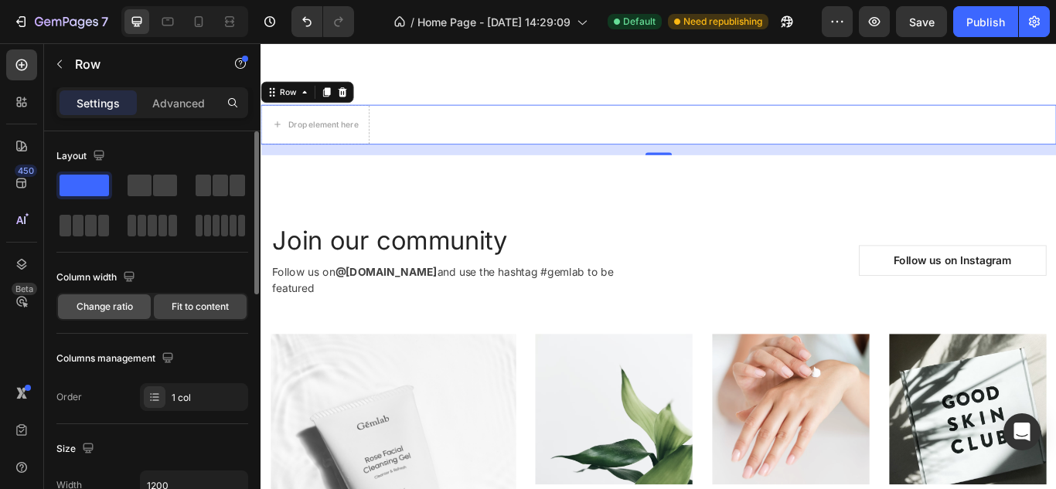
click at [121, 308] on span "Change ratio" at bounding box center [104, 307] width 56 height 14
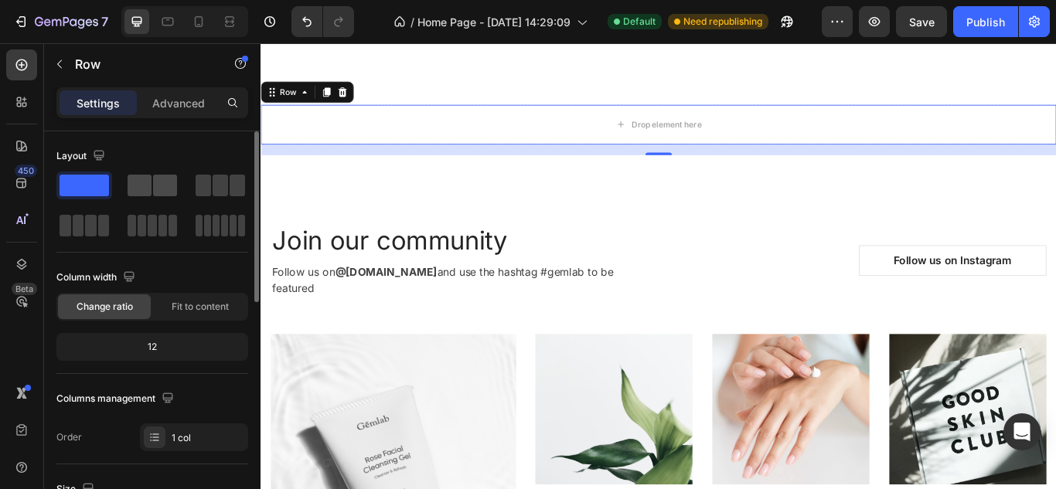
click at [168, 196] on div at bounding box center [152, 186] width 56 height 28
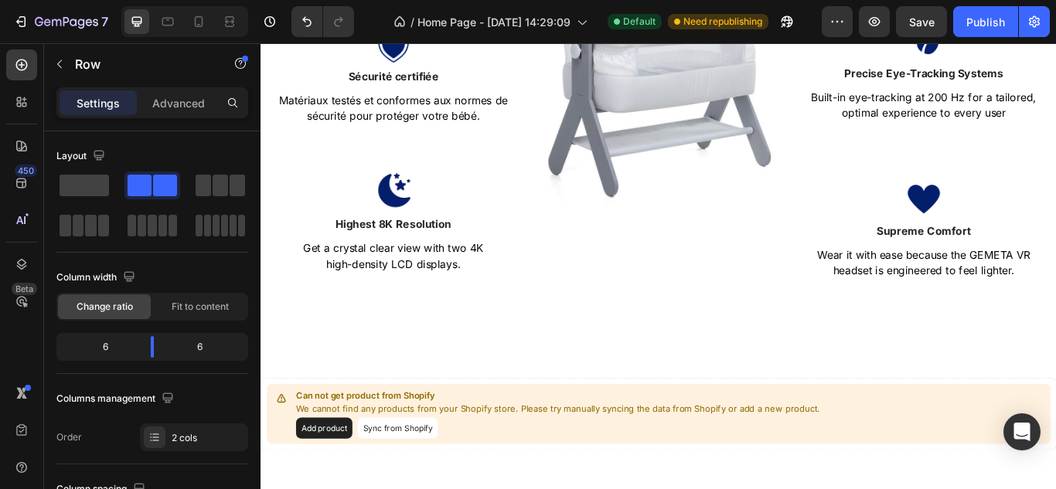
scroll to position [764, 0]
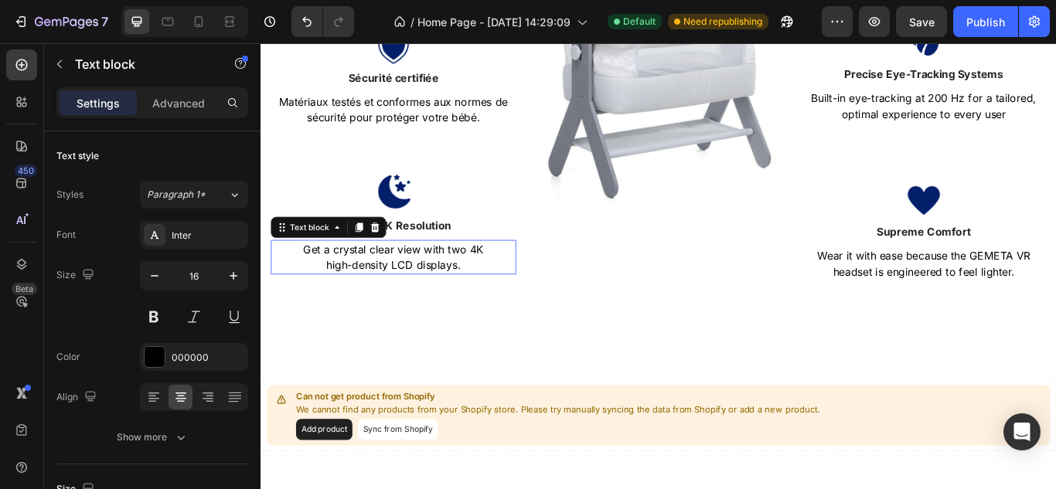
click at [535, 301] on p "Get a crystal clear view with two 4K high-density LCD displays." at bounding box center [415, 292] width 283 height 37
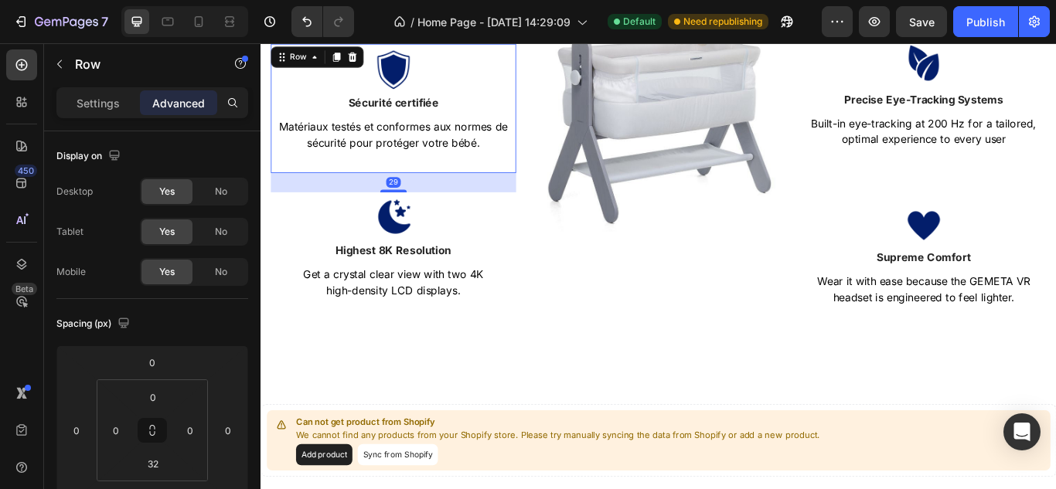
scroll to position [727, 0]
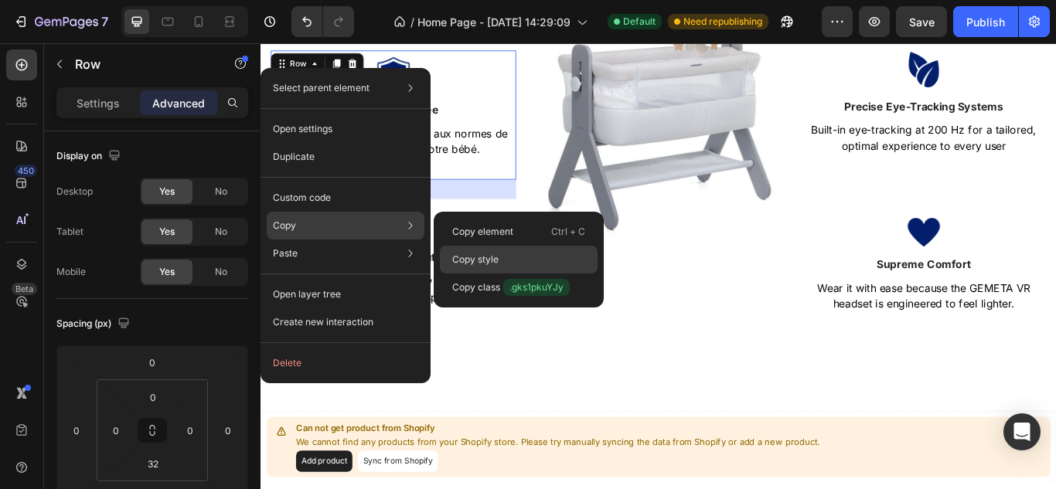
click at [493, 253] on p "Copy style" at bounding box center [475, 260] width 46 height 14
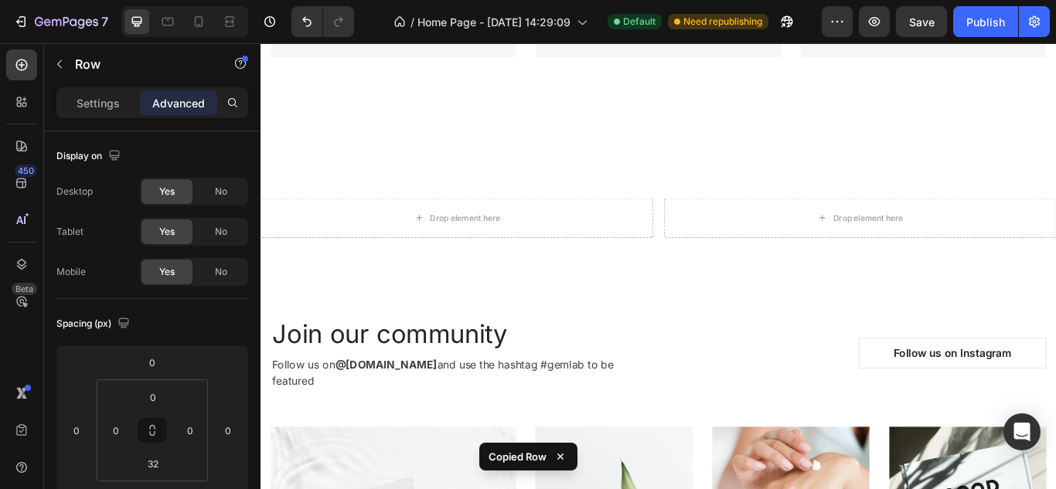
scroll to position [2501, 0]
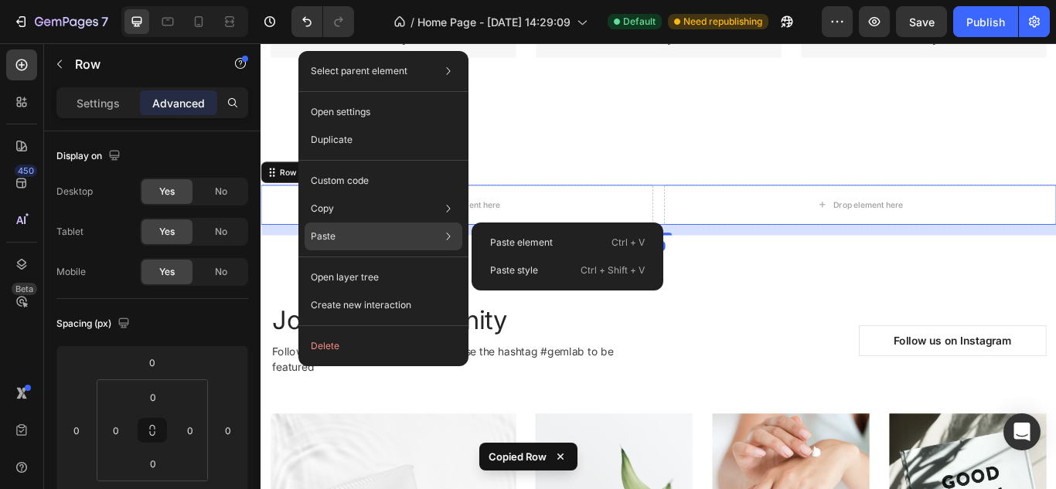
click at [396, 235] on div "Paste Paste element Ctrl + V Paste style Ctrl + Shift + V" at bounding box center [383, 237] width 158 height 28
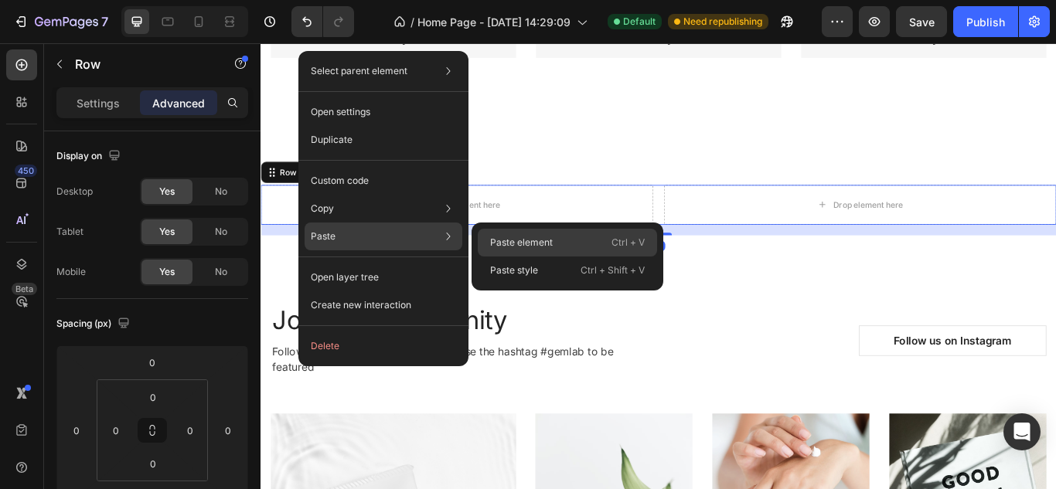
click at [503, 237] on p "Paste element" at bounding box center [521, 243] width 63 height 14
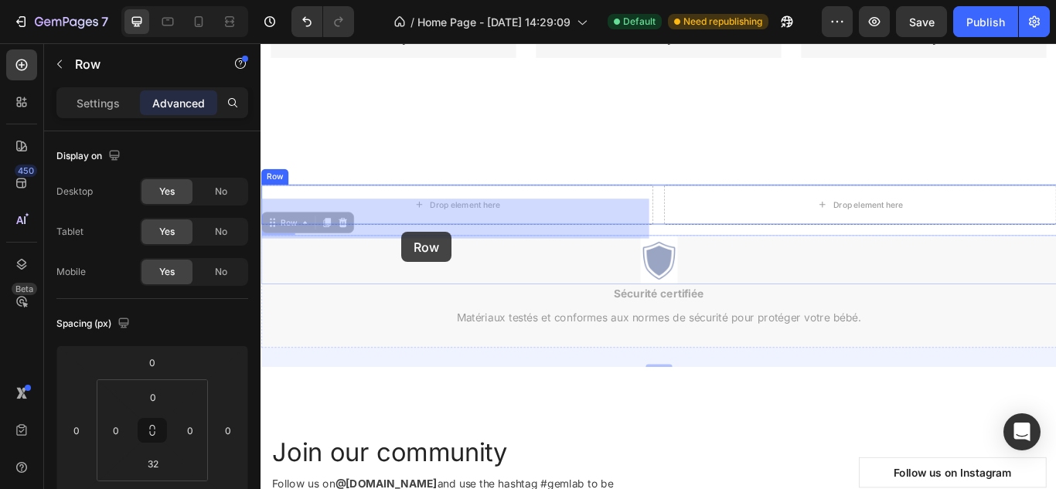
drag, startPoint x: 427, startPoint y: 367, endPoint x: 424, endPoint y: 263, distance: 103.6
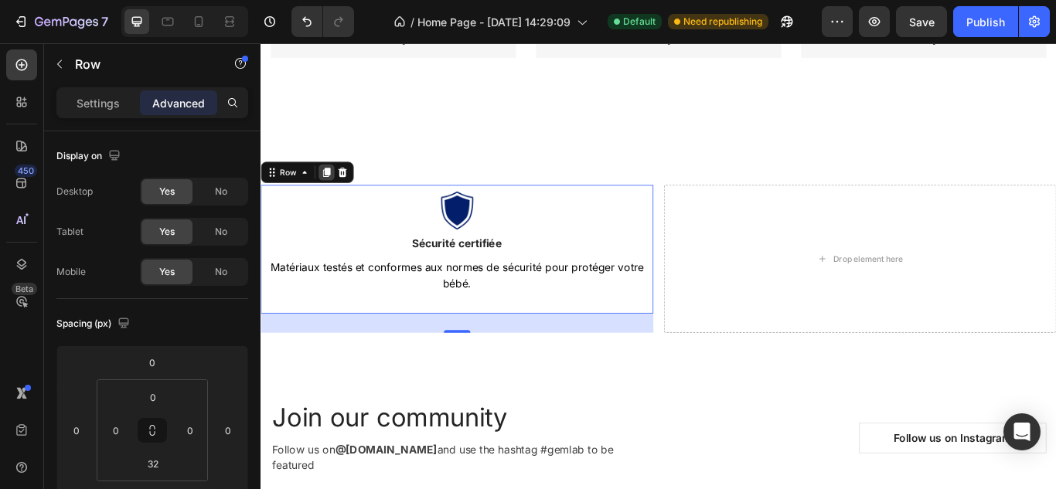
click at [335, 199] on icon at bounding box center [337, 194] width 8 height 11
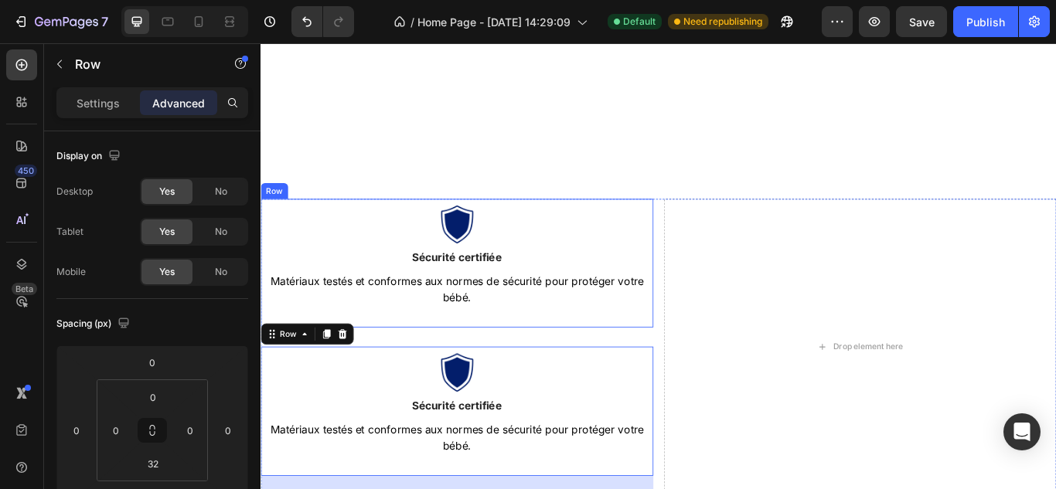
scroll to position [2684, 0]
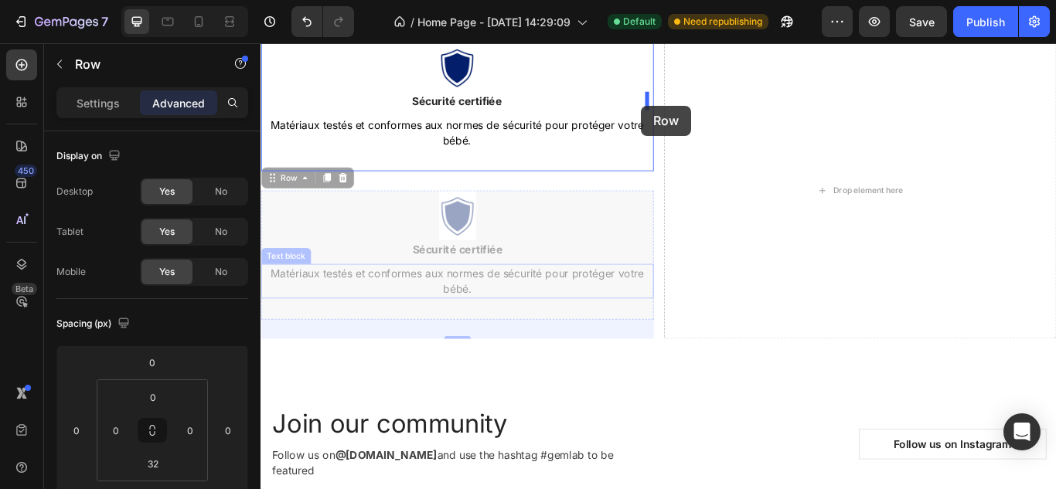
drag, startPoint x: 624, startPoint y: 348, endPoint x: 704, endPoint y: 116, distance: 245.1
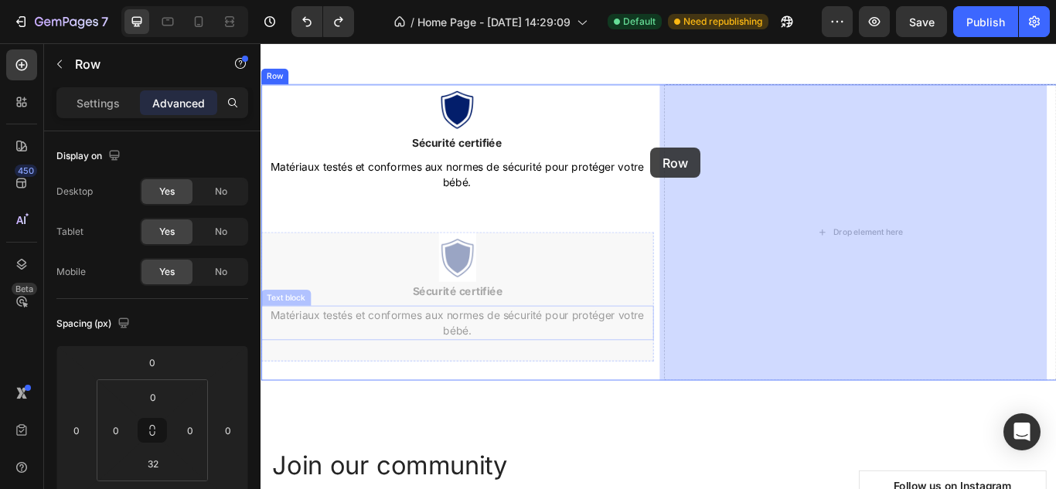
scroll to position [2612, 0]
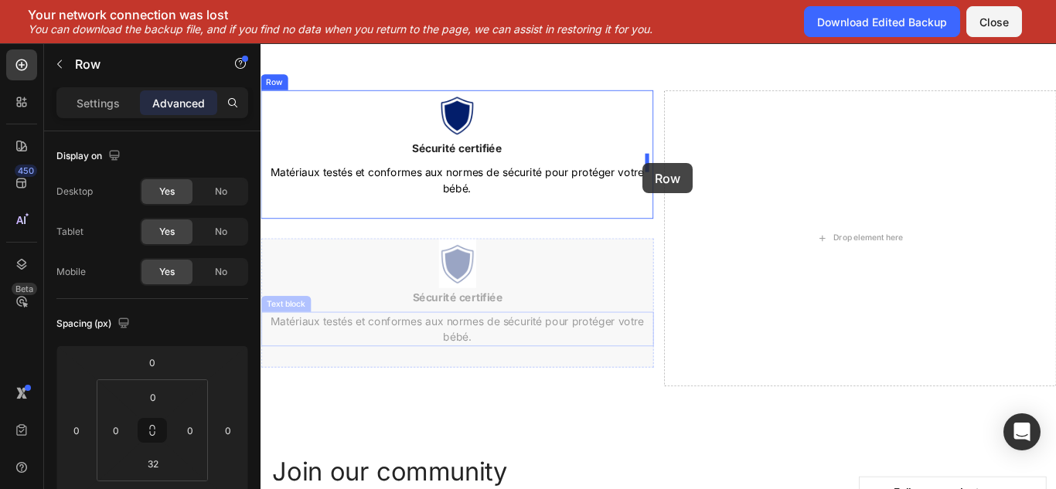
drag, startPoint x: 641, startPoint y: 354, endPoint x: 707, endPoint y: 183, distance: 183.0
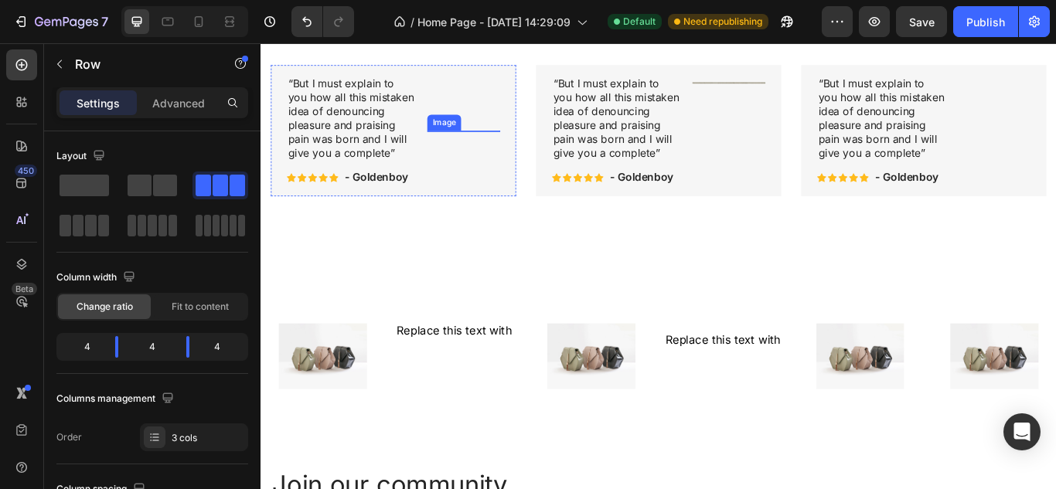
scroll to position [2870, 0]
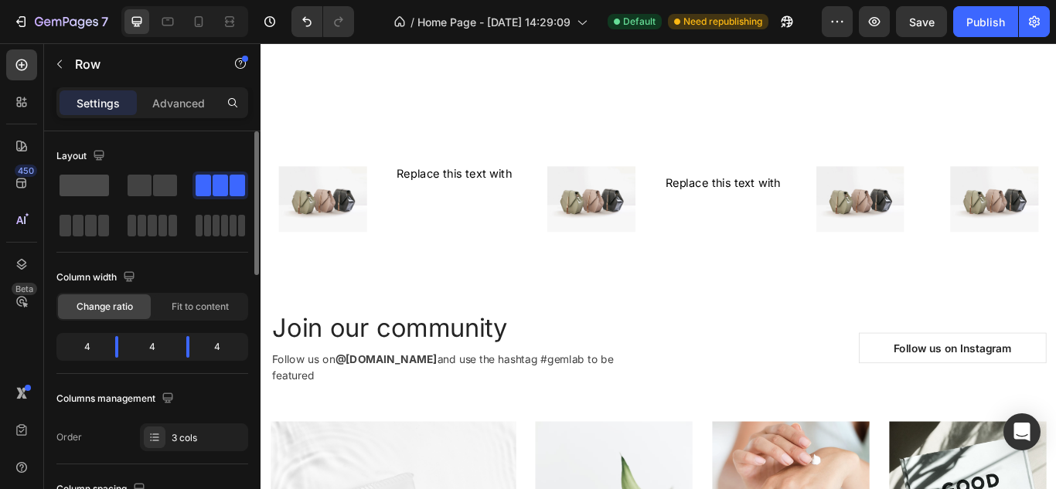
click at [94, 190] on span at bounding box center [83, 186] width 49 height 22
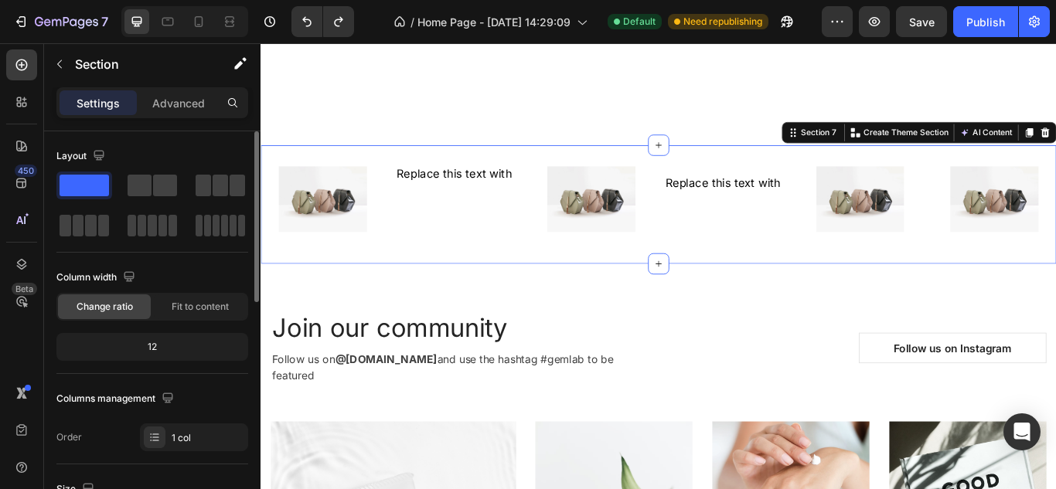
click at [97, 192] on span at bounding box center [83, 186] width 49 height 22
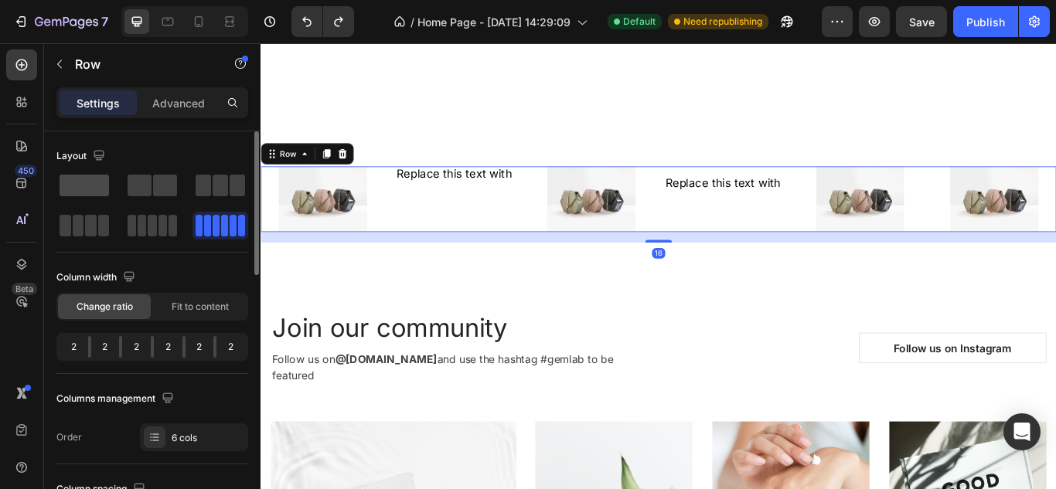
click at [86, 183] on span at bounding box center [83, 186] width 49 height 22
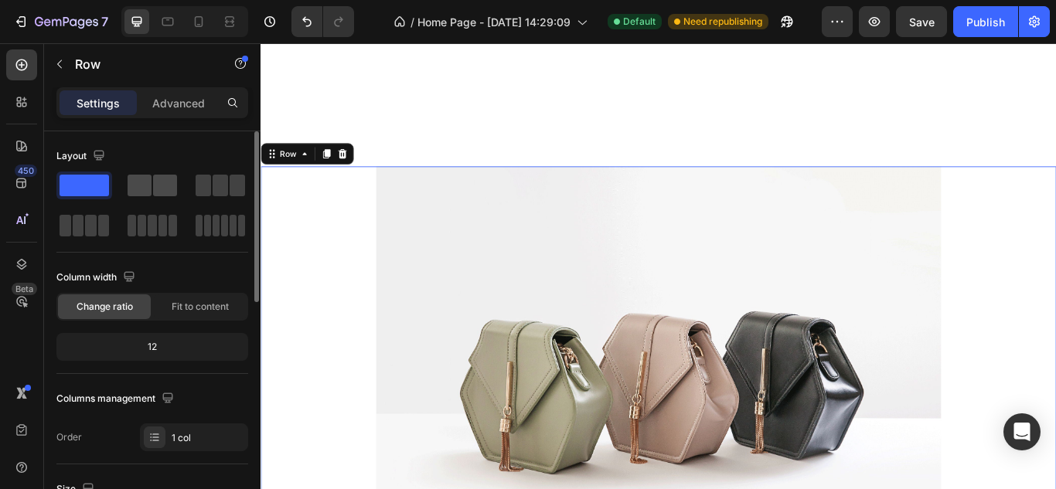
click at [169, 182] on span at bounding box center [165, 186] width 24 height 22
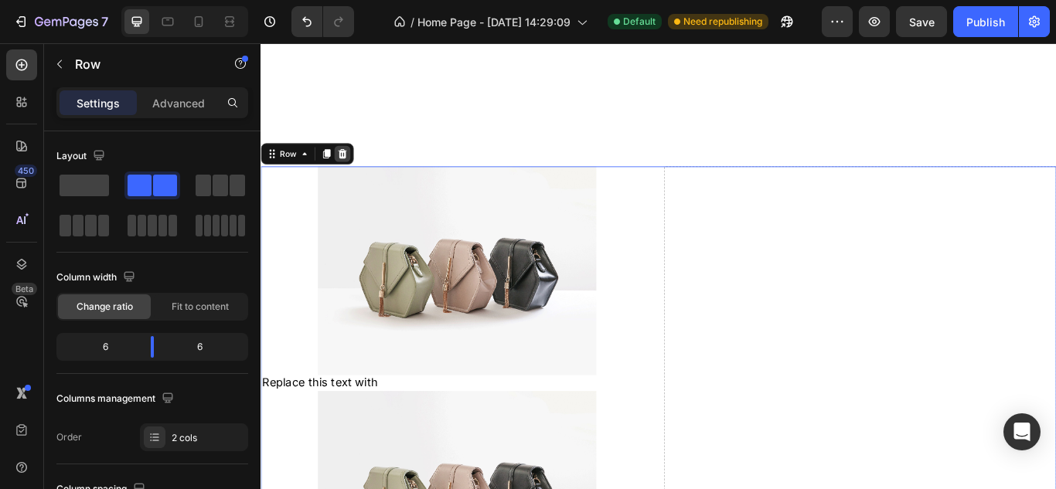
click at [355, 178] on icon at bounding box center [356, 172] width 10 height 11
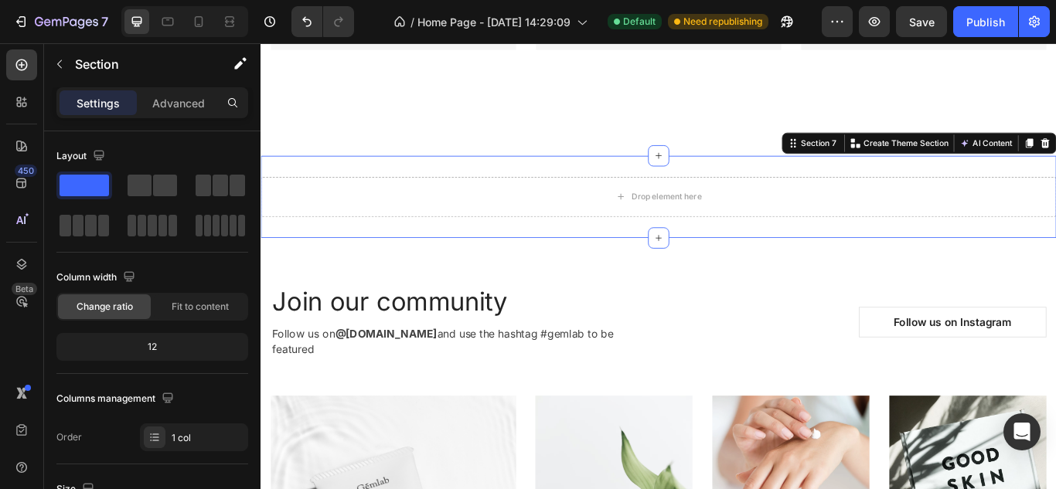
scroll to position [2862, 0]
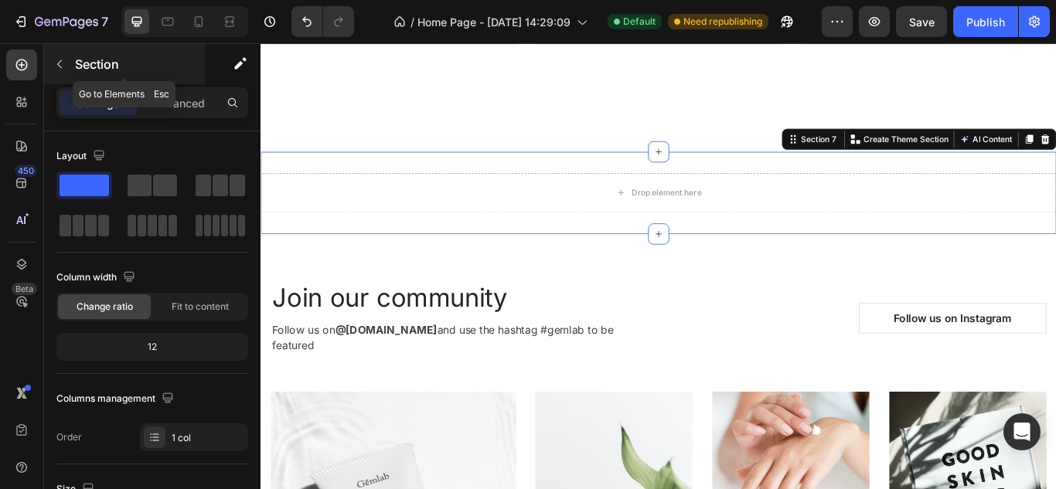
click at [93, 66] on p "Section" at bounding box center [138, 64] width 127 height 19
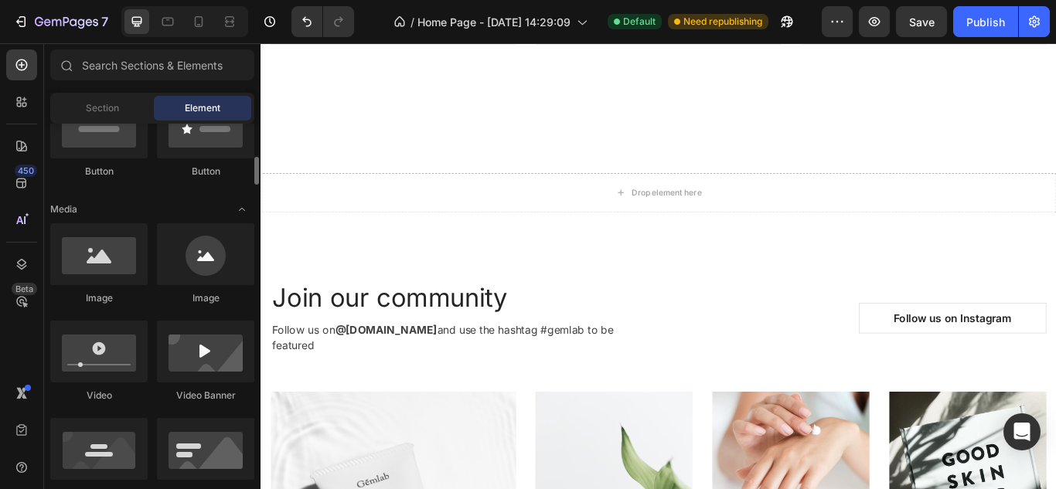
scroll to position [413, 0]
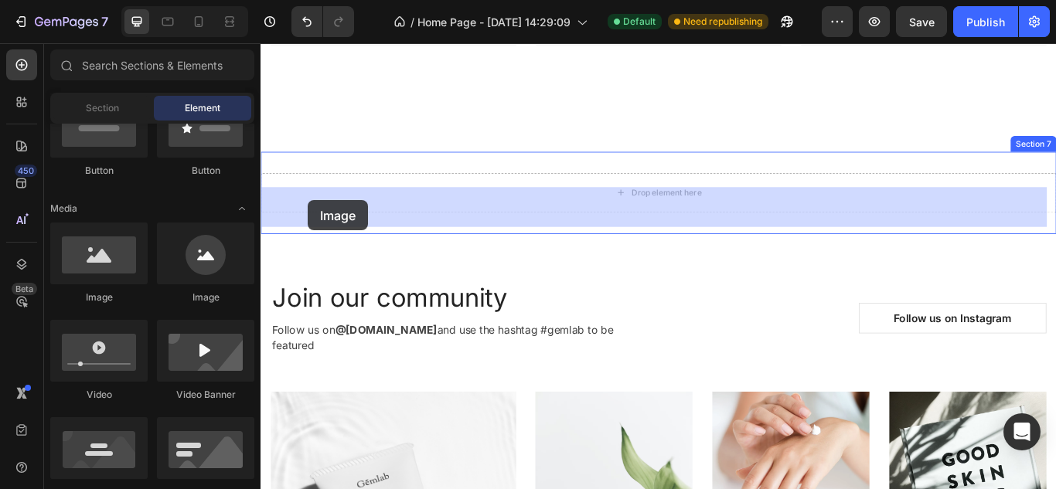
drag, startPoint x: 381, startPoint y: 306, endPoint x: 315, endPoint y: 226, distance: 103.2
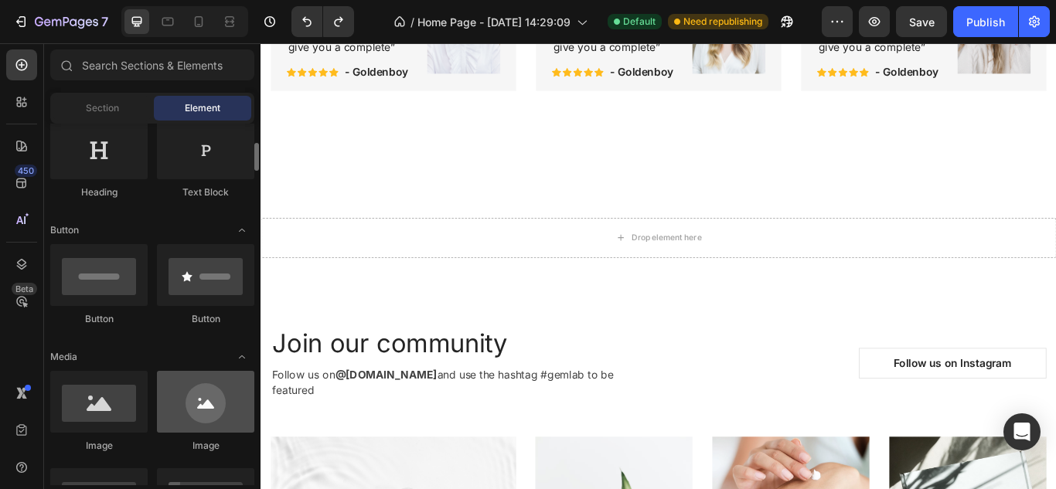
scroll to position [263, 0]
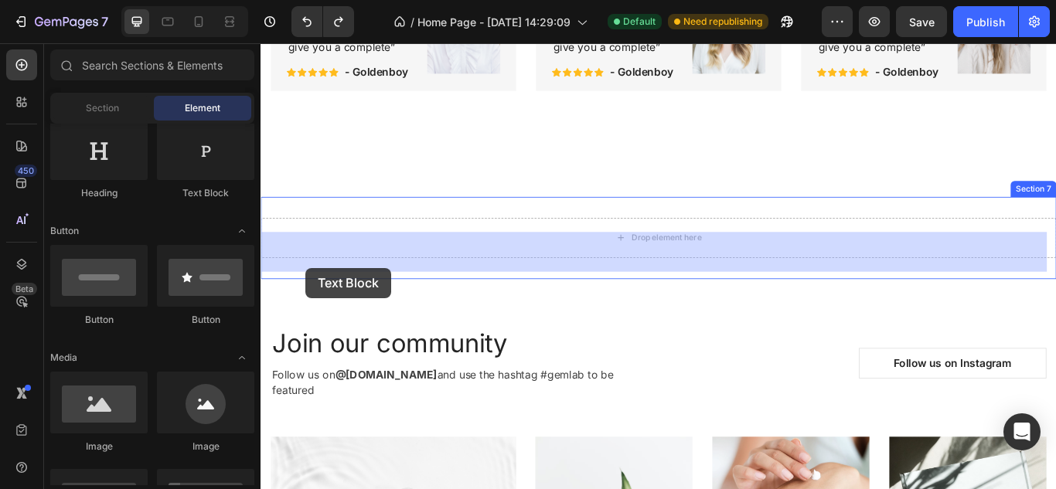
drag, startPoint x: 464, startPoint y: 216, endPoint x: 313, endPoint y: 304, distance: 174.2
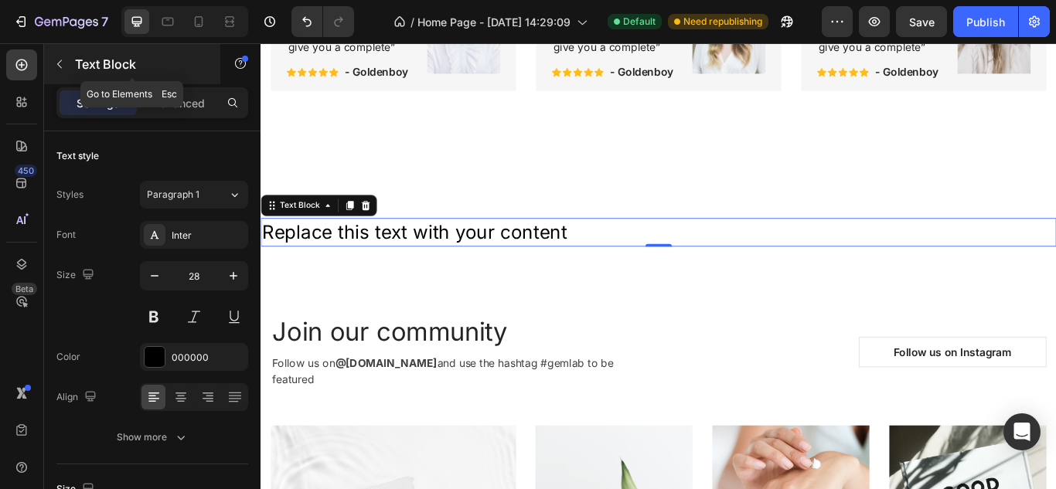
click at [90, 66] on p "Text Block" at bounding box center [140, 64] width 131 height 19
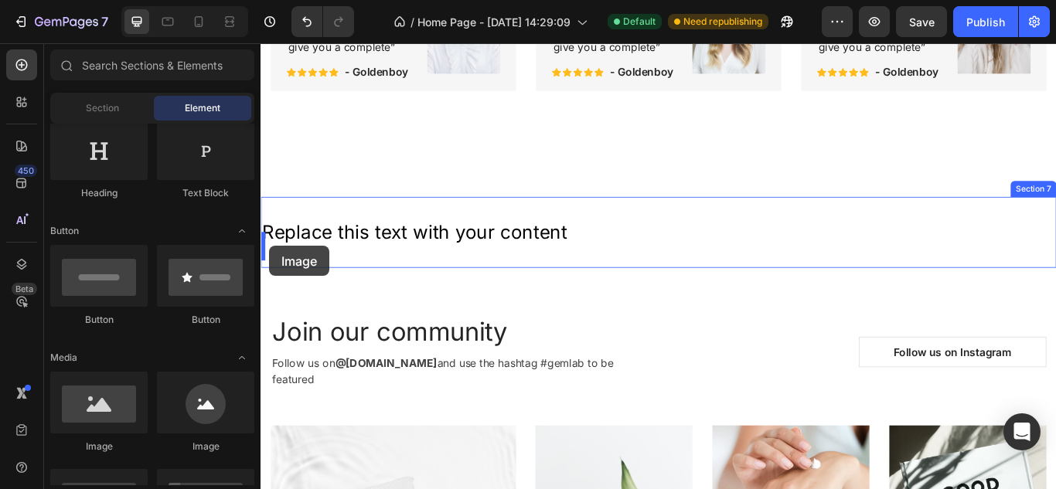
drag, startPoint x: 460, startPoint y: 438, endPoint x: 270, endPoint y: 280, distance: 246.8
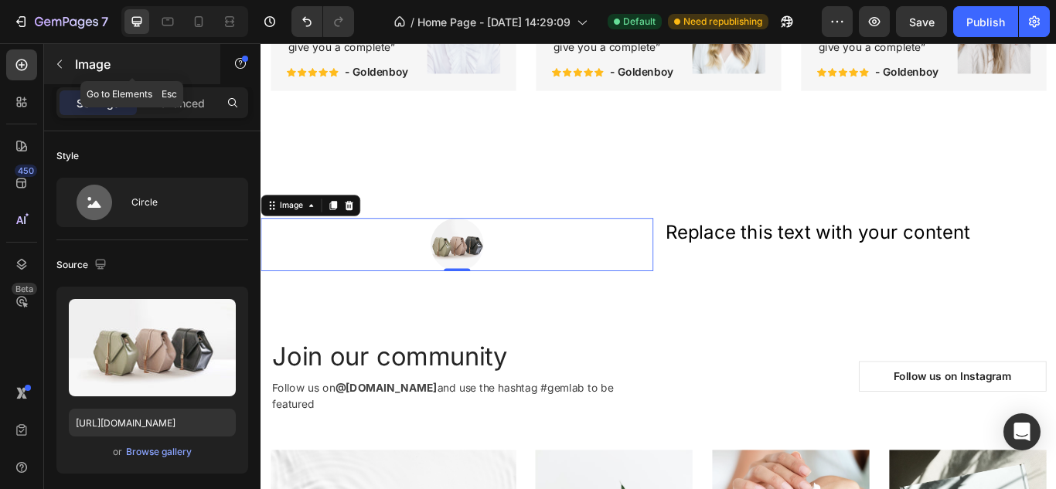
click at [66, 70] on button "button" at bounding box center [59, 64] width 25 height 25
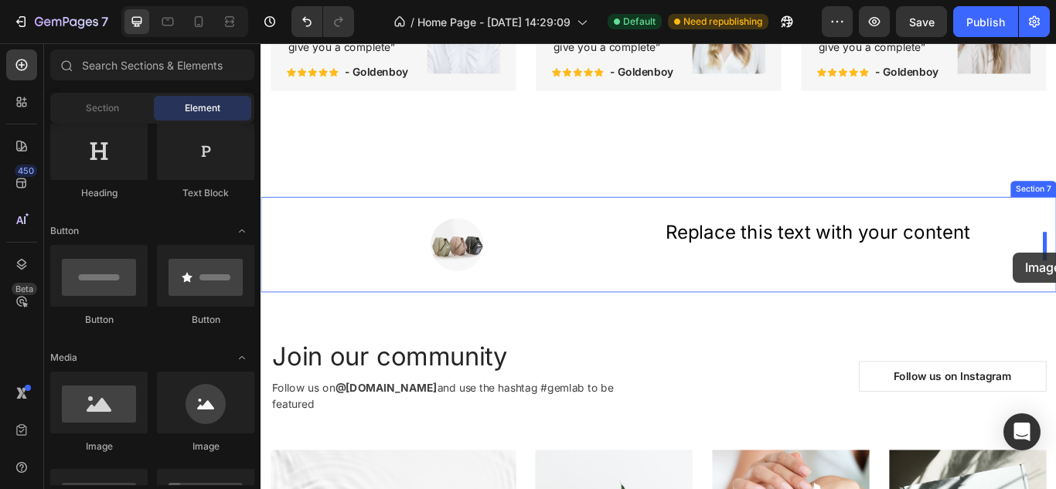
drag, startPoint x: 478, startPoint y: 464, endPoint x: 1137, endPoint y: 287, distance: 681.7
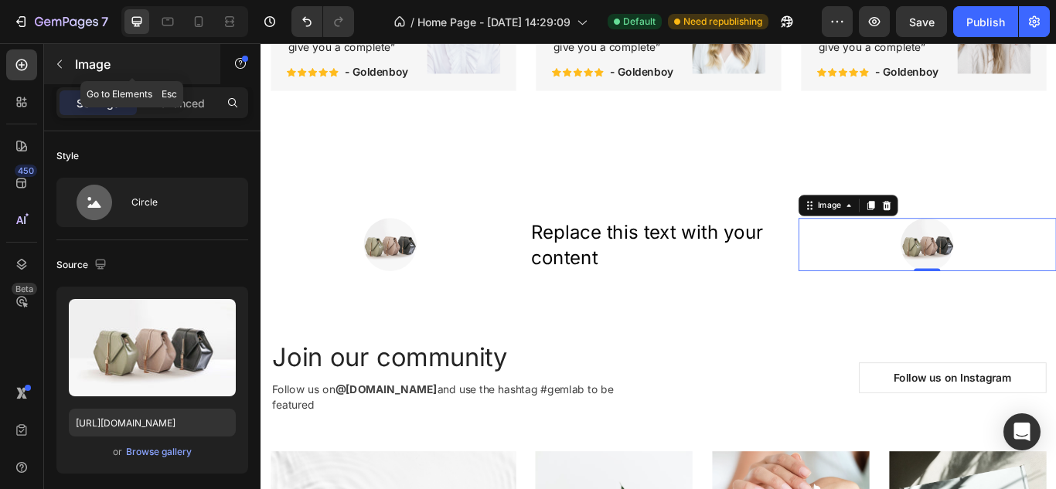
click at [83, 53] on div "Image" at bounding box center [132, 64] width 176 height 40
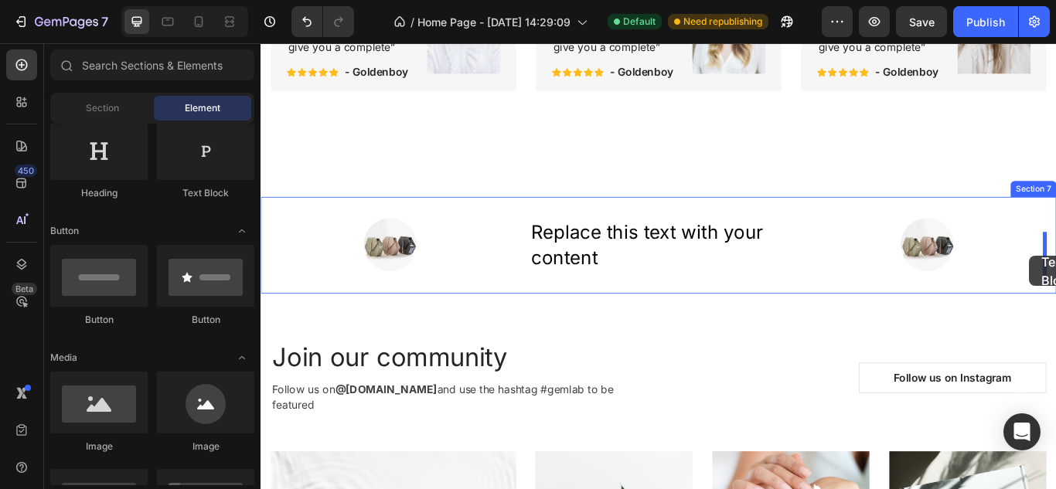
drag, startPoint x: 458, startPoint y: 212, endPoint x: 1157, endPoint y: 291, distance: 703.1
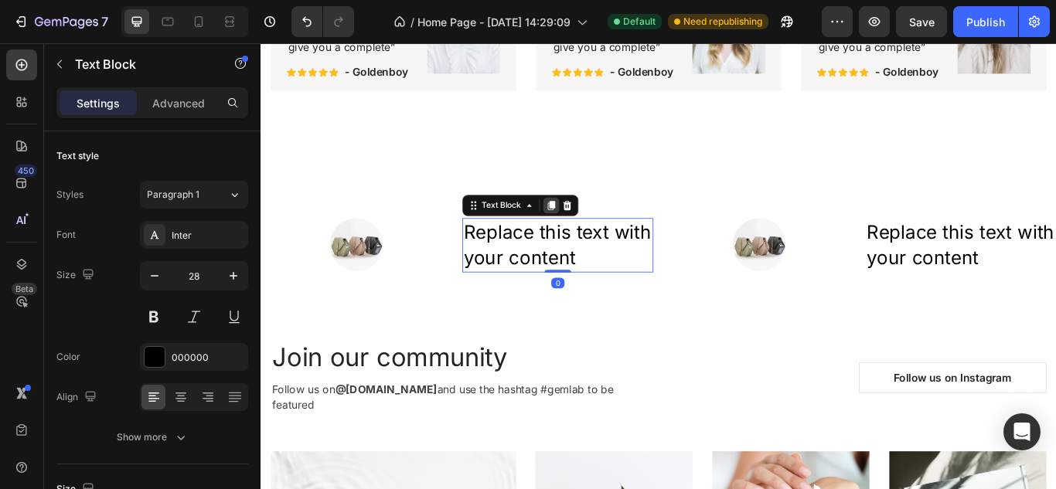
click at [593, 239] on icon at bounding box center [599, 232] width 12 height 12
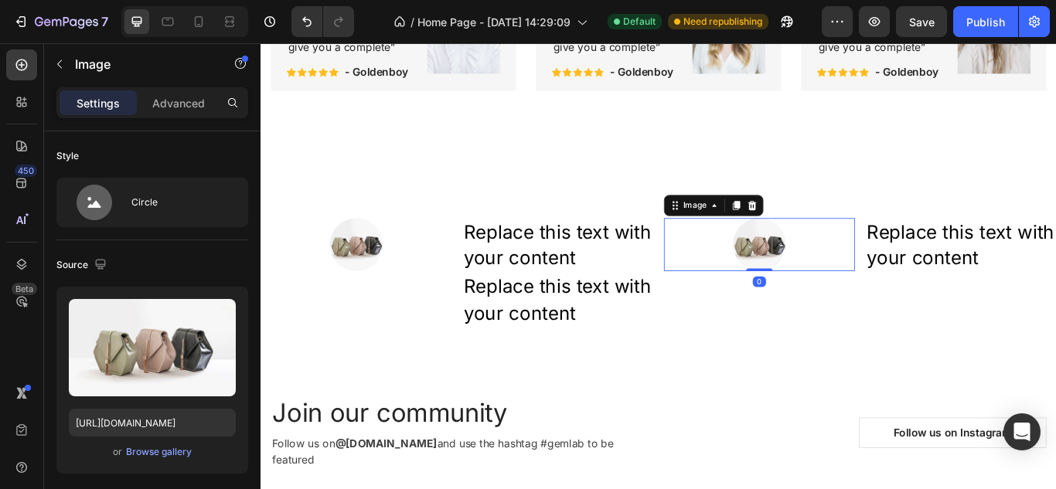
click at [827, 305] on img at bounding box center [842, 278] width 62 height 62
click at [808, 239] on icon at bounding box center [814, 232] width 12 height 12
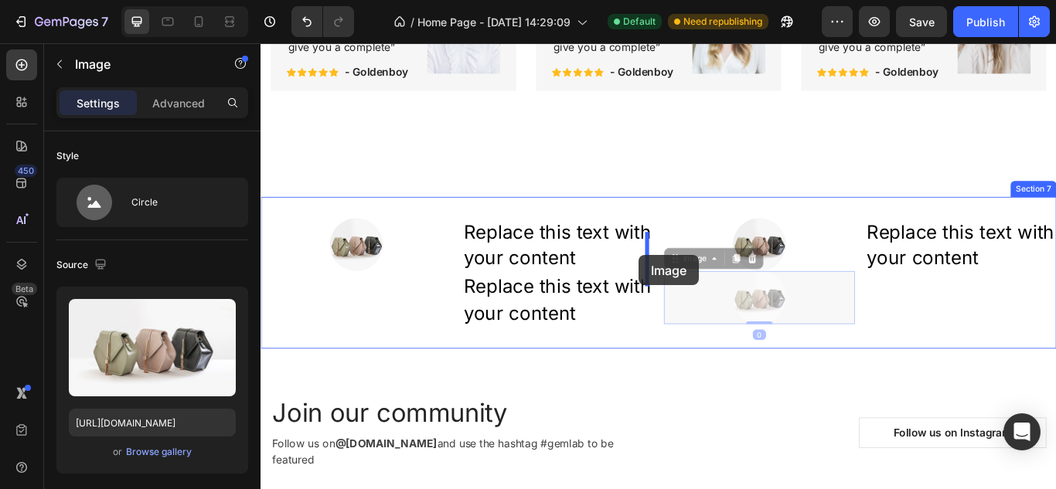
drag, startPoint x: 849, startPoint y: 346, endPoint x: 701, endPoint y: 291, distance: 158.4
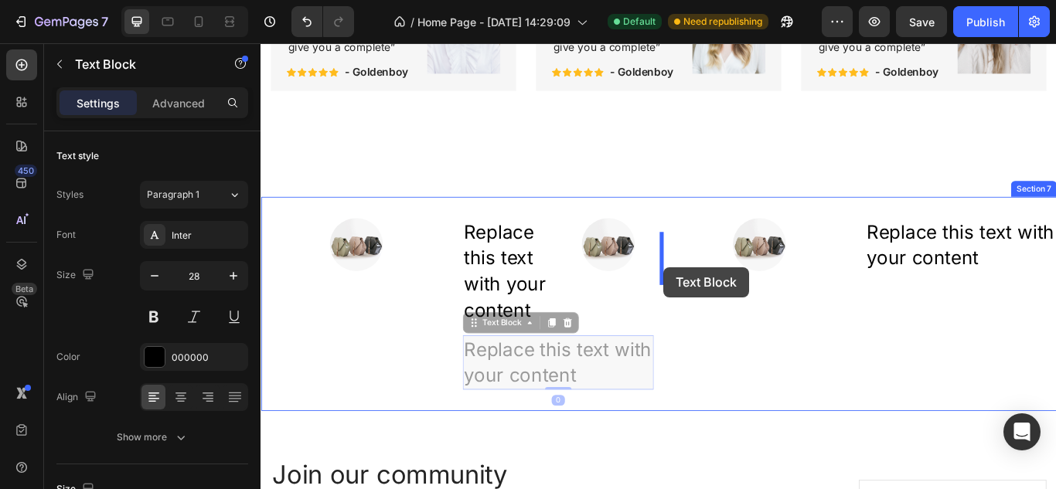
drag, startPoint x: 614, startPoint y: 423, endPoint x: 727, endPoint y: 301, distance: 166.2
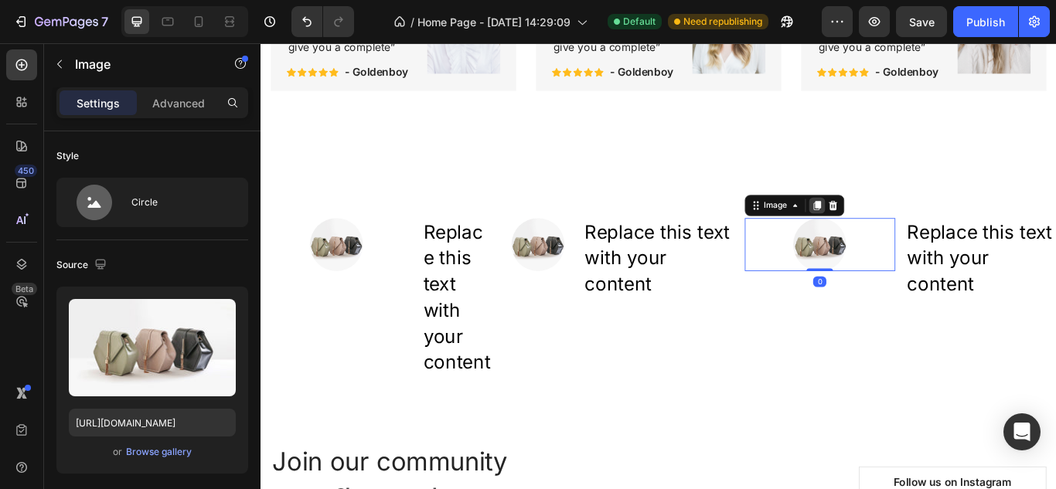
click at [908, 242] on div at bounding box center [908, 232] width 19 height 19
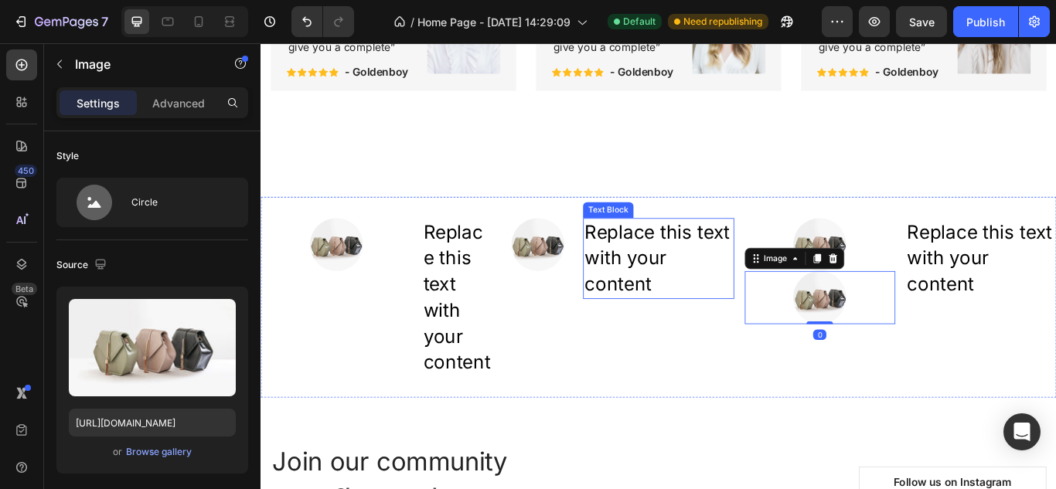
click at [750, 299] on div "Replace this text with your content" at bounding box center [723, 294] width 175 height 94
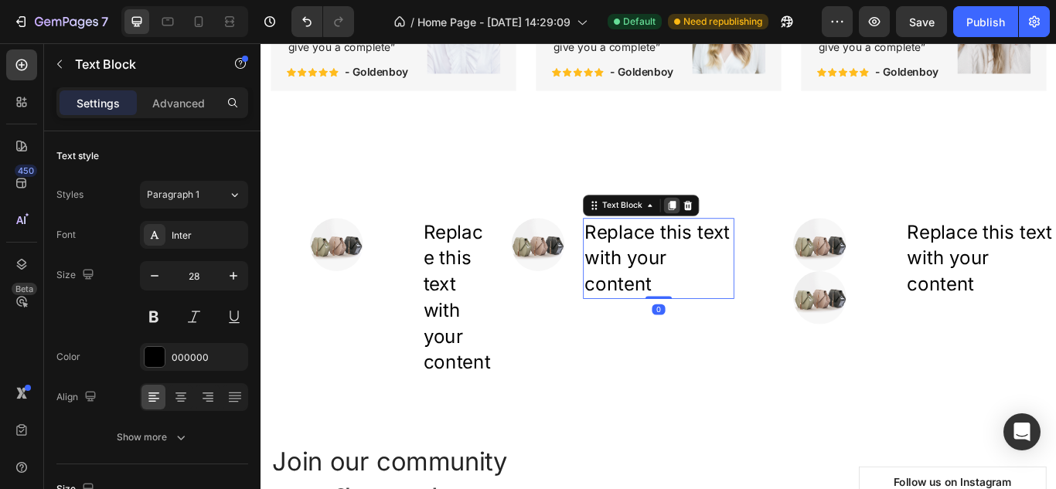
click at [733, 239] on icon at bounding box center [739, 232] width 12 height 12
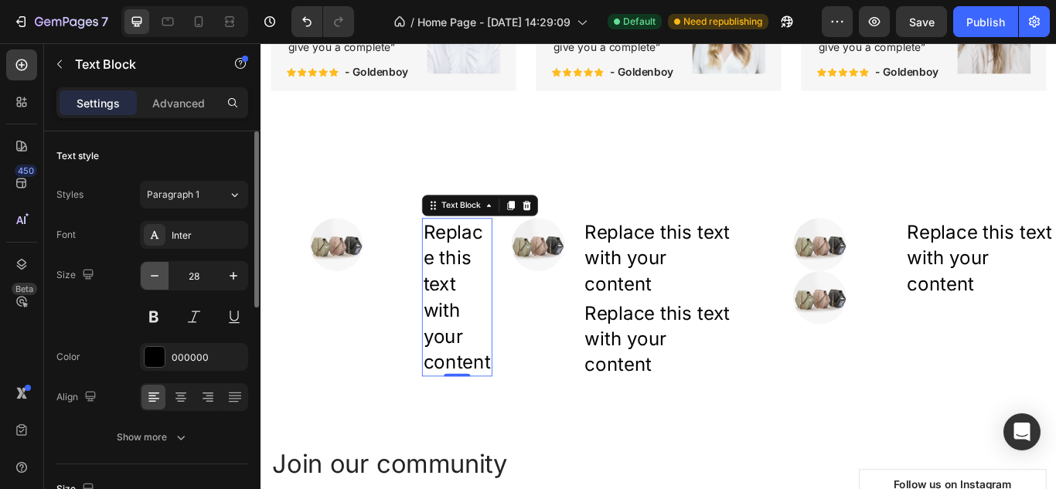
click at [148, 271] on icon "button" at bounding box center [154, 275] width 15 height 15
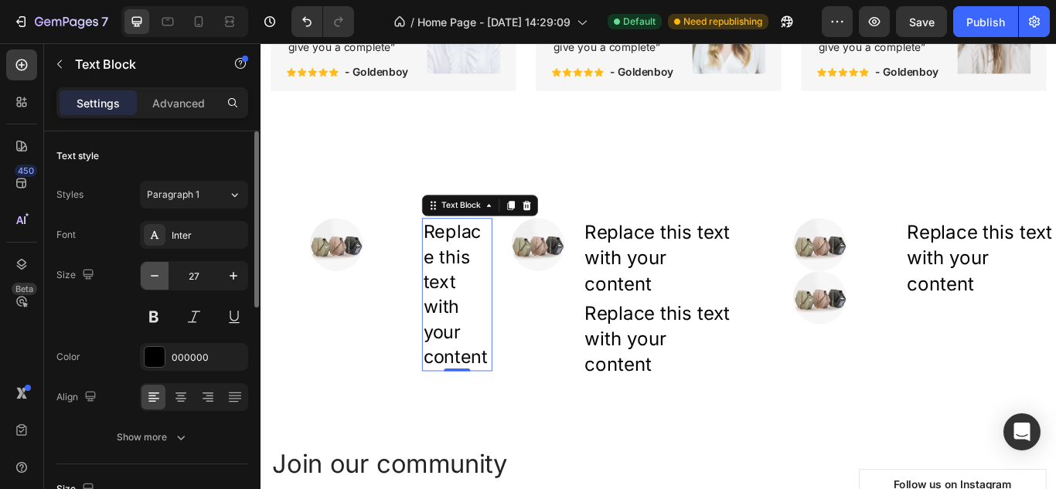
click at [148, 271] on icon "button" at bounding box center [154, 275] width 15 height 15
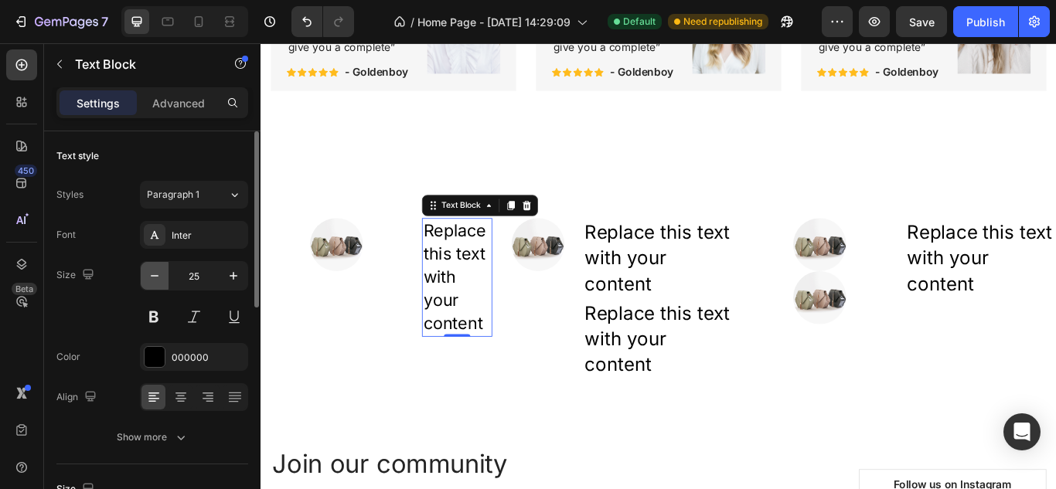
click at [148, 271] on icon "button" at bounding box center [154, 275] width 15 height 15
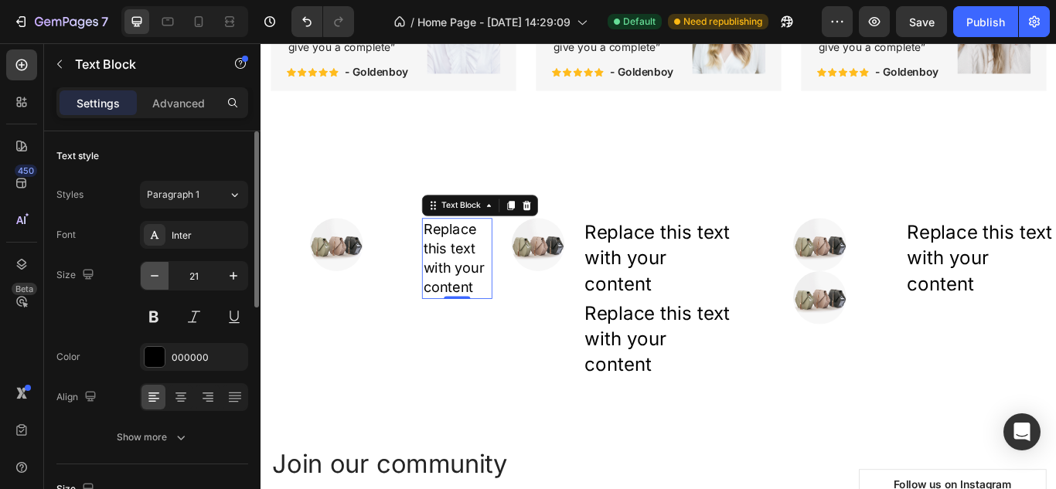
click at [148, 271] on icon "button" at bounding box center [154, 275] width 15 height 15
click at [237, 277] on icon "button" at bounding box center [233, 275] width 15 height 15
type input "19"
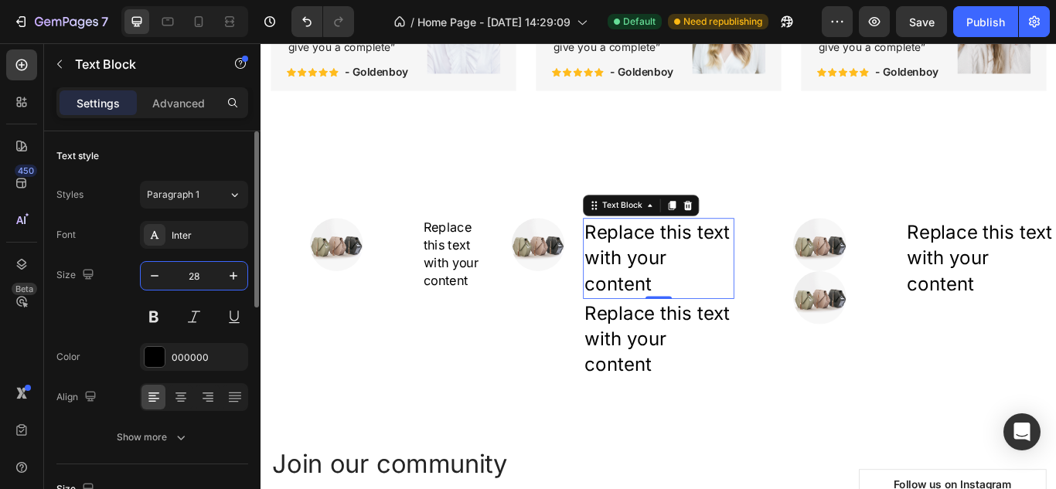
click at [202, 272] on input "28" at bounding box center [193, 276] width 51 height 28
type input "20"
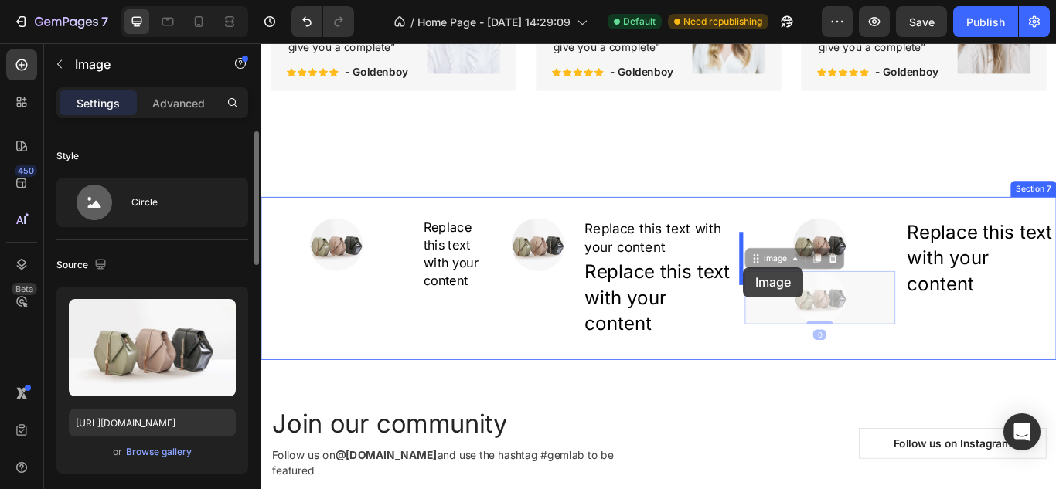
drag, startPoint x: 915, startPoint y: 351, endPoint x: 826, endPoint y: 304, distance: 100.2
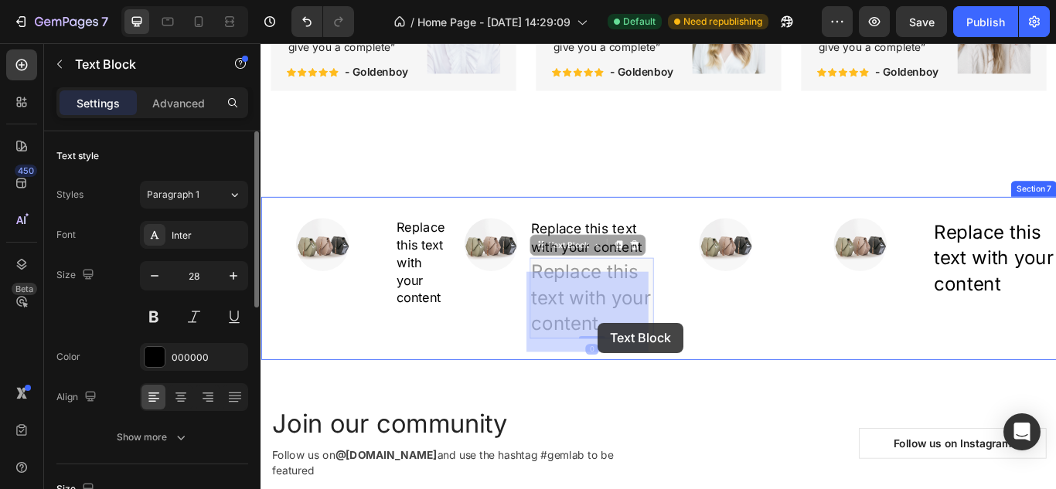
drag, startPoint x: 635, startPoint y: 353, endPoint x: 654, endPoint y: 369, distance: 24.6
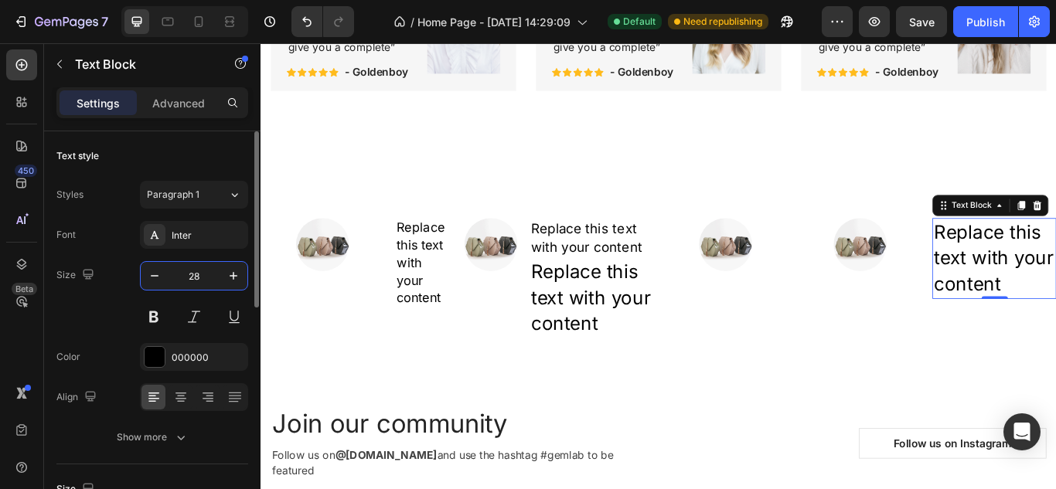
click at [212, 274] on input "28" at bounding box center [193, 276] width 51 height 28
type input "20"
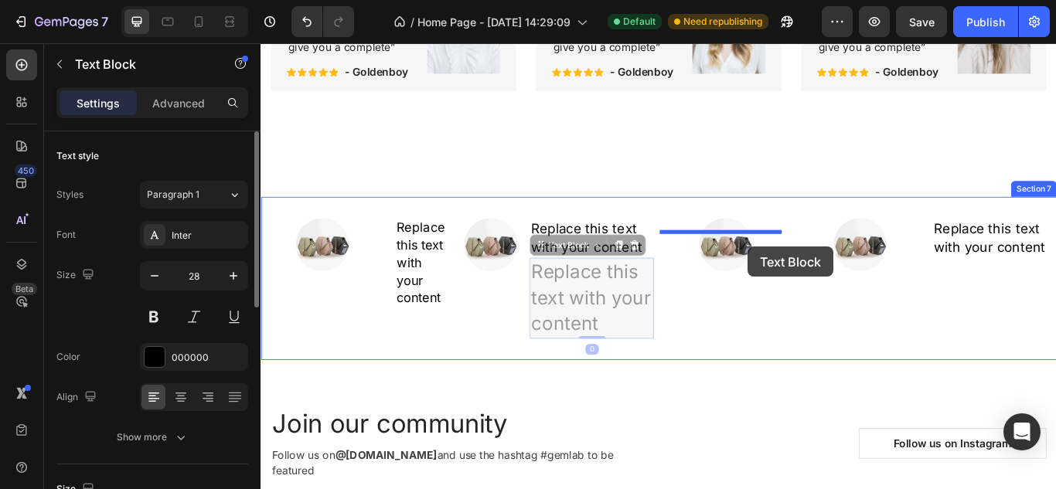
drag, startPoint x: 624, startPoint y: 344, endPoint x: 828, endPoint y: 280, distance: 213.6
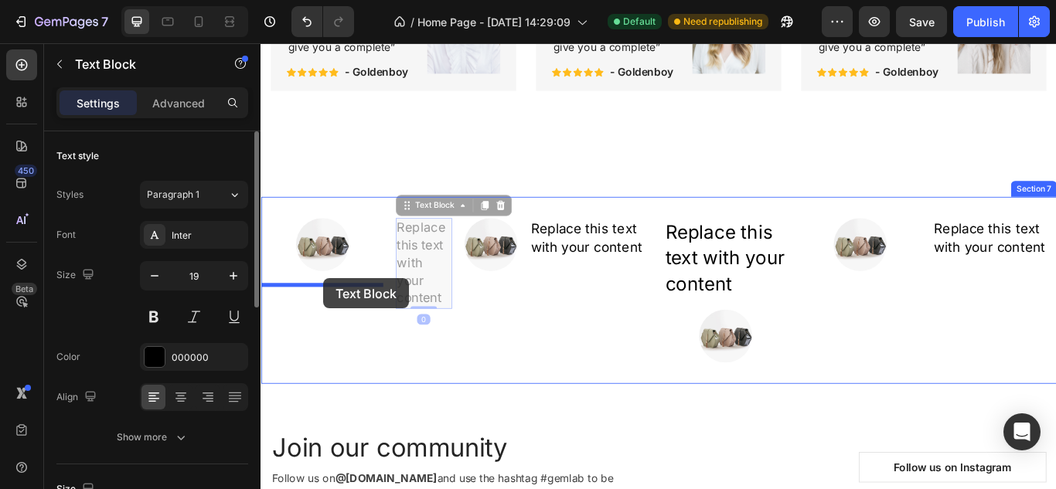
drag, startPoint x: 438, startPoint y: 295, endPoint x: 334, endPoint y: 318, distance: 106.7
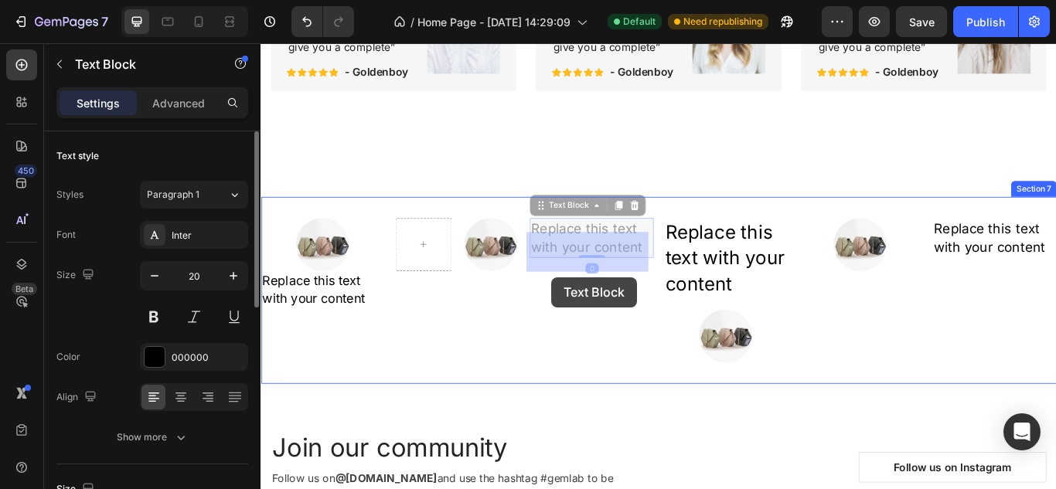
drag, startPoint x: 648, startPoint y: 291, endPoint x: 599, endPoint y: 314, distance: 53.9
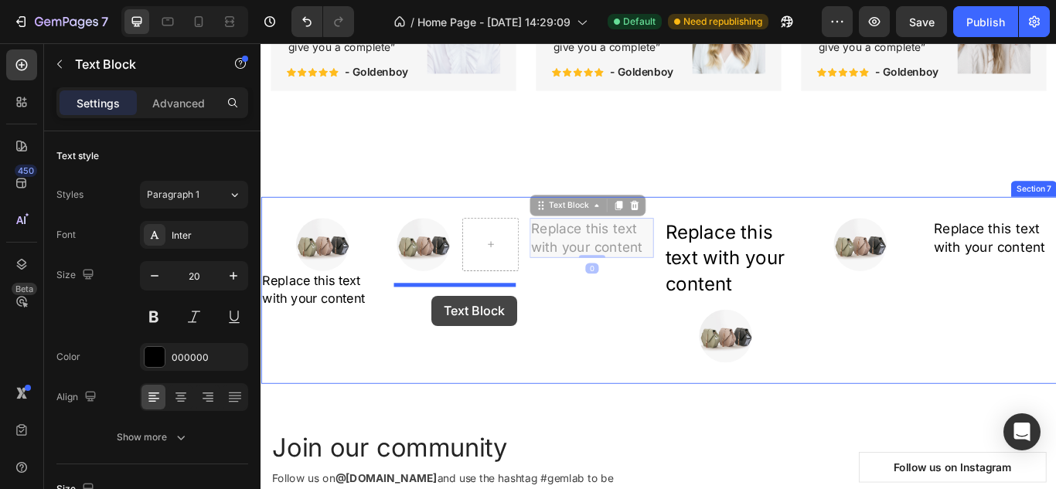
drag, startPoint x: 633, startPoint y: 283, endPoint x: 460, endPoint y: 338, distance: 181.6
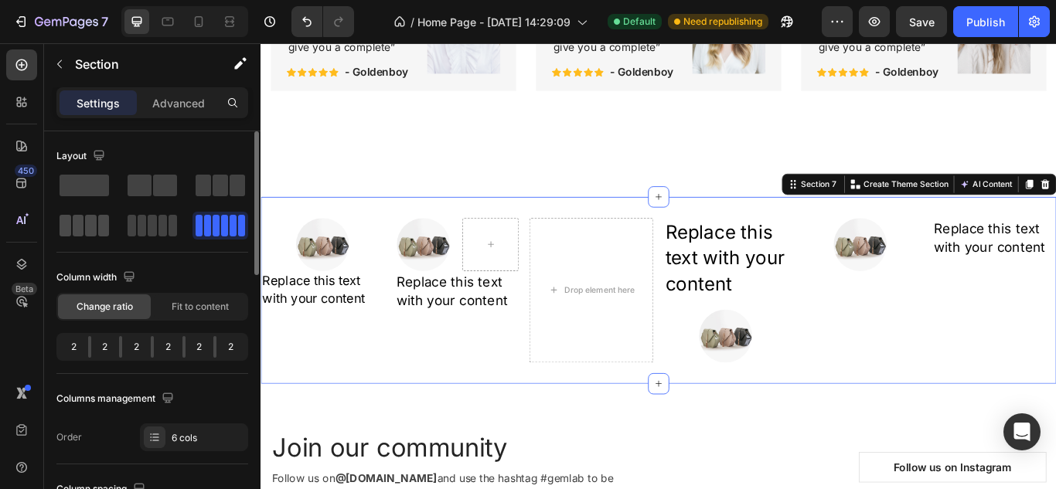
click at [79, 224] on span at bounding box center [79, 226] width 12 height 22
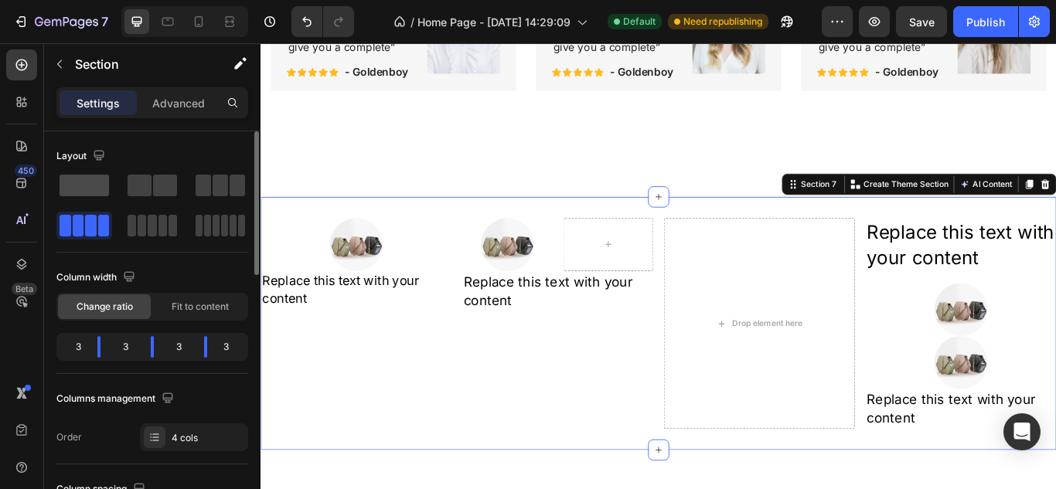
click at [76, 175] on span at bounding box center [83, 186] width 49 height 22
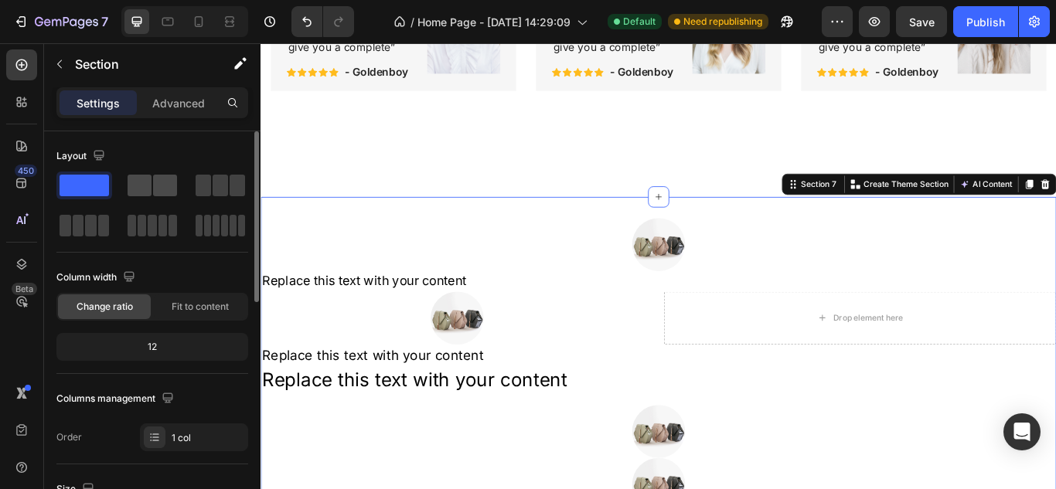
click at [171, 188] on span at bounding box center [165, 186] width 24 height 22
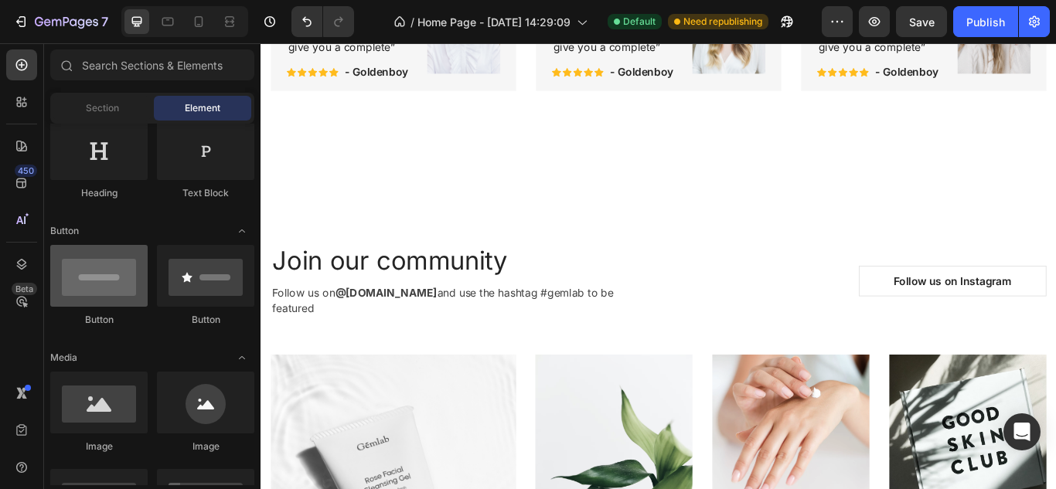
scroll to position [0, 0]
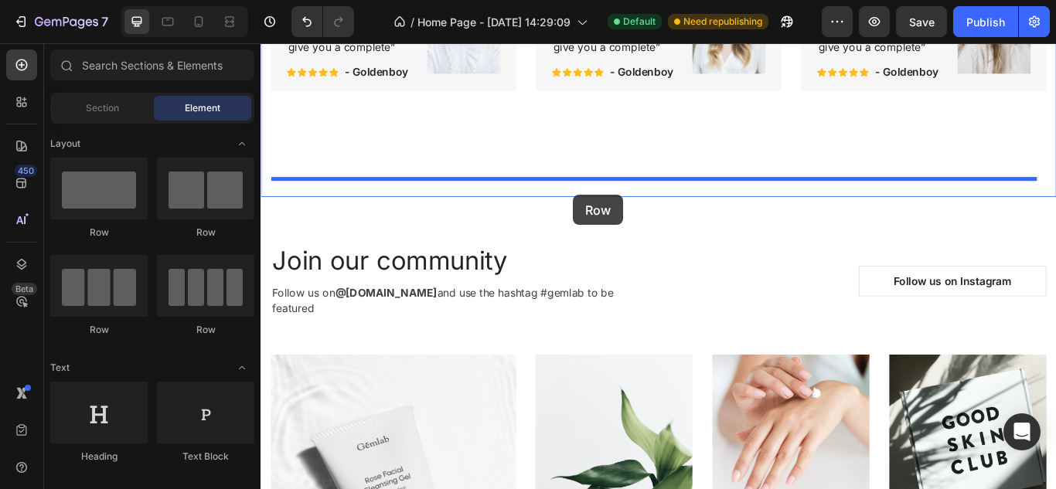
drag, startPoint x: 478, startPoint y: 253, endPoint x: 624, endPoint y: 218, distance: 151.1
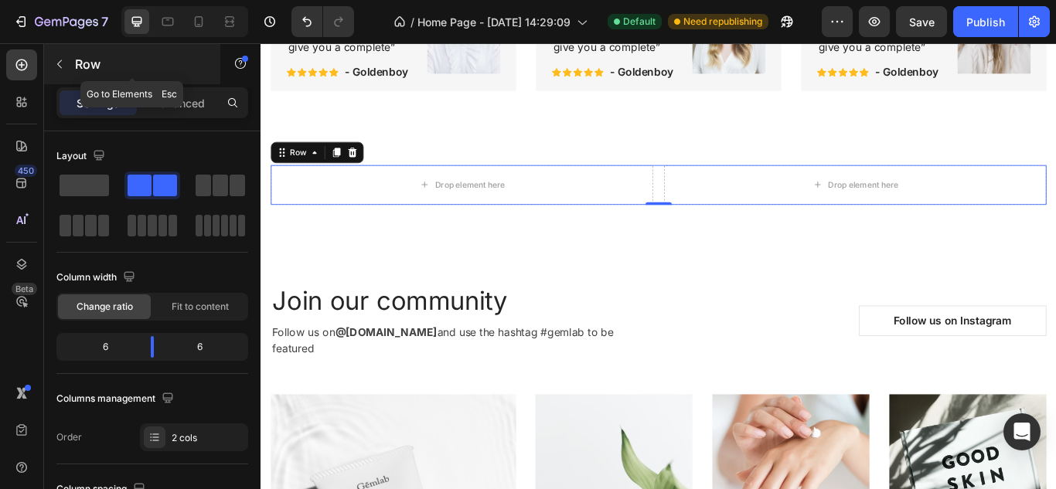
click at [74, 71] on div "Row" at bounding box center [132, 64] width 176 height 40
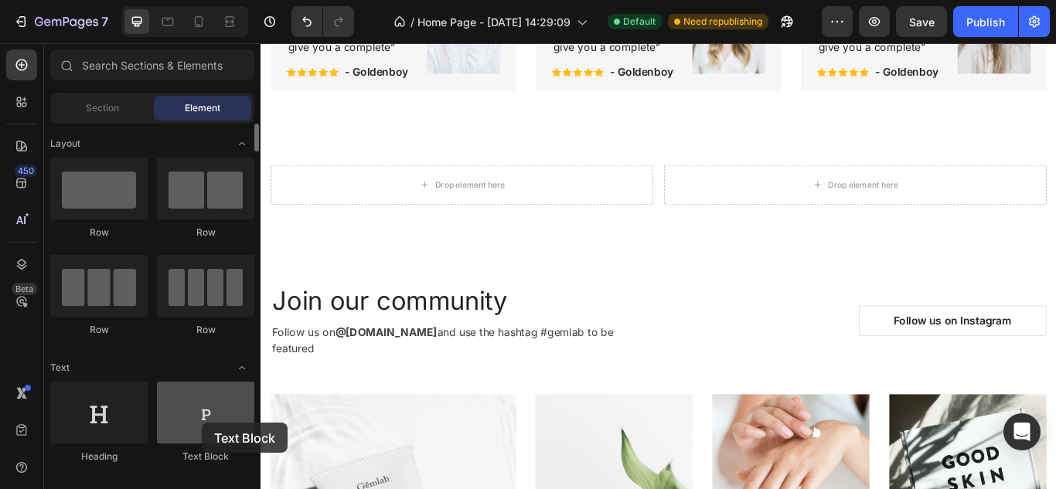
click at [200, 416] on div at bounding box center [205, 413] width 97 height 62
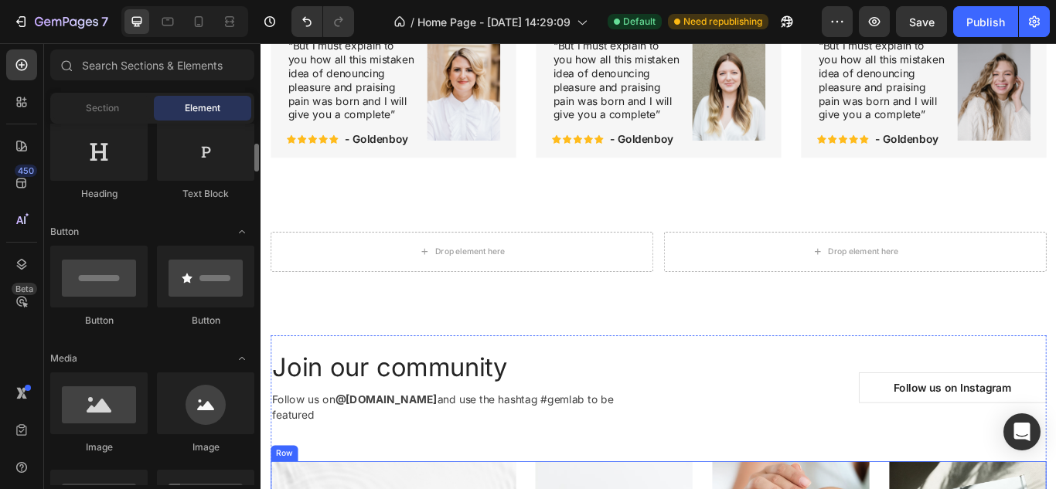
scroll to position [2722, 0]
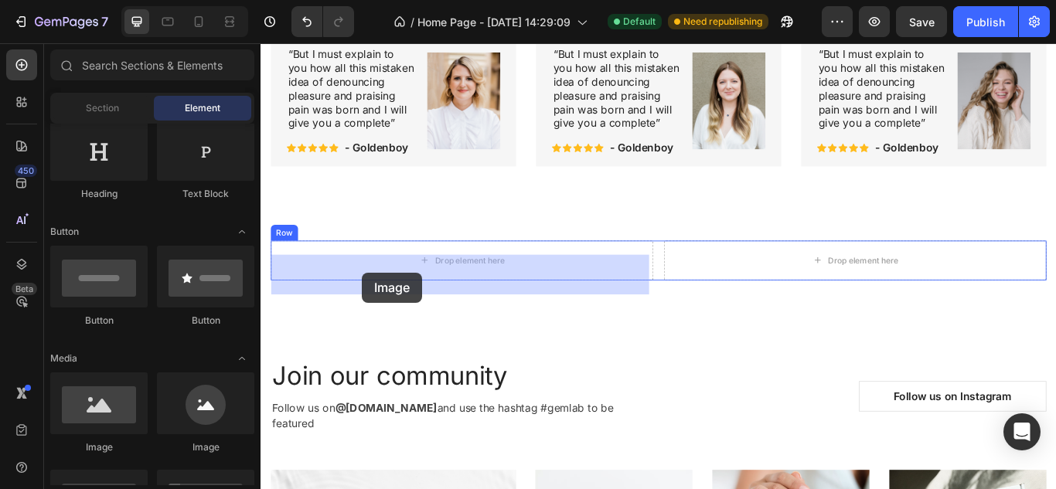
drag, startPoint x: 378, startPoint y: 442, endPoint x: 379, endPoint y: 311, distance: 131.4
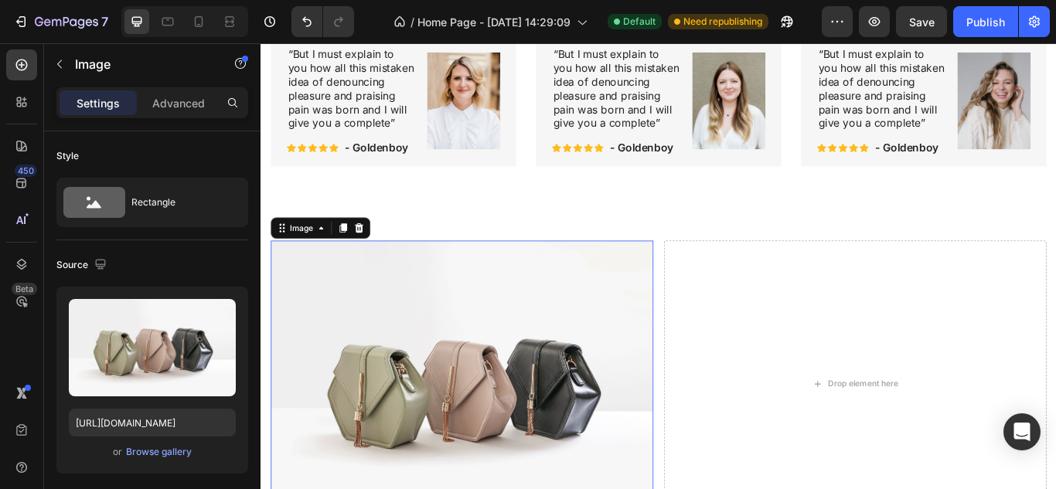
scroll to position [2902, 0]
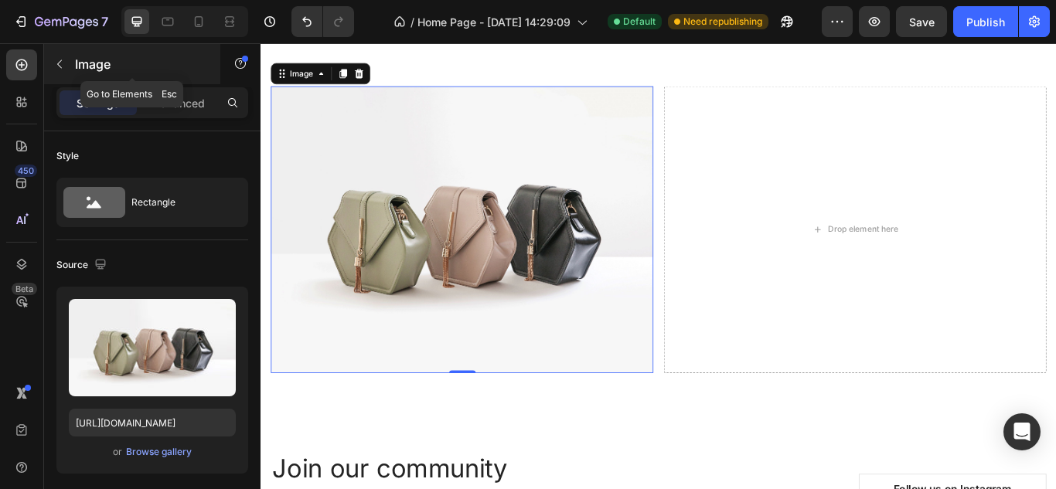
click at [86, 65] on p "Image" at bounding box center [140, 64] width 131 height 19
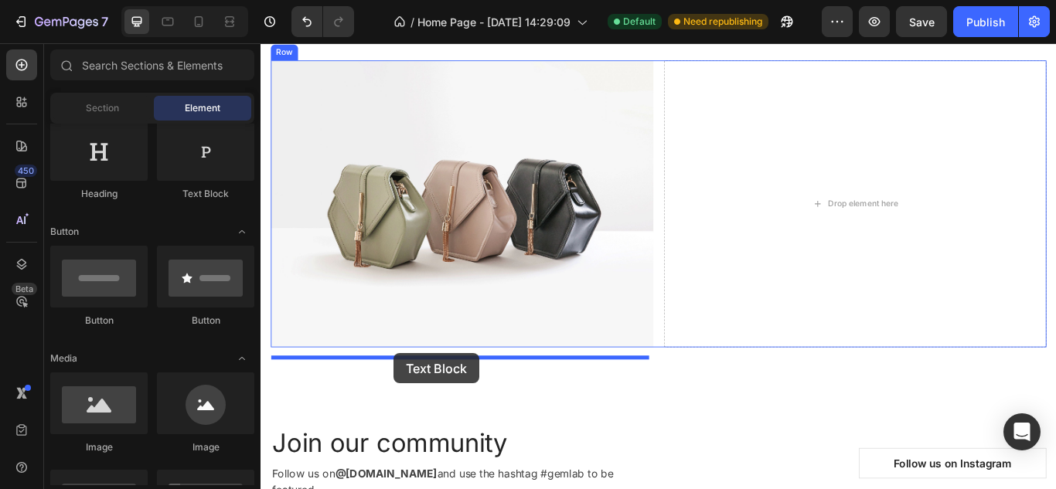
drag, startPoint x: 450, startPoint y: 201, endPoint x: 413, endPoint y: 399, distance: 201.4
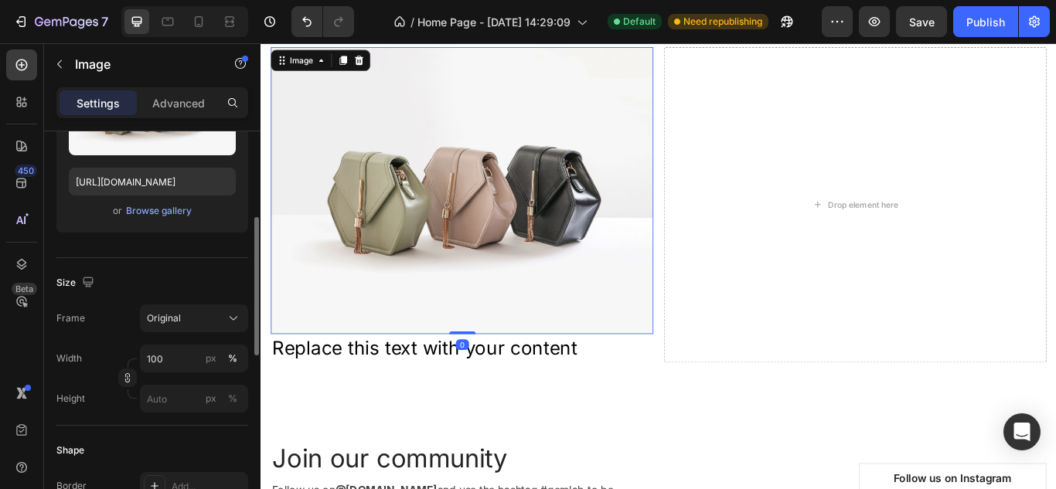
scroll to position [243, 0]
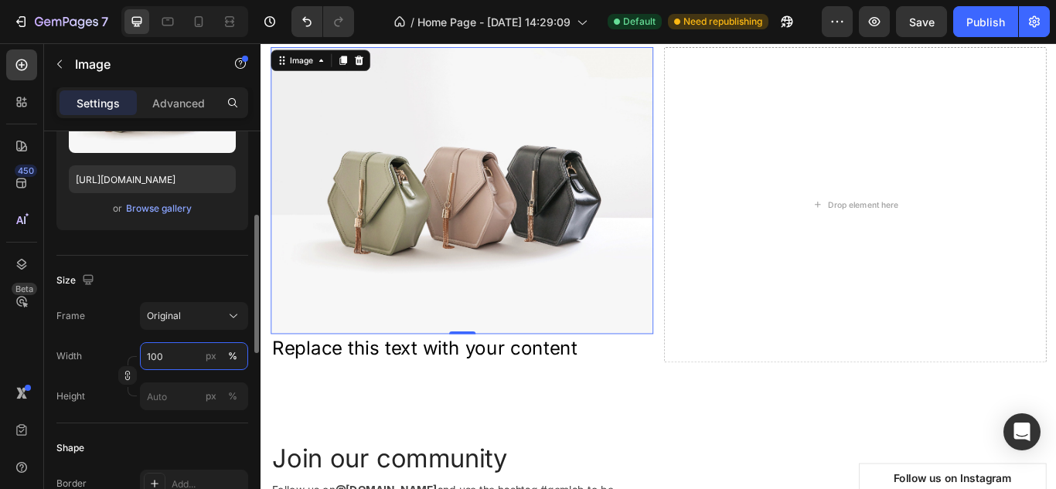
click at [178, 352] on input "100" at bounding box center [194, 356] width 108 height 28
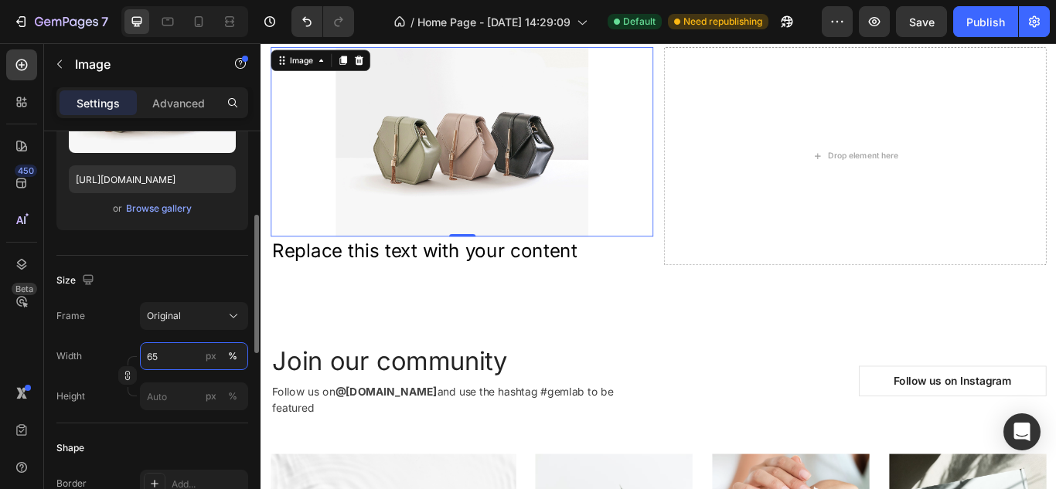
type input "64"
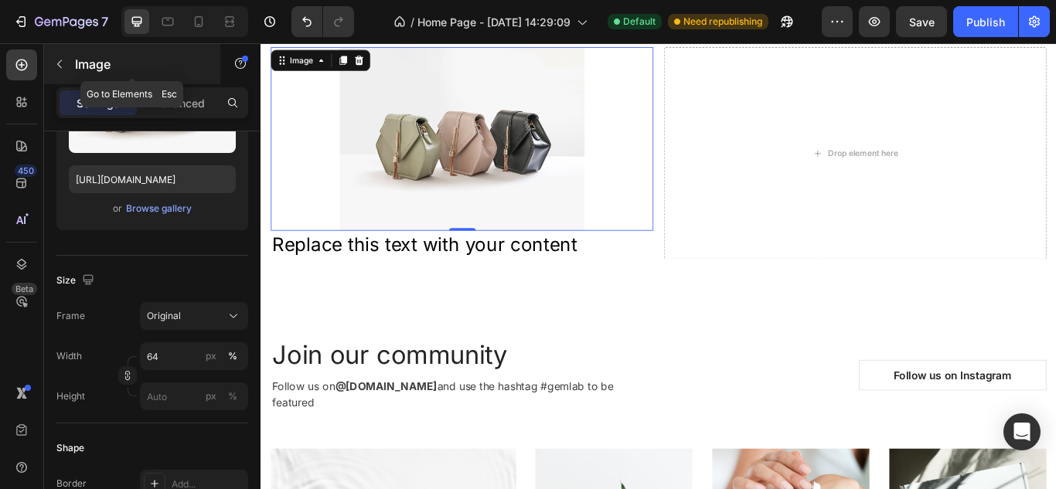
click at [71, 51] on div "Image" at bounding box center [132, 64] width 176 height 40
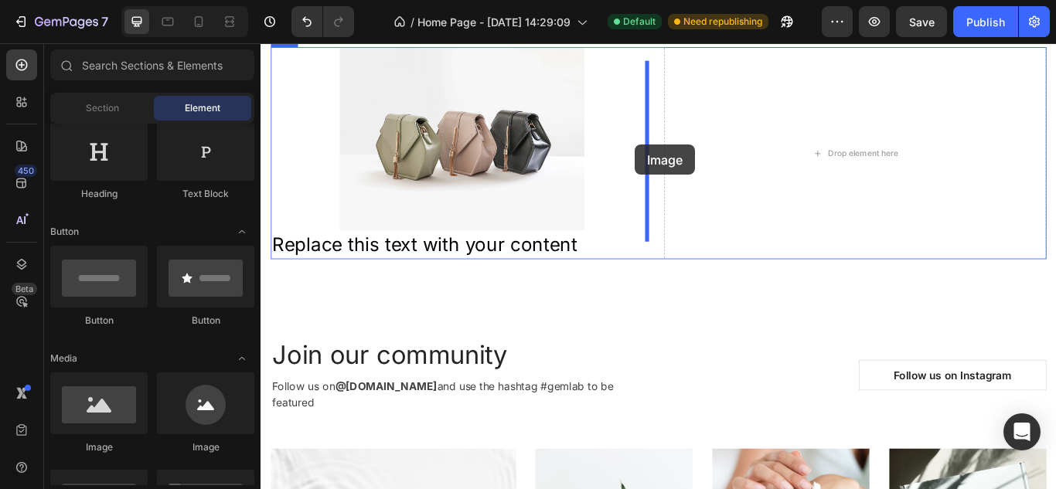
drag, startPoint x: 386, startPoint y: 458, endPoint x: 695, endPoint y: 161, distance: 429.0
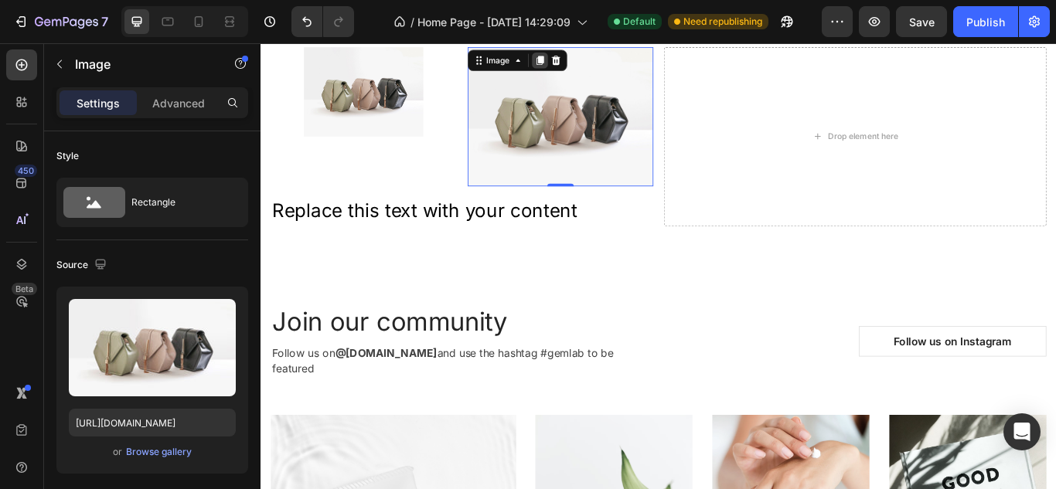
click at [583, 69] on icon at bounding box center [585, 63] width 8 height 11
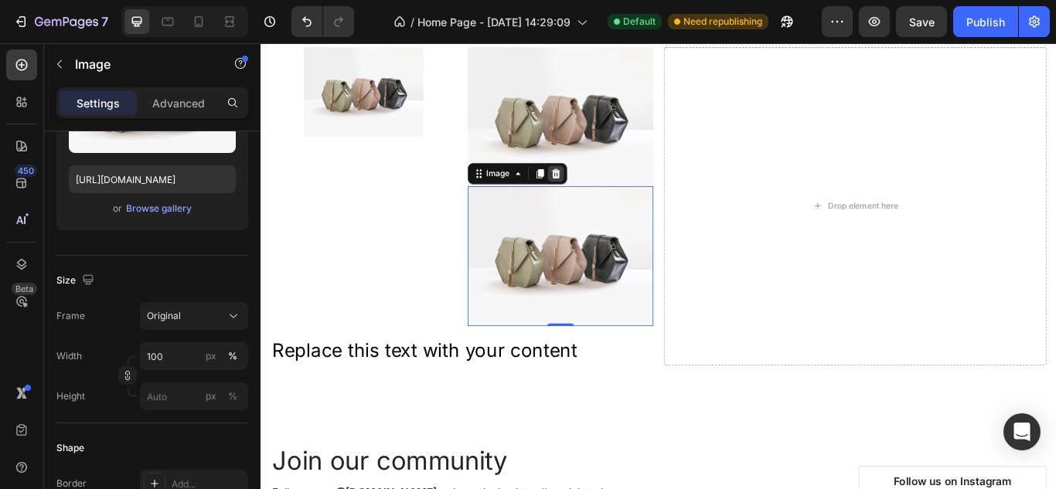
click at [598, 202] on icon at bounding box center [604, 195] width 12 height 12
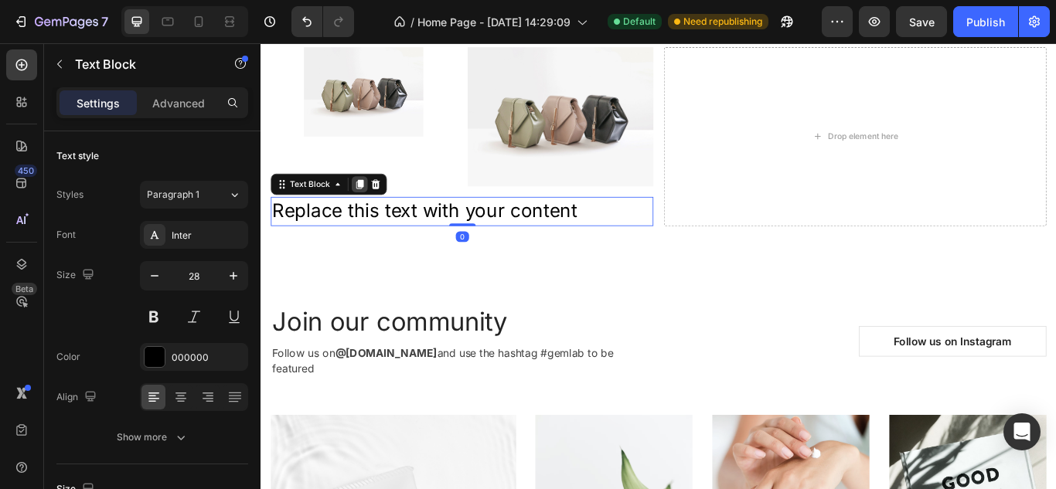
click at [372, 214] on icon at bounding box center [376, 208] width 8 height 11
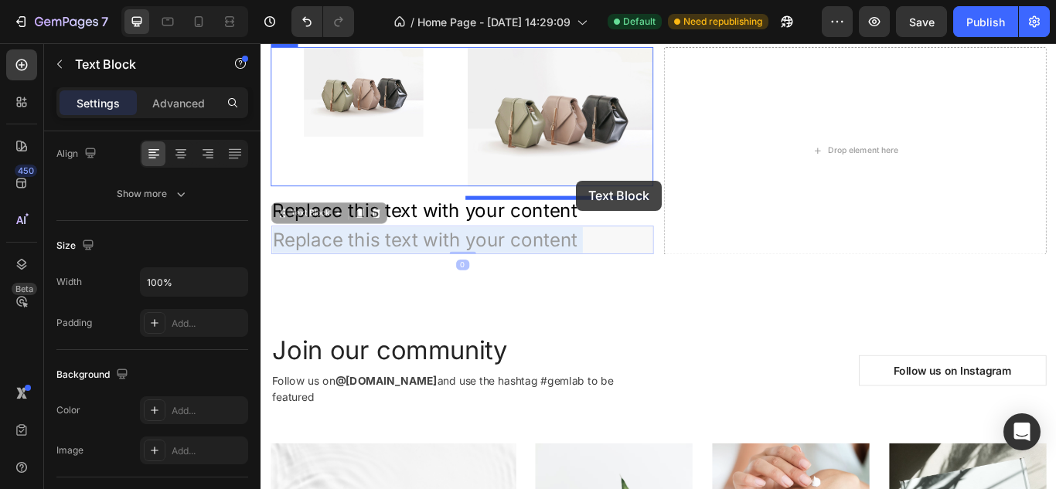
drag, startPoint x: 541, startPoint y: 287, endPoint x: 628, endPoint y: 203, distance: 121.3
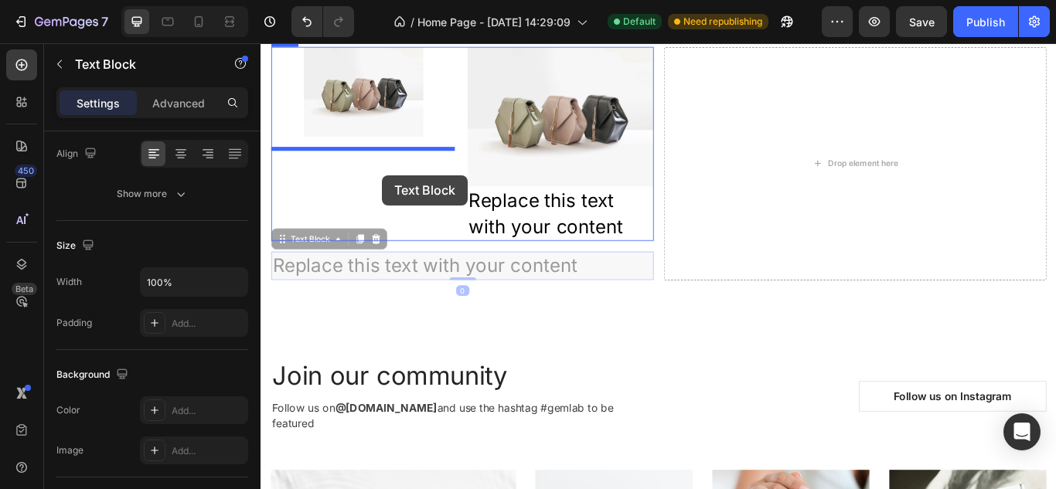
drag, startPoint x: 459, startPoint y: 312, endPoint x: 397, endPoint y: 195, distance: 132.0
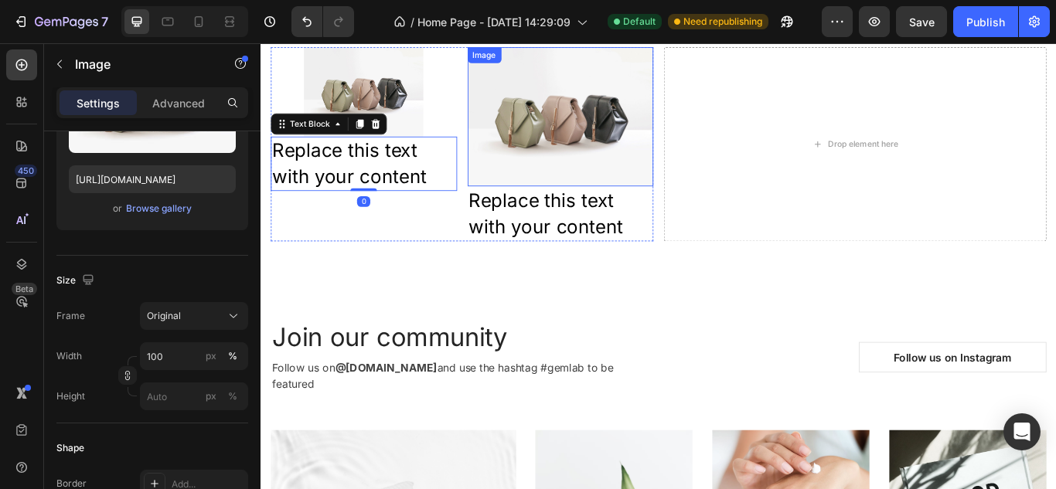
click at [596, 153] on img at bounding box center [609, 129] width 217 height 162
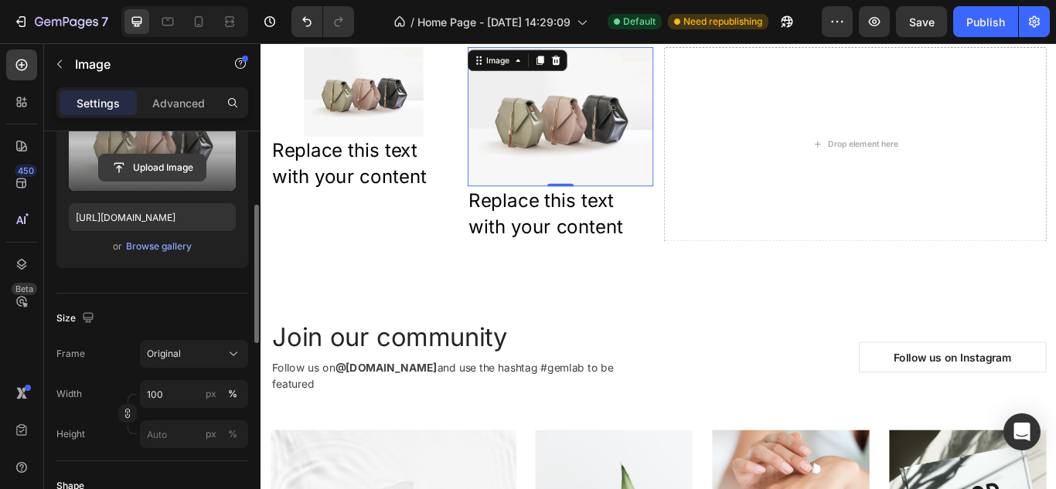
scroll to position [209, 0]
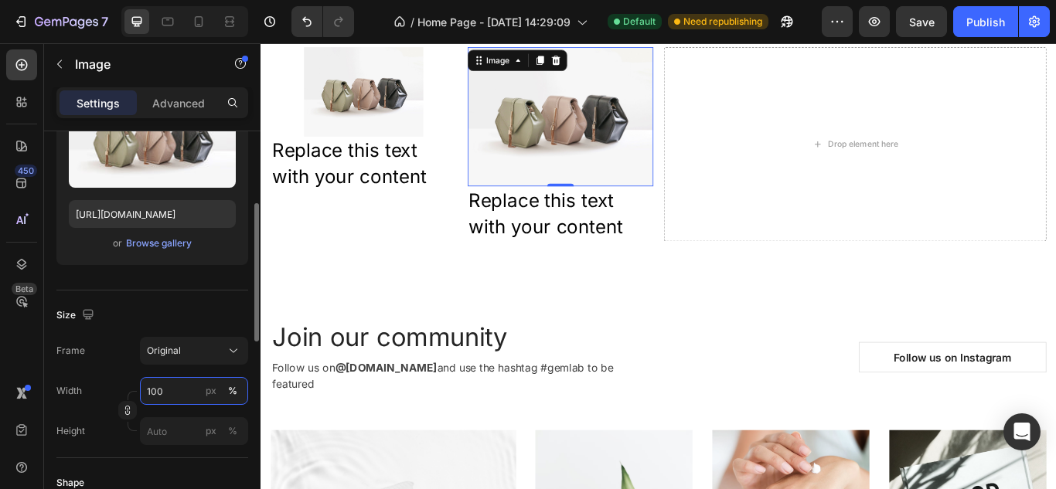
click at [195, 393] on input "100" at bounding box center [194, 391] width 108 height 28
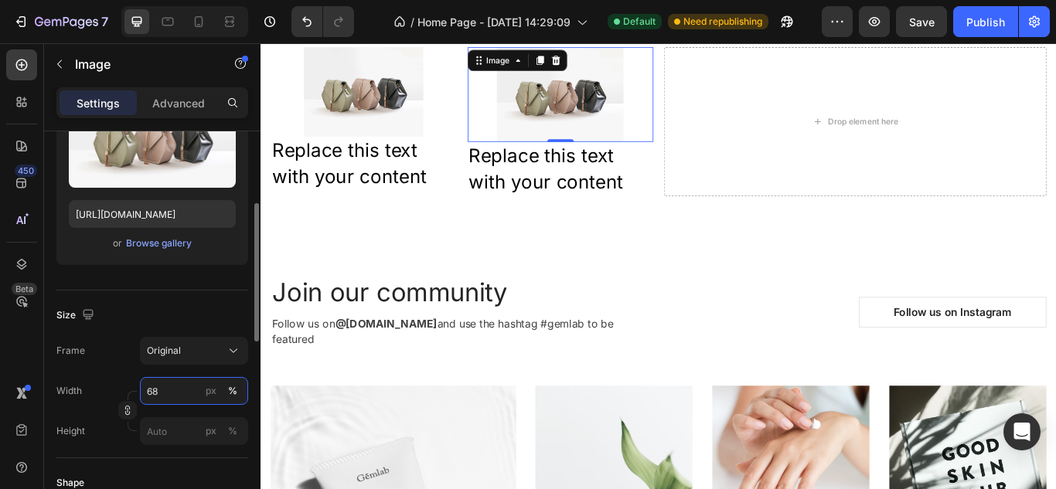
type input "67"
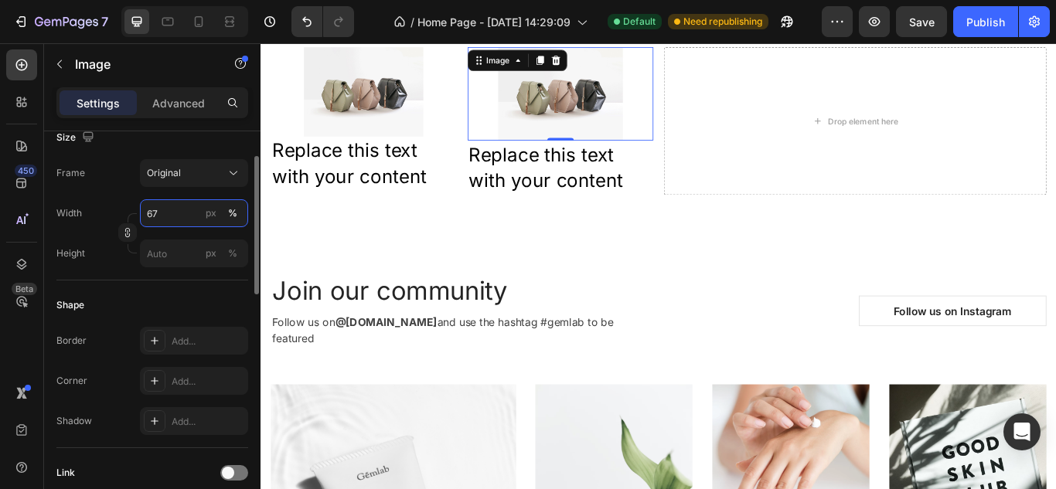
scroll to position [393, 0]
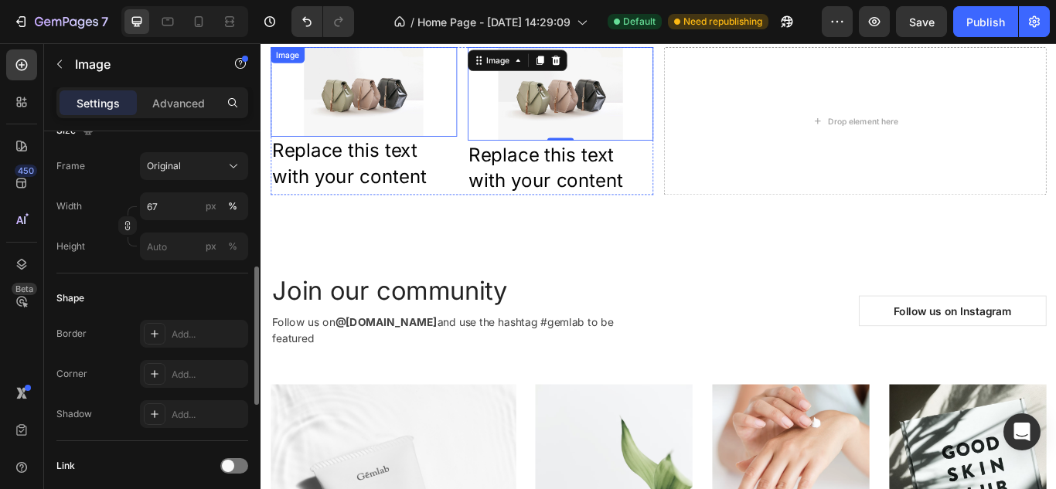
click at [343, 142] on img at bounding box center [380, 100] width 139 height 104
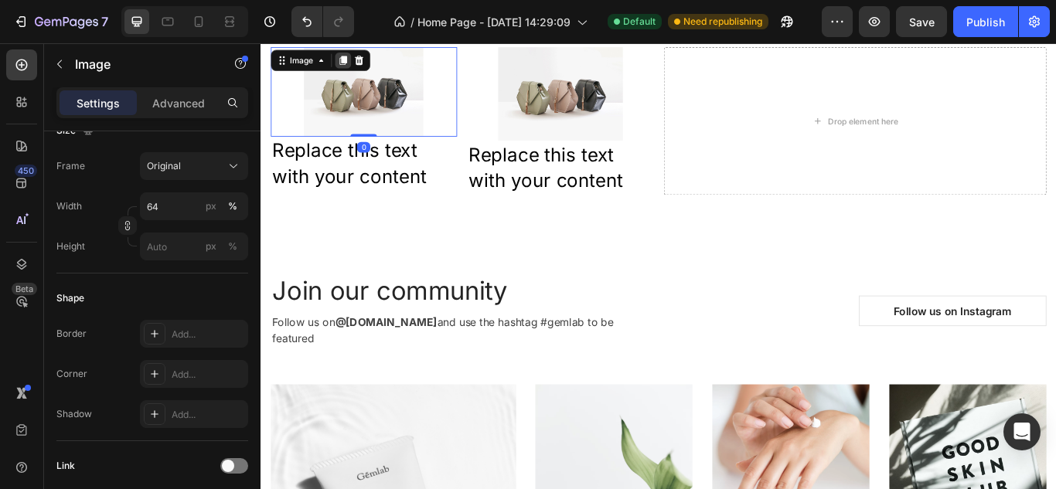
click at [359, 69] on icon at bounding box center [356, 63] width 8 height 11
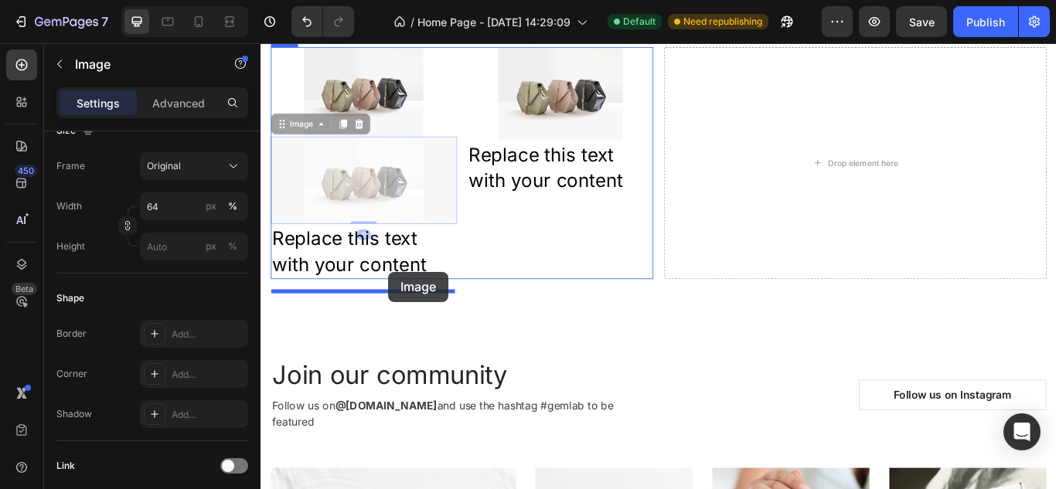
drag, startPoint x: 407, startPoint y: 185, endPoint x: 408, endPoint y: 310, distance: 125.2
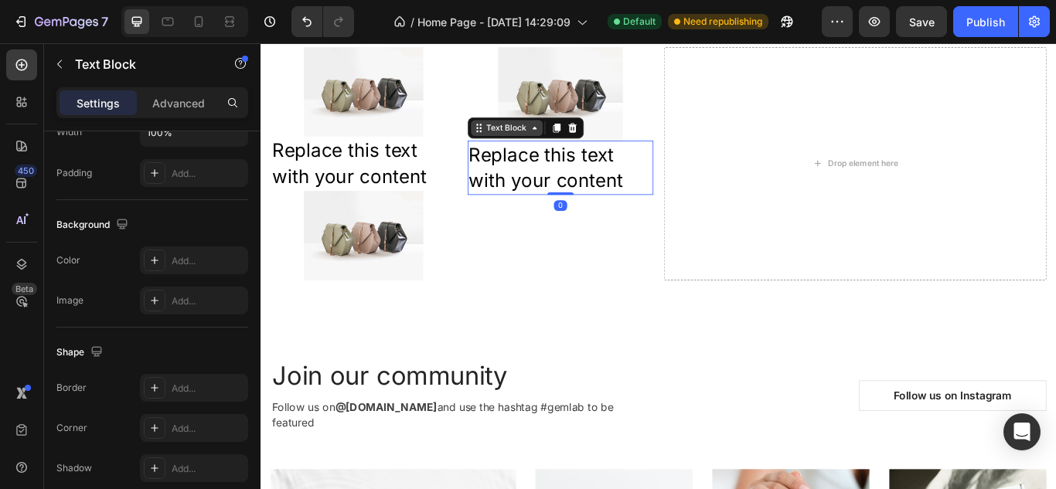
scroll to position [0, 0]
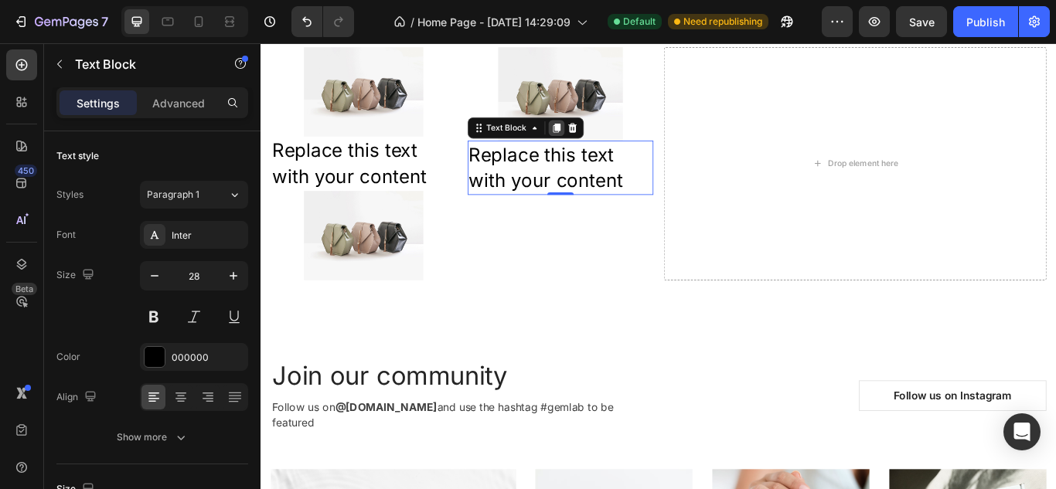
click at [603, 148] on icon at bounding box center [604, 142] width 8 height 11
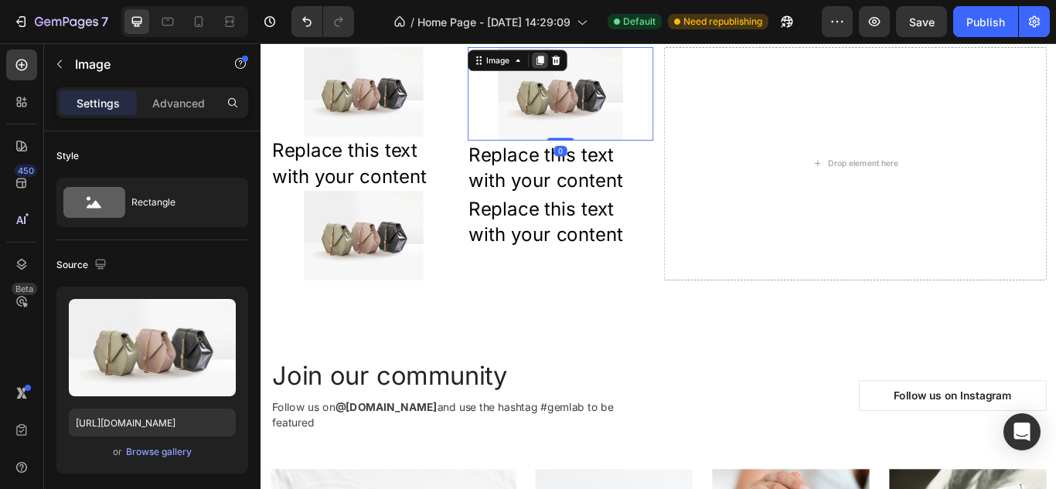
click at [583, 69] on icon at bounding box center [585, 63] width 8 height 11
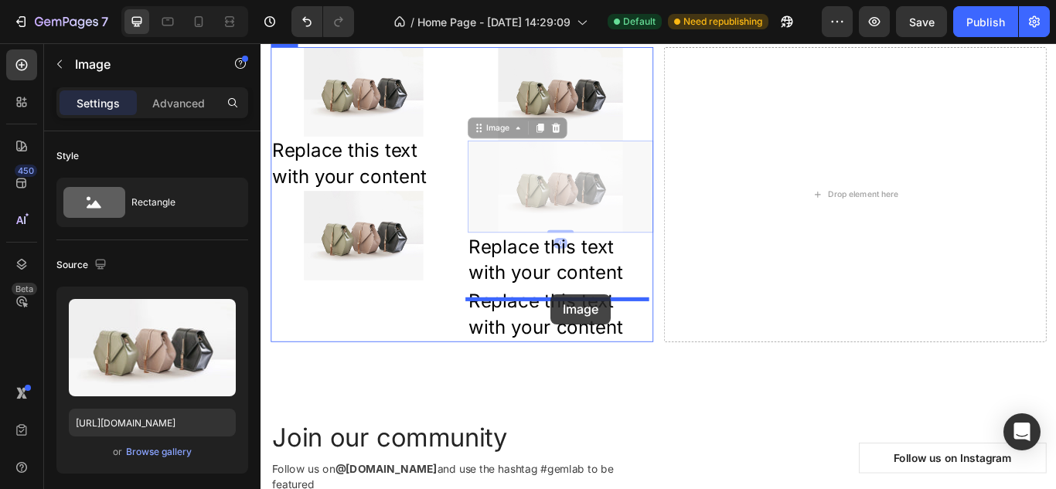
drag, startPoint x: 600, startPoint y: 223, endPoint x: 598, endPoint y: 338, distance: 114.4
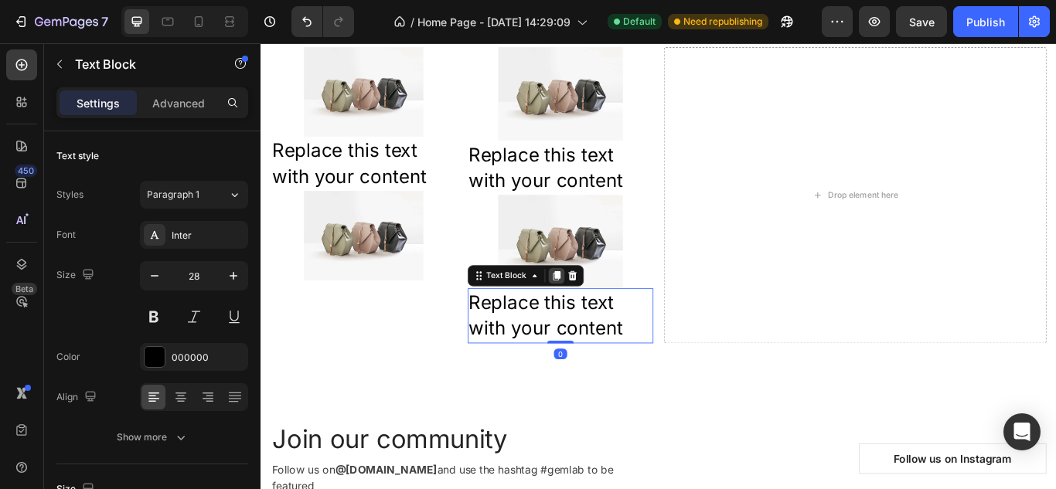
click at [604, 320] on icon at bounding box center [604, 314] width 8 height 11
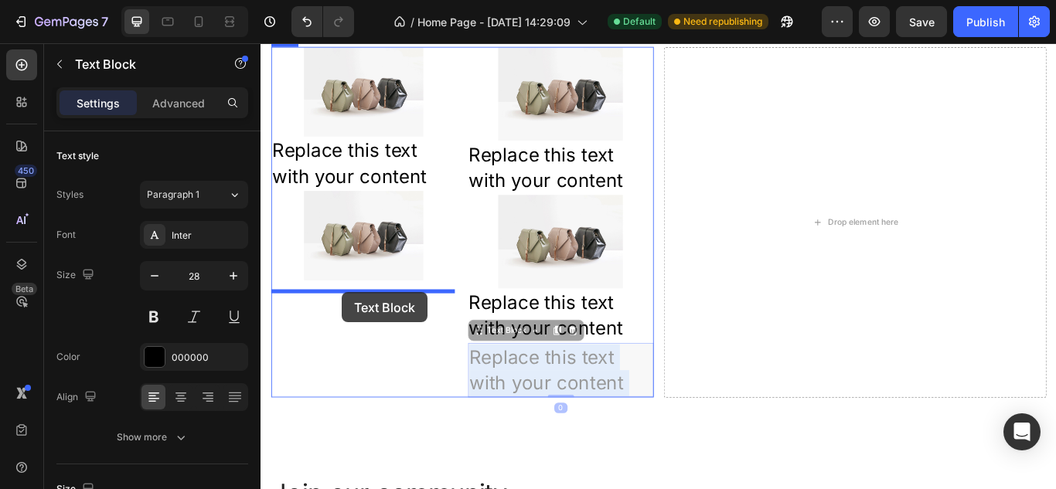
drag, startPoint x: 611, startPoint y: 416, endPoint x: 359, endPoint y: 338, distance: 264.7
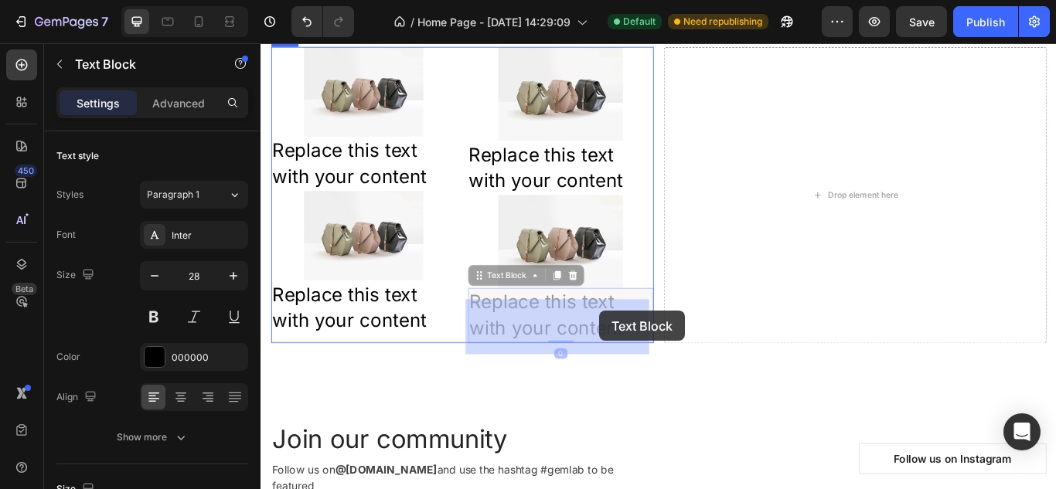
drag, startPoint x: 617, startPoint y: 357, endPoint x: 655, endPoint y: 355, distance: 38.7
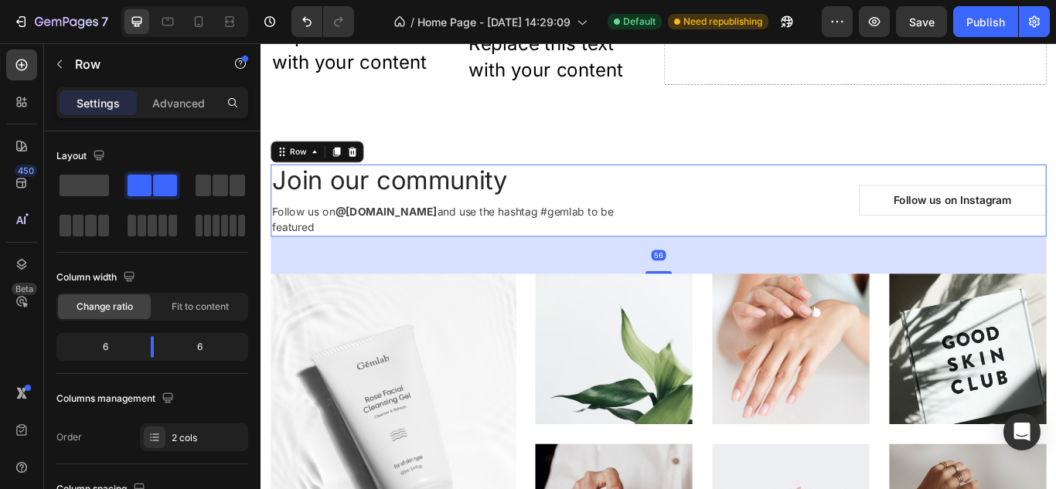
scroll to position [3250, 0]
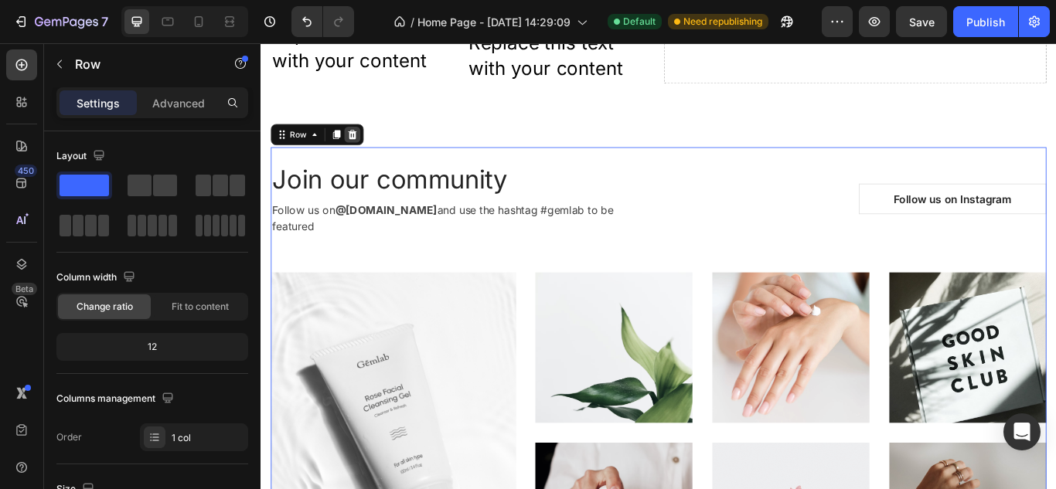
click at [370, 155] on icon at bounding box center [367, 149] width 10 height 11
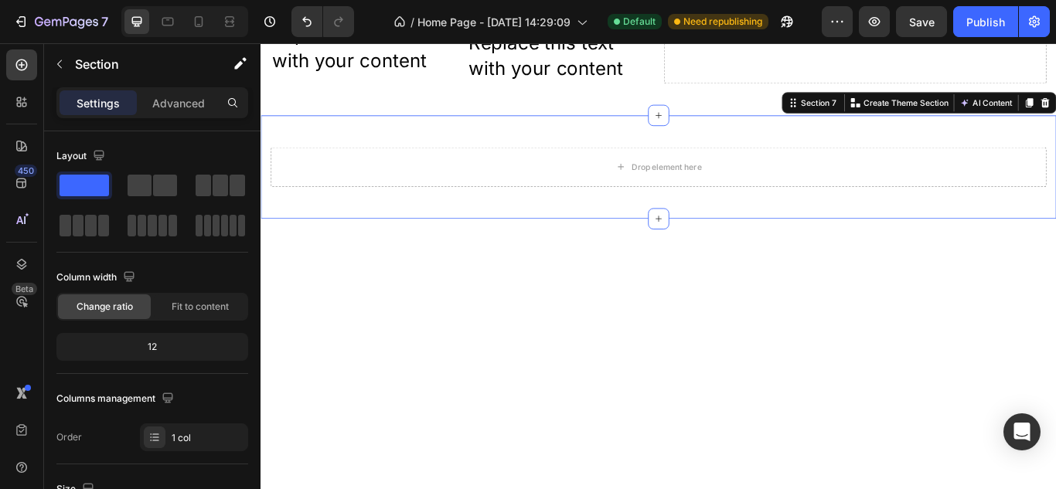
click at [601, 245] on div "Drop element here Section 7 You can create reusable sections Create Theme Secti…" at bounding box center [723, 187] width 927 height 121
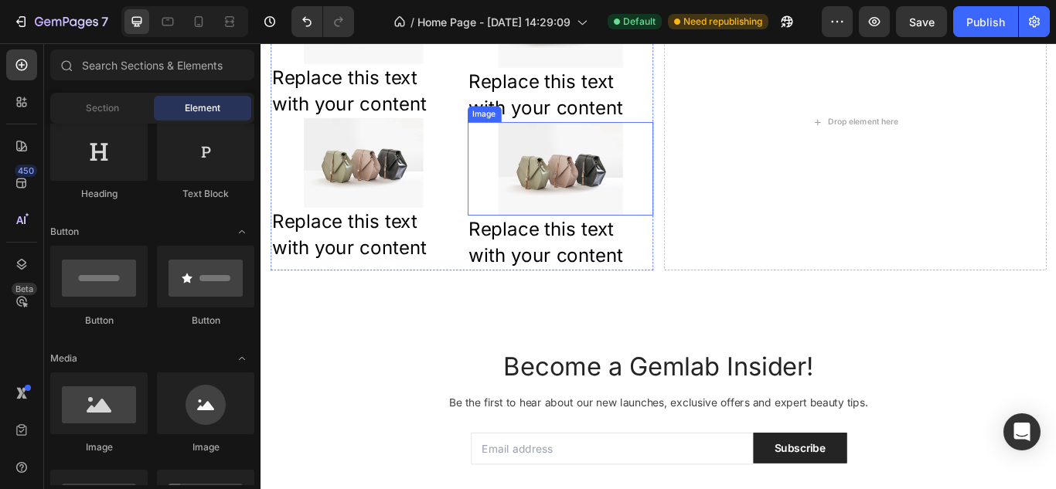
scroll to position [2872, 0]
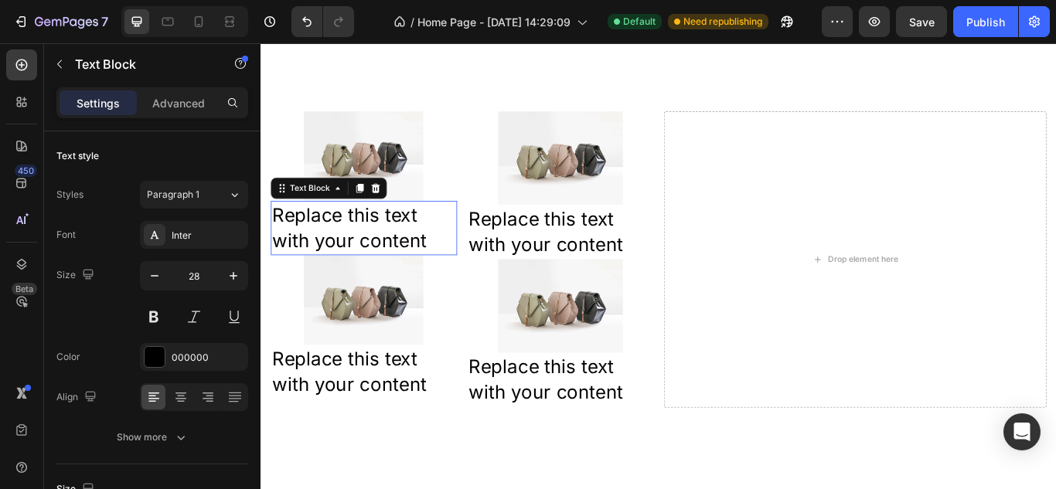
click at [388, 268] on div "Replace this text with your content" at bounding box center [380, 258] width 217 height 63
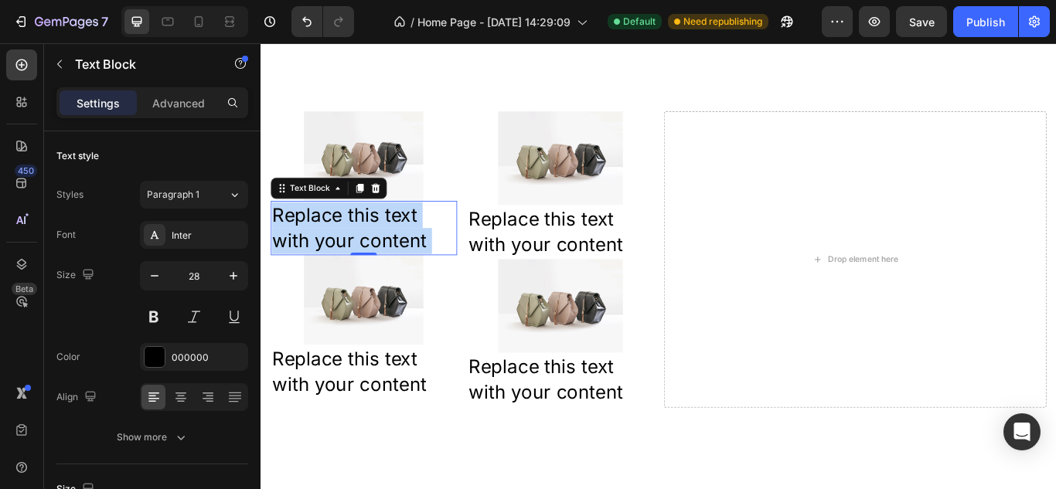
drag, startPoint x: 460, startPoint y: 285, endPoint x: 299, endPoint y: 257, distance: 163.1
click at [299, 257] on p "Replace this text with your content" at bounding box center [381, 259] width 214 height 60
drag, startPoint x: 469, startPoint y: 296, endPoint x: 267, endPoint y: 236, distance: 210.3
click at [267, 236] on div "Real reviews from real customers Heading “But I must explain to you how all thi…" at bounding box center [723, 126] width 927 height 759
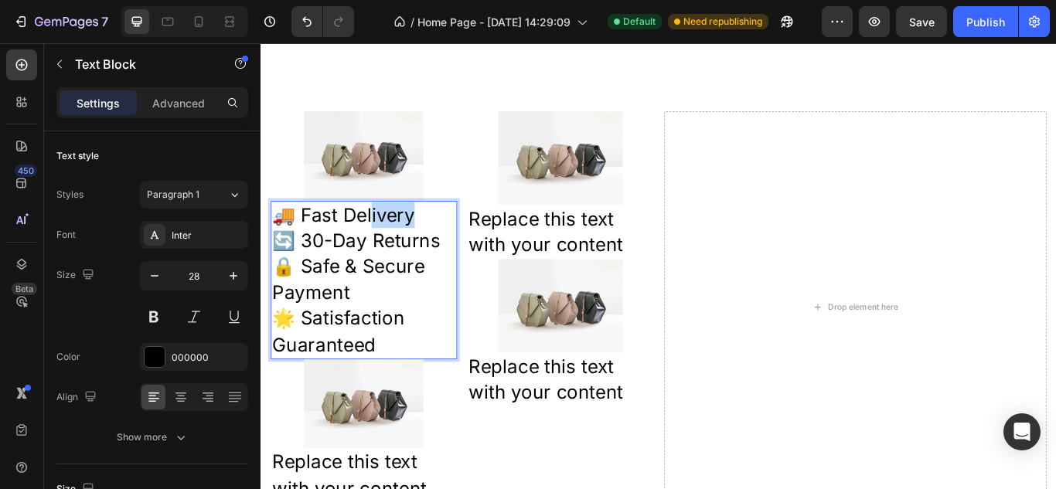
drag, startPoint x: 462, startPoint y: 251, endPoint x: 394, endPoint y: 251, distance: 68.0
click at [394, 251] on p "🚚 Fast Delivery 🔄 30-Day Returns 🔒 Safe & Secure Payment 🌟 Satisfaction Guarant…" at bounding box center [381, 320] width 214 height 182
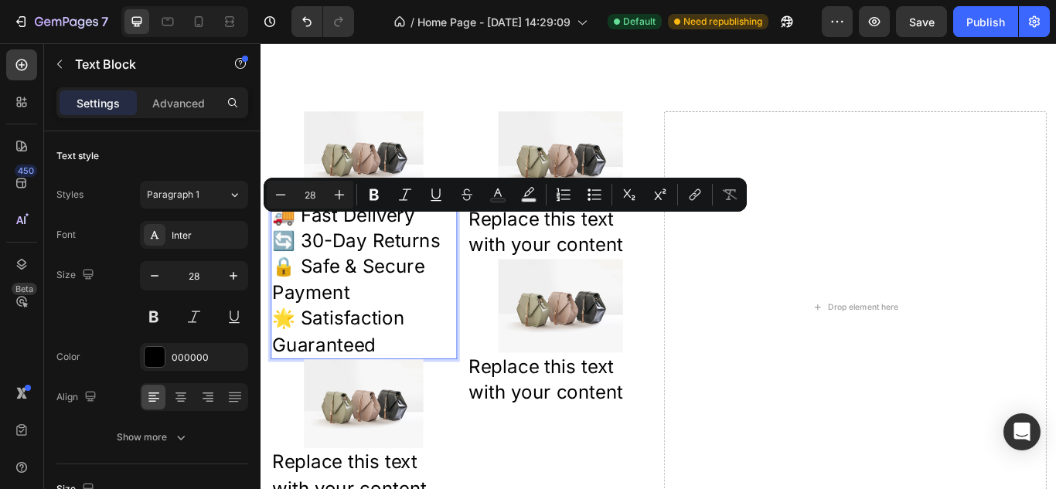
click at [472, 293] on p "🚚 Fast Delivery 🔄 30-Day Returns 🔒 Safe & Secure Payment 🌟 Satisfaction Guarant…" at bounding box center [381, 320] width 214 height 182
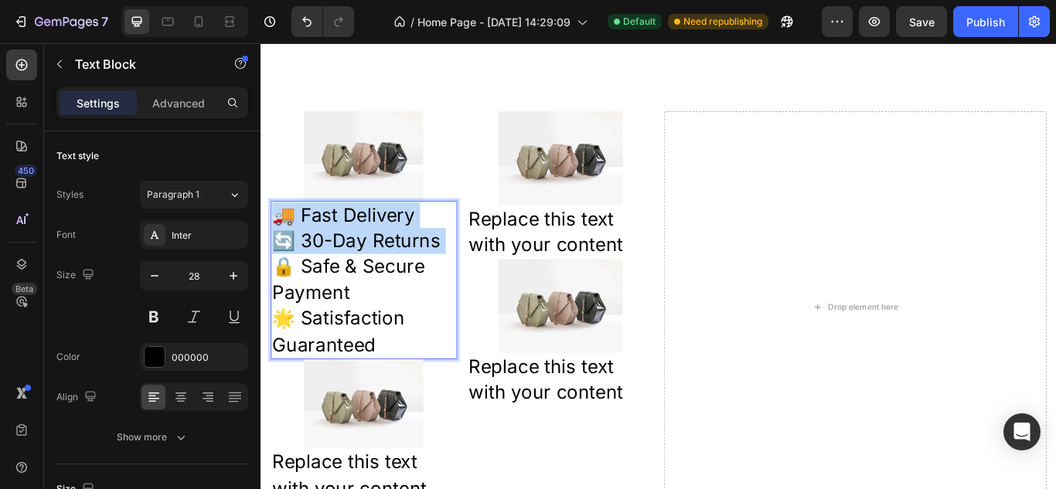
drag, startPoint x: 472, startPoint y: 293, endPoint x: 511, endPoint y: 297, distance: 38.8
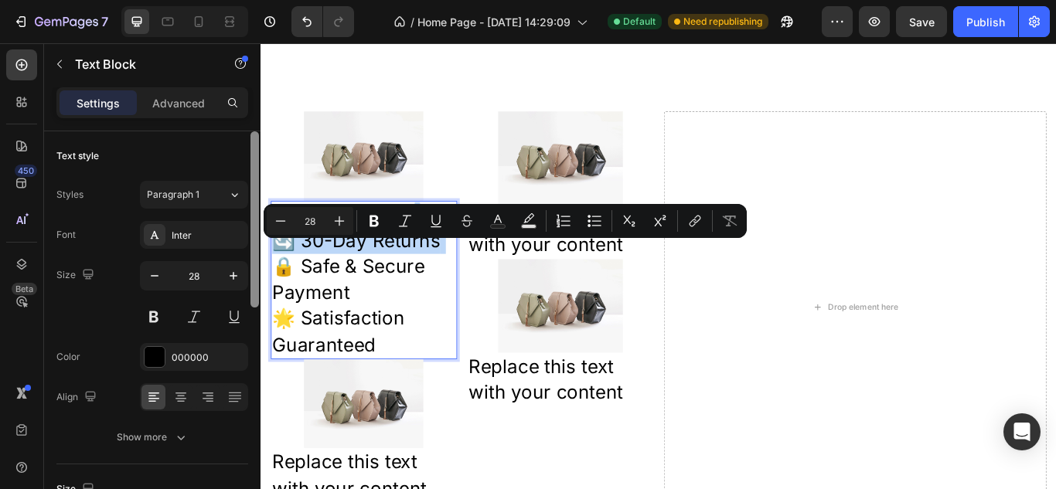
copy p "🚚 Fast Delivery 🔄 30-Day Returns"
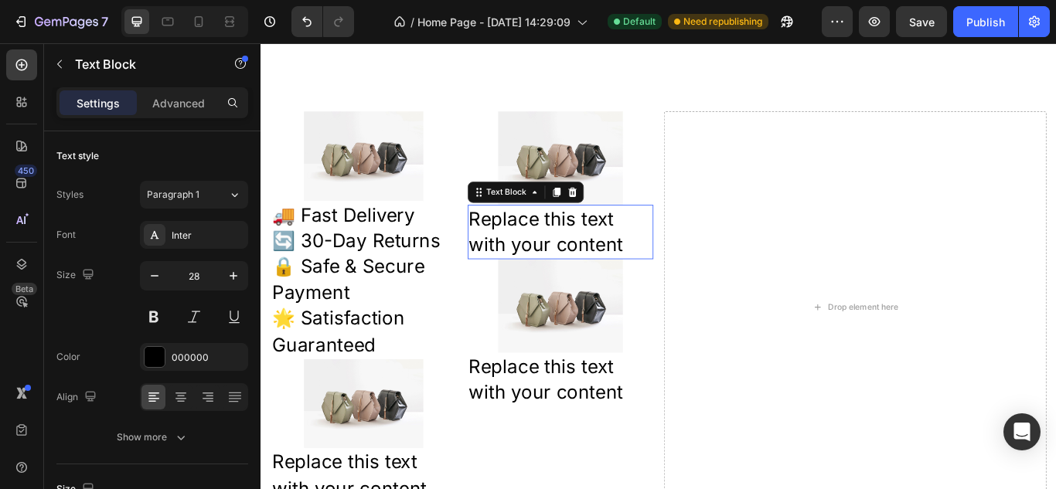
click at [659, 287] on div "Replace this text with your content" at bounding box center [609, 263] width 217 height 63
click at [686, 291] on div "Replace this text with your content" at bounding box center [609, 263] width 217 height 63
click at [686, 291] on p "Replace this text with your content" at bounding box center [610, 263] width 214 height 60
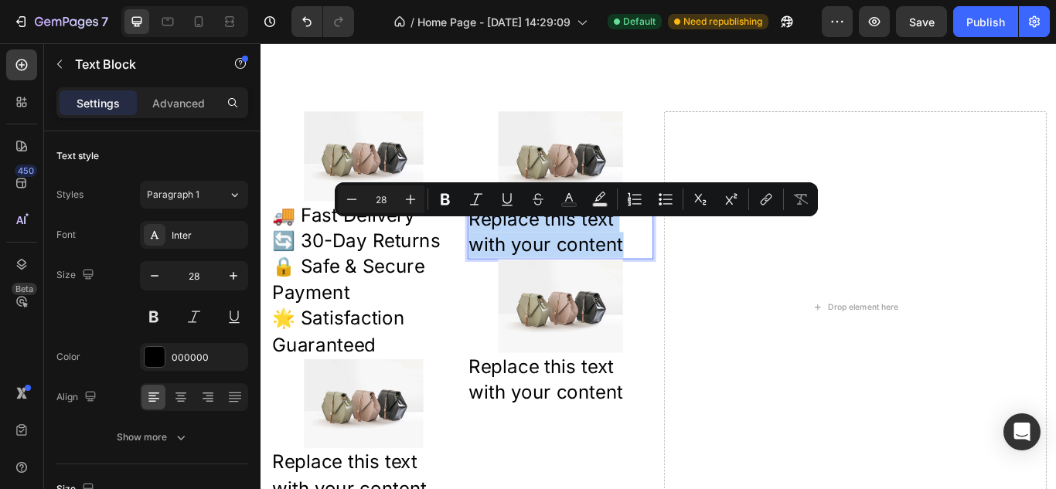
drag, startPoint x: 686, startPoint y: 291, endPoint x: 525, endPoint y: 277, distance: 162.1
click at [525, 277] on p "Replace this text with your content" at bounding box center [610, 263] width 214 height 60
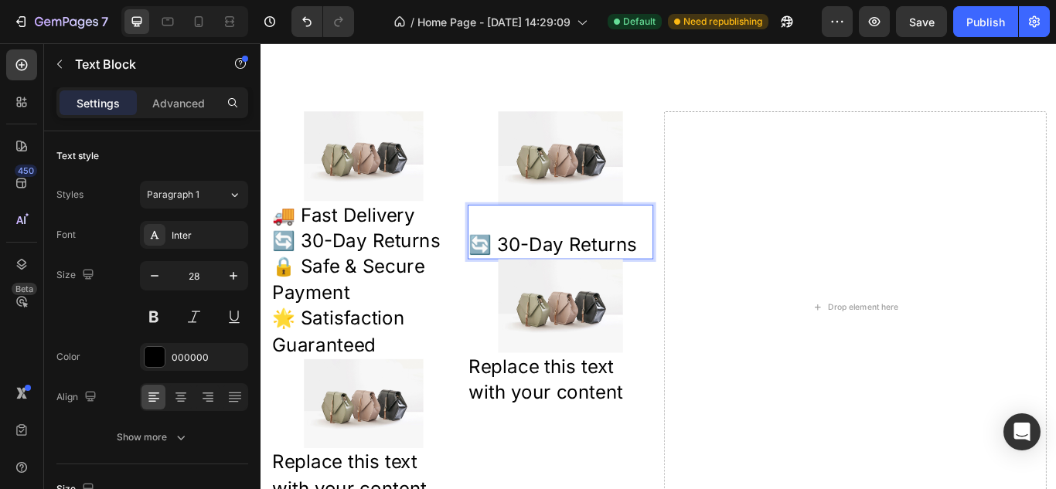
click at [505, 291] on p "🔄 30-Day Returns" at bounding box center [610, 263] width 214 height 60
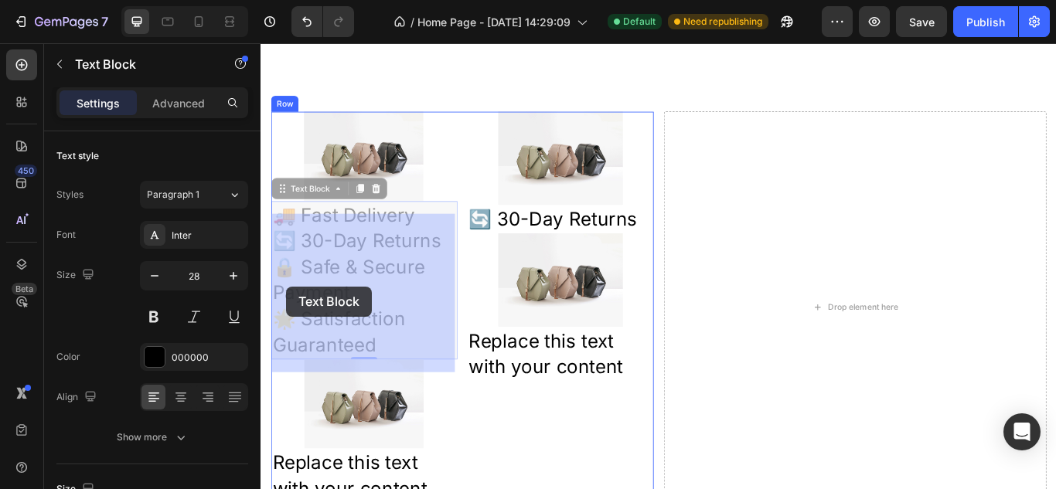
drag, startPoint x: 367, startPoint y: 343, endPoint x: 291, endPoint y: 327, distance: 78.2
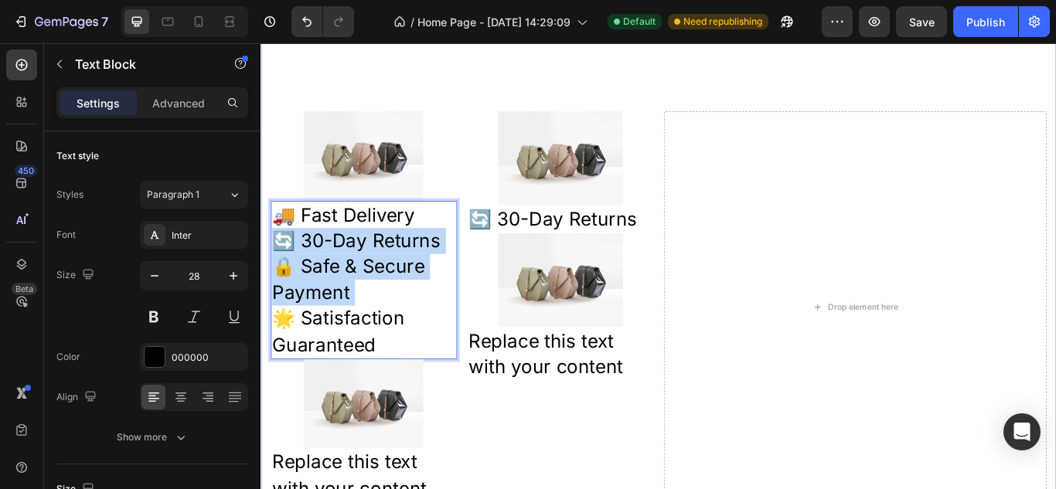
drag, startPoint x: 362, startPoint y: 345, endPoint x: 267, endPoint y: 314, distance: 100.4
click at [267, 314] on div "Real reviews from real customers Heading “But I must explain to you how all thi…" at bounding box center [723, 182] width 927 height 870
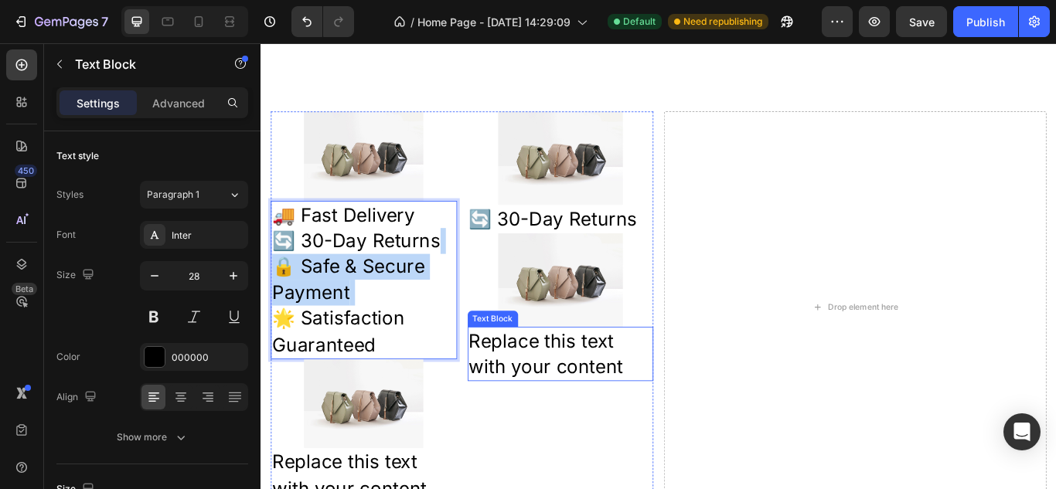
click at [678, 437] on div "Replace this text with your content" at bounding box center [609, 405] width 217 height 63
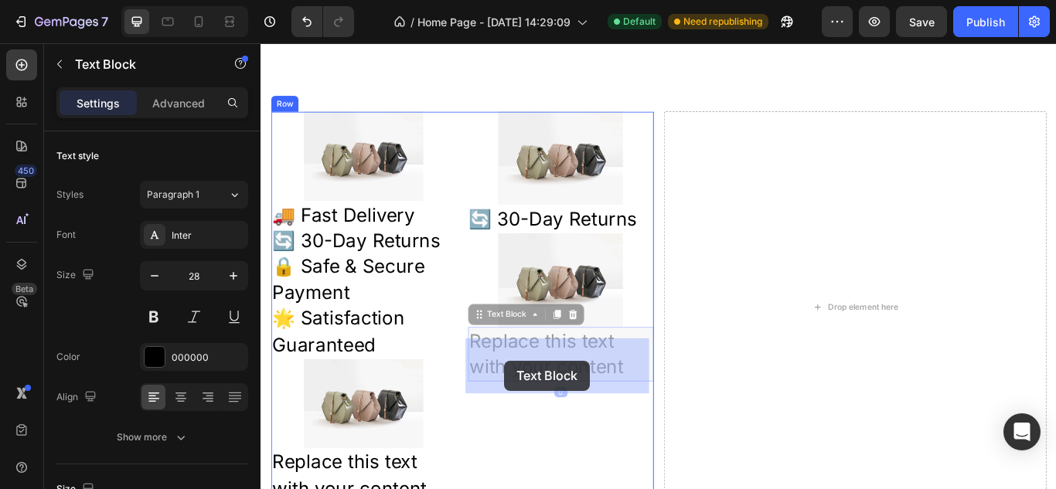
drag, startPoint x: 687, startPoint y: 438, endPoint x: 549, endPoint y: 416, distance: 140.1
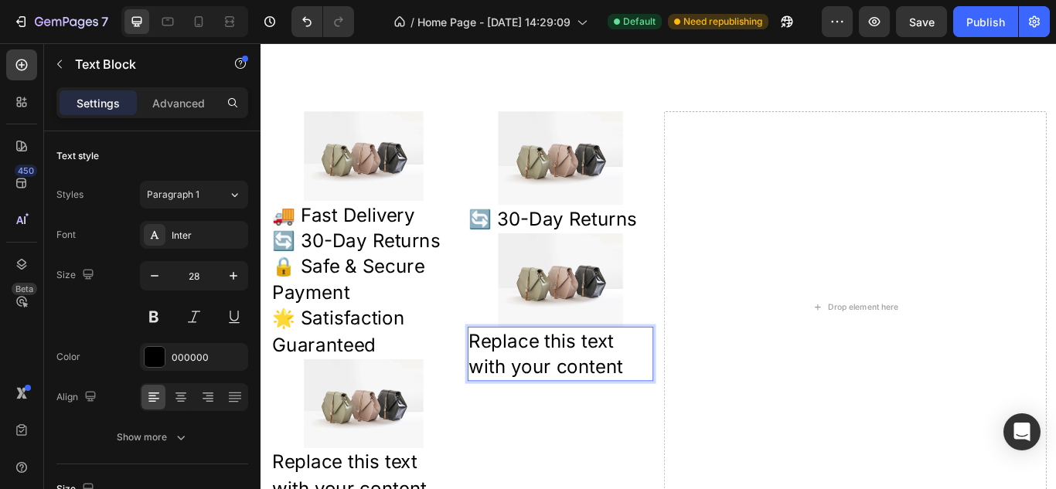
drag, startPoint x: 676, startPoint y: 430, endPoint x: 501, endPoint y: 403, distance: 176.6
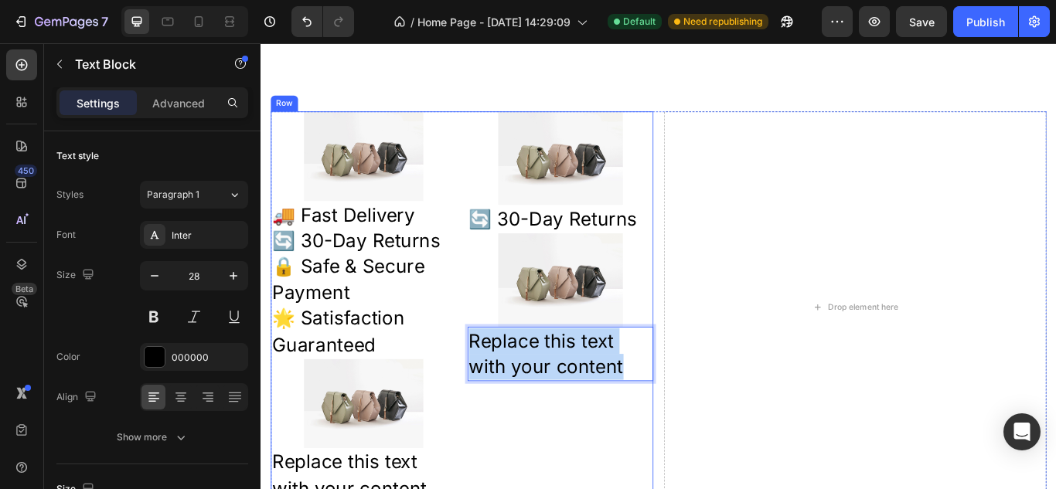
drag, startPoint x: 501, startPoint y: 403, endPoint x: 689, endPoint y: 460, distance: 196.1
click at [689, 460] on div "Image 🔄 30-Day Returns Text Block Image Replace this text with your content Tex…" at bounding box center [609, 351] width 217 height 457
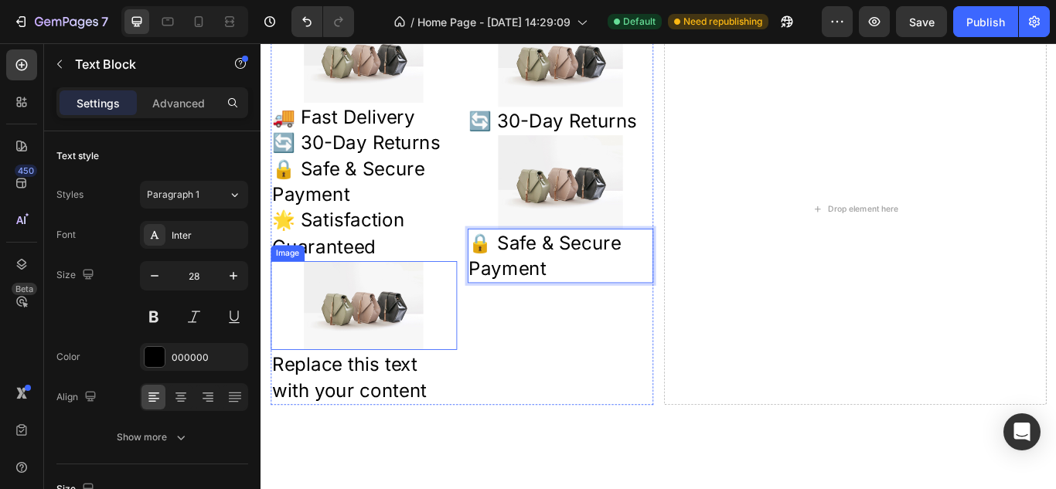
scroll to position [2986, 0]
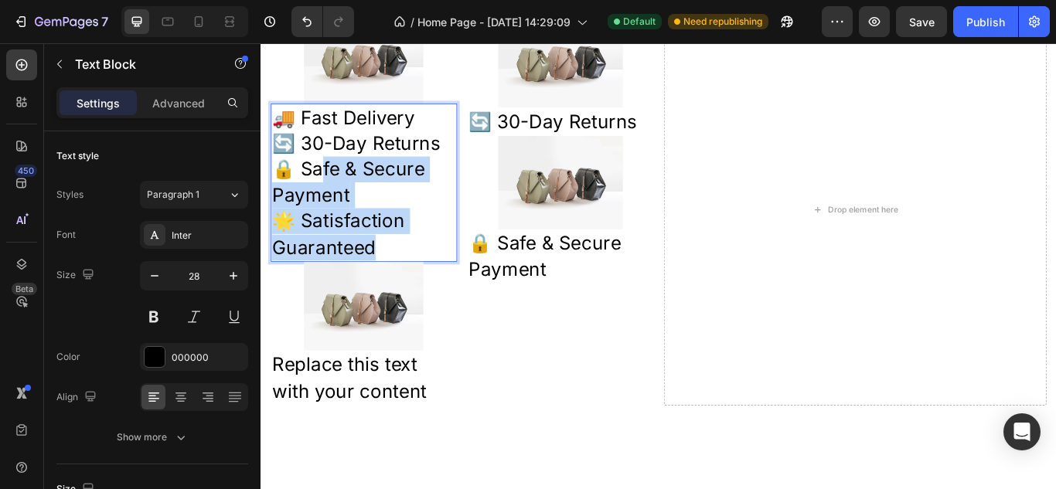
drag, startPoint x: 410, startPoint y: 294, endPoint x: 337, endPoint y: 213, distance: 109.4
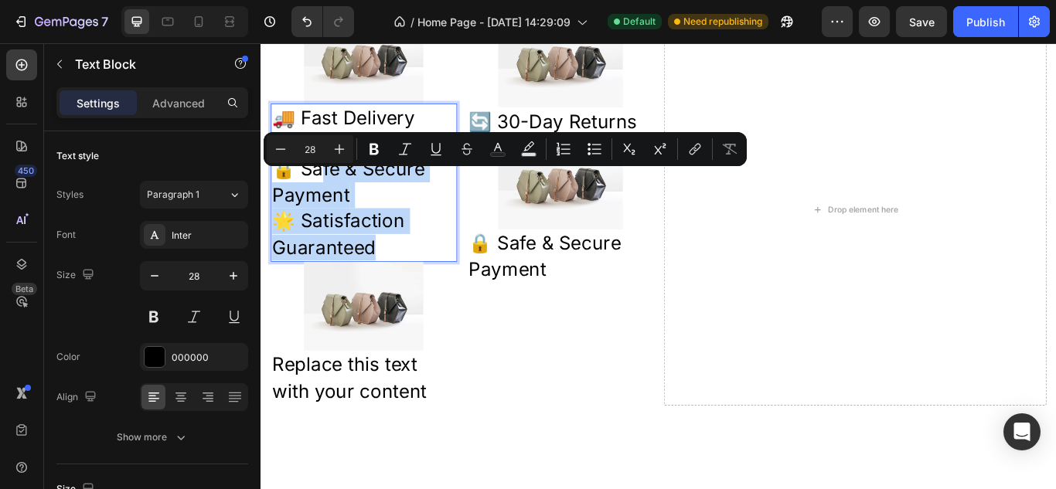
click at [400, 240] on p "🚚 Fast Delivery 🔄 30-Day Returns 🔒 Safe & Secure Payment 🌟 Satisfaction Guarant…" at bounding box center [381, 206] width 214 height 182
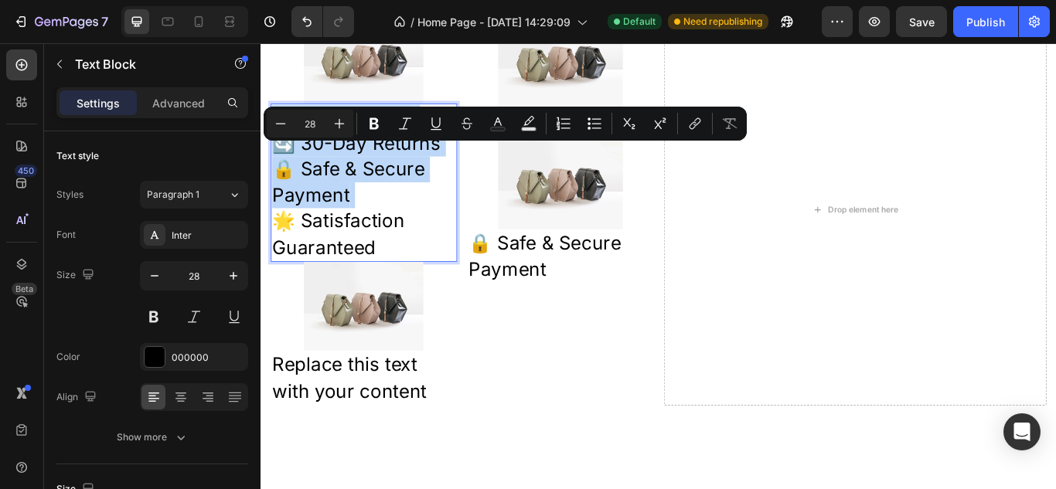
drag, startPoint x: 400, startPoint y: 240, endPoint x: 274, endPoint y: 180, distance: 140.0
click at [274, 180] on p "🚚 Fast Delivery 🔄 30-Day Returns 🔒 Safe & Secure Payment 🌟 Satisfaction Guarant…" at bounding box center [381, 206] width 214 height 182
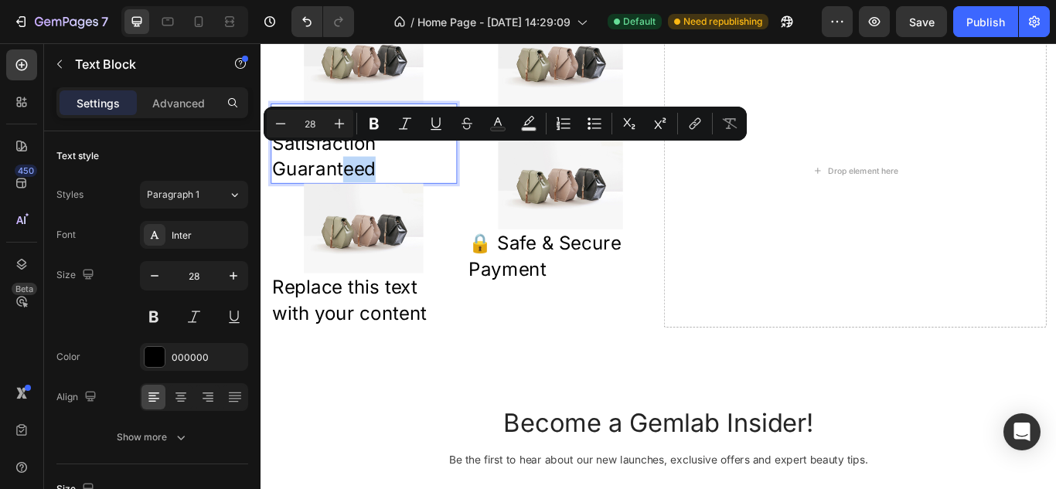
drag, startPoint x: 416, startPoint y: 197, endPoint x: 379, endPoint y: 206, distance: 39.0
click at [379, 206] on p "🚚 Fast Delivery🌟 Satisfaction Guaranteed" at bounding box center [381, 160] width 214 height 91
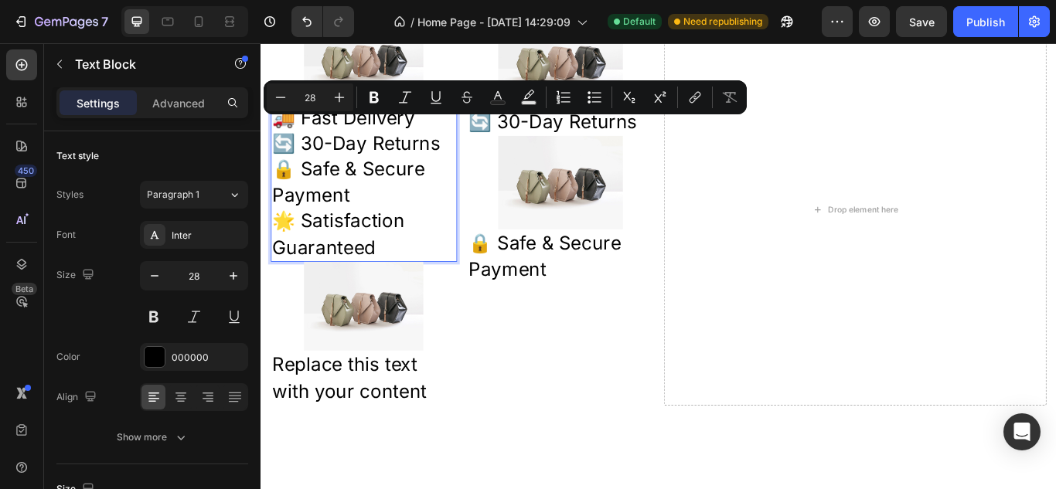
click at [386, 235] on p "🚚 Fast Delivery 🔄 30-Day Returns 🔒 Safe & Secure Payment 🌟 Satisfaction Guarant…" at bounding box center [381, 206] width 214 height 182
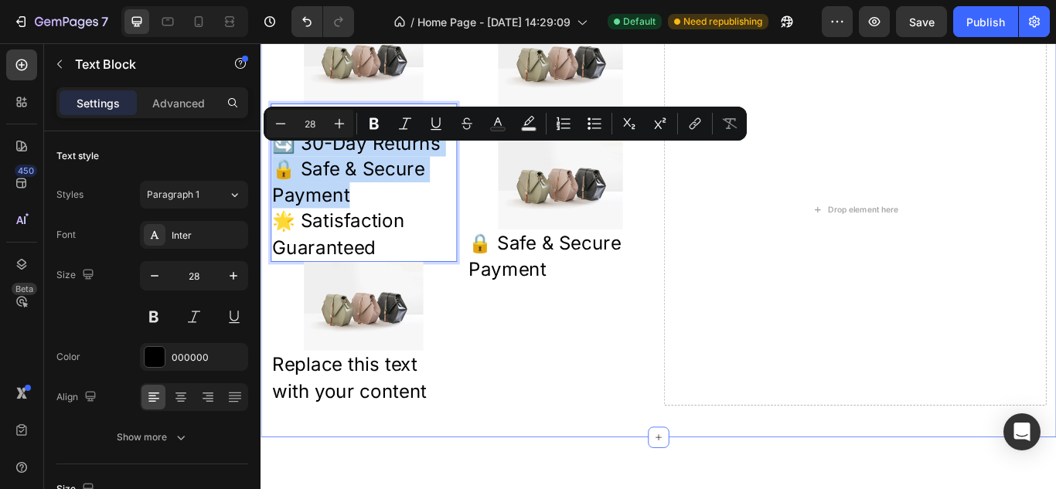
drag, startPoint x: 386, startPoint y: 235, endPoint x: 270, endPoint y: 179, distance: 127.9
click at [270, 179] on div "Real reviews from real customers Heading “But I must explain to you how all thi…" at bounding box center [723, 68] width 927 height 870
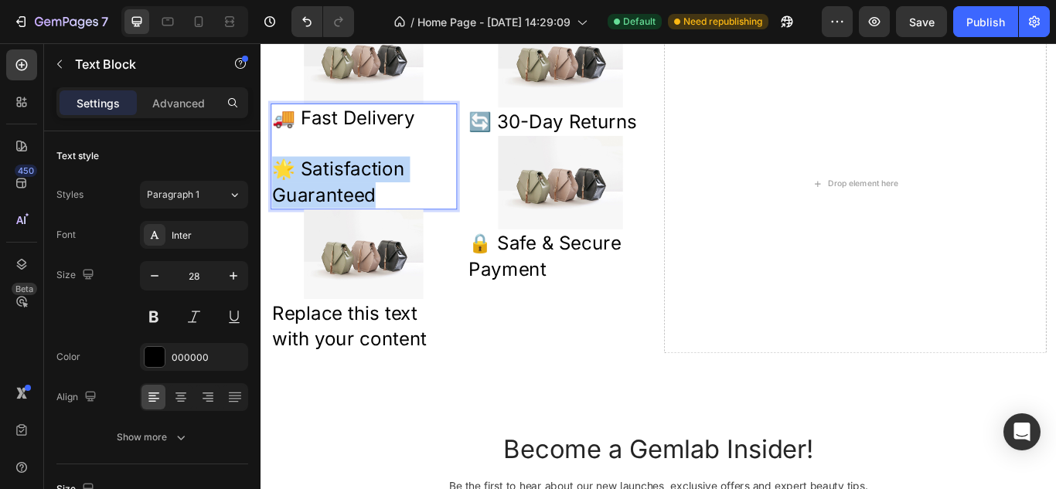
drag, startPoint x: 433, startPoint y: 230, endPoint x: 244, endPoint y: 196, distance: 191.6
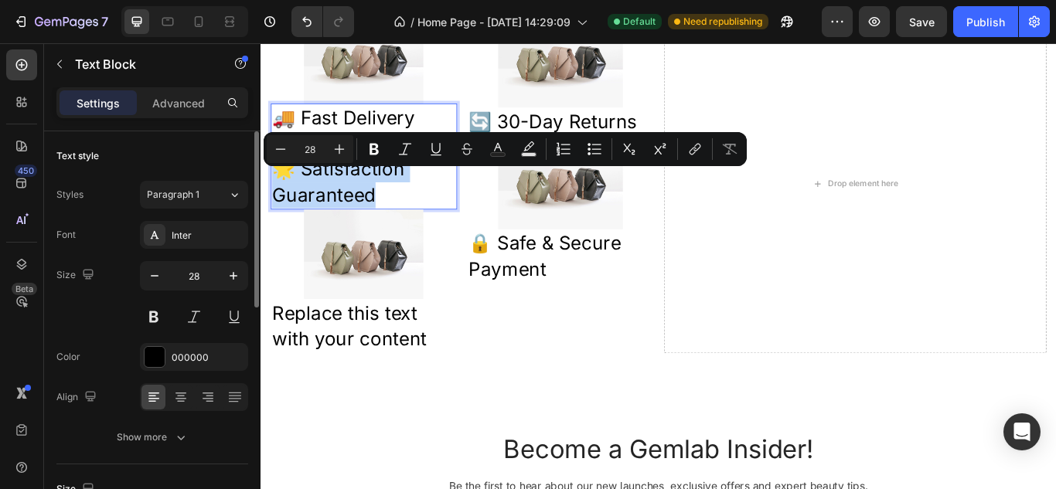
copy p "🌟 Satisfaction Guaranteed"
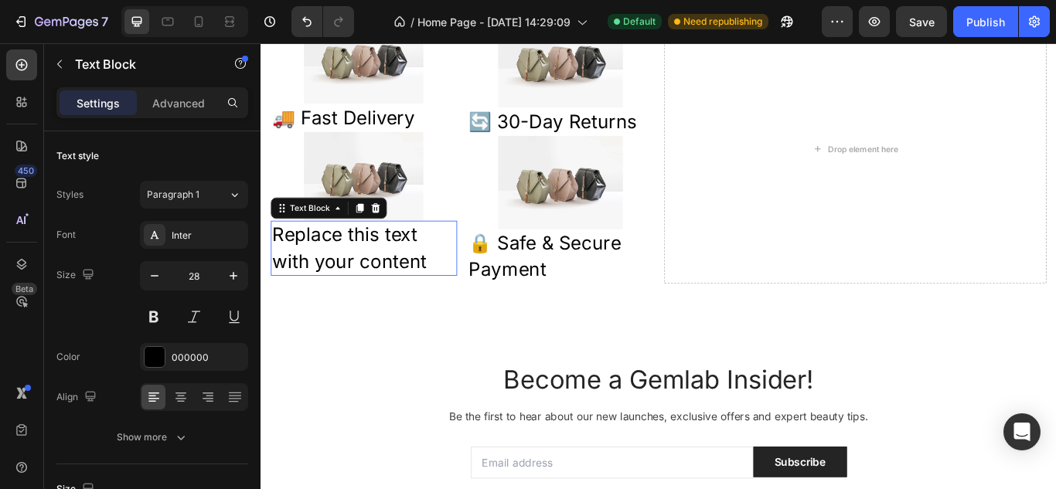
click at [465, 314] on div "Replace this text with your content" at bounding box center [380, 281] width 217 height 63
click at [465, 312] on p "Replace this text with your content" at bounding box center [381, 282] width 214 height 60
click at [459, 301] on p "Replace this text with your content" at bounding box center [381, 282] width 214 height 60
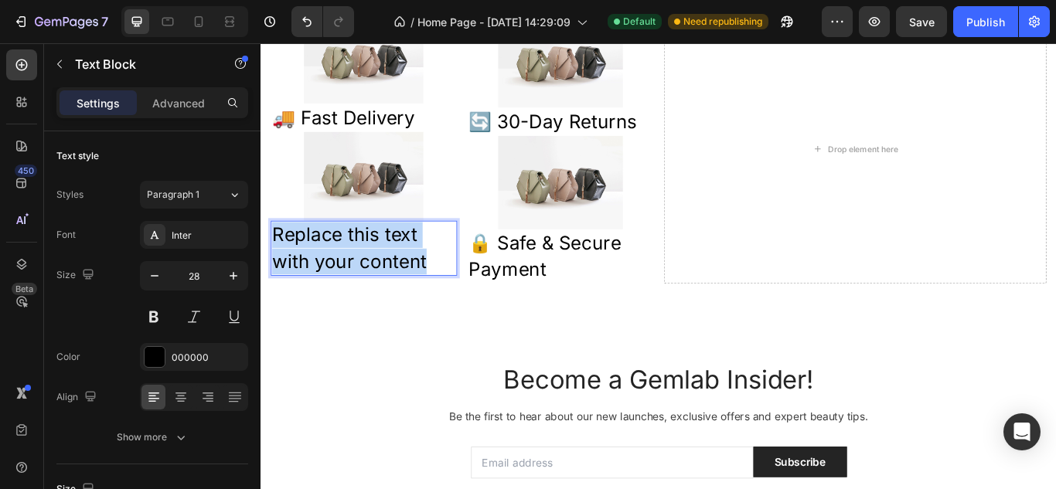
drag, startPoint x: 459, startPoint y: 301, endPoint x: 512, endPoint y: 275, distance: 59.1
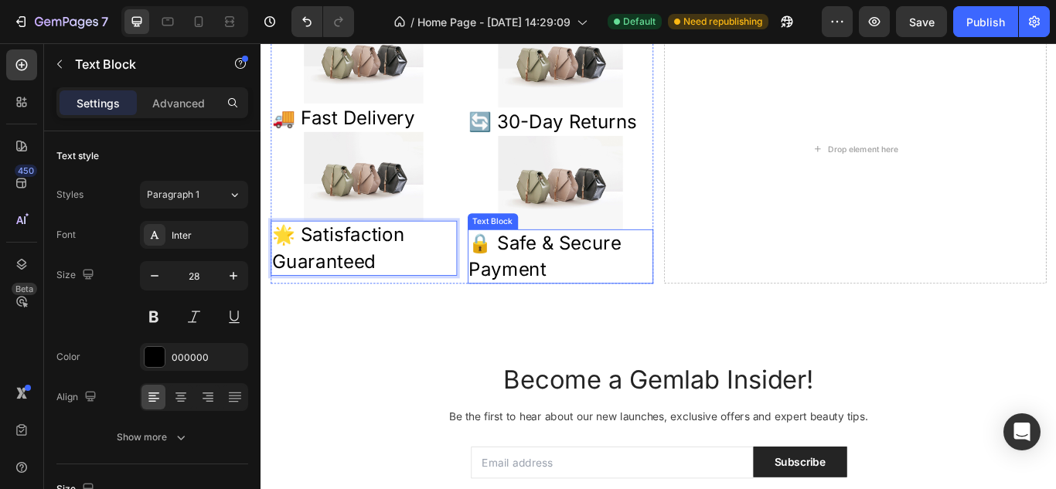
scroll to position [2789, 0]
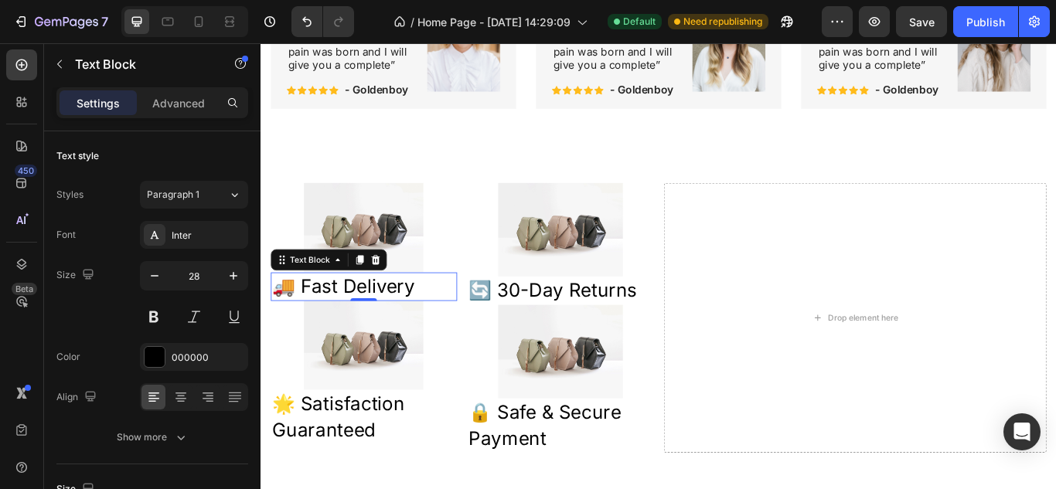
click at [441, 339] on p "🚚 Fast Delivery" at bounding box center [381, 327] width 214 height 30
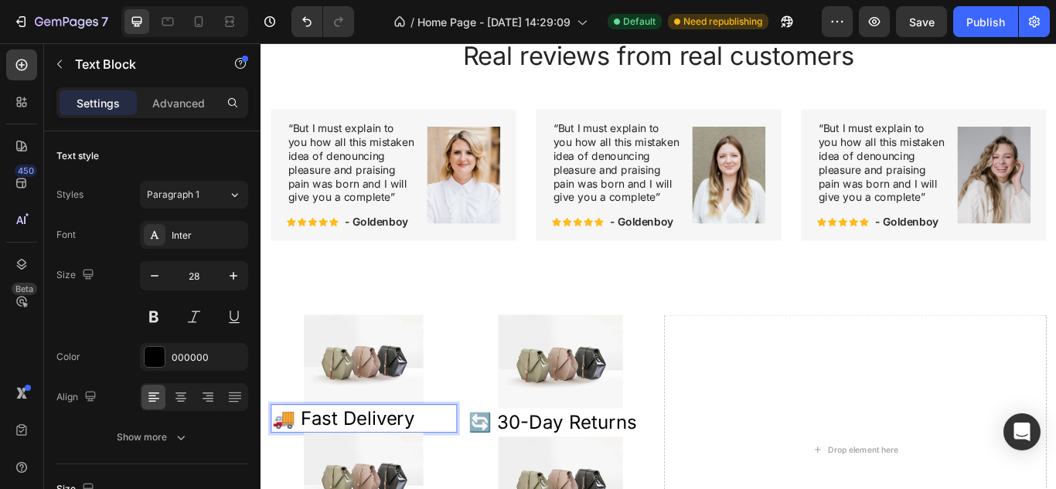
scroll to position [2817, 0]
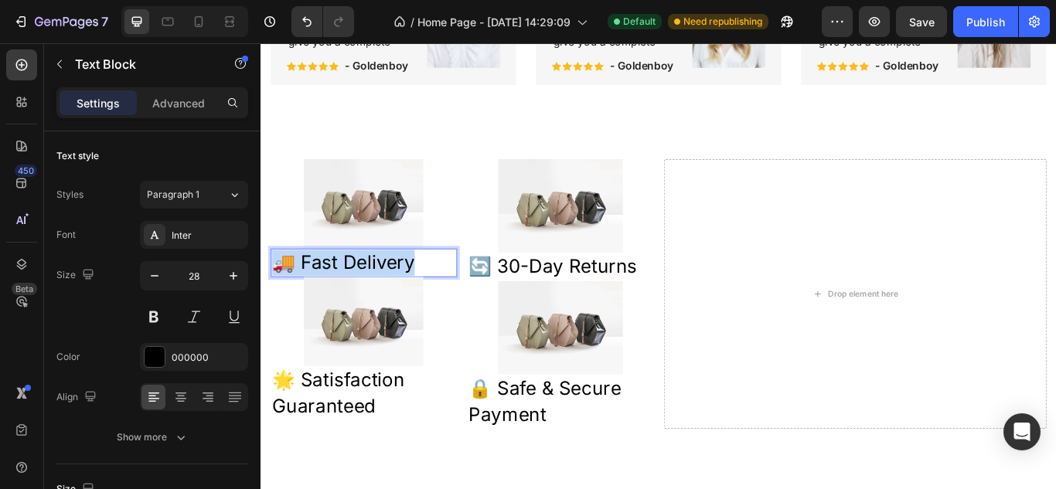
drag, startPoint x: 451, startPoint y: 301, endPoint x: 277, endPoint y: 311, distance: 174.2
click at [277, 311] on p "🚚 Fast Delivery" at bounding box center [381, 299] width 214 height 30
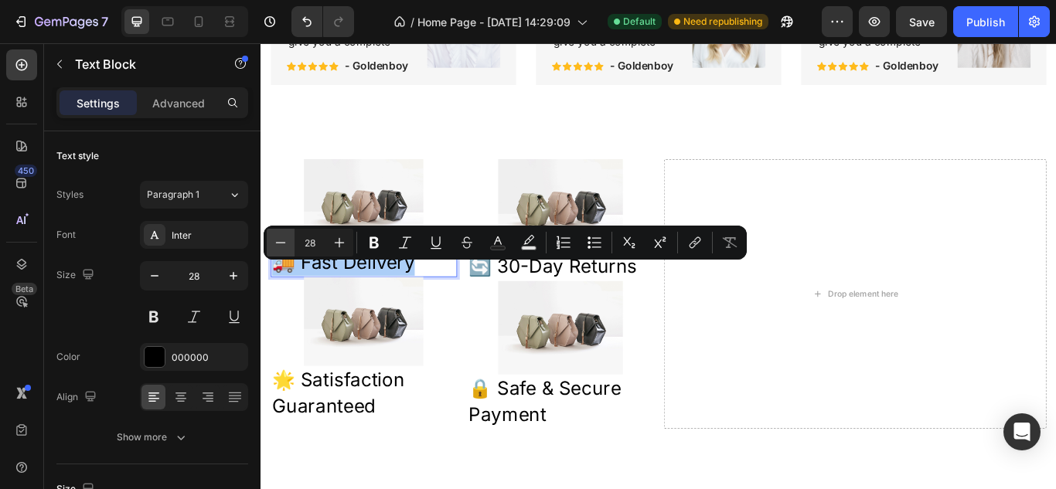
click at [278, 244] on icon "Editor contextual toolbar" at bounding box center [280, 242] width 15 height 15
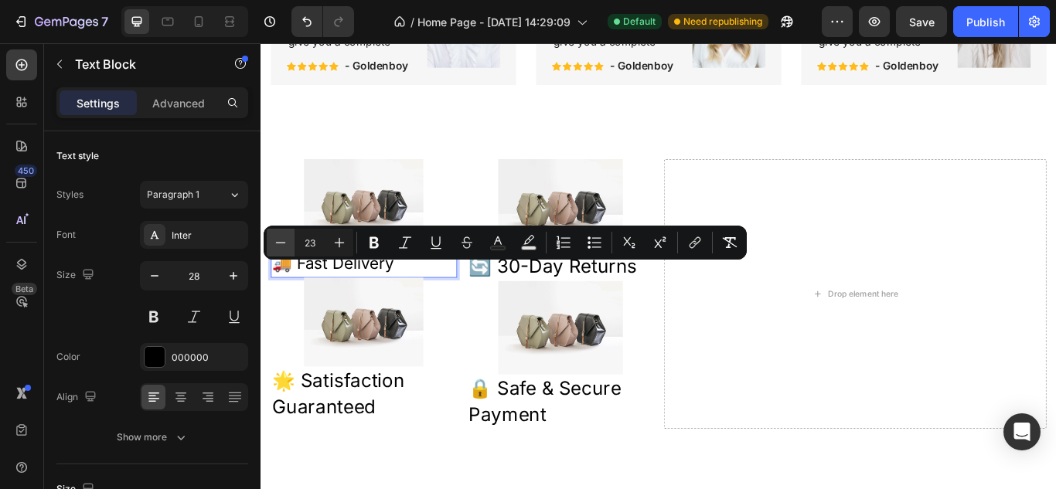
click at [278, 244] on icon "Editor contextual toolbar" at bounding box center [280, 242] width 15 height 15
type input "19"
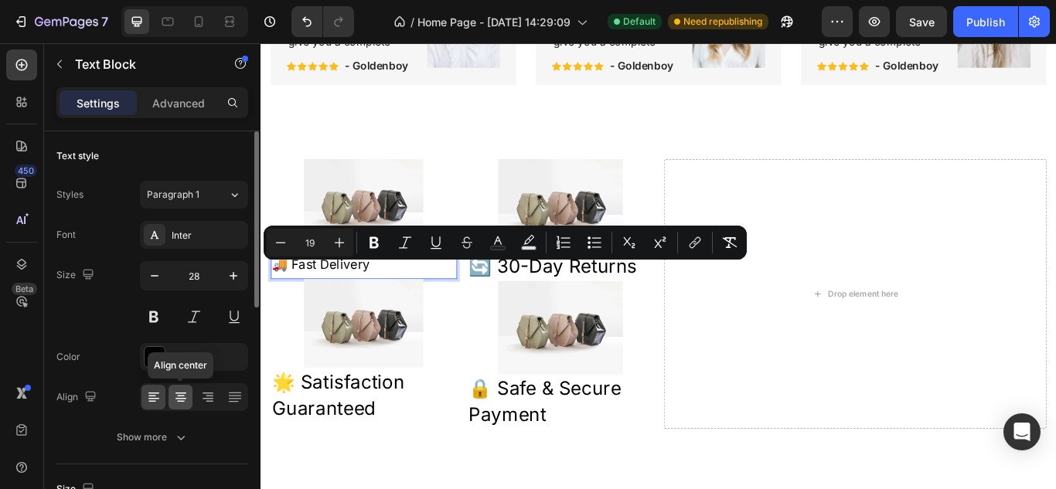
click at [176, 406] on div at bounding box center [180, 397] width 24 height 25
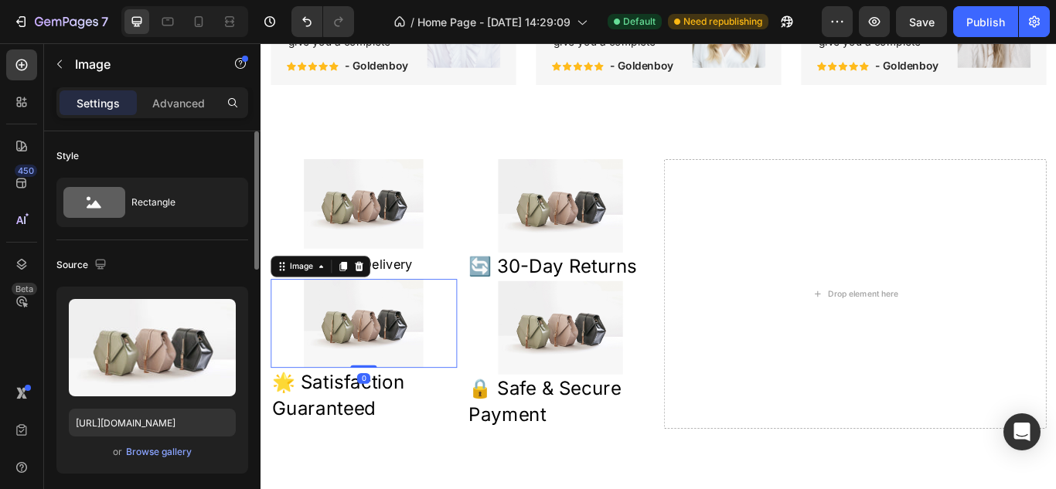
click at [398, 381] on img at bounding box center [380, 370] width 139 height 104
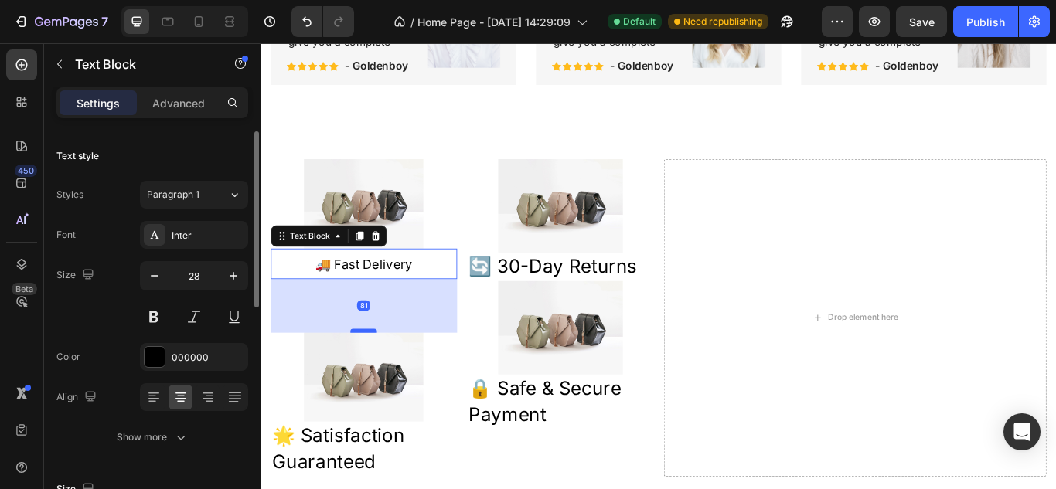
drag, startPoint x: 376, startPoint y: 331, endPoint x: 365, endPoint y: 397, distance: 66.6
click at [365, 381] on div at bounding box center [380, 378] width 31 height 5
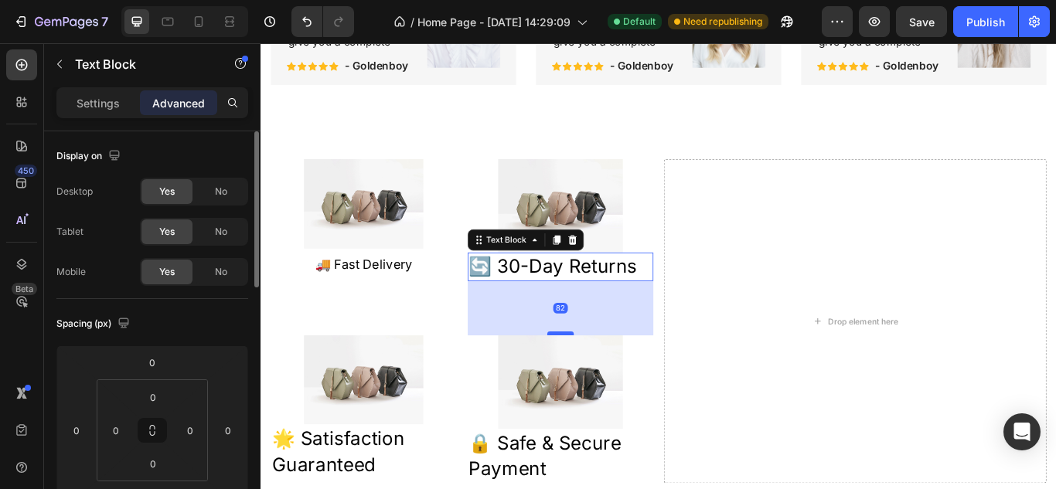
drag, startPoint x: 614, startPoint y: 331, endPoint x: 605, endPoint y: 395, distance: 63.9
click at [605, 384] on div at bounding box center [609, 381] width 31 height 5
type input "82"
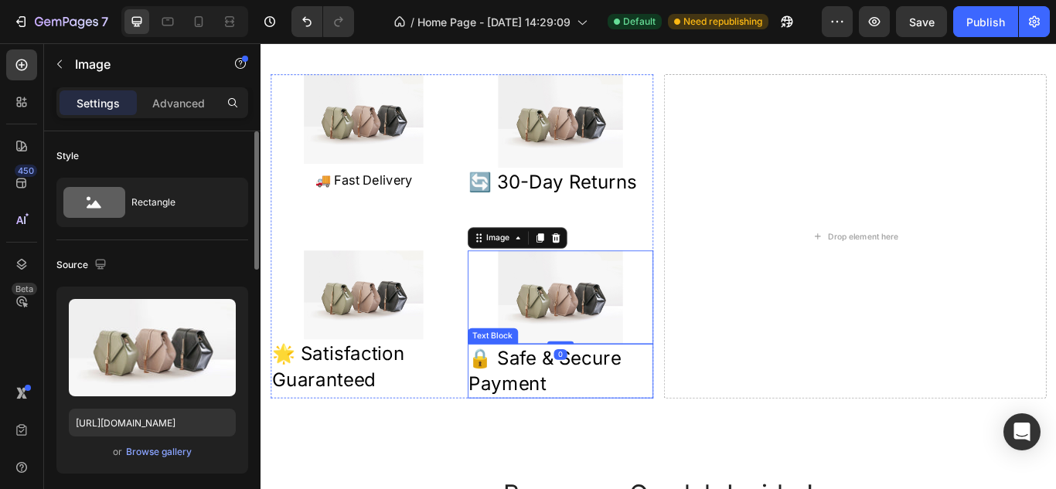
click at [604, 432] on p "🔒 Safe & Secure Payment" at bounding box center [610, 426] width 214 height 60
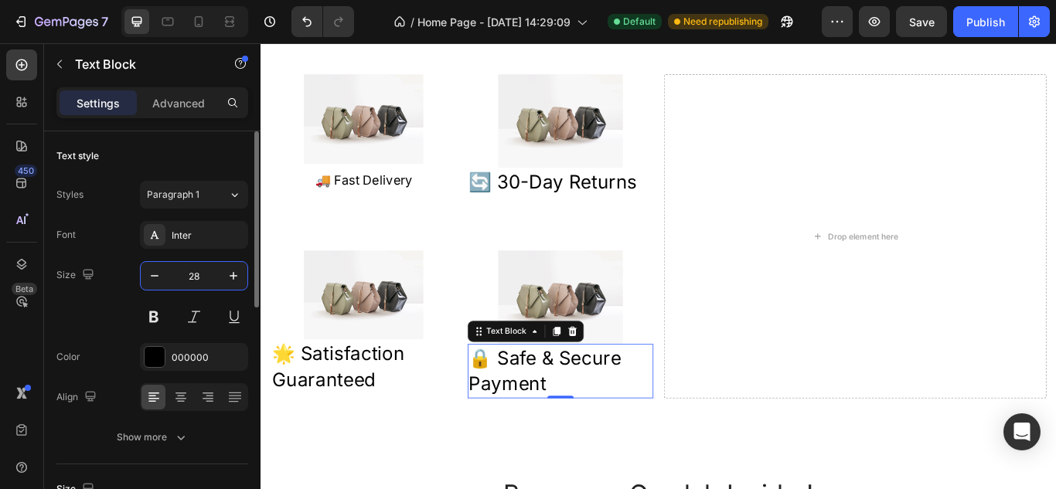
click at [212, 281] on input "28" at bounding box center [193, 276] width 51 height 28
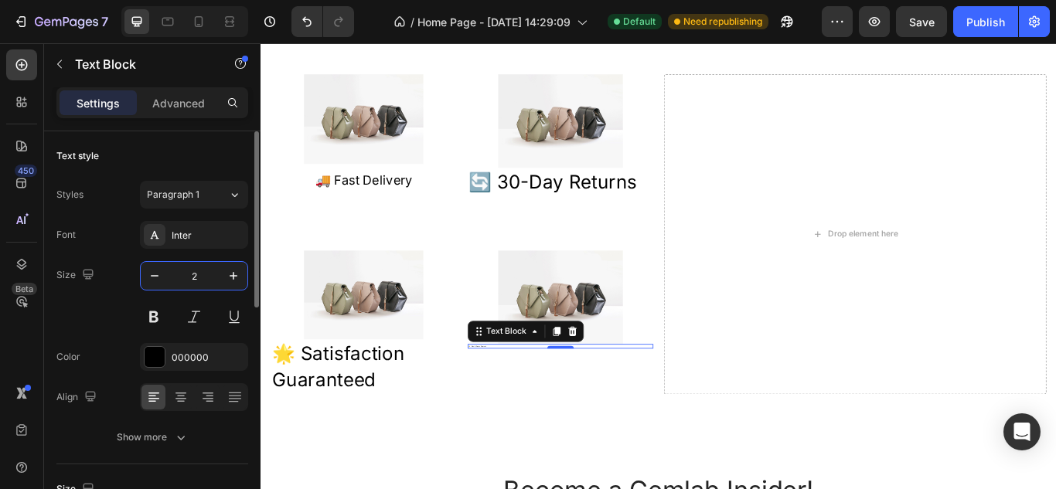
type input "20"
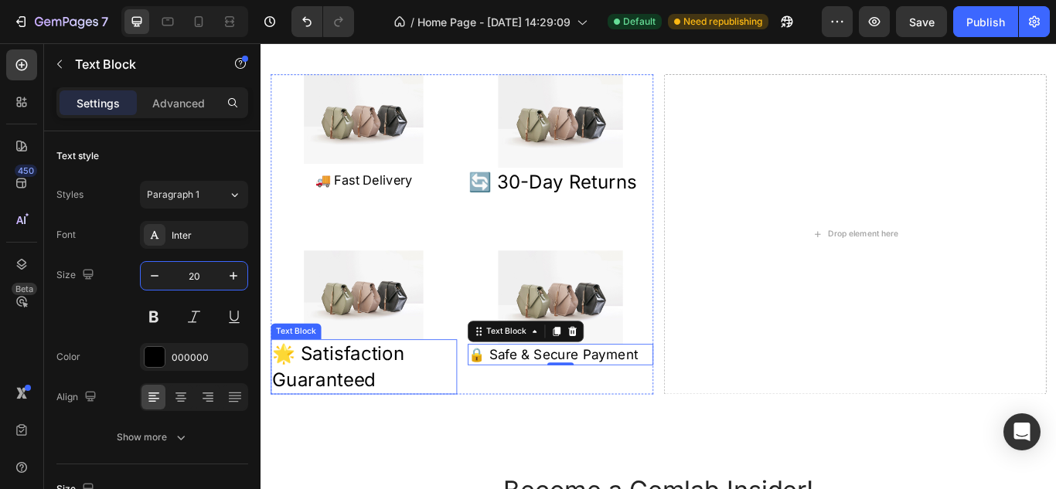
click at [382, 434] on p "🌟 Satisfaction Guaranteed" at bounding box center [381, 420] width 214 height 60
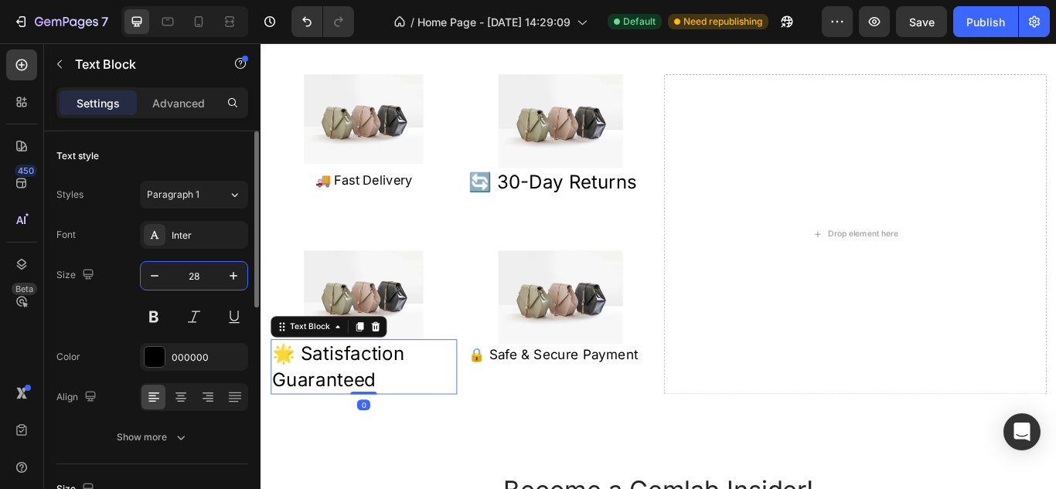
click at [191, 277] on input "28" at bounding box center [193, 276] width 51 height 28
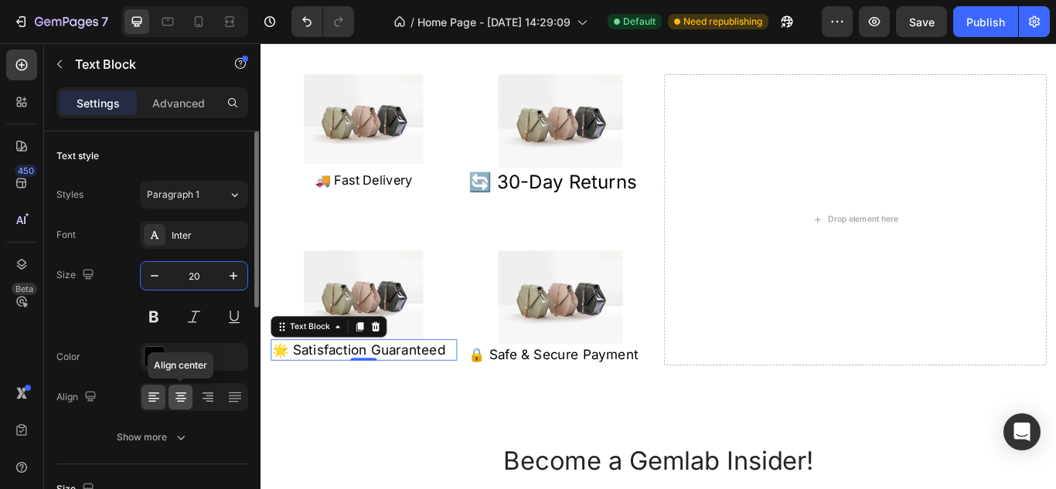
type input "20"
click at [182, 399] on icon at bounding box center [180, 399] width 11 height 2
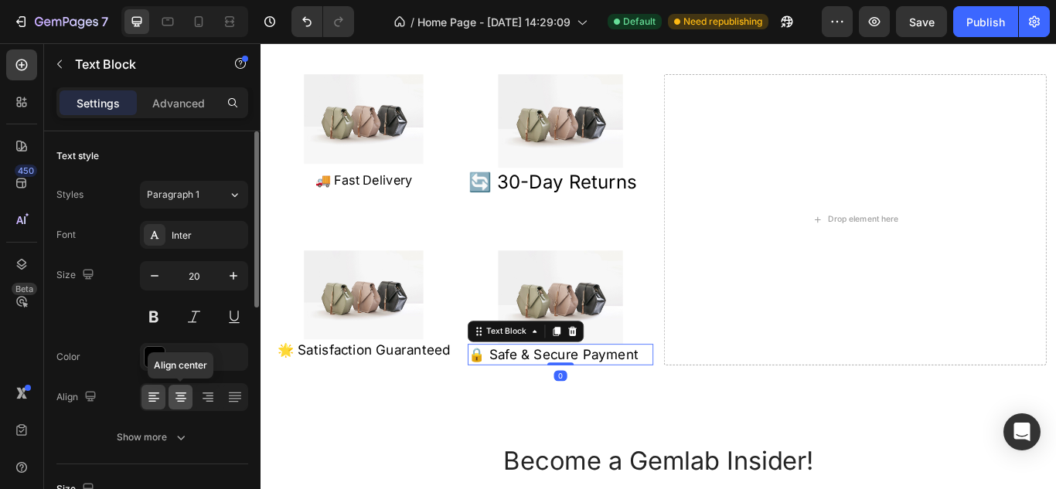
click at [175, 395] on icon at bounding box center [180, 396] width 15 height 15
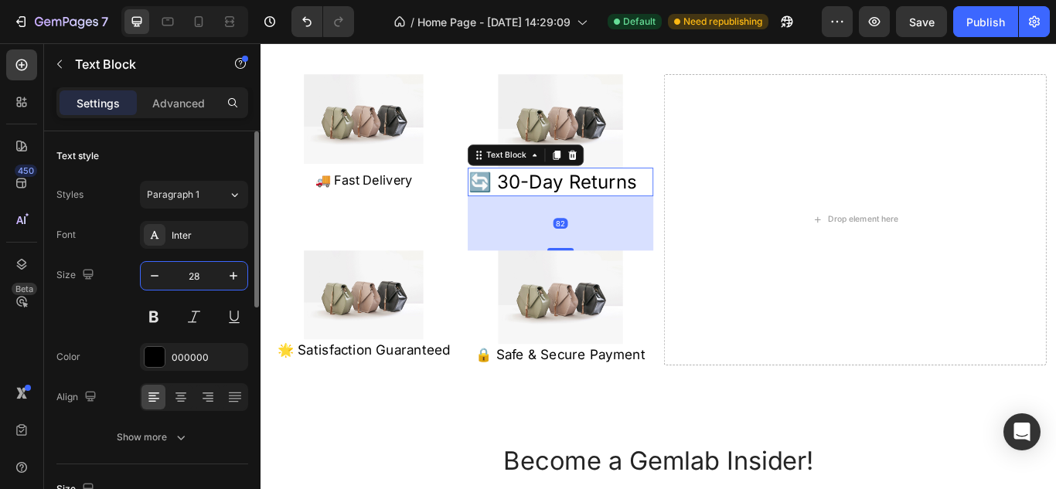
click at [196, 275] on input "28" at bounding box center [193, 276] width 51 height 28
type input "20"
